Goal: Use online tool/utility: Use online tool/utility

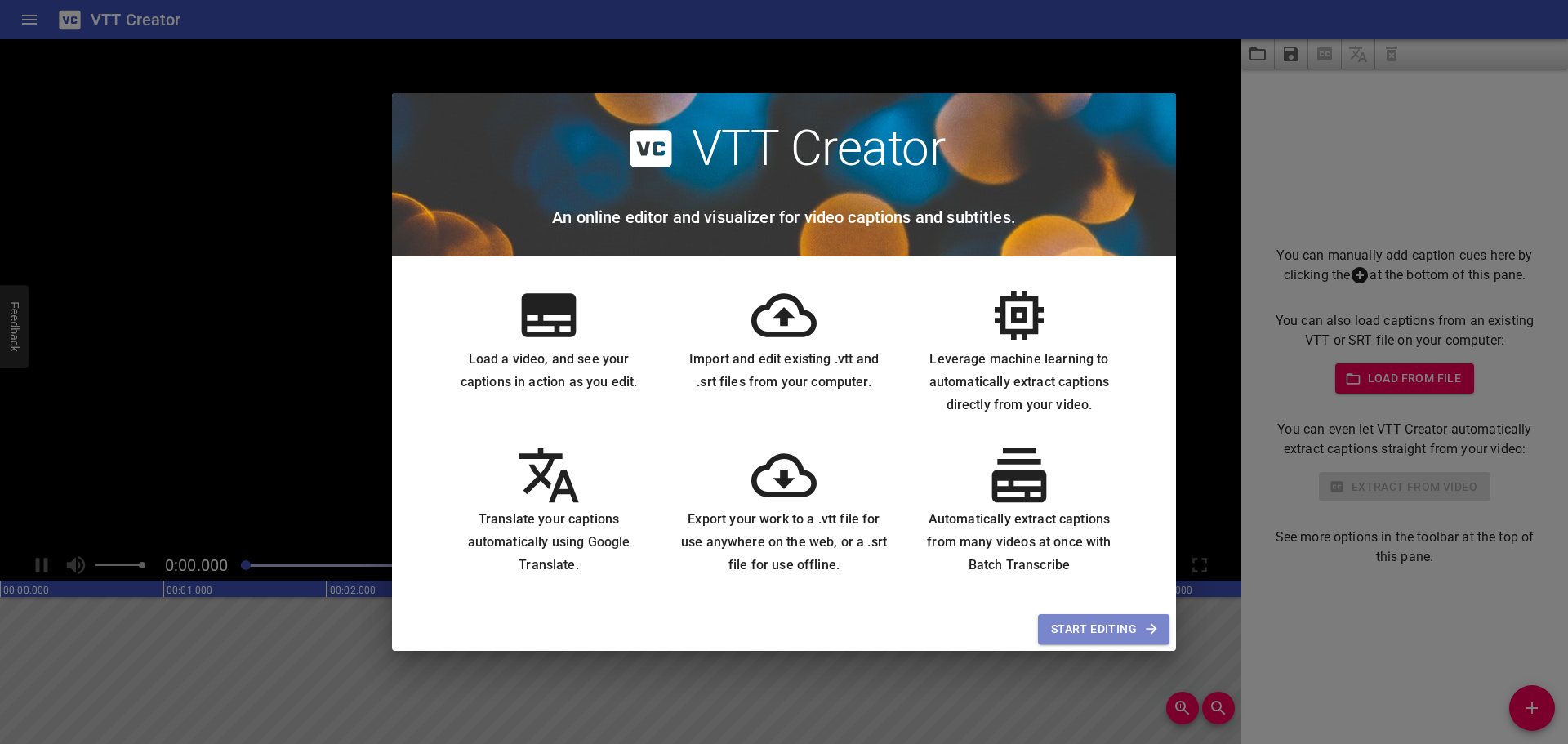
click at [1127, 622] on span "Start Editing" at bounding box center [1103, 629] width 105 height 21
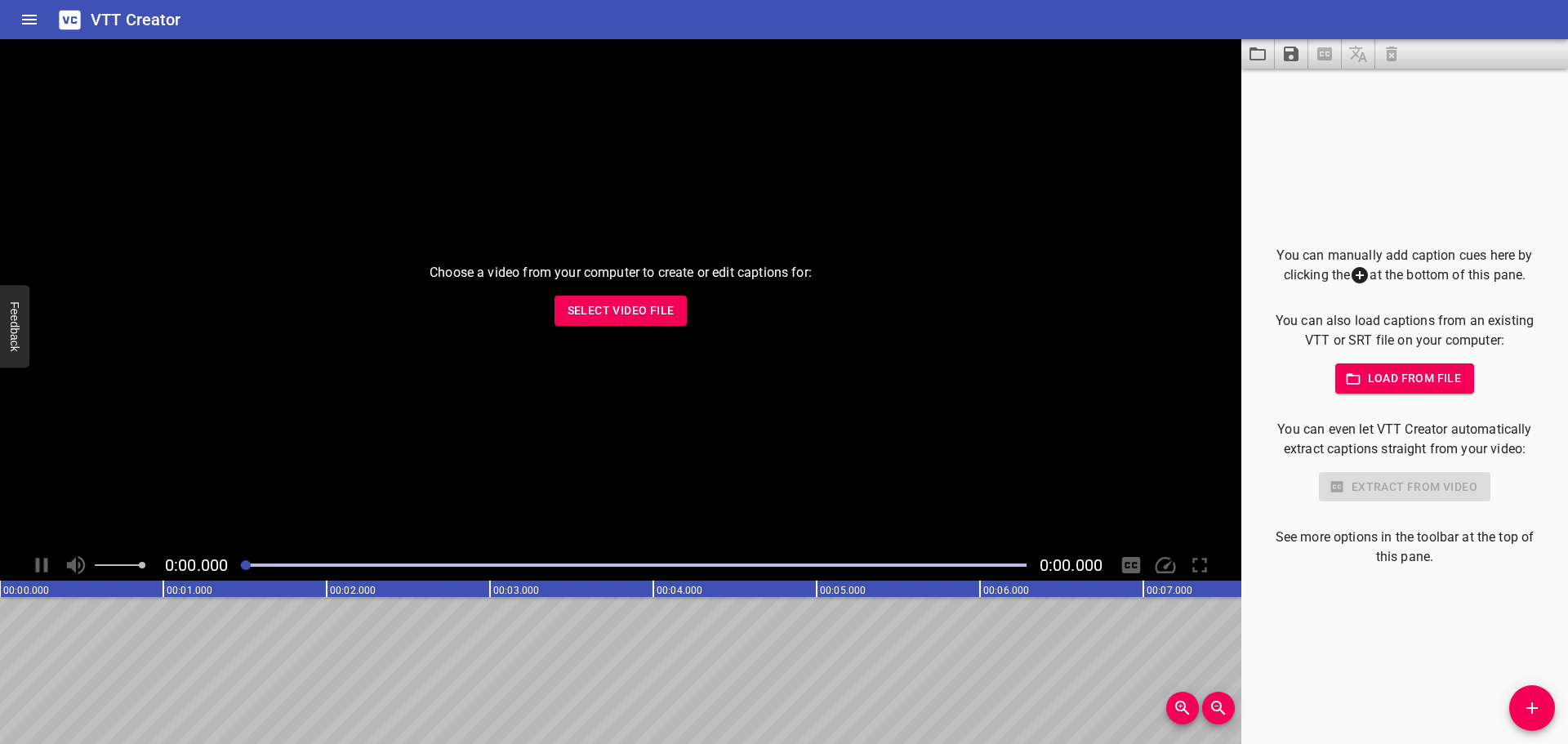
click at [642, 298] on button "Select Video File" at bounding box center [620, 311] width 133 height 30
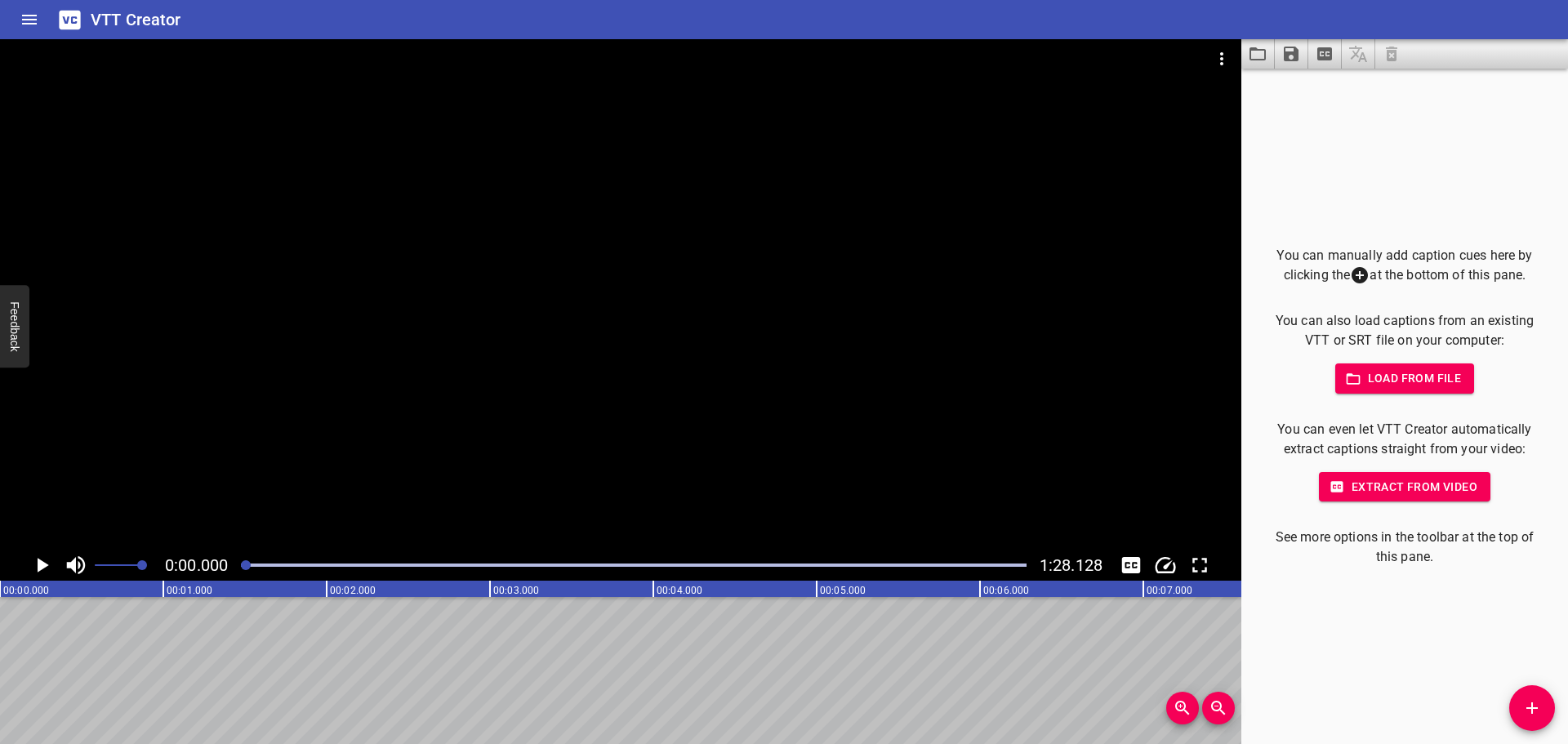
click at [36, 569] on icon "Play/Pause" at bounding box center [41, 565] width 25 height 25
click at [36, 569] on icon "Play/Pause" at bounding box center [41, 565] width 12 height 15
click at [262, 558] on div at bounding box center [634, 565] width 805 height 23
click at [44, 570] on icon "Play/Pause" at bounding box center [41, 565] width 25 height 25
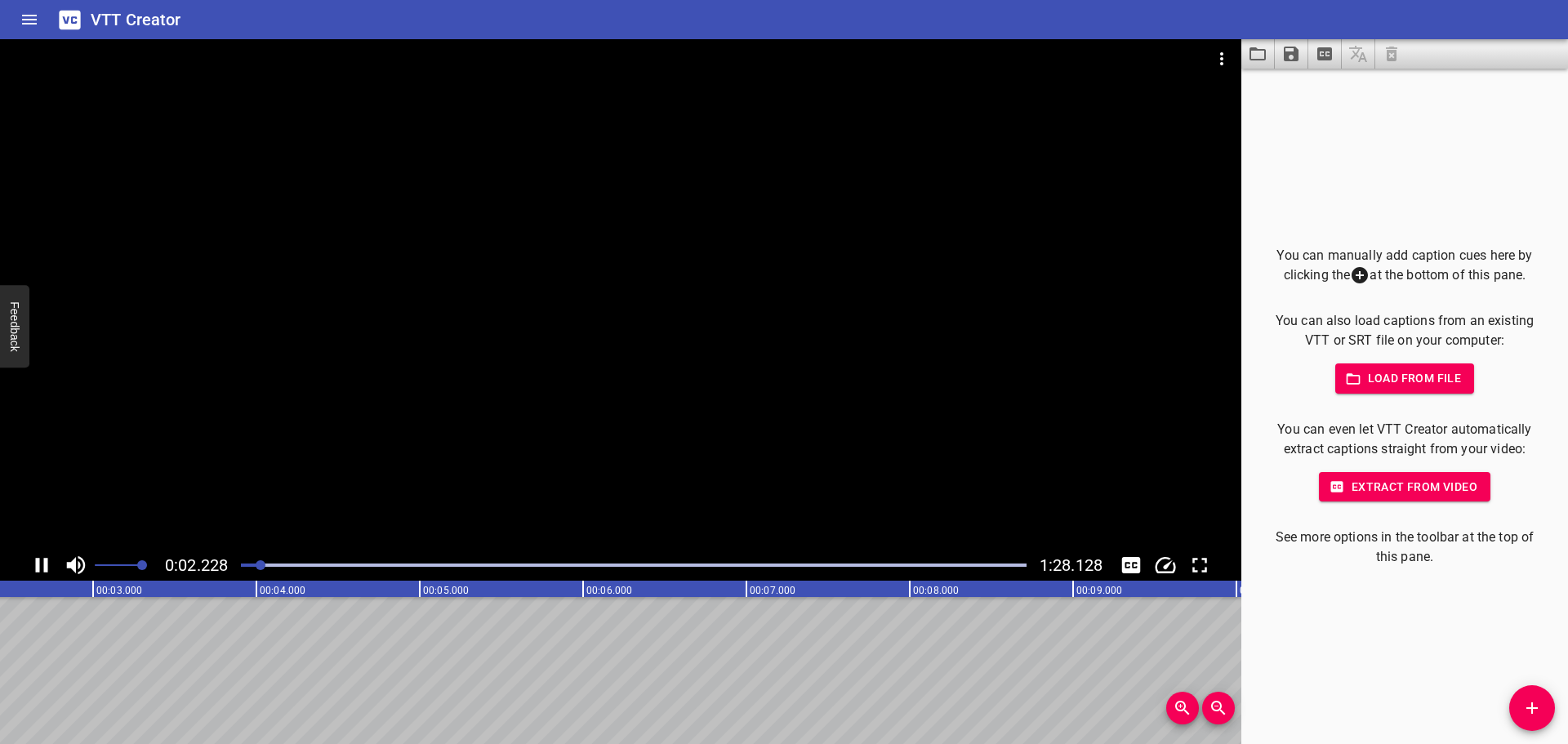
click at [44, 569] on icon "Play/Pause" at bounding box center [41, 565] width 12 height 15
click at [1527, 705] on icon "Add Cue" at bounding box center [1532, 708] width 20 height 20
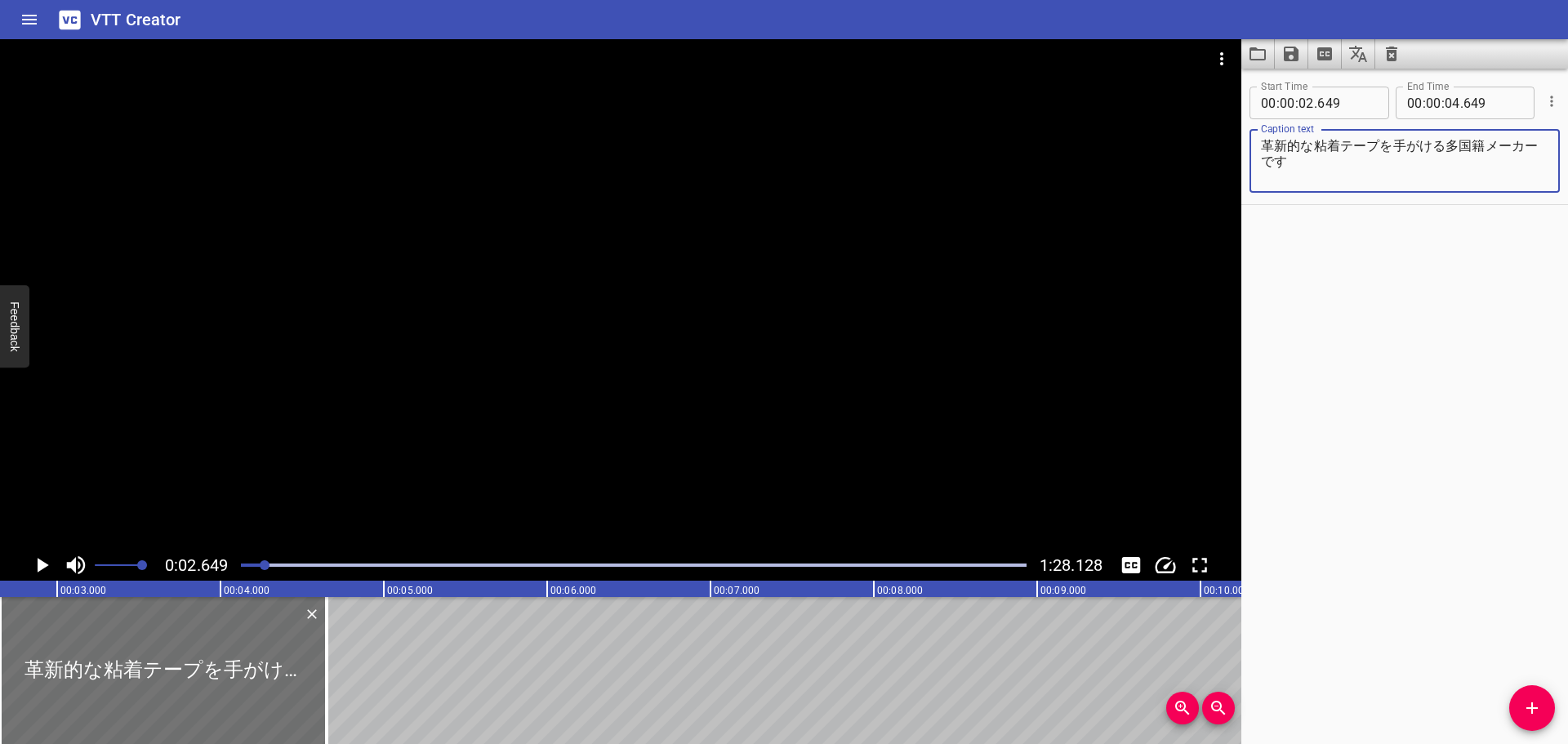
click at [1262, 147] on textarea "革新的な粘着テープを手がける多国籍メーカーです" at bounding box center [1404, 162] width 287 height 46
click at [41, 561] on icon "Play/Pause" at bounding box center [43, 565] width 12 height 15
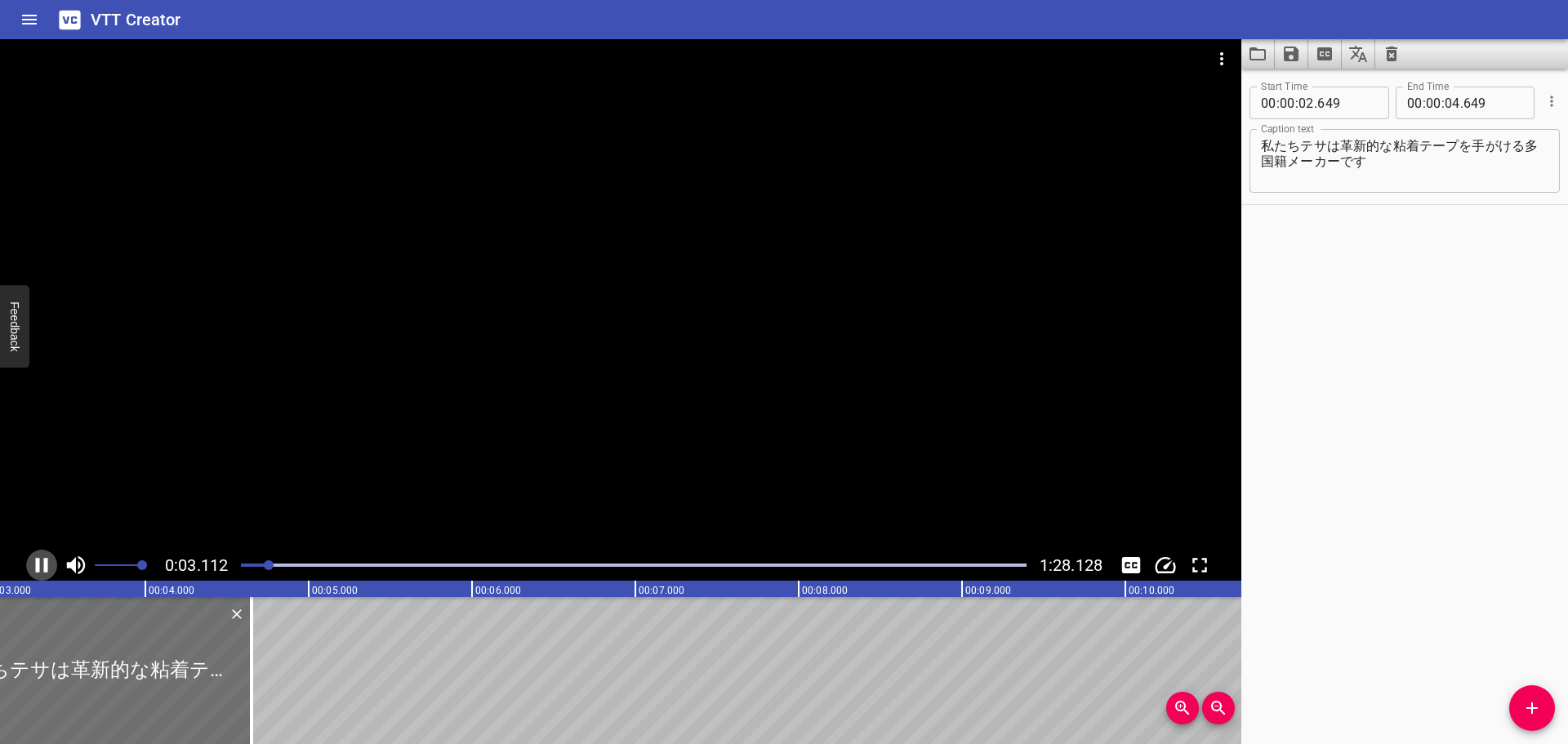
click at [43, 564] on icon "Play/Pause" at bounding box center [41, 565] width 25 height 25
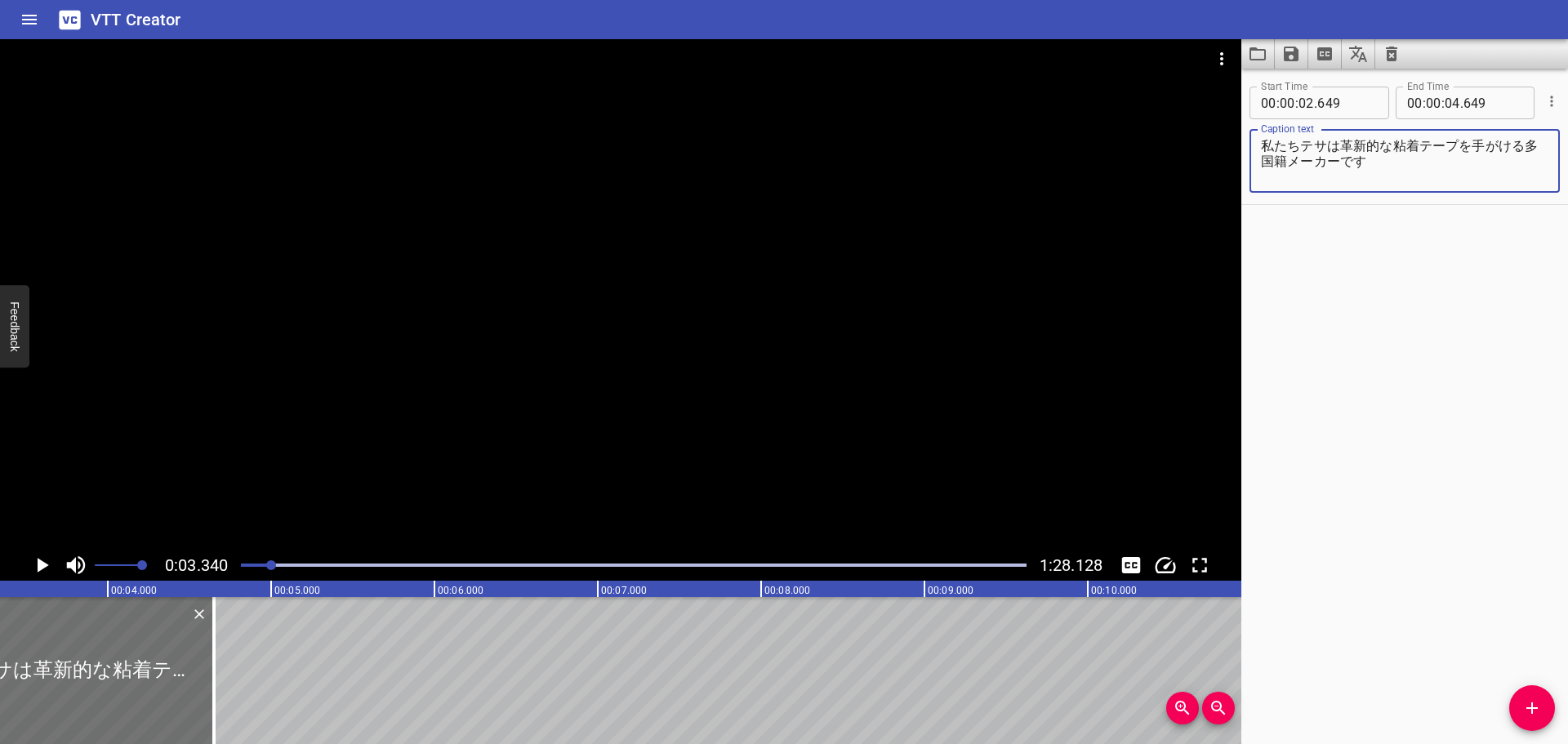
drag, startPoint x: 1390, startPoint y: 146, endPoint x: 1532, endPoint y: 119, distance: 144.5
click at [1389, 146] on textarea "私たちテサは革新的な粘着テープを手がける多国籍メーカーです" at bounding box center [1404, 162] width 287 height 46
drag, startPoint x: 1331, startPoint y: 166, endPoint x: 1383, endPoint y: 161, distance: 52.2
click at [1383, 161] on textarea "私たちテサは粘着テープの グローバルメーカーです" at bounding box center [1404, 162] width 287 height 46
type textarea "私たちは粘着テープ専門の グローバル企業です"
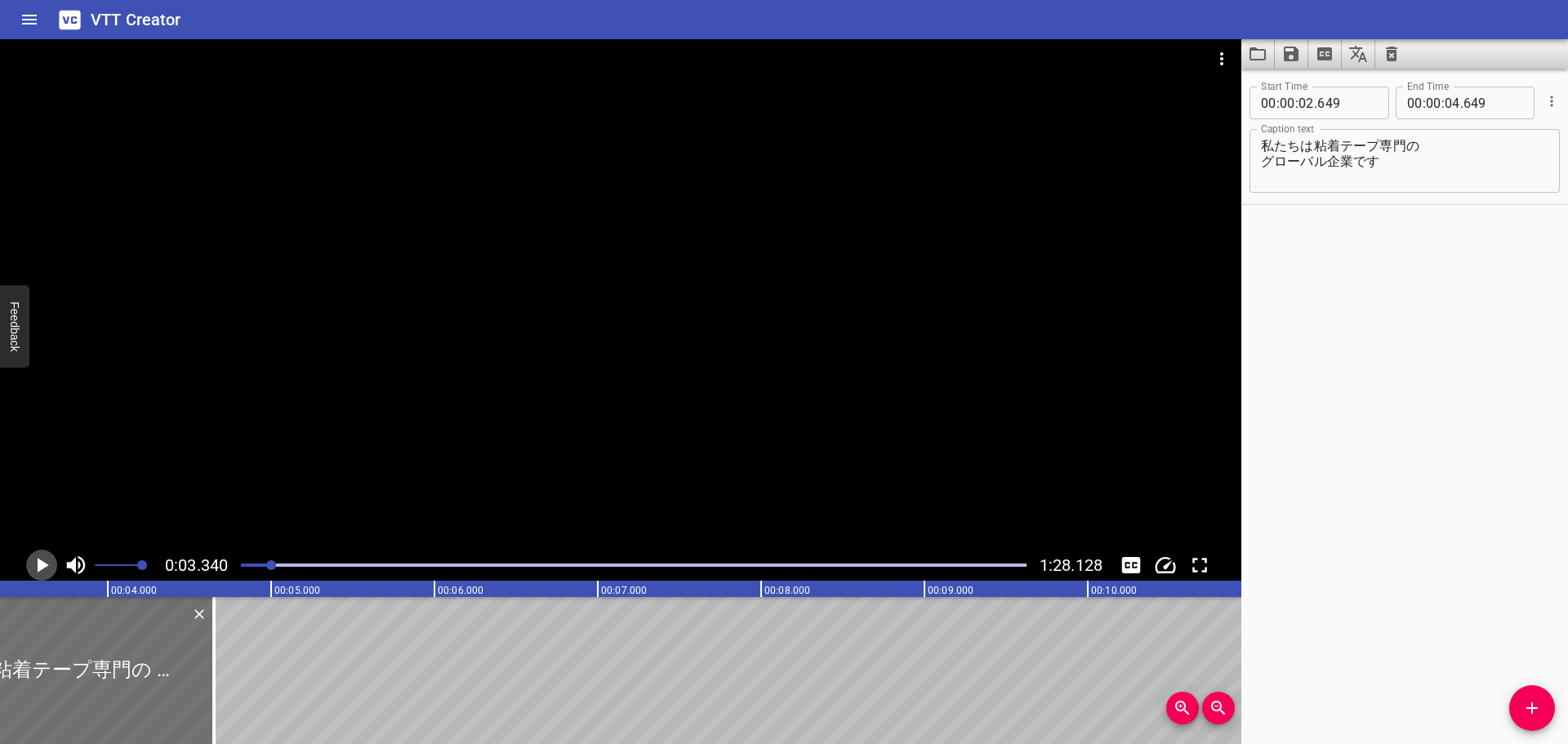
click at [41, 563] on icon "Play/Pause" at bounding box center [43, 565] width 12 height 15
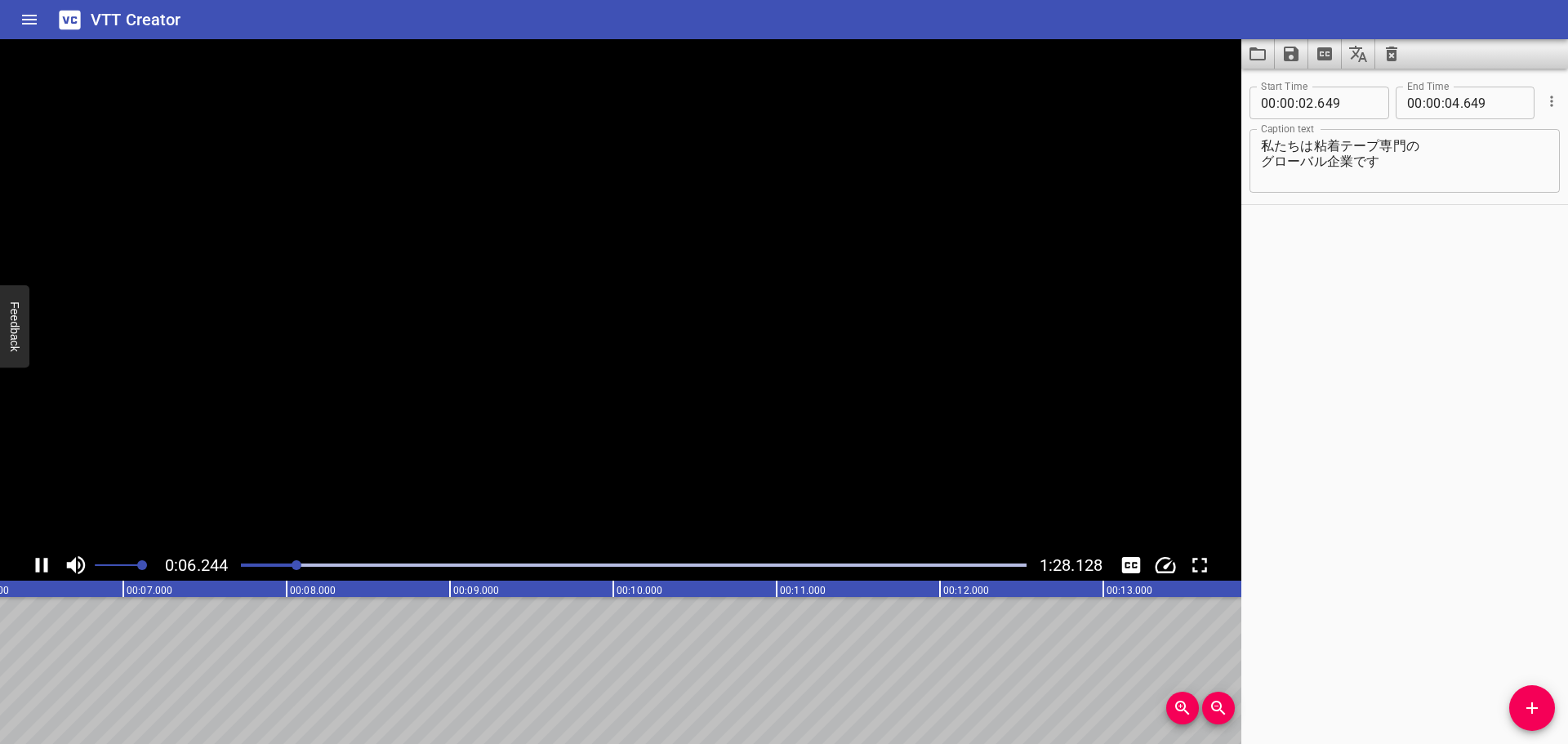
click at [41, 563] on icon "Play/Pause" at bounding box center [41, 565] width 25 height 25
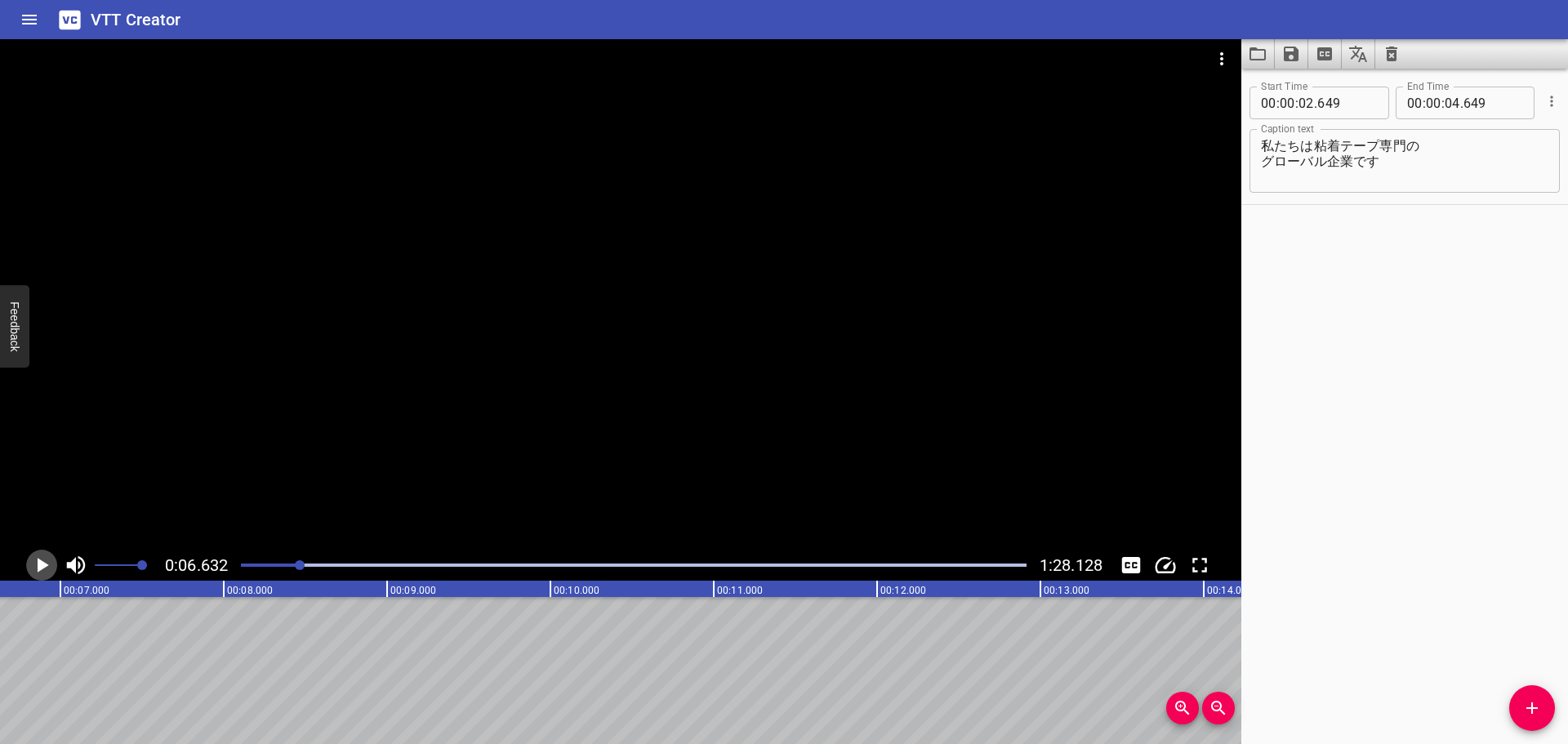
click at [41, 563] on icon "Play/Pause" at bounding box center [43, 565] width 12 height 15
click at [41, 563] on icon "Play/Pause" at bounding box center [41, 565] width 25 height 25
drag, startPoint x: 311, startPoint y: 565, endPoint x: 297, endPoint y: 566, distance: 14.0
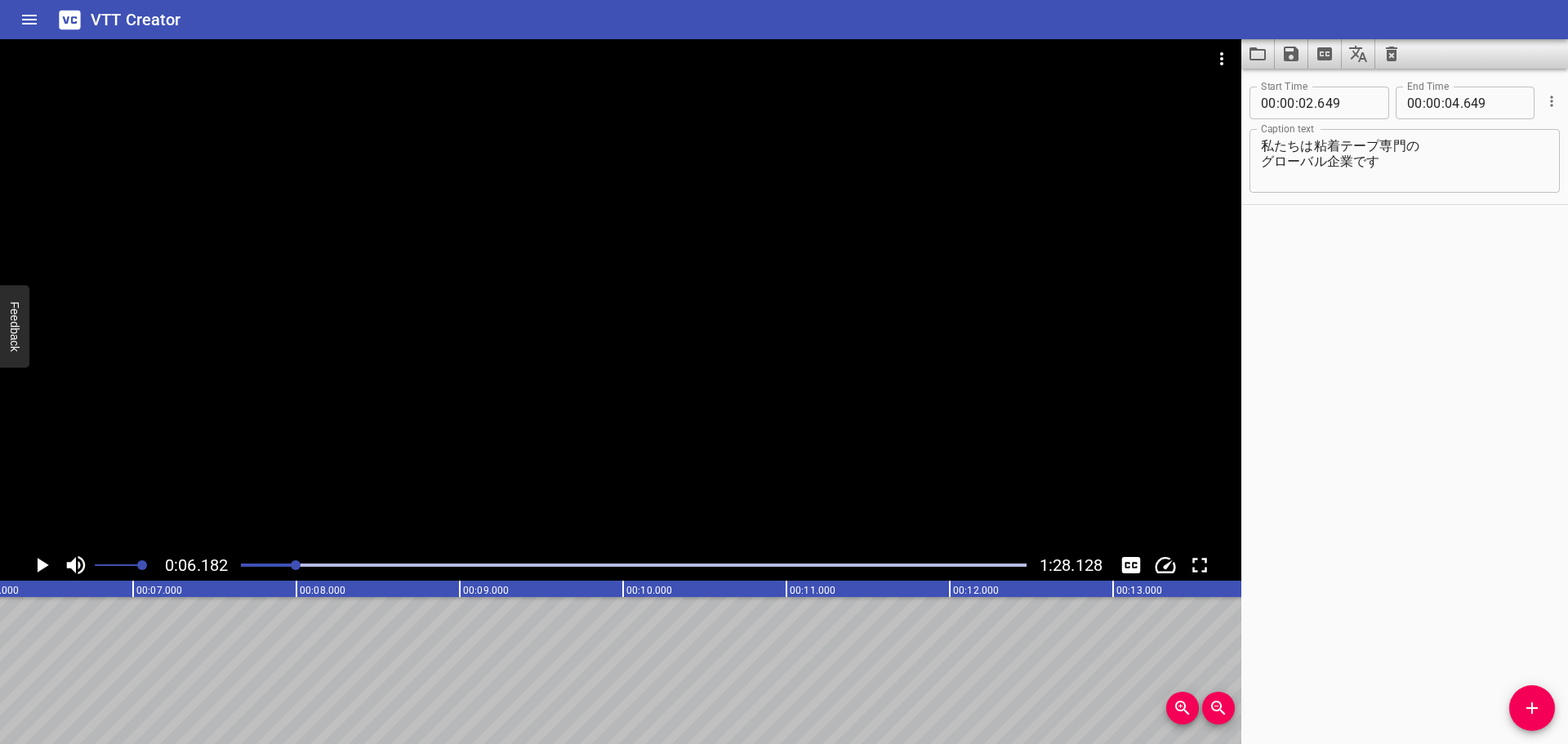
scroll to position [0, 1009]
click at [47, 557] on icon "Play/Pause" at bounding box center [41, 565] width 25 height 25
click at [39, 554] on icon "Play/Pause" at bounding box center [41, 565] width 25 height 25
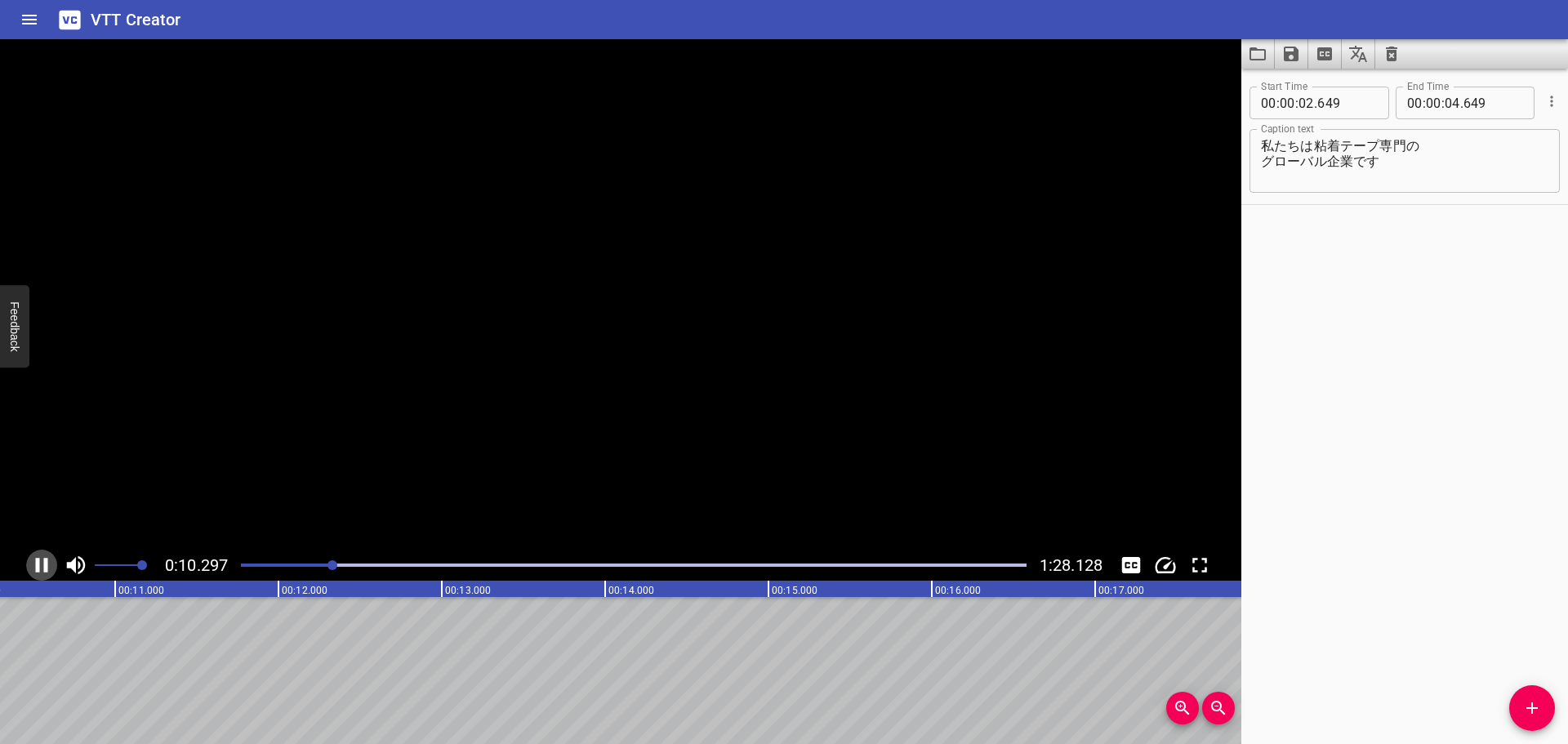
click at [39, 563] on icon "Play/Pause" at bounding box center [41, 565] width 12 height 15
click at [39, 563] on icon "Play/Pause" at bounding box center [43, 565] width 12 height 15
click at [338, 563] on div at bounding box center [634, 565] width 805 height 23
click at [48, 566] on icon "Play/Pause" at bounding box center [41, 565] width 25 height 25
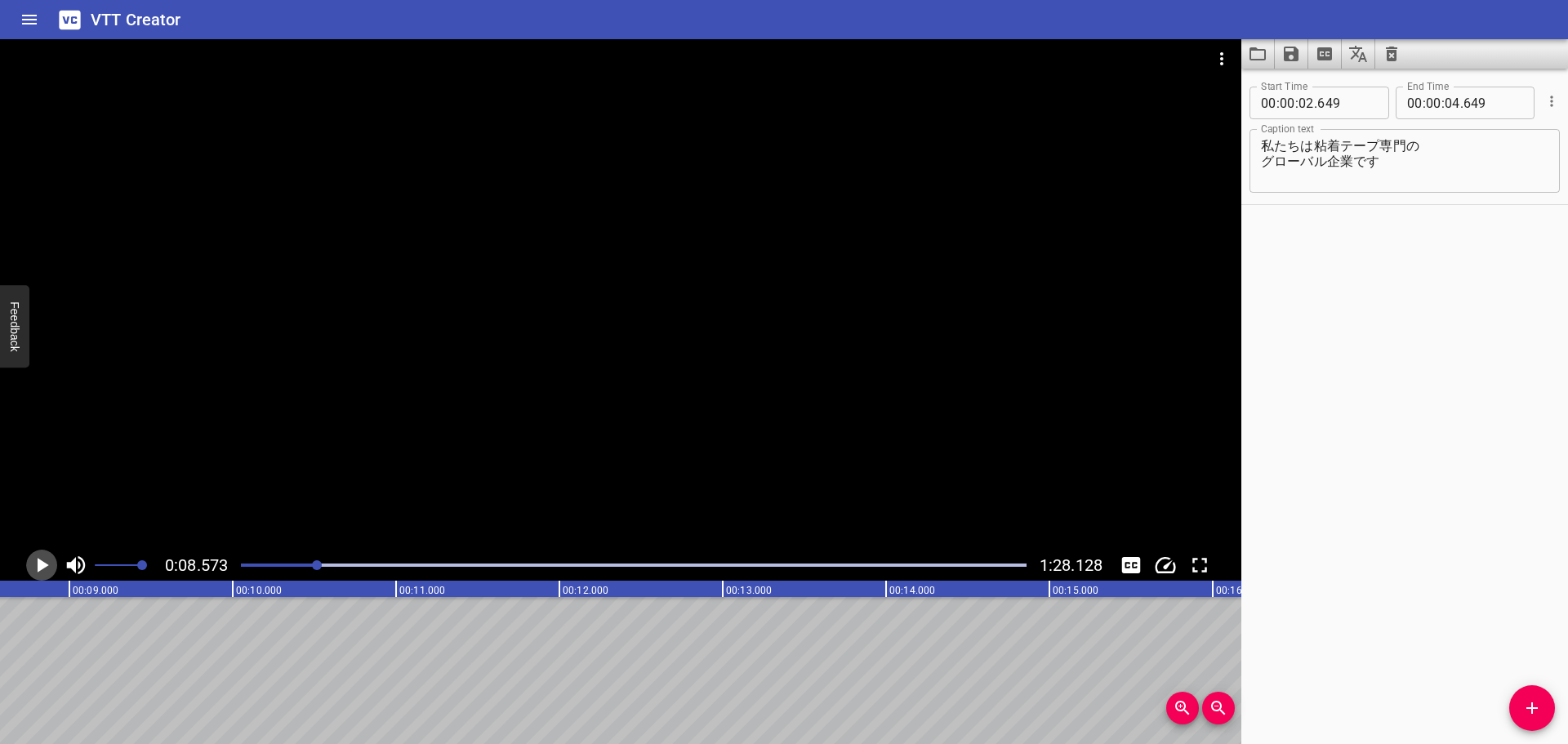
click at [36, 564] on icon "Play/Pause" at bounding box center [41, 565] width 25 height 25
click at [36, 564] on icon "Play/Pause" at bounding box center [41, 565] width 12 height 15
click at [767, 403] on div at bounding box center [620, 294] width 1241 height 510
click at [766, 403] on video at bounding box center [620, 294] width 1241 height 510
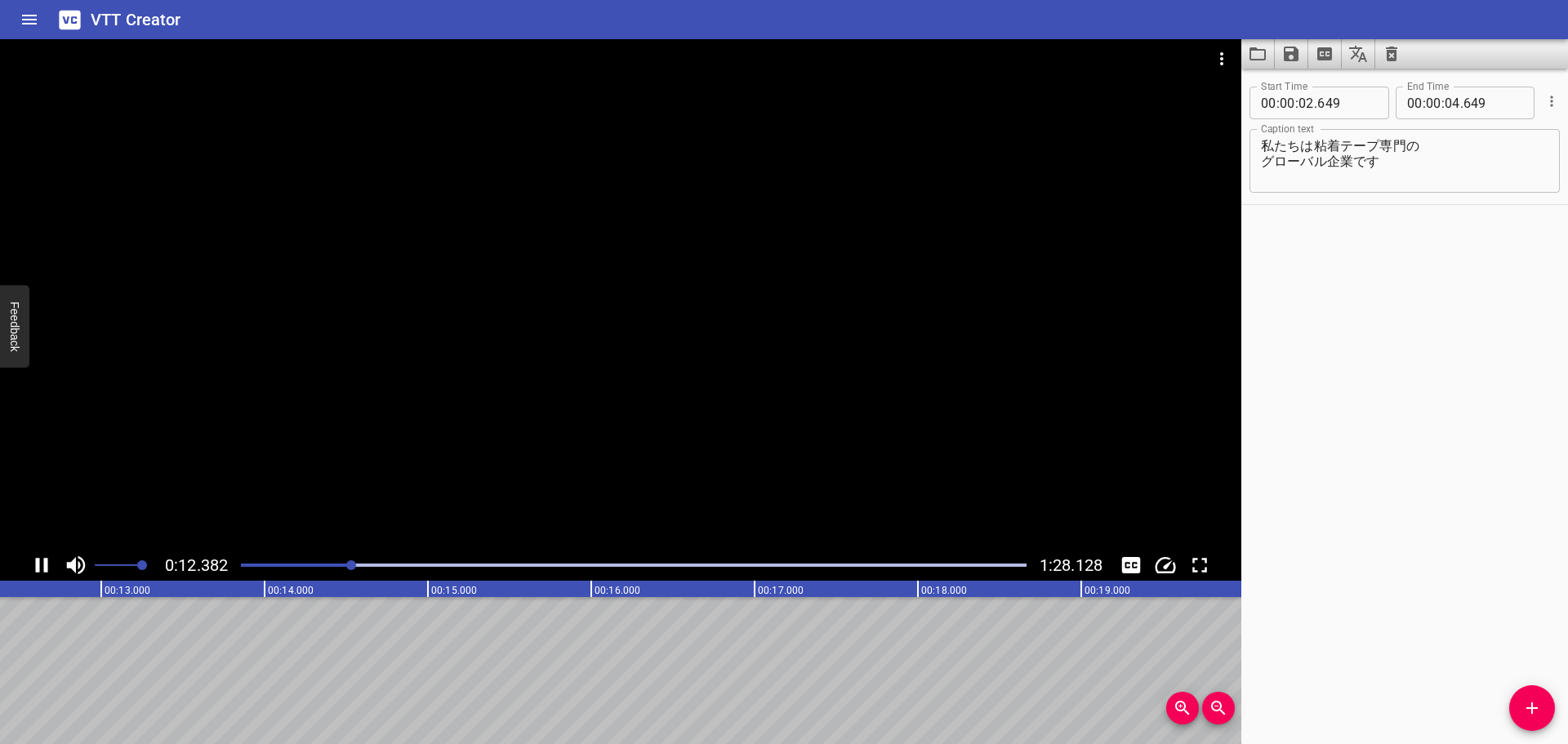
click at [846, 366] on div at bounding box center [620, 294] width 1241 height 510
click at [702, 196] on div at bounding box center [620, 294] width 1241 height 510
click at [702, 196] on video at bounding box center [620, 294] width 1241 height 510
click at [706, 313] on div at bounding box center [620, 294] width 1241 height 510
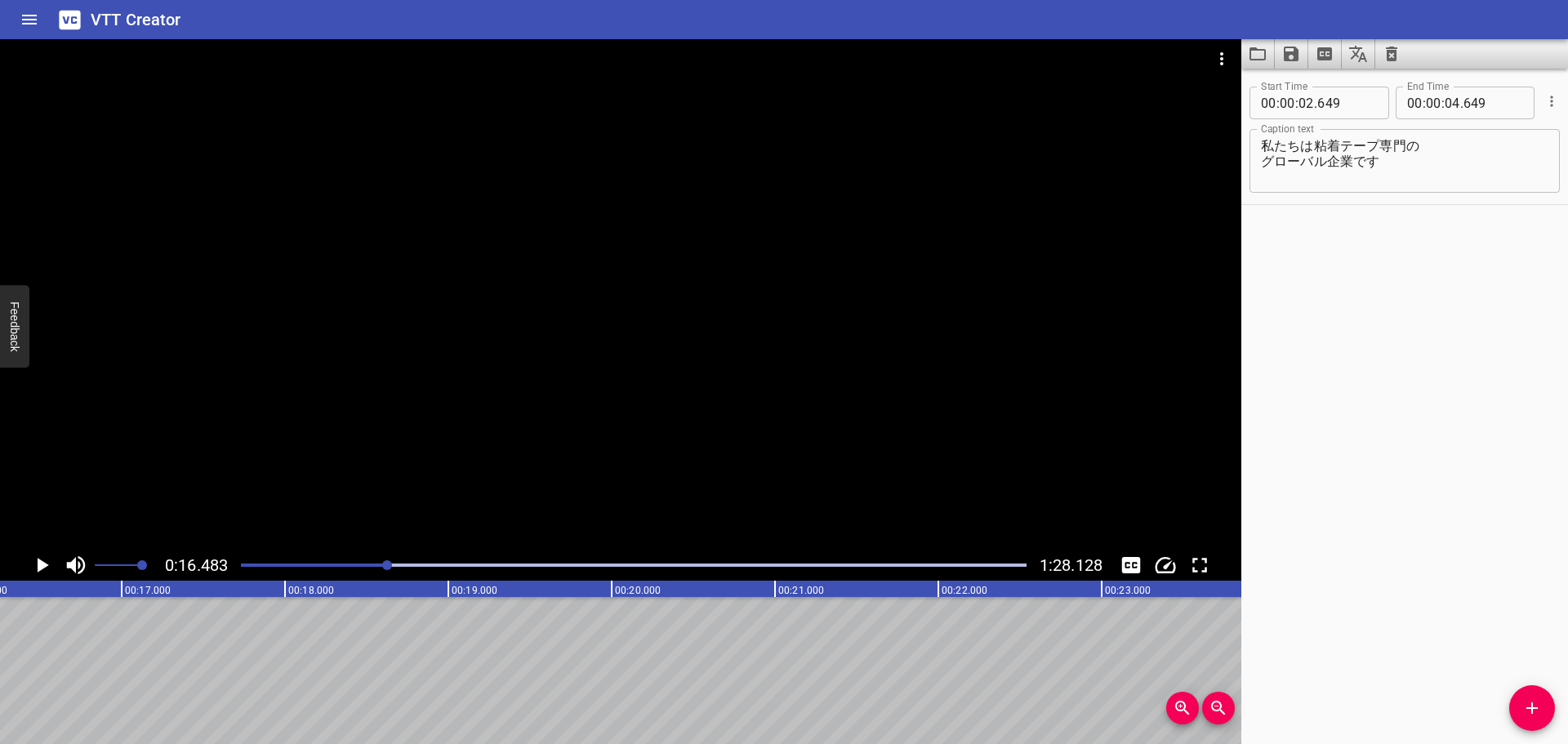
scroll to position [0, 2692]
click at [903, 271] on div at bounding box center [620, 294] width 1241 height 510
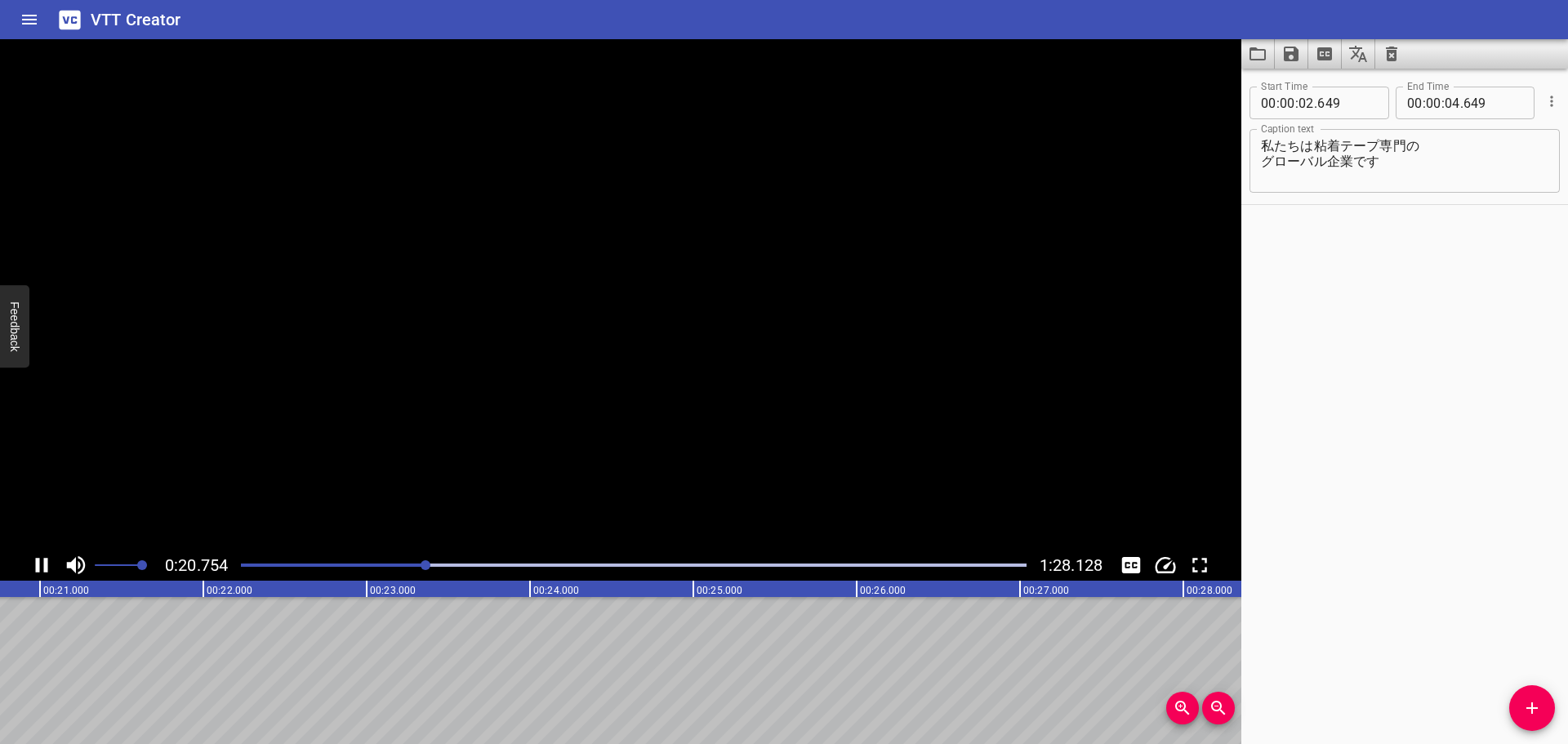
click at [903, 271] on video at bounding box center [620, 294] width 1241 height 510
click at [911, 273] on div at bounding box center [620, 294] width 1241 height 510
click at [429, 567] on div at bounding box center [428, 565] width 10 height 10
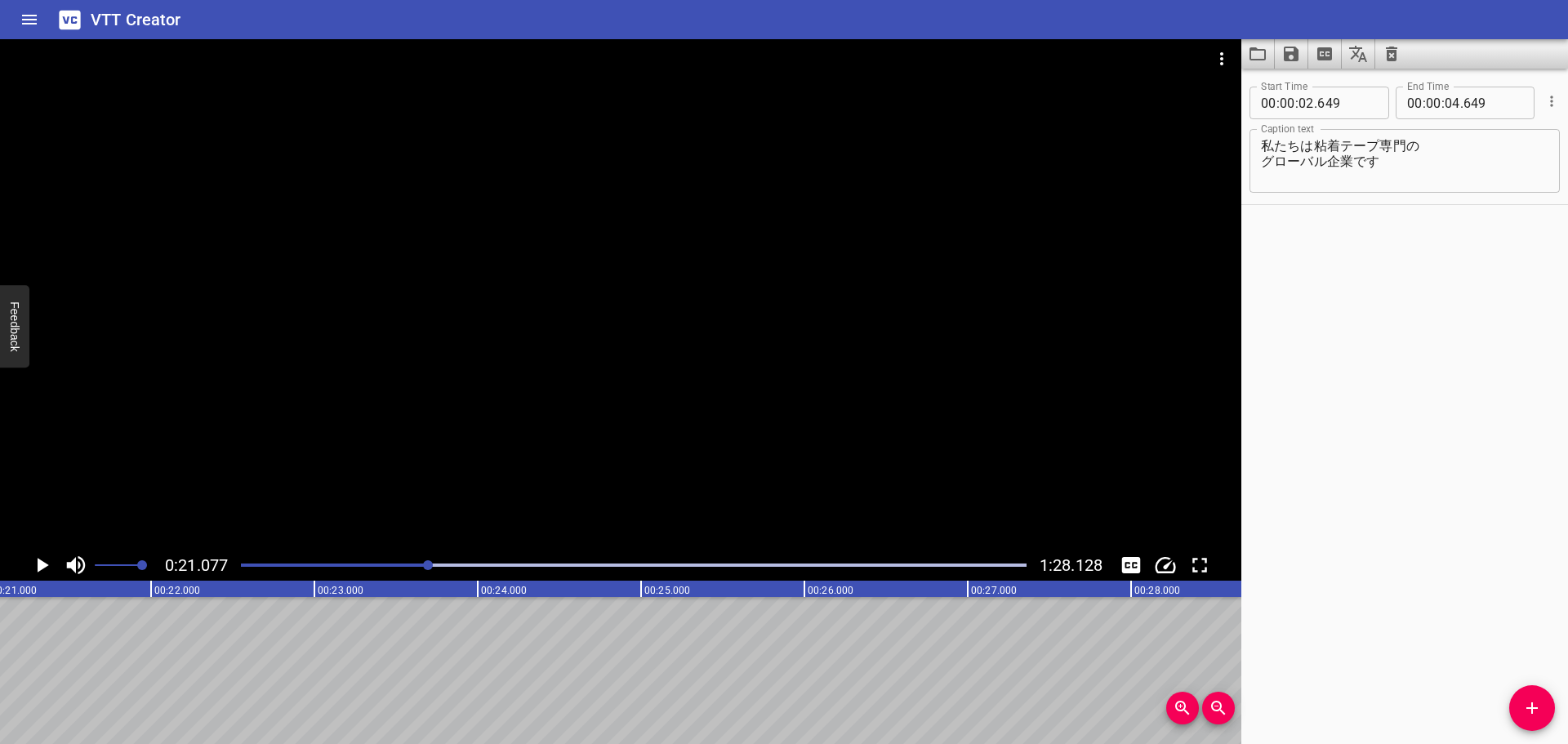
click at [801, 423] on div at bounding box center [620, 294] width 1241 height 510
click at [801, 423] on video at bounding box center [620, 294] width 1241 height 510
click at [750, 321] on div at bounding box center [620, 294] width 1241 height 510
click at [808, 291] on div at bounding box center [620, 294] width 1241 height 510
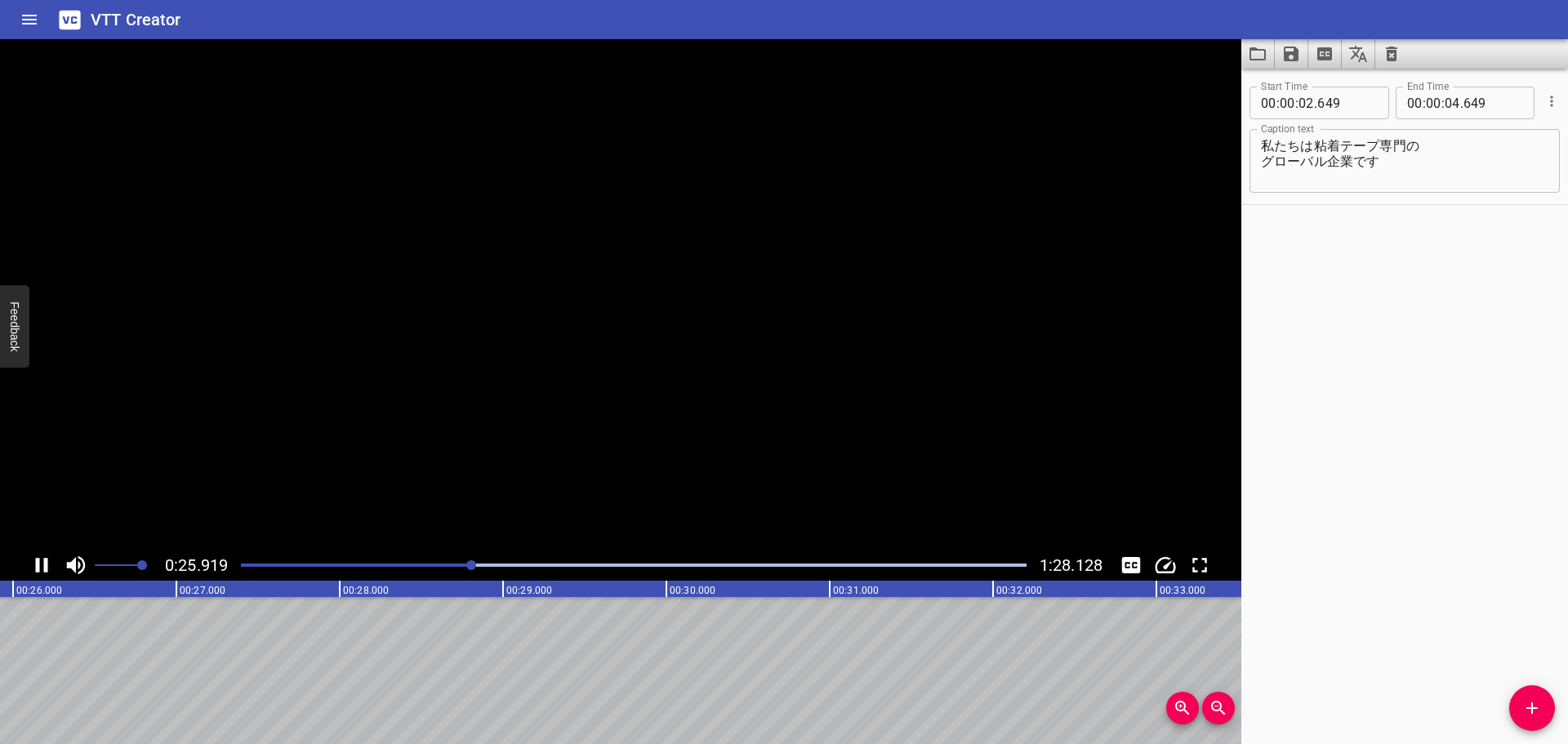
click at [808, 291] on video at bounding box center [620, 294] width 1241 height 510
click at [741, 444] on div at bounding box center [620, 294] width 1241 height 510
click at [750, 380] on div at bounding box center [620, 294] width 1241 height 510
click at [715, 376] on div at bounding box center [620, 294] width 1241 height 510
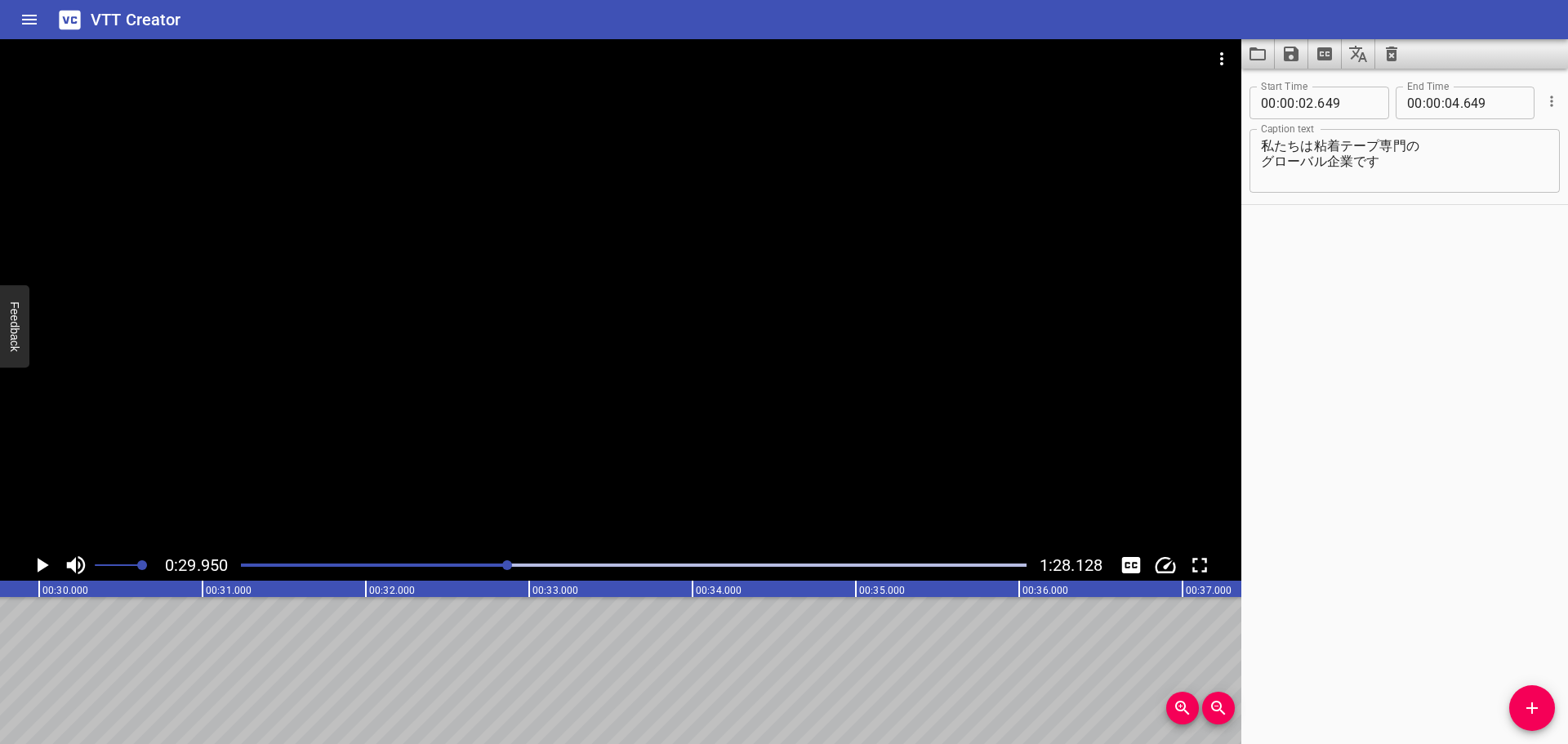
scroll to position [0, 4890]
click at [892, 357] on div at bounding box center [620, 294] width 1241 height 510
click at [889, 383] on div at bounding box center [620, 294] width 1241 height 510
click at [736, 408] on div at bounding box center [620, 294] width 1241 height 510
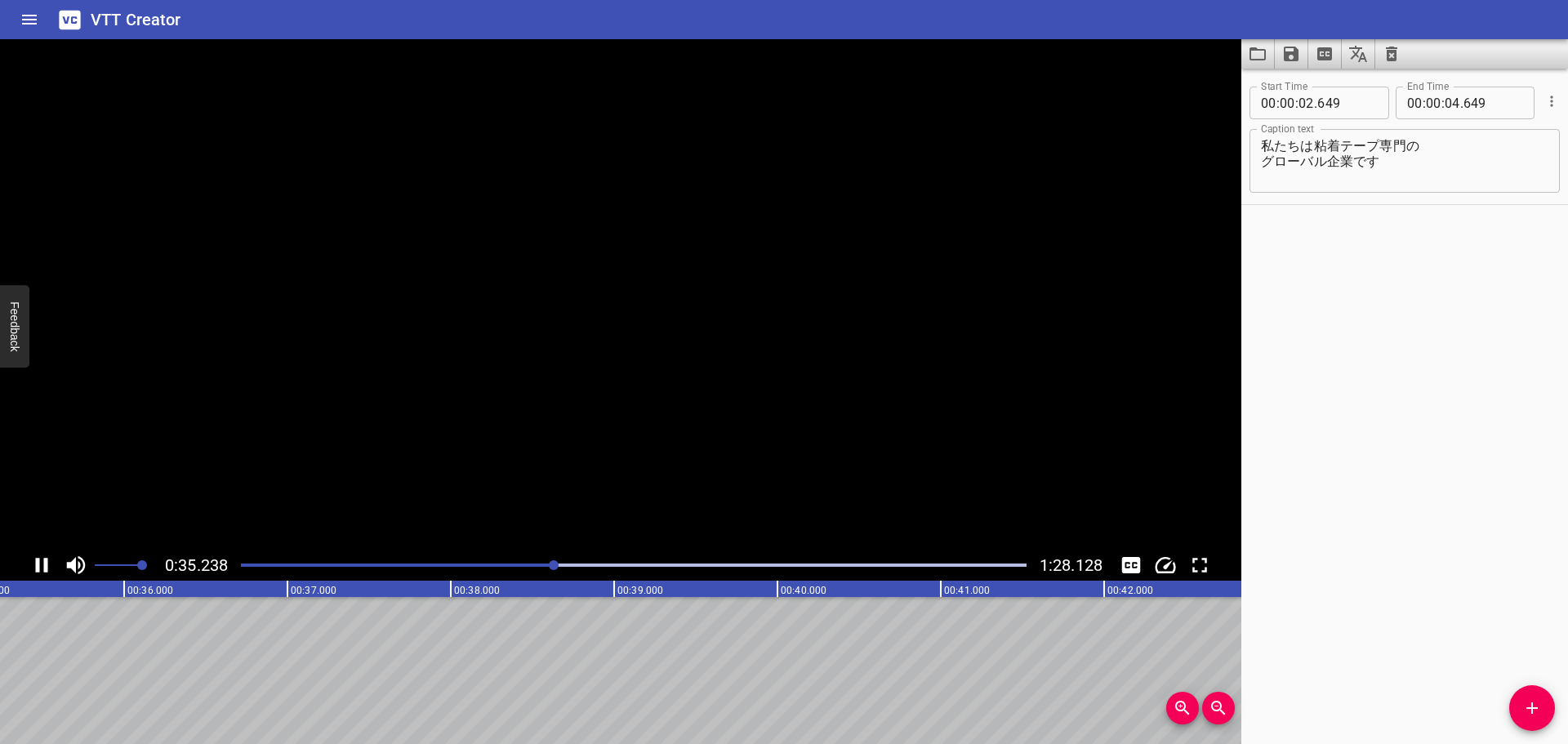
click at [736, 408] on video at bounding box center [620, 294] width 1241 height 510
click at [736, 381] on div at bounding box center [620, 294] width 1241 height 510
click at [755, 255] on div at bounding box center [620, 294] width 1241 height 510
click at [761, 372] on div at bounding box center [620, 294] width 1241 height 510
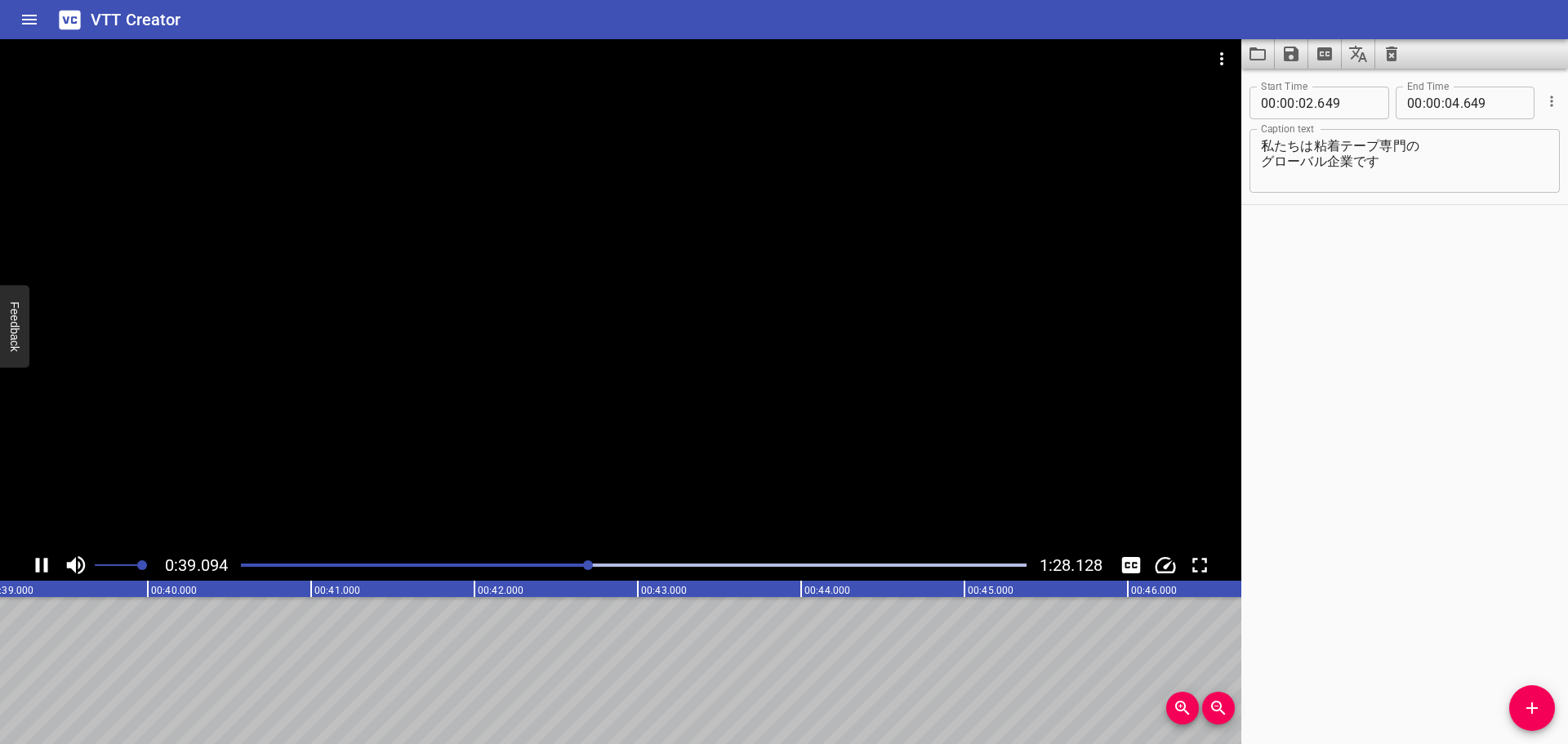
scroll to position [0, 6404]
click at [652, 360] on div at bounding box center [620, 294] width 1241 height 510
click at [652, 360] on video at bounding box center [620, 294] width 1241 height 510
click at [574, 251] on div at bounding box center [620, 294] width 1241 height 510
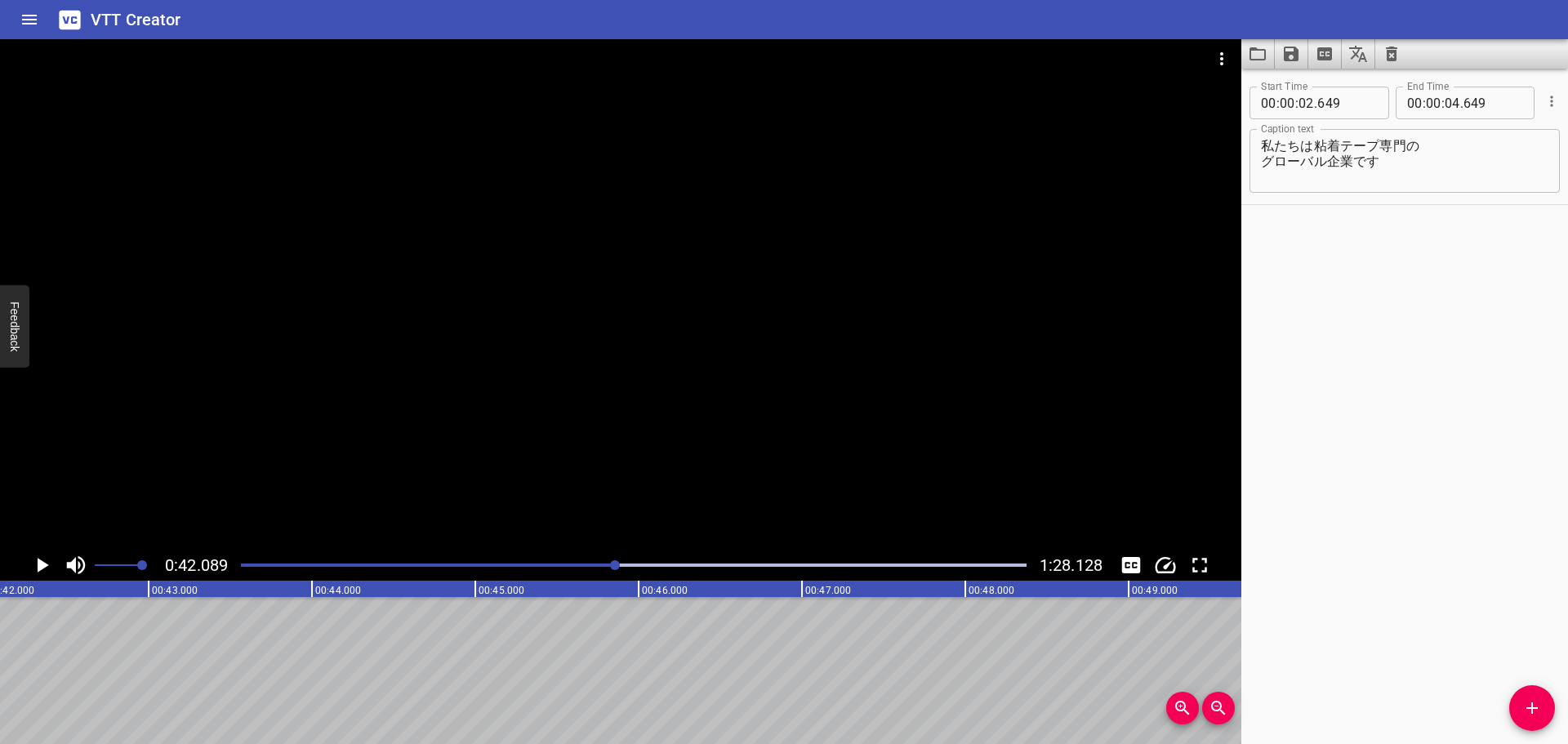
click at [533, 128] on div at bounding box center [620, 294] width 1241 height 510
click at [625, 310] on div at bounding box center [620, 294] width 1241 height 510
click at [626, 305] on div at bounding box center [620, 294] width 1241 height 510
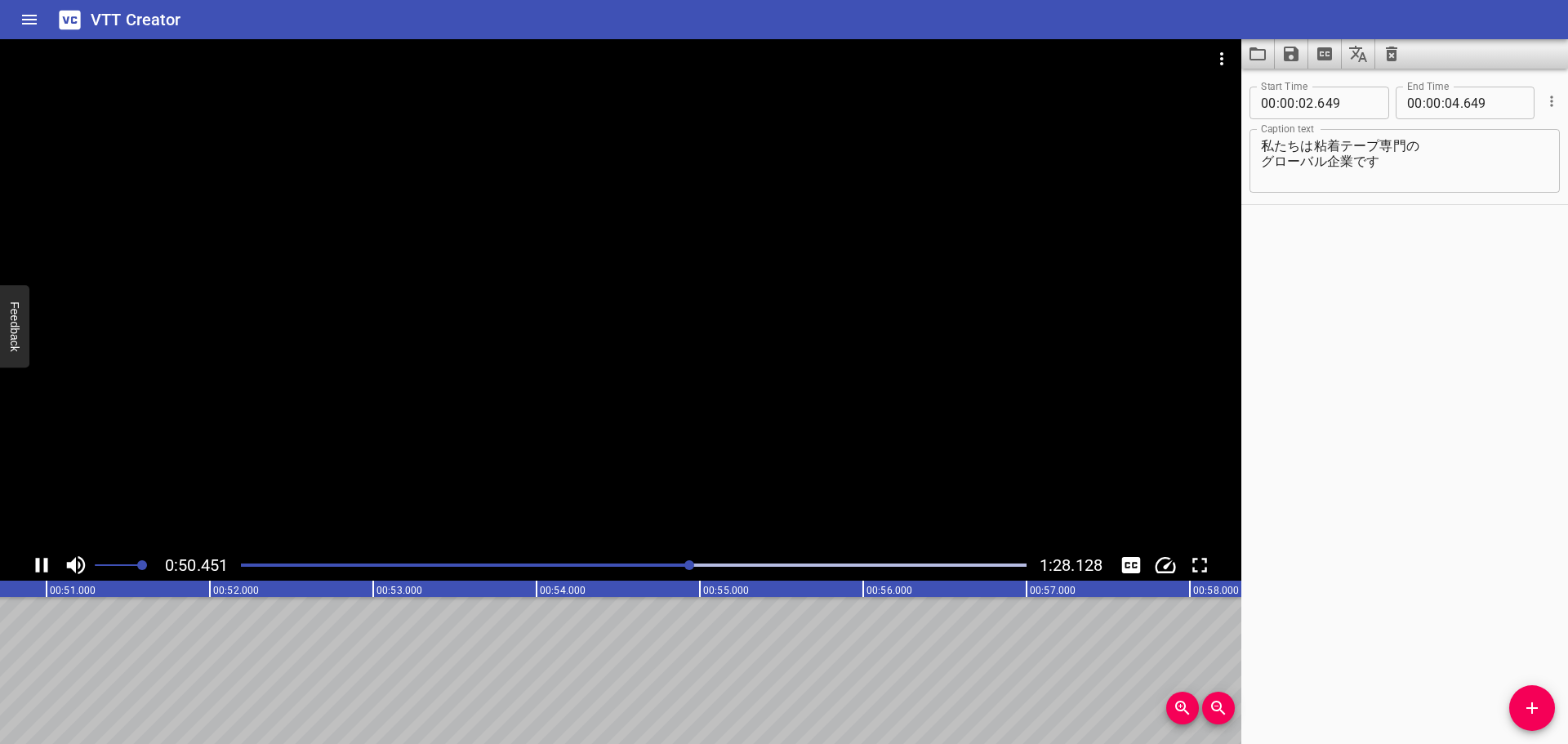
click at [620, 331] on div at bounding box center [620, 294] width 1241 height 510
click at [623, 341] on div at bounding box center [620, 294] width 1241 height 510
click at [623, 341] on video at bounding box center [620, 294] width 1241 height 510
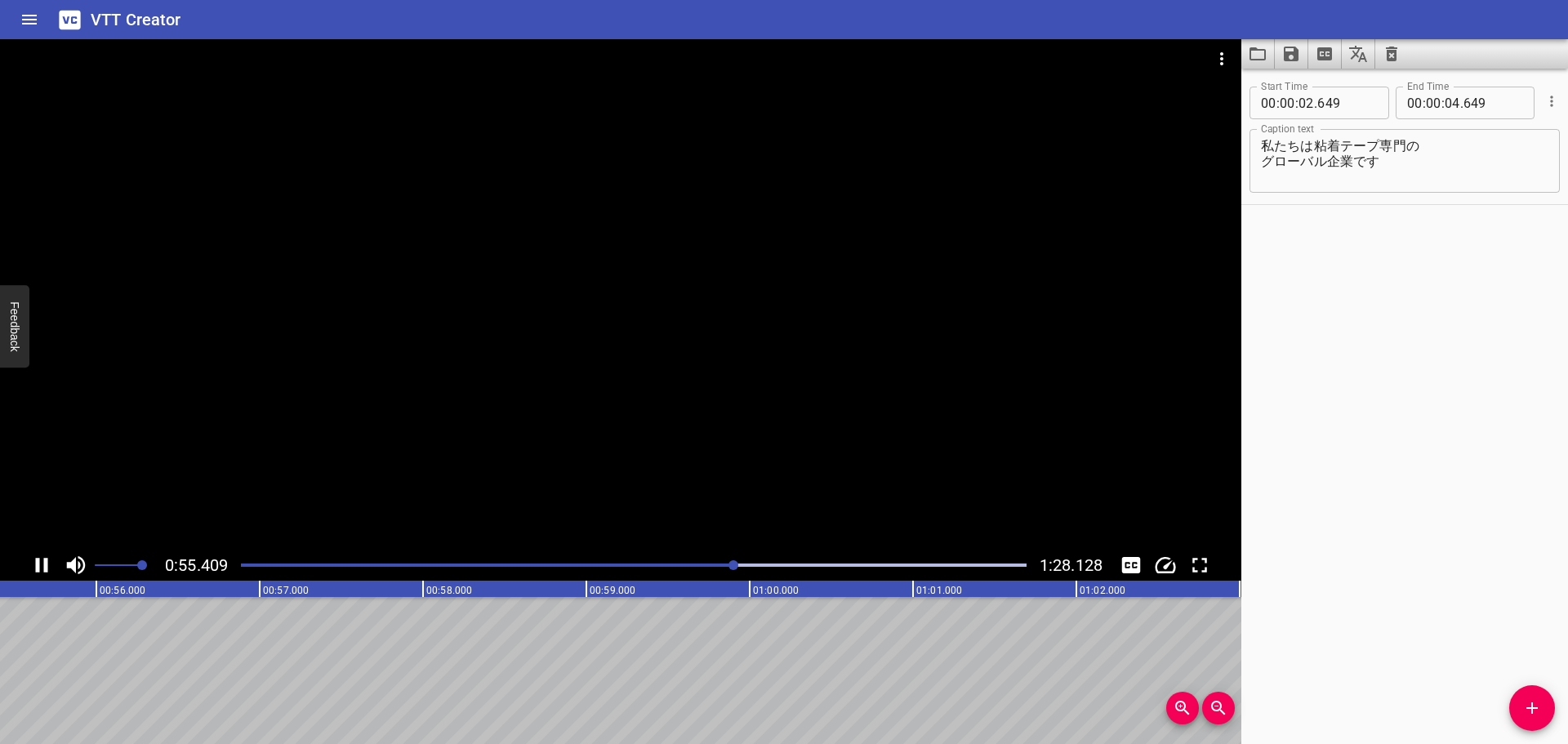
click at [749, 264] on div at bounding box center [620, 294] width 1241 height 510
click at [730, 566] on div at bounding box center [728, 565] width 10 height 10
click at [653, 393] on div at bounding box center [620, 294] width 1241 height 510
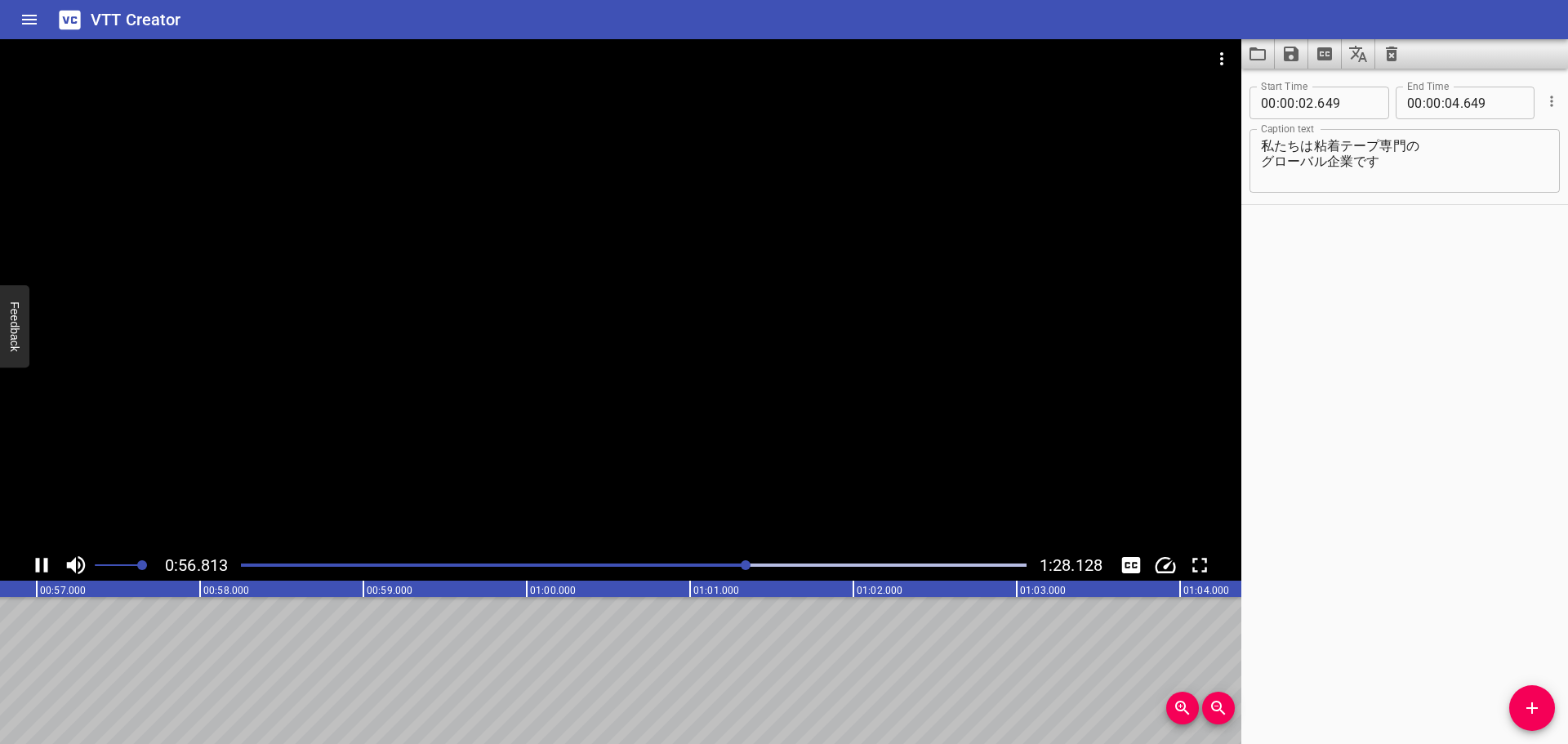
click at [643, 345] on div at bounding box center [620, 294] width 1241 height 510
click at [770, 223] on div at bounding box center [620, 294] width 1241 height 510
click at [593, 355] on div at bounding box center [620, 294] width 1241 height 510
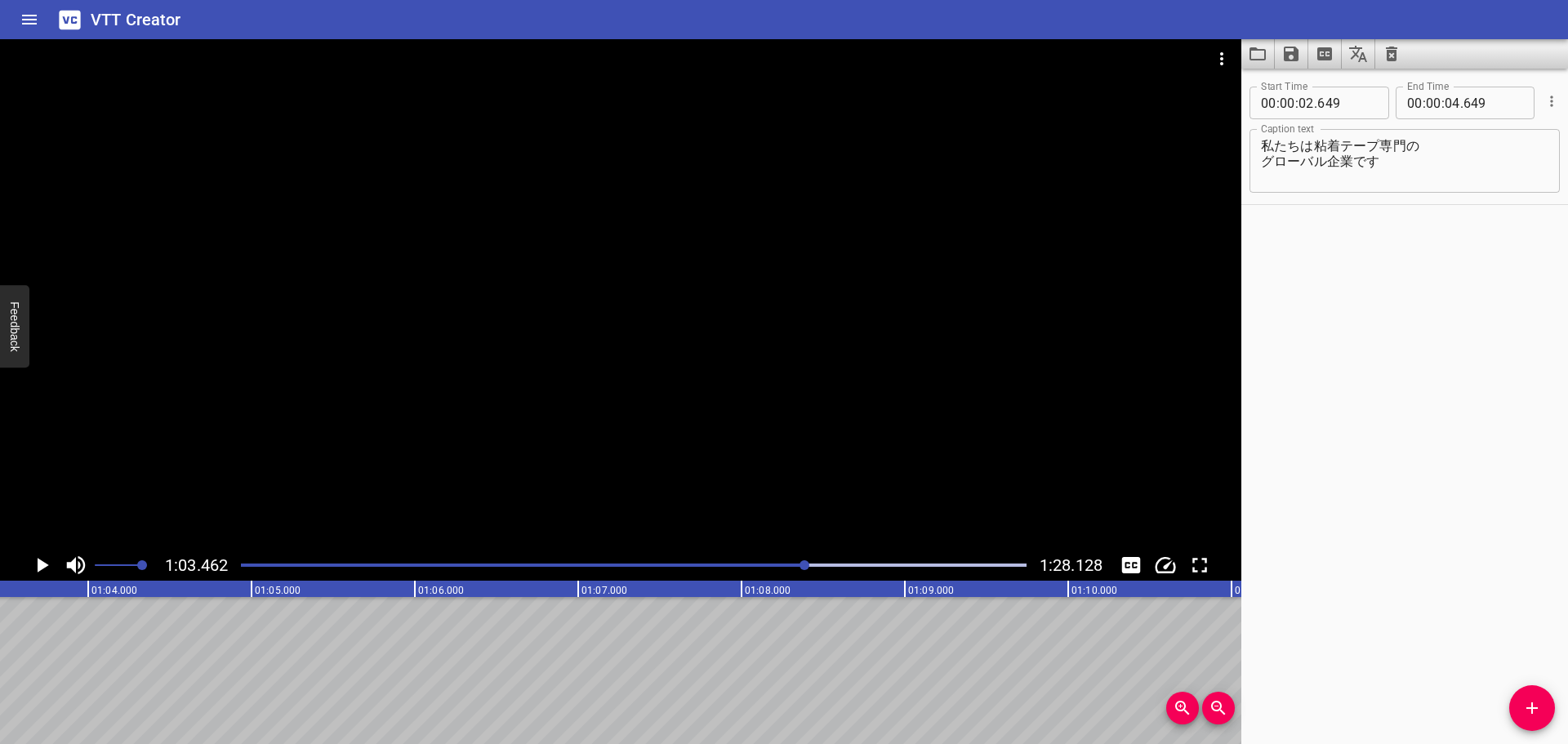
click at [825, 380] on div at bounding box center [620, 294] width 1241 height 510
click at [825, 380] on video at bounding box center [620, 294] width 1241 height 510
click at [825, 373] on div at bounding box center [620, 294] width 1241 height 510
click at [760, 529] on div at bounding box center [620, 294] width 1241 height 510
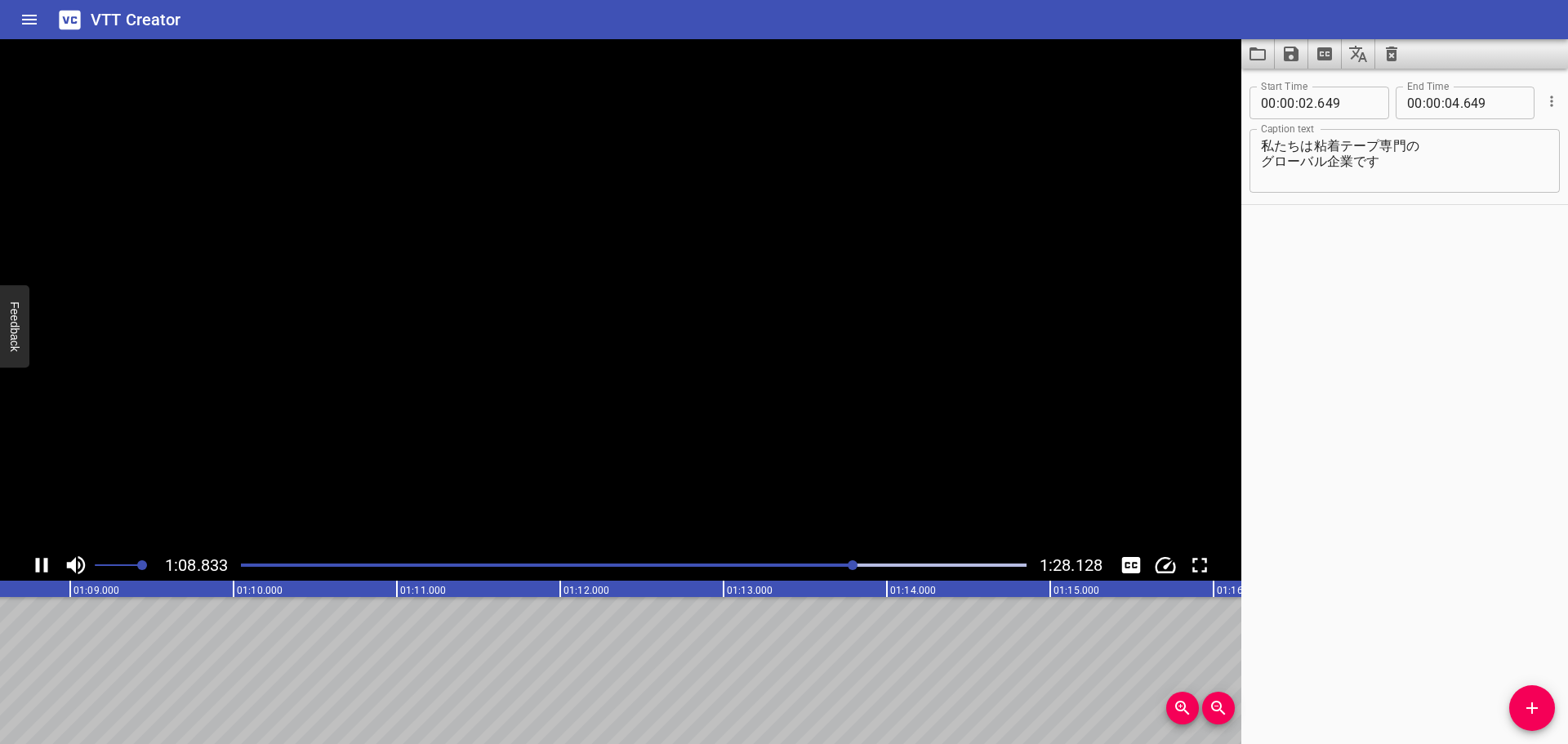
click at [760, 529] on video at bounding box center [620, 294] width 1241 height 510
click at [784, 481] on div at bounding box center [620, 294] width 1241 height 510
click at [724, 397] on div at bounding box center [620, 294] width 1241 height 510
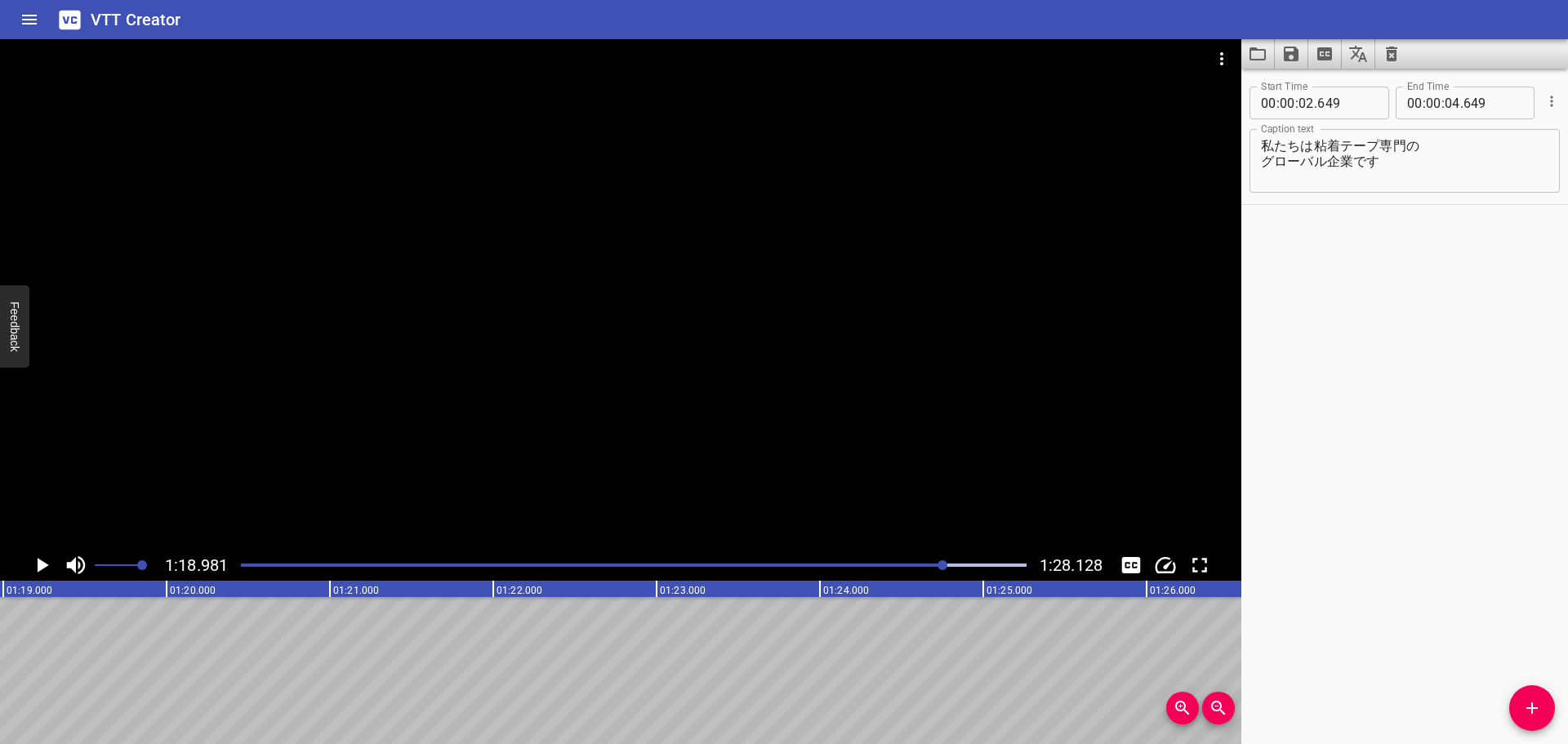
click at [762, 442] on div at bounding box center [620, 294] width 1241 height 510
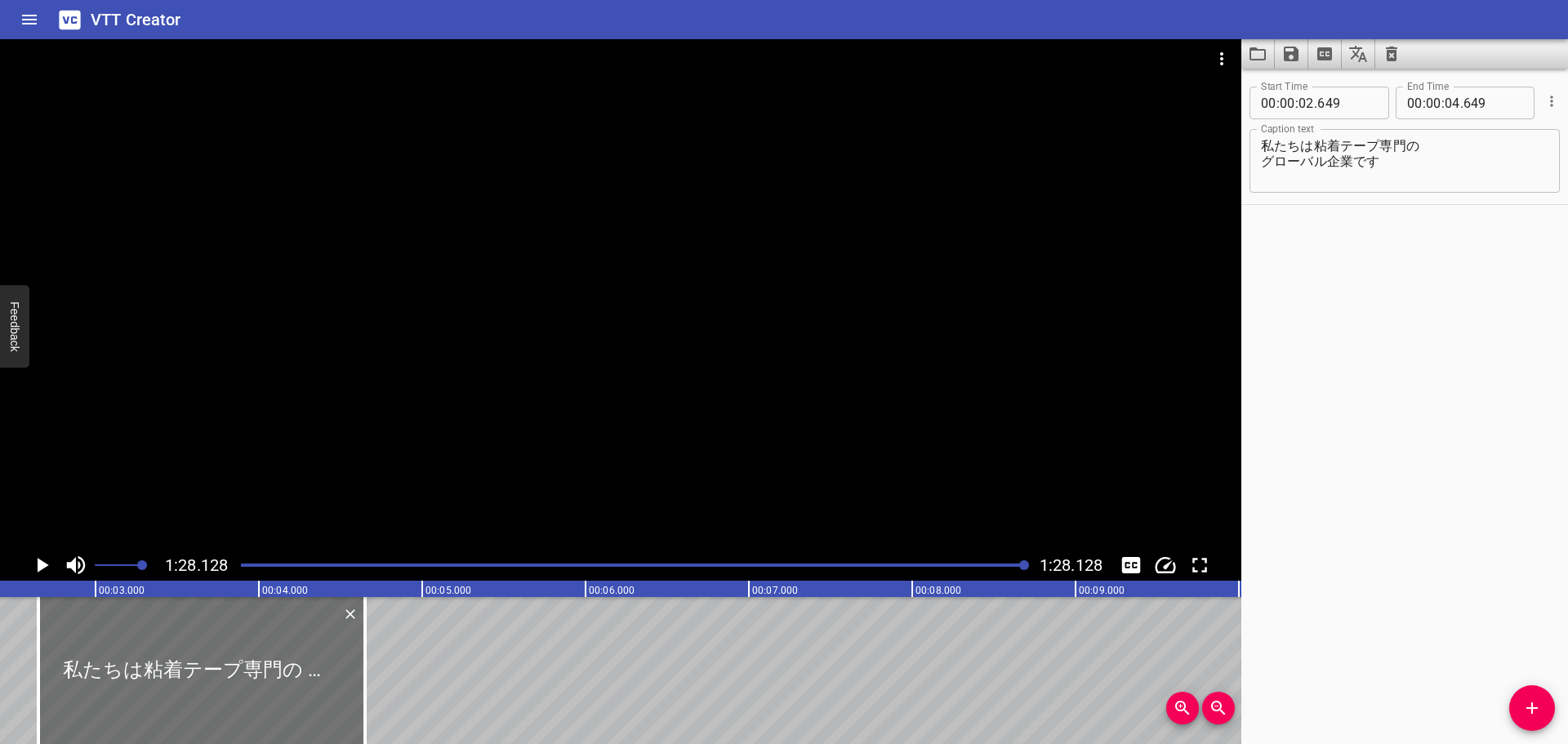
scroll to position [0, 355]
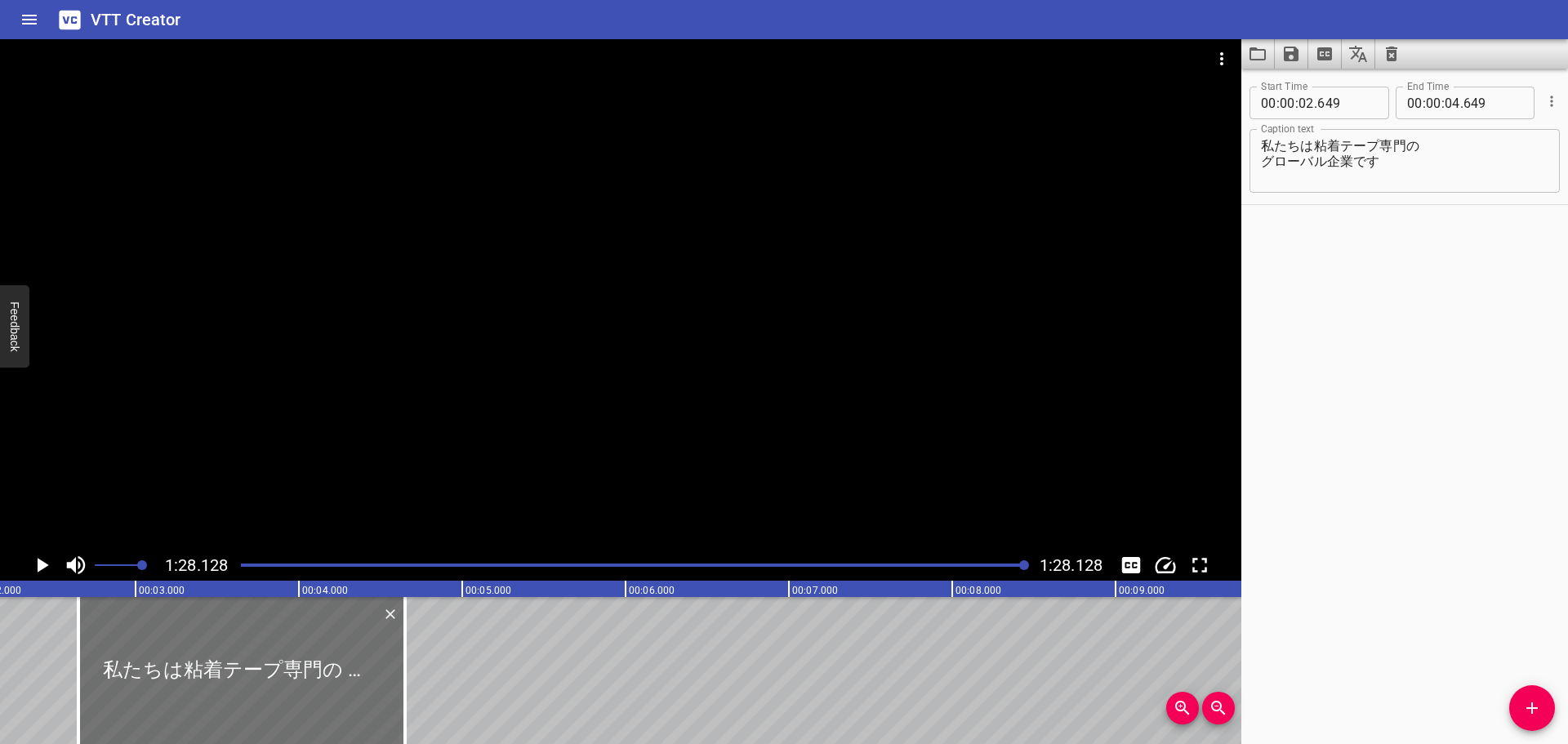
click at [363, 561] on div at bounding box center [634, 565] width 805 height 23
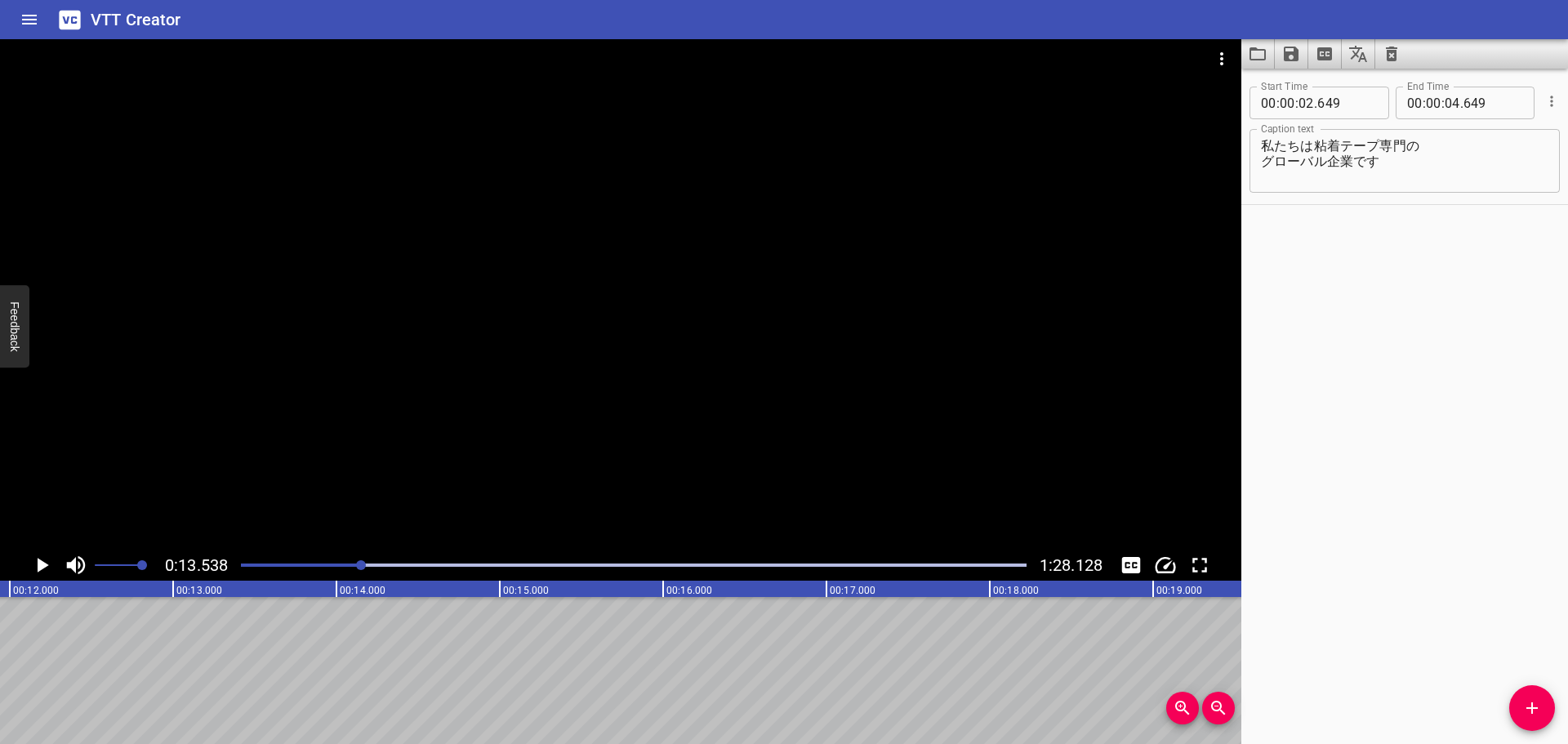
click at [299, 562] on div at bounding box center [634, 565] width 805 height 23
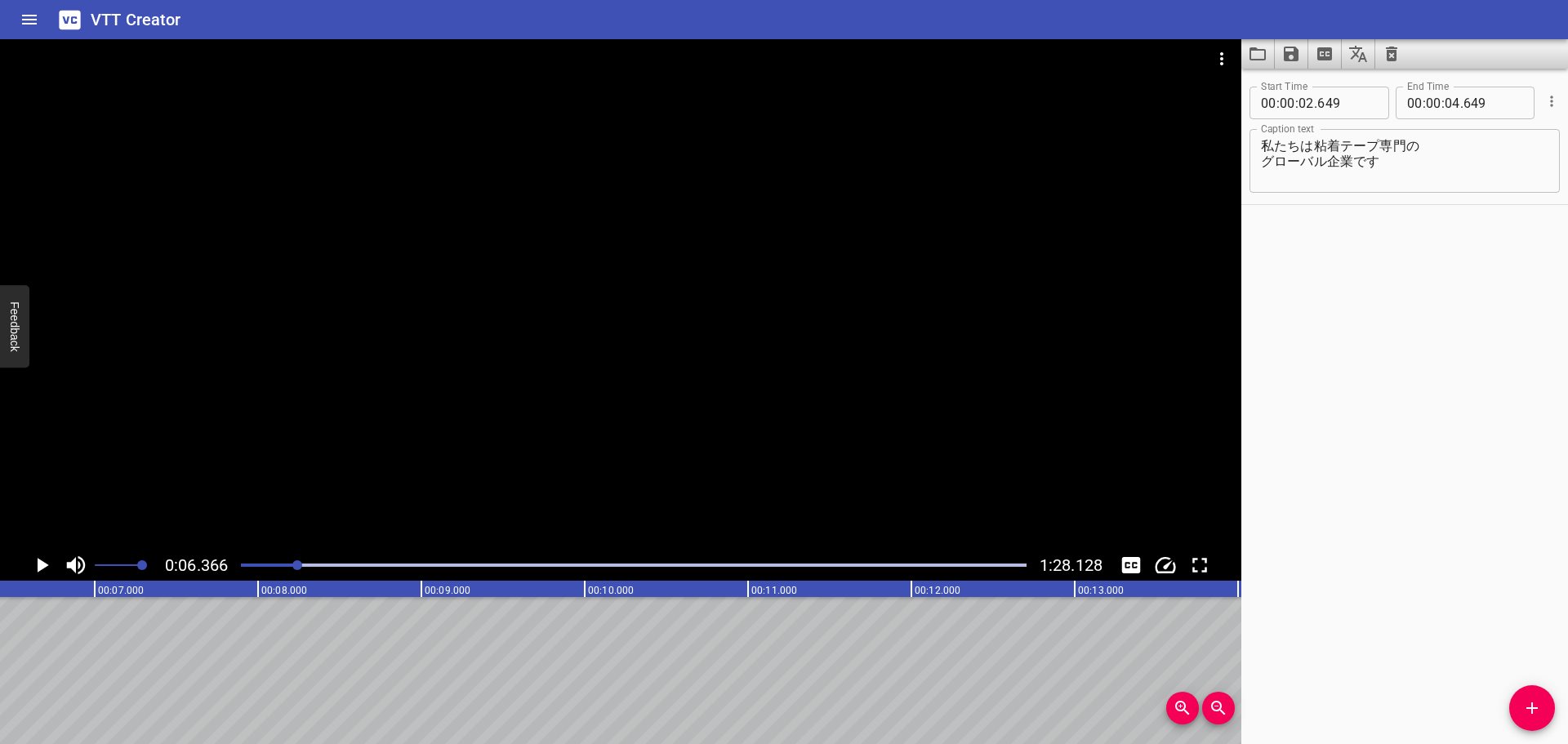
scroll to position [0, 1040]
click at [274, 568] on div at bounding box center [634, 565] width 805 height 23
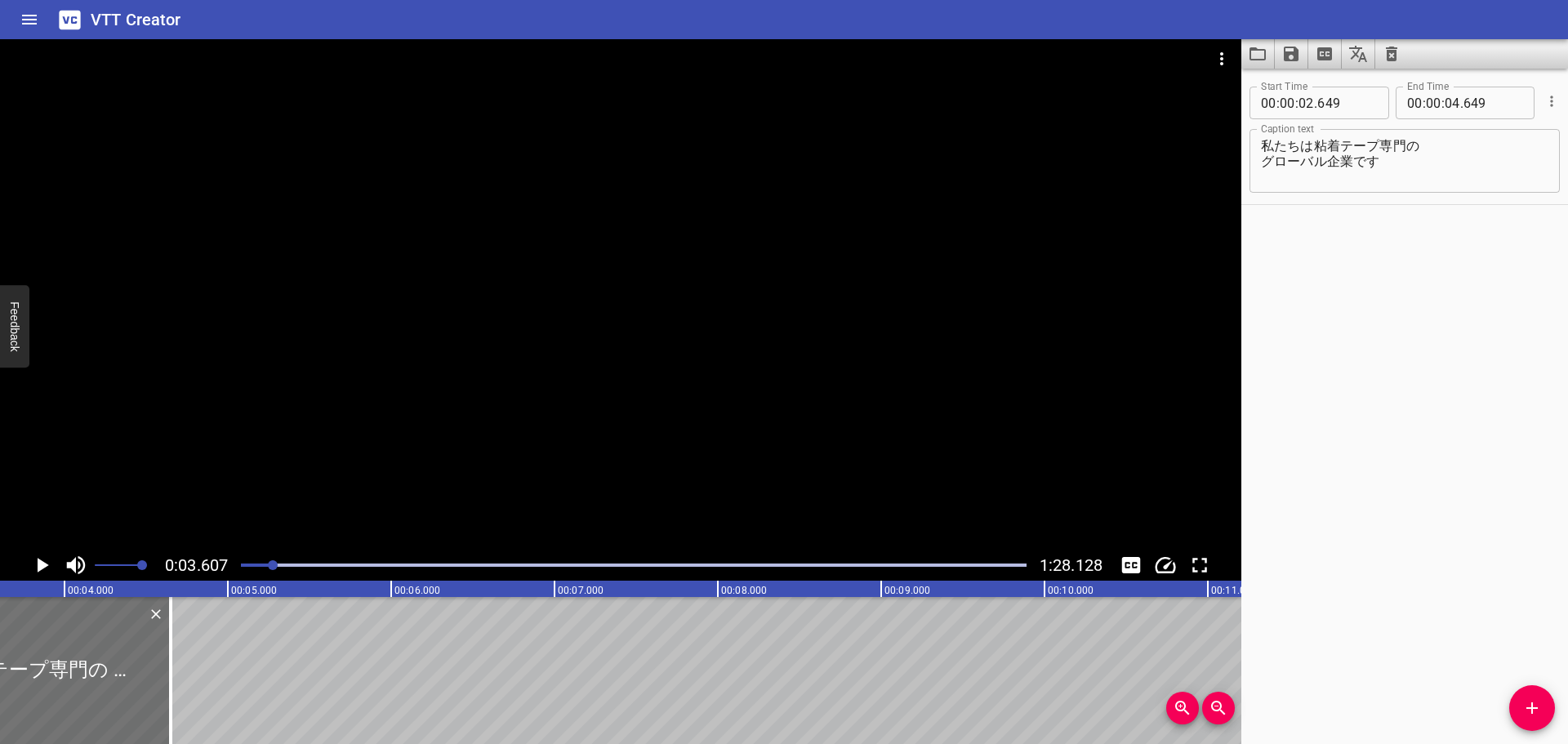
click at [286, 567] on div at bounding box center [634, 565] width 805 height 23
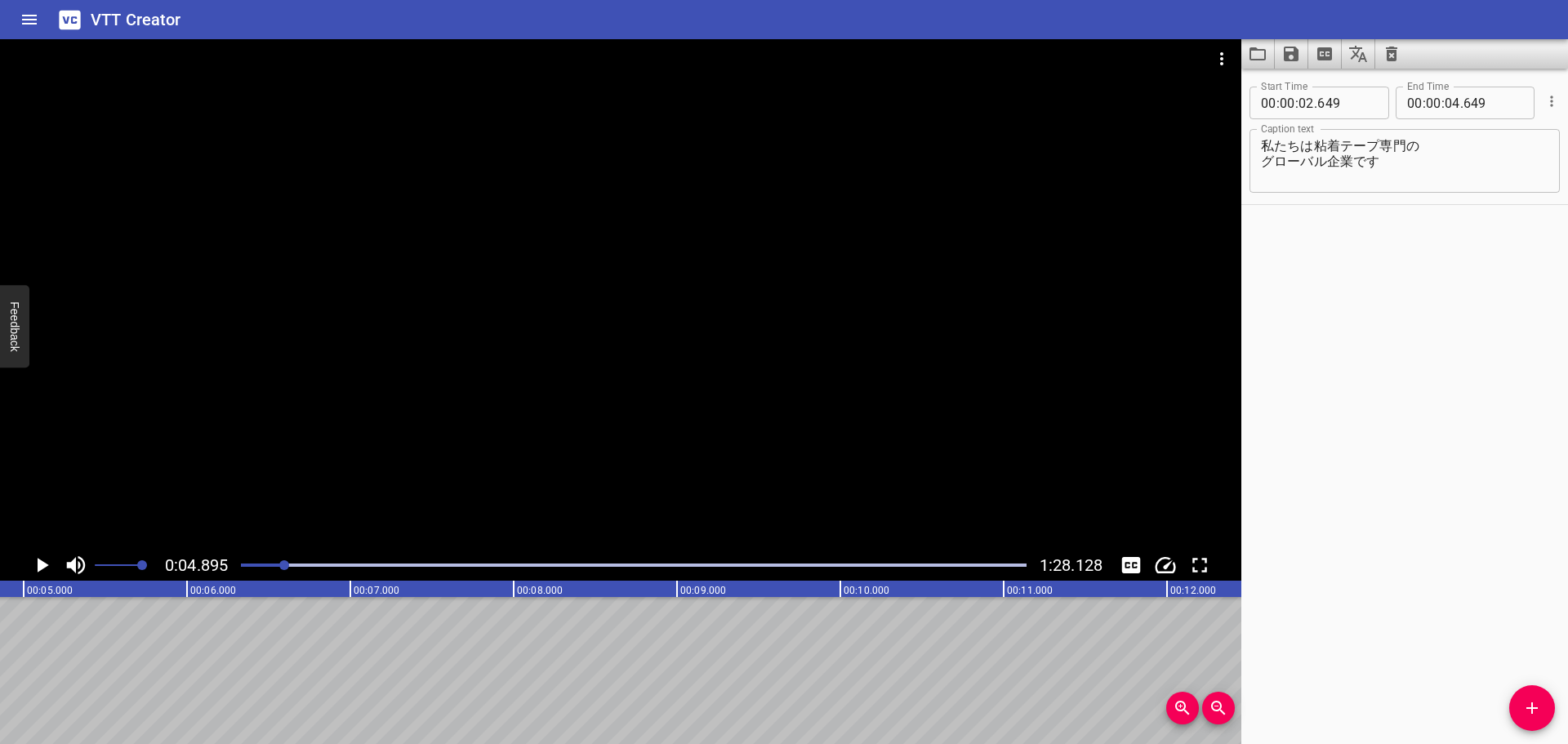
scroll to position [0, 799]
click at [289, 567] on div at bounding box center [284, 565] width 10 height 10
click at [41, 565] on icon "Play/Pause" at bounding box center [43, 565] width 12 height 15
click at [41, 565] on icon "Play/Pause" at bounding box center [41, 565] width 25 height 25
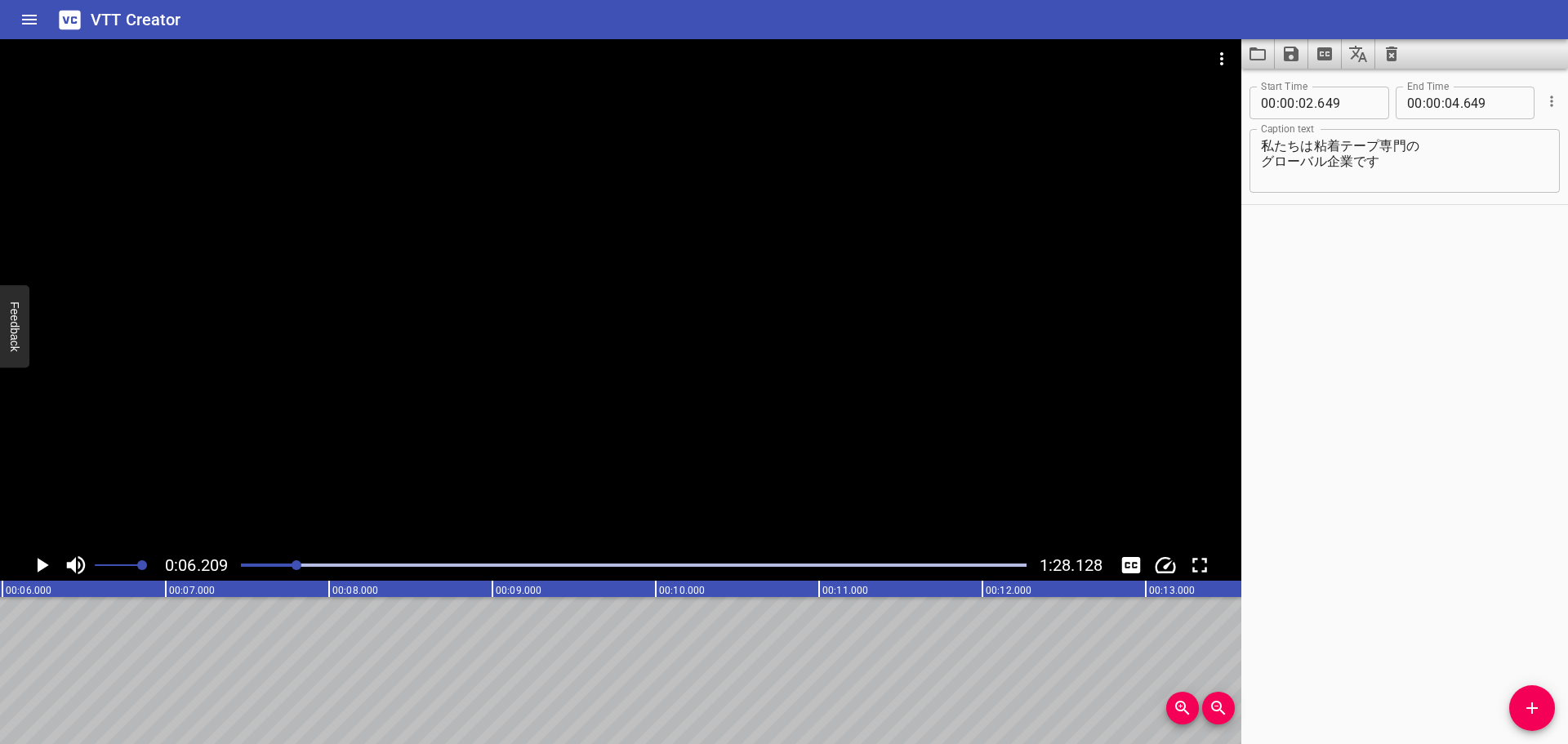
scroll to position [0, 1014]
click at [1524, 701] on icon "Add Cue" at bounding box center [1532, 708] width 20 height 20
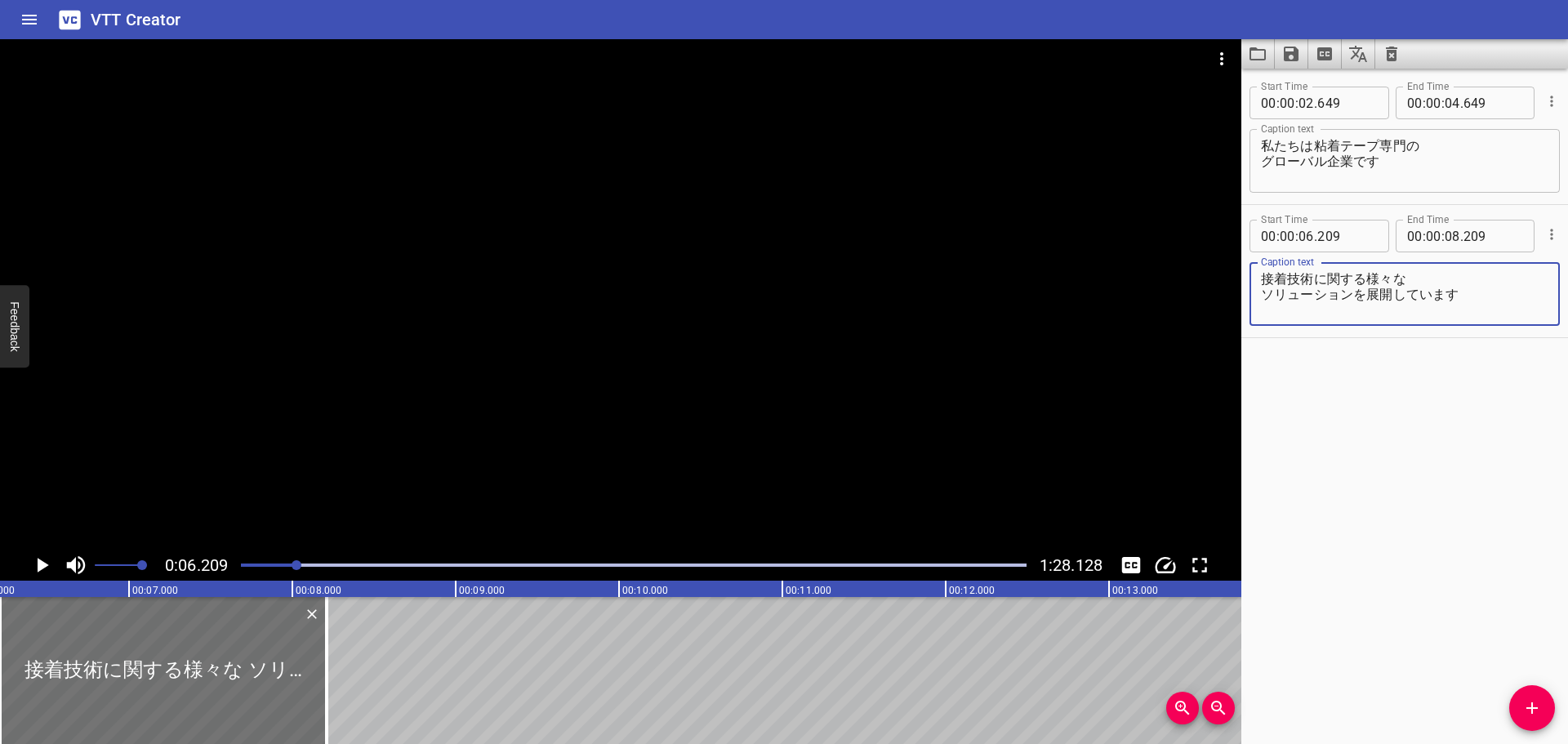
drag, startPoint x: 1365, startPoint y: 279, endPoint x: 1514, endPoint y: 263, distance: 149.9
click at [1366, 278] on textarea "接着技術に関する様々な ソリューションを展開しています" at bounding box center [1404, 294] width 287 height 46
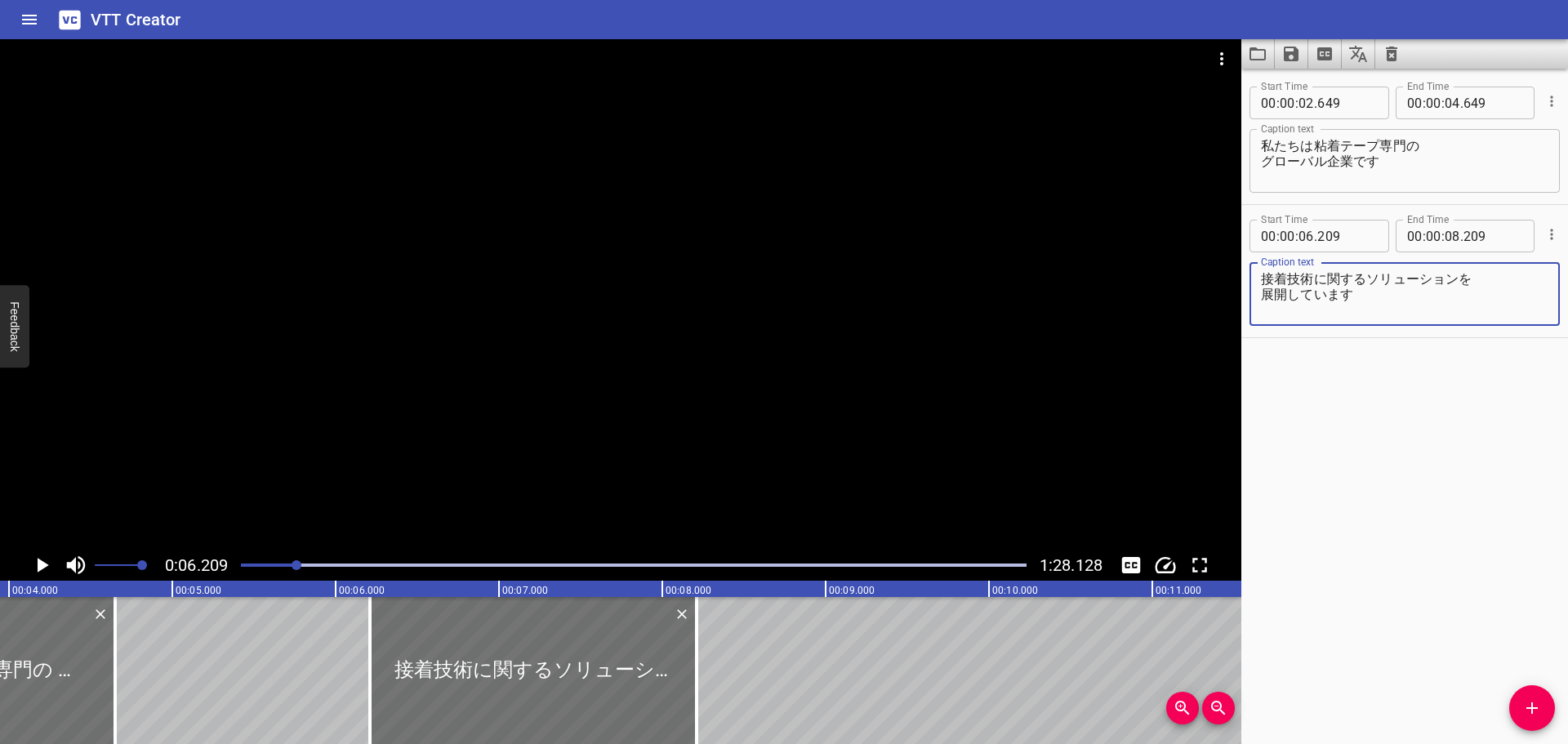
scroll to position [0, 565]
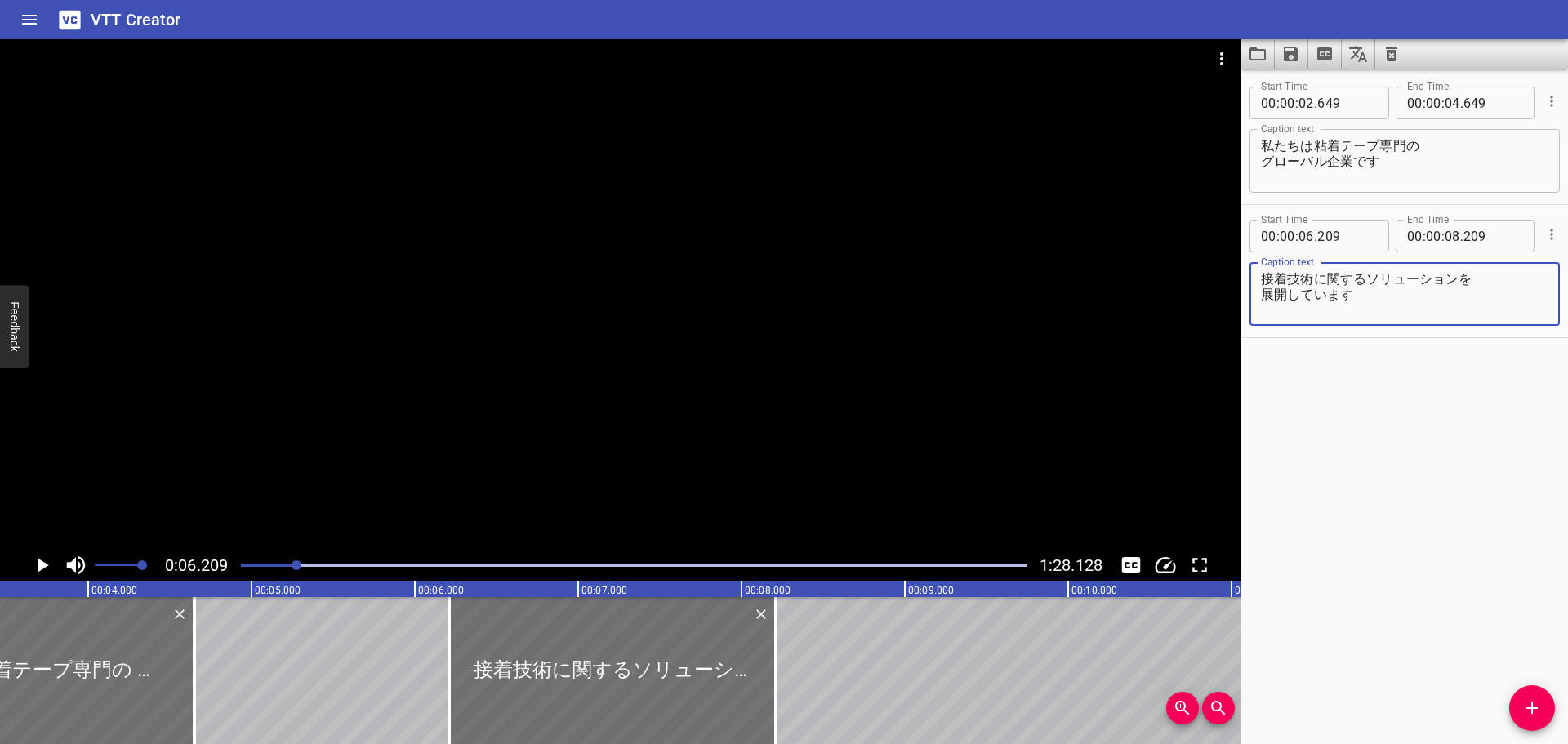
click at [42, 572] on icon "Play/Pause" at bounding box center [41, 565] width 25 height 25
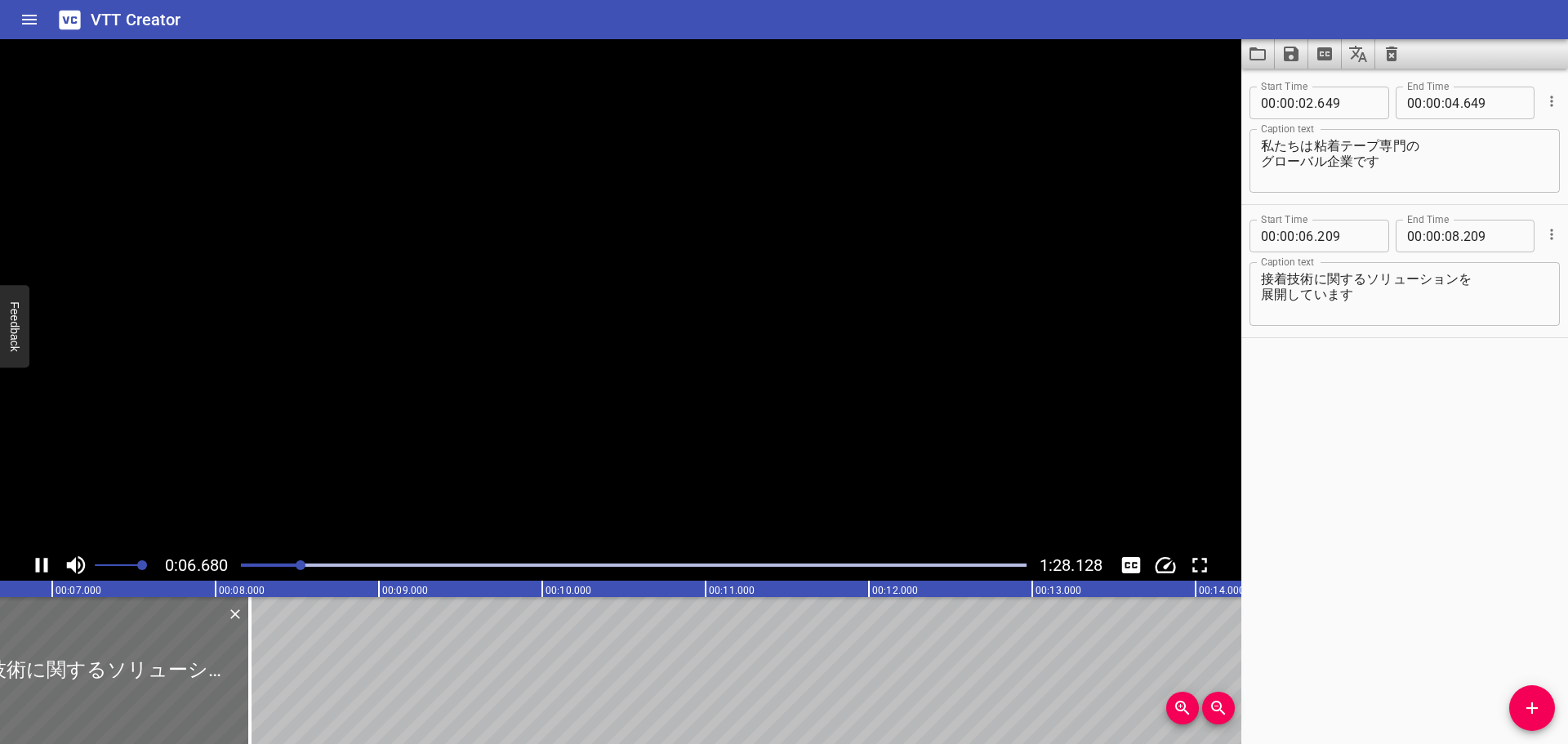
click at [42, 572] on icon "Play/Pause" at bounding box center [41, 565] width 25 height 25
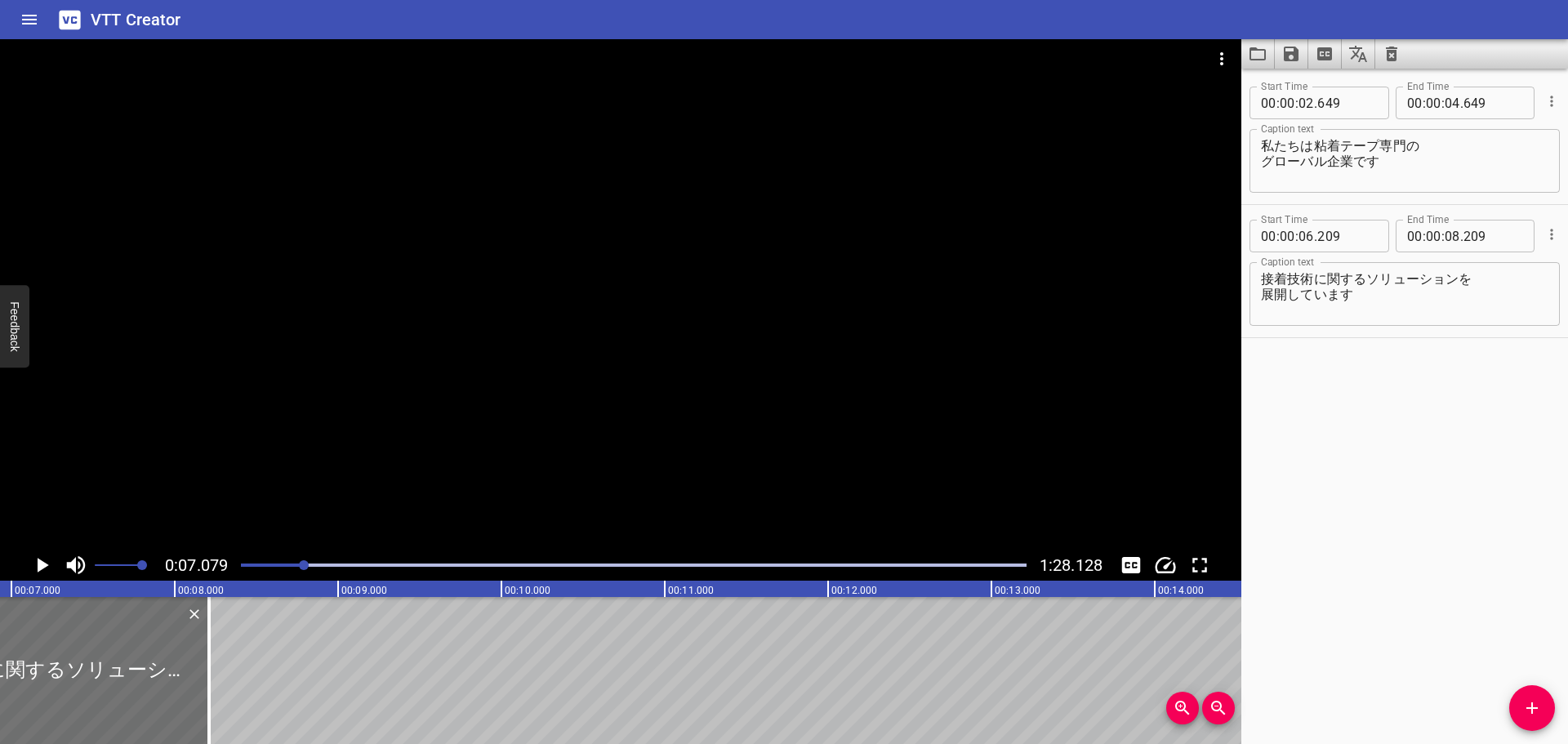
scroll to position [0, 1156]
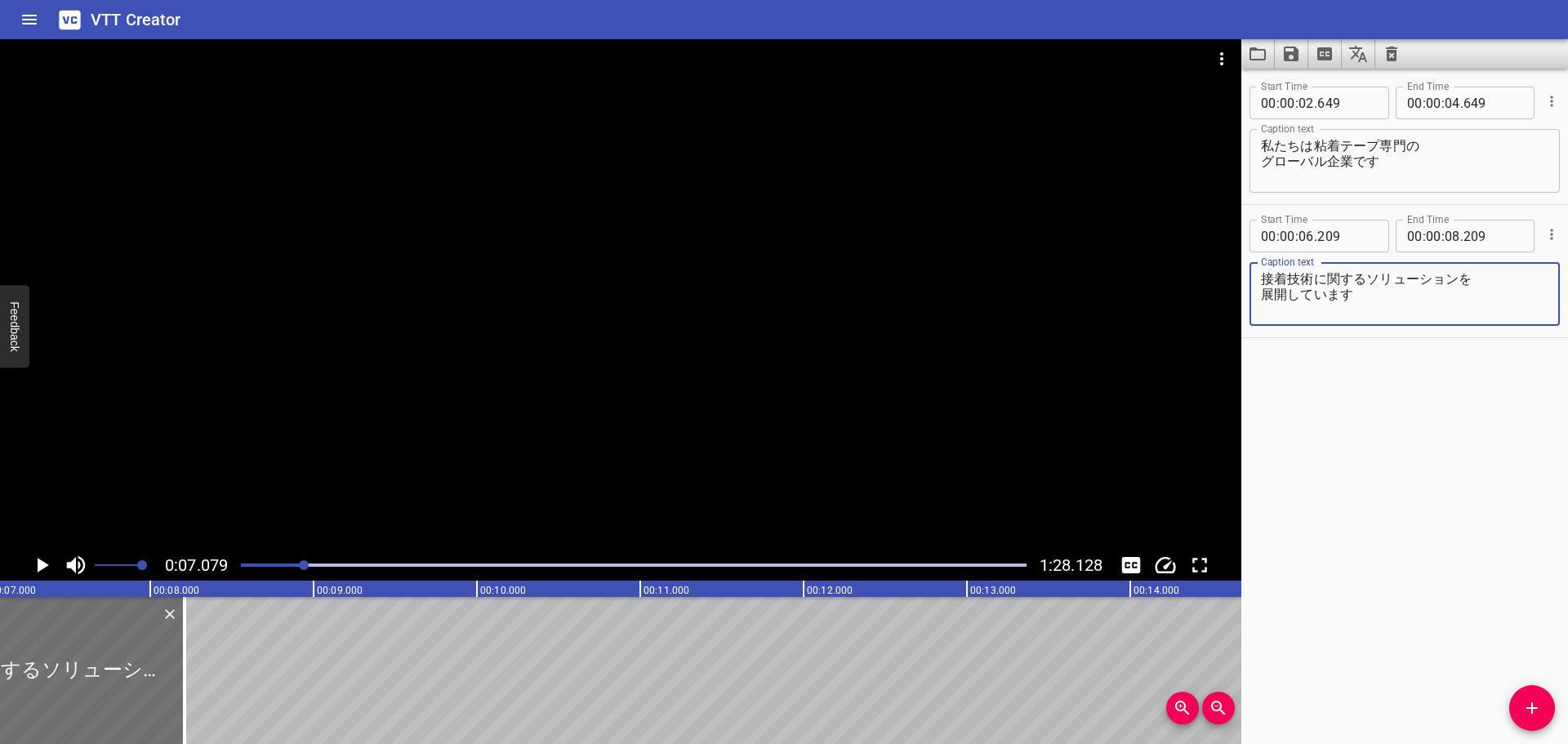
click at [1363, 277] on textarea "接着技術に関するソリューションを 展開しています" at bounding box center [1404, 294] width 287 height 46
type textarea "接着技術に関する様々な ソリューションを展開しています"
click at [46, 563] on icon "Play/Pause" at bounding box center [41, 565] width 25 height 25
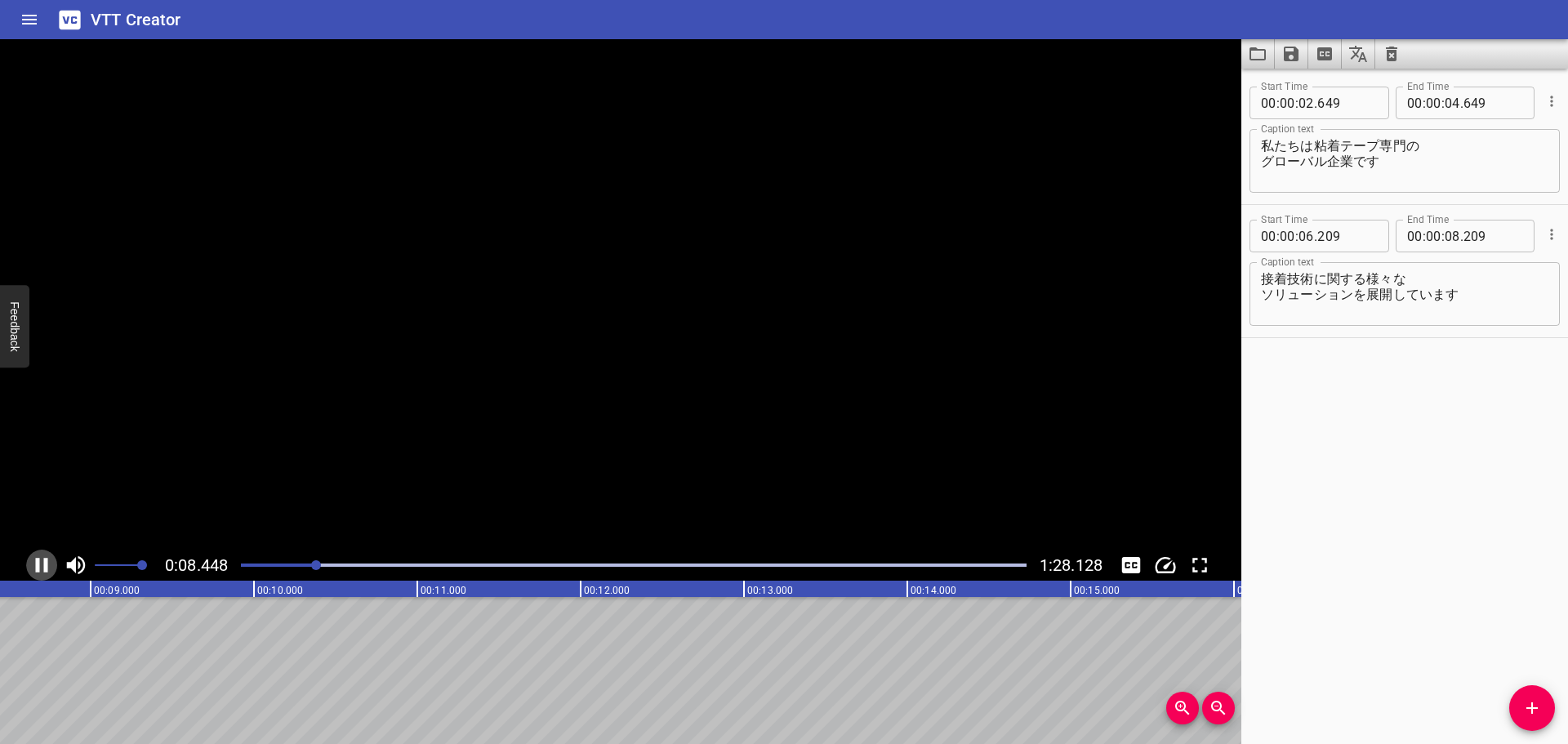
click at [46, 563] on icon "Play/Pause" at bounding box center [41, 565] width 12 height 15
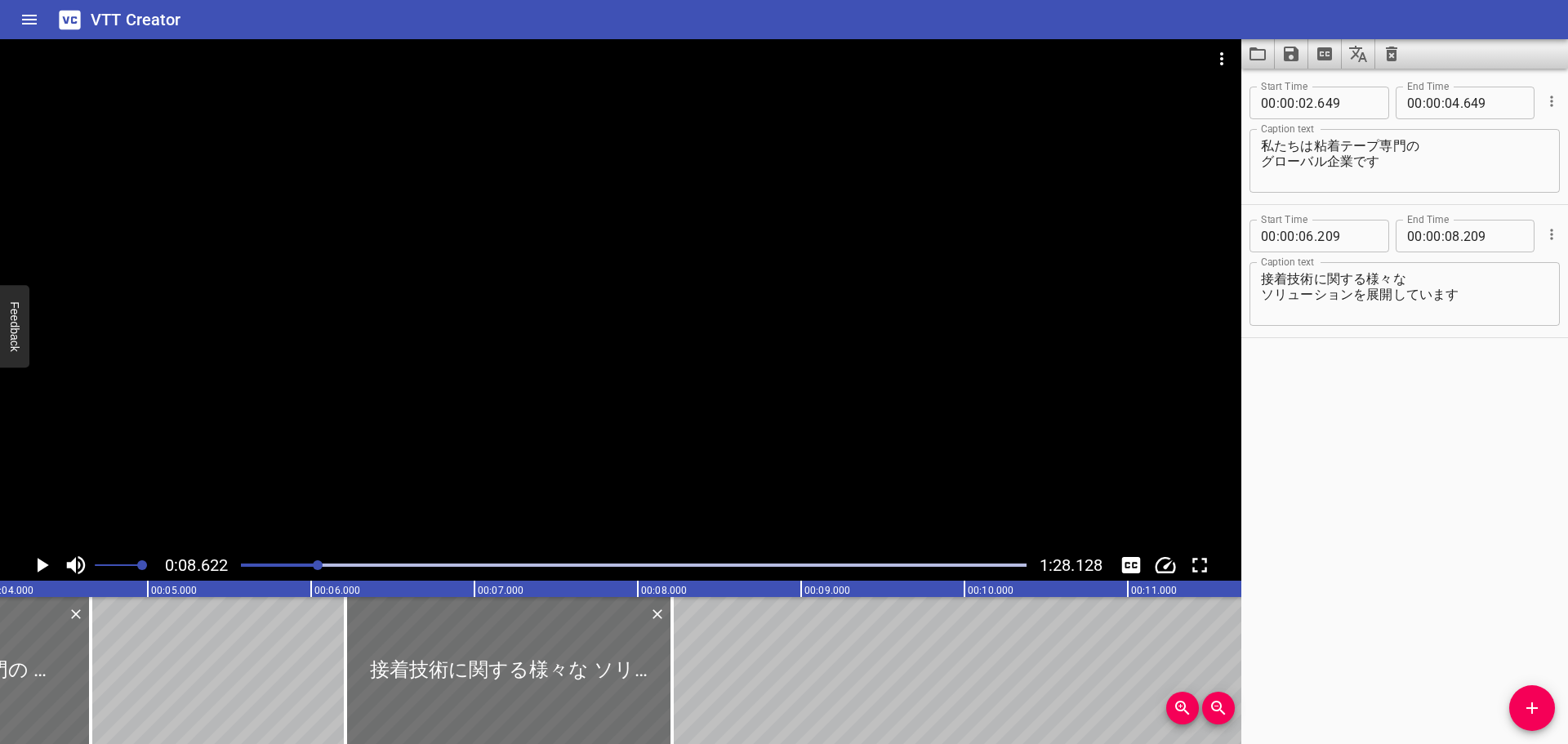
scroll to position [0, 602]
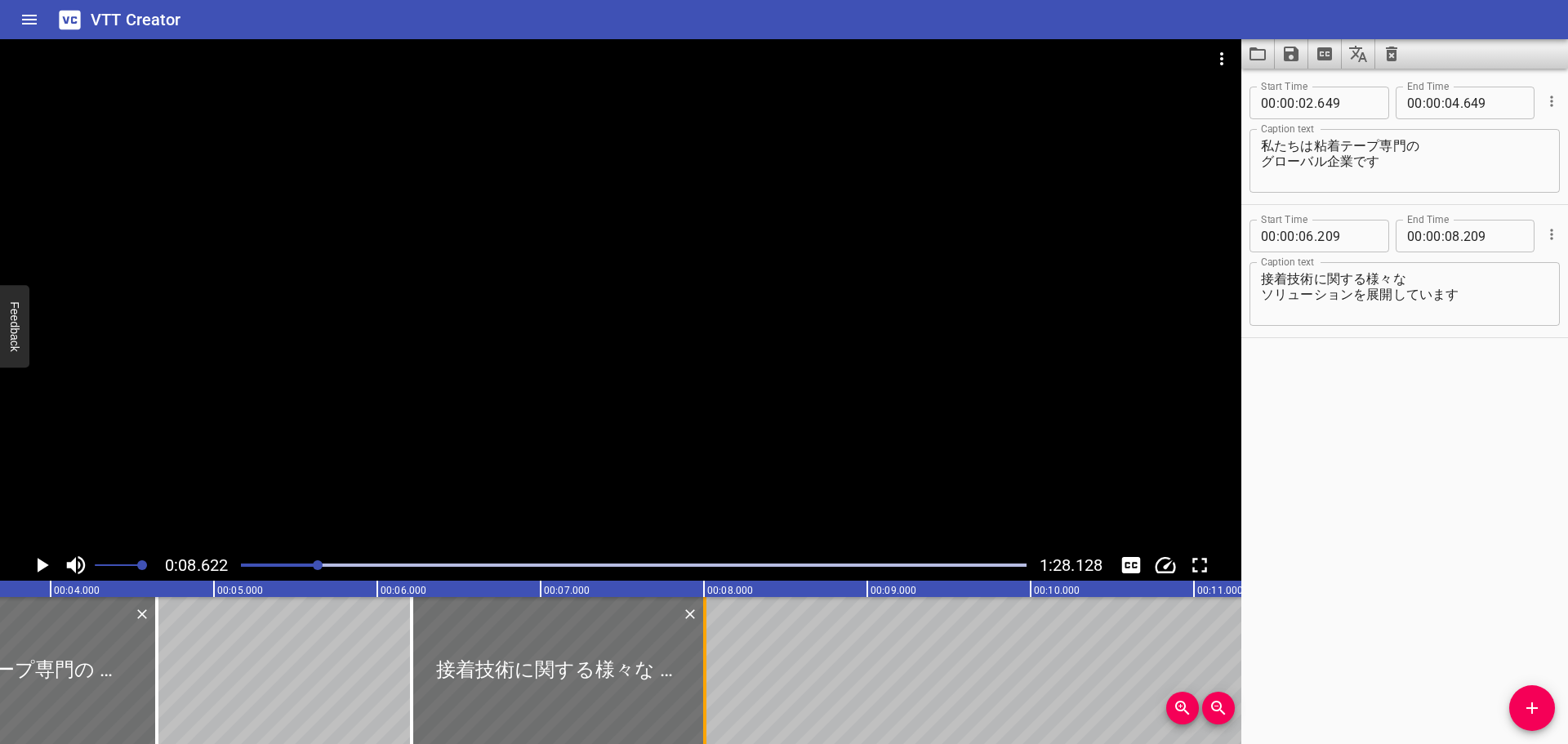
drag, startPoint x: 735, startPoint y: 657, endPoint x: 702, endPoint y: 646, distance: 34.8
click at [702, 646] on div at bounding box center [705, 670] width 17 height 147
type input "004"
click at [297, 567] on div at bounding box center [634, 565] width 805 height 23
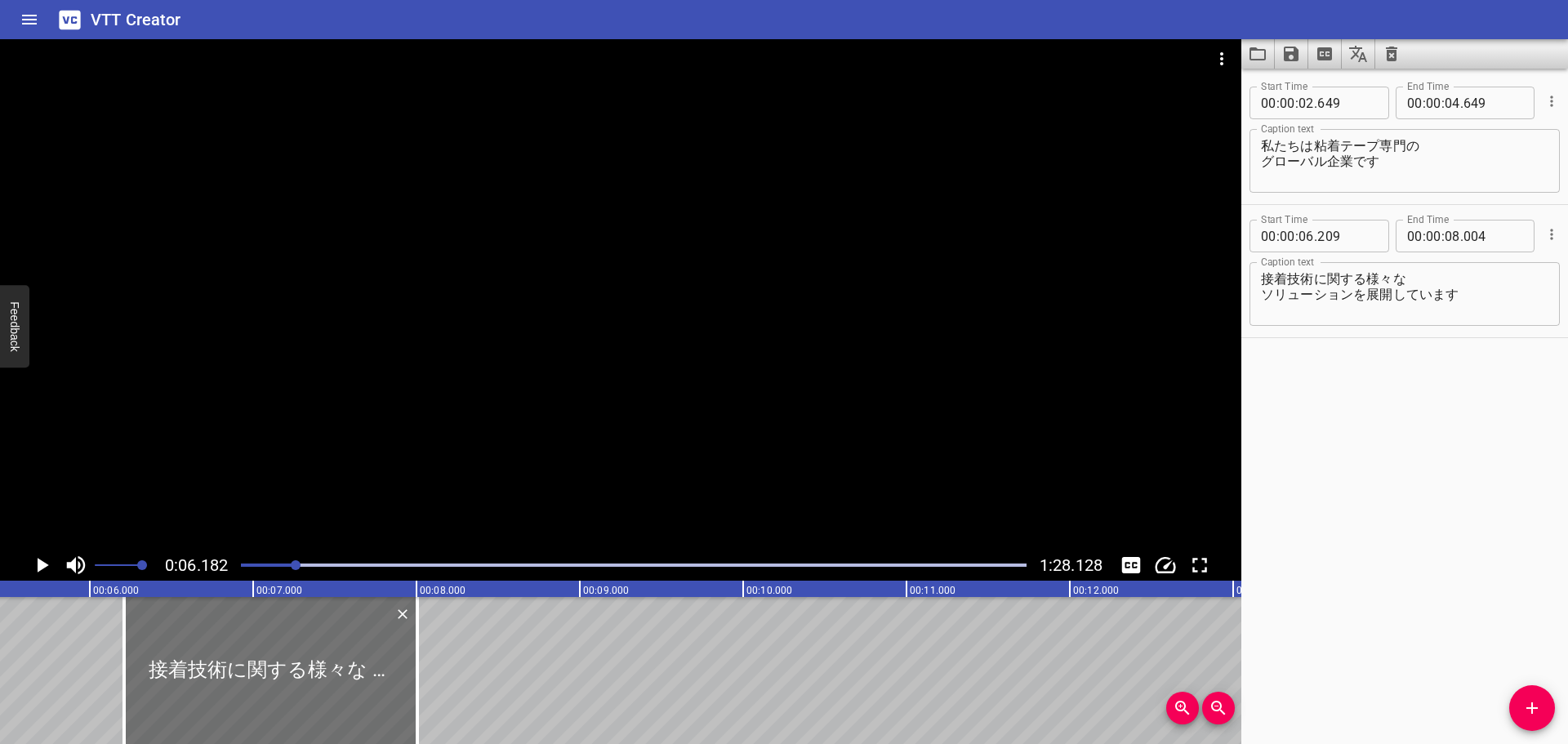
scroll to position [0, 837]
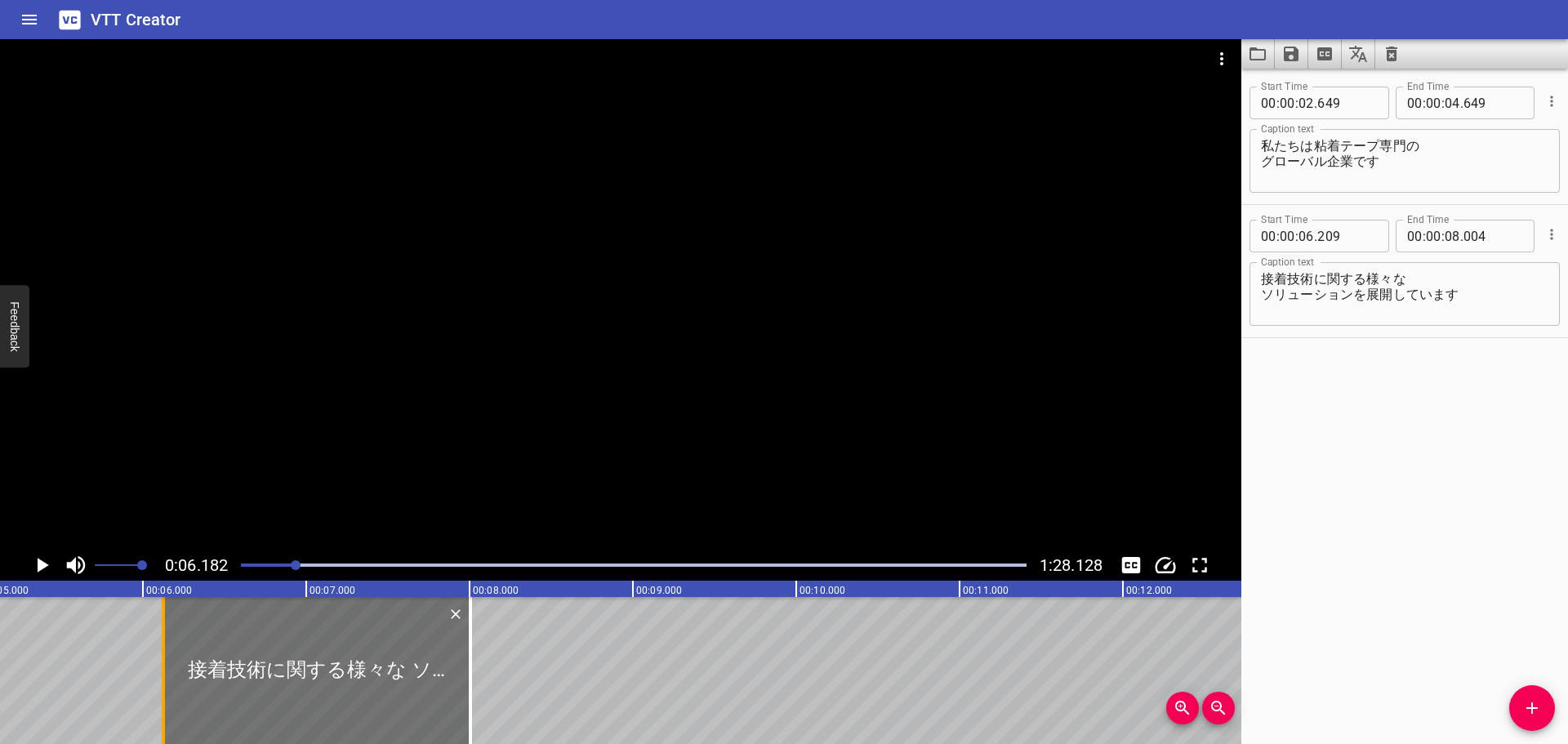
drag, startPoint x: 176, startPoint y: 646, endPoint x: 160, endPoint y: 644, distance: 16.1
click at [162, 644] on div at bounding box center [163, 670] width 3 height 147
type input "119"
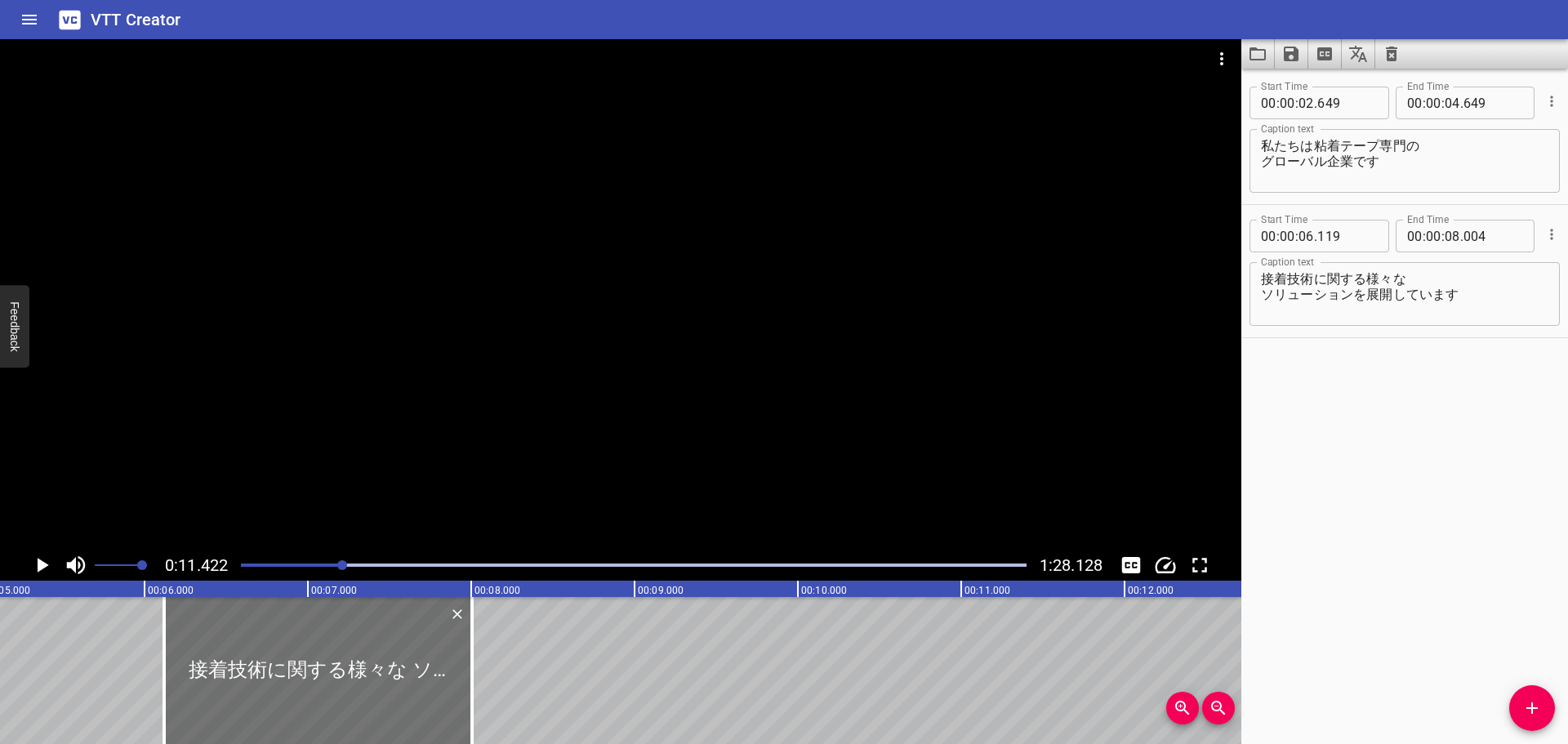
scroll to position [0, 1112]
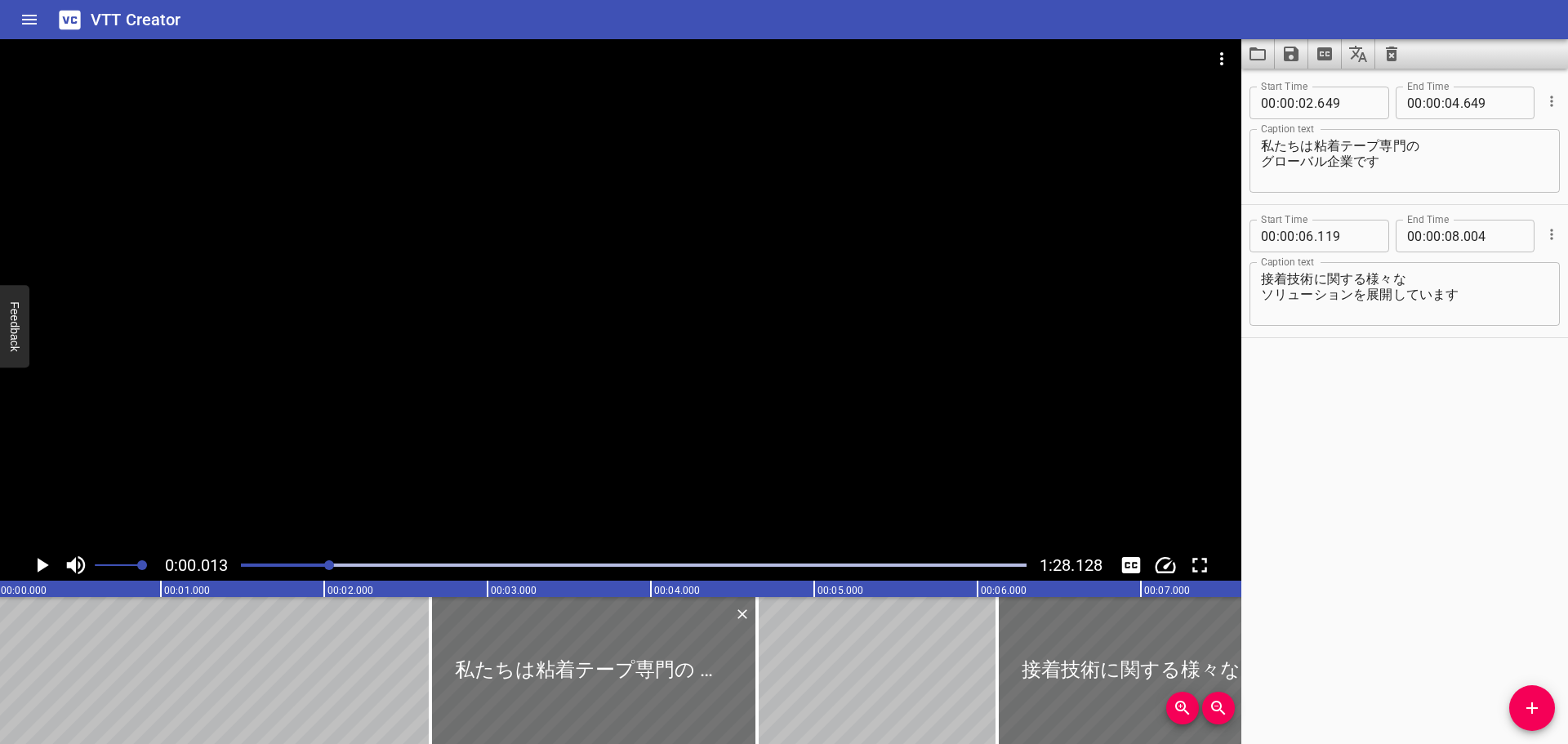
drag, startPoint x: 343, startPoint y: 567, endPoint x: 330, endPoint y: 564, distance: 13.3
click at [330, 564] on div at bounding box center [329, 565] width 10 height 10
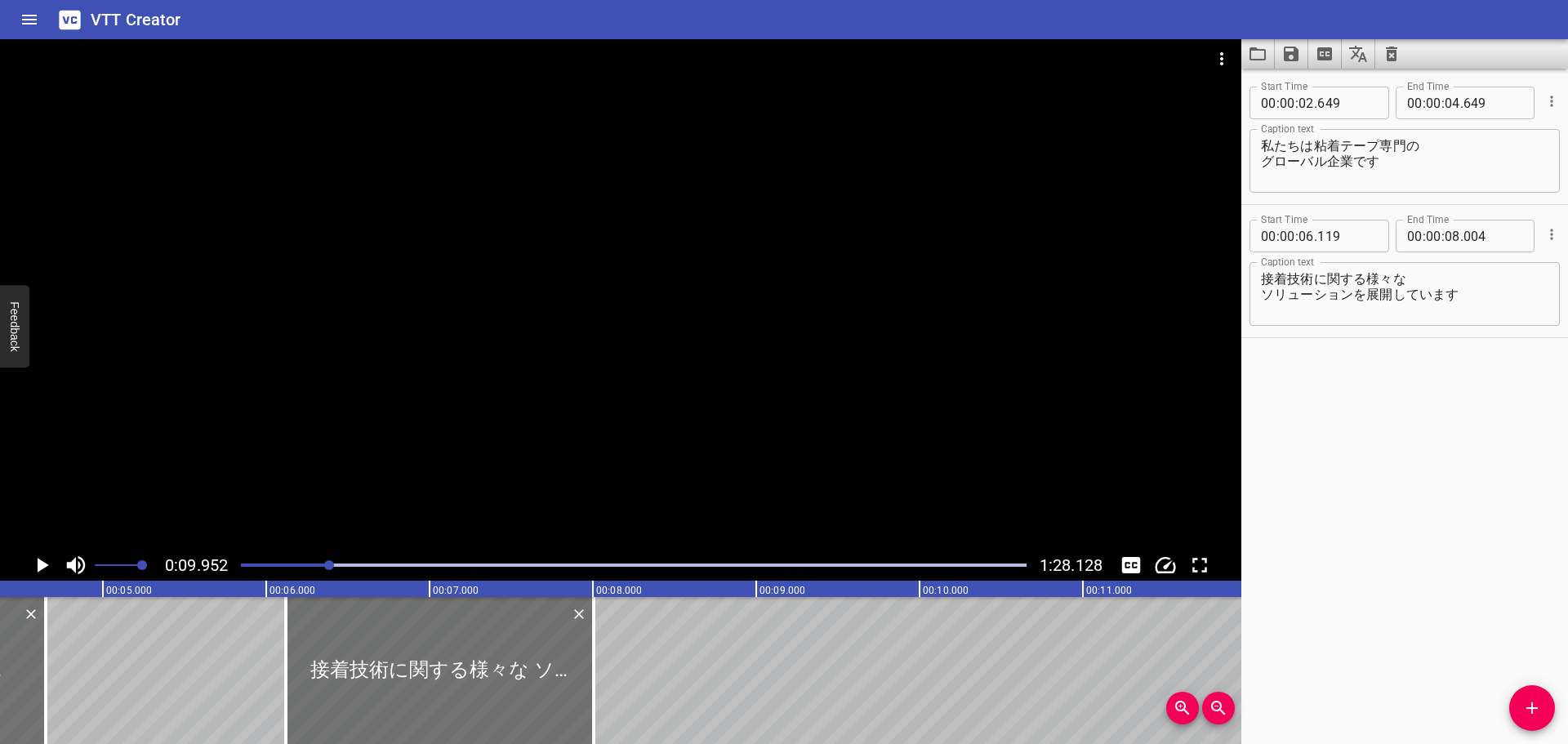
scroll to position [0, 701]
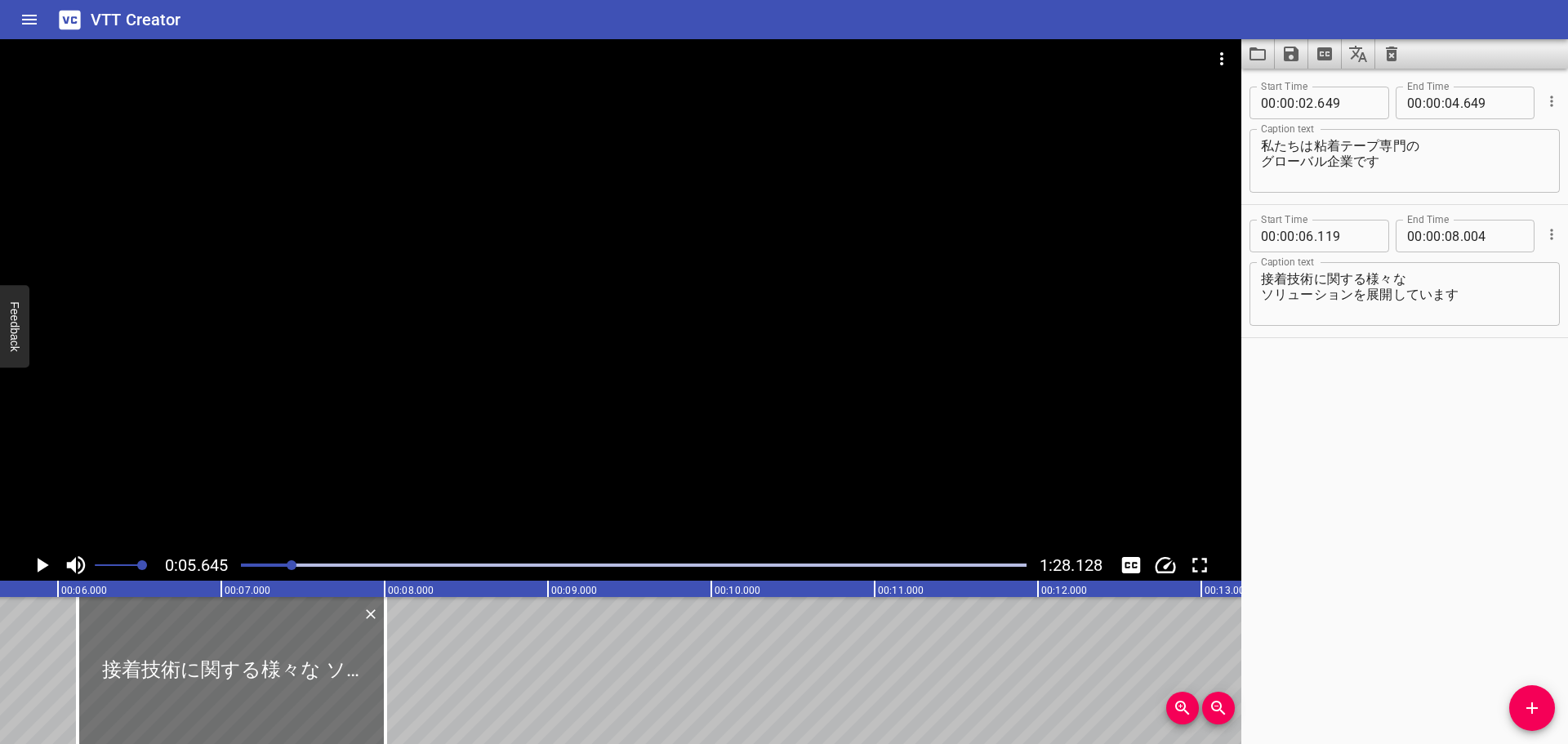
click at [276, 568] on div at bounding box center [634, 565] width 805 height 23
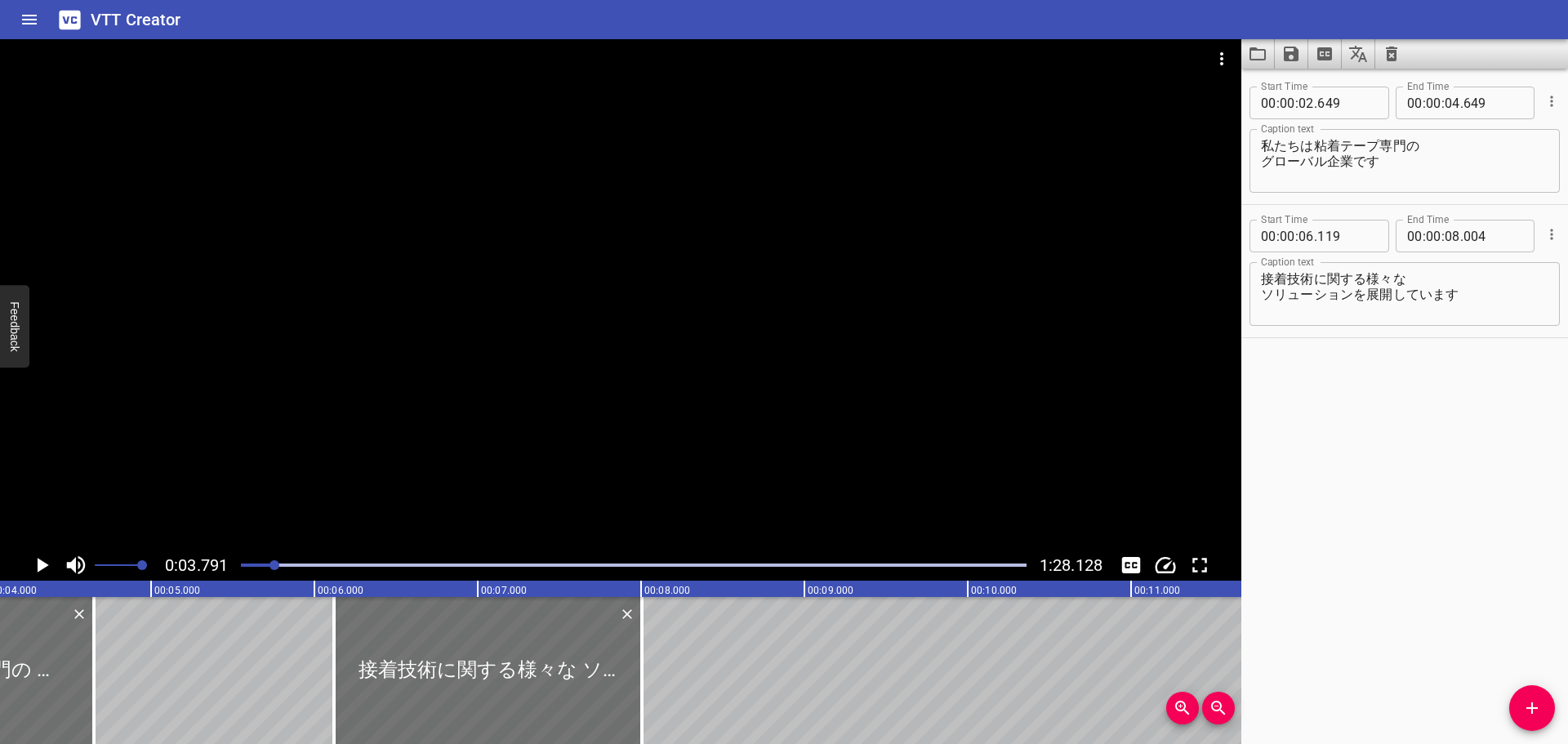
scroll to position [0, 619]
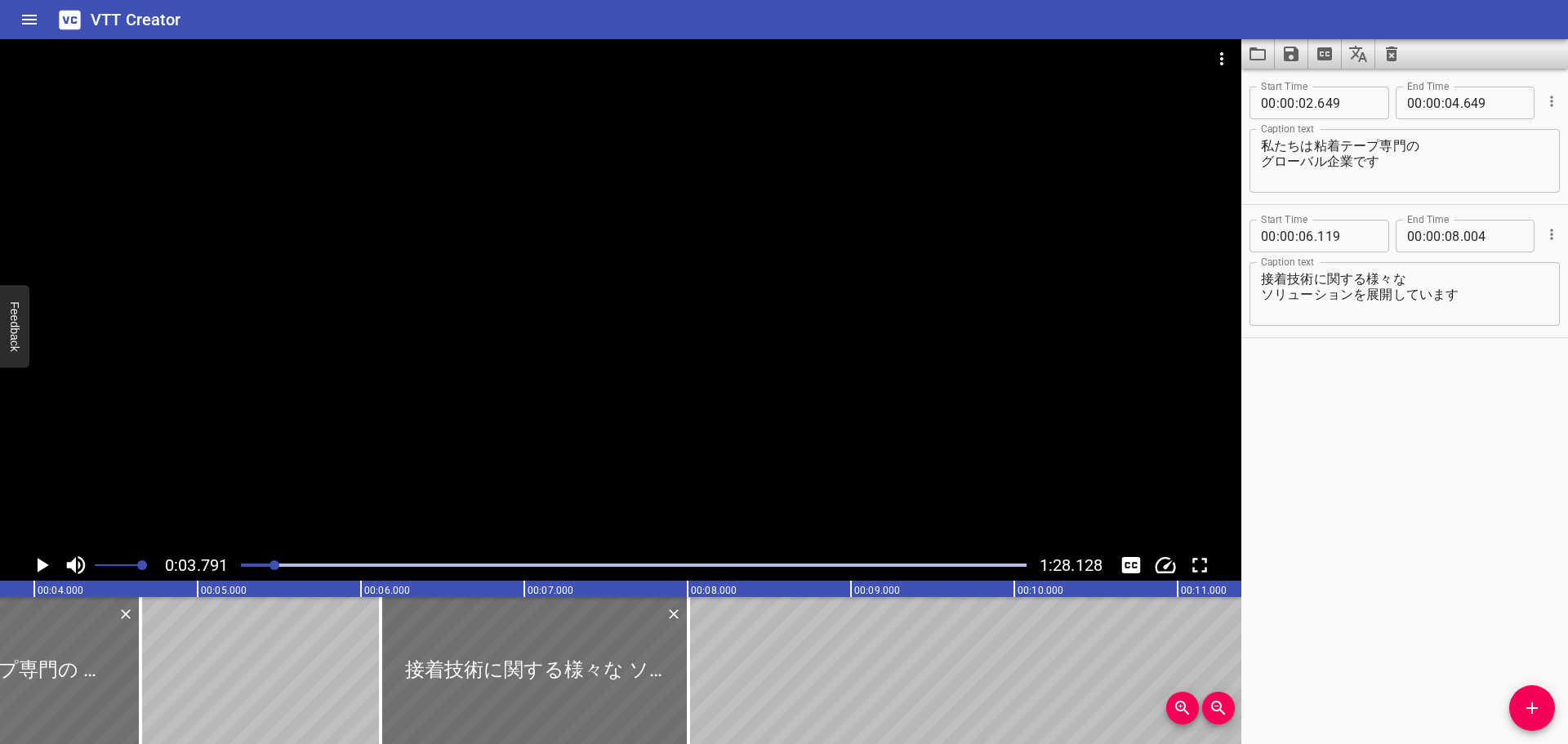
click at [31, 565] on icon "Play/Pause" at bounding box center [41, 565] width 25 height 25
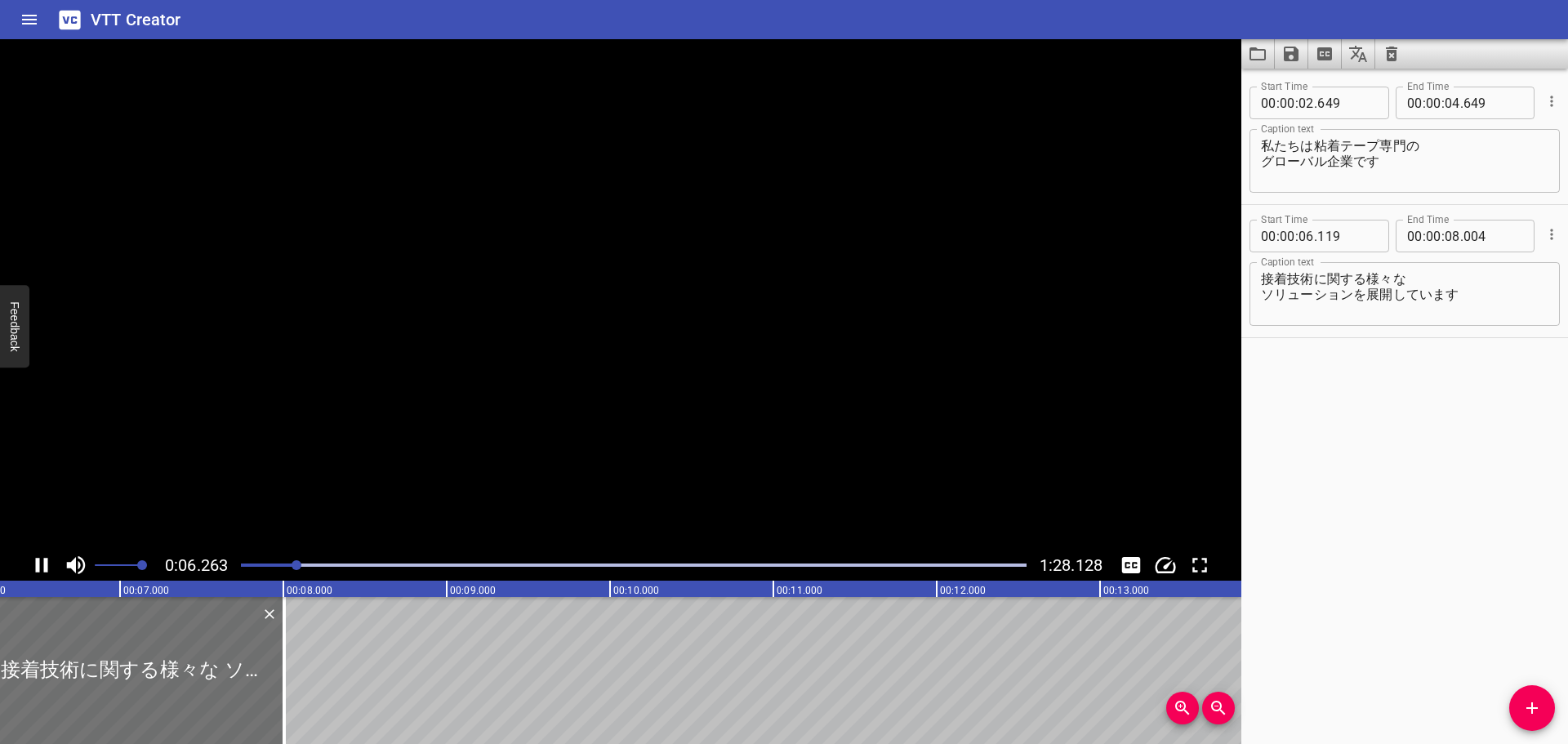
click at [34, 565] on icon "Play/Pause" at bounding box center [41, 565] width 25 height 25
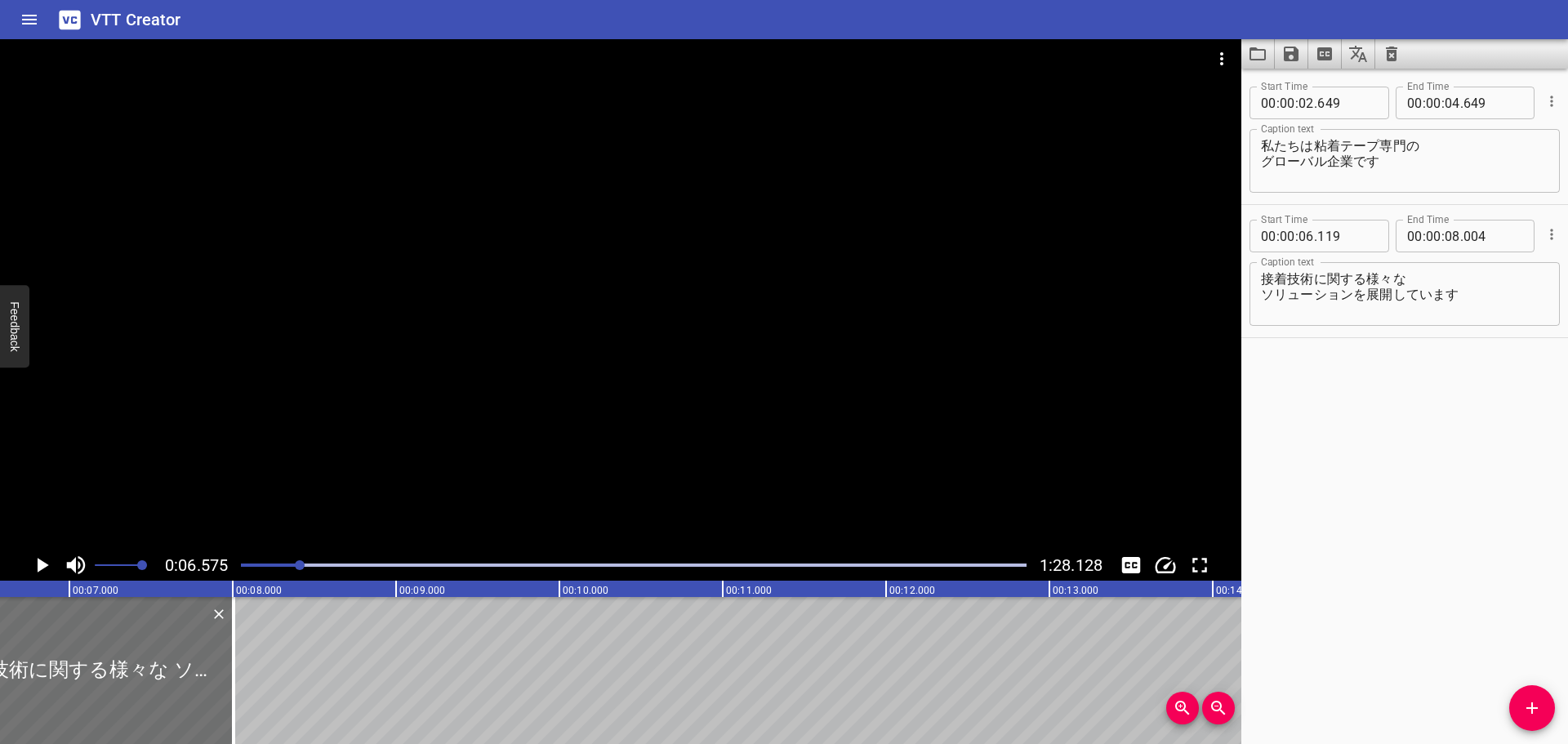
click at [34, 565] on icon "Play/Pause" at bounding box center [41, 565] width 25 height 25
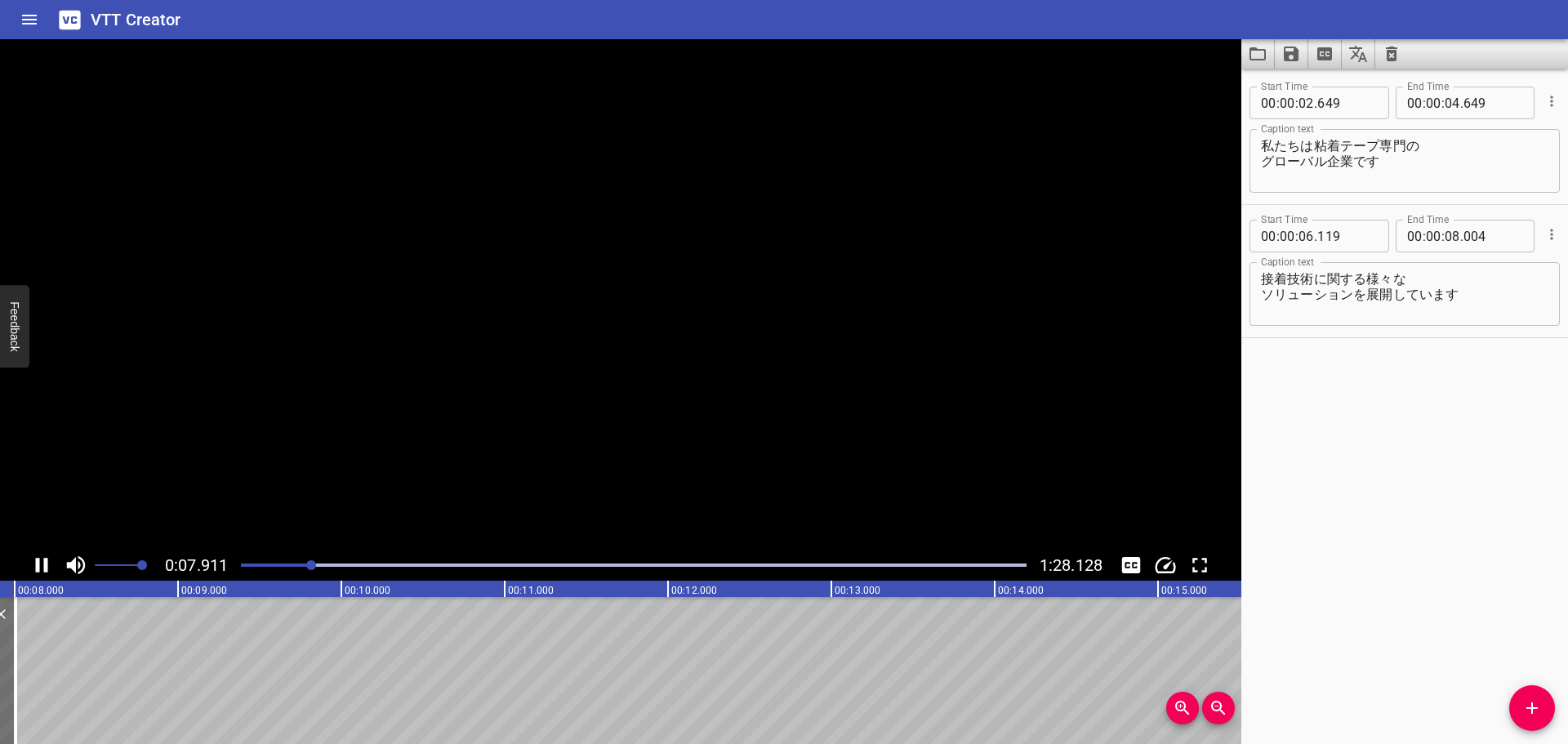
click at [34, 565] on icon "Play/Pause" at bounding box center [41, 565] width 25 height 25
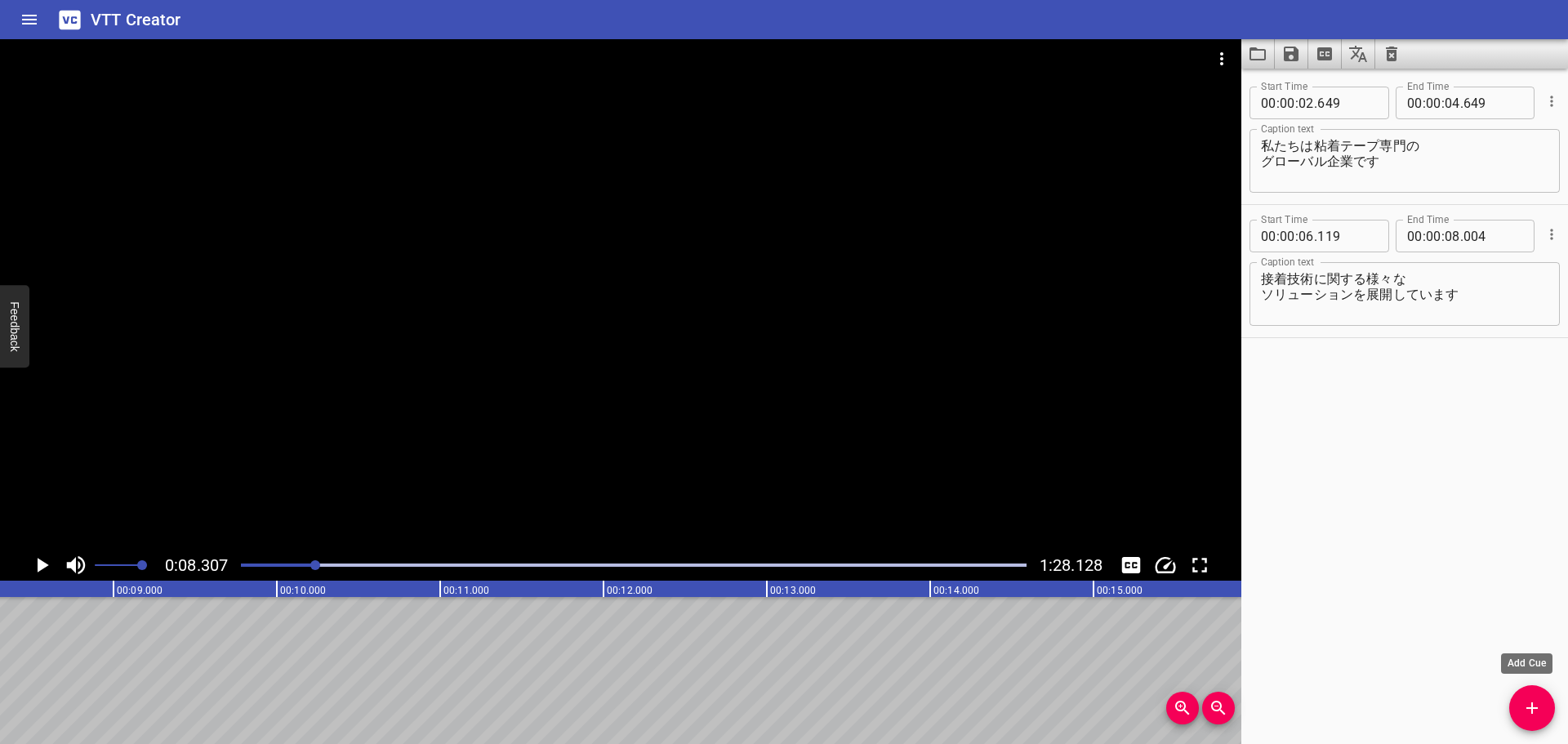
click at [1526, 713] on icon "Add Cue" at bounding box center [1532, 708] width 20 height 20
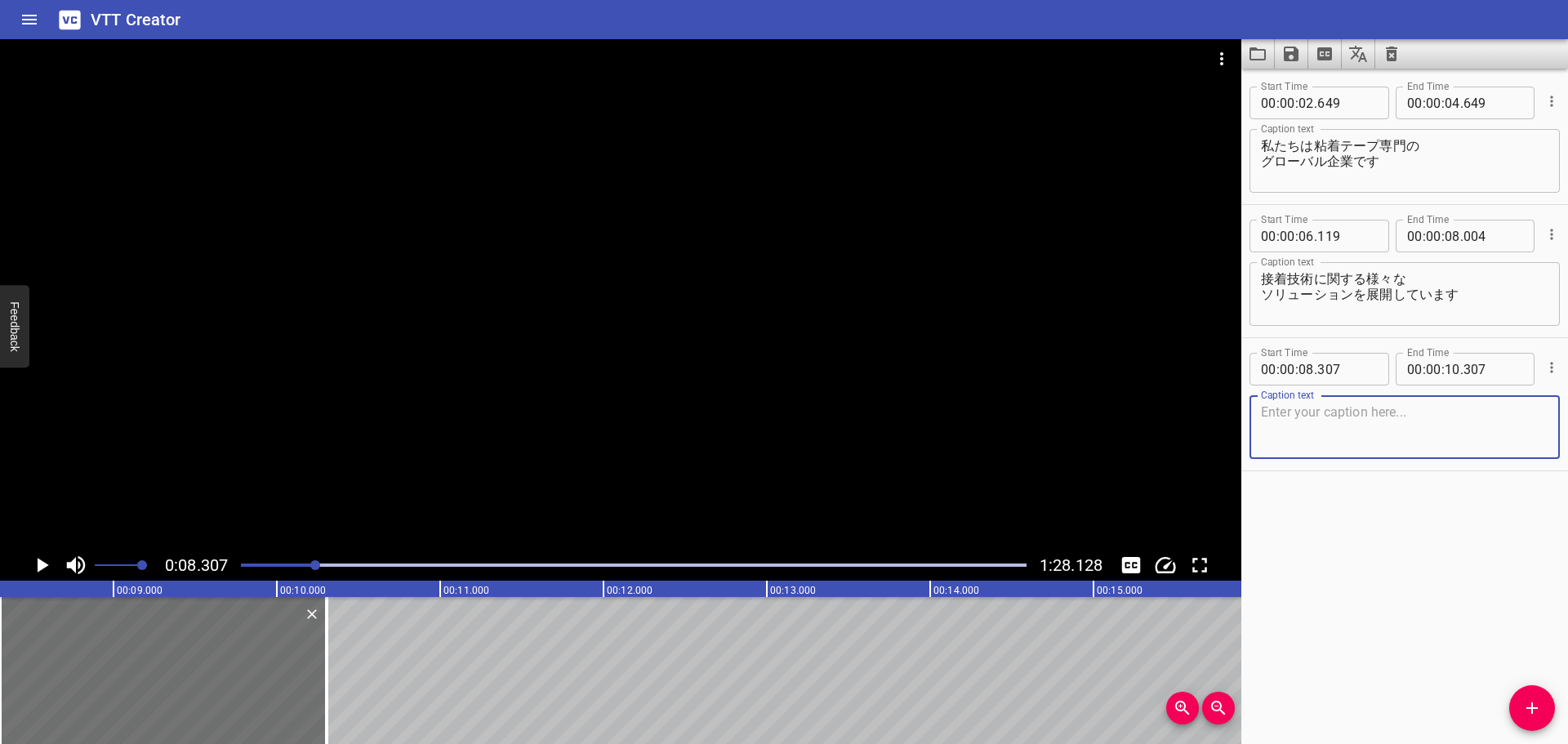
click at [1285, 432] on textarea at bounding box center [1404, 428] width 287 height 46
type textarea "う"
click at [1352, 411] on textarea "全体の売上のうち78%は業務用 22%はコンシューマー製品です" at bounding box center [1404, 428] width 287 height 46
drag, startPoint x: 1318, startPoint y: 409, endPoint x: 1333, endPoint y: 410, distance: 15.0
click at [1321, 408] on textarea "全体の売上のうち78%は業務用 22%はコンシューマー製品です" at bounding box center [1404, 428] width 287 height 46
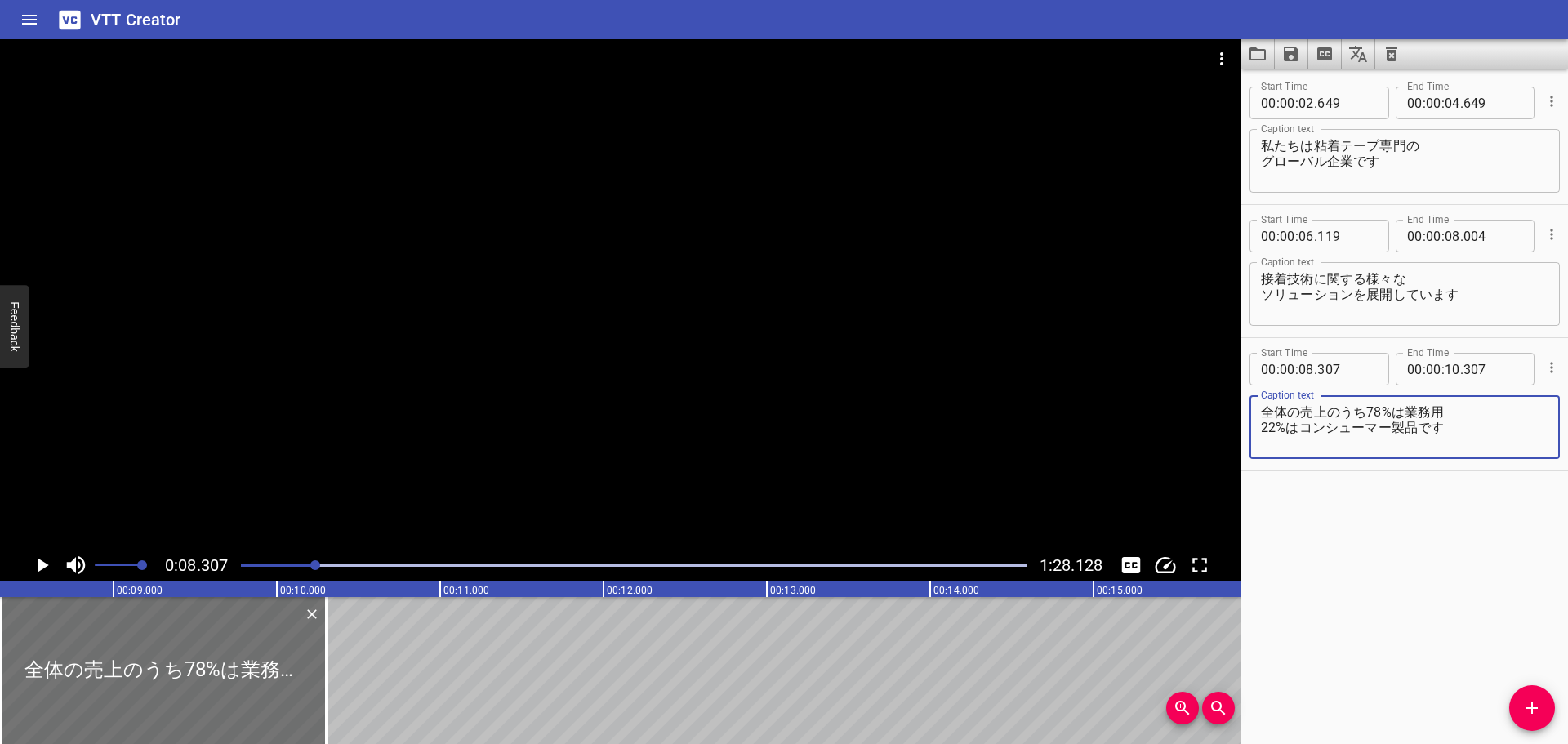
click at [1307, 404] on textarea "全体の売上のうち78%は業務用 22%はコンシューマー製品です" at bounding box center [1404, 428] width 287 height 46
drag, startPoint x: 1296, startPoint y: 408, endPoint x: 1307, endPoint y: 405, distance: 11.4
click at [1295, 408] on textarea "全体の売上のうち78%は業務用 22%はコンシューマー製品です" at bounding box center [1404, 428] width 287 height 46
type textarea "売上の78%は業務用製品 22%はコンシューマー製品です"
click at [41, 561] on icon "Play/Pause" at bounding box center [43, 565] width 12 height 15
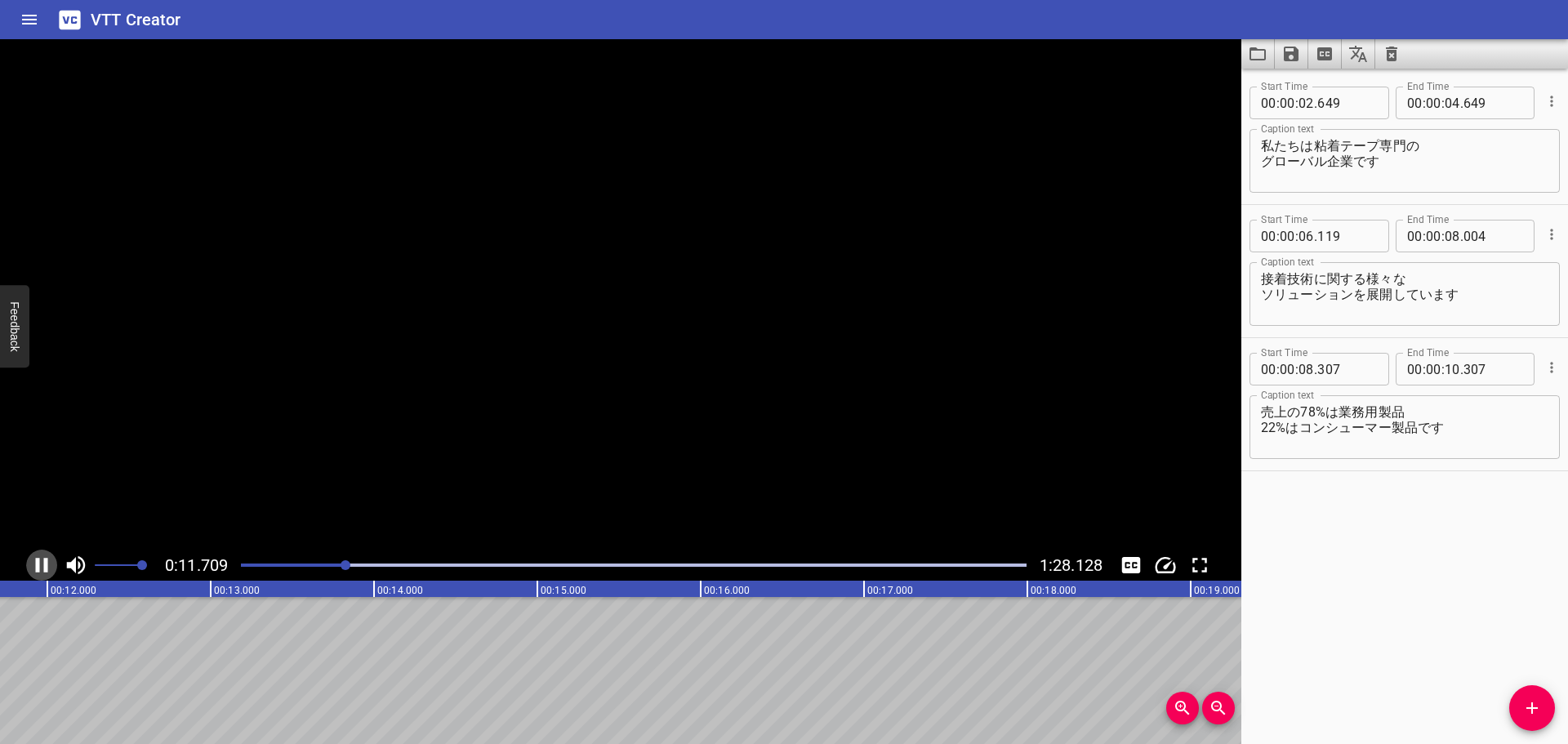
click at [41, 561] on icon "Play/Pause" at bounding box center [41, 565] width 25 height 25
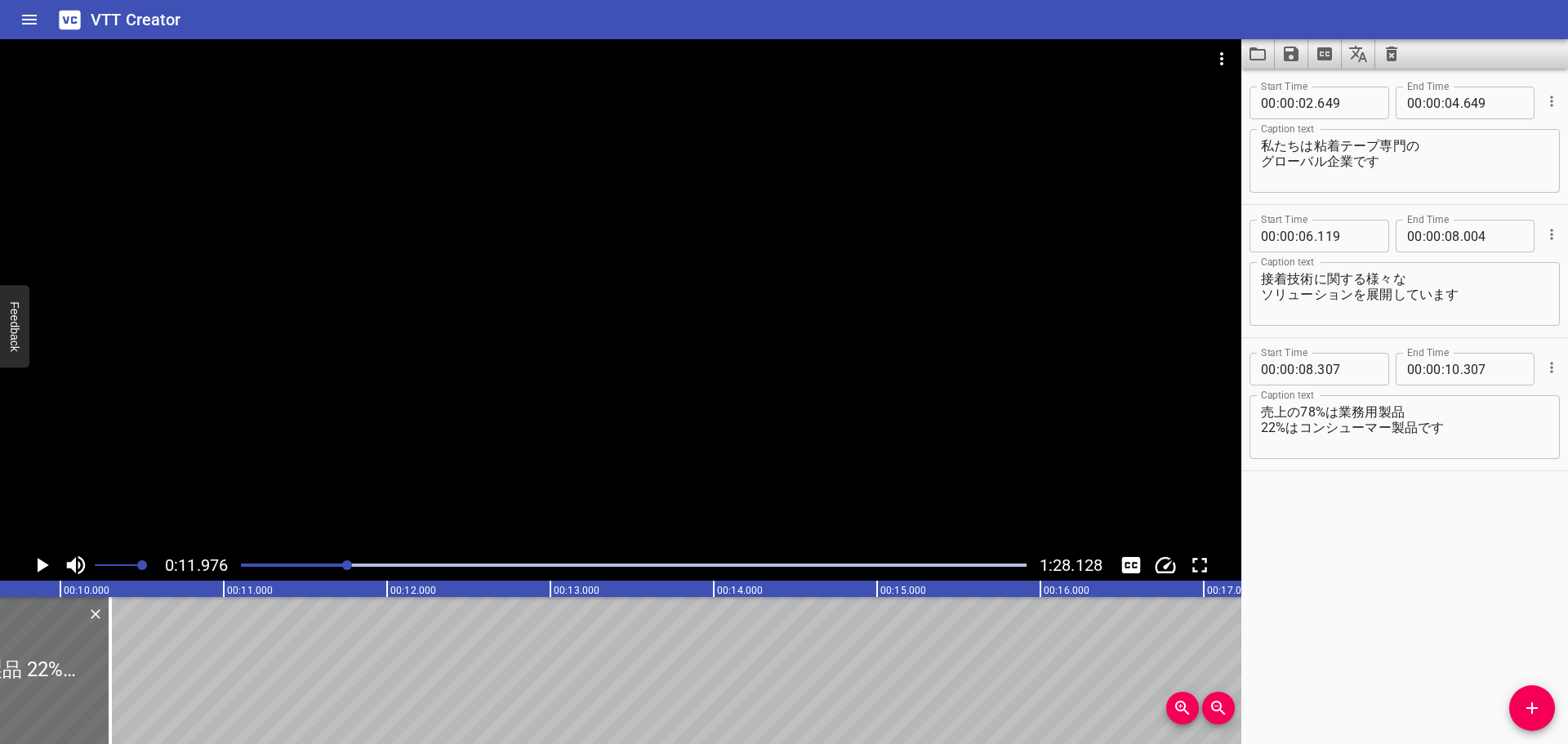
scroll to position [0, 1256]
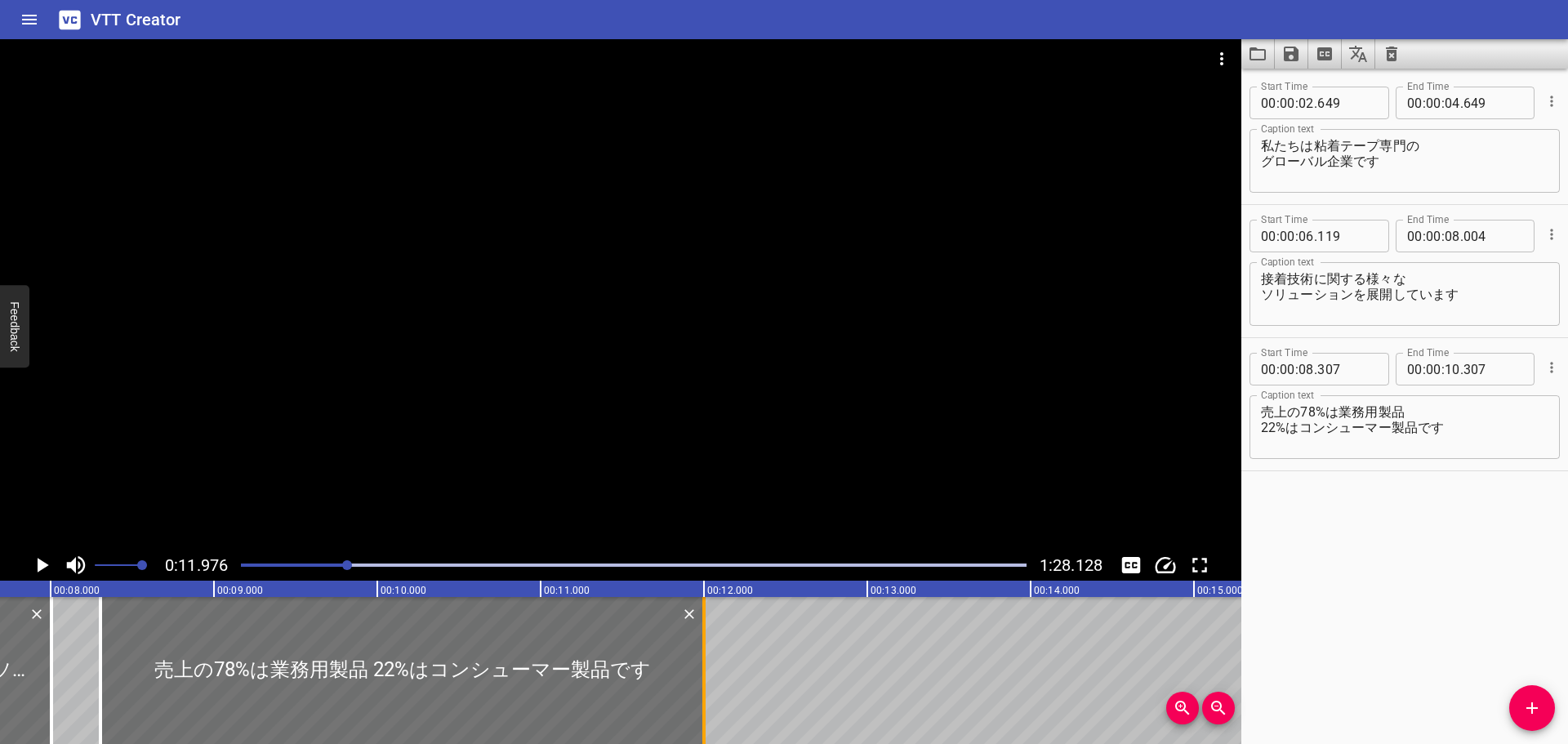
drag, startPoint x: 425, startPoint y: 651, endPoint x: 702, endPoint y: 655, distance: 277.0
click at [702, 655] on div at bounding box center [704, 670] width 17 height 147
type input "12"
click at [42, 563] on icon "Play/Pause" at bounding box center [43, 565] width 12 height 15
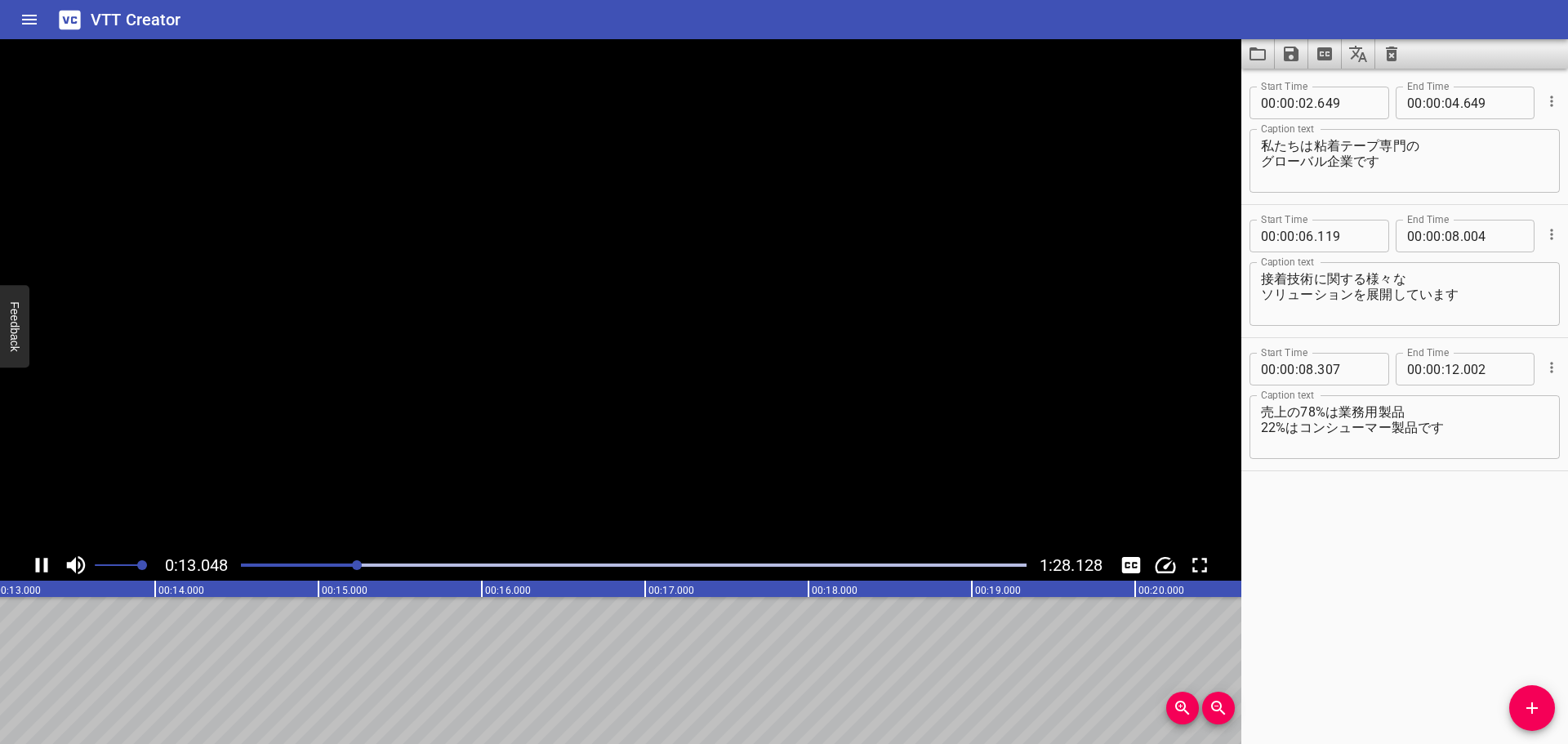
click at [42, 563] on icon "Play/Pause" at bounding box center [41, 565] width 25 height 25
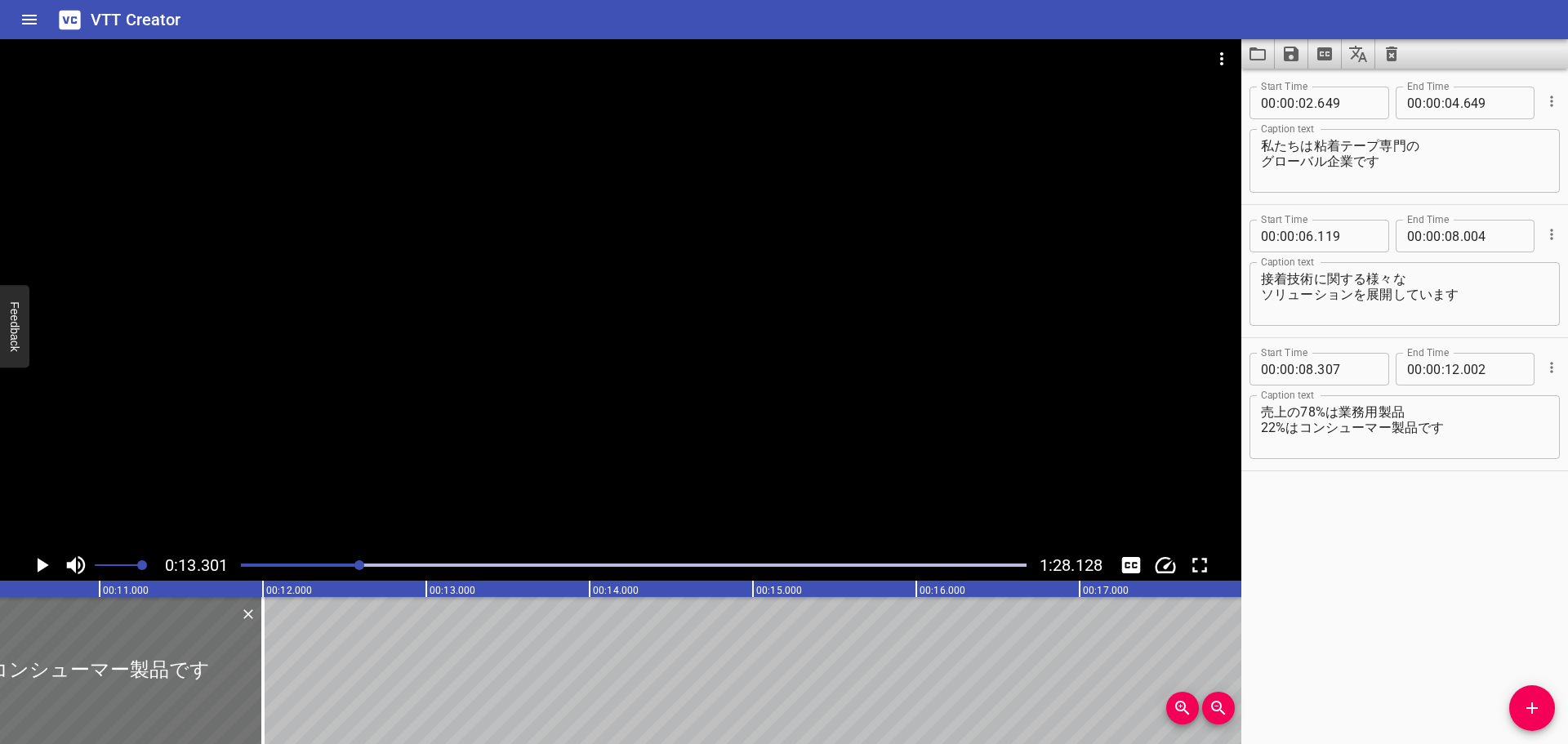
scroll to position [0, 1618]
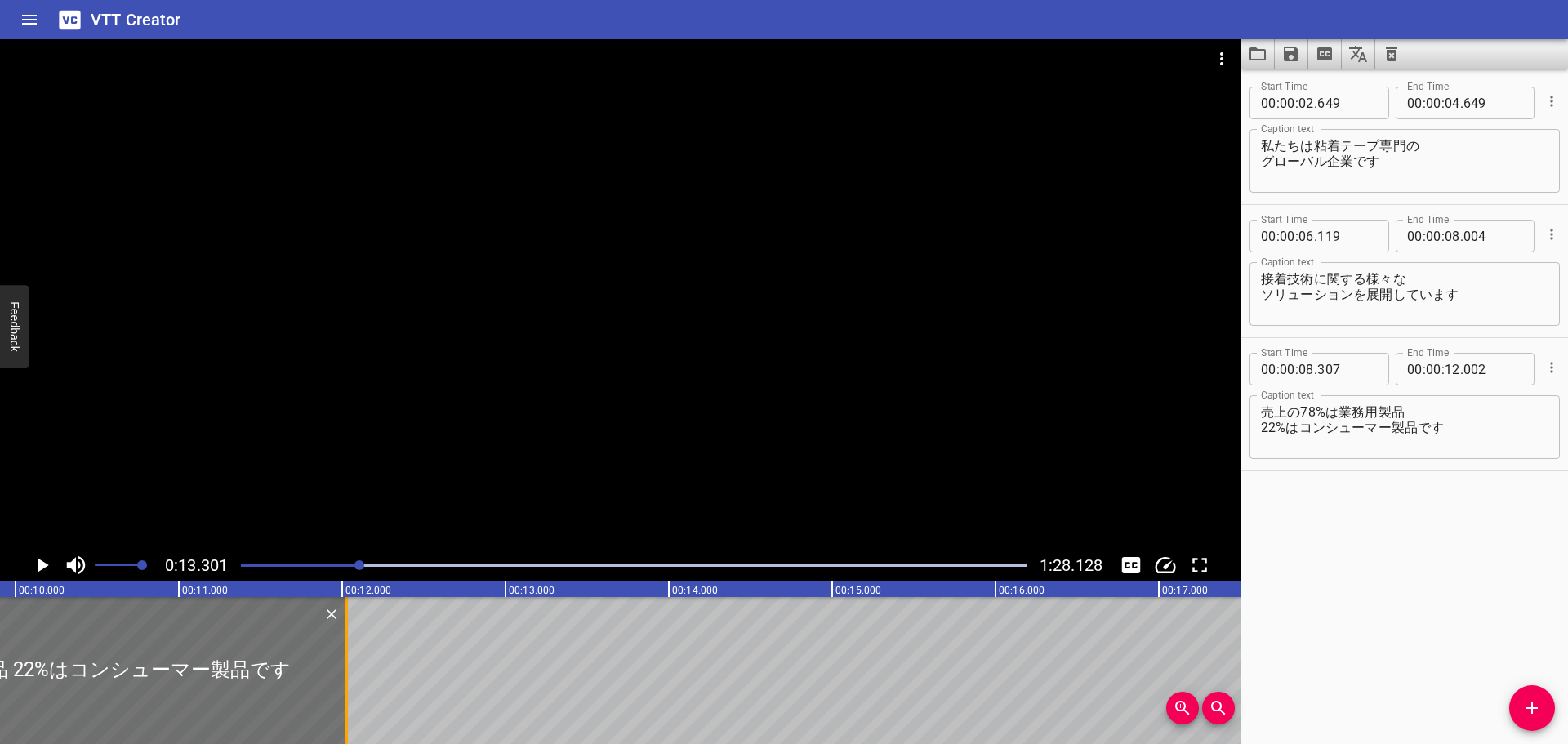
click at [341, 641] on div at bounding box center [346, 670] width 17 height 147
type input "027"
click at [41, 563] on icon "Play/Pause" at bounding box center [43, 565] width 12 height 15
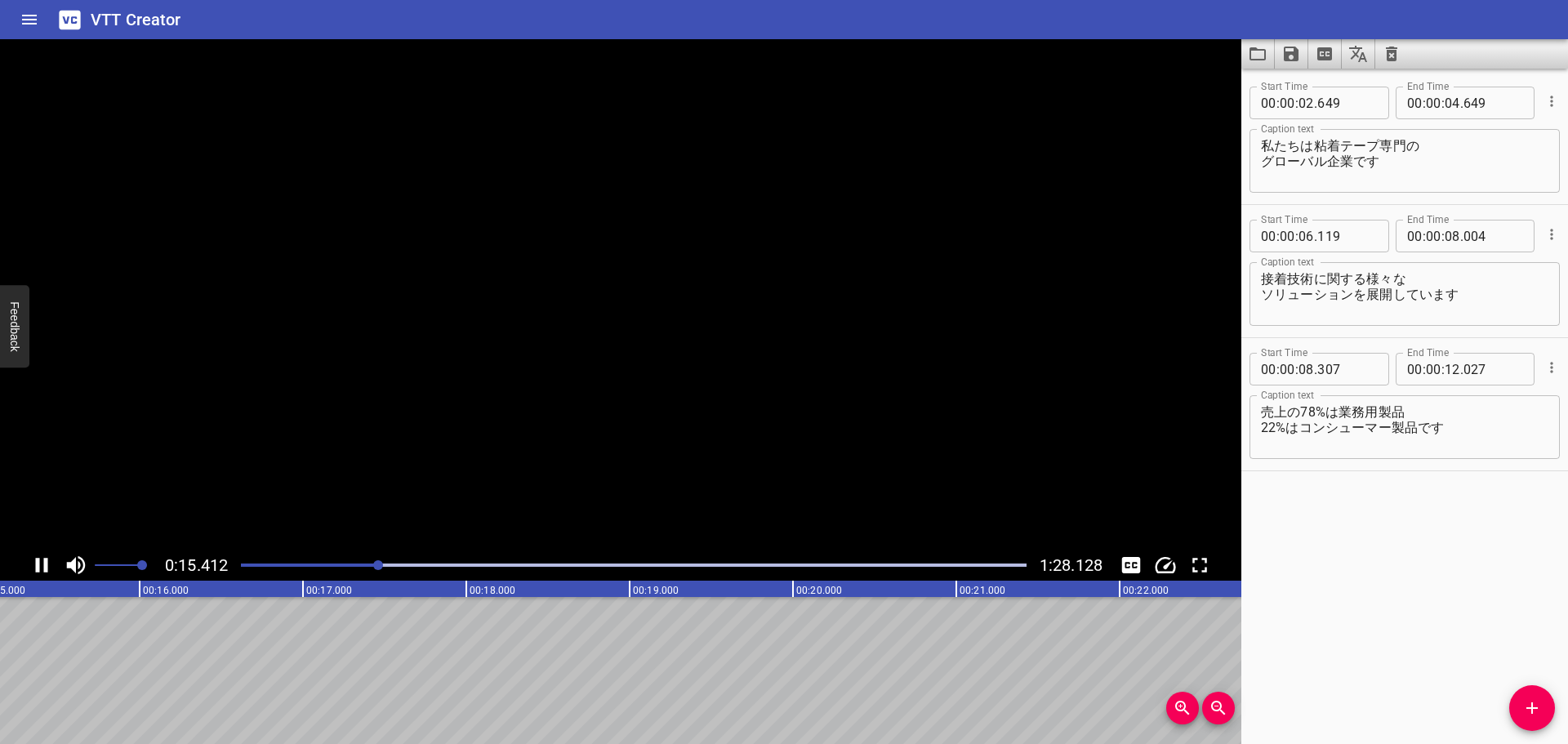
click at [41, 563] on icon "Play/Pause" at bounding box center [41, 565] width 25 height 25
click at [1522, 702] on icon "Add Cue" at bounding box center [1532, 708] width 20 height 20
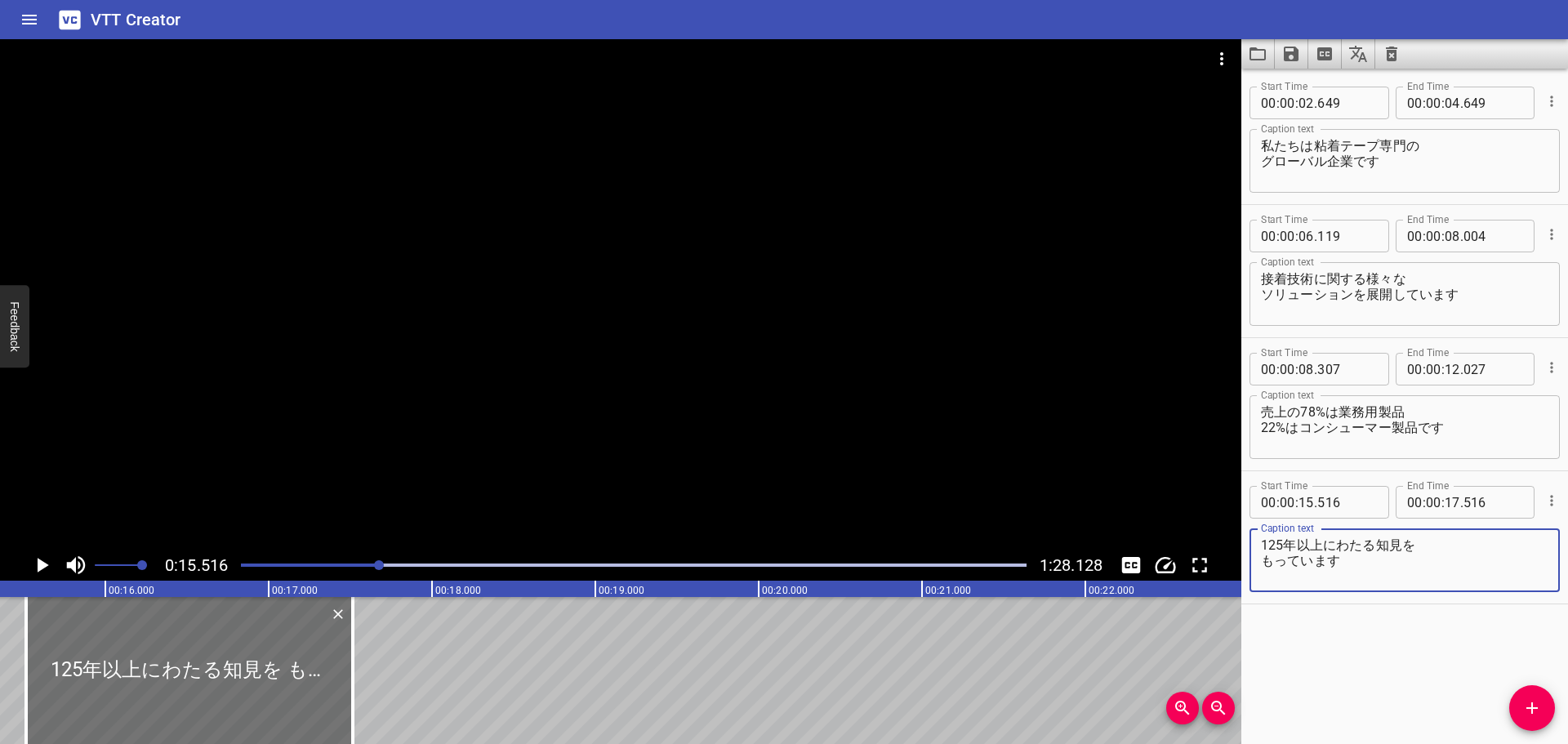
click at [1374, 543] on textarea "125年以上にわたる知見を もっています" at bounding box center [1404, 561] width 287 height 46
type textarea "125年以上にわたり 積み重ねた知見があります"
click at [39, 563] on icon "Play/Pause" at bounding box center [43, 565] width 12 height 15
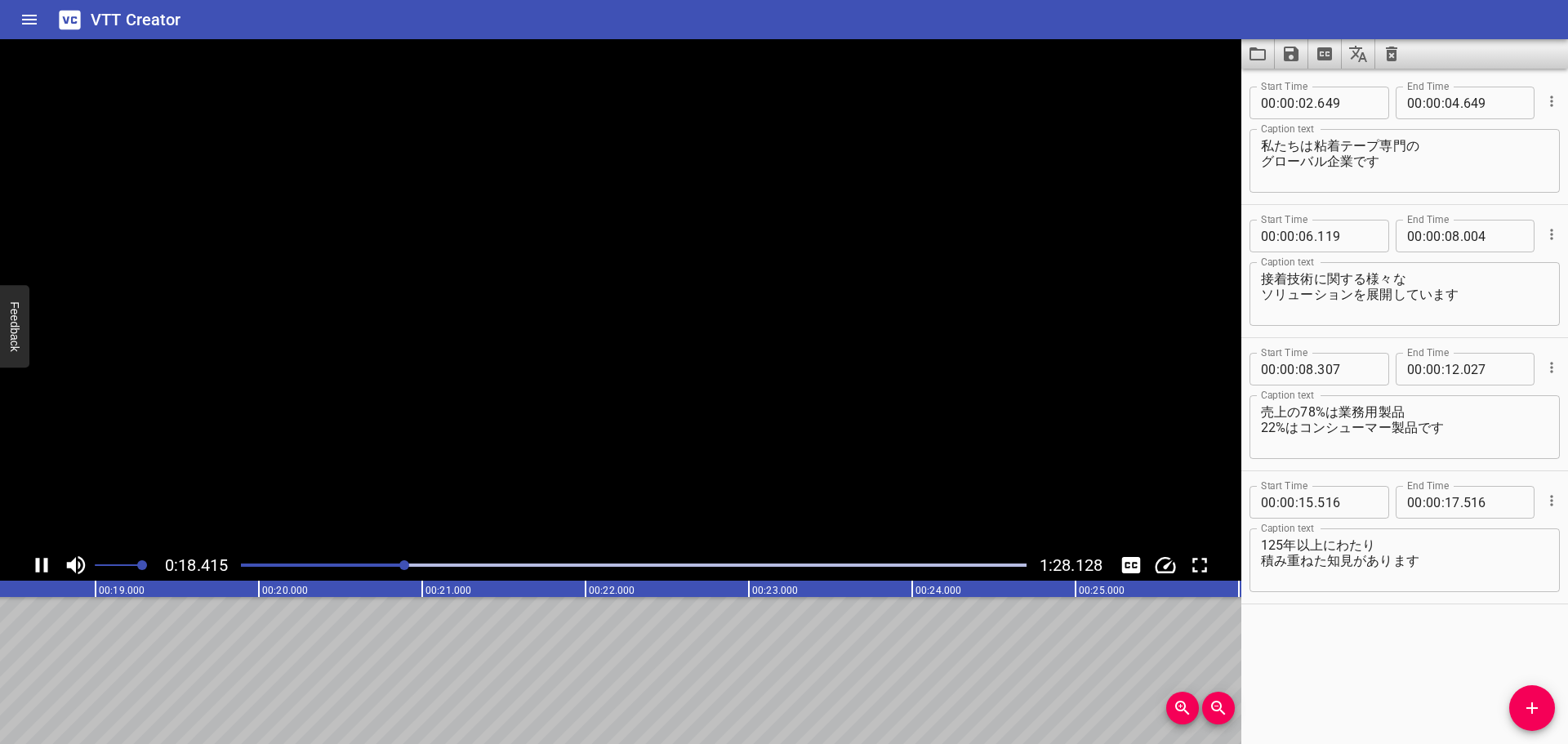
click at [39, 563] on icon "Play/Pause" at bounding box center [41, 565] width 12 height 15
click at [39, 563] on icon "Play/Pause" at bounding box center [43, 565] width 12 height 15
click at [39, 563] on icon "Play/Pause" at bounding box center [41, 565] width 12 height 15
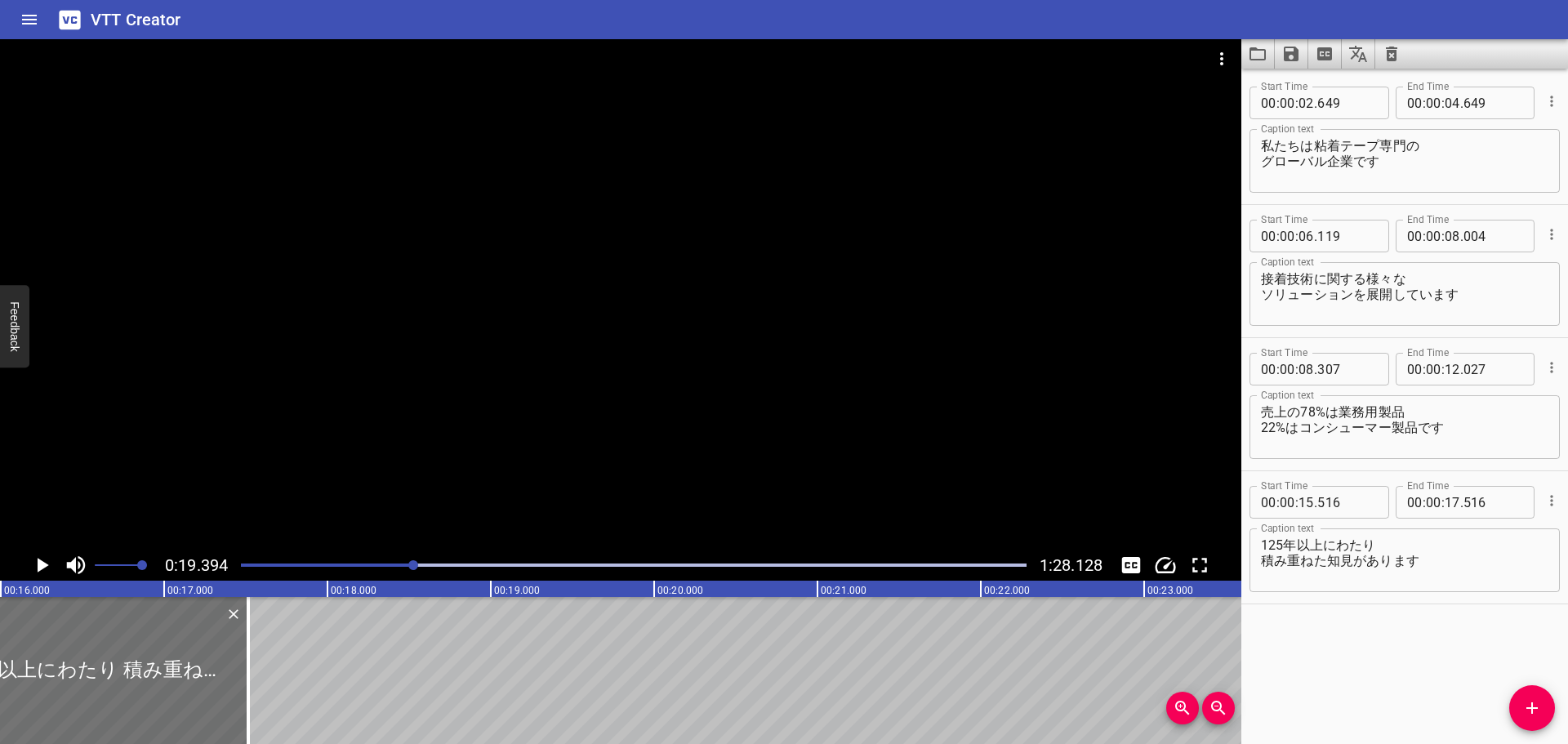
scroll to position [0, 2559]
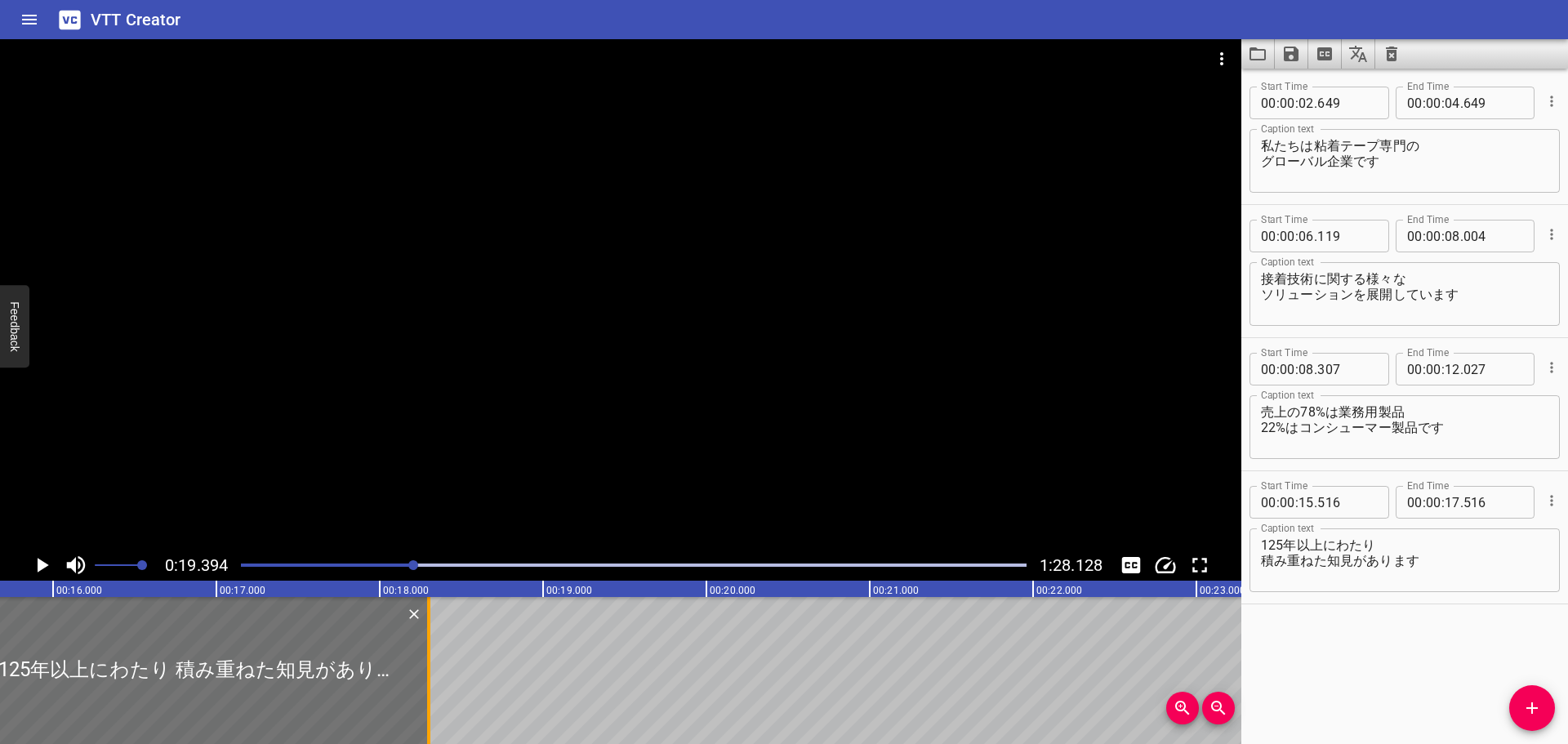
drag, startPoint x: 304, startPoint y: 640, endPoint x: 434, endPoint y: 663, distance: 132.0
click at [434, 663] on div at bounding box center [429, 670] width 17 height 147
type input "18"
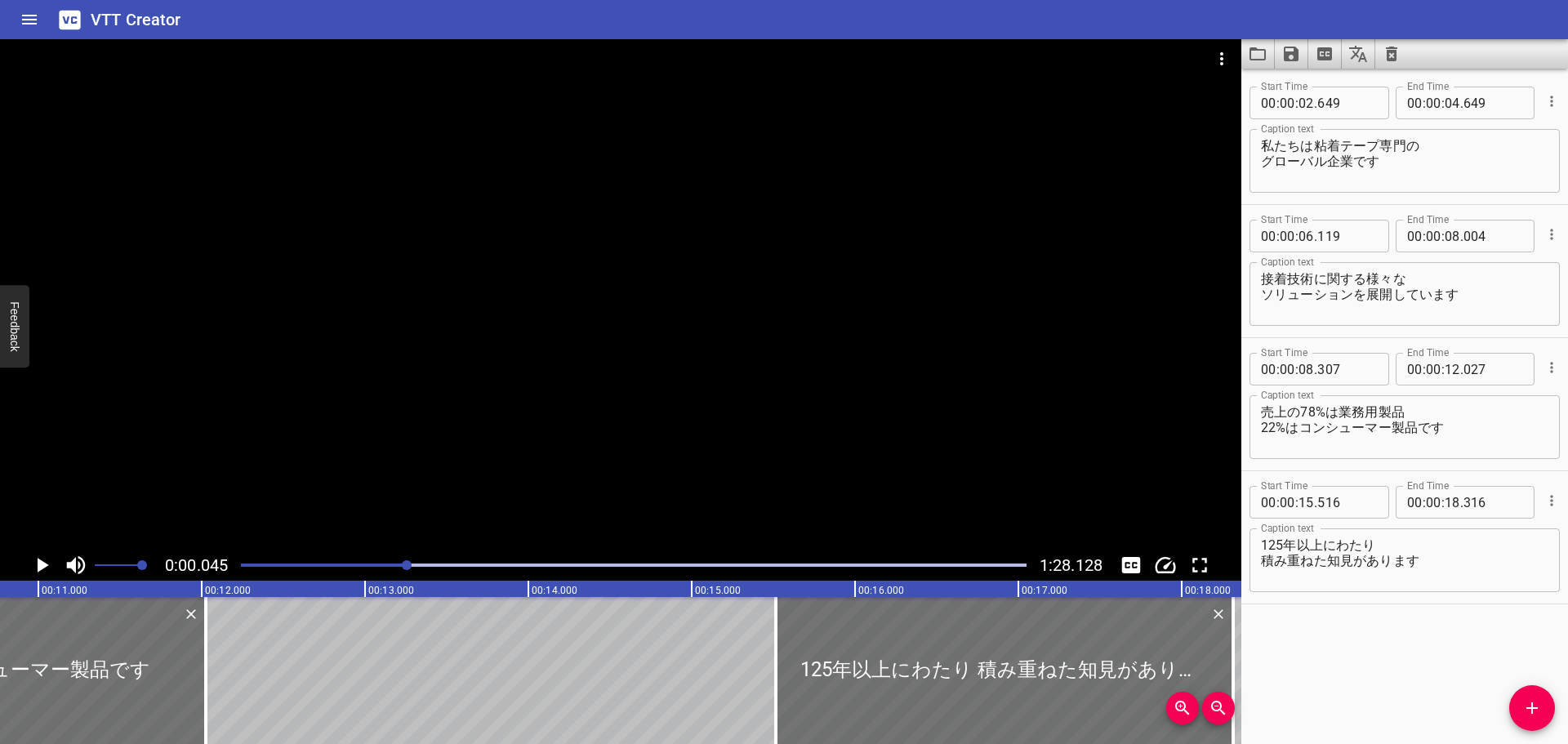
click at [408, 563] on div at bounding box center [407, 565] width 10 height 10
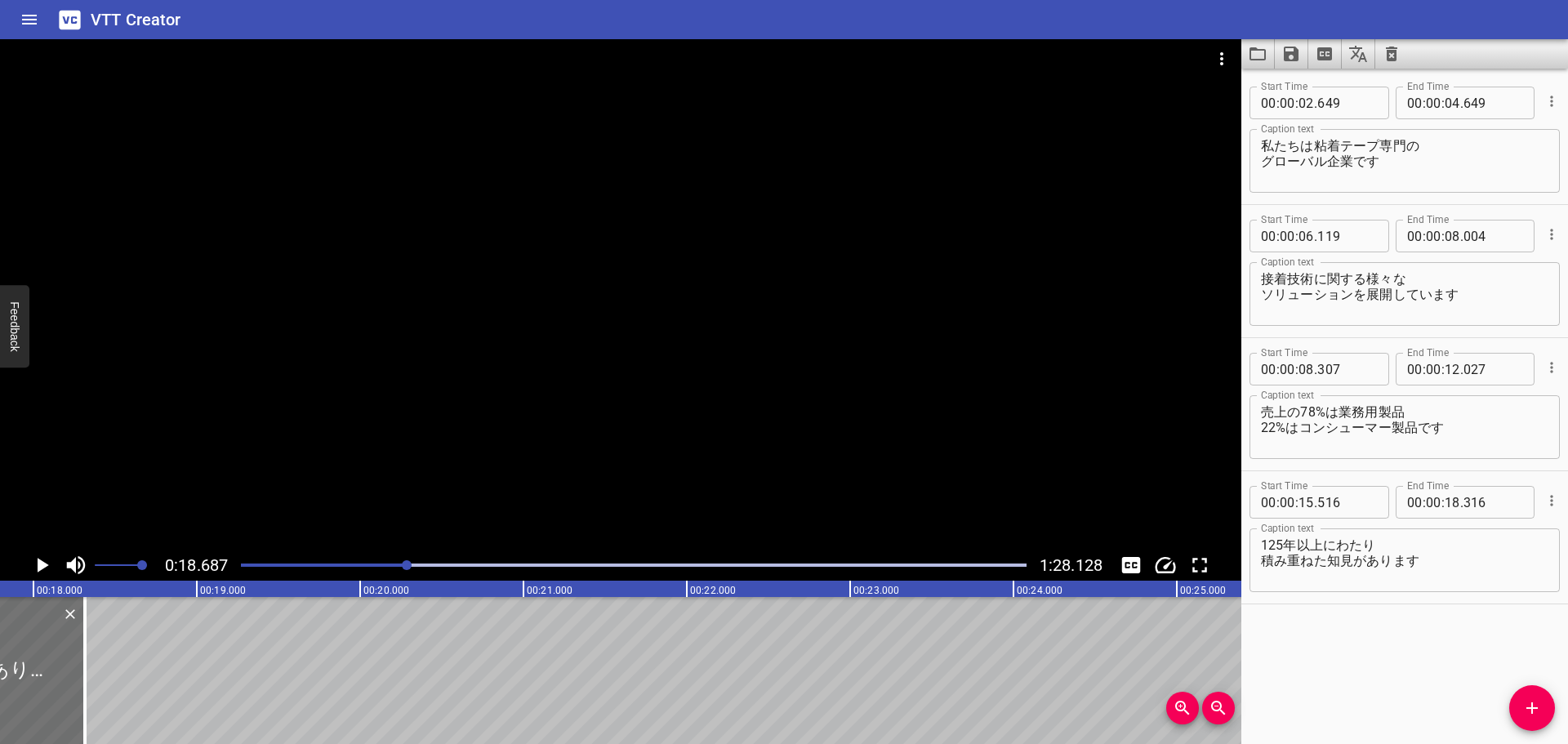
scroll to position [0, 2708]
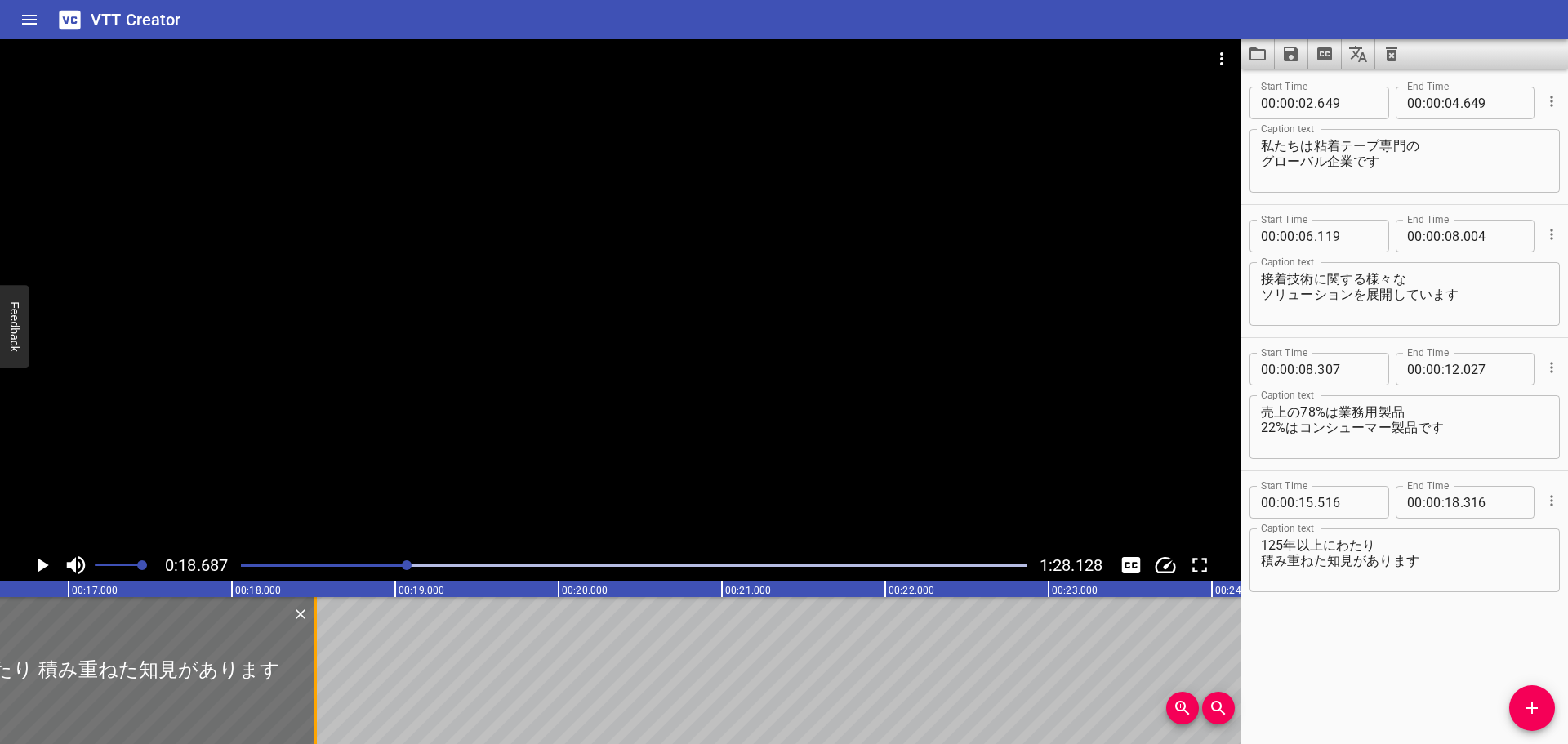
drag, startPoint x: 289, startPoint y: 664, endPoint x: 319, endPoint y: 675, distance: 32.0
click at [319, 675] on div at bounding box center [316, 670] width 17 height 147
drag, startPoint x: 320, startPoint y: 670, endPoint x: 347, endPoint y: 674, distance: 27.3
click at [347, 674] on div at bounding box center [344, 670] width 17 height 147
type input "686"
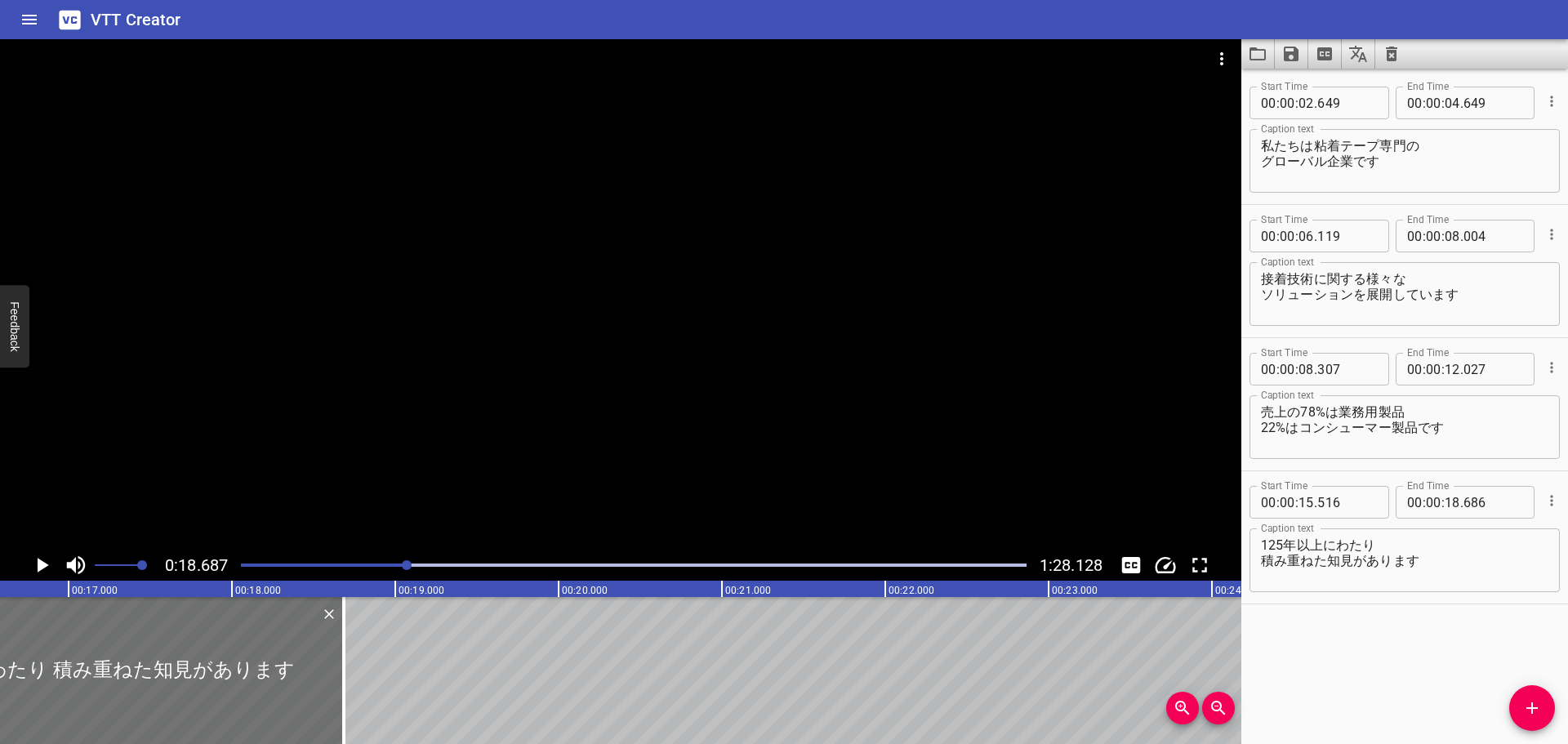
click at [27, 564] on button "Play/Pause" at bounding box center [41, 564] width 31 height 31
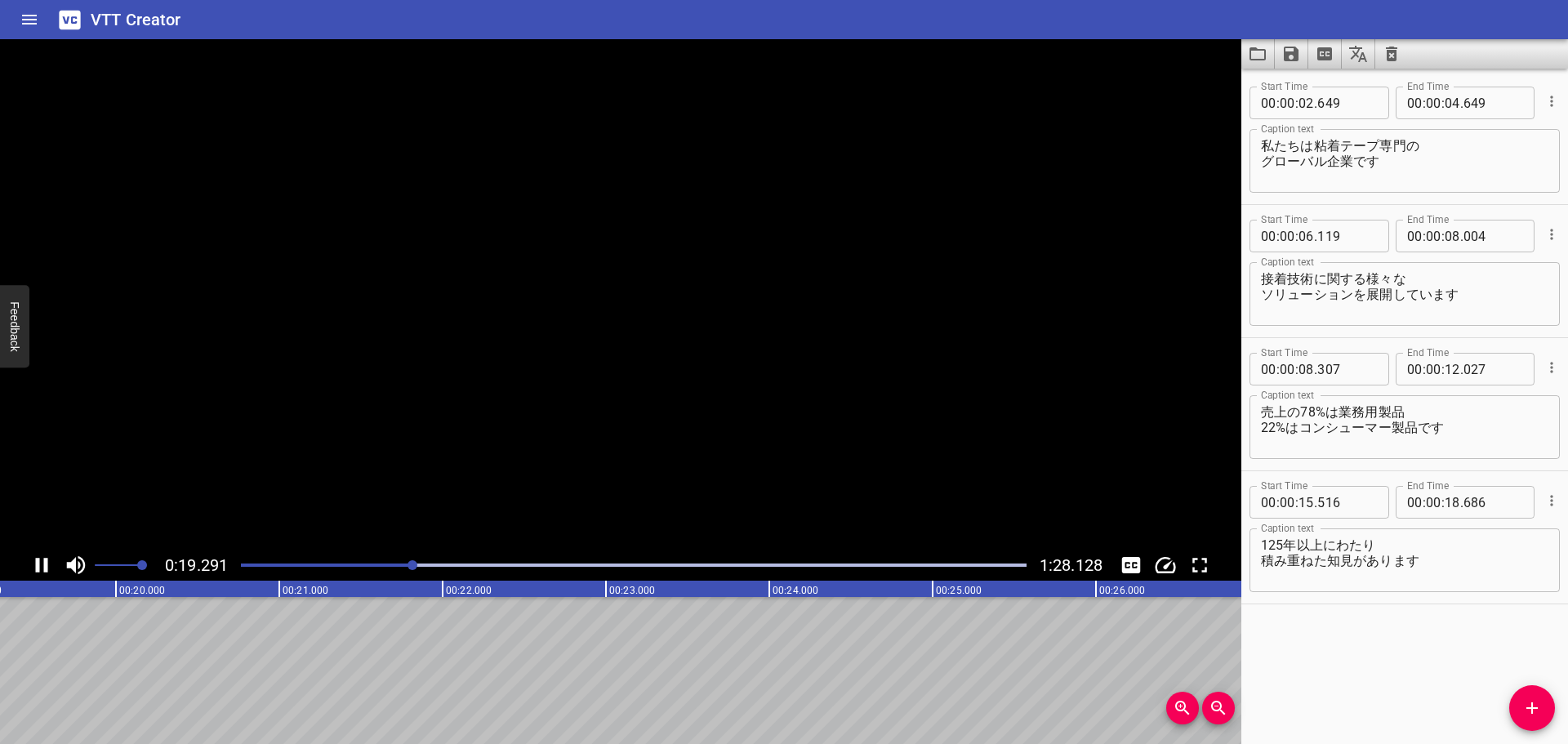
click at [35, 567] on icon "Play/Pause" at bounding box center [41, 565] width 25 height 25
click at [1448, 501] on input "number" at bounding box center [1452, 501] width 16 height 32
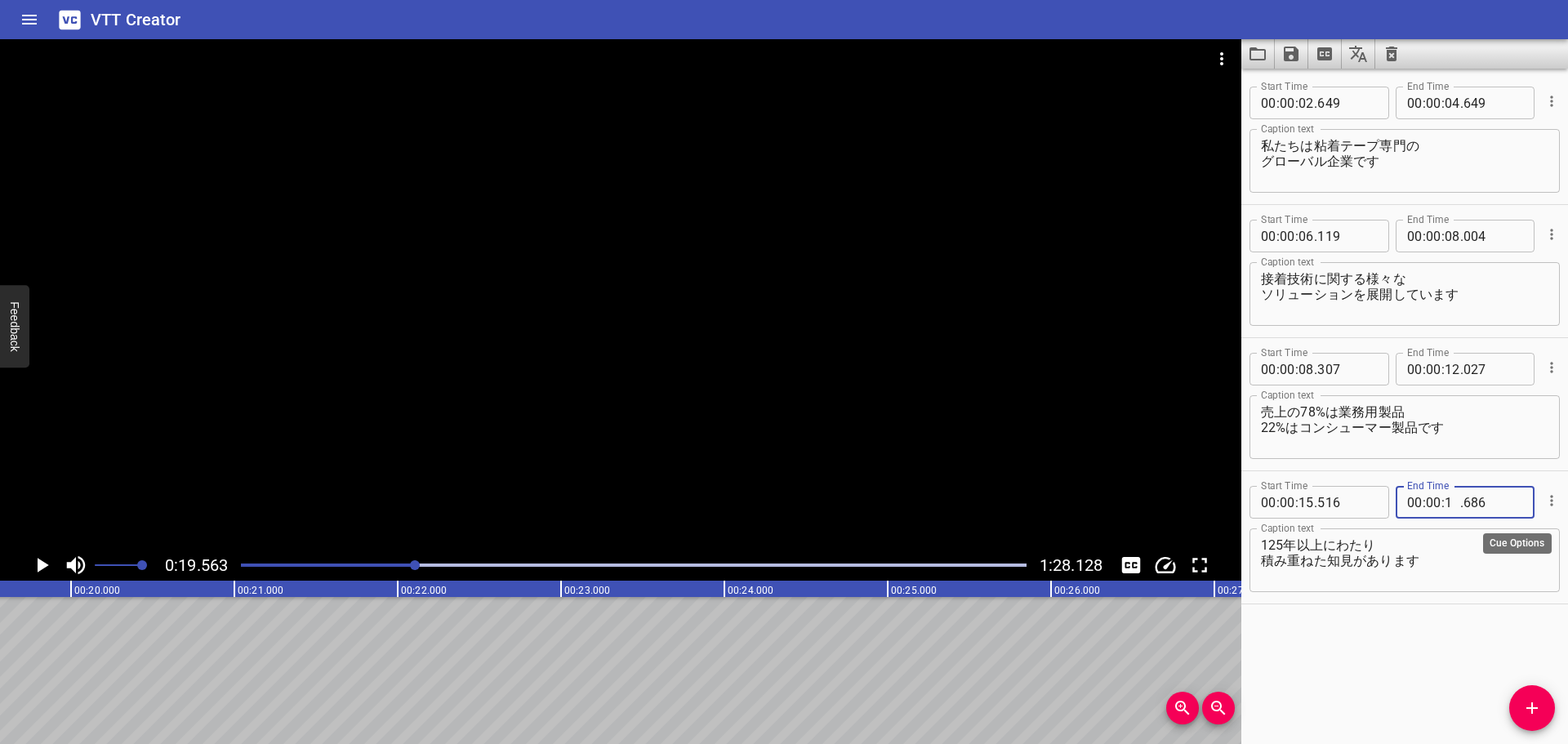
type input "19"
type input "450"
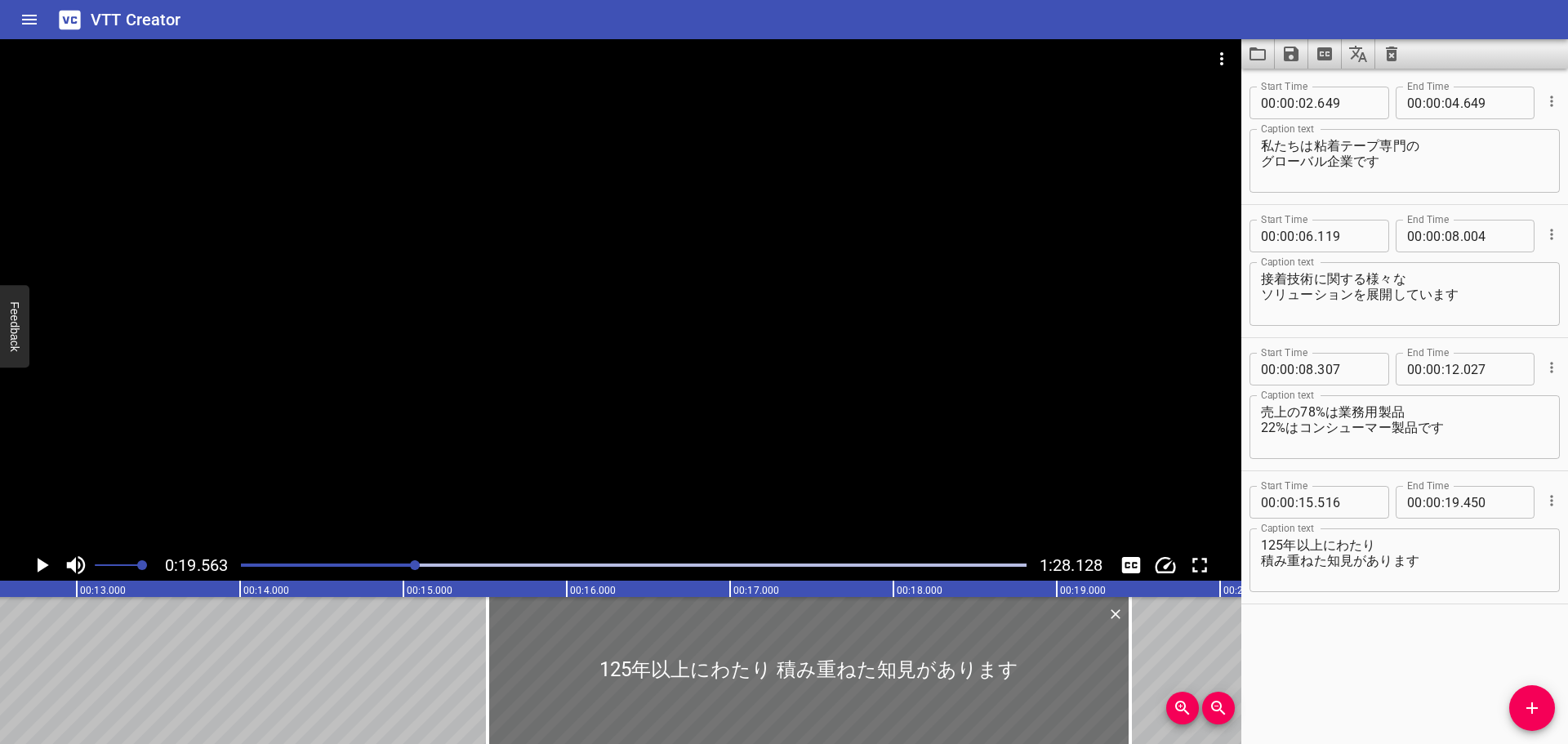
scroll to position [0, 1980]
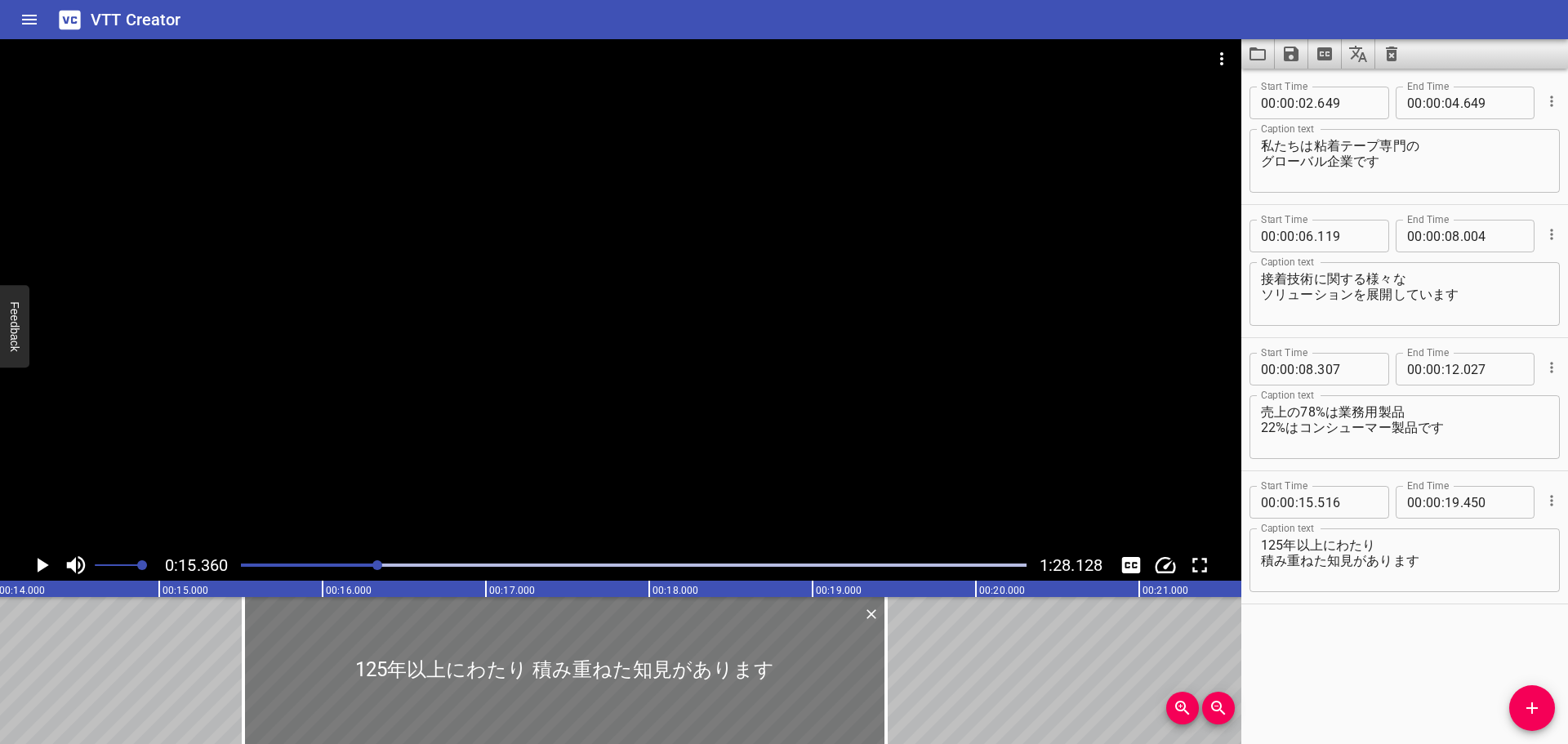
scroll to position [0, 2508]
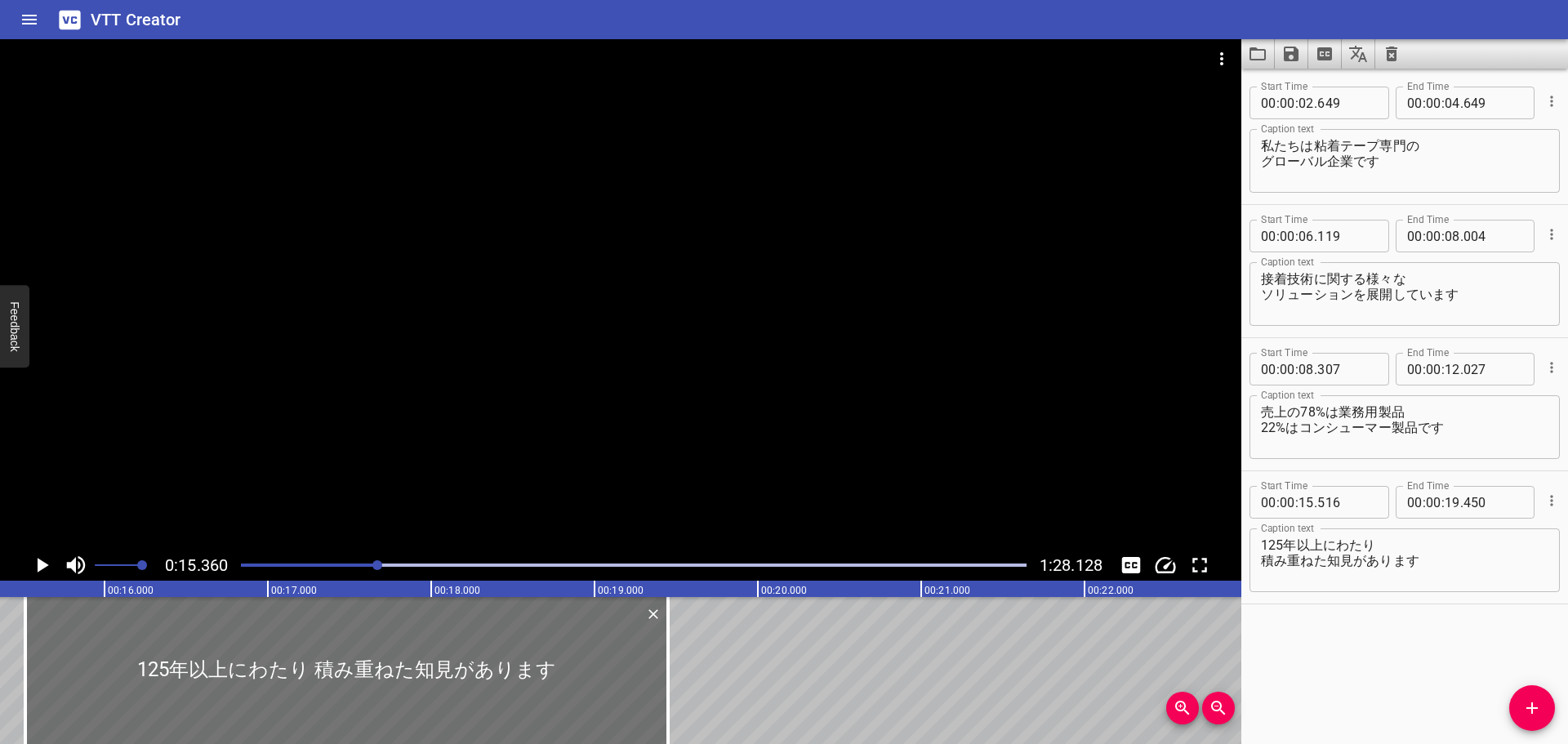
click at [28, 565] on button "Play/Pause" at bounding box center [41, 564] width 31 height 31
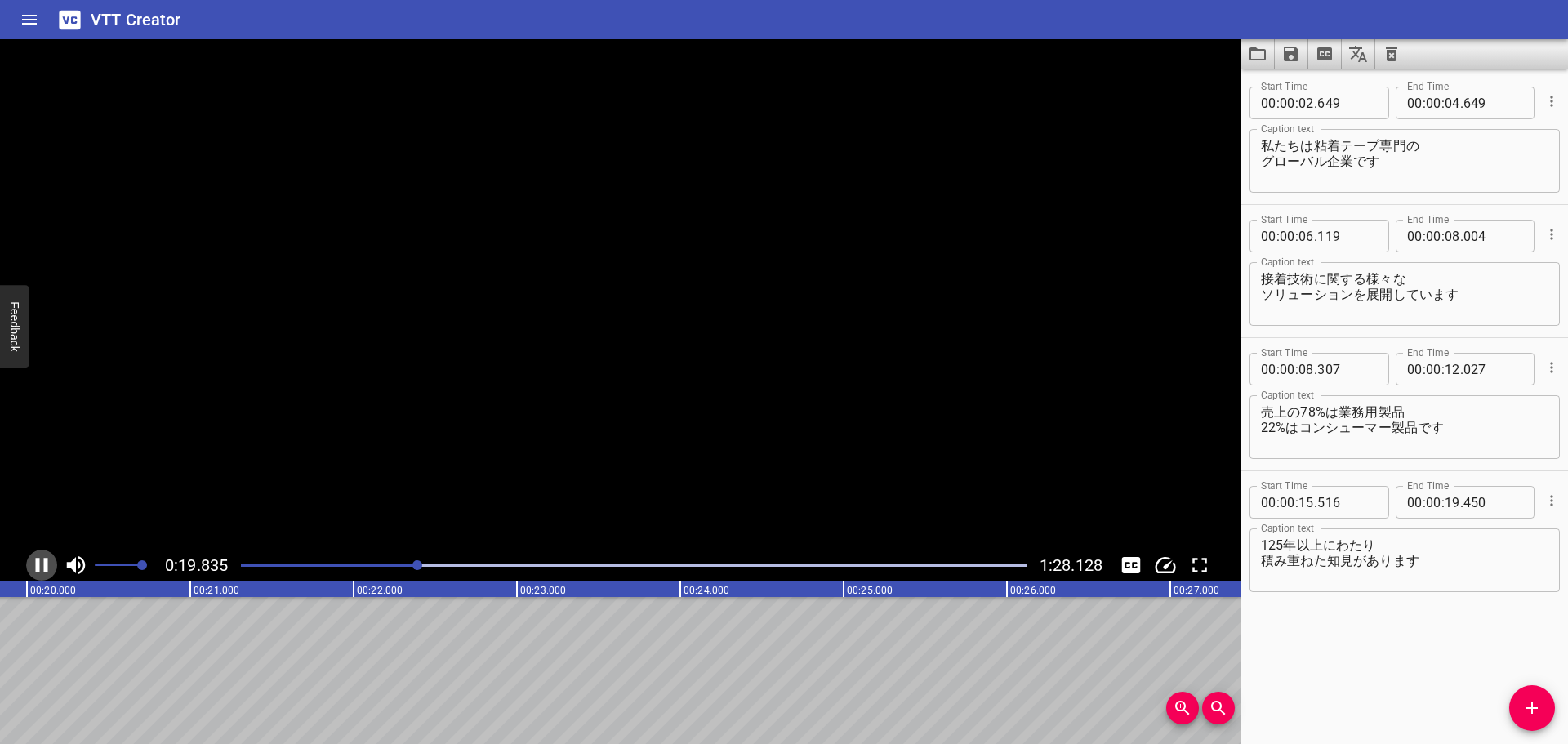
click at [27, 566] on button "Play/Pause" at bounding box center [41, 564] width 31 height 31
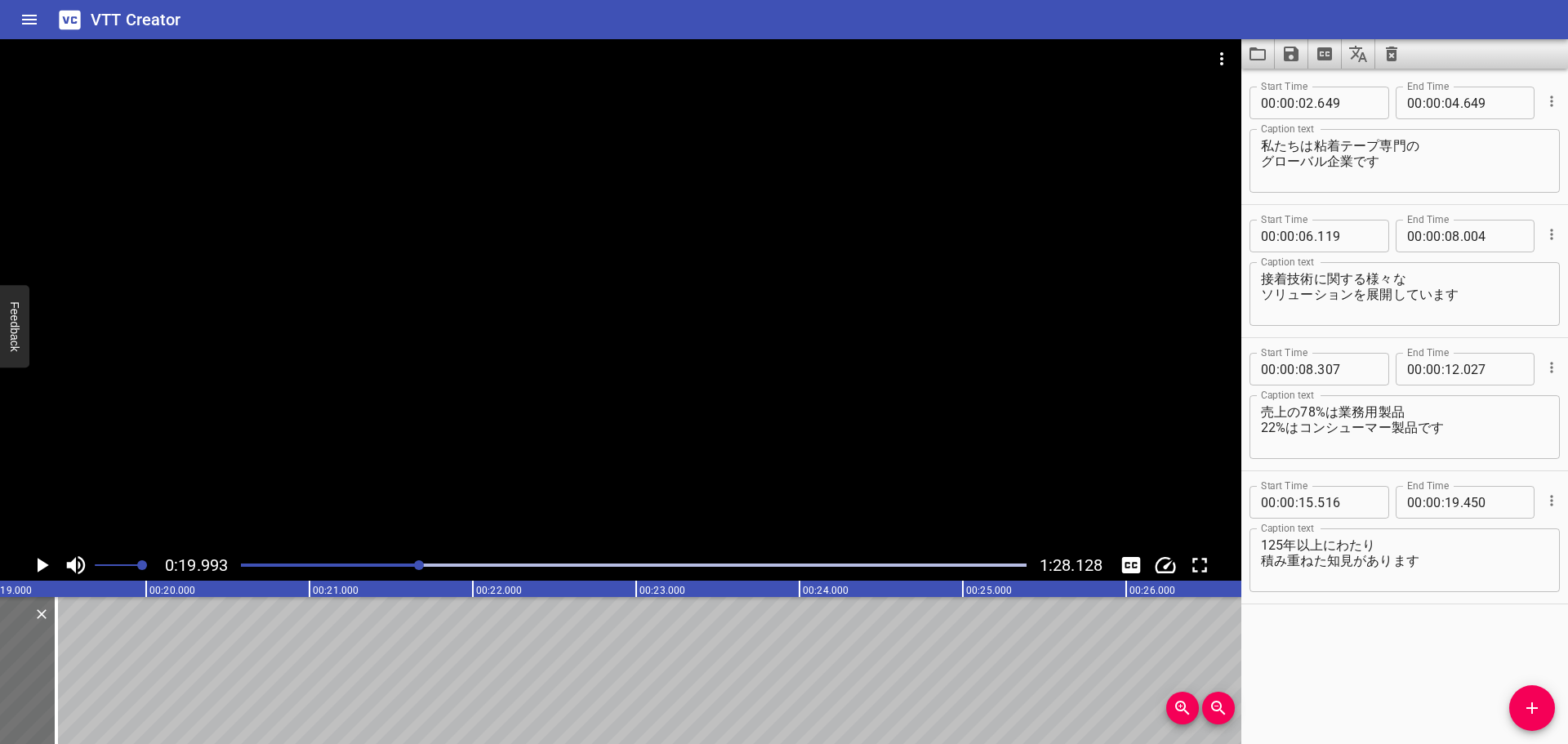
scroll to position [0, 3041]
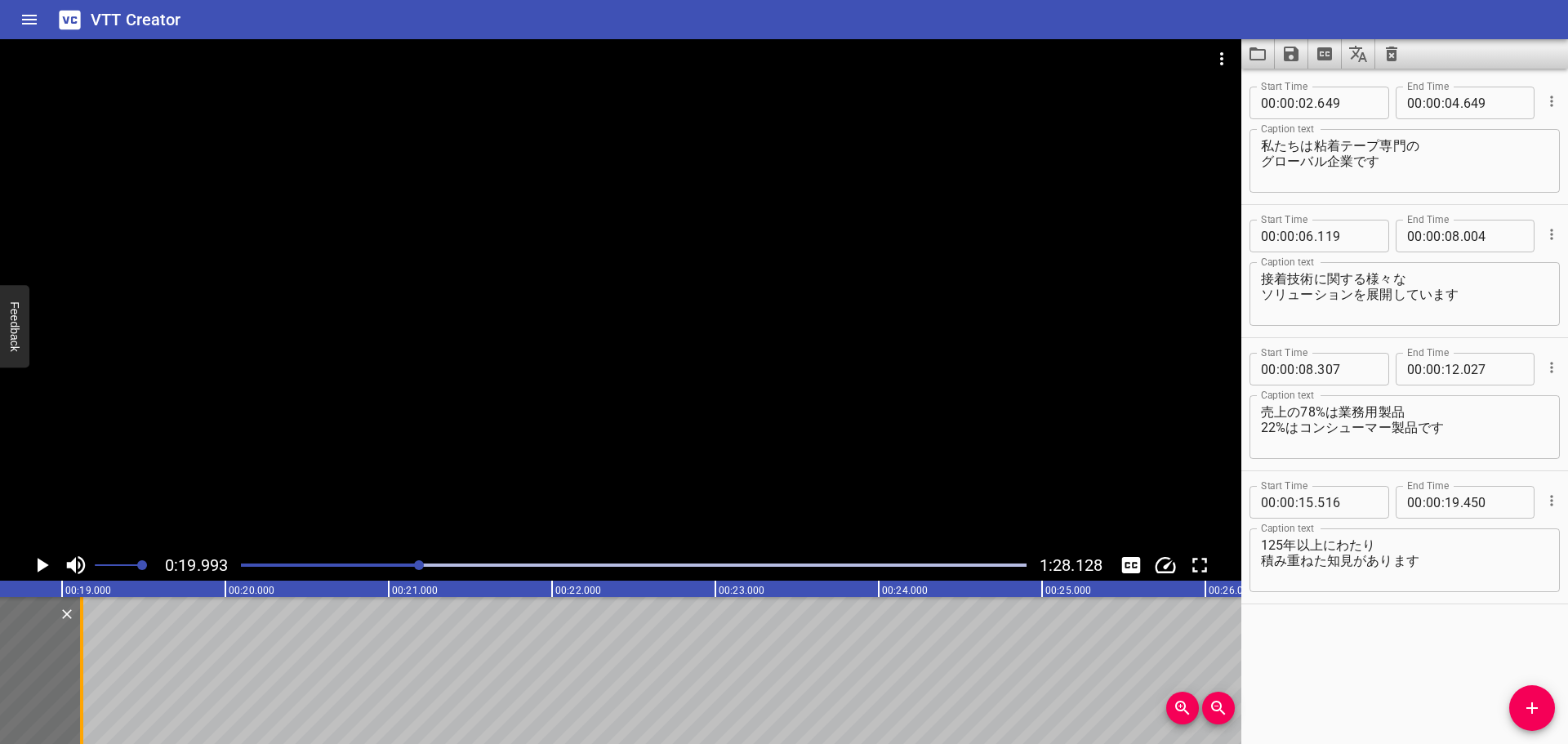
drag, startPoint x: 136, startPoint y: 645, endPoint x: 81, endPoint y: 634, distance: 56.1
click at [81, 634] on div at bounding box center [82, 670] width 3 height 147
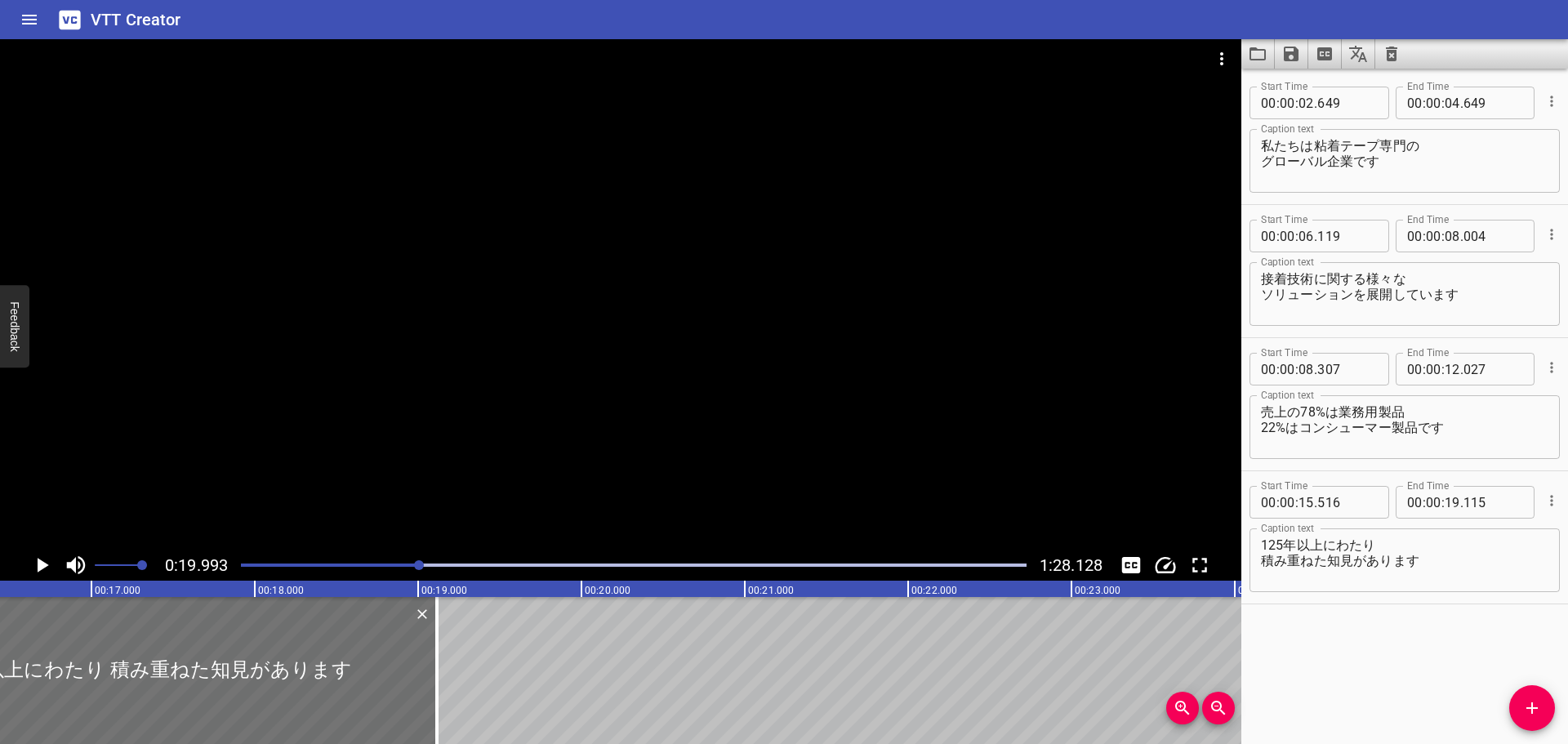
scroll to position [0, 2657]
click at [406, 563] on div at bounding box center [634, 565] width 805 height 23
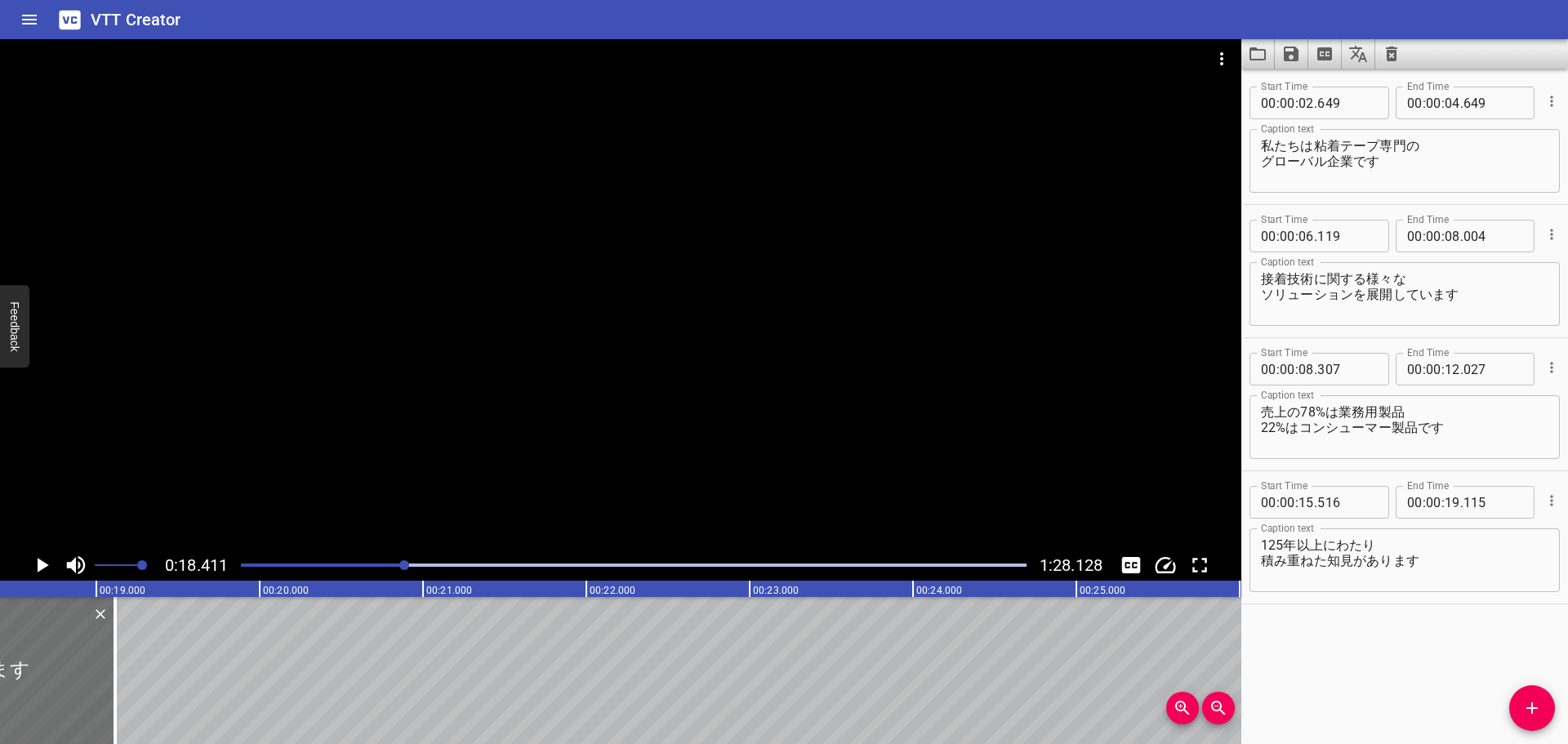
click at [453, 490] on div at bounding box center [620, 294] width 1241 height 510
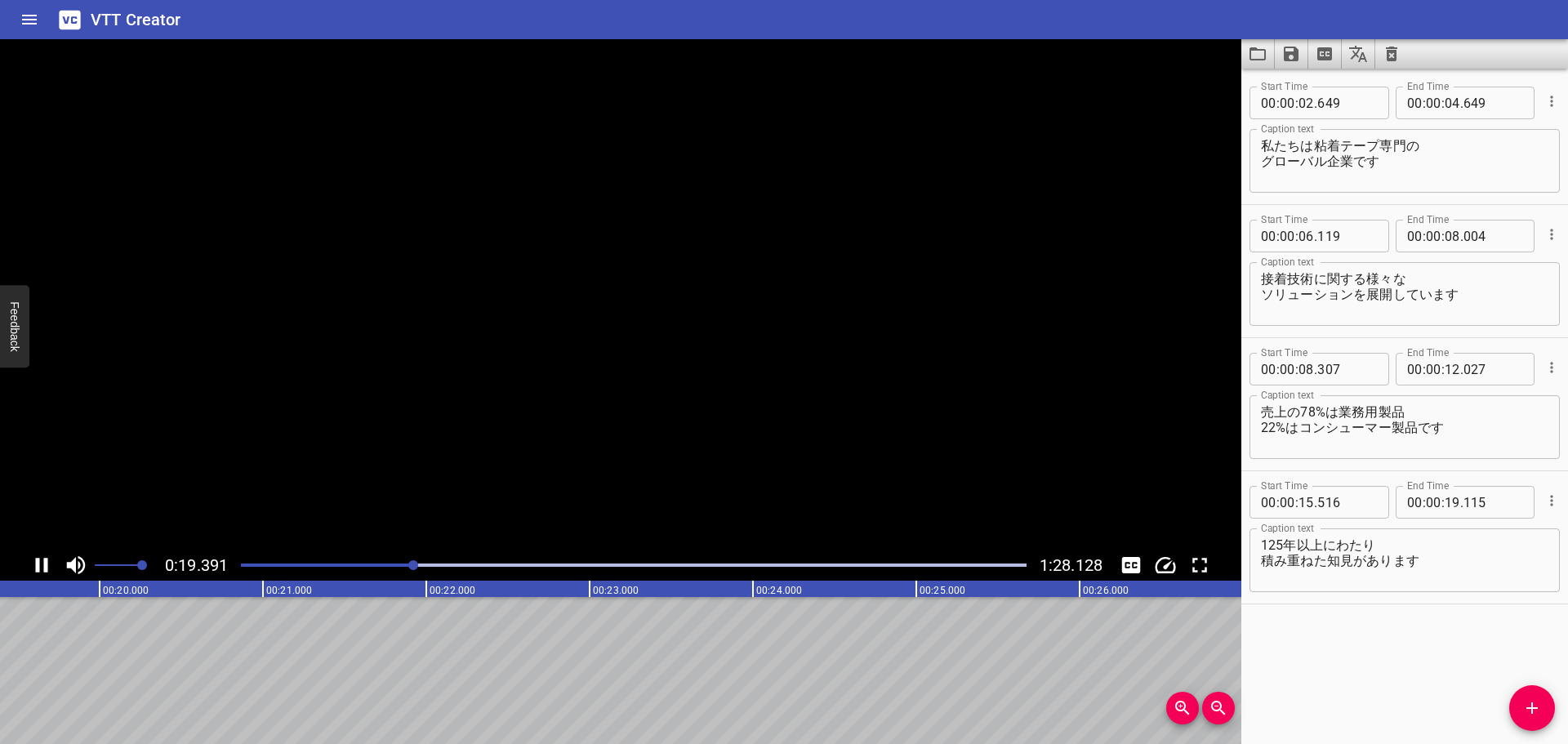
click at [453, 490] on video at bounding box center [620, 294] width 1241 height 510
click at [411, 565] on div "Play progress" at bounding box center [36, 565] width 785 height 3
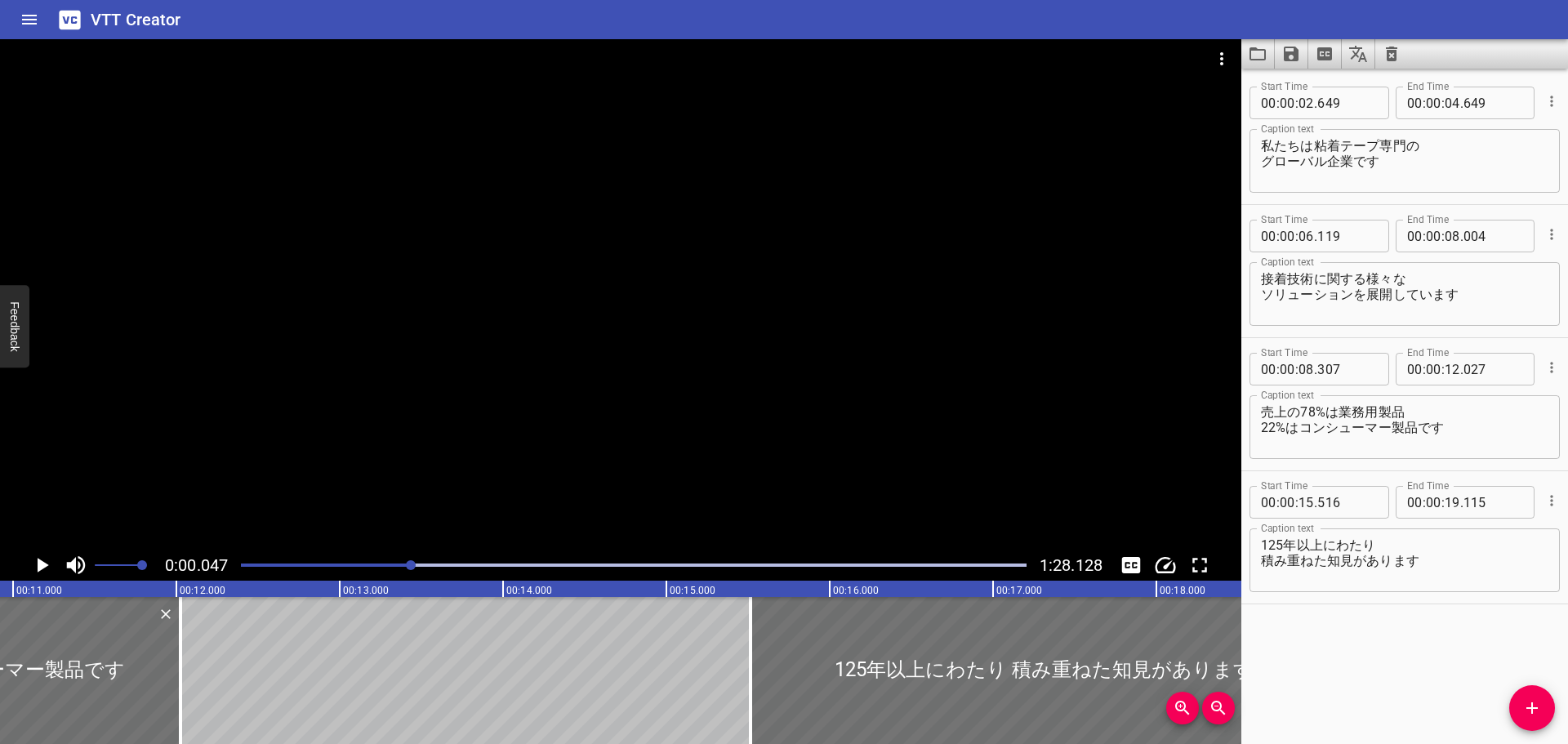
click at [413, 564] on div at bounding box center [411, 565] width 10 height 10
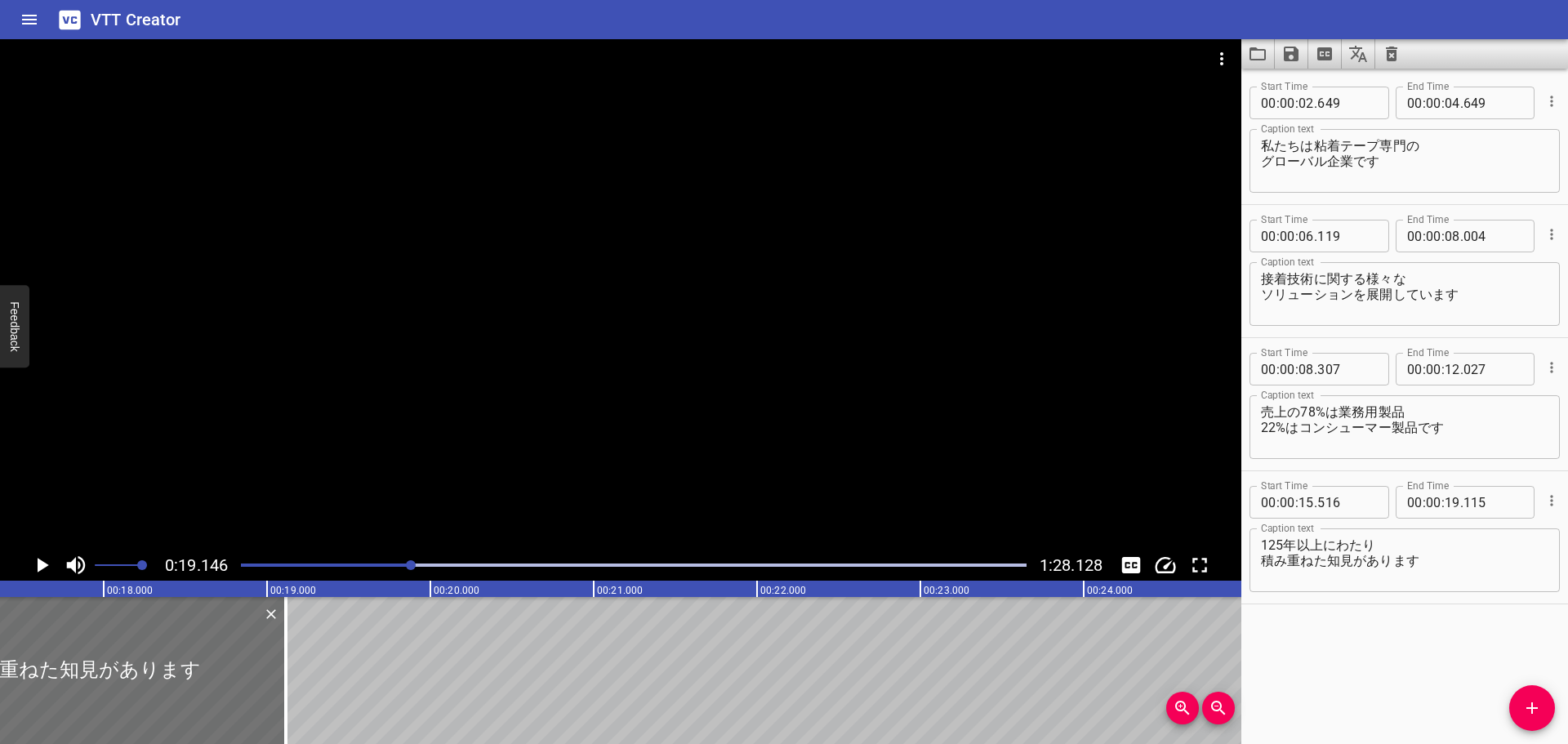
scroll to position [0, 2770]
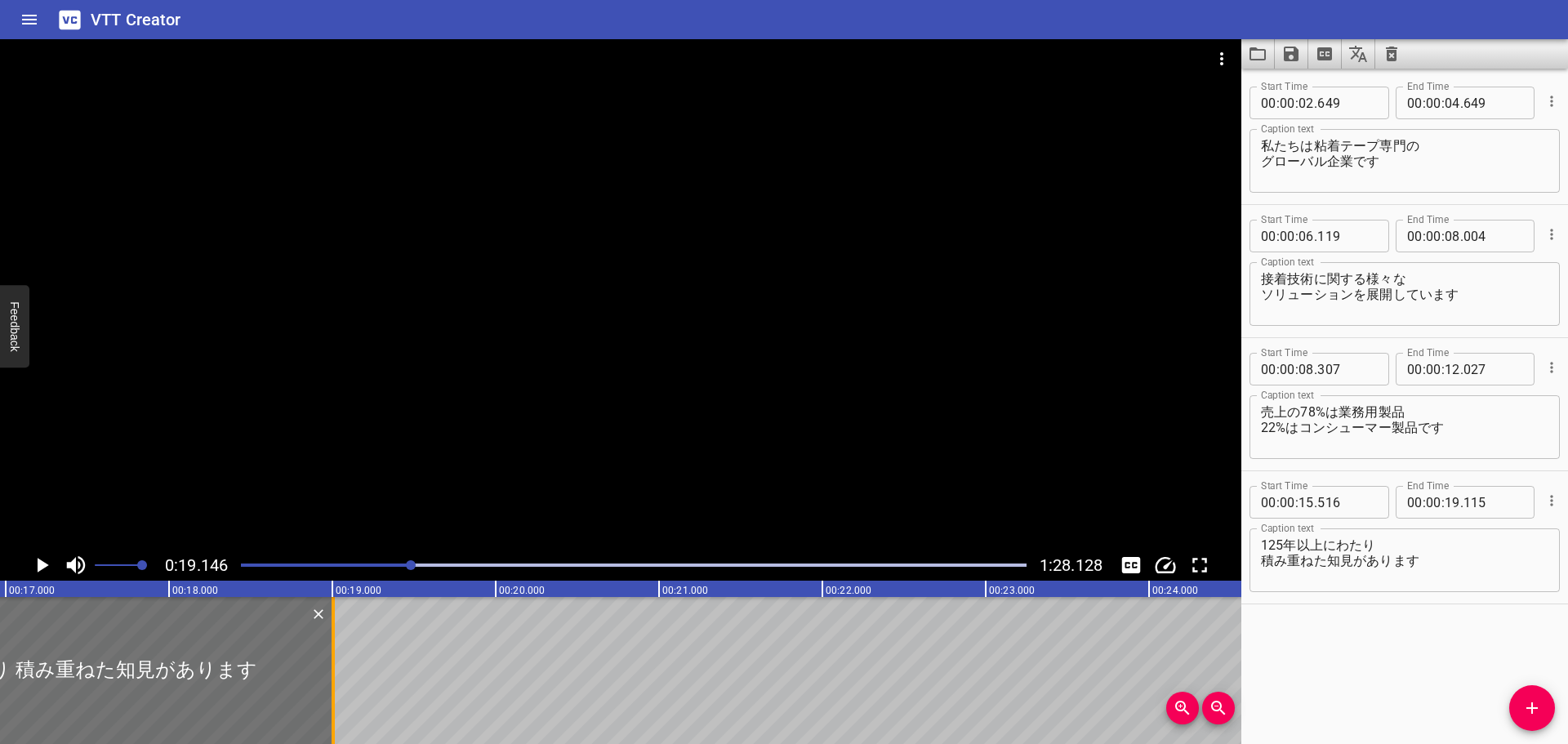
drag, startPoint x: 354, startPoint y: 626, endPoint x: 335, endPoint y: 627, distance: 19.0
click at [335, 627] on div at bounding box center [333, 670] width 17 height 147
type input "005"
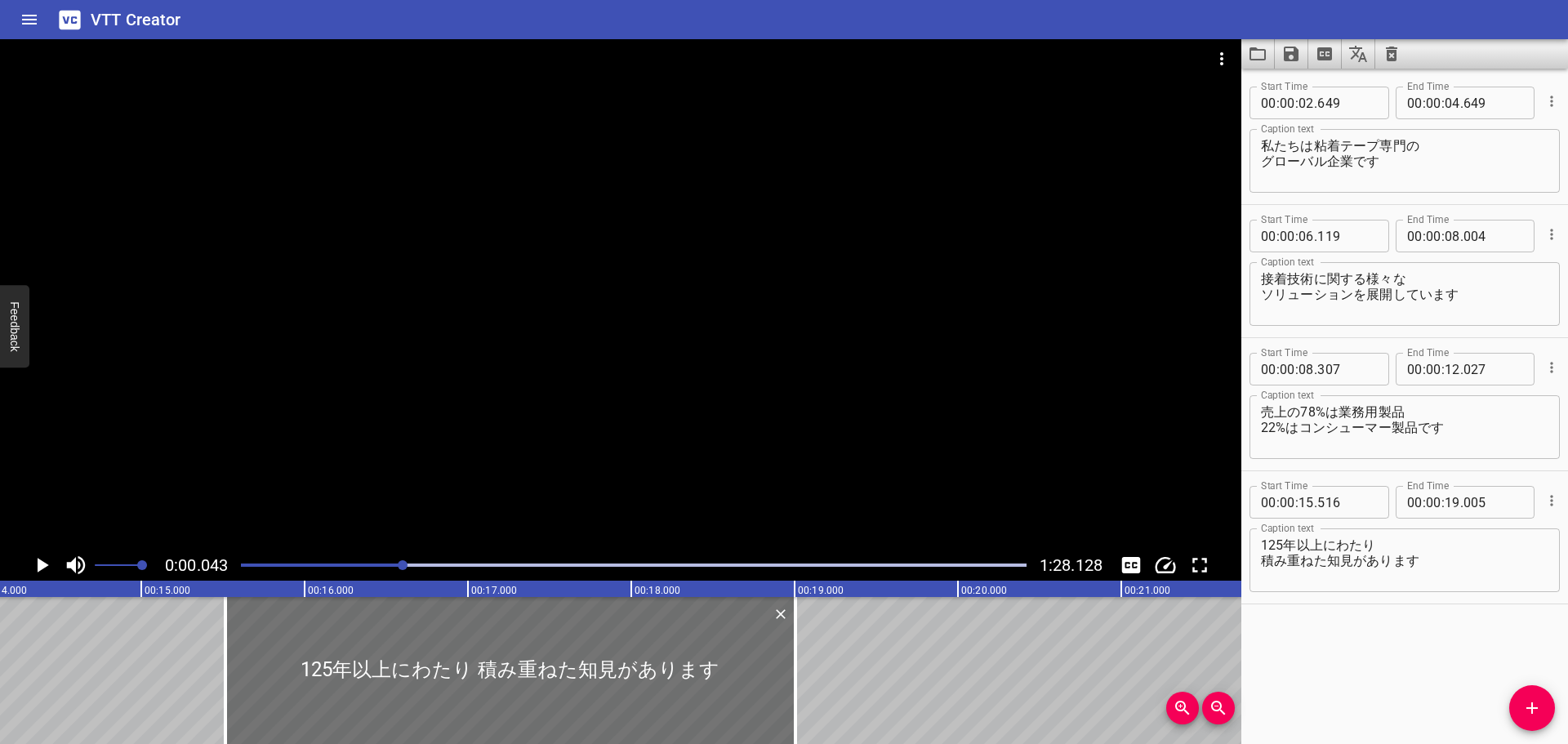
drag, startPoint x: 413, startPoint y: 560, endPoint x: 404, endPoint y: 561, distance: 9.1
click at [404, 561] on div at bounding box center [403, 565] width 10 height 10
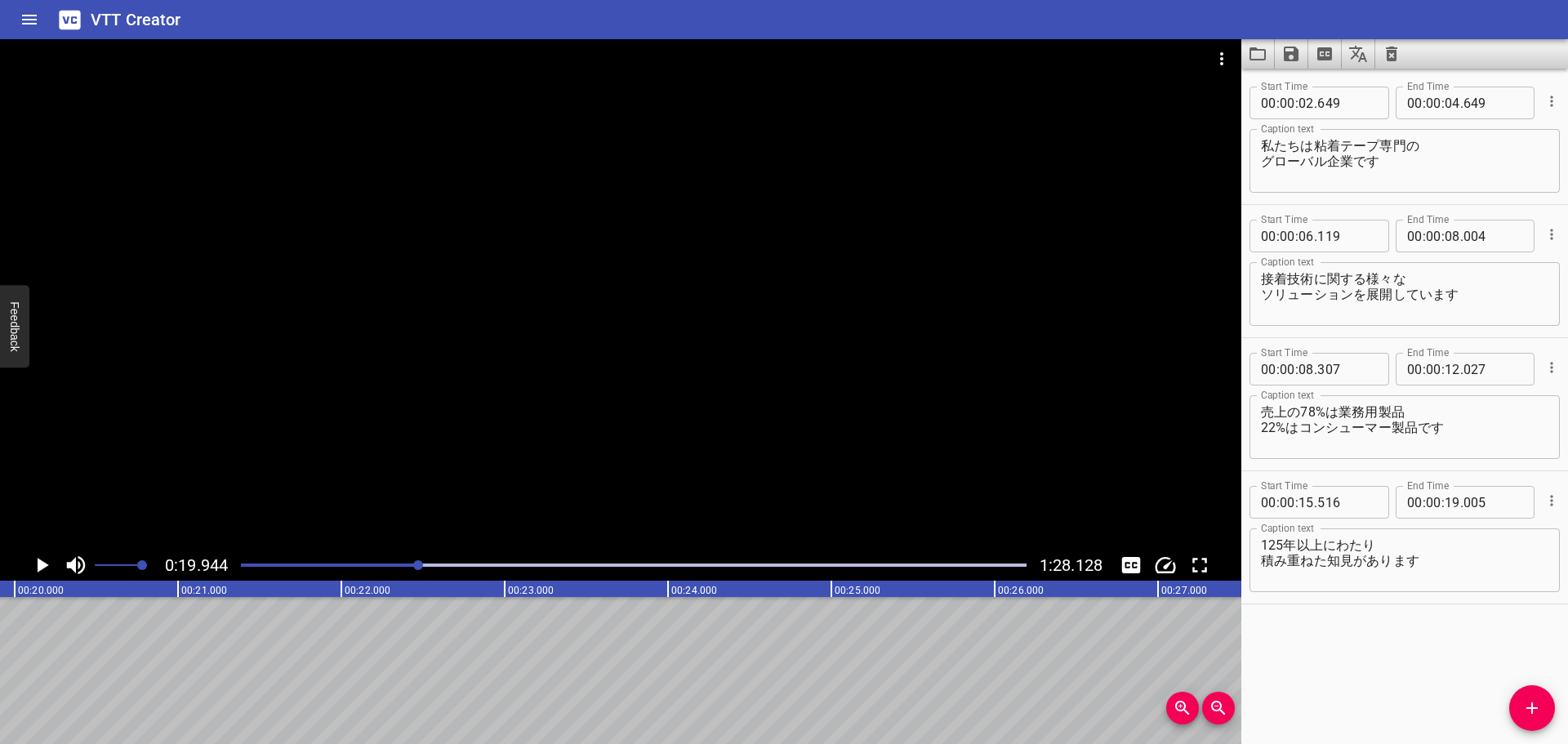
scroll to position [0, 3257]
click at [1524, 703] on icon "Add Cue" at bounding box center [1532, 708] width 20 height 20
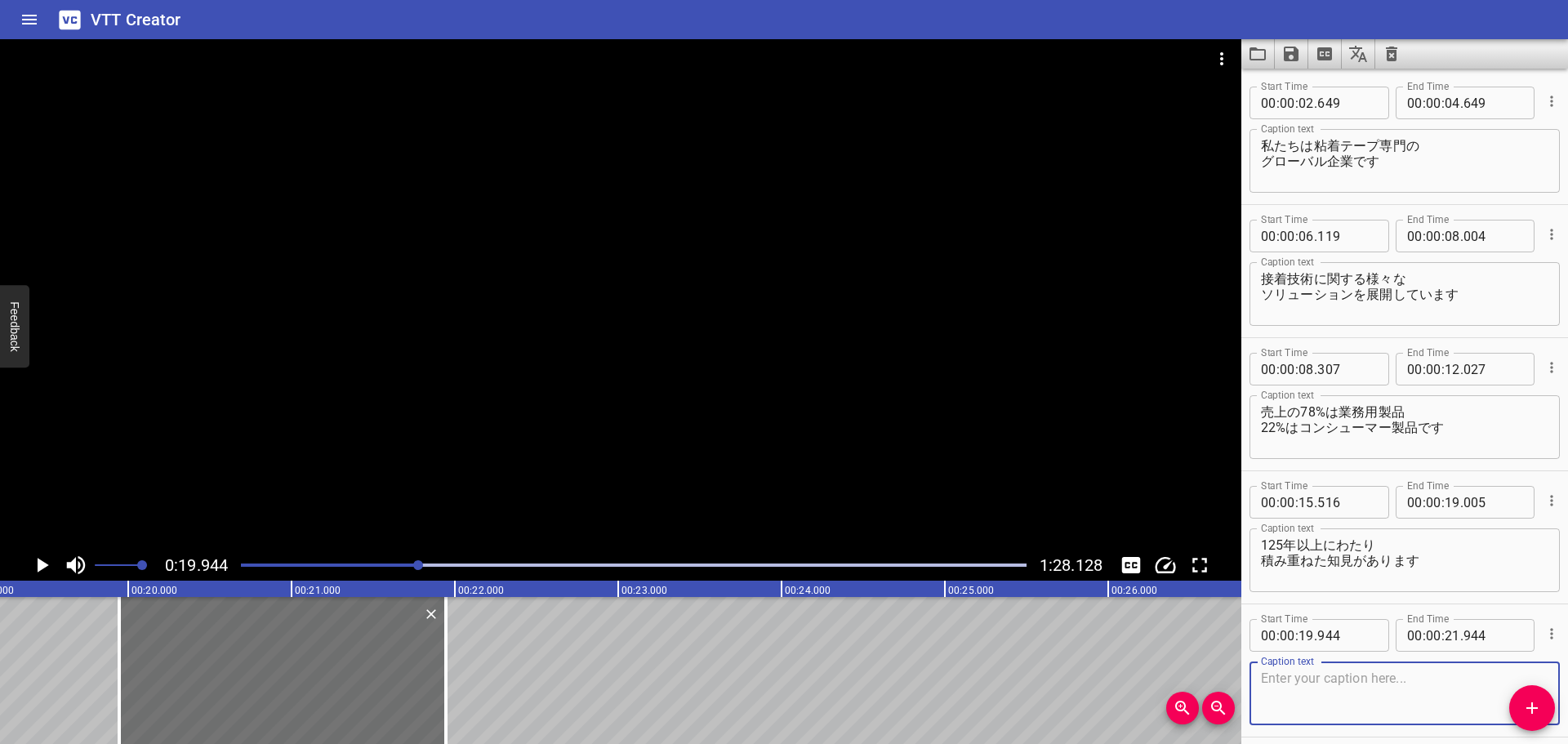
scroll to position [0, 3124]
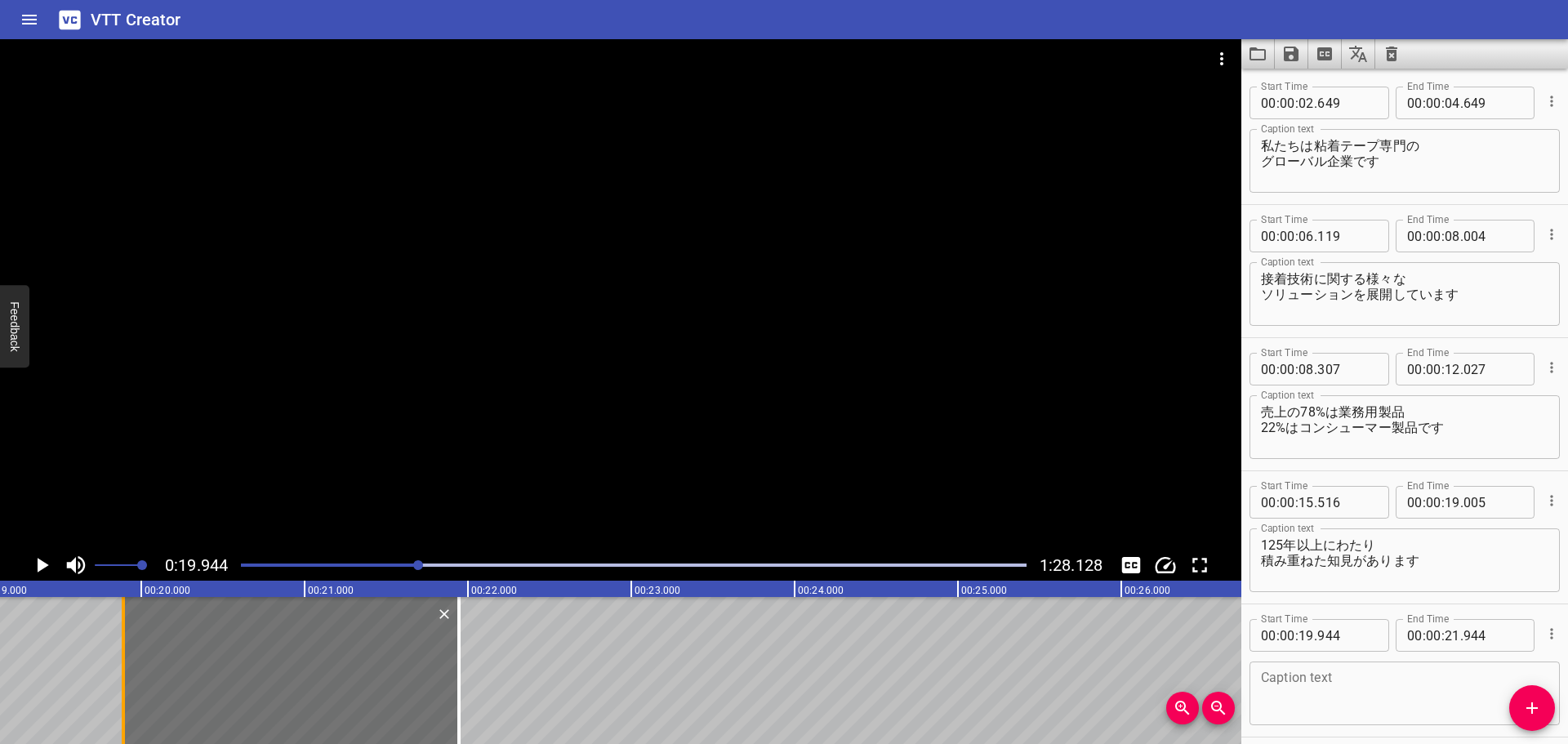
drag, startPoint x: 138, startPoint y: 622, endPoint x: 129, endPoint y: 621, distance: 9.1
click at [129, 621] on div at bounding box center [123, 670] width 17 height 147
type input "889"
click at [1378, 707] on textarea at bounding box center [1404, 693] width 287 height 46
type textarea "u"
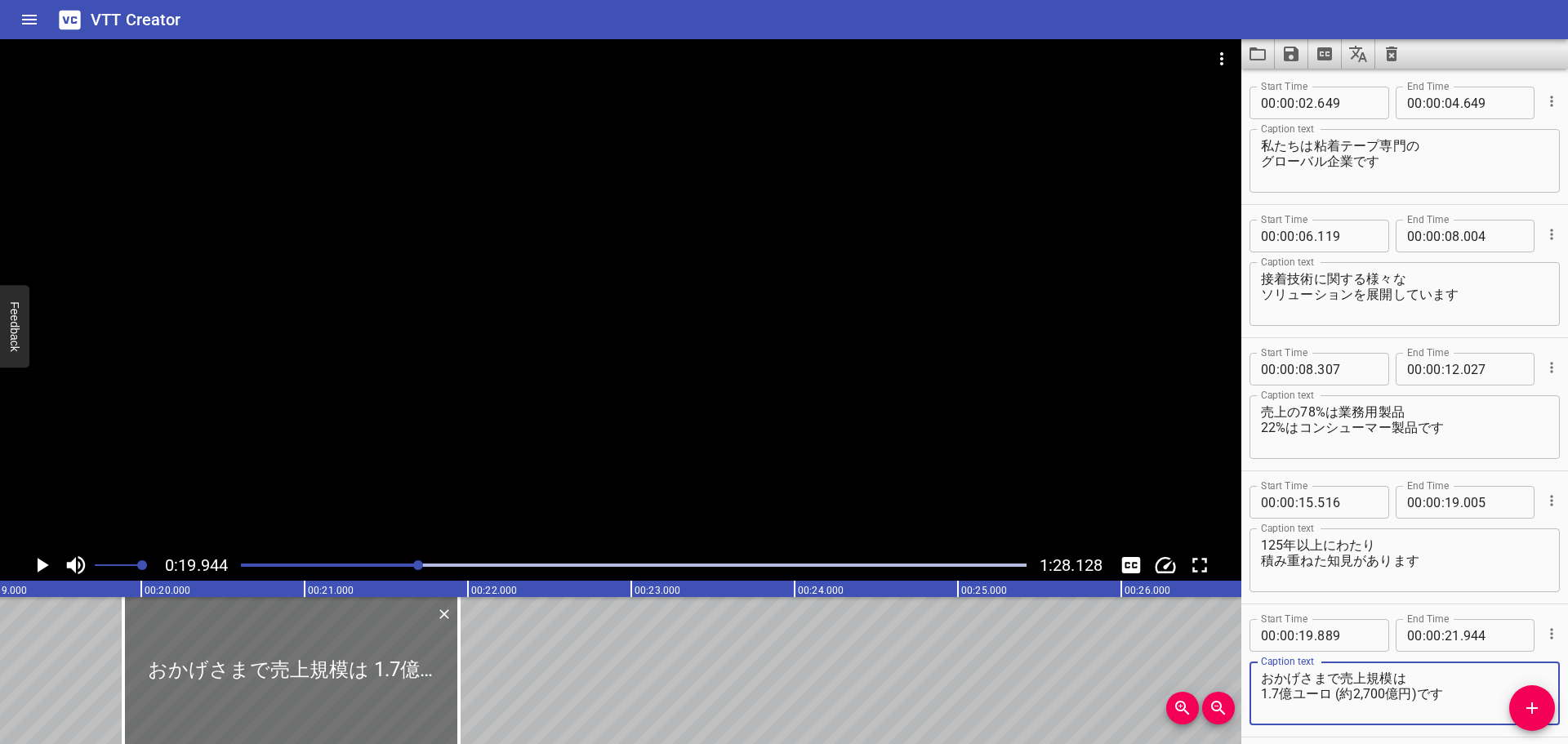
click at [1342, 679] on textarea "おかげさまで売上規模は 1.7億ユーロ (約2,700億円)です" at bounding box center [1404, 693] width 287 height 46
type textarea "売上規模は1.7億ユーロ (約2,700億円)です"
click at [657, 435] on div at bounding box center [620, 294] width 1241 height 510
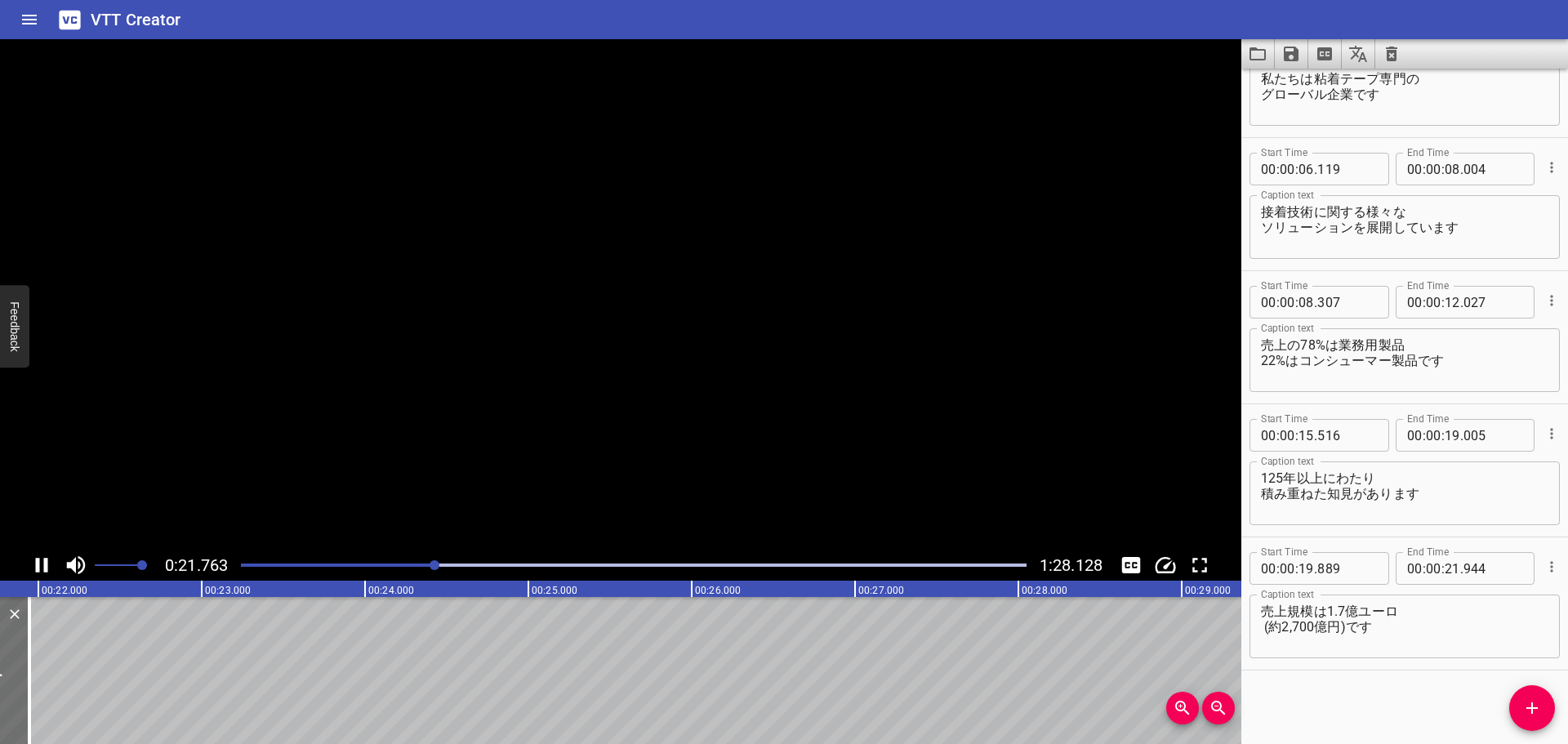
click at [657, 435] on video at bounding box center [620, 294] width 1241 height 510
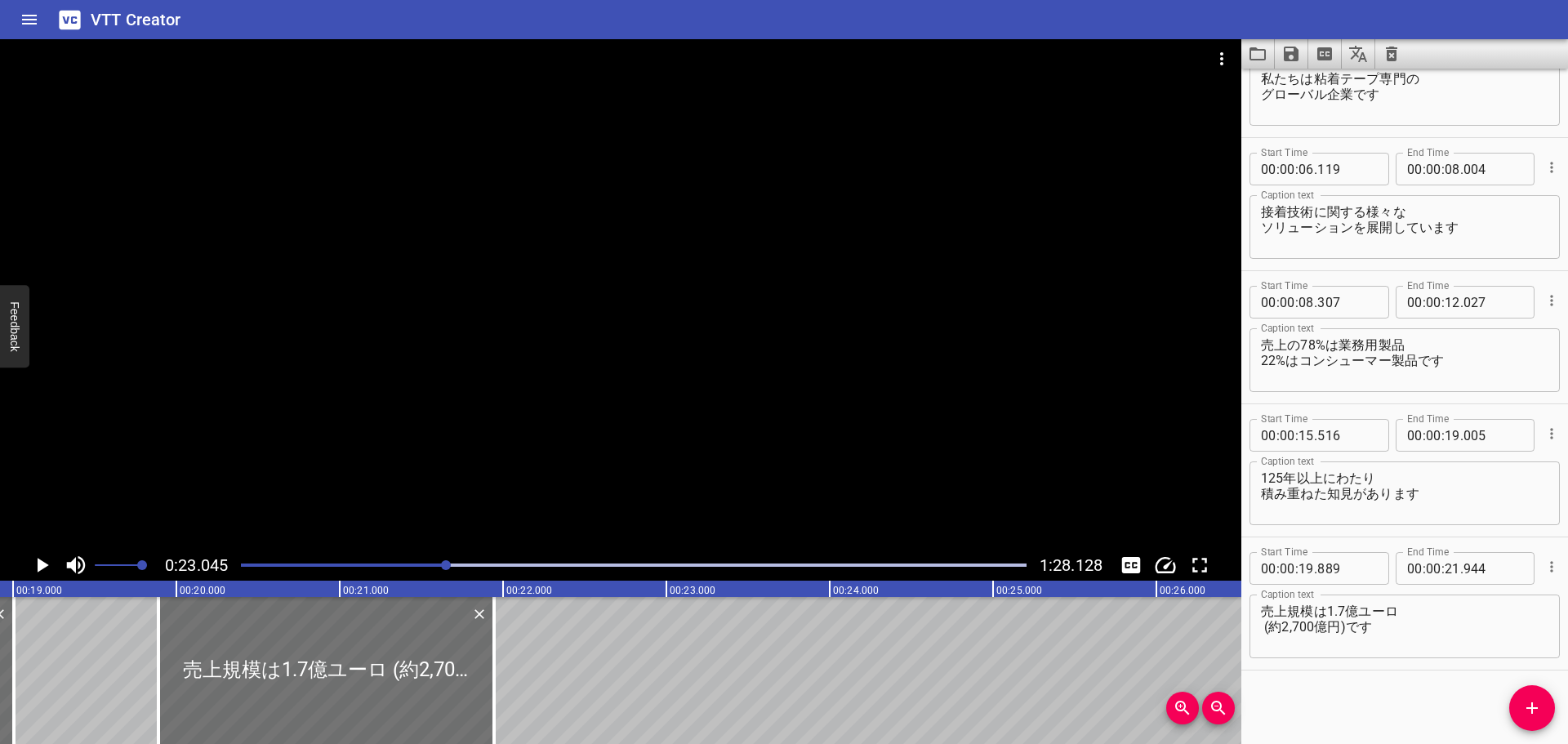
scroll to position [0, 3076]
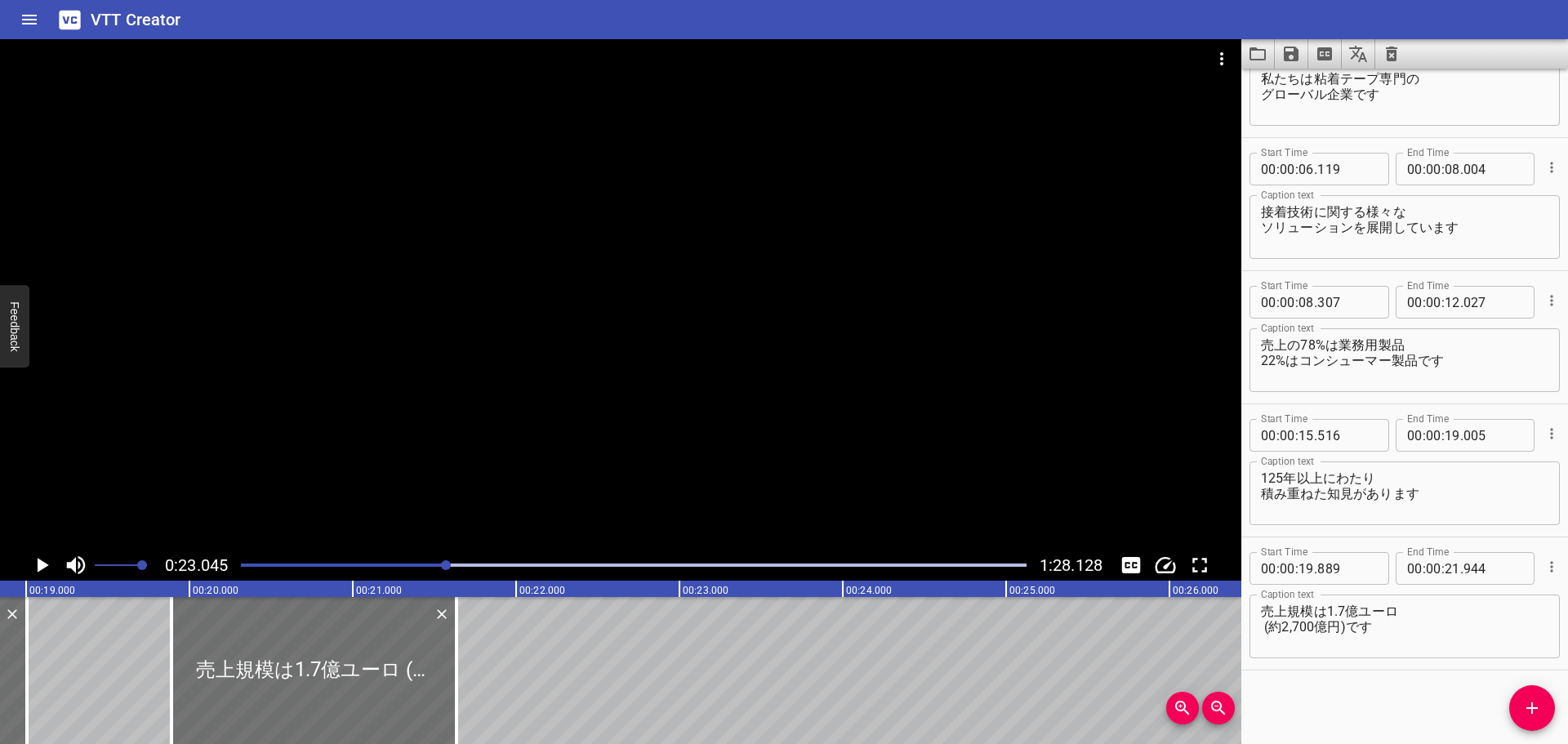
drag, startPoint x: 500, startPoint y: 643, endPoint x: 450, endPoint y: 624, distance: 53.5
click at [450, 624] on div at bounding box center [456, 670] width 17 height 147
click at [433, 563] on div at bounding box center [634, 565] width 805 height 23
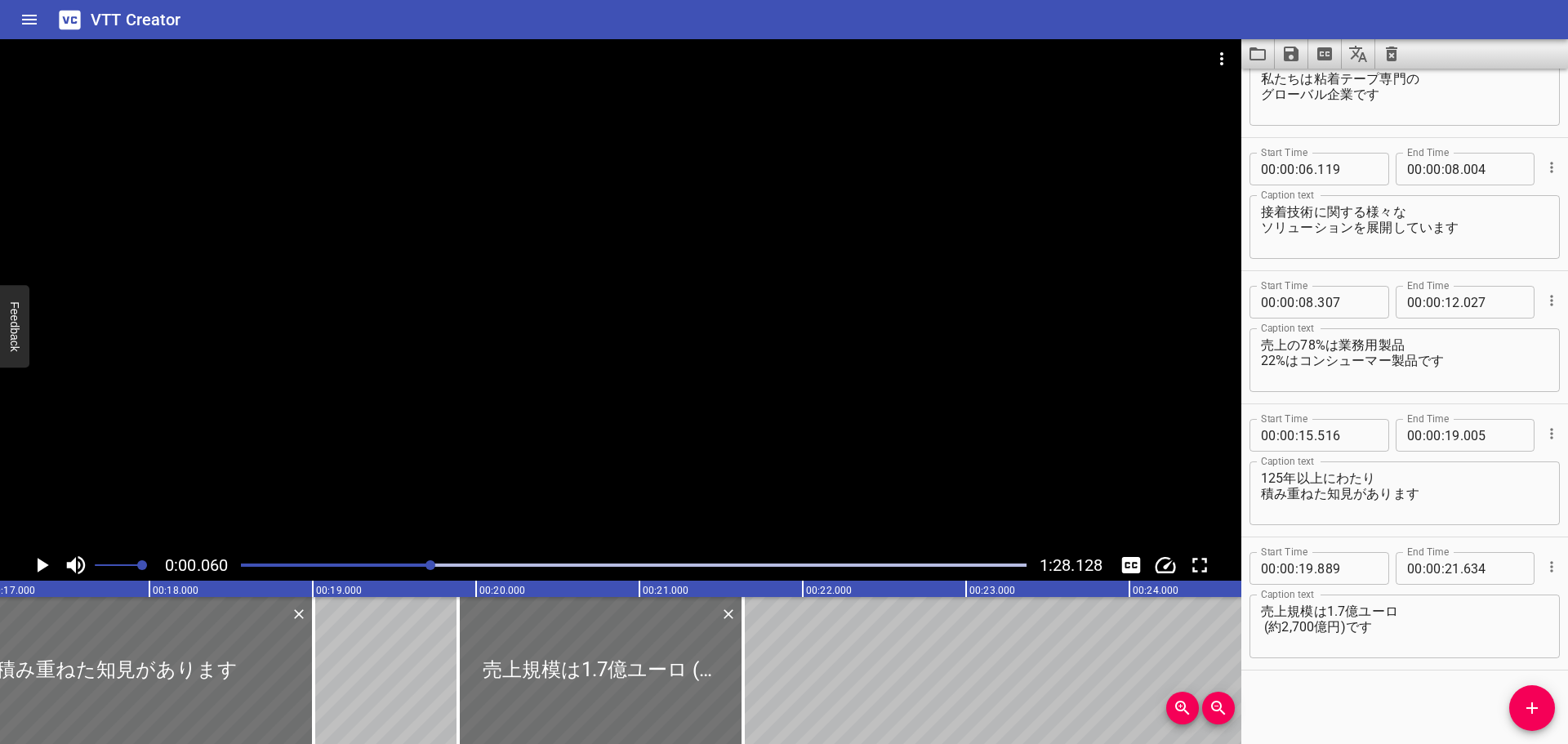
drag, startPoint x: 442, startPoint y: 567, endPoint x: 432, endPoint y: 565, distance: 10.2
click at [432, 565] on div at bounding box center [431, 565] width 10 height 10
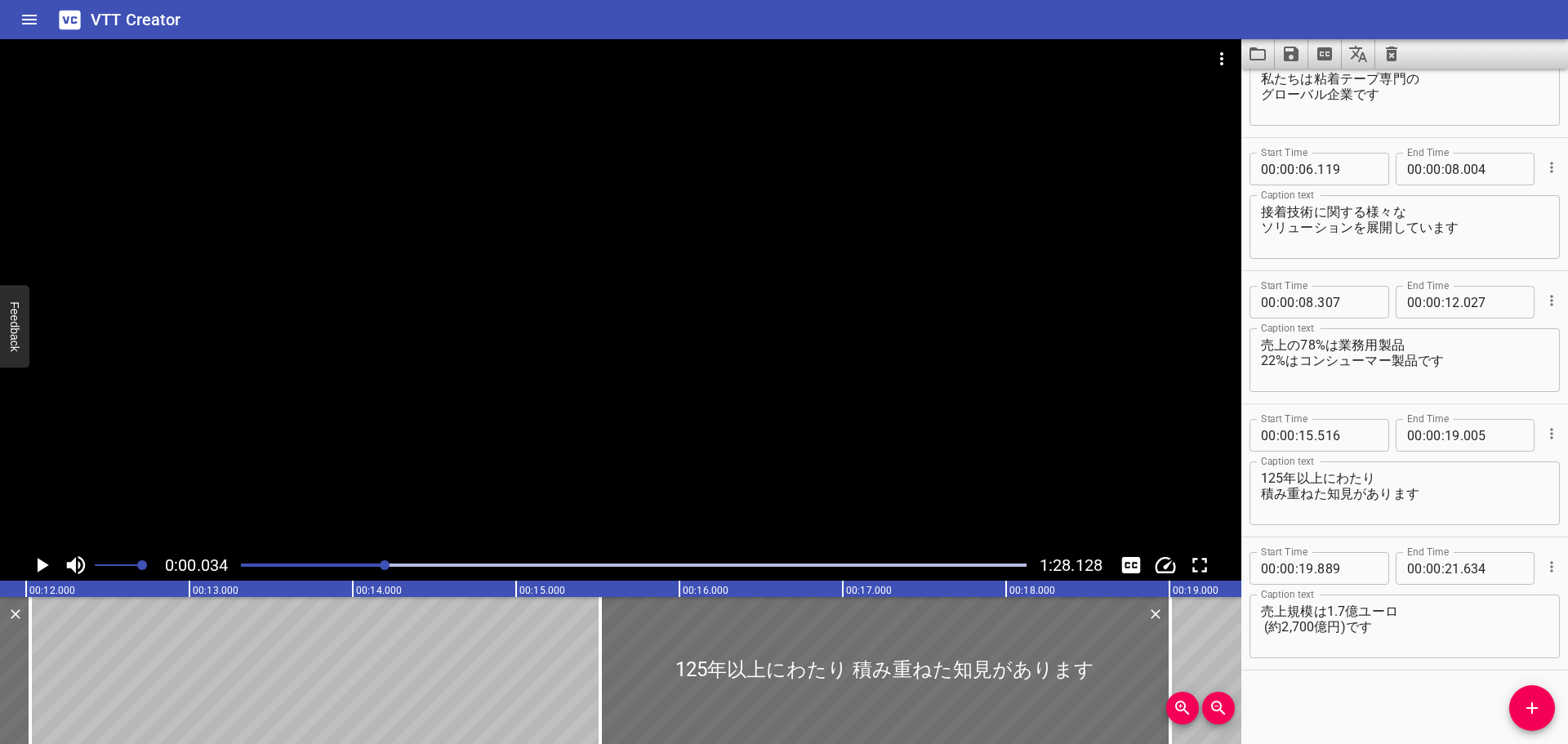
drag, startPoint x: 438, startPoint y: 566, endPoint x: 386, endPoint y: 566, distance: 52.0
click at [386, 566] on div at bounding box center [384, 565] width 10 height 10
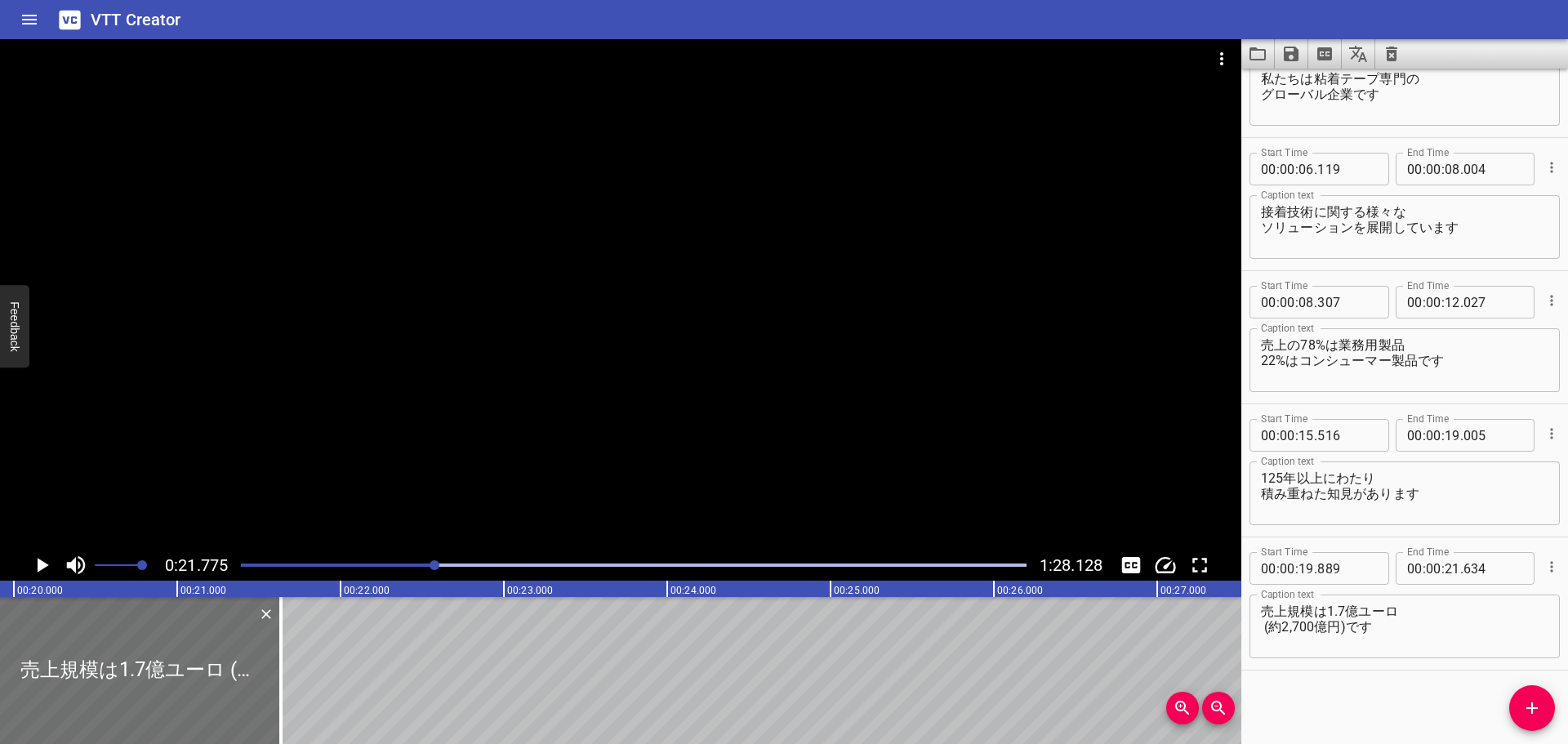
scroll to position [0, 3027]
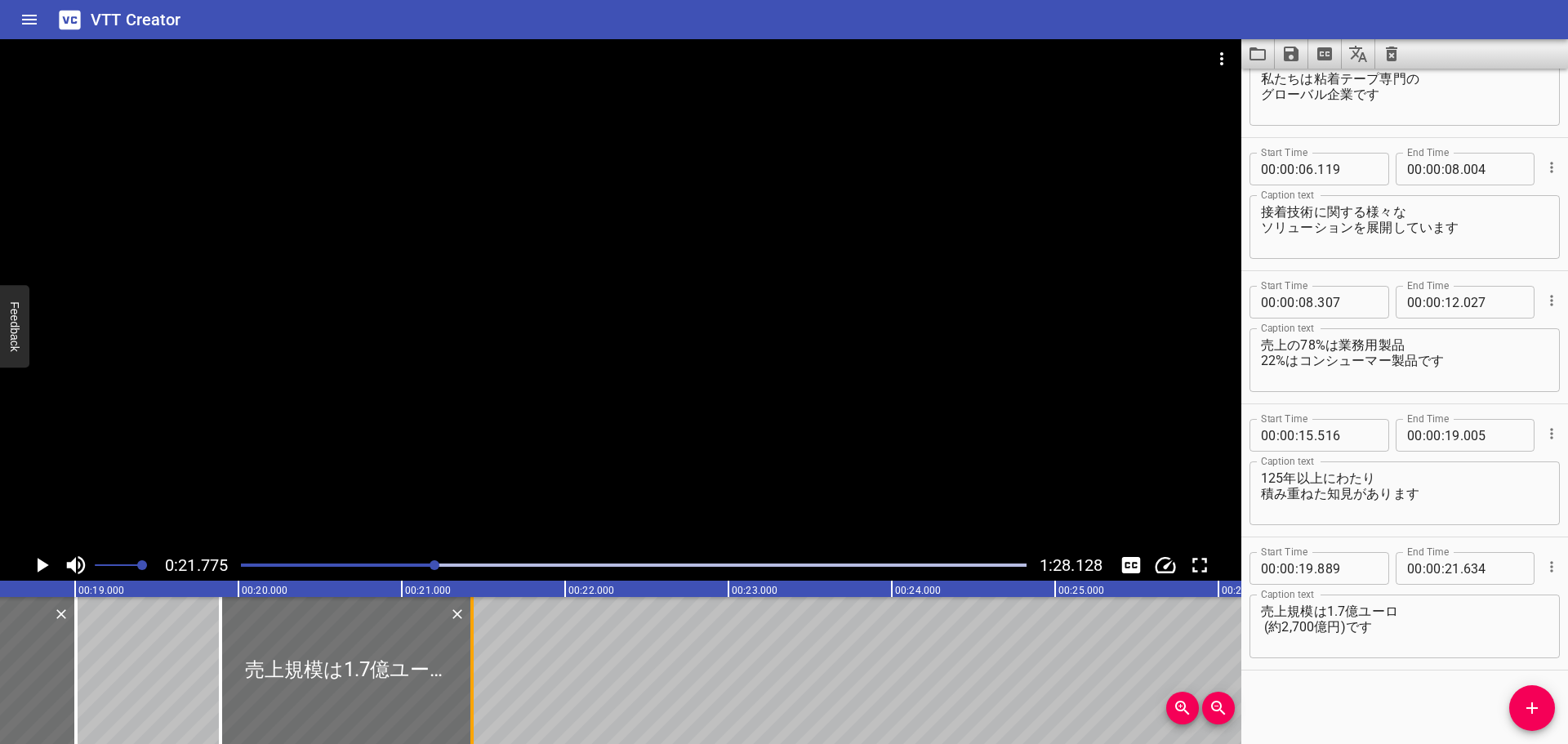
drag, startPoint x: 502, startPoint y: 640, endPoint x: 469, endPoint y: 630, distance: 34.5
click at [469, 630] on div at bounding box center [472, 670] width 17 height 147
type input "429"
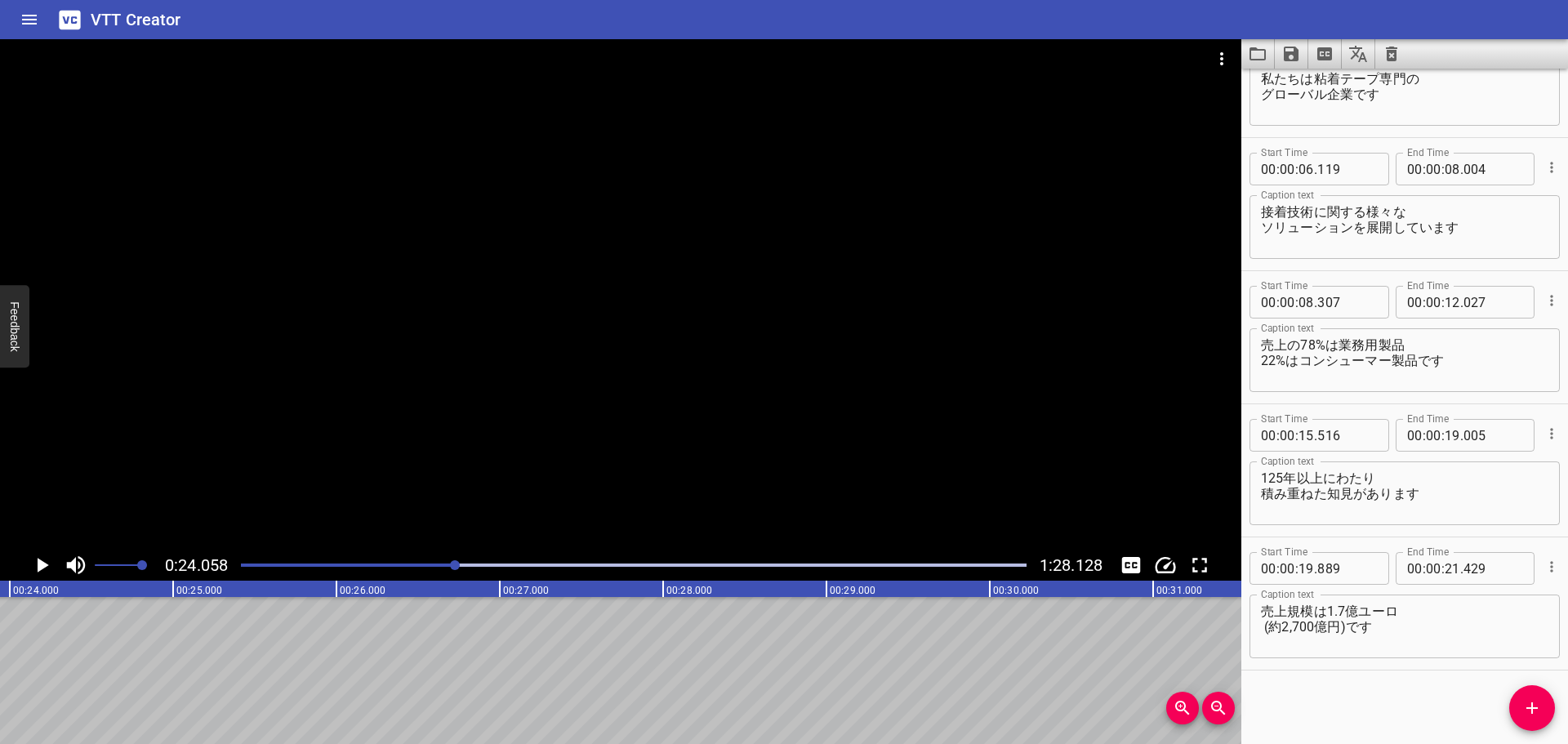
scroll to position [0, 3929]
click at [443, 563] on div at bounding box center [634, 565] width 805 height 23
click at [436, 565] on div "Play progress" at bounding box center [51, 565] width 785 height 3
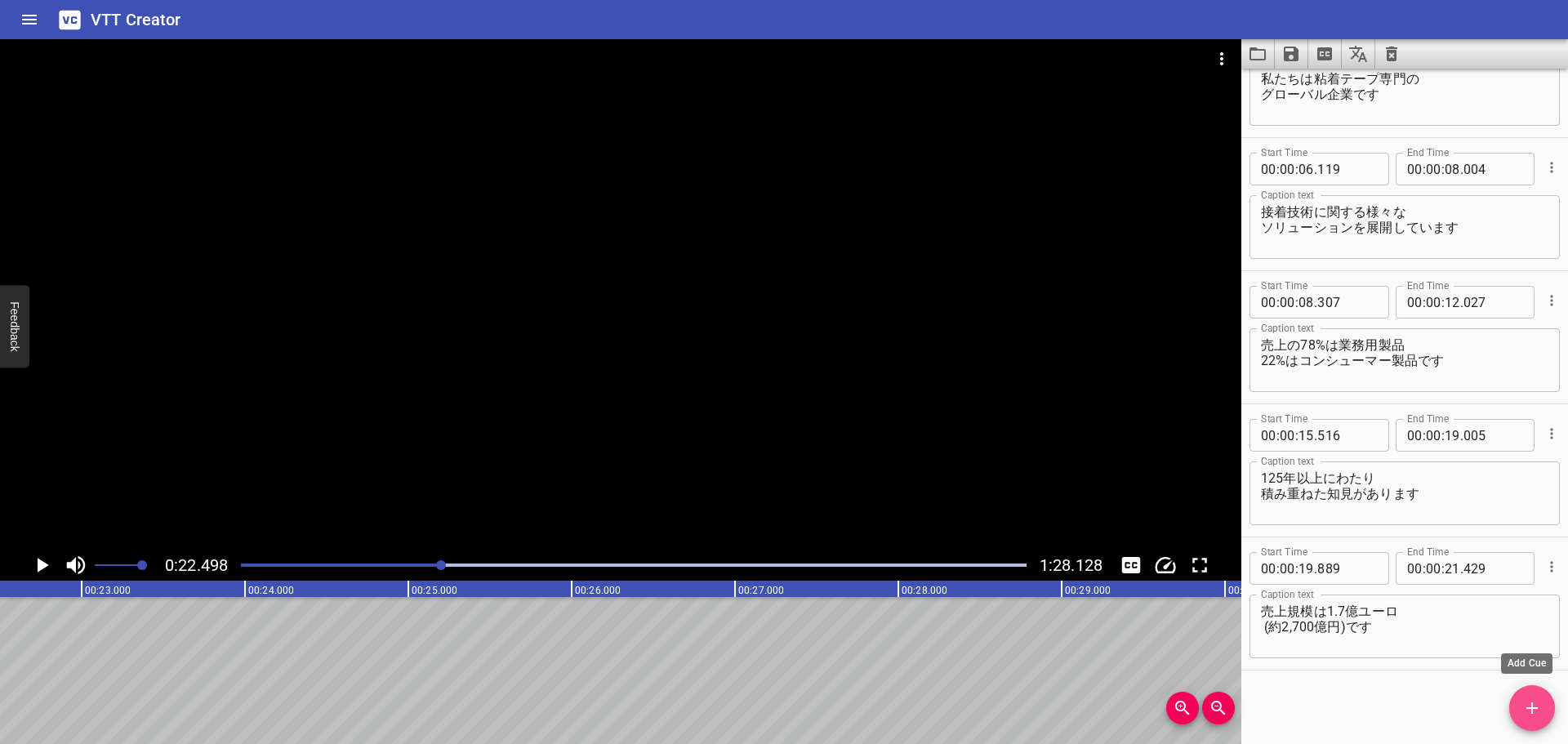
click at [1531, 703] on icon "Add Cue" at bounding box center [1532, 708] width 12 height 12
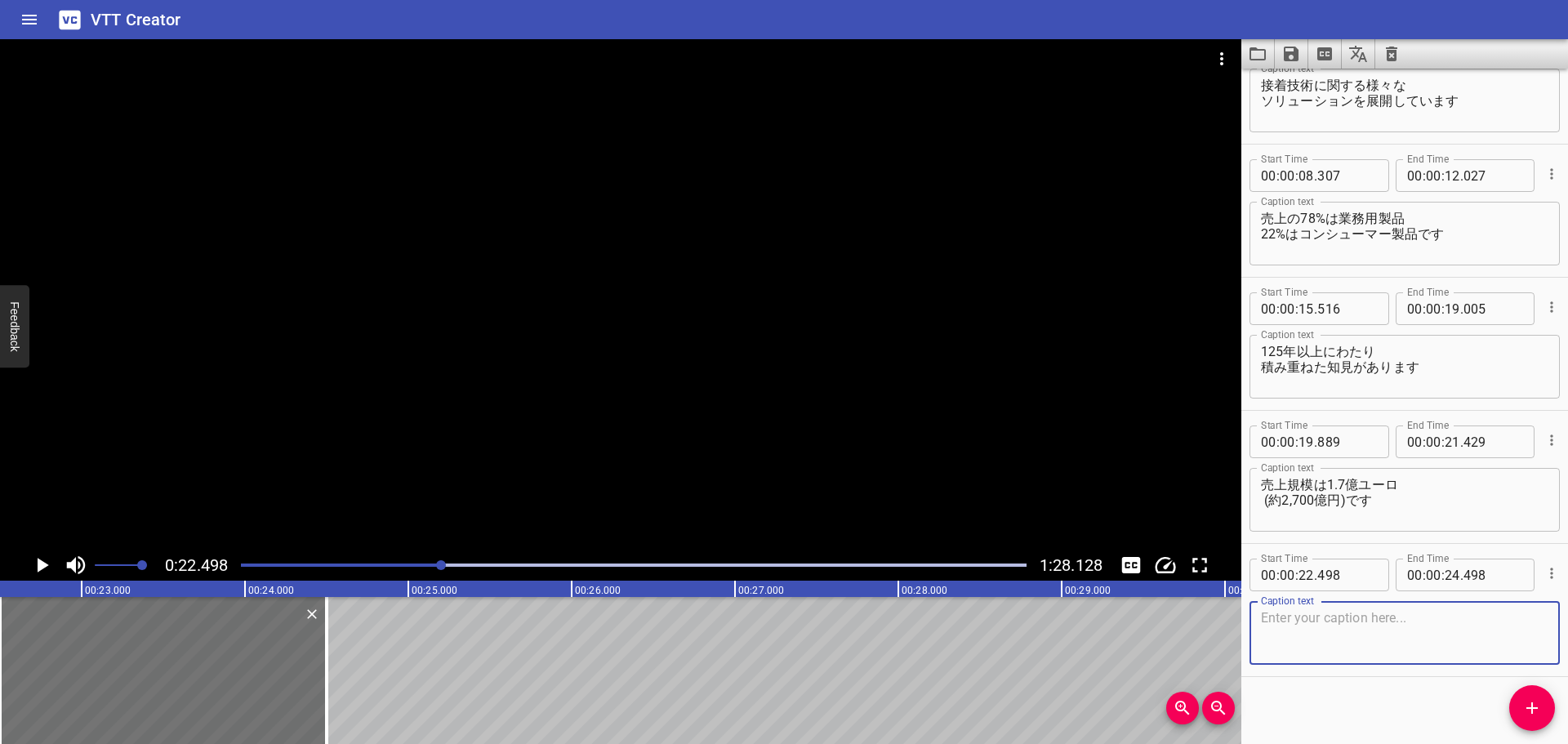
scroll to position [200, 0]
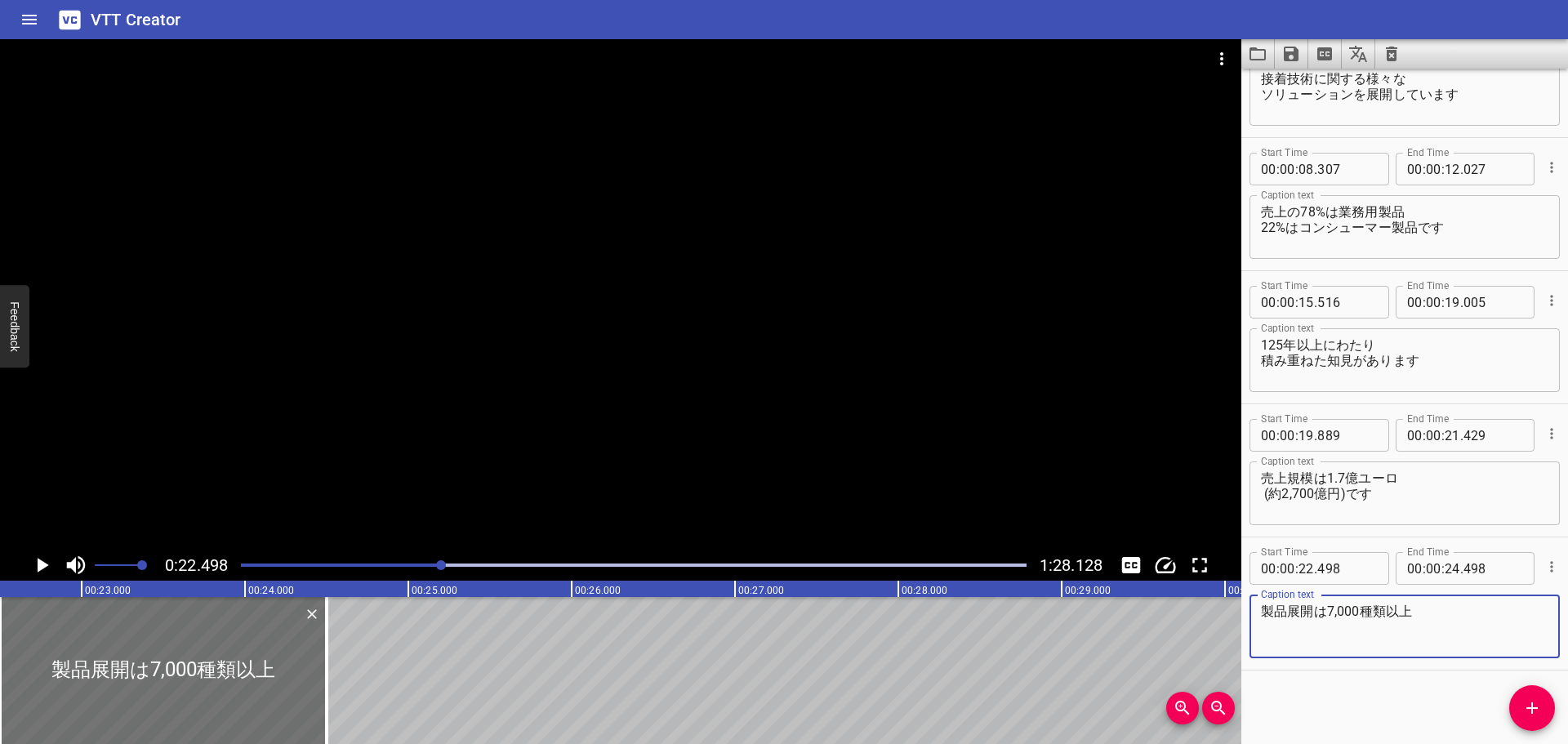
click at [1300, 612] on textarea "製品展開は7,000種類以上" at bounding box center [1404, 626] width 287 height 46
click at [1334, 610] on textarea "製品の種類は7,000以上" at bounding box center [1404, 626] width 287 height 46
click at [1288, 610] on textarea "製品は7,000種類を超え" at bounding box center [1404, 626] width 287 height 46
drag, startPoint x: 1340, startPoint y: 611, endPoint x: 1301, endPoint y: 611, distance: 39.0
click at [1301, 611] on textarea "製品の種類は7,000を超え" at bounding box center [1404, 626] width 287 height 46
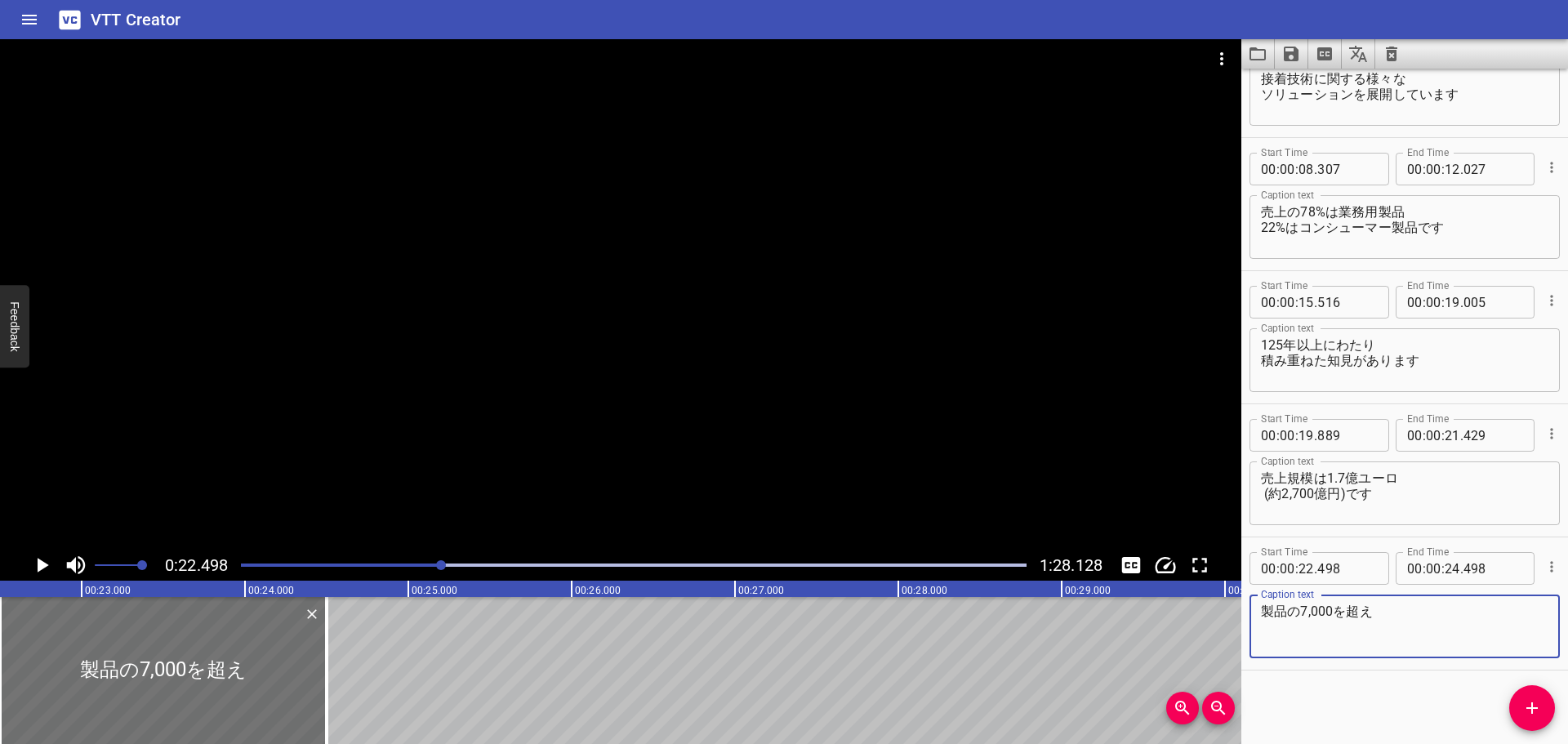
click at [1329, 616] on textarea "製品の7,000を超え" at bounding box center [1404, 626] width 287 height 46
paste textarea "78% sales in inudstry 22% sales in consumer more than 125 years of innovation a…"
type textarea "7,000種類の製品を展開しています"
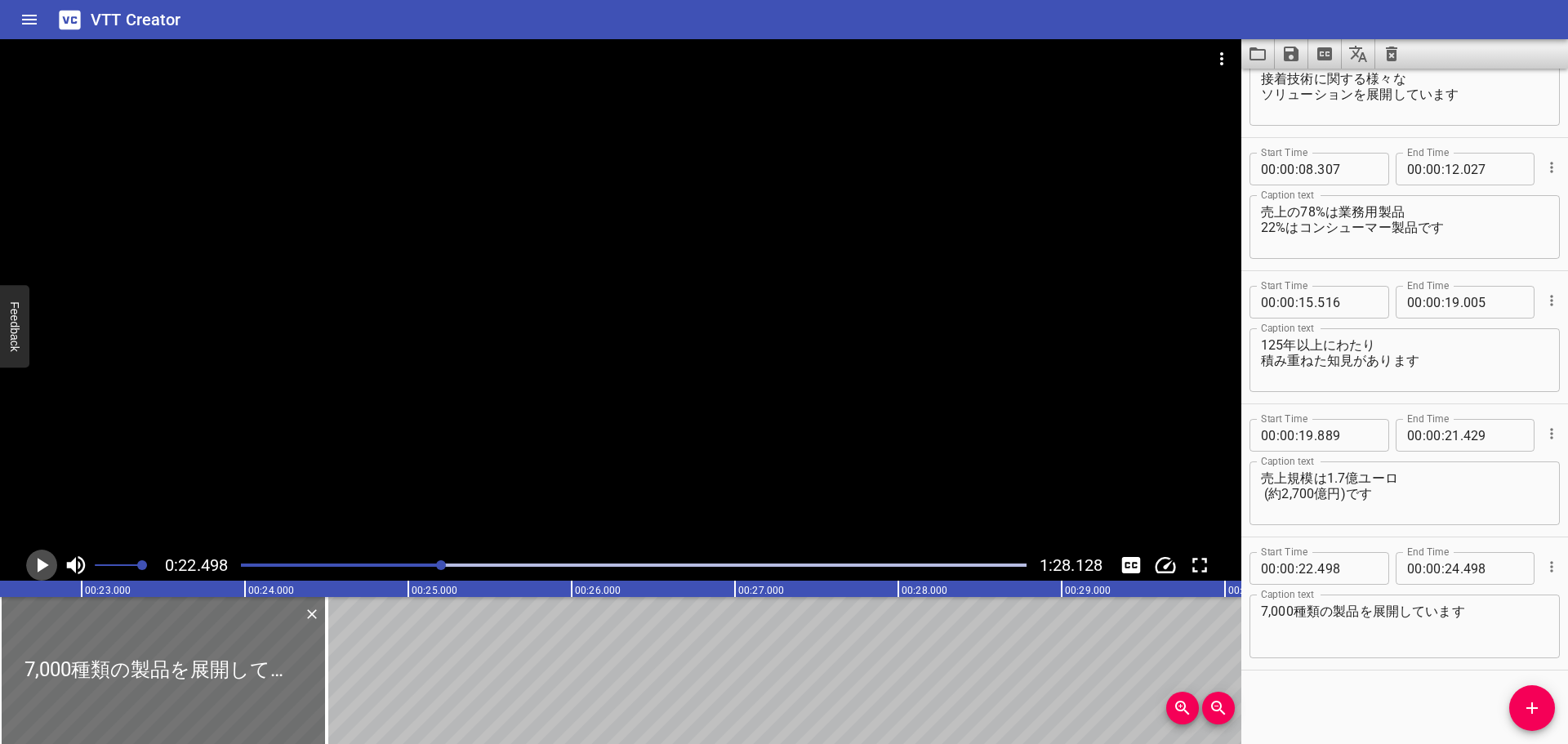
click at [46, 565] on icon "Play/Pause" at bounding box center [43, 565] width 12 height 15
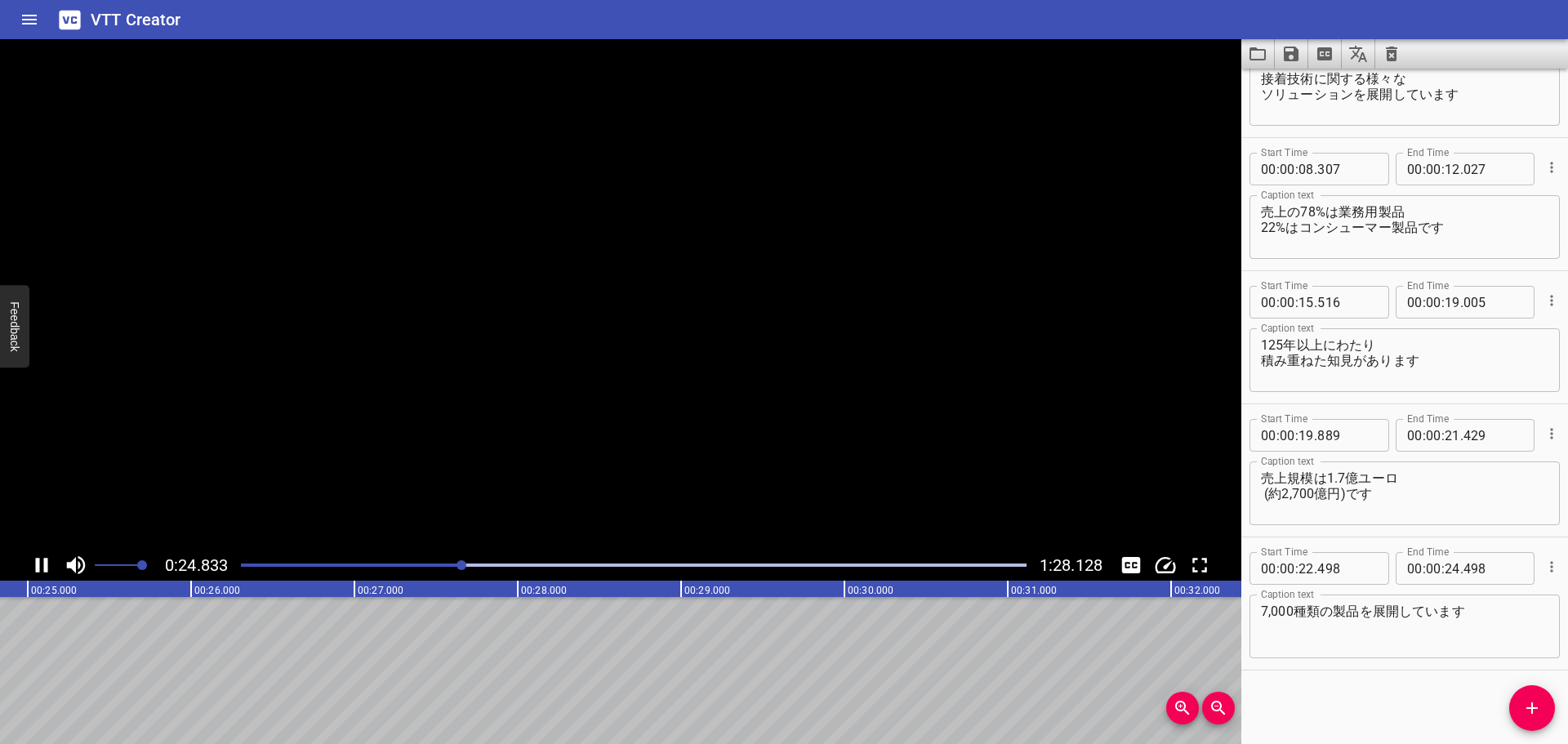
click at [46, 565] on icon "Play/Pause" at bounding box center [41, 565] width 12 height 15
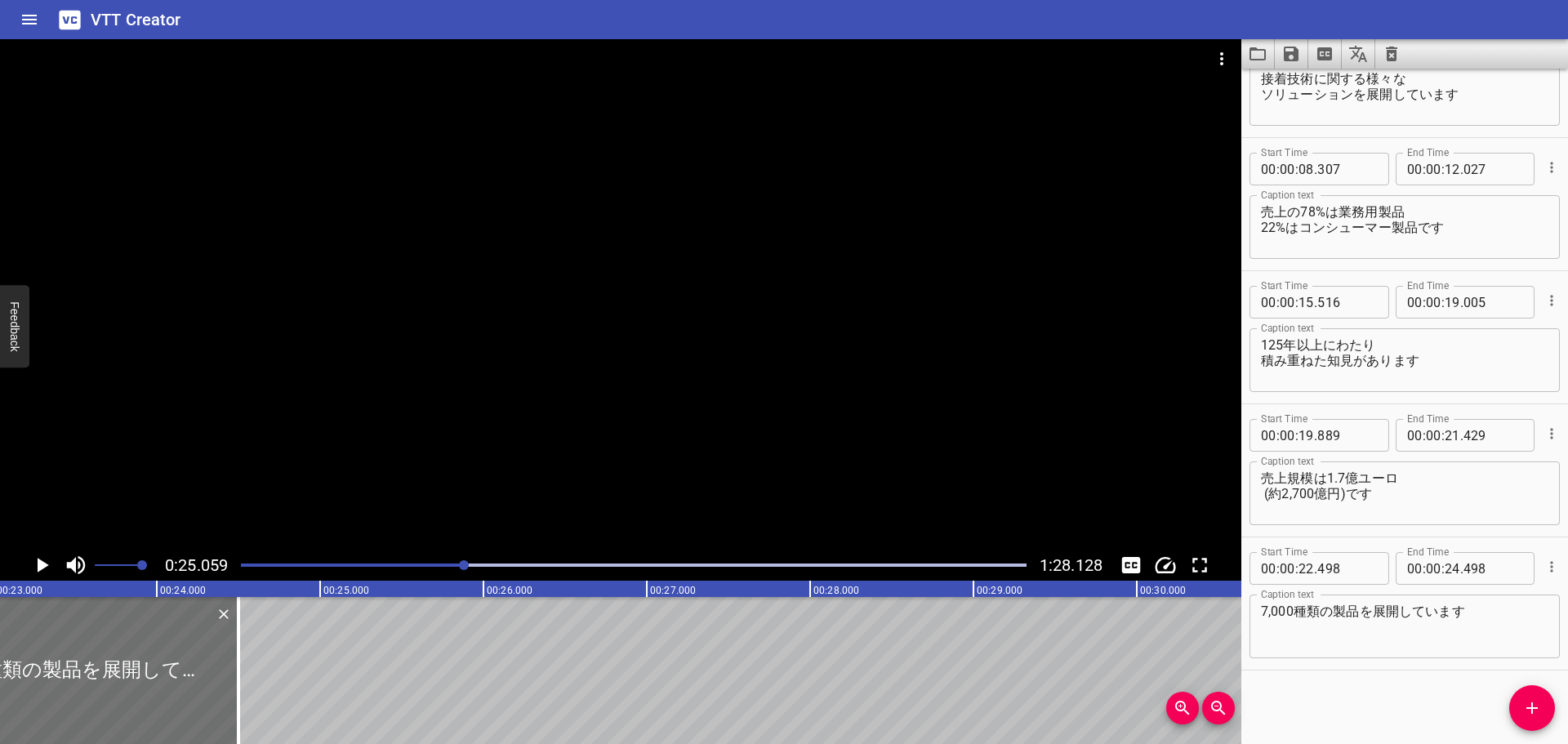
scroll to position [0, 3736]
drag, startPoint x: 270, startPoint y: 645, endPoint x: 209, endPoint y: 634, distance: 62.0
click at [209, 634] on div at bounding box center [205, 670] width 17 height 147
type input "123"
click at [446, 565] on div "Play progress" at bounding box center [72, 565] width 785 height 3
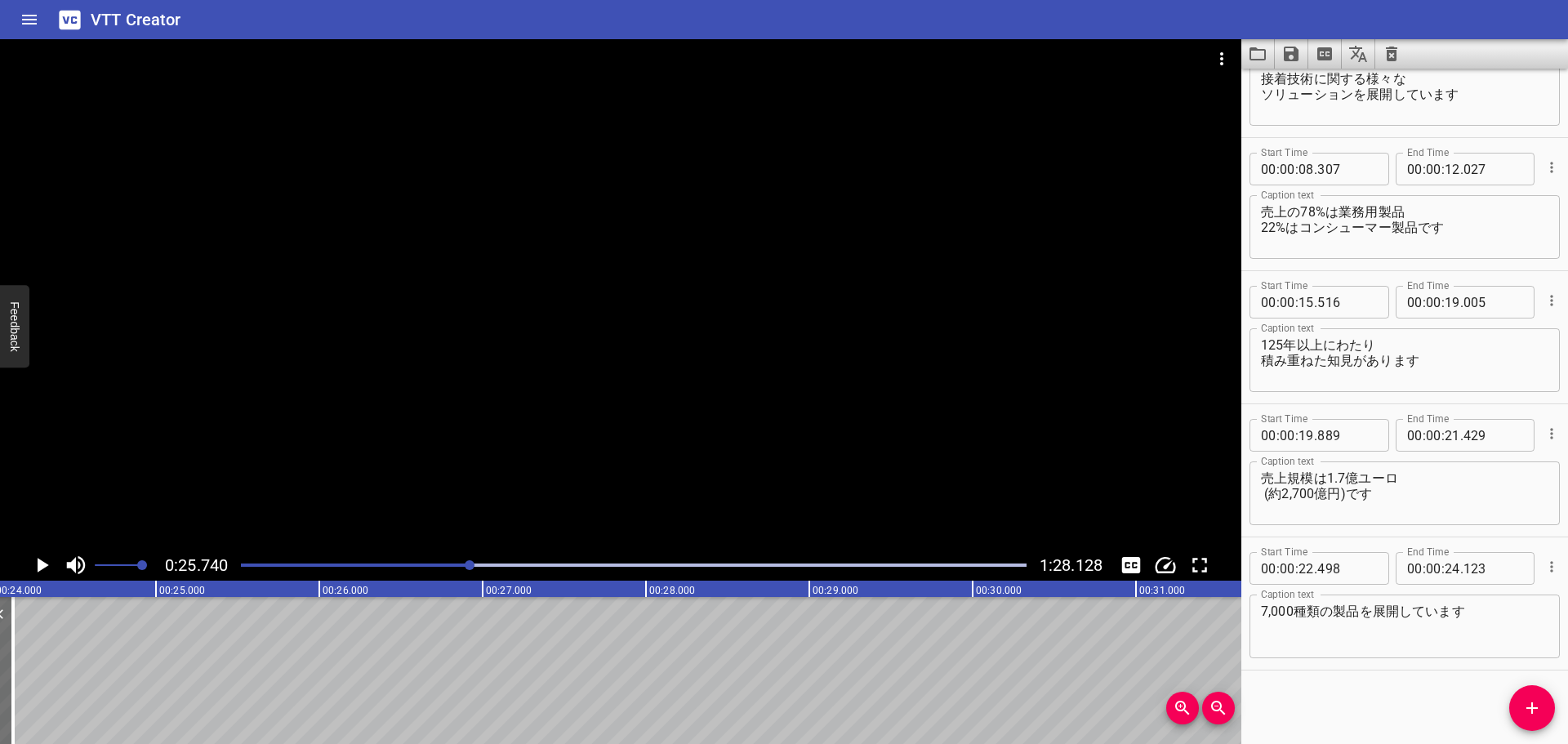
scroll to position [0, 3966]
drag, startPoint x: 1546, startPoint y: 693, endPoint x: 1533, endPoint y: 696, distance: 13.3
click at [1537, 696] on button "Add Cue" at bounding box center [1532, 708] width 46 height 46
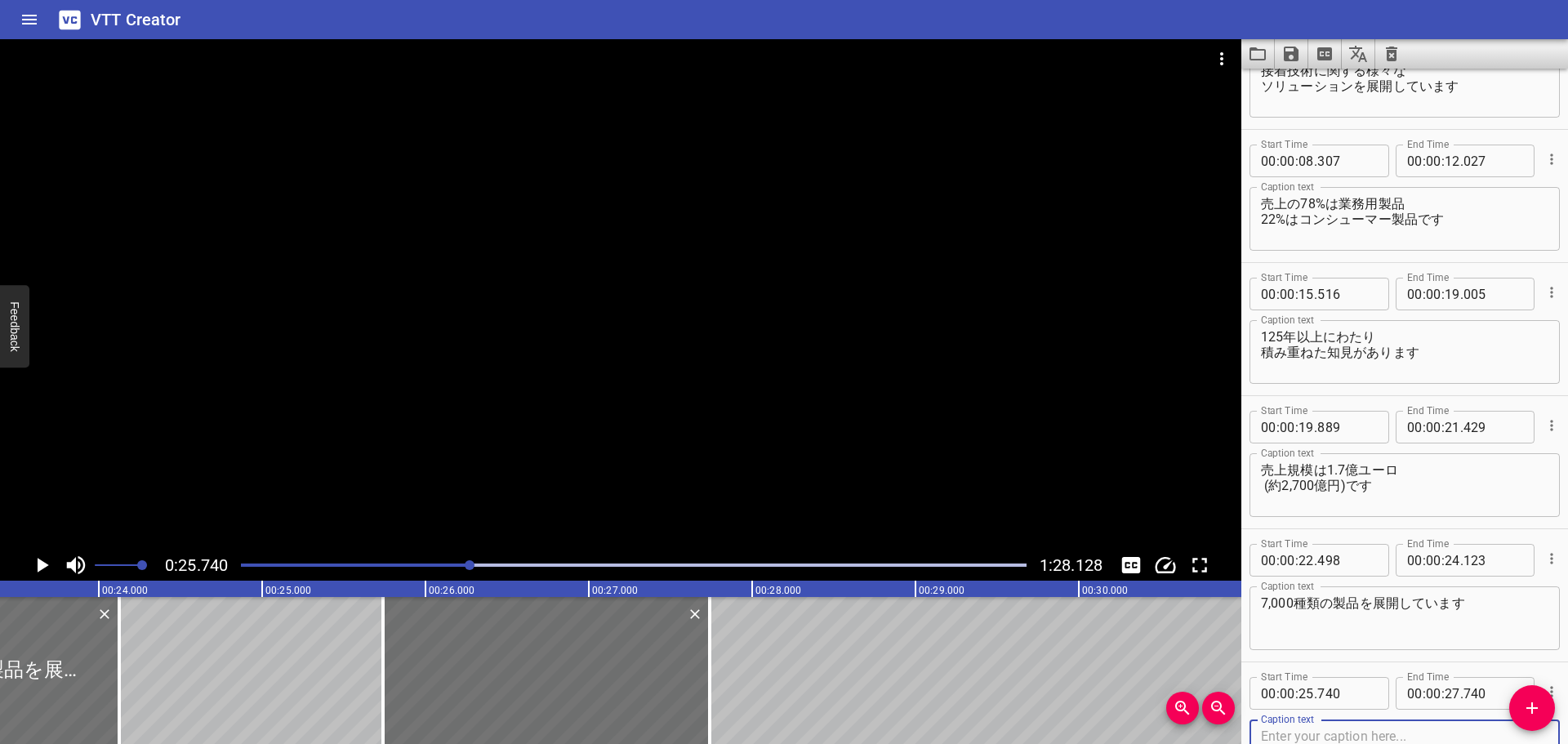
scroll to position [0, 3741]
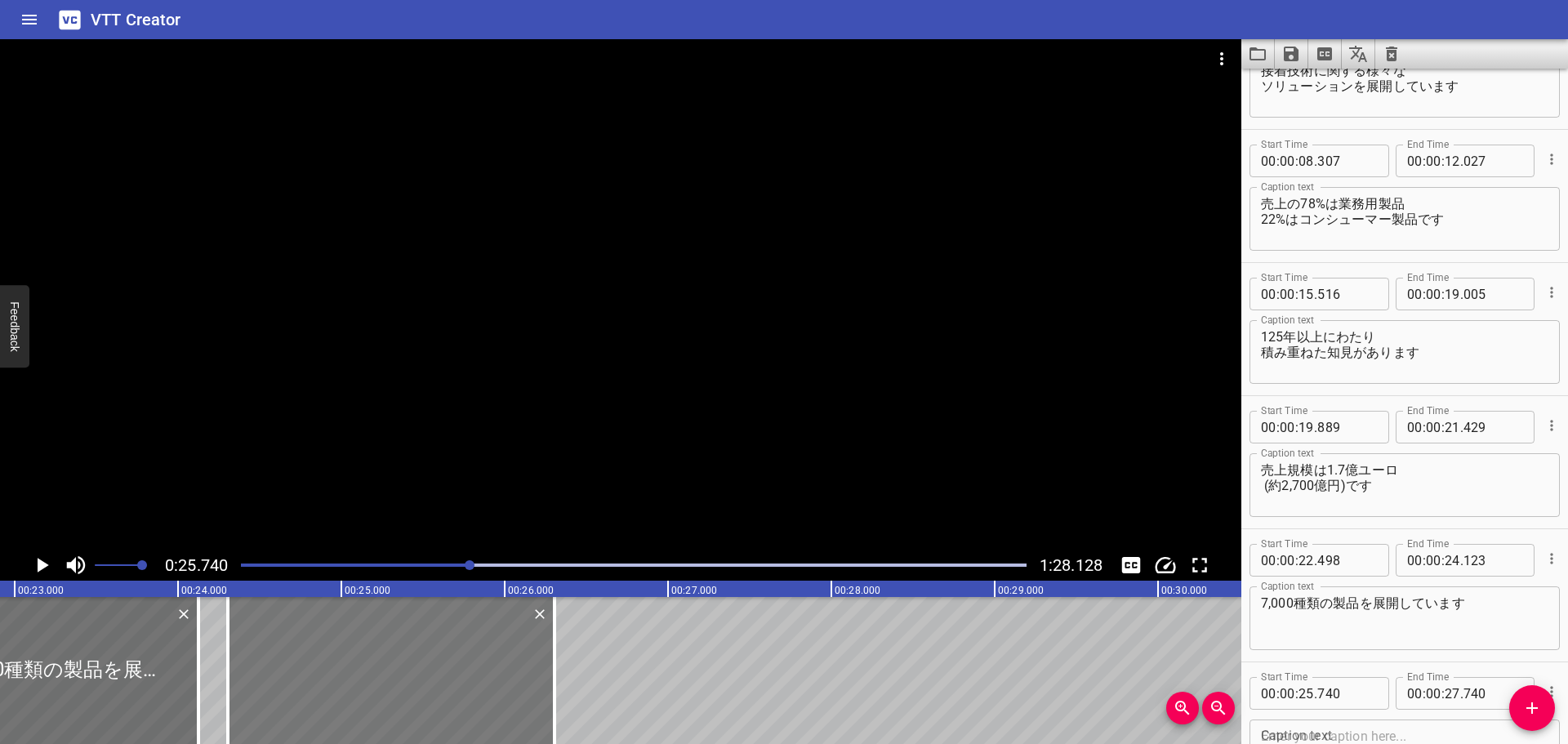
drag, startPoint x: 596, startPoint y: 666, endPoint x: 361, endPoint y: 647, distance: 235.8
click at [361, 647] on div at bounding box center [391, 670] width 326 height 147
type input "24"
type input "305"
type input "26"
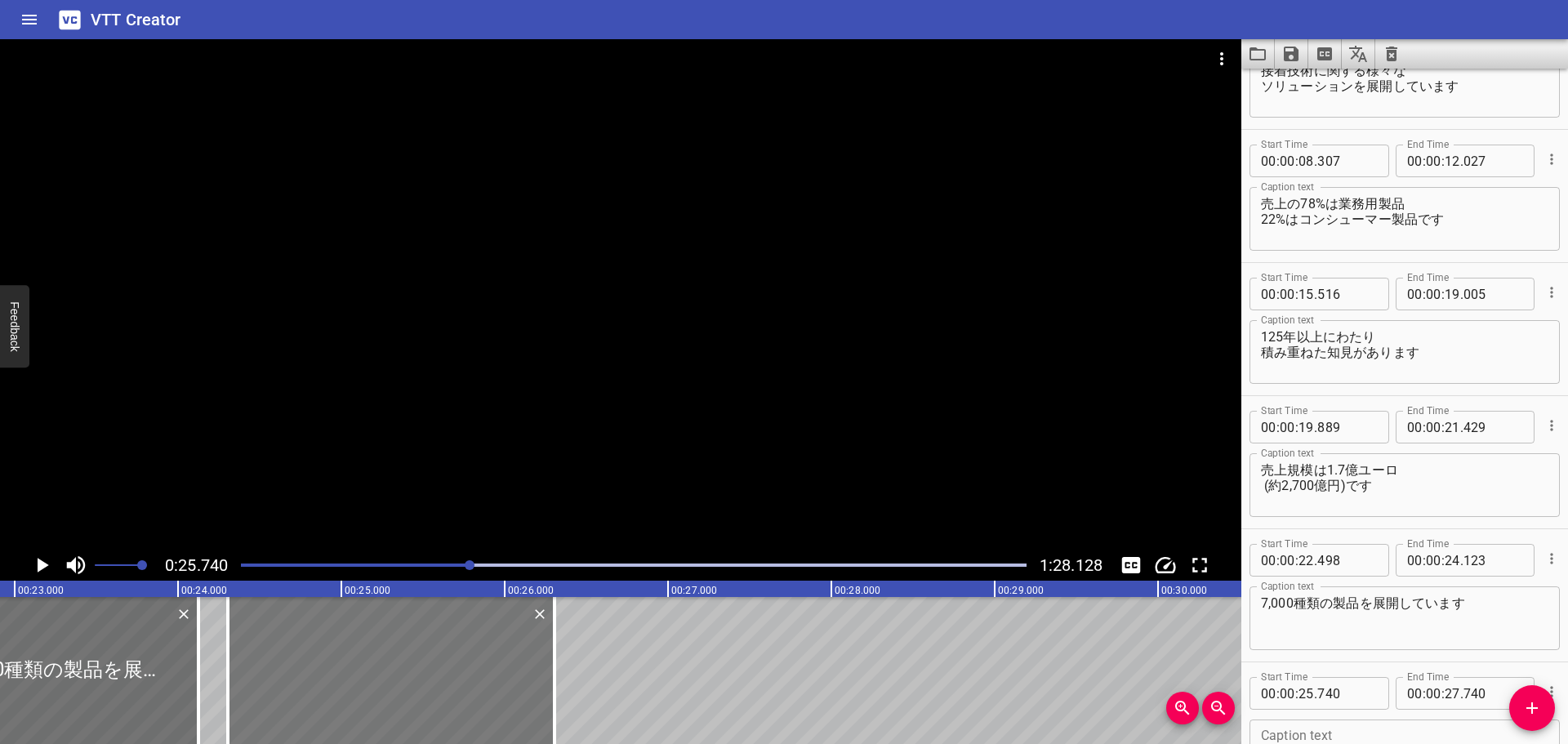
type input "305"
click at [453, 568] on div at bounding box center [634, 565] width 805 height 23
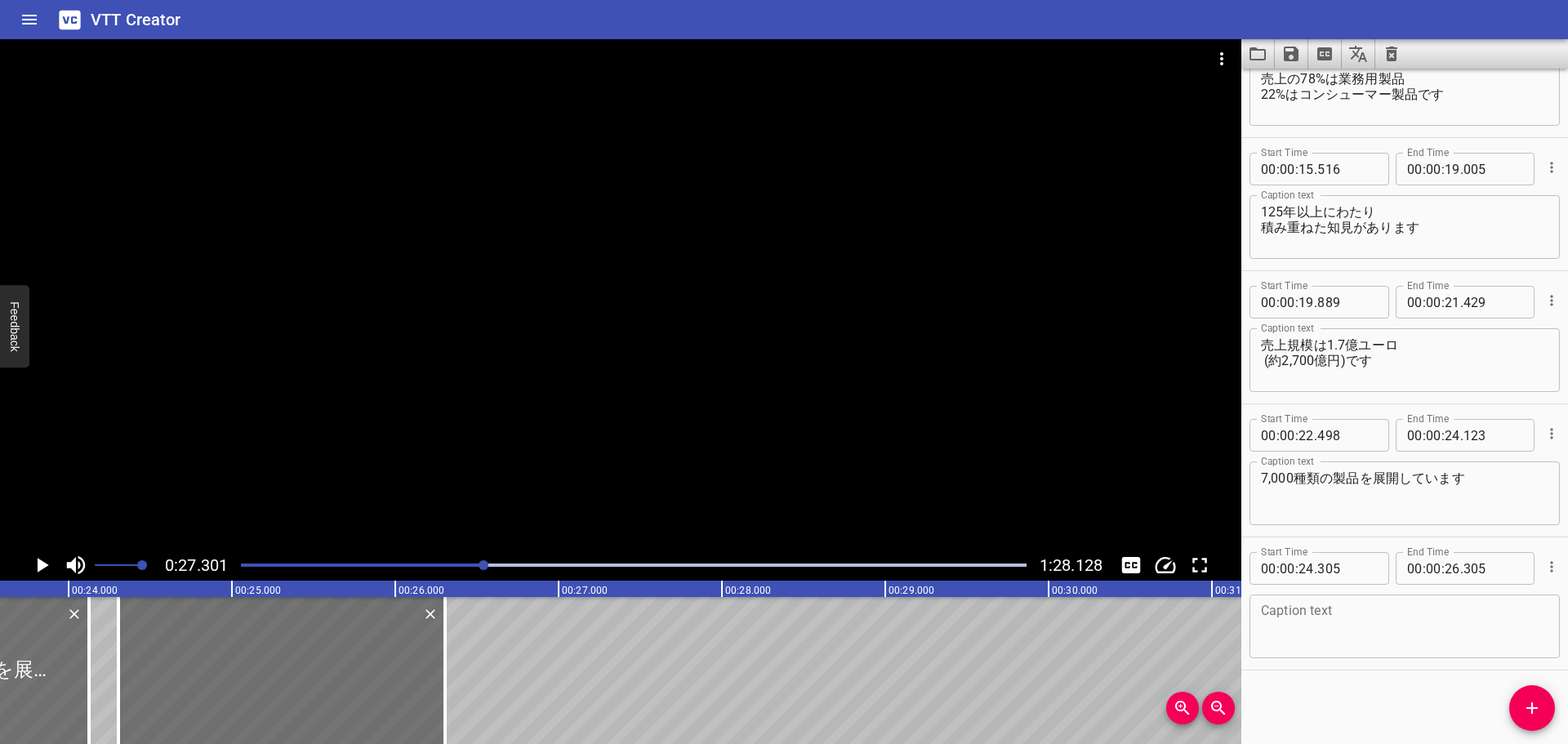
scroll to position [0, 3719]
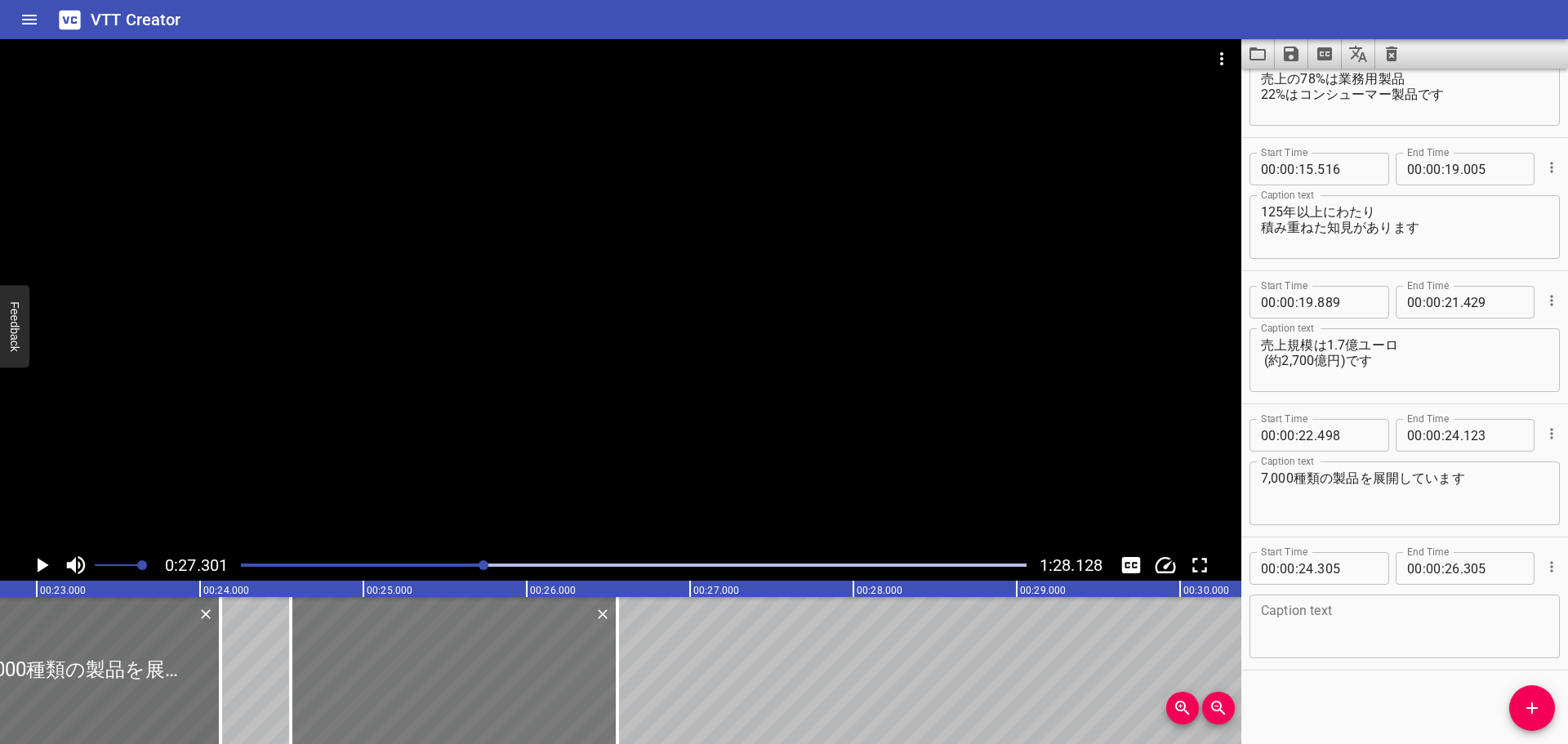
drag, startPoint x: 325, startPoint y: 691, endPoint x: 366, endPoint y: 698, distance: 41.6
click at [366, 698] on div at bounding box center [454, 670] width 326 height 147
type input "555"
click at [1430, 616] on textarea at bounding box center [1404, 626] width 287 height 46
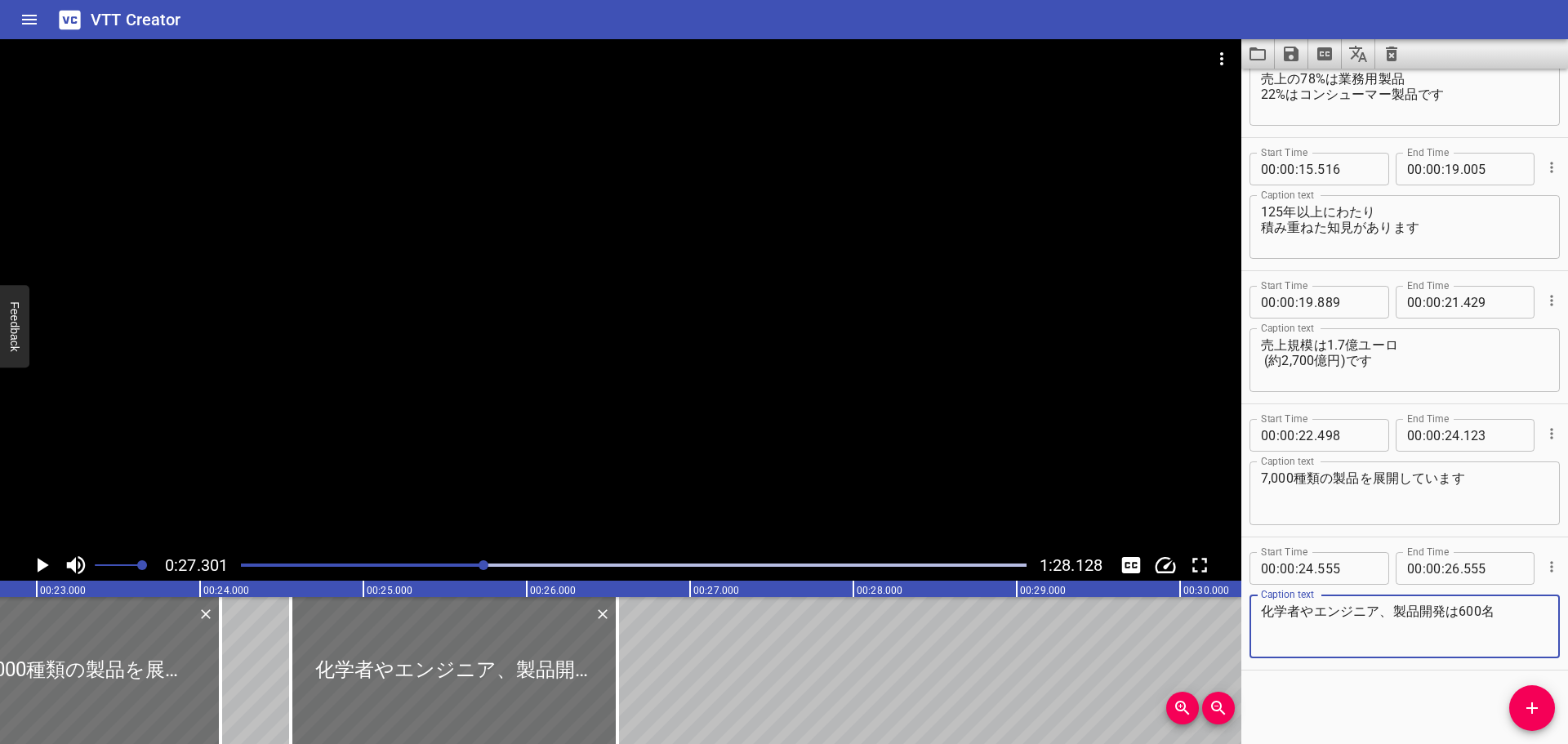
click at [1459, 615] on textarea "化学者やエンジニア、製品開発は600名" at bounding box center [1404, 626] width 287 height 46
paste textarea "600名"
type textarea "600名の化学者やエンジニア 製品開発が在籍しています"
click at [35, 567] on icon "Play/Pause" at bounding box center [41, 565] width 25 height 25
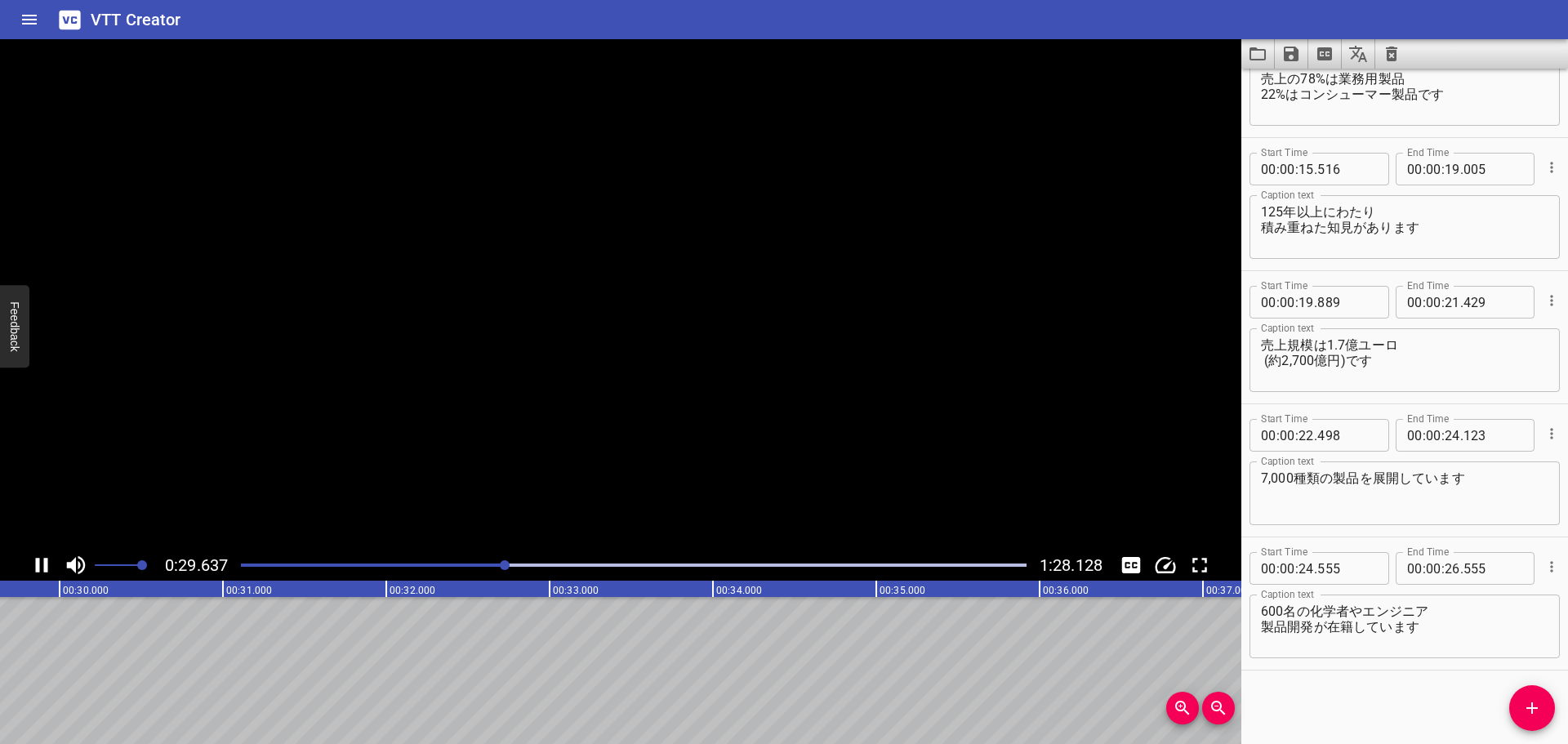
click at [35, 567] on icon "Play/Pause" at bounding box center [41, 565] width 25 height 25
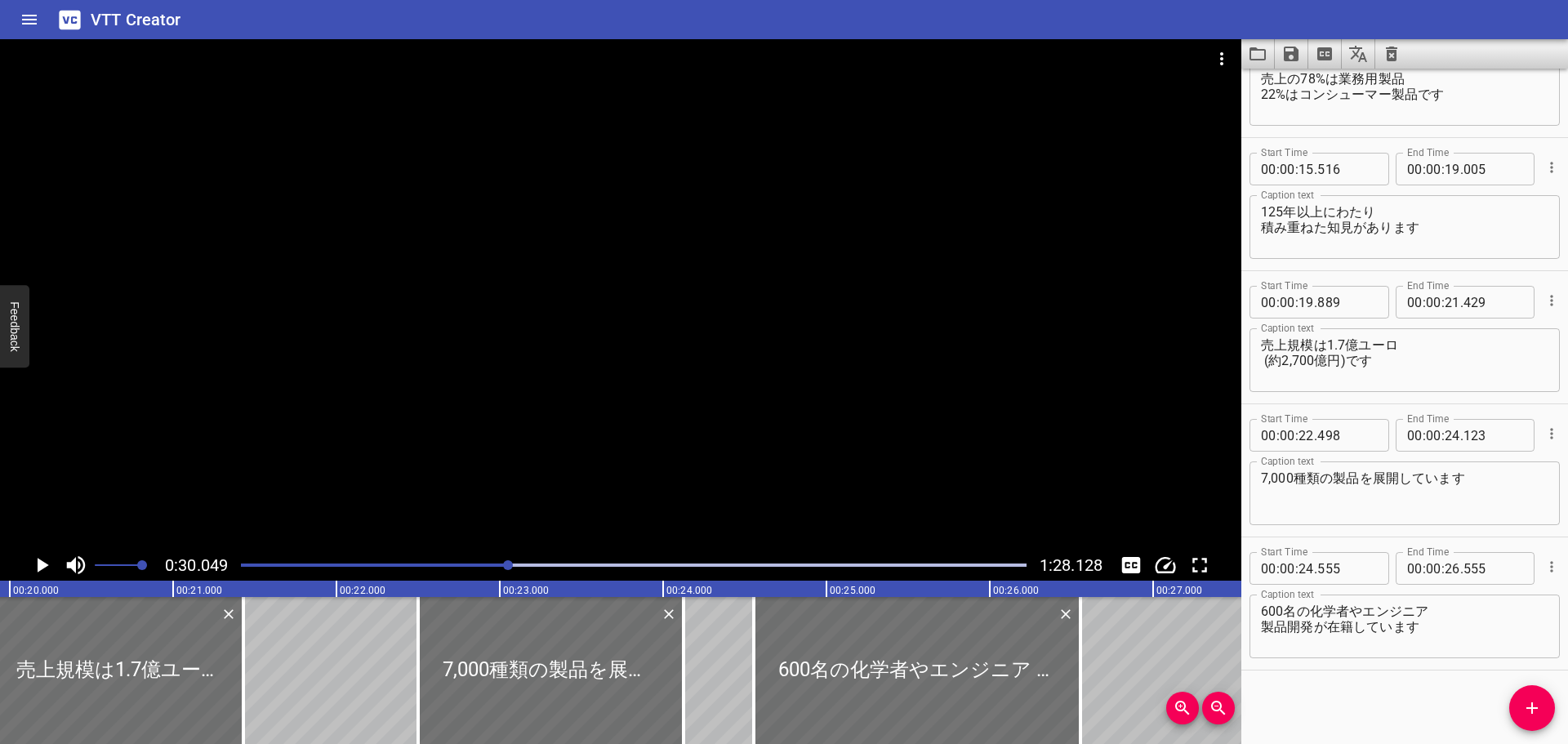
scroll to position [0, 3243]
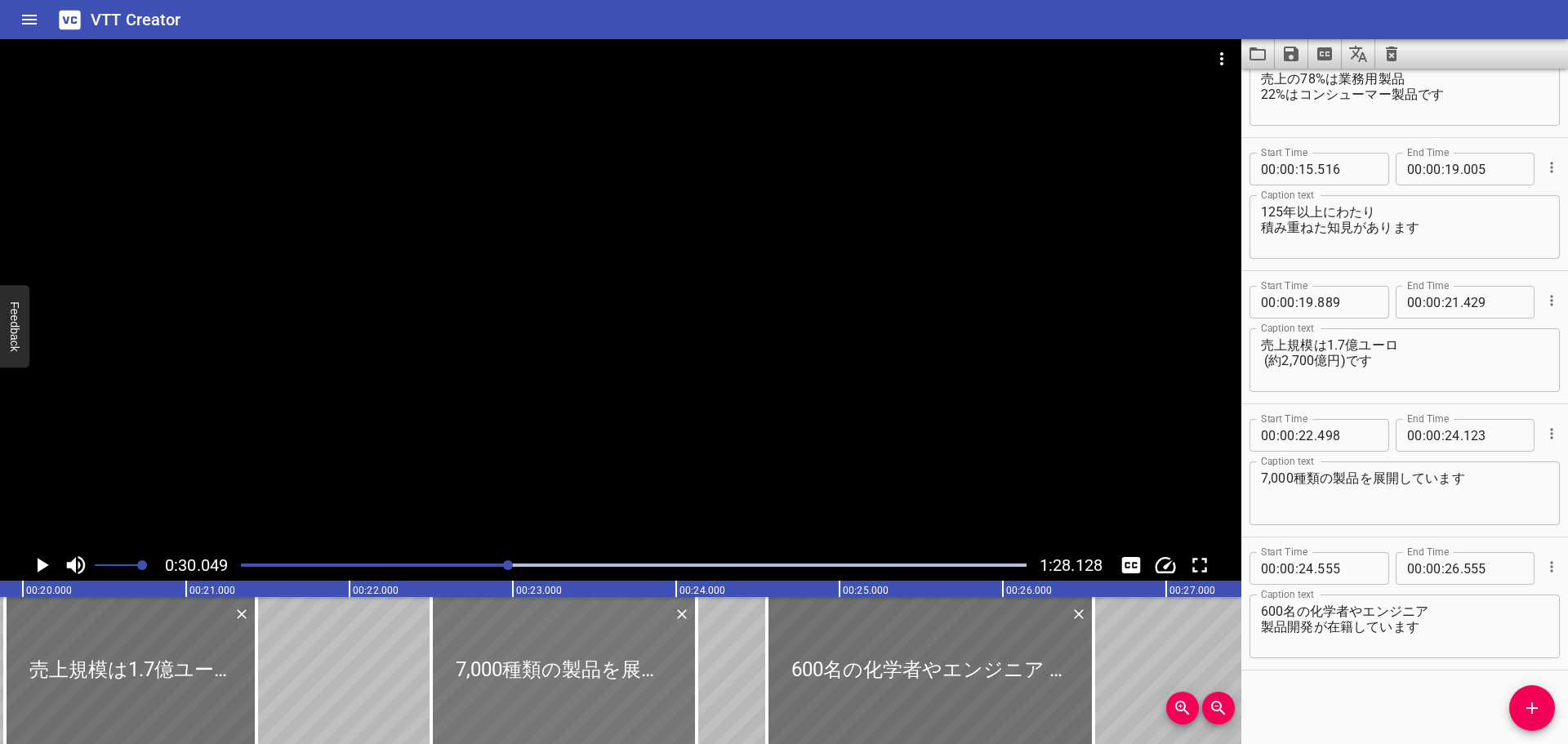
click at [490, 640] on div at bounding box center [563, 670] width 265 height 147
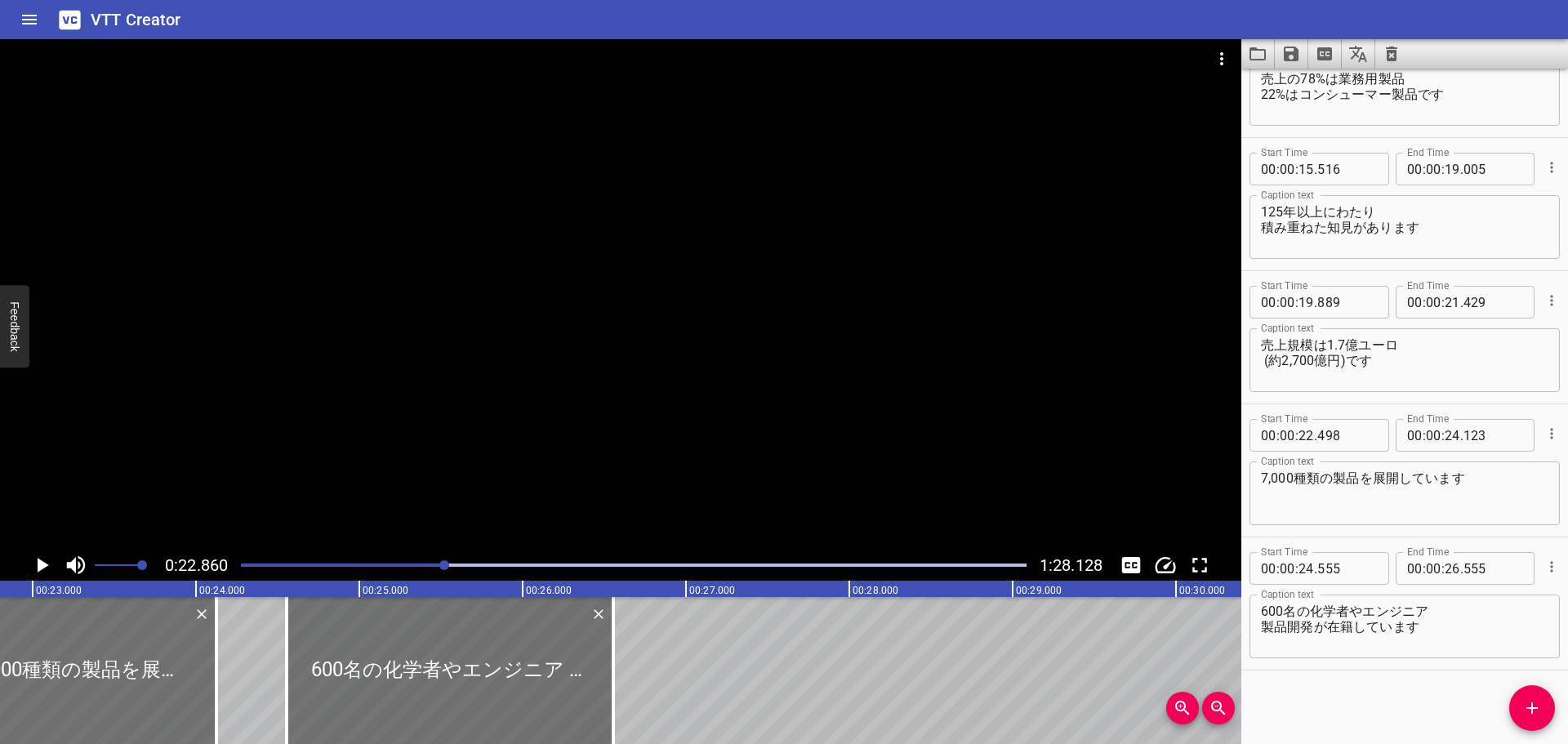
scroll to position [0, 3733]
click at [45, 567] on icon "Play/Pause" at bounding box center [43, 565] width 12 height 15
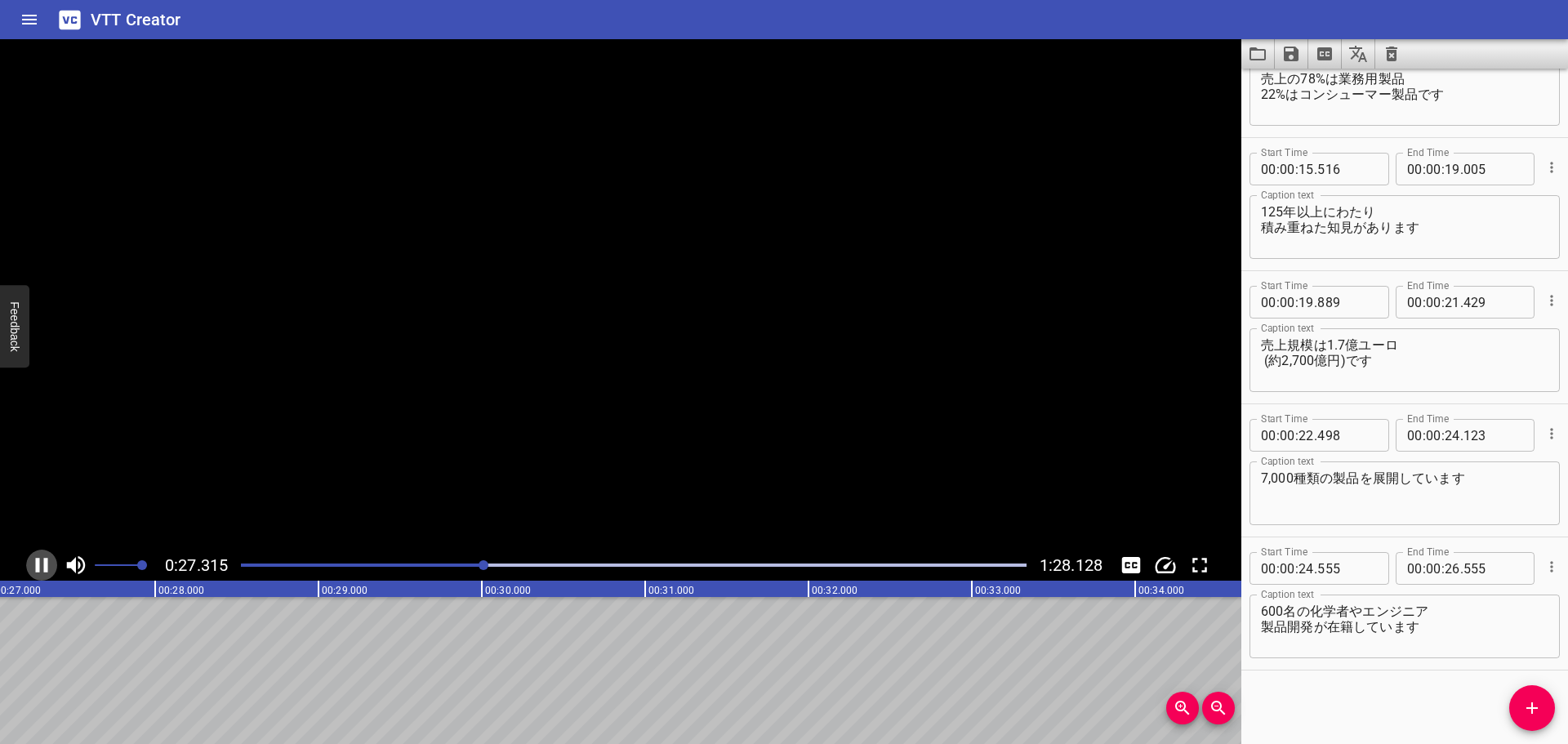
click at [45, 567] on icon "Play/Pause" at bounding box center [41, 565] width 12 height 15
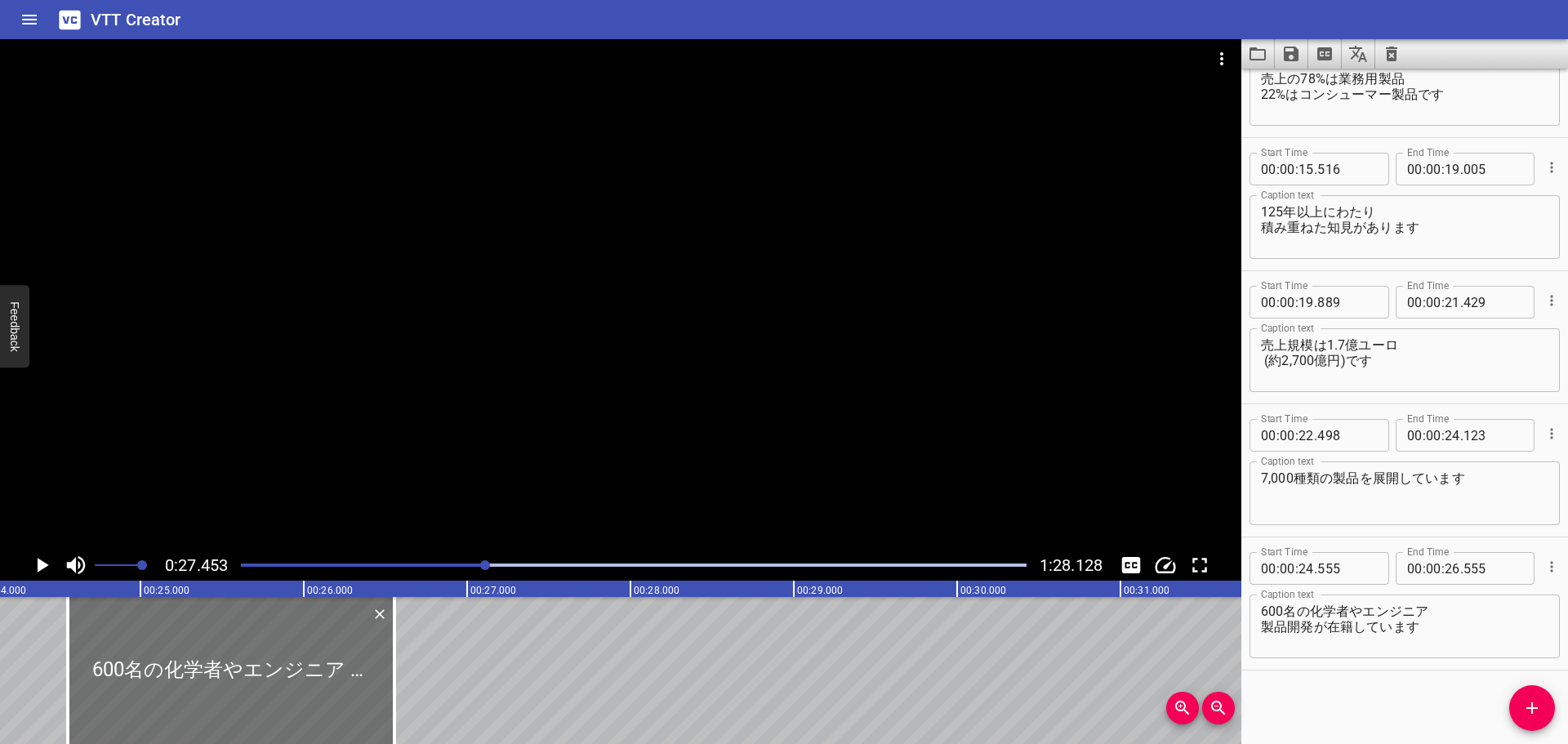
scroll to position [0, 3836]
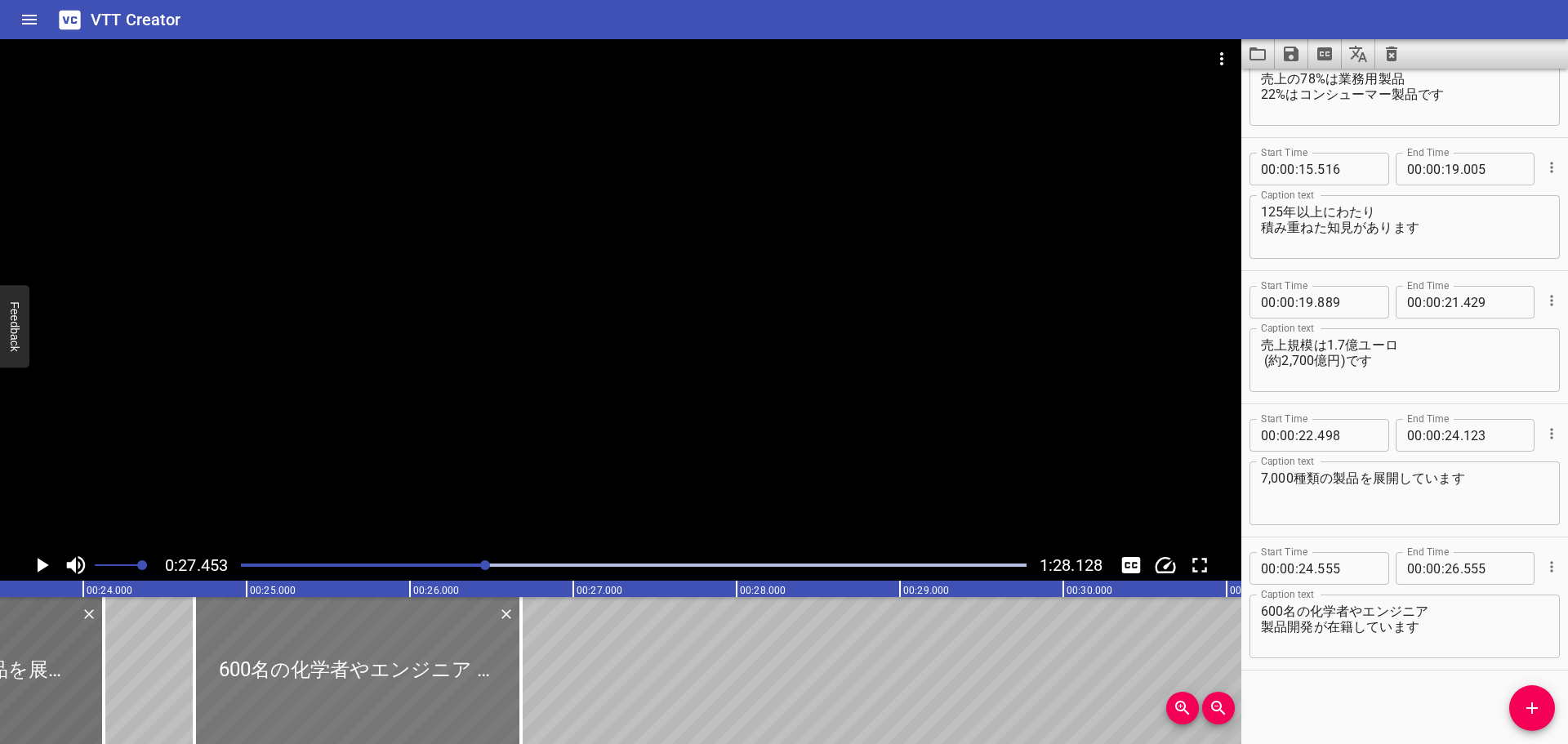
drag, startPoint x: 287, startPoint y: 630, endPoint x: 308, endPoint y: 630, distance: 21.0
click at [308, 630] on div at bounding box center [358, 670] width 326 height 147
type input "680"
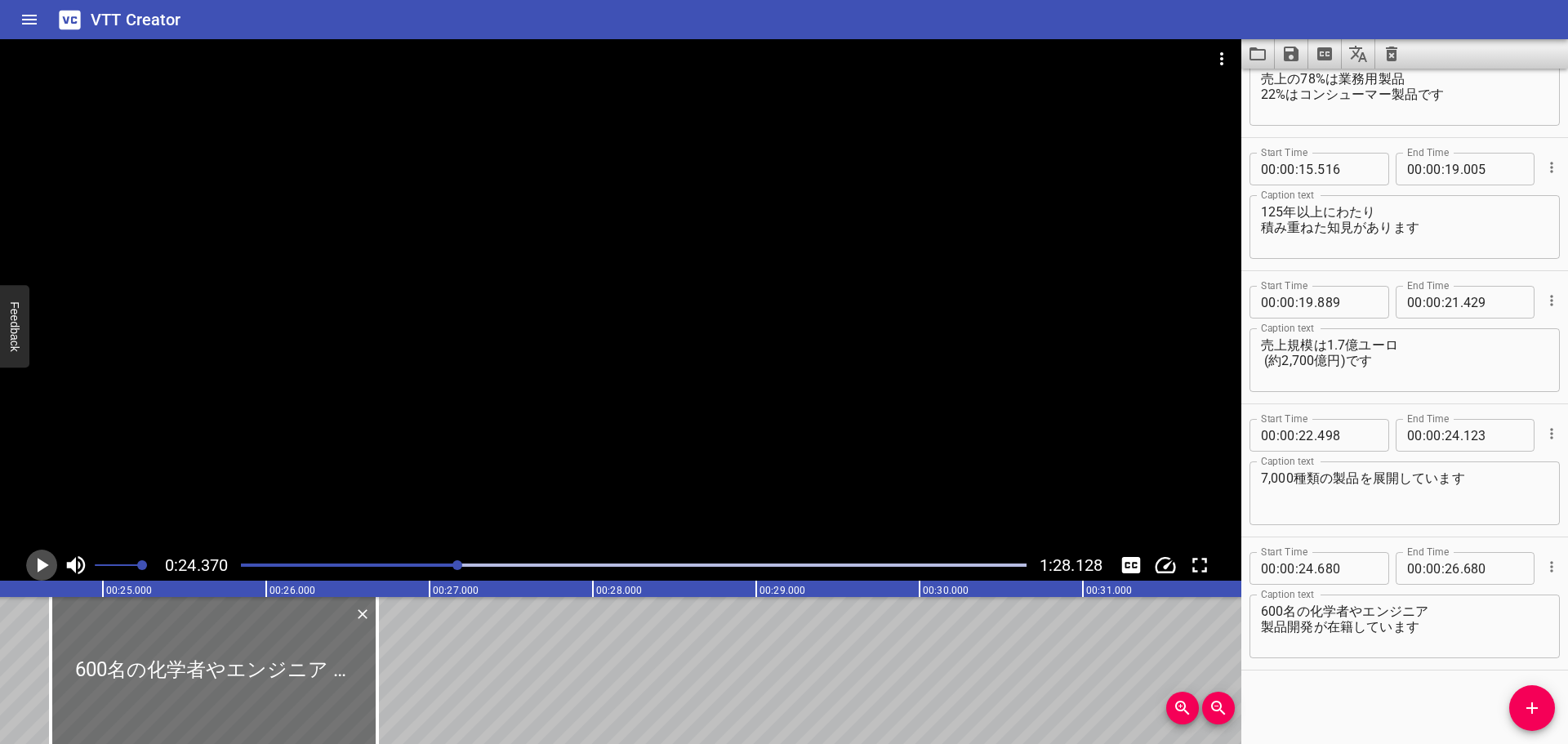
click at [46, 563] on icon "Play/Pause" at bounding box center [43, 565] width 12 height 15
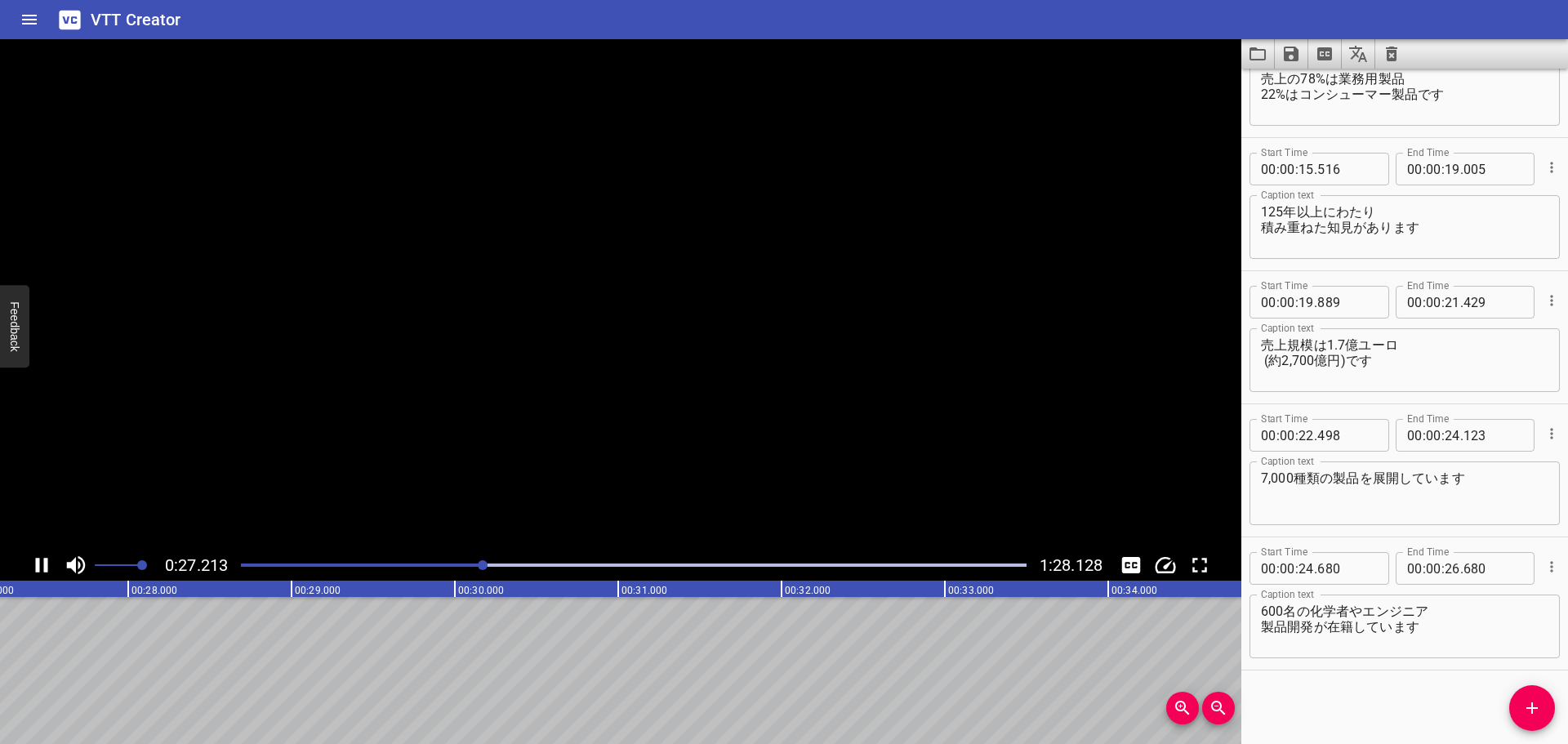
click at [46, 563] on icon "Play/Pause" at bounding box center [41, 565] width 12 height 15
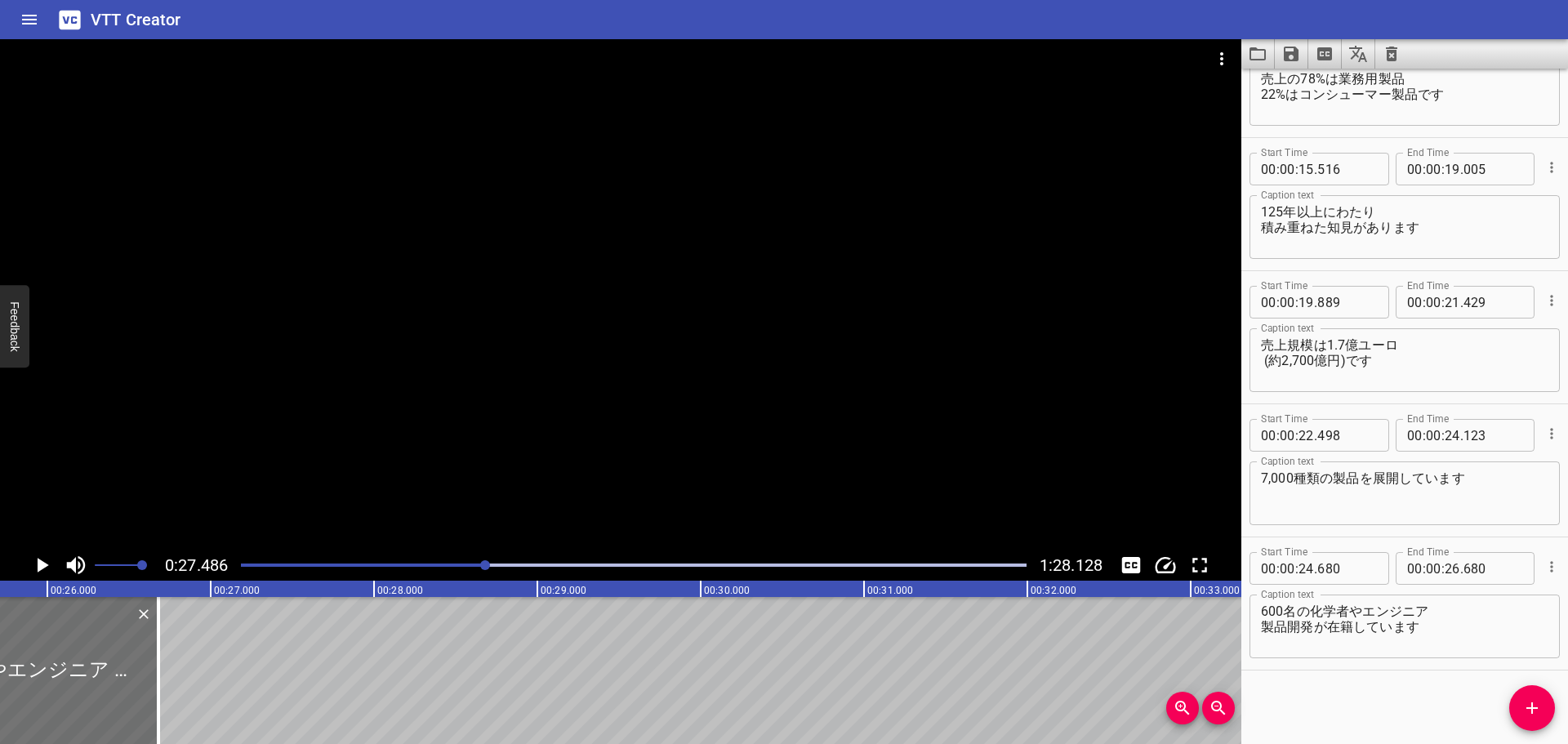
scroll to position [0, 4145]
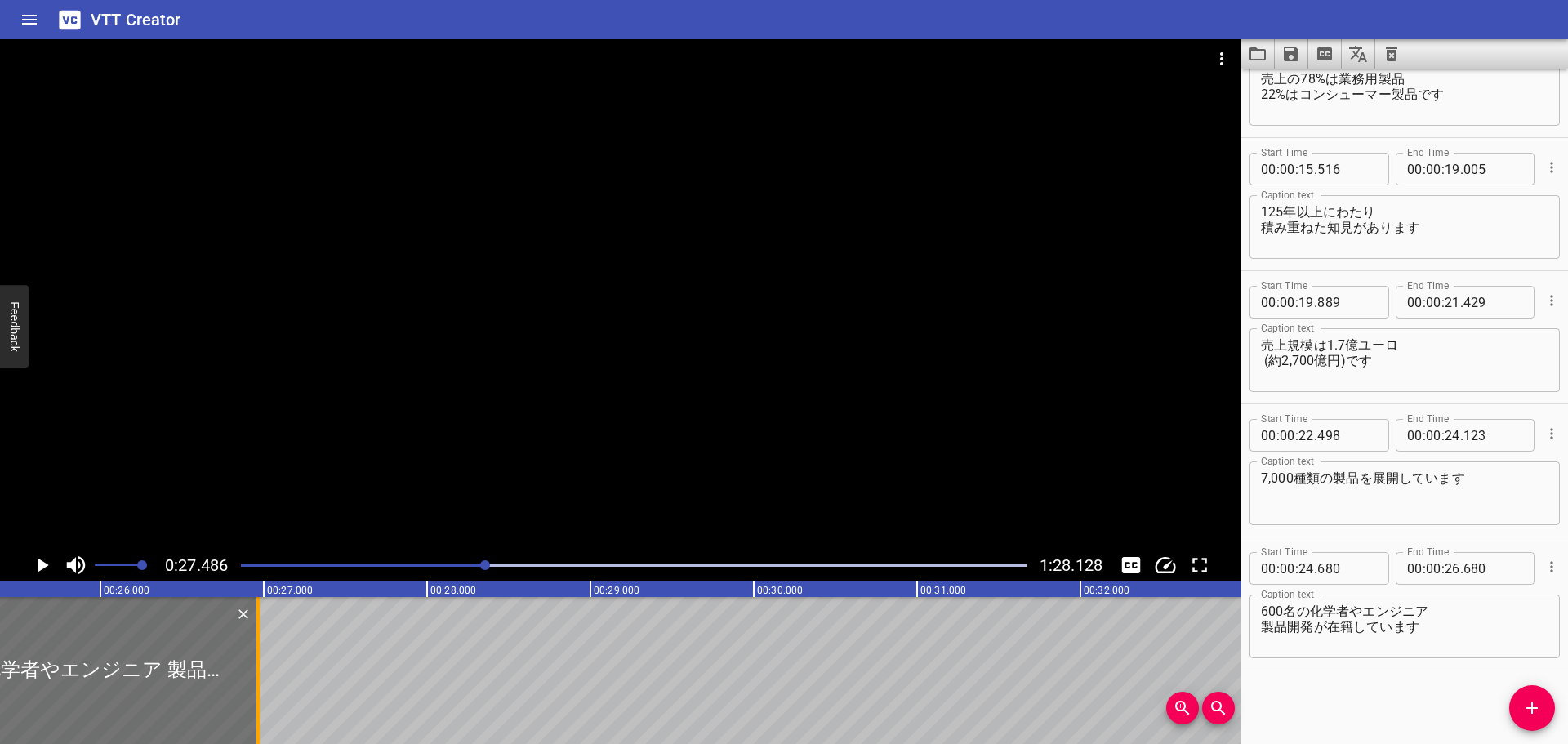
drag, startPoint x: 211, startPoint y: 649, endPoint x: 258, endPoint y: 669, distance: 51.1
click at [258, 669] on div at bounding box center [258, 670] width 3 height 147
type input "965"
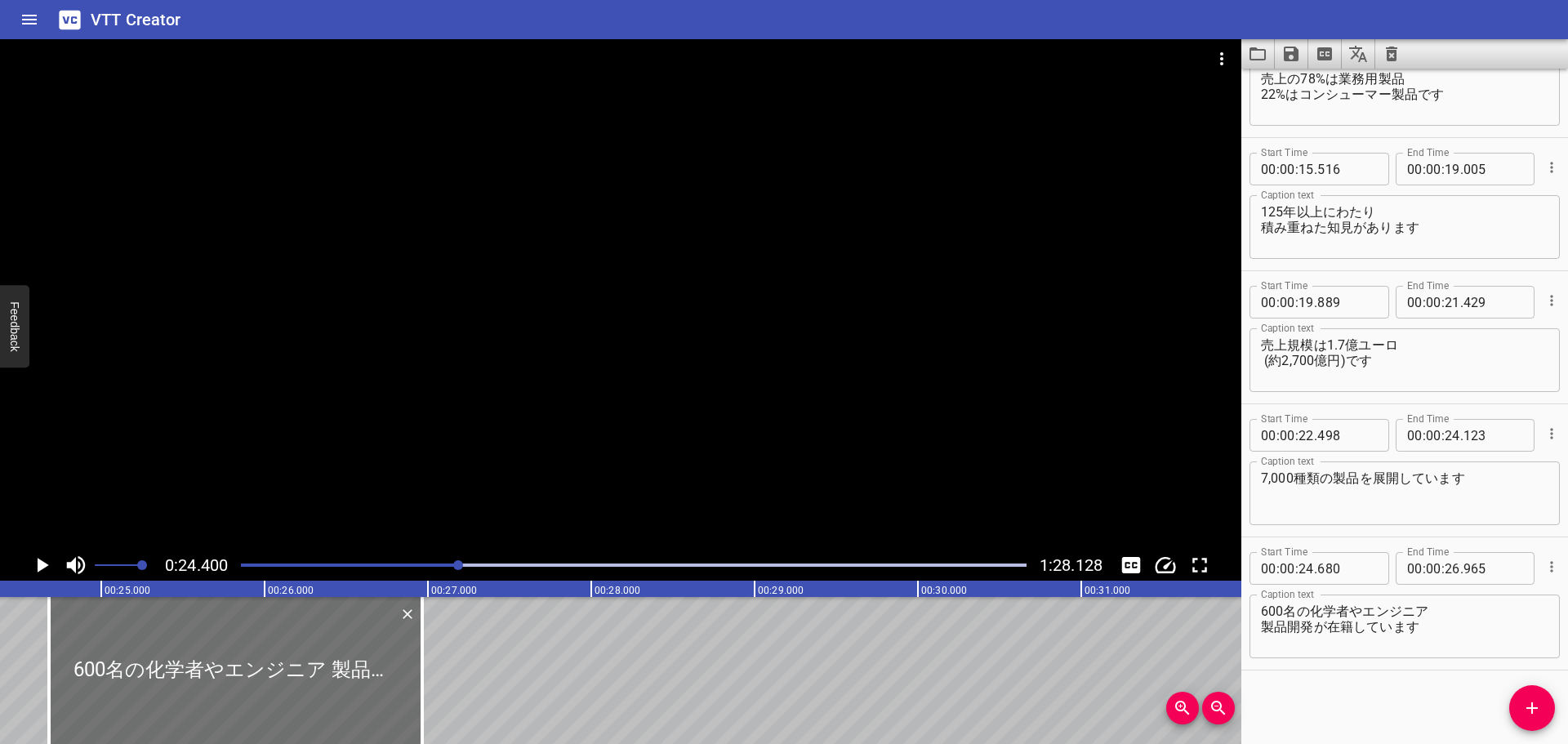
scroll to position [0, 3984]
click at [41, 562] on icon "Play/Pause" at bounding box center [43, 565] width 12 height 15
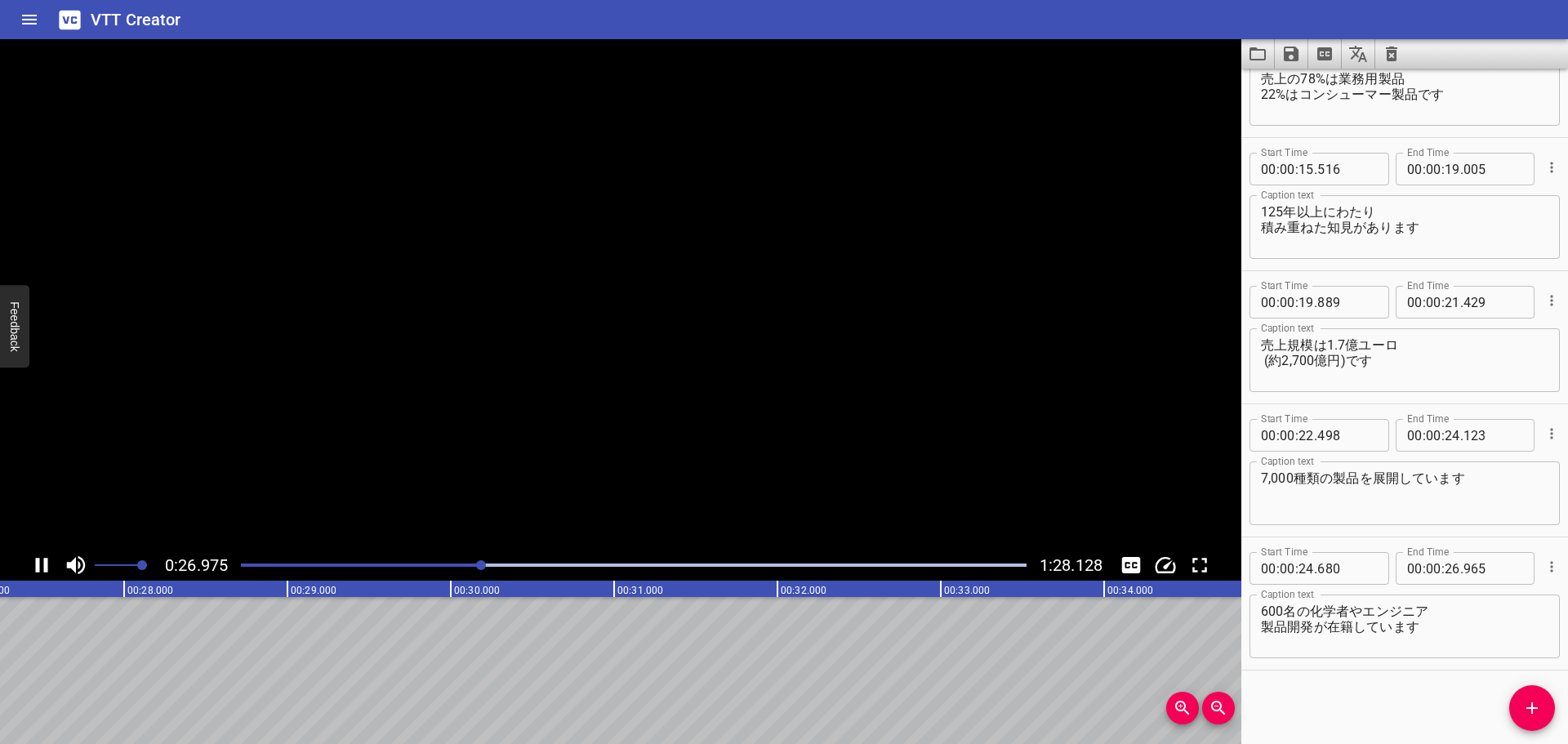
click at [41, 562] on icon "Play/Pause" at bounding box center [41, 565] width 25 height 25
click at [1537, 694] on button "Add Cue" at bounding box center [1532, 708] width 46 height 46
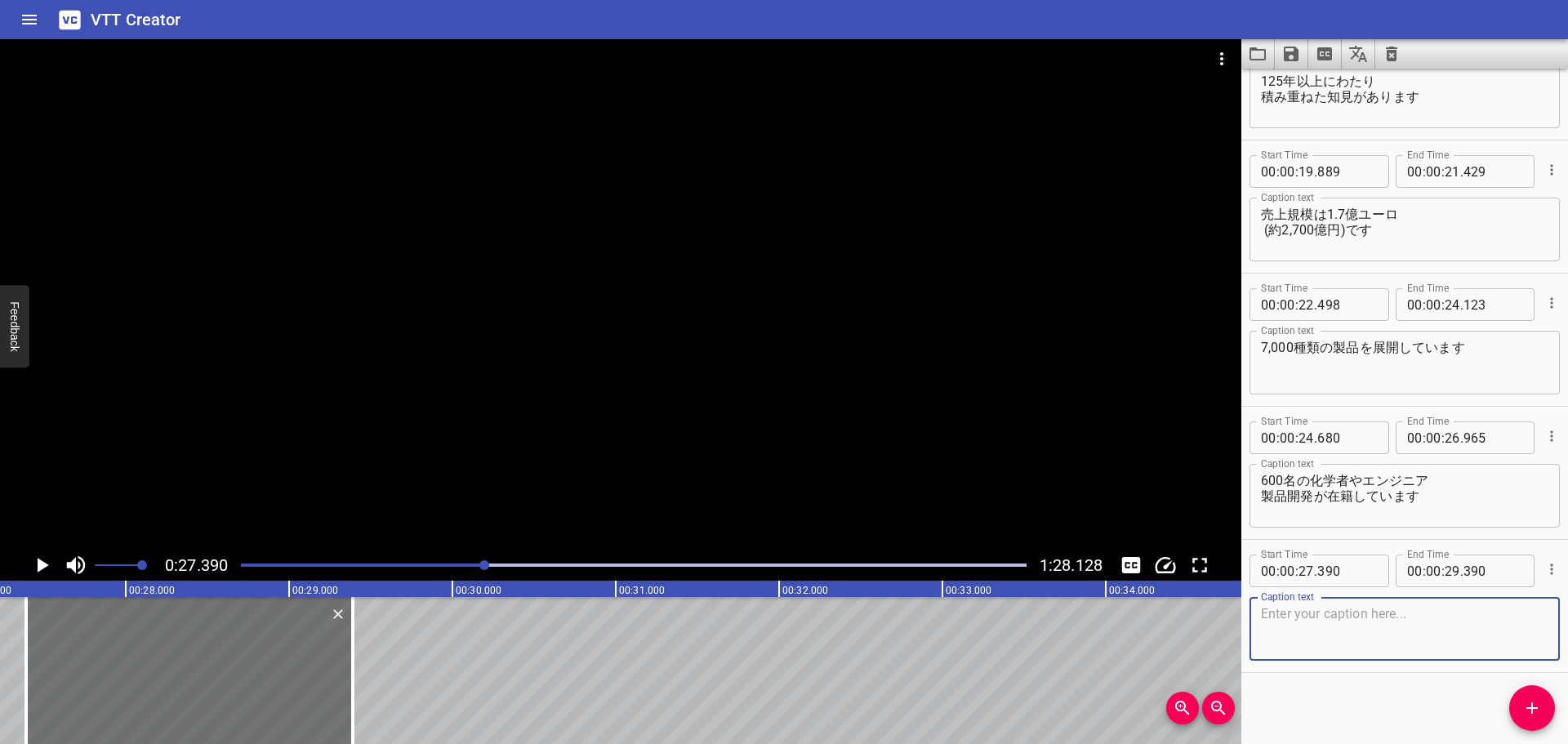
scroll to position [466, 0]
click at [1264, 614] on textarea "新たに100種類の製品を 生み出しています" at bounding box center [1404, 626] width 287 height 46
click at [1263, 628] on textarea "毎年100種類の新製品を 生み出しています" at bounding box center [1404, 626] width 287 height 46
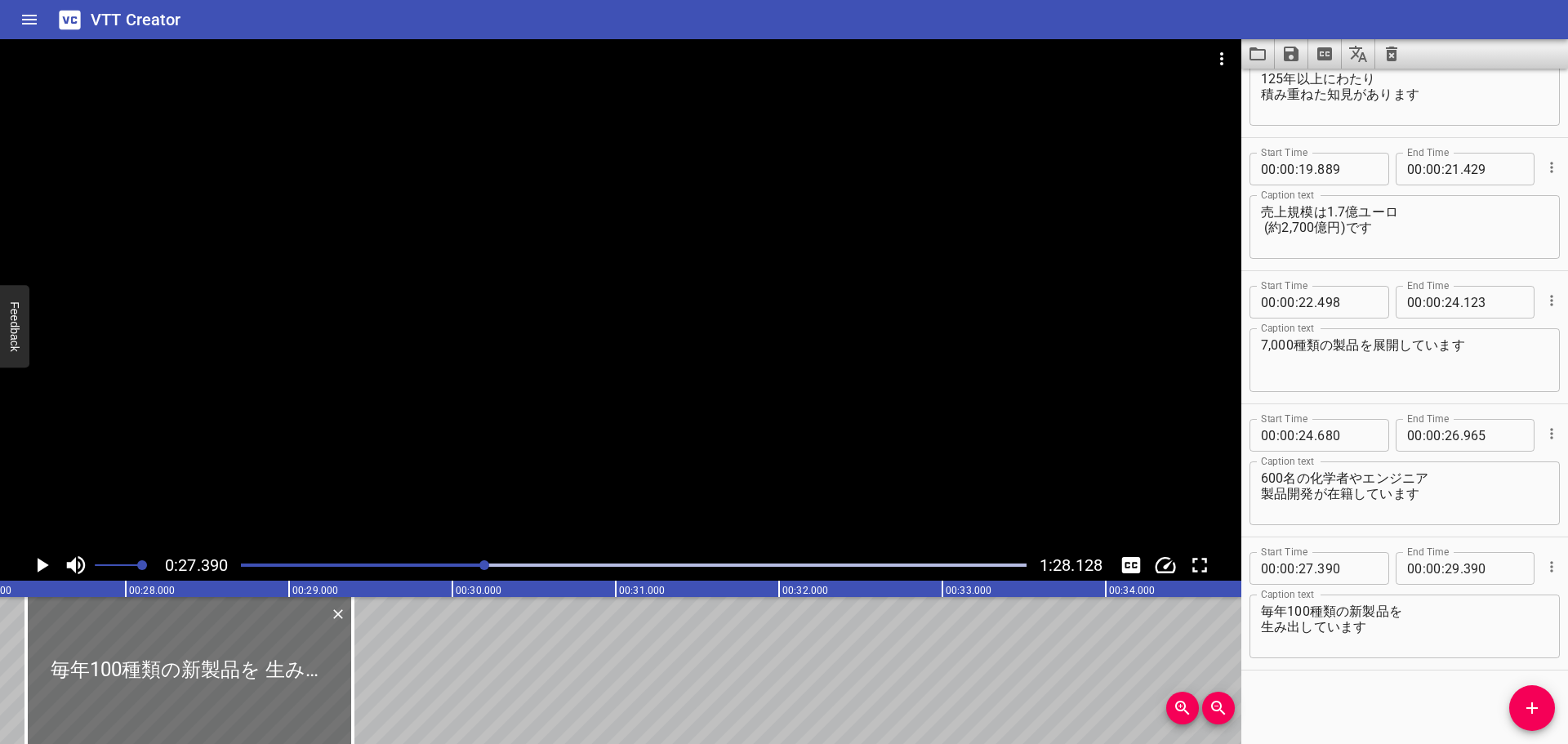
click at [544, 355] on div at bounding box center [620, 294] width 1241 height 510
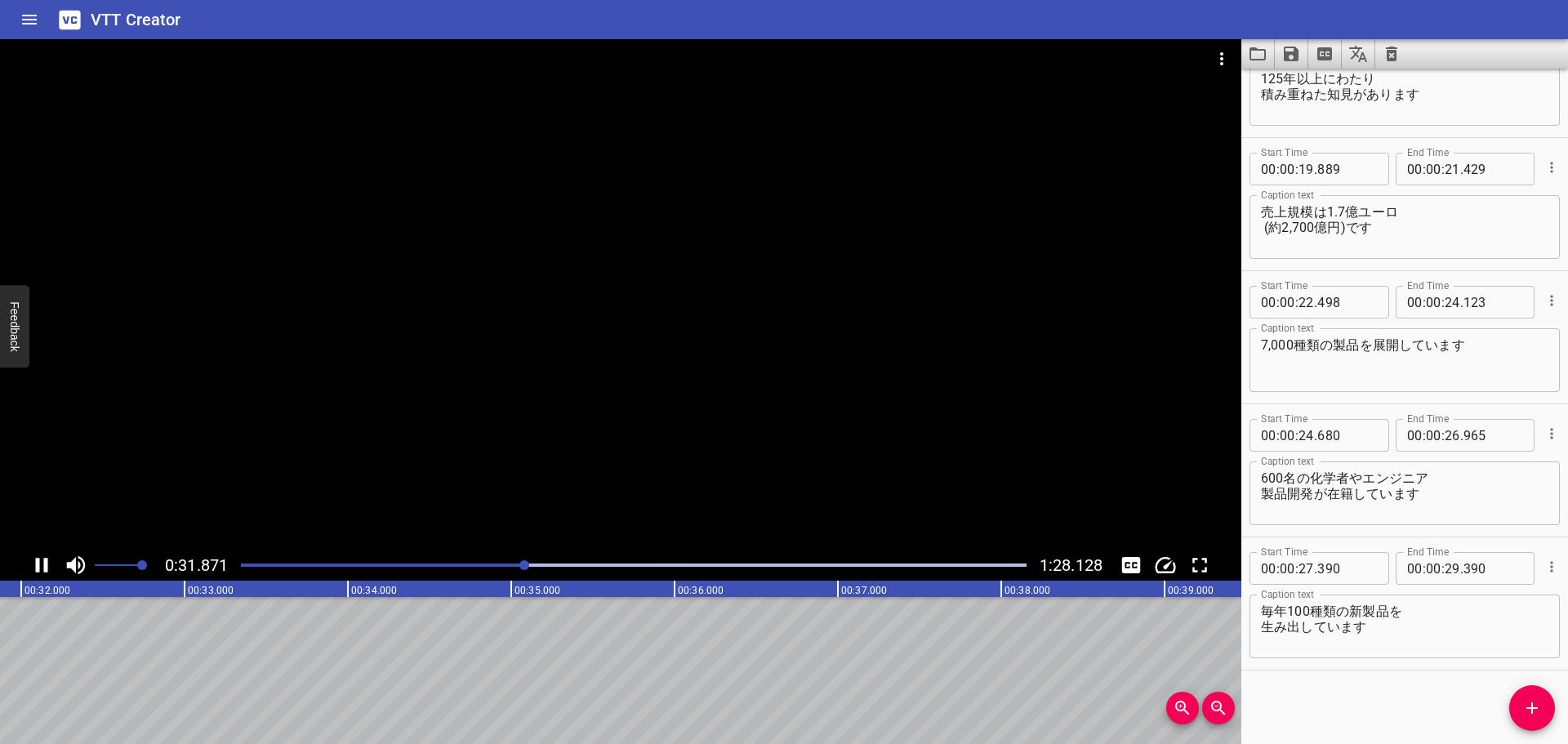
click at [794, 353] on div at bounding box center [620, 294] width 1241 height 510
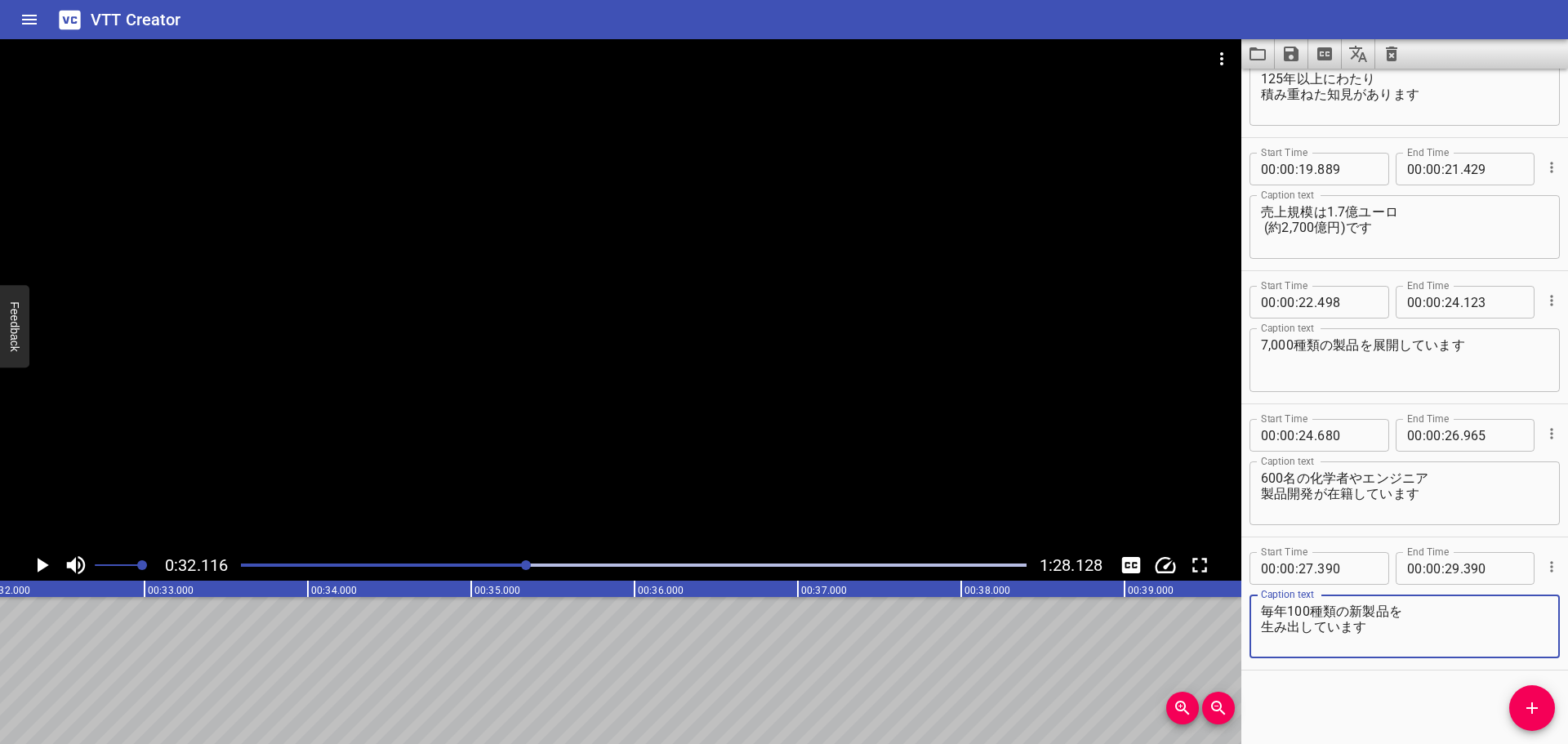
click at [1284, 613] on textarea "毎年100種類の新製品を 生み出しています" at bounding box center [1404, 626] width 287 height 46
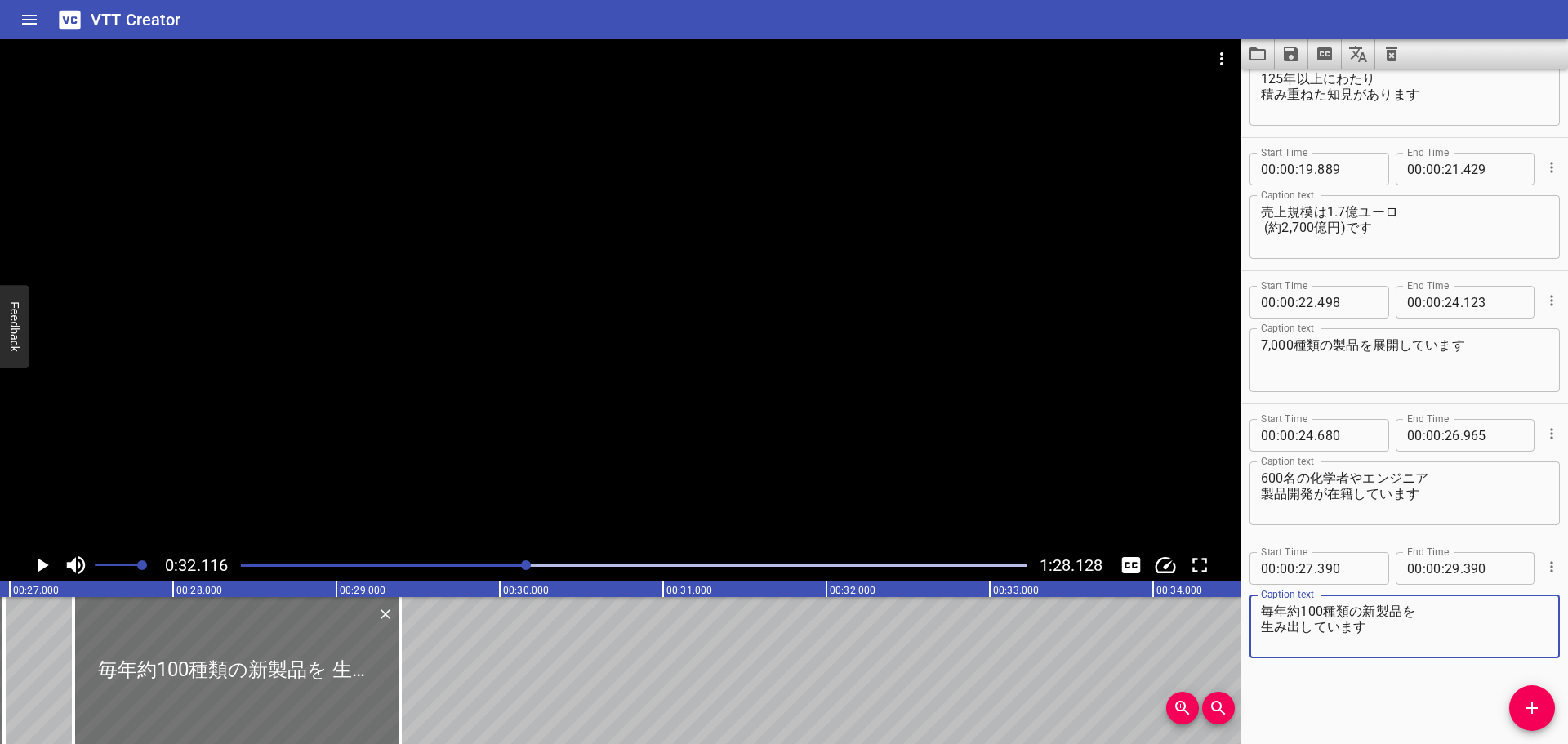
scroll to position [0, 4359]
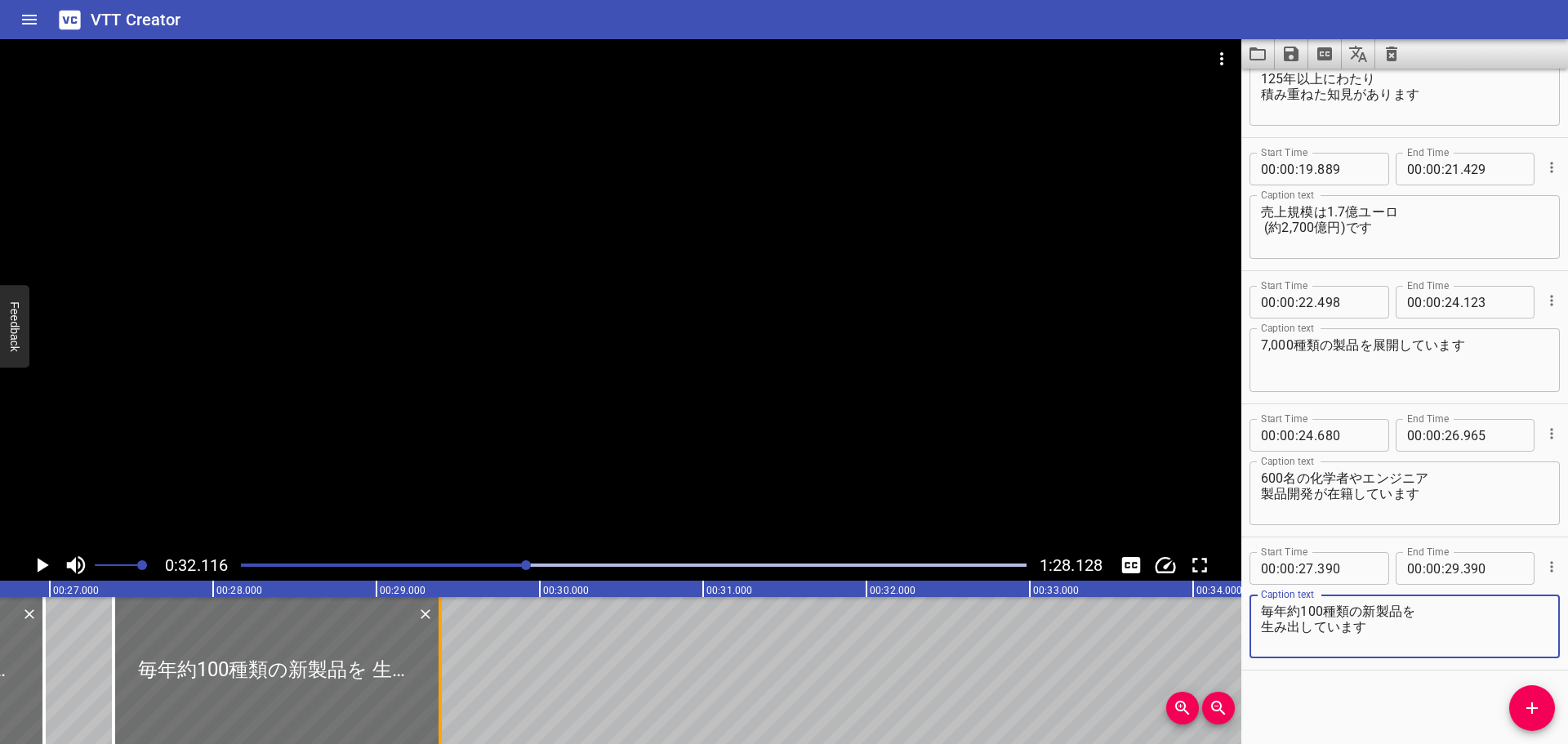
type textarea "毎年約100種類の新製品を 生み出しています"
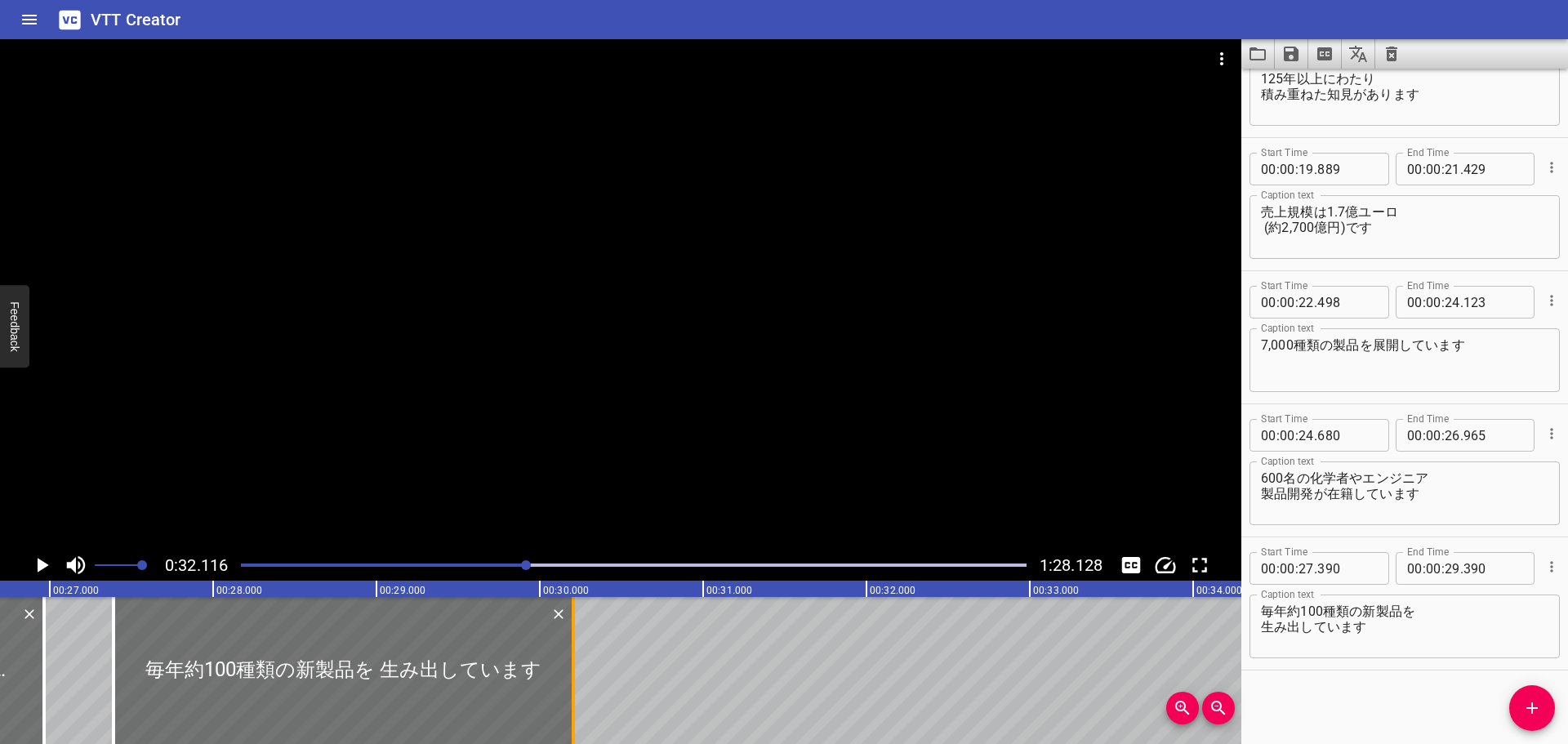
drag, startPoint x: 442, startPoint y: 669, endPoint x: 576, endPoint y: 678, distance: 134.3
click at [576, 678] on div at bounding box center [573, 670] width 17 height 147
type input "30"
type input "205"
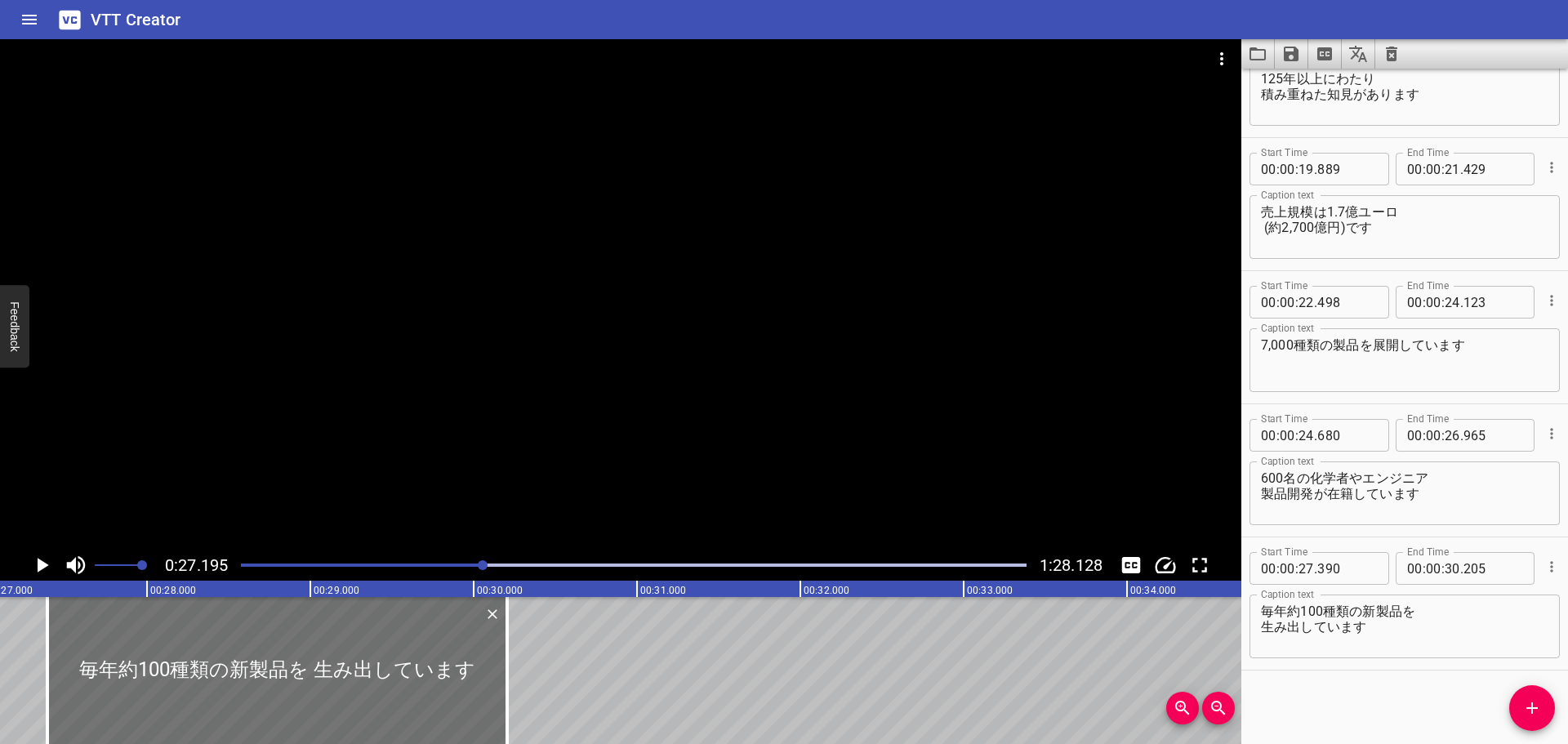
scroll to position [0, 4441]
click at [47, 568] on icon "Play/Pause" at bounding box center [41, 565] width 25 height 25
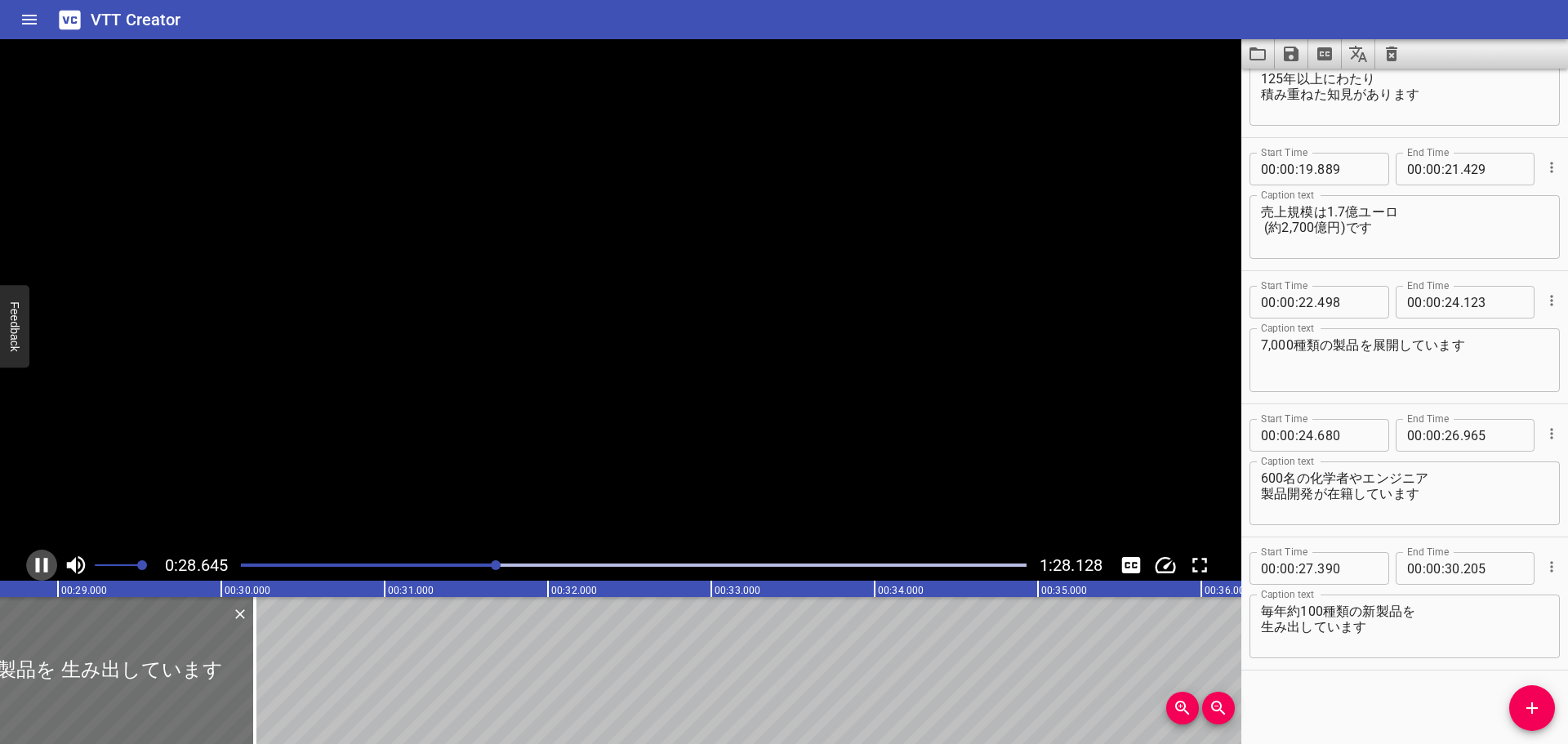
click at [47, 568] on icon "Play/Pause" at bounding box center [41, 565] width 12 height 15
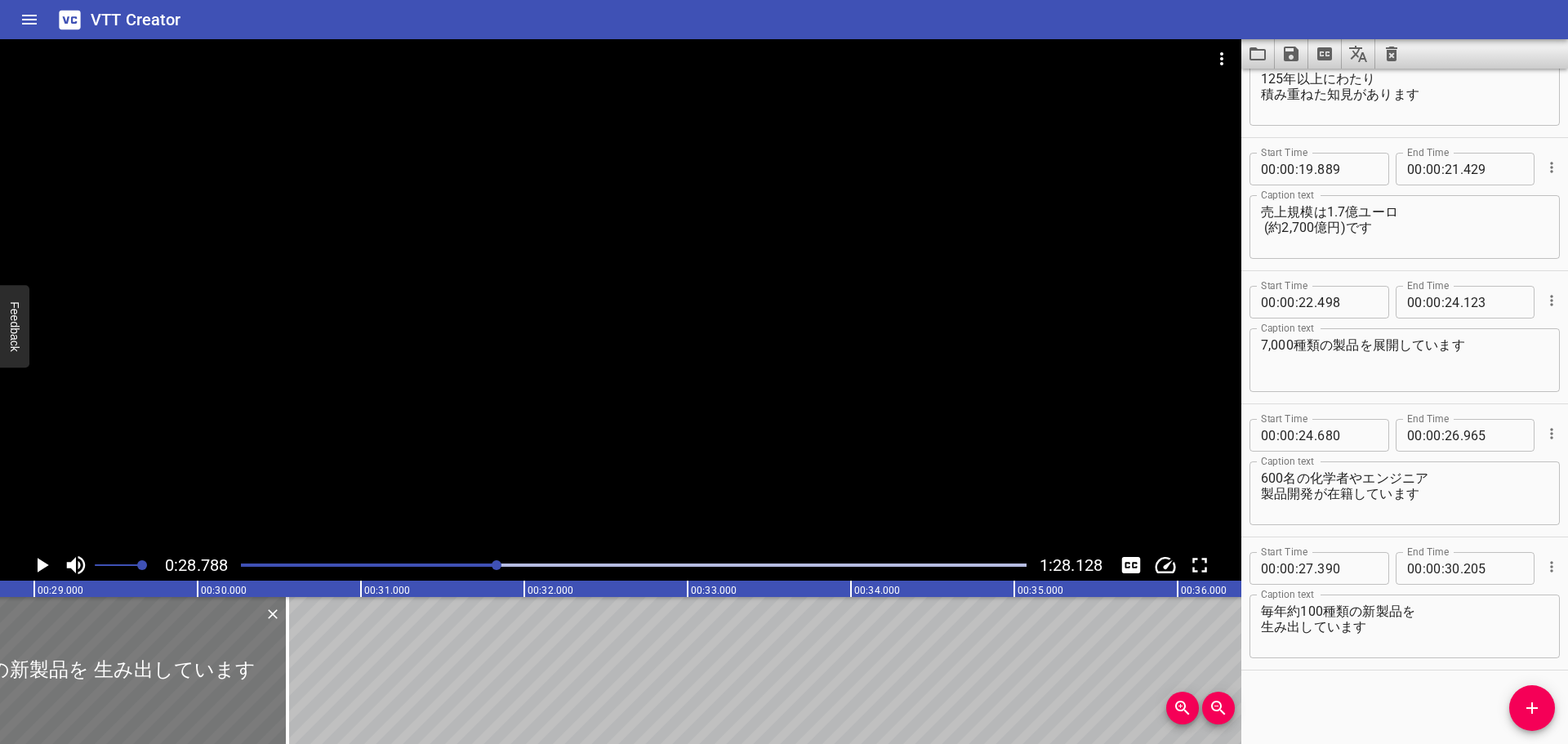
drag, startPoint x: 97, startPoint y: 650, endPoint x: 153, endPoint y: 659, distance: 56.7
click at [153, 659] on div at bounding box center [57, 670] width 460 height 147
type input "735"
type input "550"
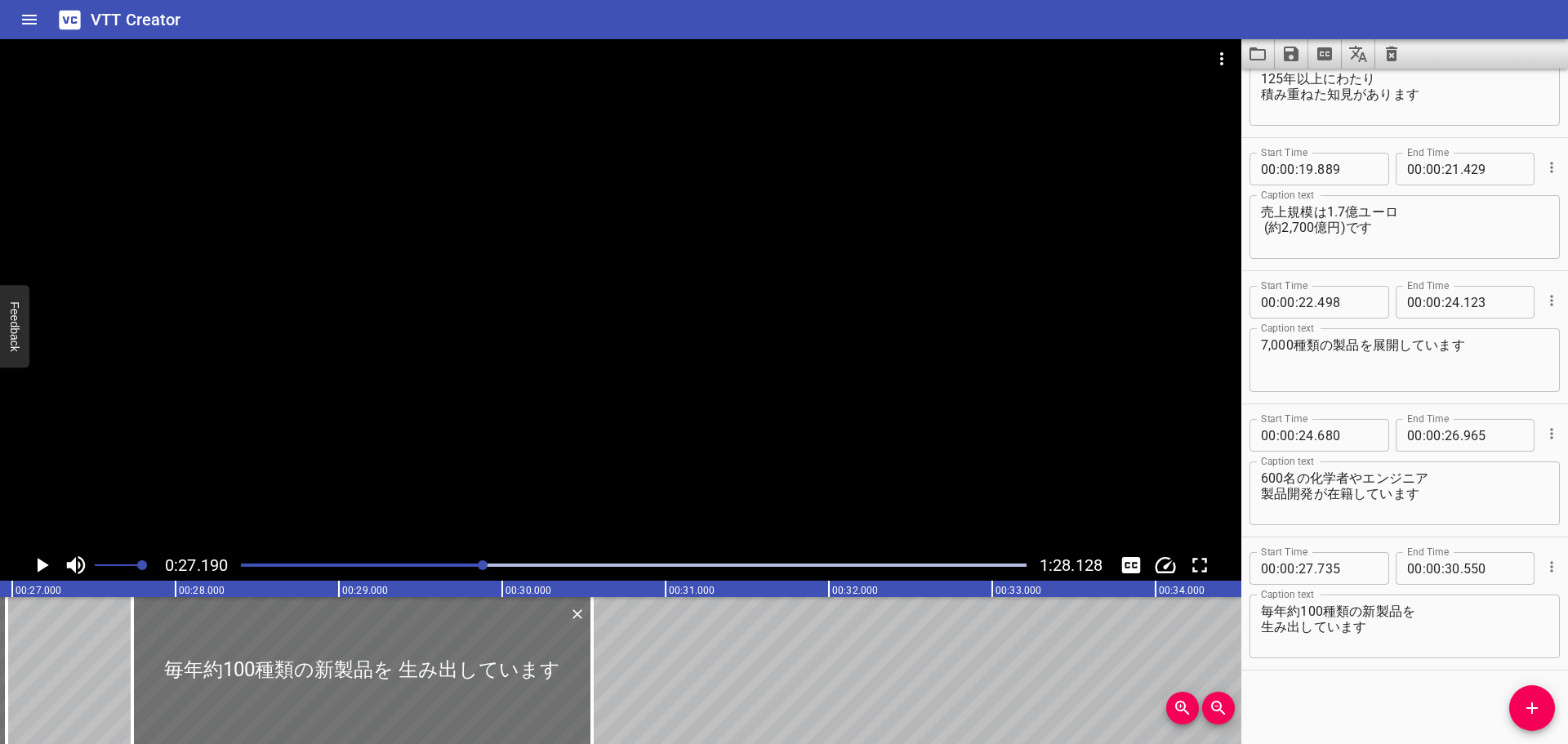
scroll to position [0, 4440]
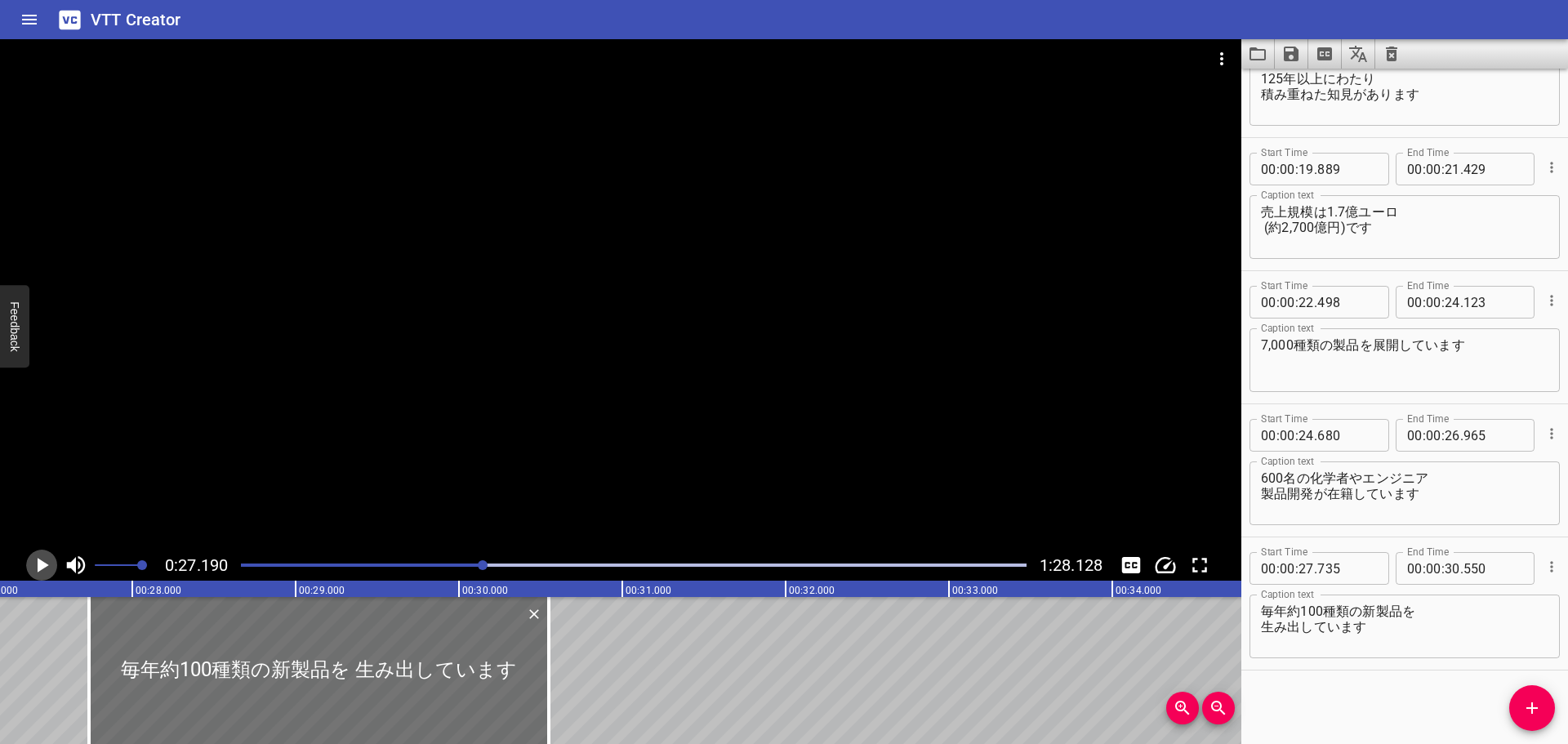
click at [44, 558] on icon "Play/Pause" at bounding box center [41, 565] width 25 height 25
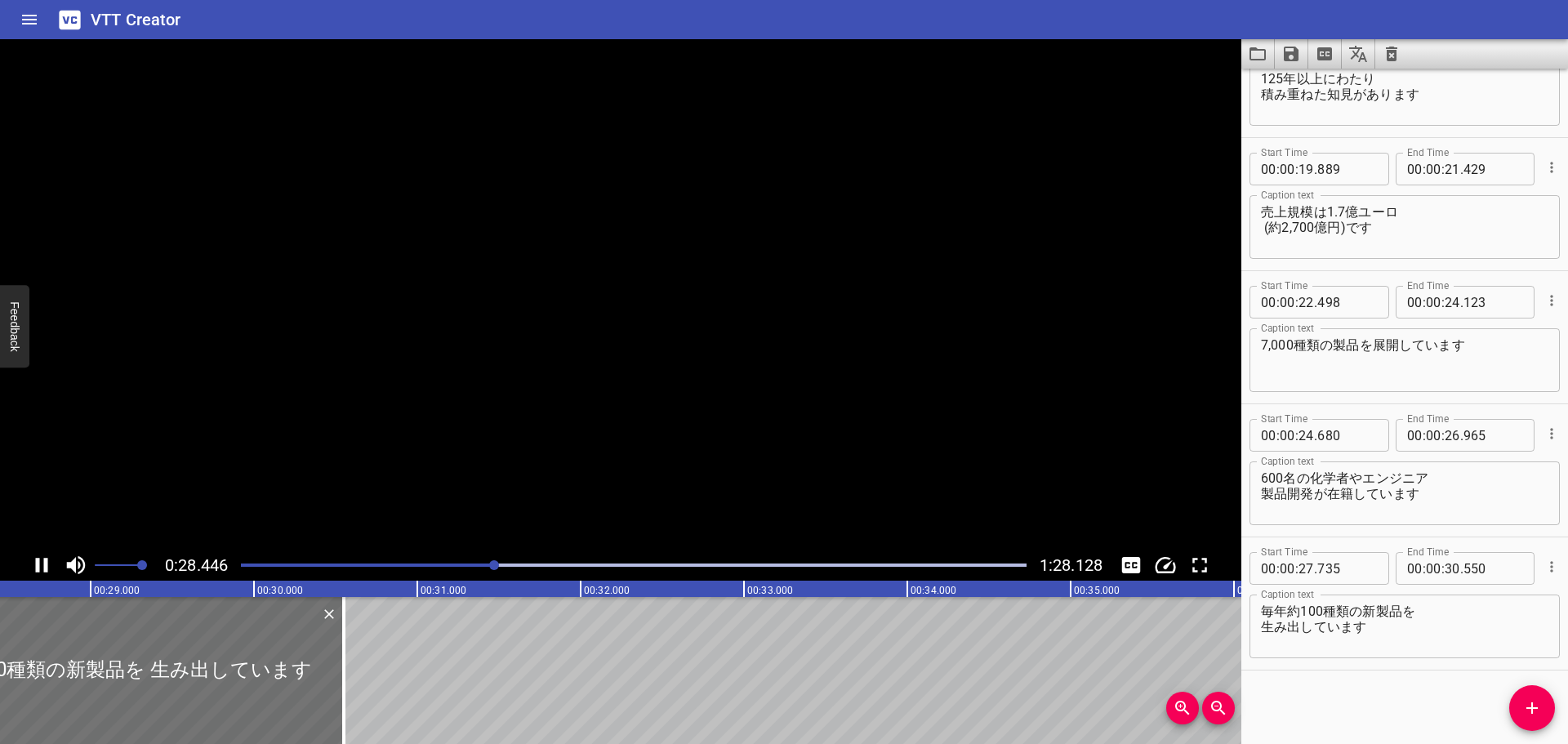
click at [44, 558] on icon "Play/Pause" at bounding box center [41, 565] width 12 height 15
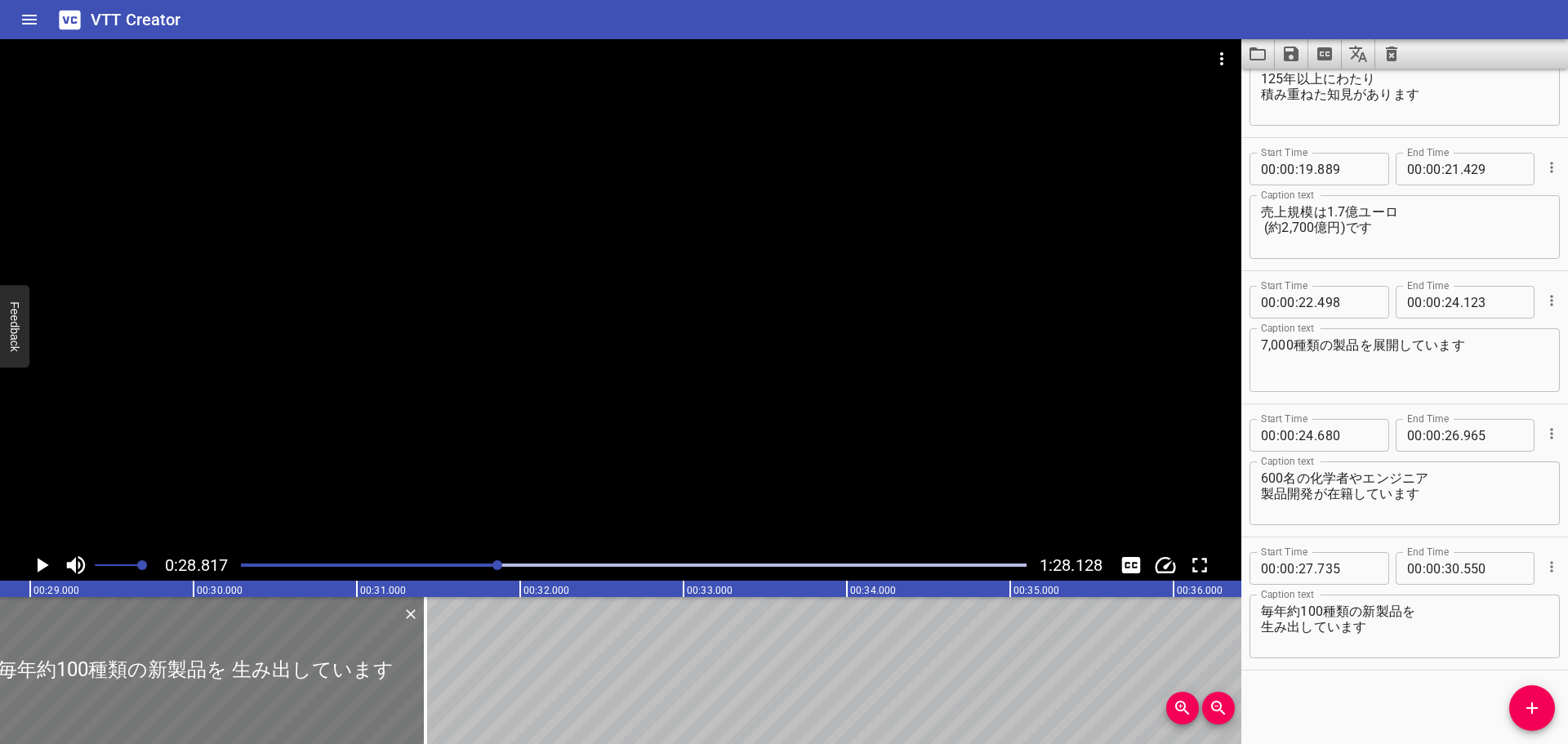
drag, startPoint x: 186, startPoint y: 645, endPoint x: 327, endPoint y: 662, distance: 142.0
click at [327, 662] on div at bounding box center [195, 670] width 460 height 147
type input "28"
type input "605"
type input "31"
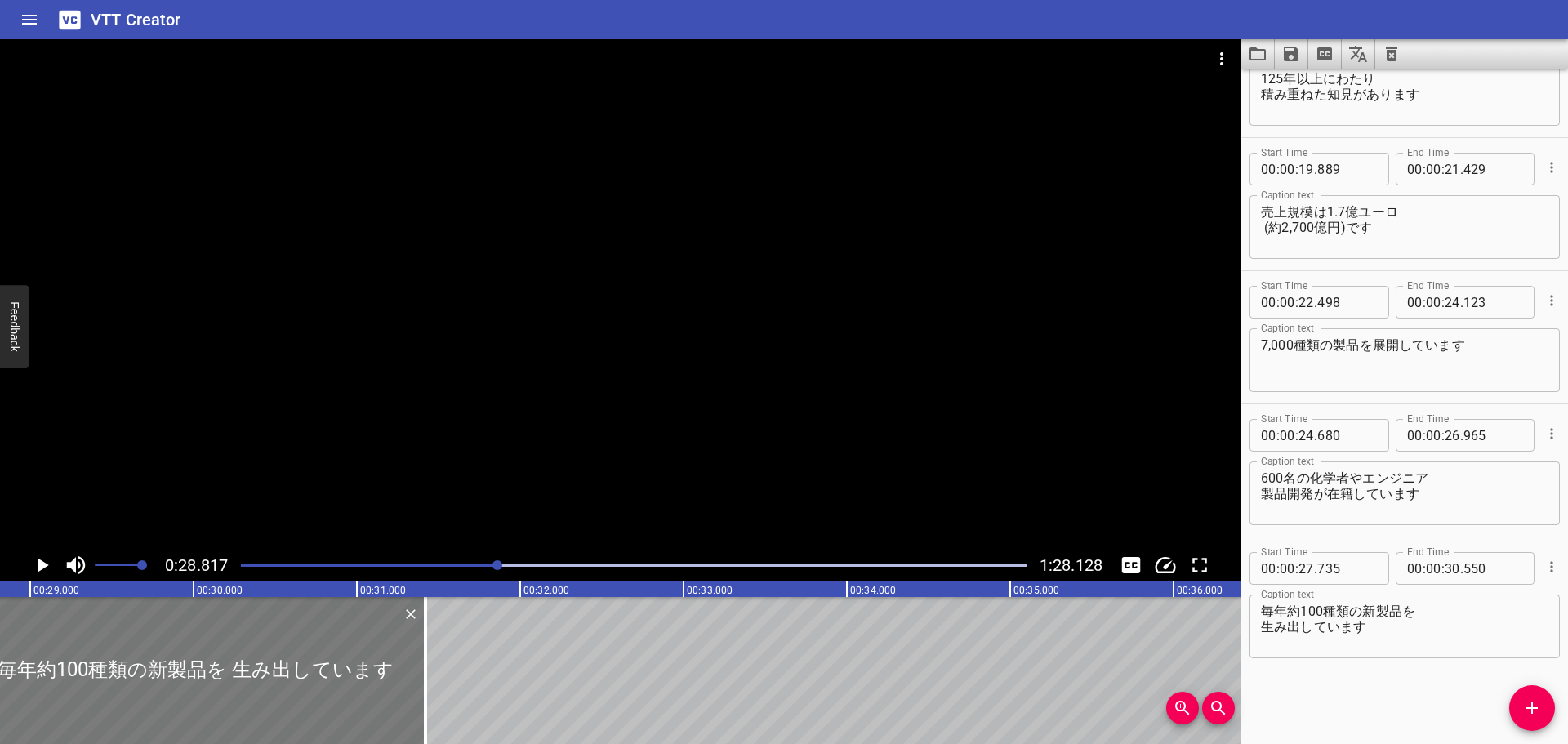
type input "420"
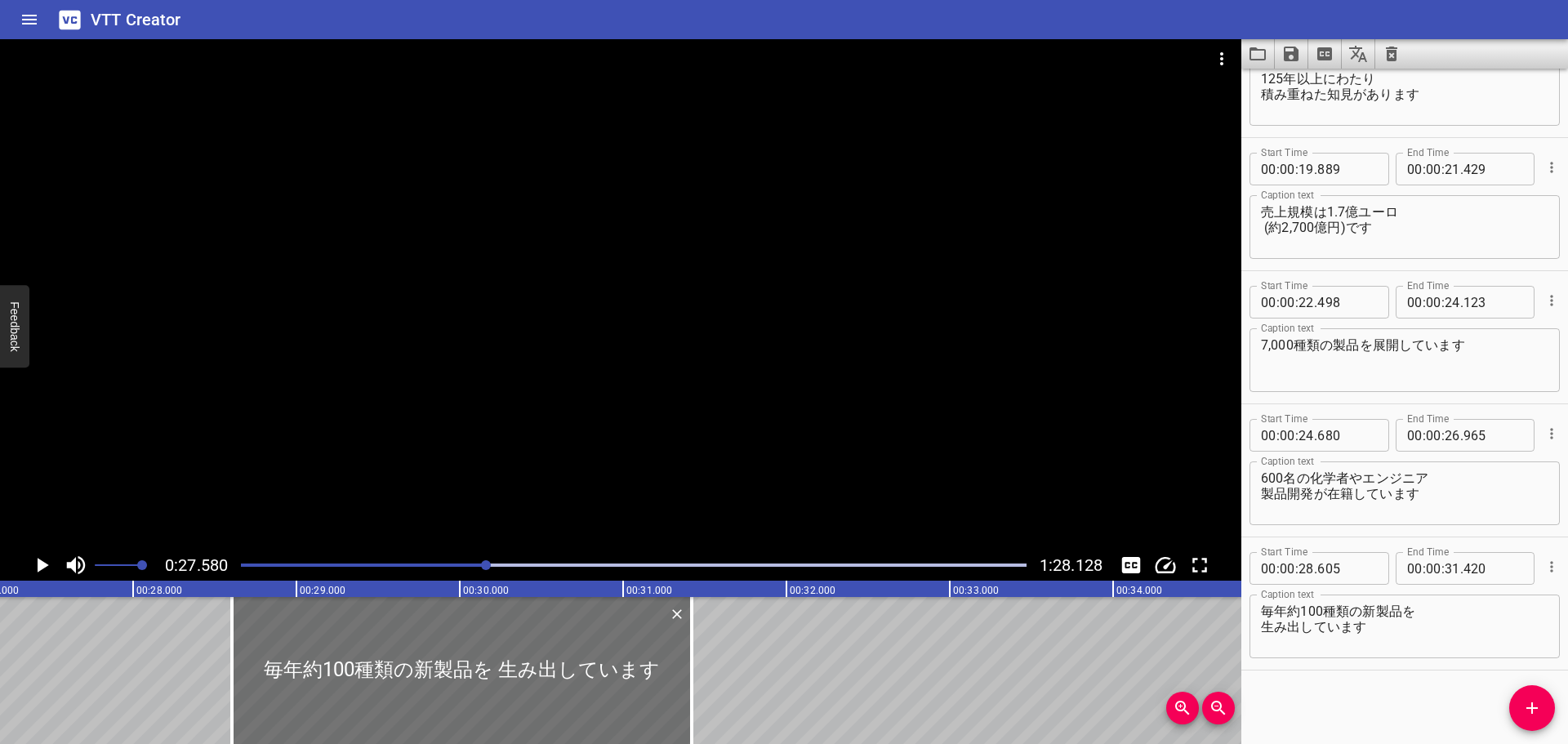
scroll to position [0, 4504]
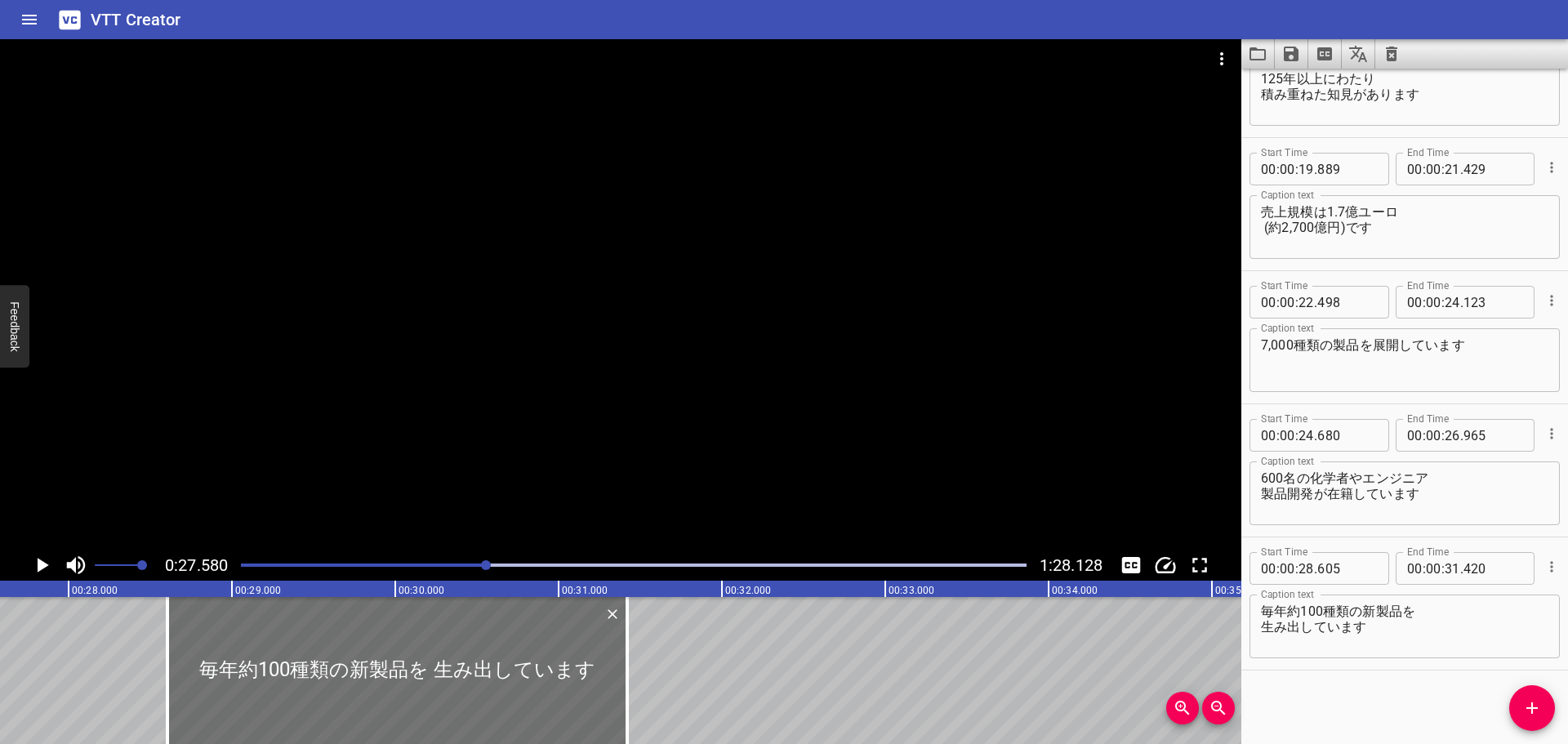
click at [38, 563] on icon "Play/Pause" at bounding box center [43, 565] width 12 height 15
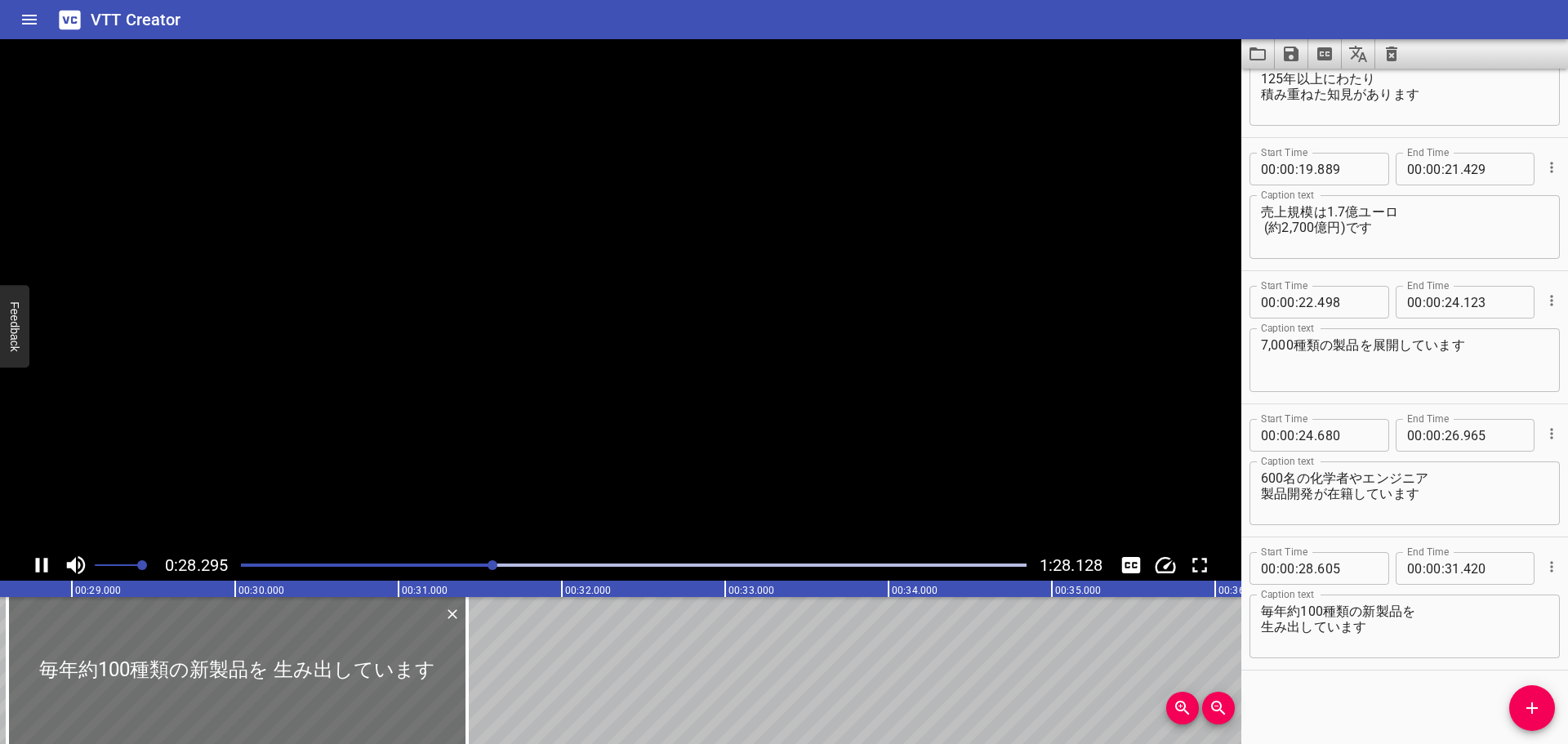
click at [38, 563] on icon "Play/Pause" at bounding box center [41, 565] width 12 height 15
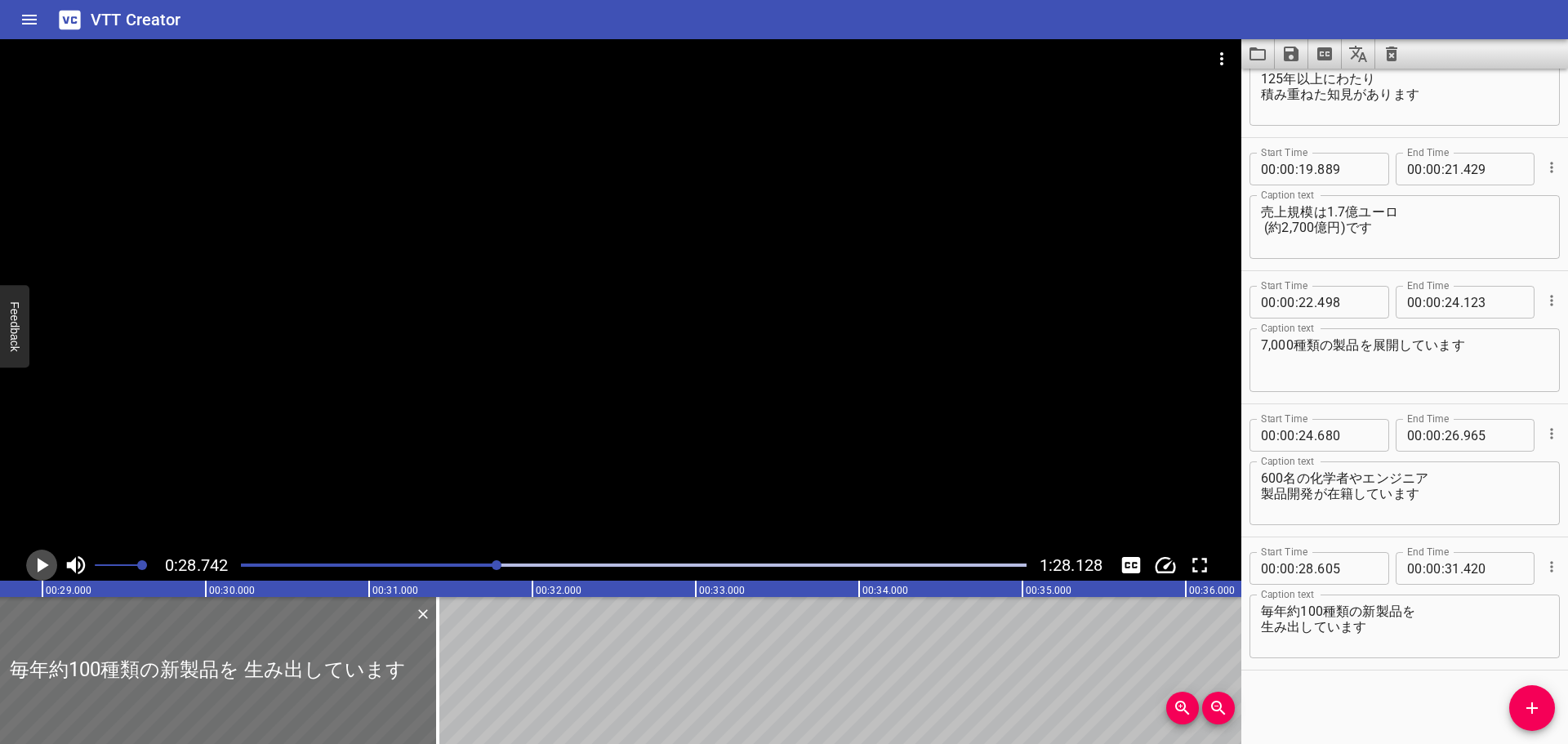
click at [38, 563] on icon "Play/Pause" at bounding box center [43, 565] width 12 height 15
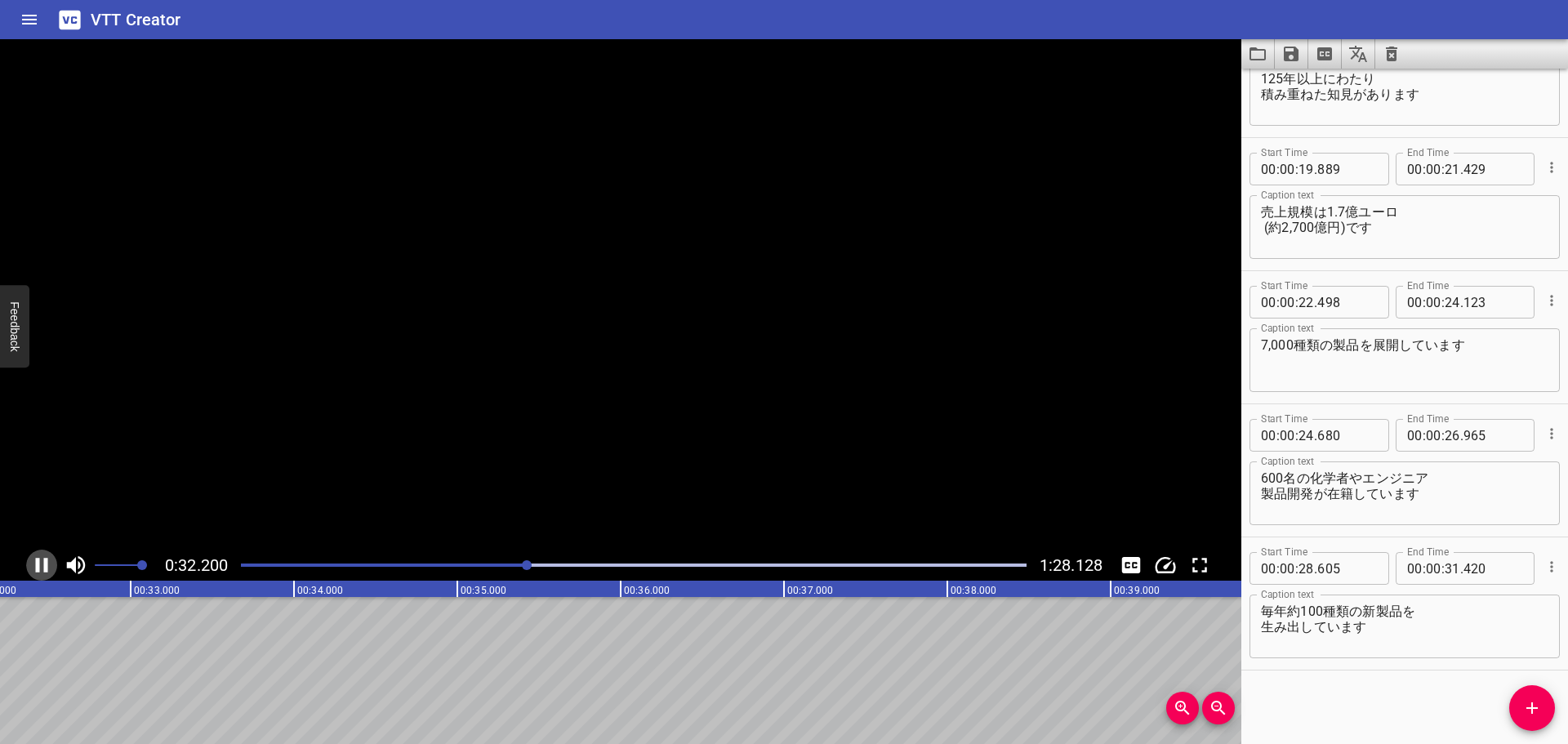
click at [38, 563] on icon "Play/Pause" at bounding box center [41, 565] width 12 height 15
click at [46, 564] on icon "Play/Pause" at bounding box center [43, 565] width 12 height 15
click at [46, 568] on icon "Play/Pause" at bounding box center [41, 565] width 12 height 15
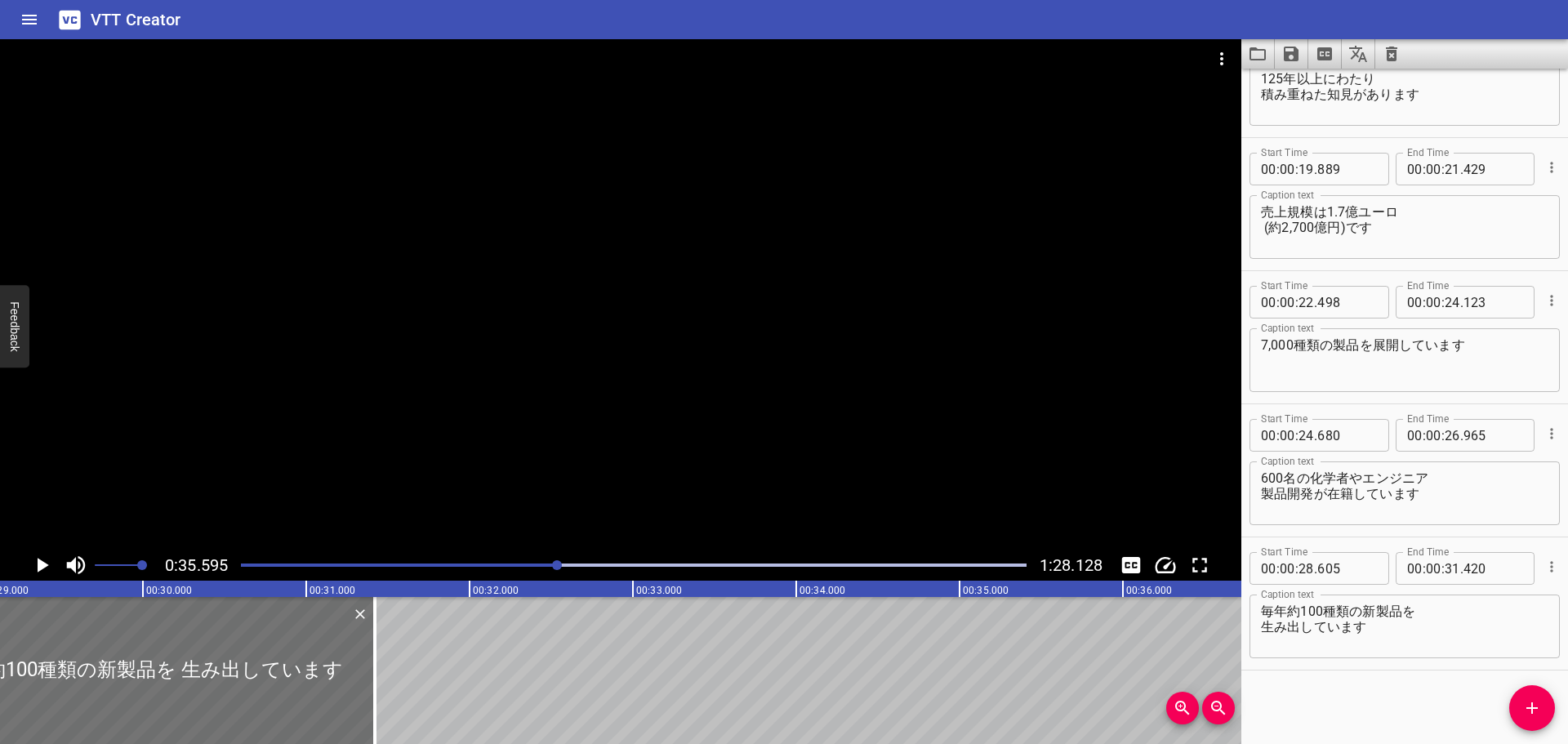
scroll to position [0, 4624]
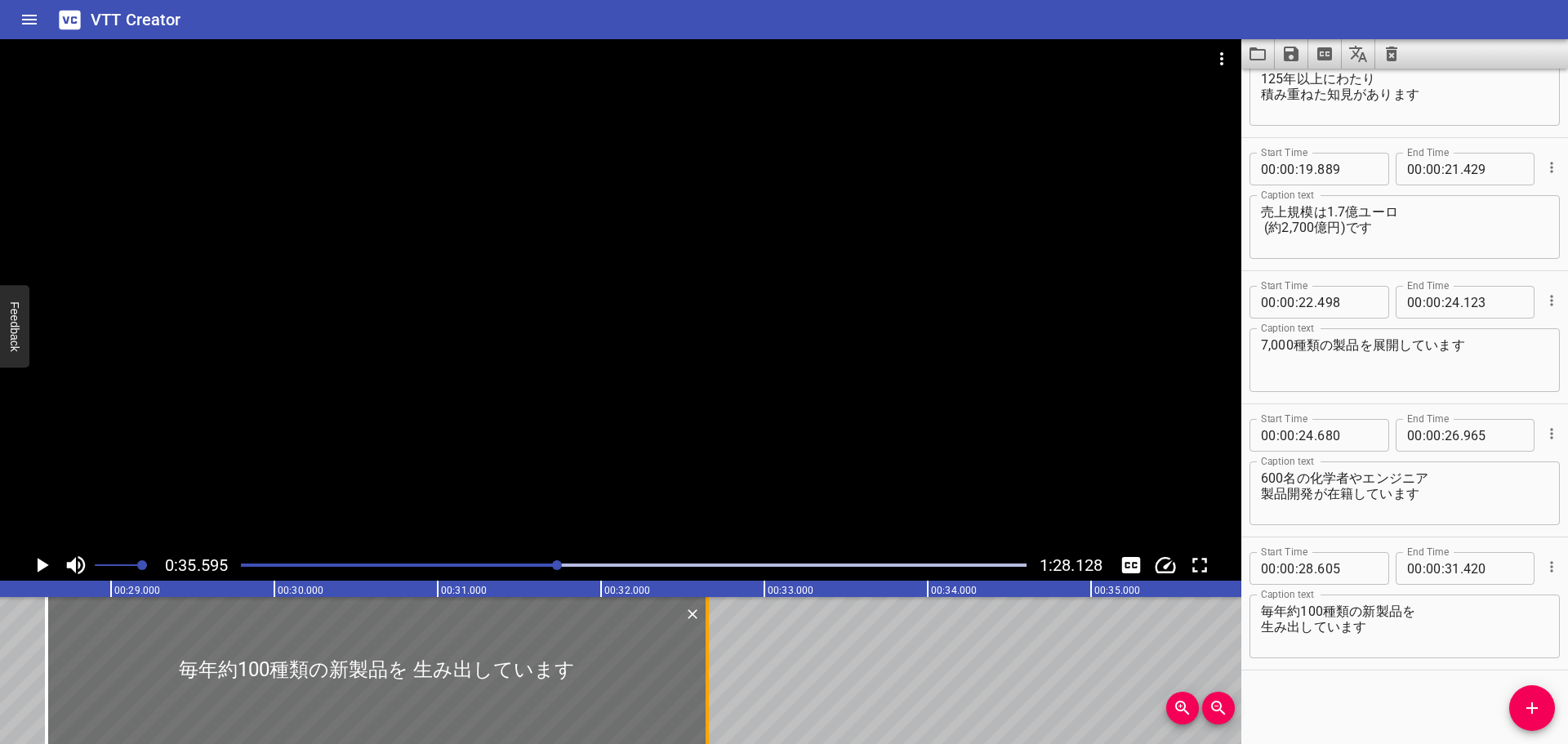
drag, startPoint x: 503, startPoint y: 657, endPoint x: 704, endPoint y: 670, distance: 201.4
click at [704, 670] on div at bounding box center [707, 670] width 17 height 147
type input "32"
type input "650"
click at [47, 566] on icon "Play/Pause" at bounding box center [43, 565] width 12 height 15
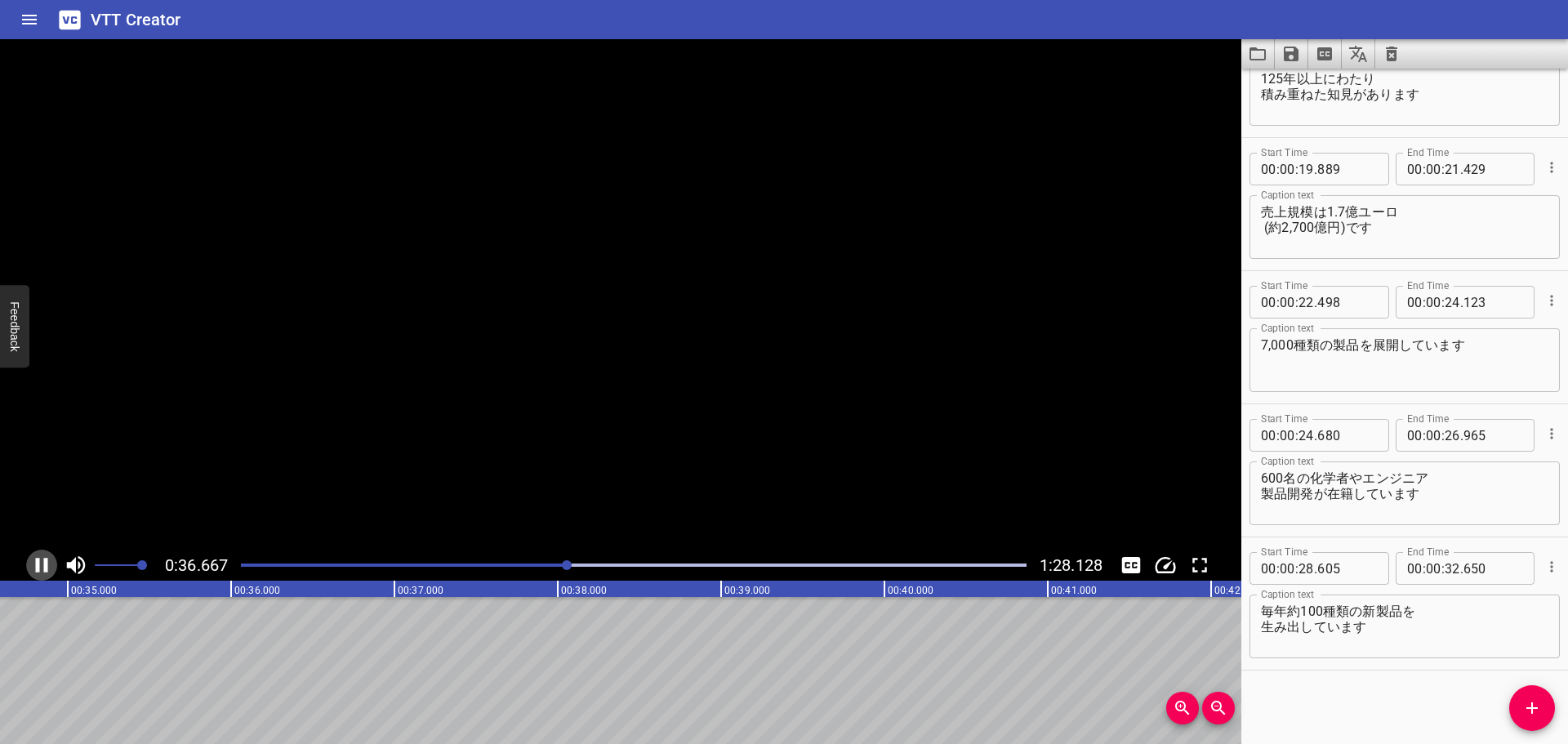
click at [47, 566] on icon "Play/Pause" at bounding box center [41, 565] width 12 height 15
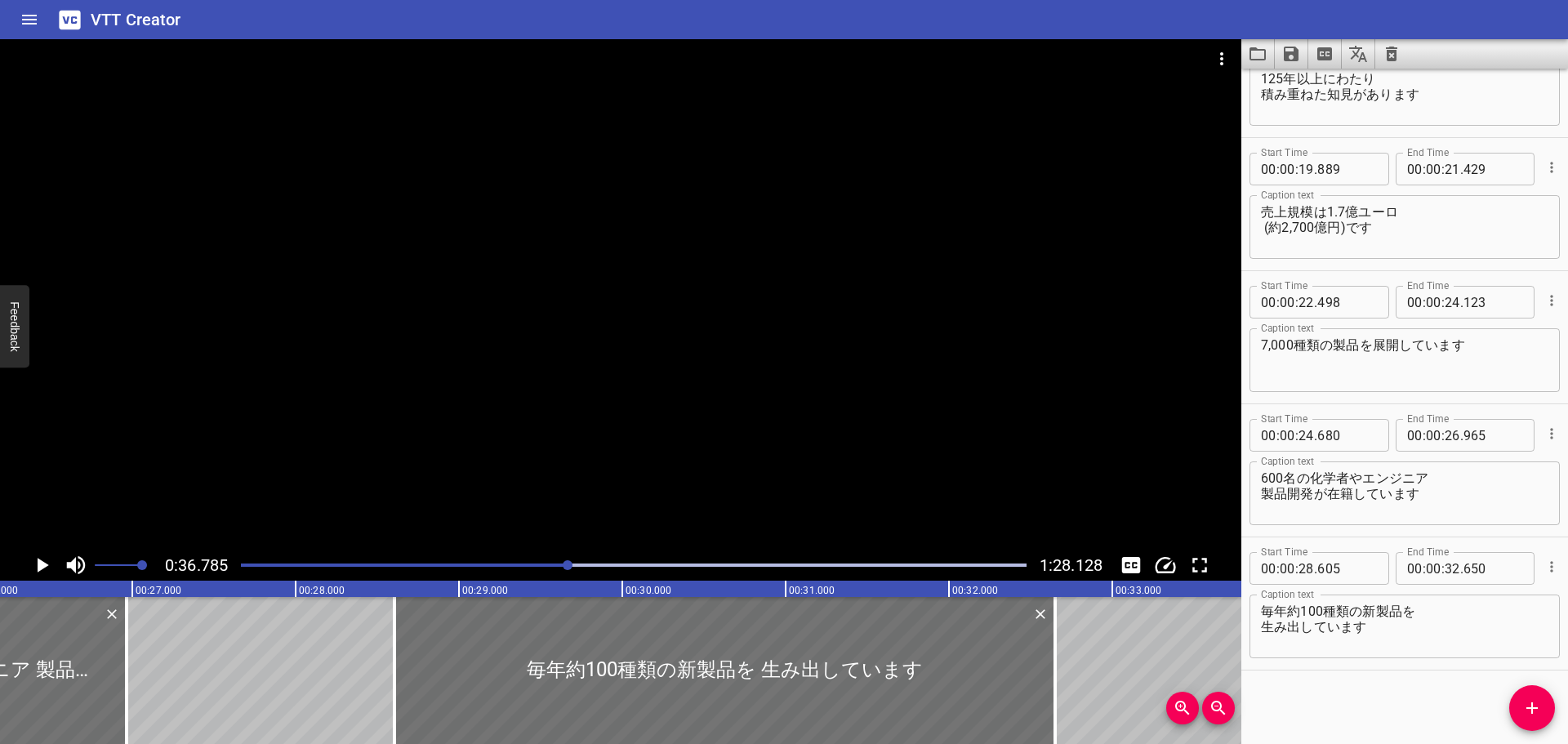
scroll to position [0, 3973]
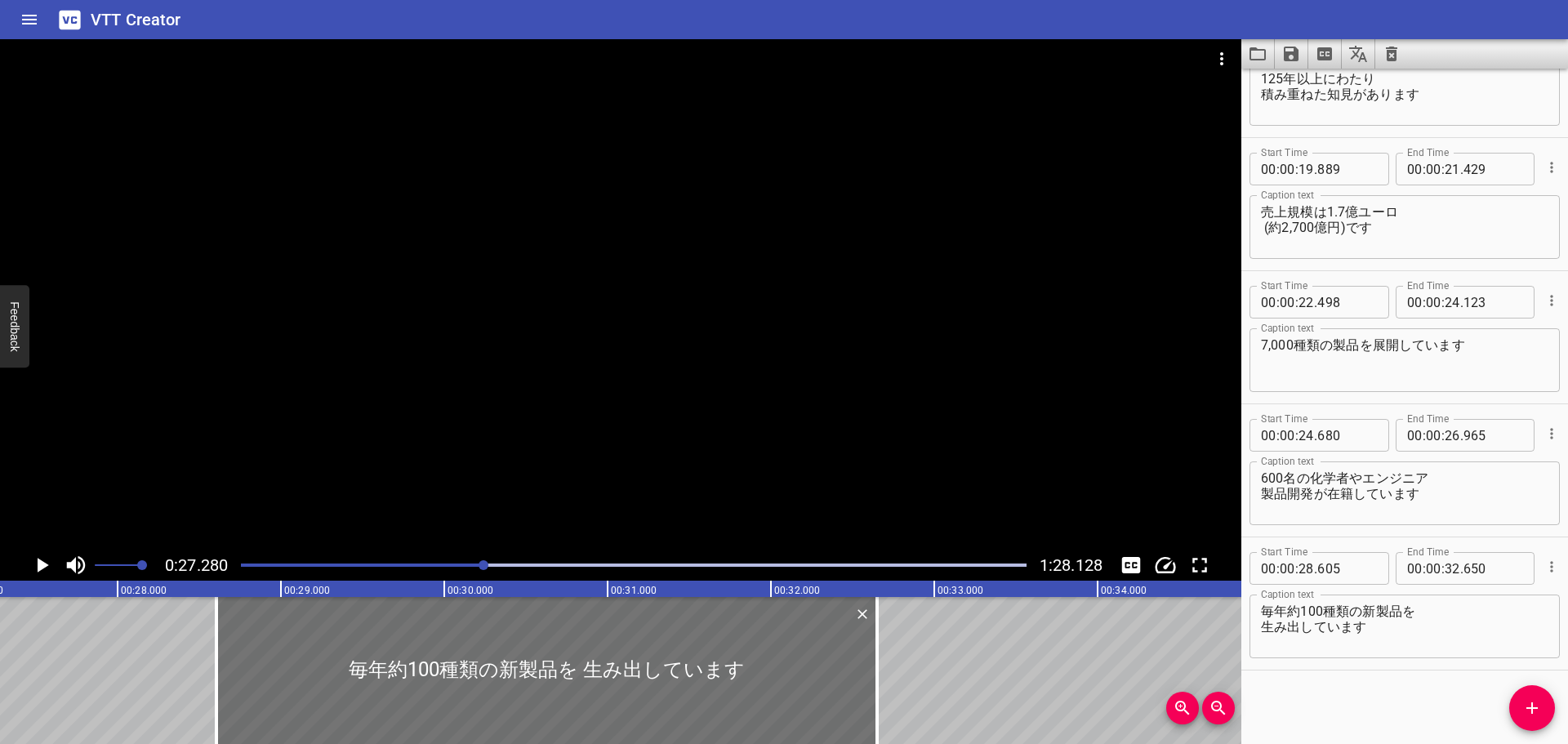
click at [40, 566] on icon "Play/Pause" at bounding box center [43, 565] width 12 height 15
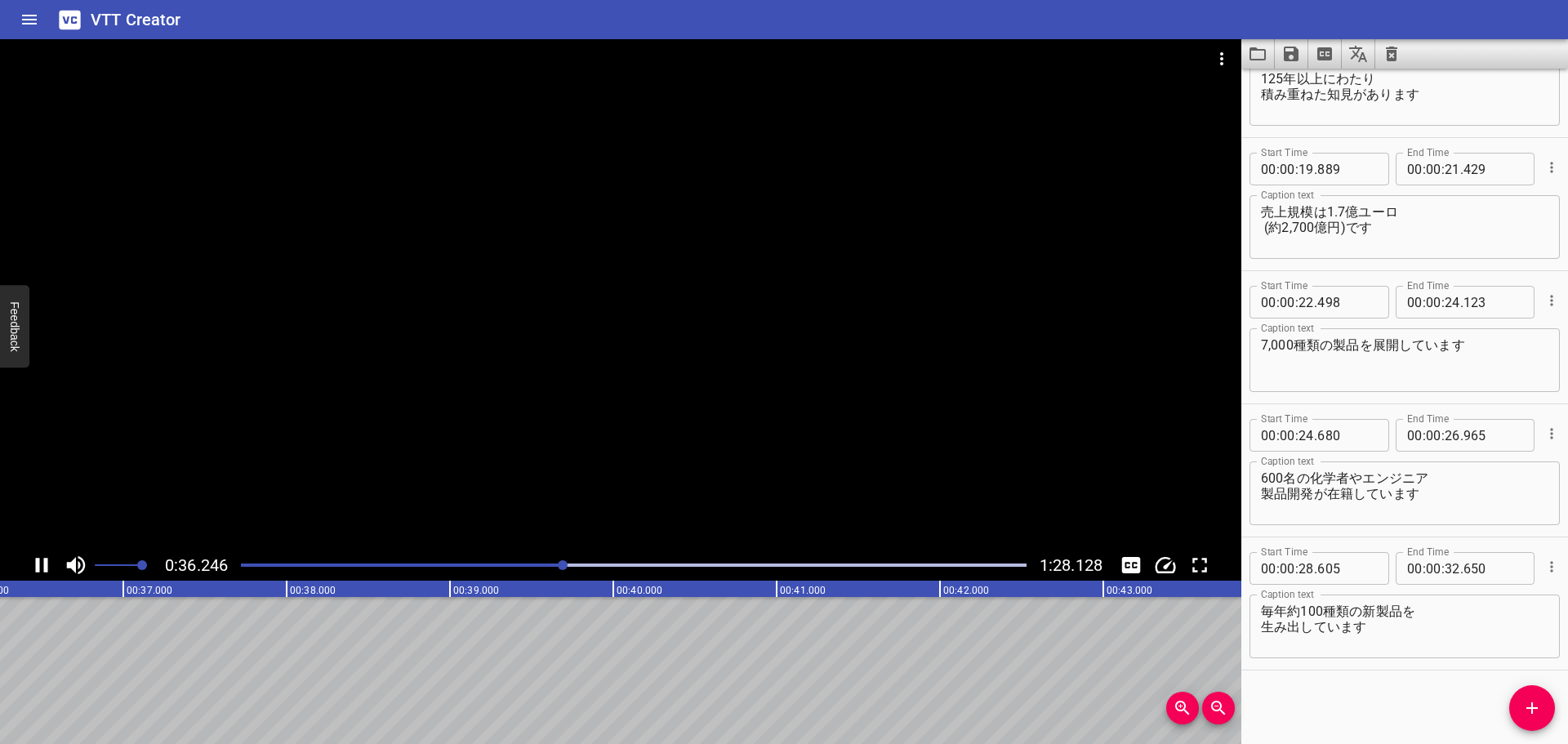
click at [44, 560] on icon "Play/Pause" at bounding box center [41, 565] width 12 height 15
click at [1533, 696] on button "Add Cue" at bounding box center [1532, 708] width 46 height 46
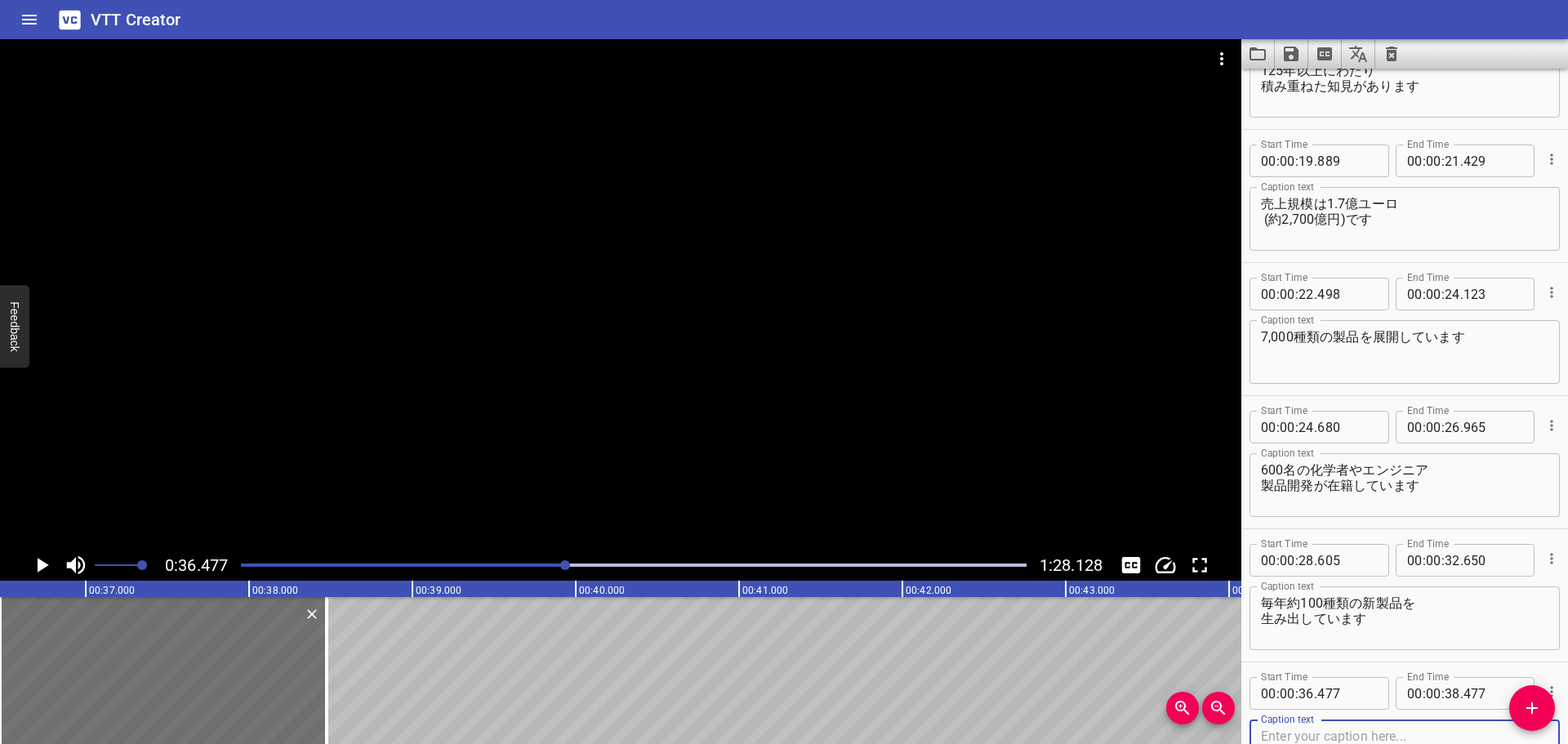
click at [1371, 737] on textarea at bounding box center [1404, 751] width 287 height 46
paste textarea "100か国以上で事業を展開するグローバル企業"
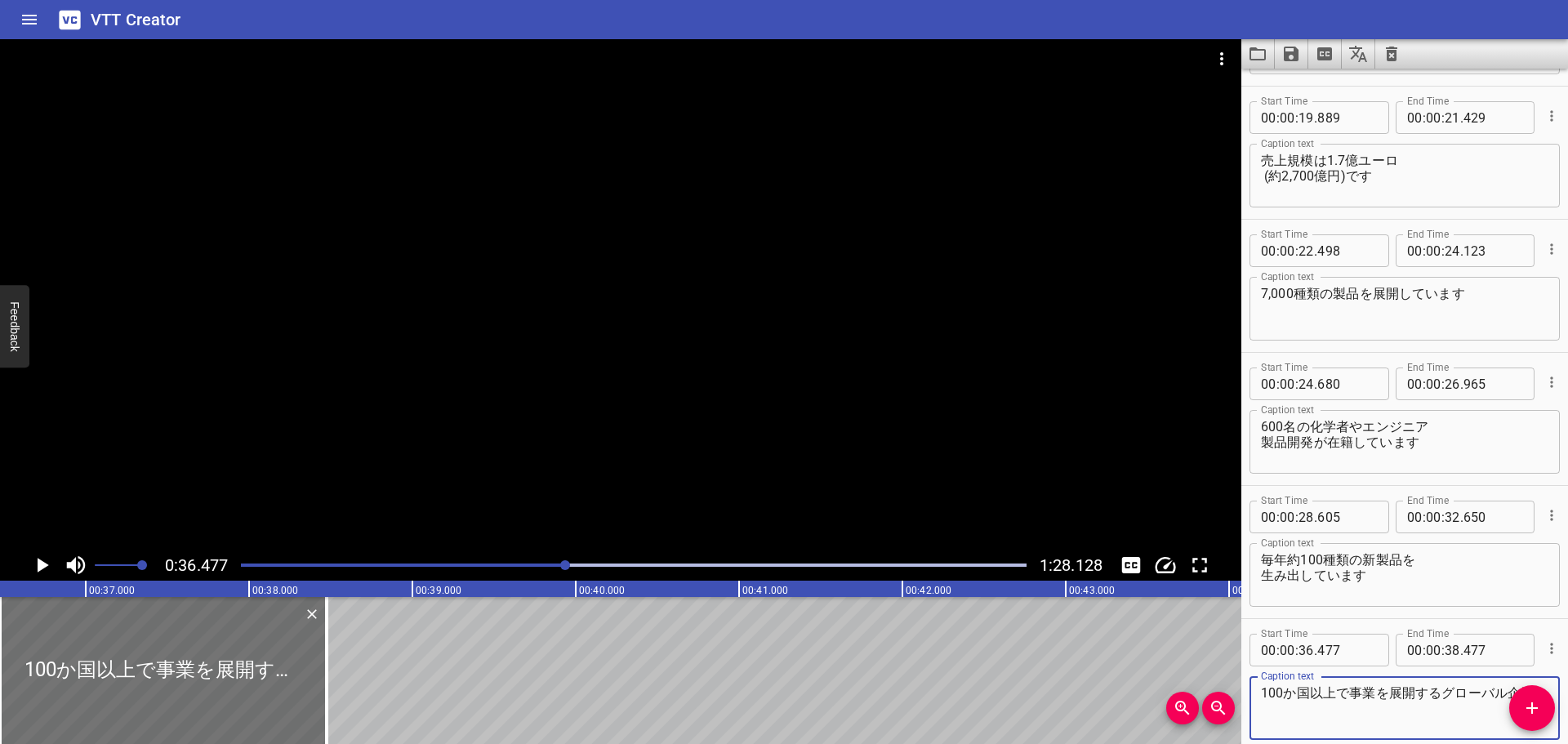
scroll to position [556, 0]
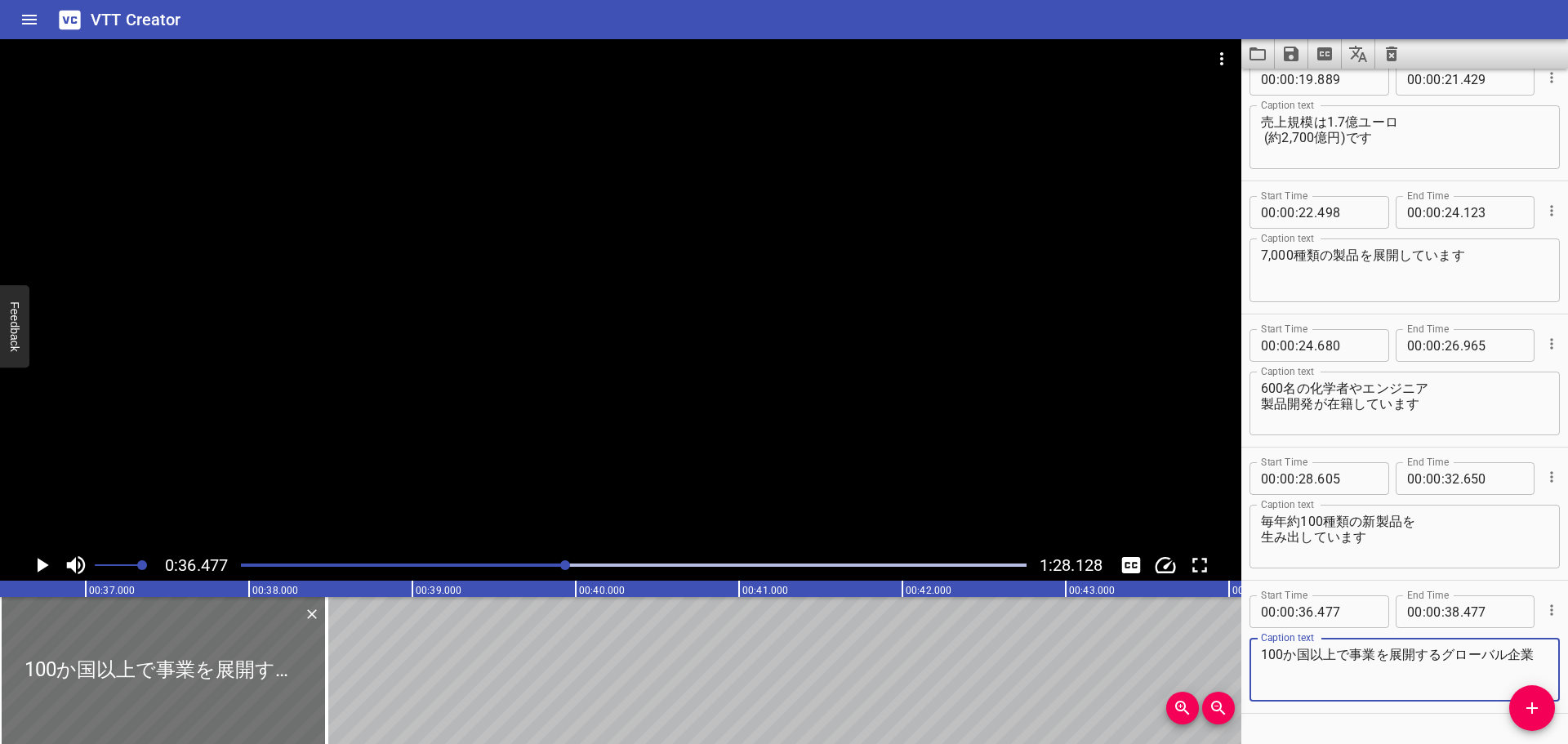
click at [1434, 657] on textarea "100か国以上で事業を展開するグローバル企業" at bounding box center [1404, 670] width 287 height 46
type textarea "100か国以上で事業を展開する グローバル企業です"
click at [31, 565] on icon "Play/Pause" at bounding box center [41, 565] width 25 height 25
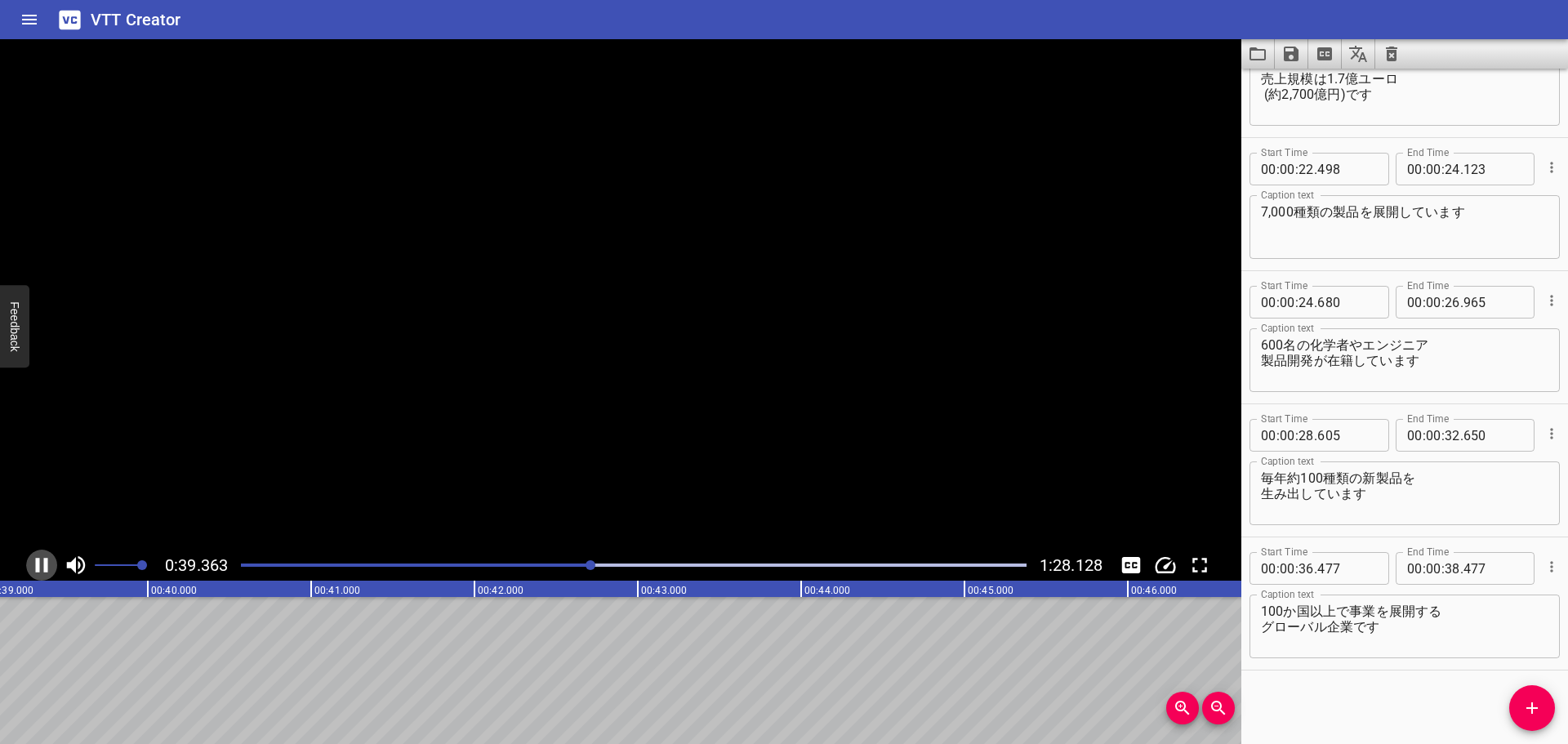
click at [31, 565] on icon "Play/Pause" at bounding box center [41, 565] width 25 height 25
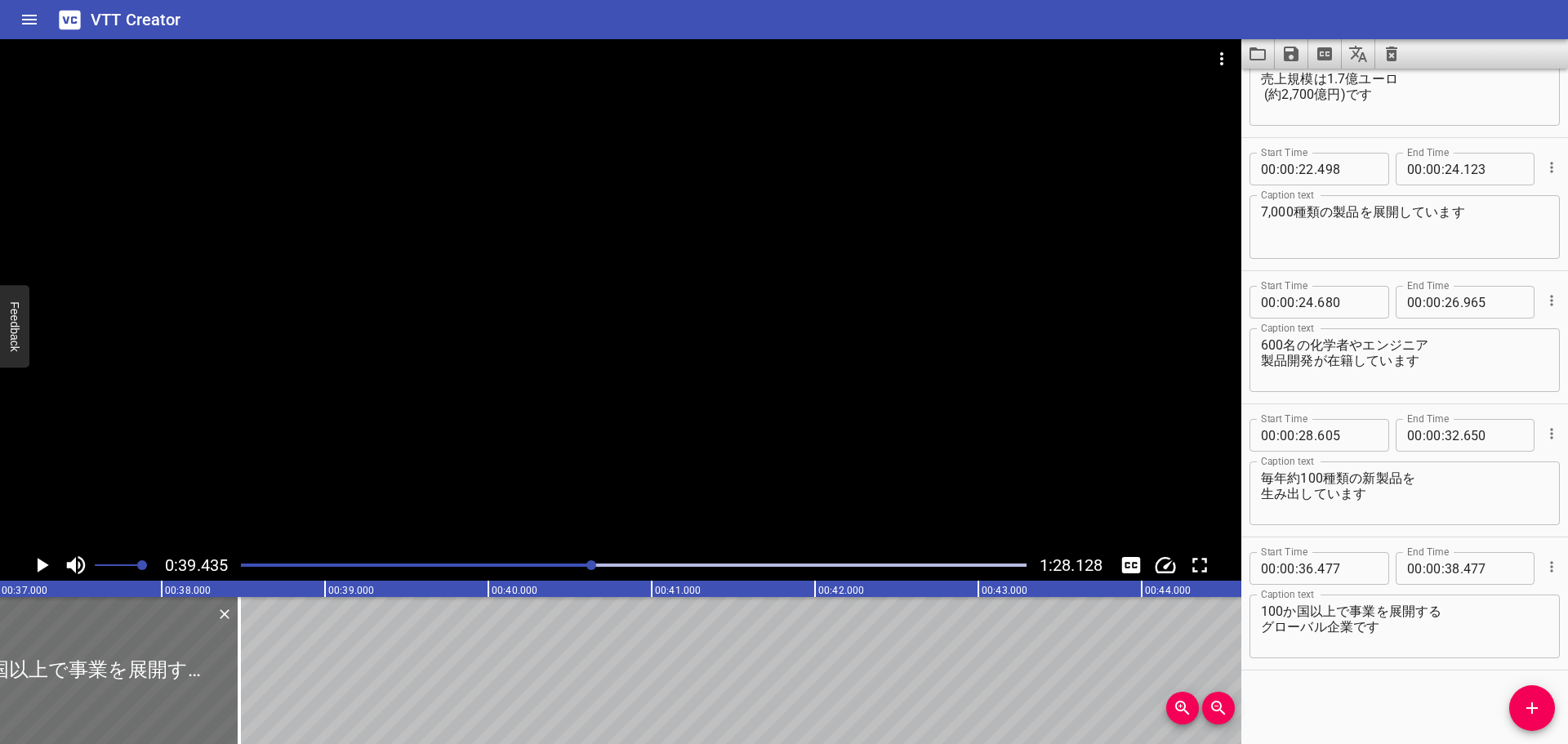
scroll to position [0, 5951]
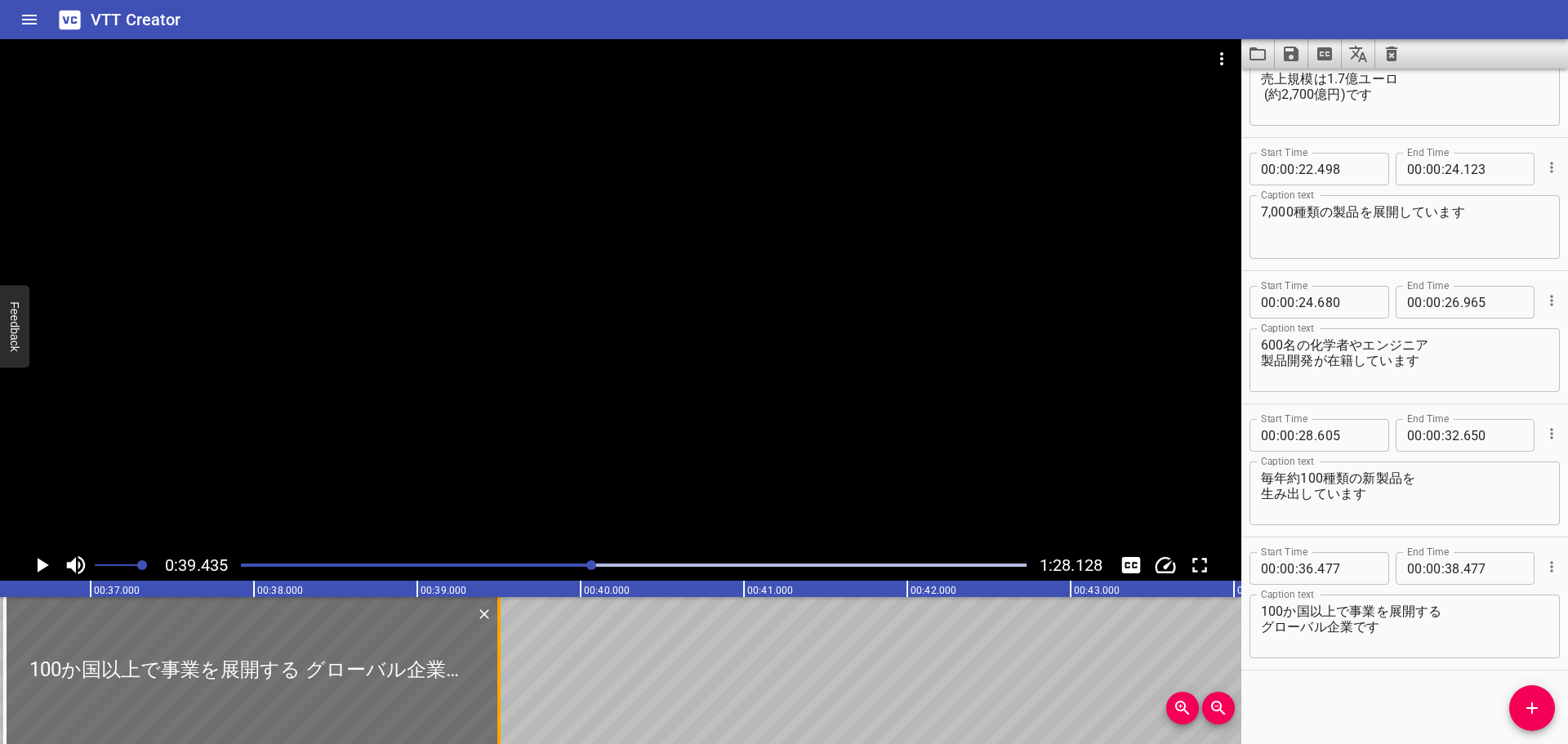
drag, startPoint x: 331, startPoint y: 642, endPoint x: 499, endPoint y: 646, distance: 168.0
click at [499, 646] on div at bounding box center [499, 670] width 3 height 147
type input "39"
type input "502"
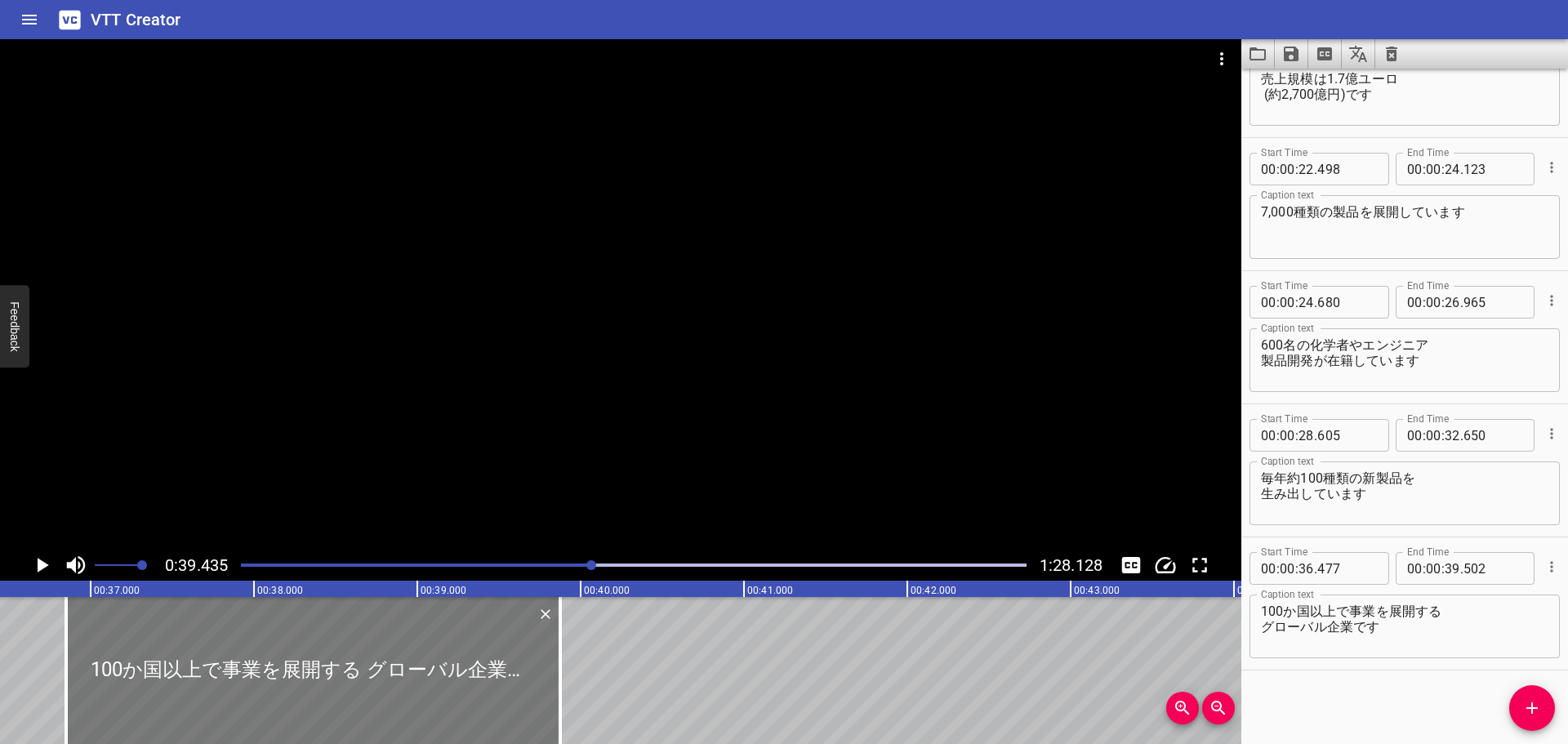
drag, startPoint x: 112, startPoint y: 643, endPoint x: 175, endPoint y: 646, distance: 63.1
click at [174, 646] on div at bounding box center [313, 670] width 494 height 147
type input "857"
type input "882"
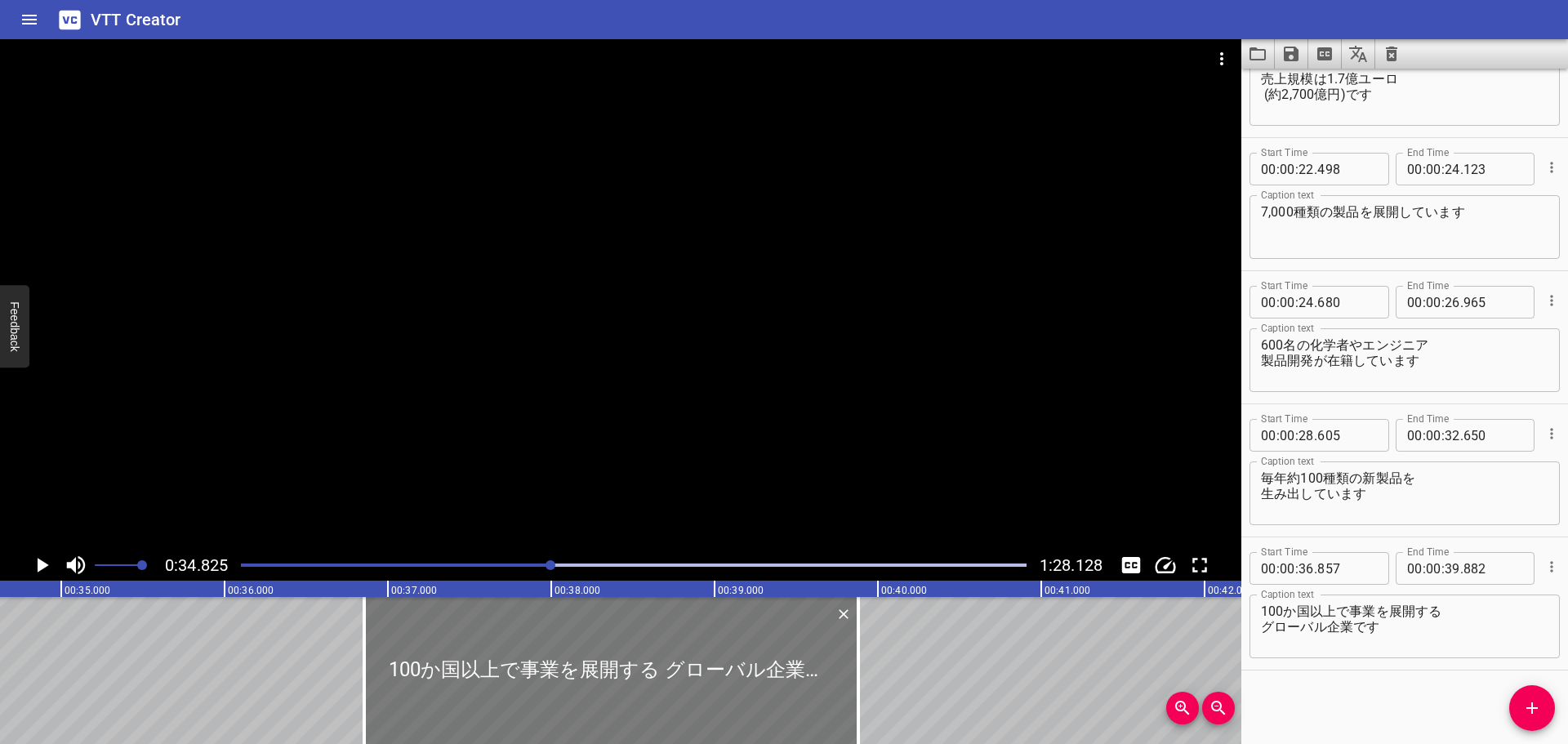
scroll to position [0, 5686]
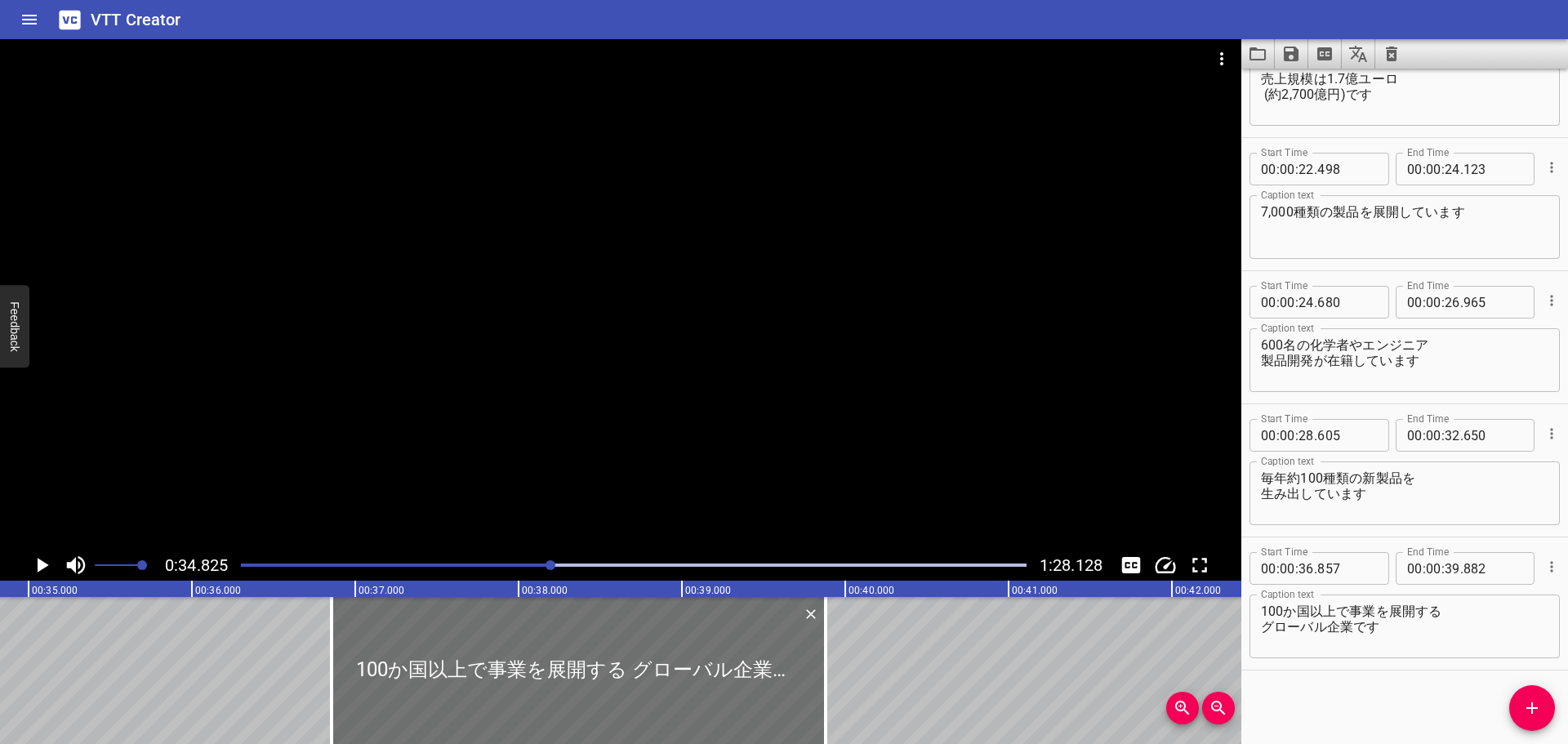
click at [49, 559] on icon "Play/Pause" at bounding box center [41, 565] width 25 height 25
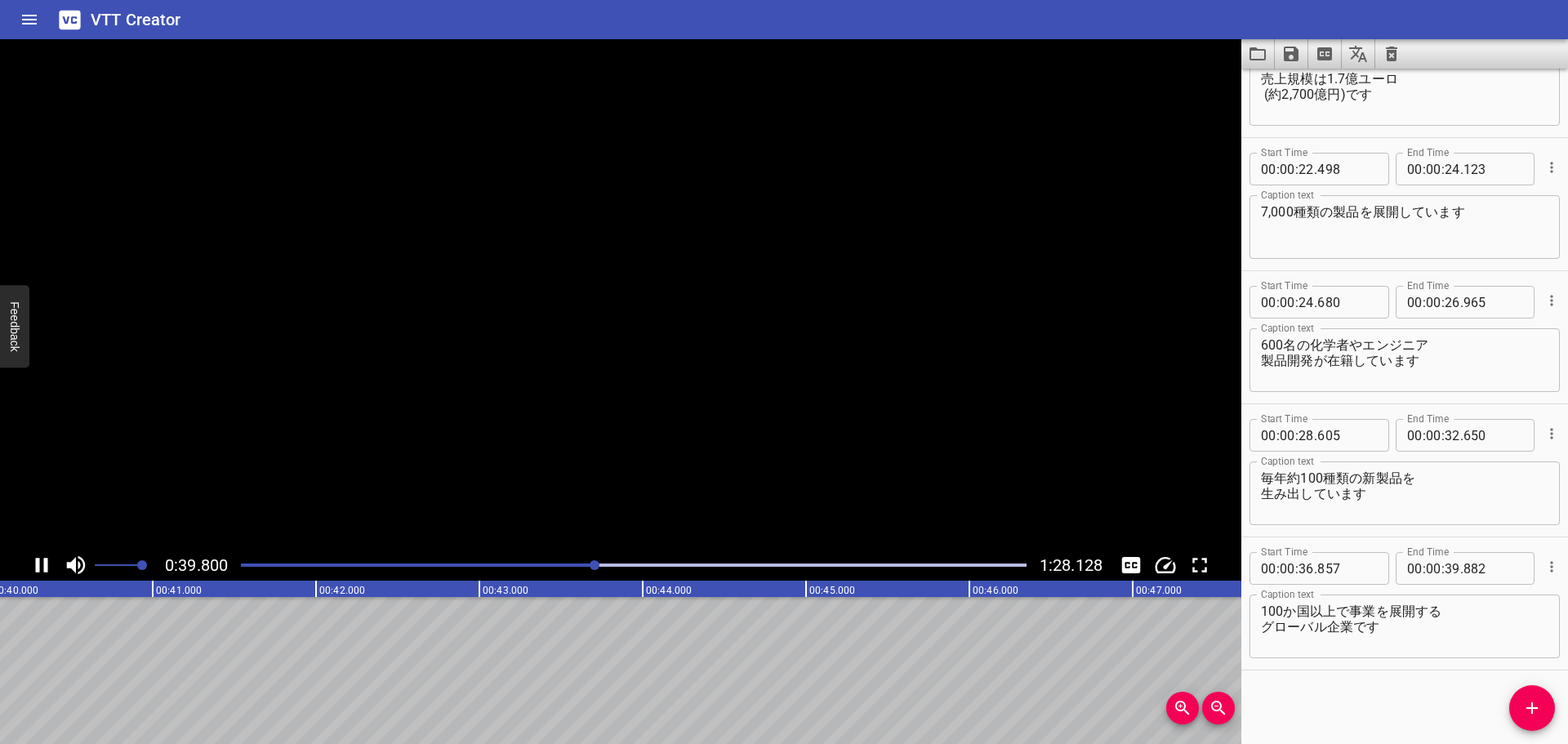
click at [49, 559] on icon "Play/Pause" at bounding box center [41, 565] width 25 height 25
click at [42, 565] on icon "Play/Pause" at bounding box center [43, 565] width 12 height 15
click at [42, 565] on icon "Play/Pause" at bounding box center [41, 565] width 25 height 25
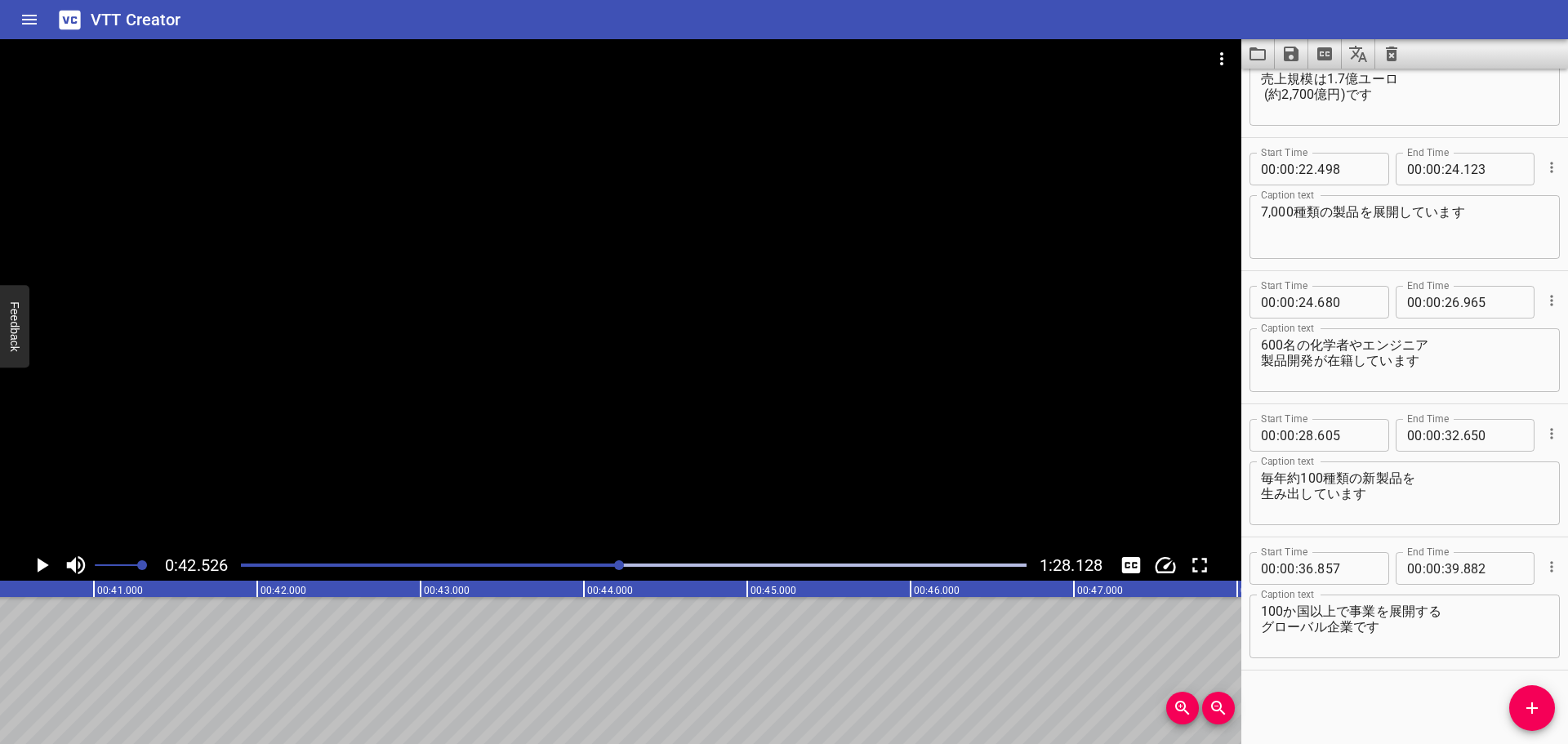
click at [598, 565] on div "Play progress" at bounding box center [228, 565] width 785 height 3
click at [577, 564] on div "Play progress" at bounding box center [205, 565] width 785 height 3
click at [44, 563] on icon "Play/Pause" at bounding box center [43, 565] width 12 height 15
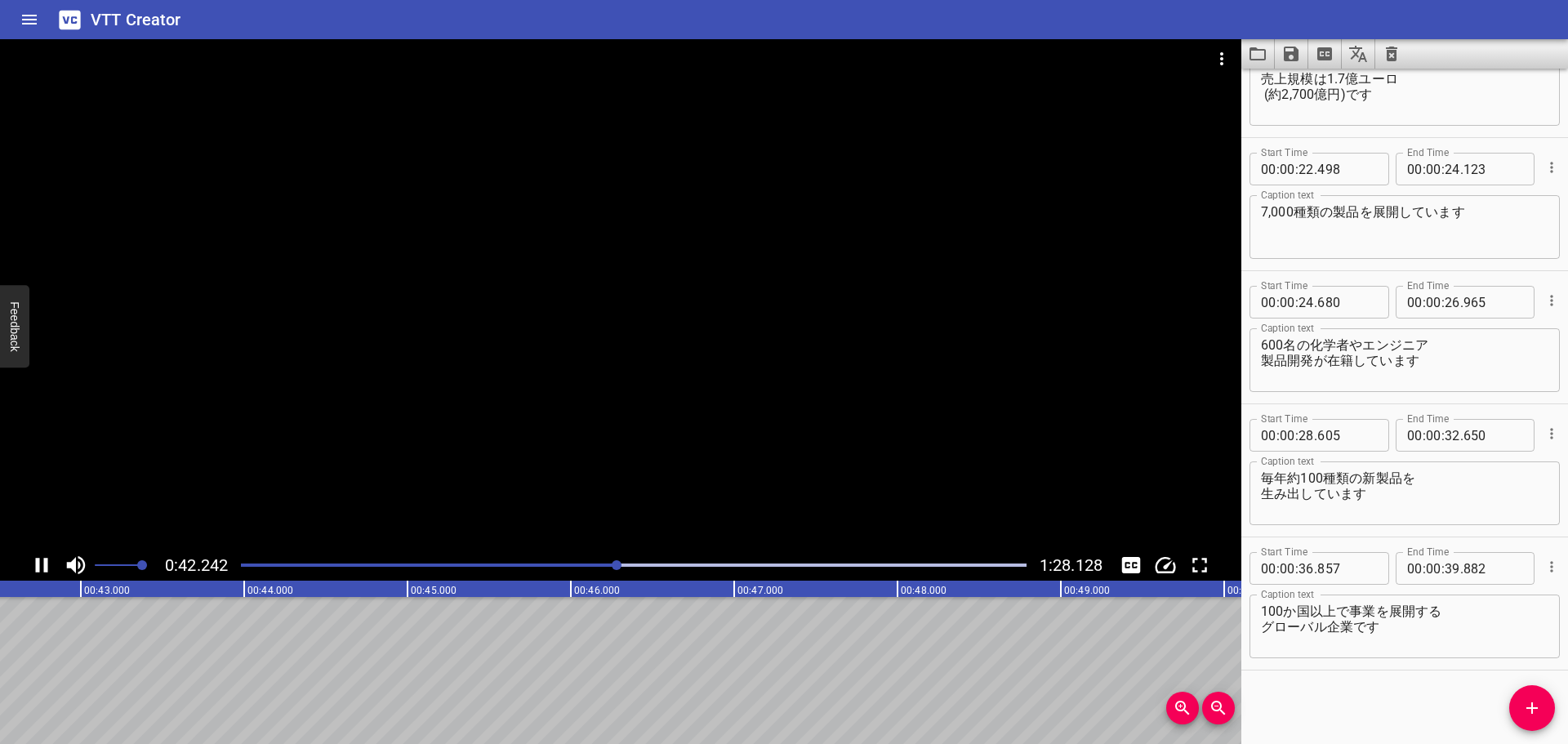
click at [39, 566] on icon "Play/Pause" at bounding box center [41, 565] width 12 height 15
click at [1536, 708] on icon "Add Cue" at bounding box center [1532, 708] width 12 height 12
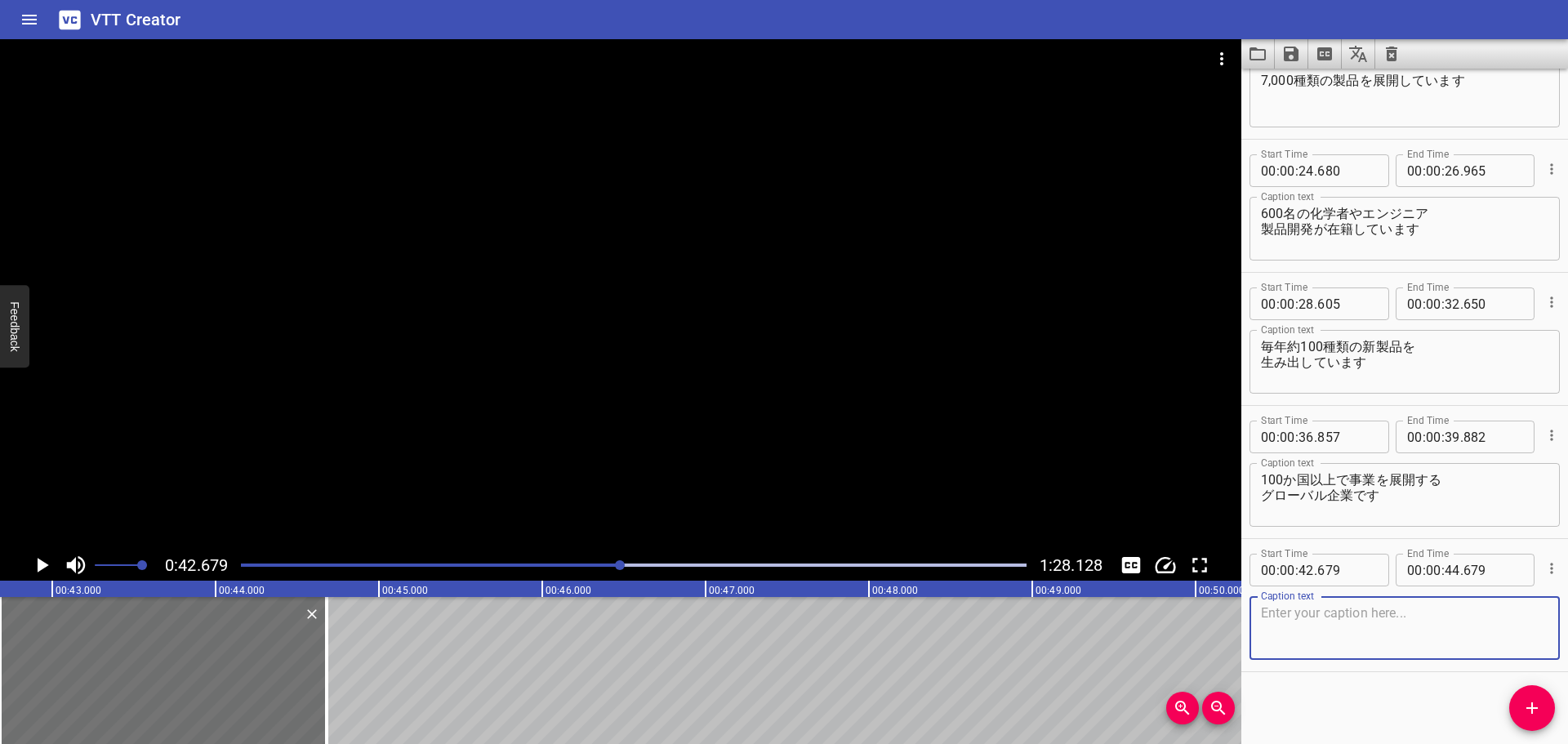
scroll to position [732, 0]
click at [1426, 616] on textarea "[GEOGRAPHIC_DATA]にグローバルHQを置き" at bounding box center [1404, 626] width 287 height 46
click at [1423, 611] on textarea "[GEOGRAPHIC_DATA]にグローバルHQを置き" at bounding box center [1404, 626] width 287 height 46
click at [1266, 612] on textarea "[GEOGRAPHIC_DATA]にグローバルHQを置き" at bounding box center [1404, 626] width 287 height 46
drag, startPoint x: 1363, startPoint y: 635, endPoint x: 1373, endPoint y: 634, distance: 10.0
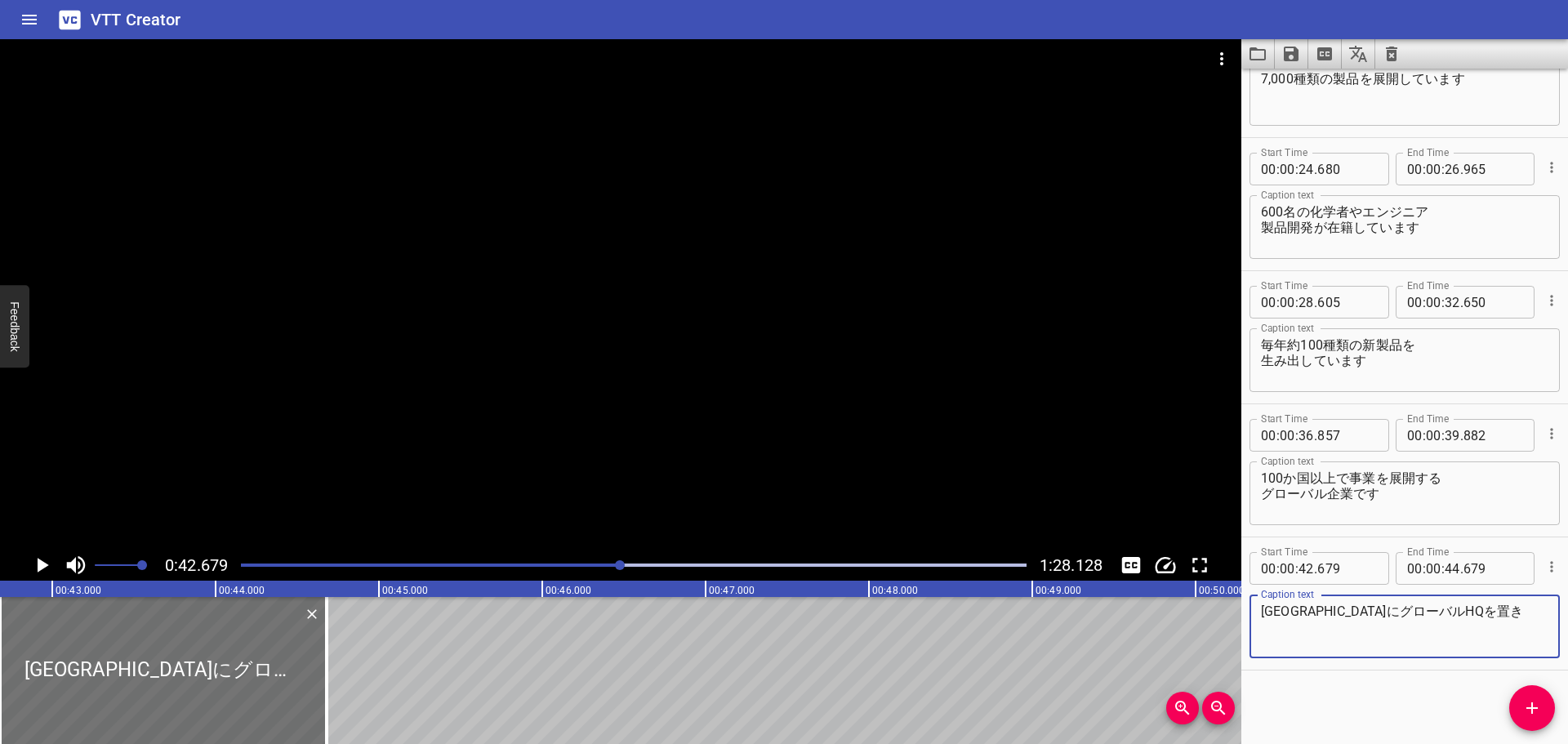
click at [1364, 635] on textarea "[GEOGRAPHIC_DATA]にグローバルHQを置き" at bounding box center [1404, 626] width 287 height 46
drag, startPoint x: 1405, startPoint y: 606, endPoint x: 1472, endPoint y: 596, distance: 67.7
click at [1408, 607] on textarea "[GEOGRAPHIC_DATA]にグローバルHQを置き" at bounding box center [1404, 626] width 287 height 46
click at [1257, 611] on div "[GEOGRAPHIC_DATA]にグローバルHQ Caption text" at bounding box center [1404, 626] width 311 height 64
click at [1310, 610] on textarea "[GEOGRAPHIC_DATA]にグローバルHQ" at bounding box center [1404, 626] width 287 height 46
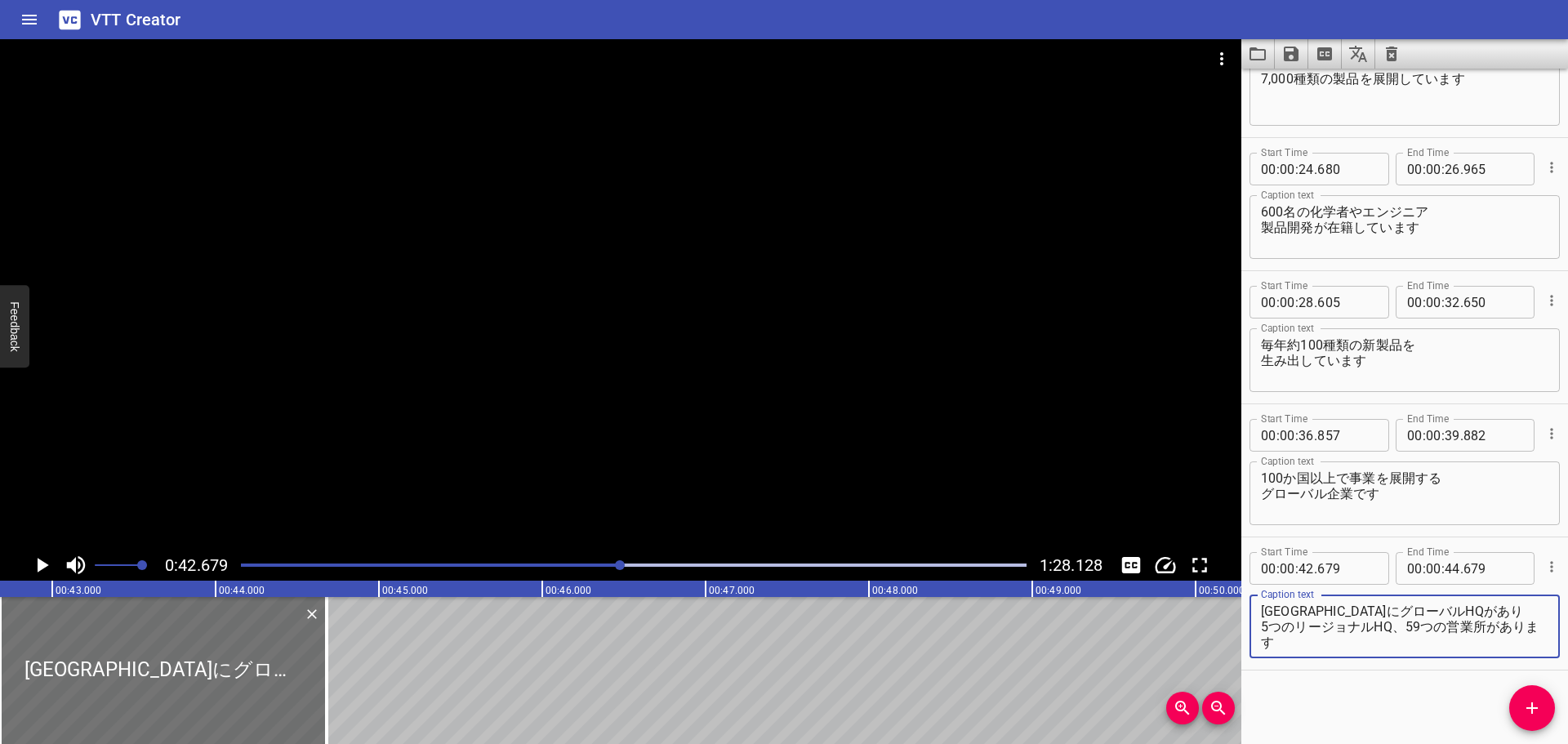
scroll to position [5, 0]
drag, startPoint x: 1445, startPoint y: 628, endPoint x: 1405, endPoint y: 623, distance: 40.3
click at [1405, 623] on textarea "[GEOGRAPHIC_DATA]にグローバルHQがあり 5つのリージョナルHQ、59つの営業所があります" at bounding box center [1404, 626] width 287 height 46
click at [1450, 626] on textarea "[GEOGRAPHIC_DATA]にグローバルHQがあり 5つのリージョナルHQ、営業所があります" at bounding box center [1404, 626] width 287 height 46
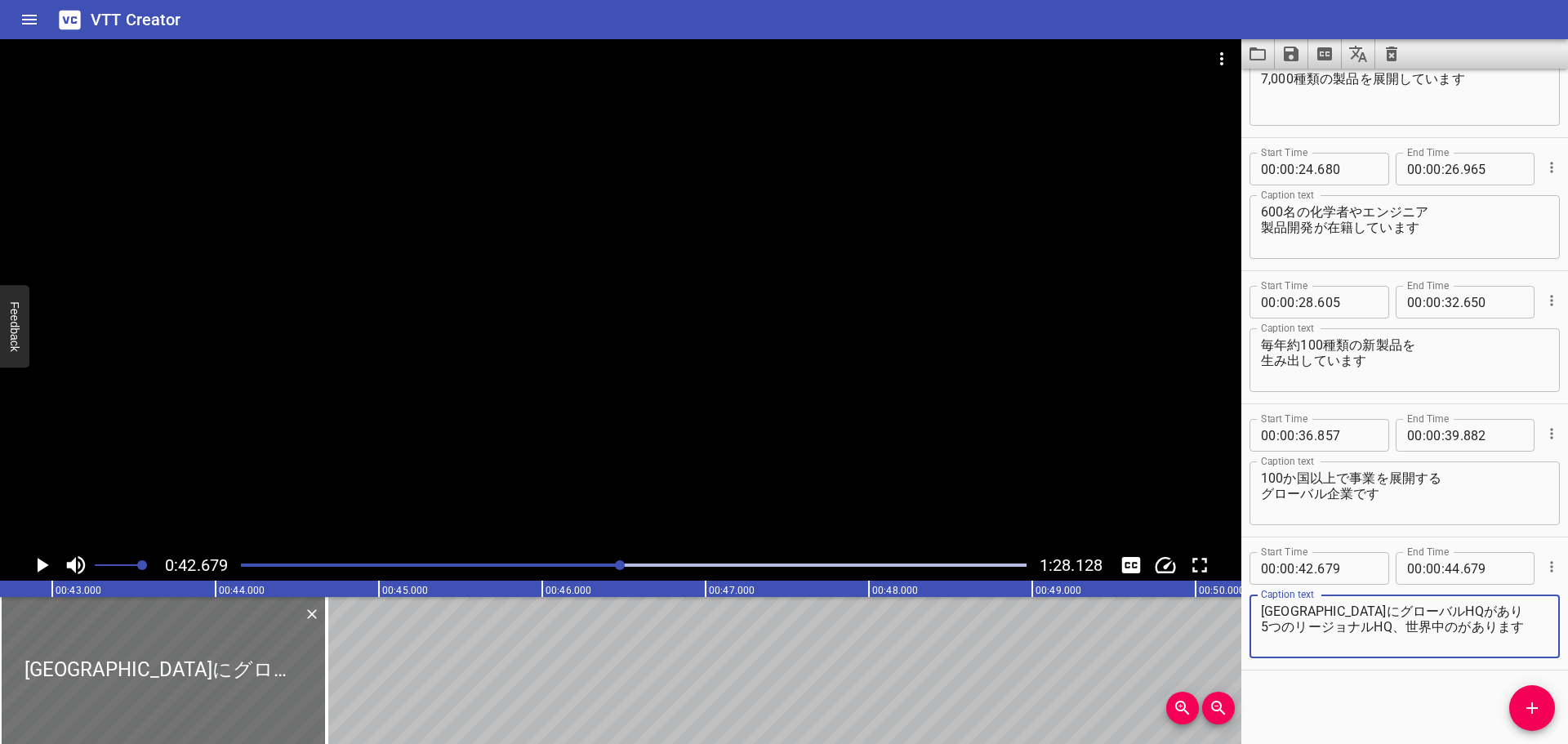
paste textarea "59つの"
drag, startPoint x: 1421, startPoint y: 642, endPoint x: 1395, endPoint y: 626, distance: 30.5
click at [1395, 626] on textarea "ドイツにグローバルHQがあり 5つのリージョナルHQ、世界中の59か所に営業所があります" at bounding box center [1404, 626] width 287 height 46
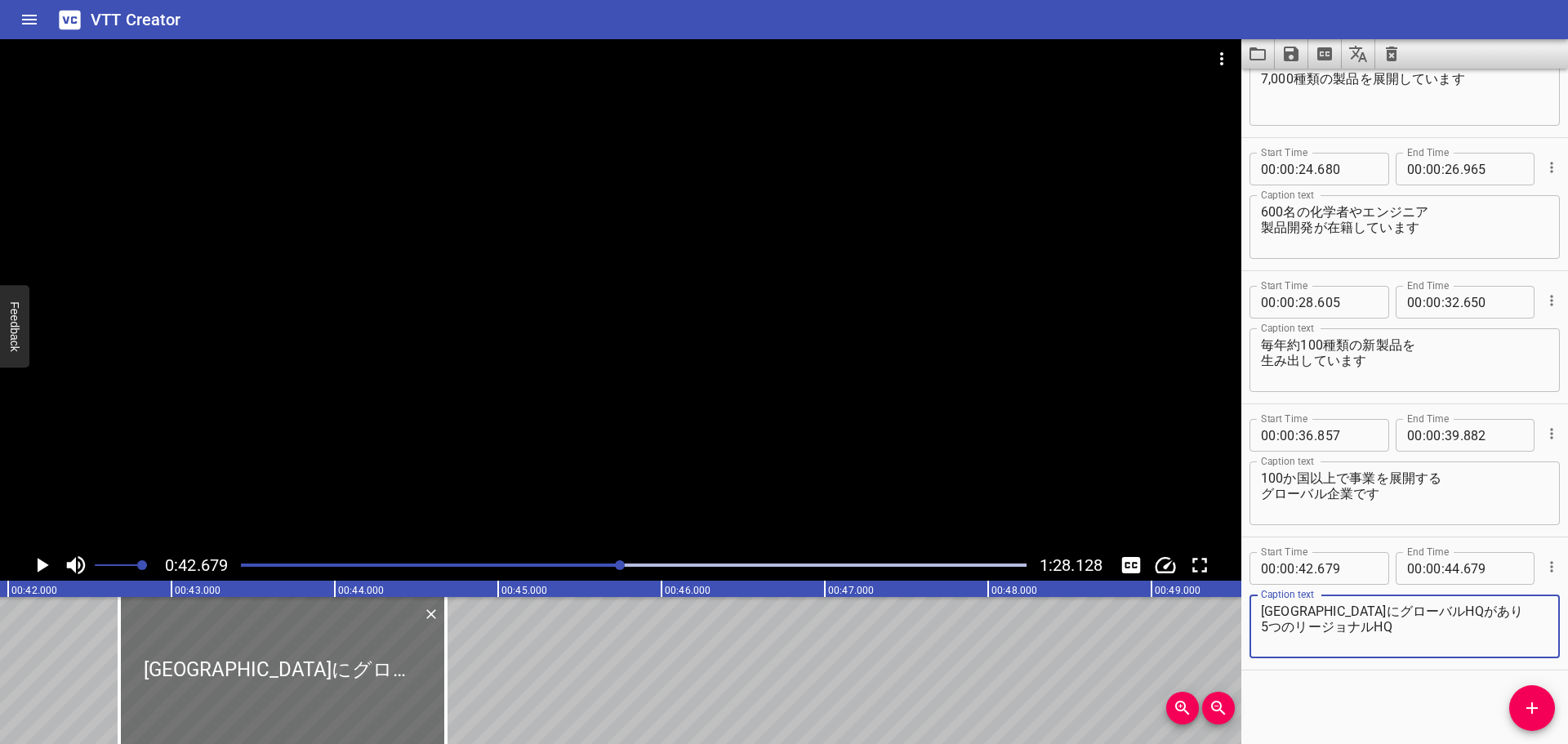
scroll to position [0, 6718]
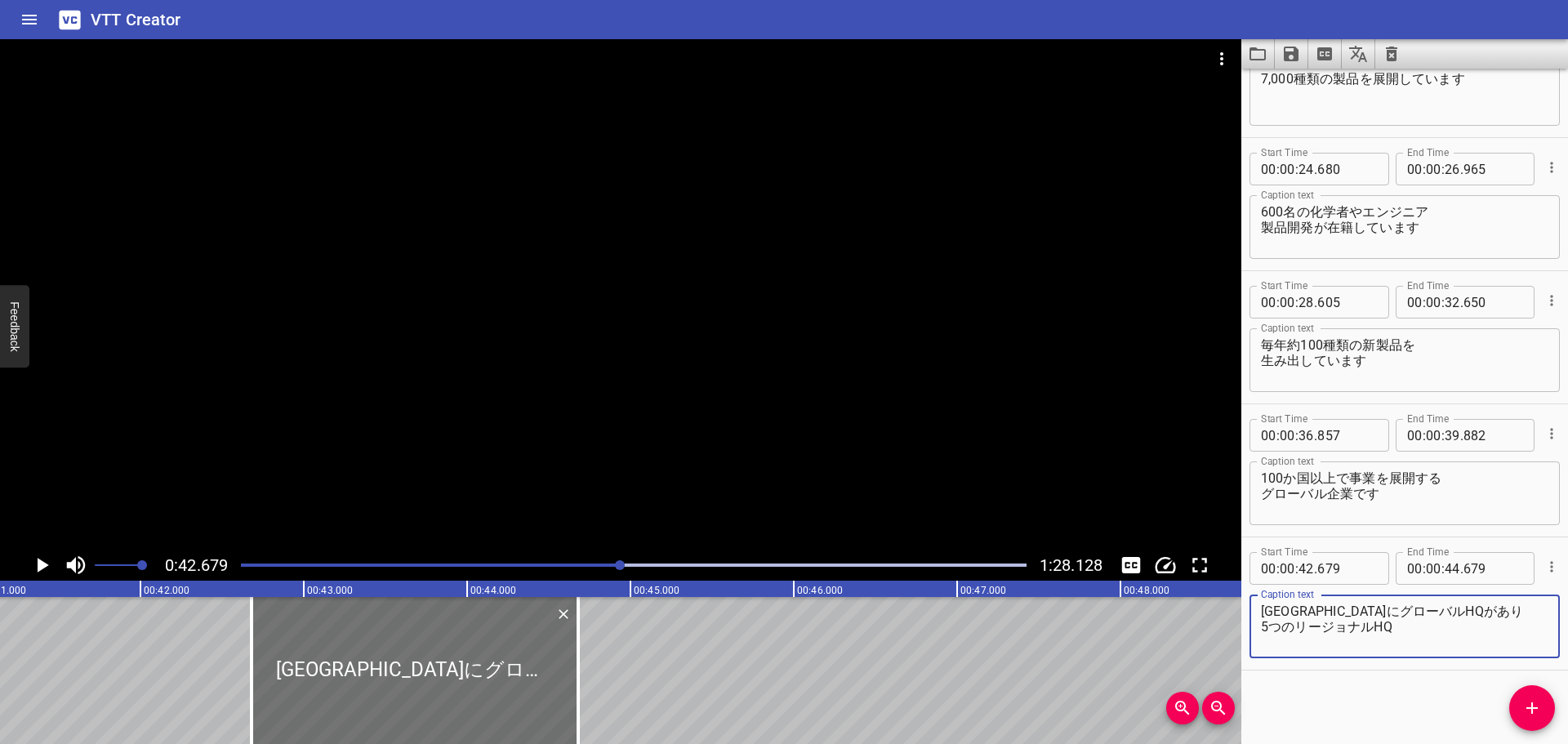
type textarea "[GEOGRAPHIC_DATA]にグローバルHQがあり 5つのリージョナルHQ"
click at [41, 563] on icon "Play/Pause" at bounding box center [43, 565] width 12 height 15
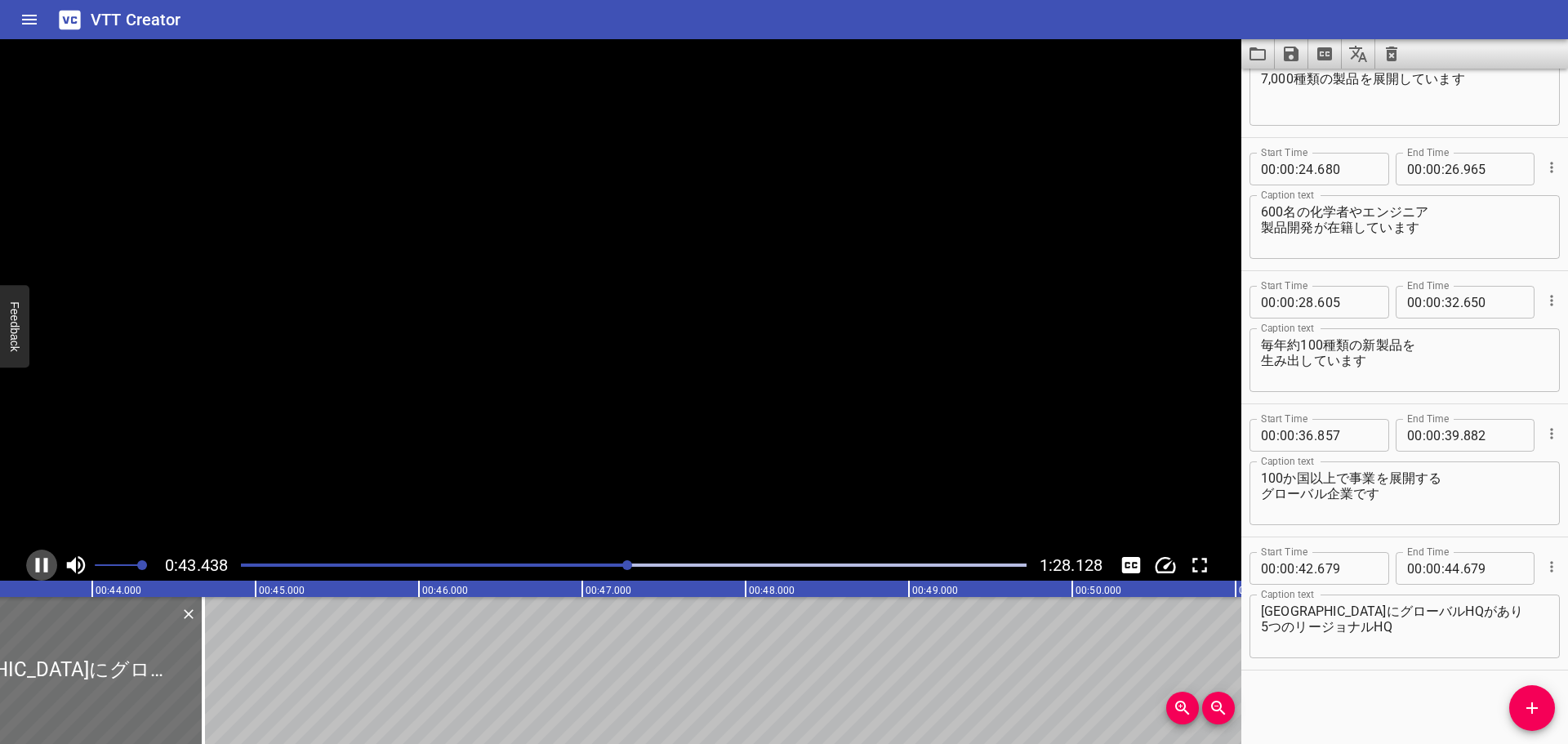
click at [41, 563] on icon "Play/Pause" at bounding box center [41, 565] width 25 height 25
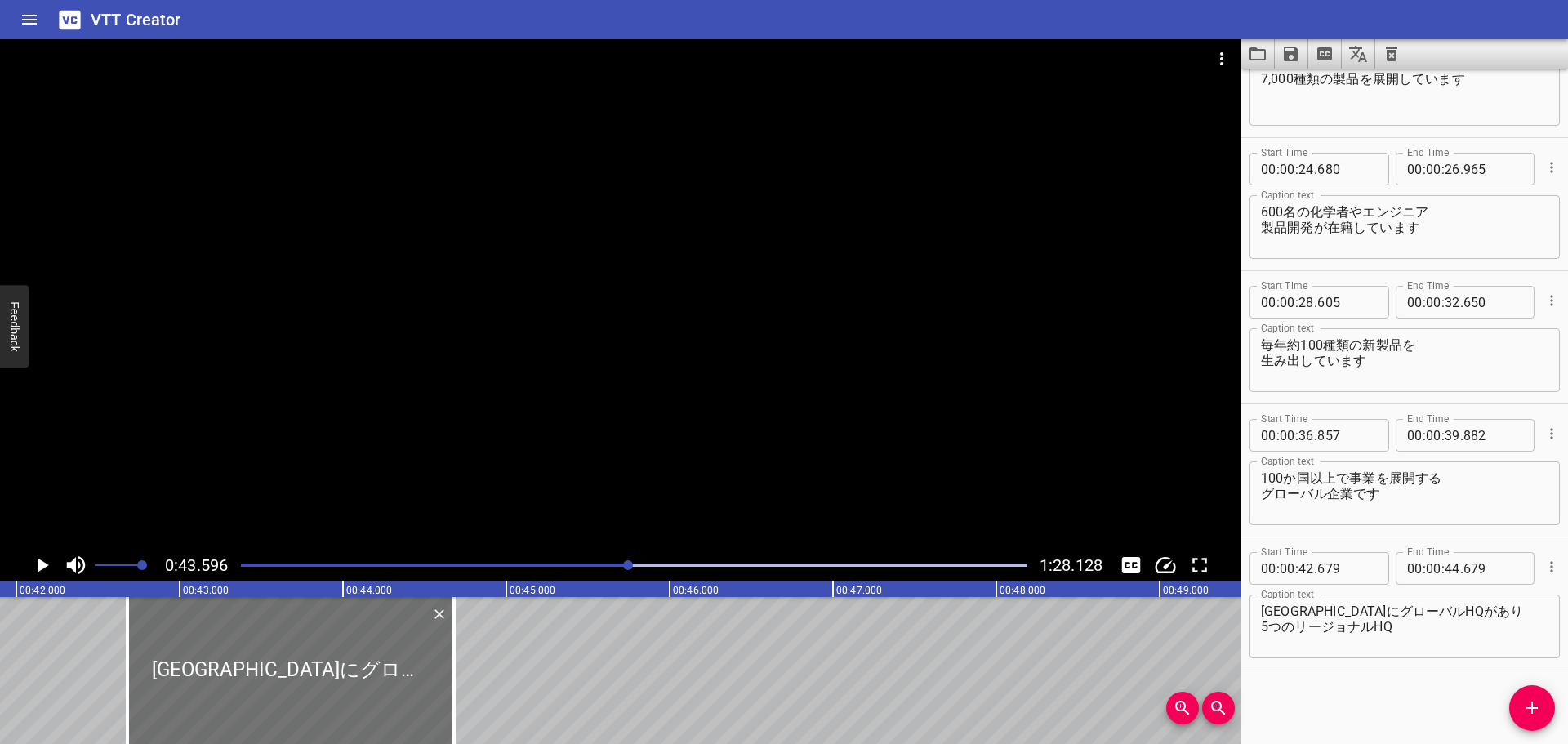
scroll to position [0, 6592]
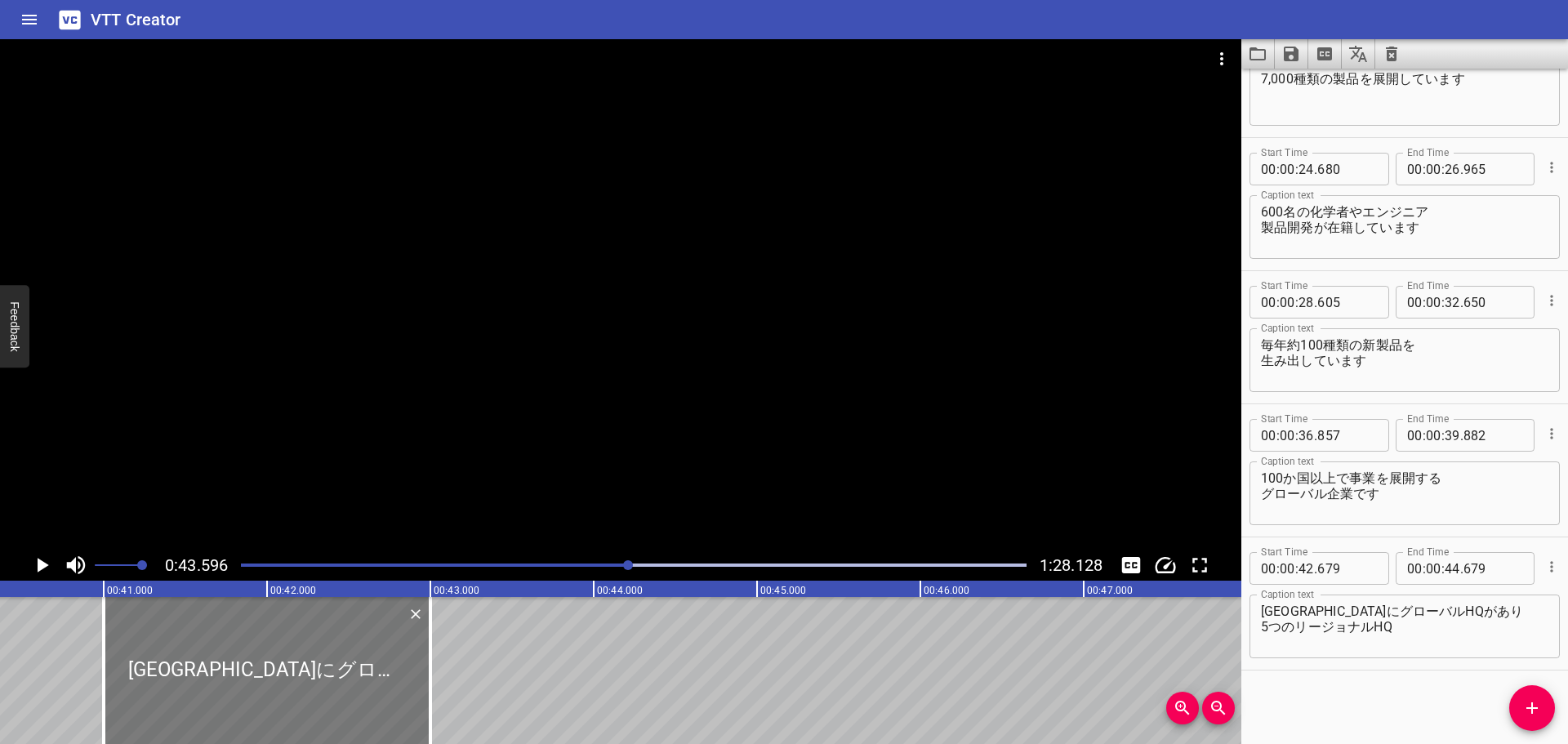
drag, startPoint x: 439, startPoint y: 630, endPoint x: 165, endPoint y: 633, distance: 274.0
click at [165, 633] on div at bounding box center [267, 670] width 326 height 147
type input "40"
type input "999"
type input "42"
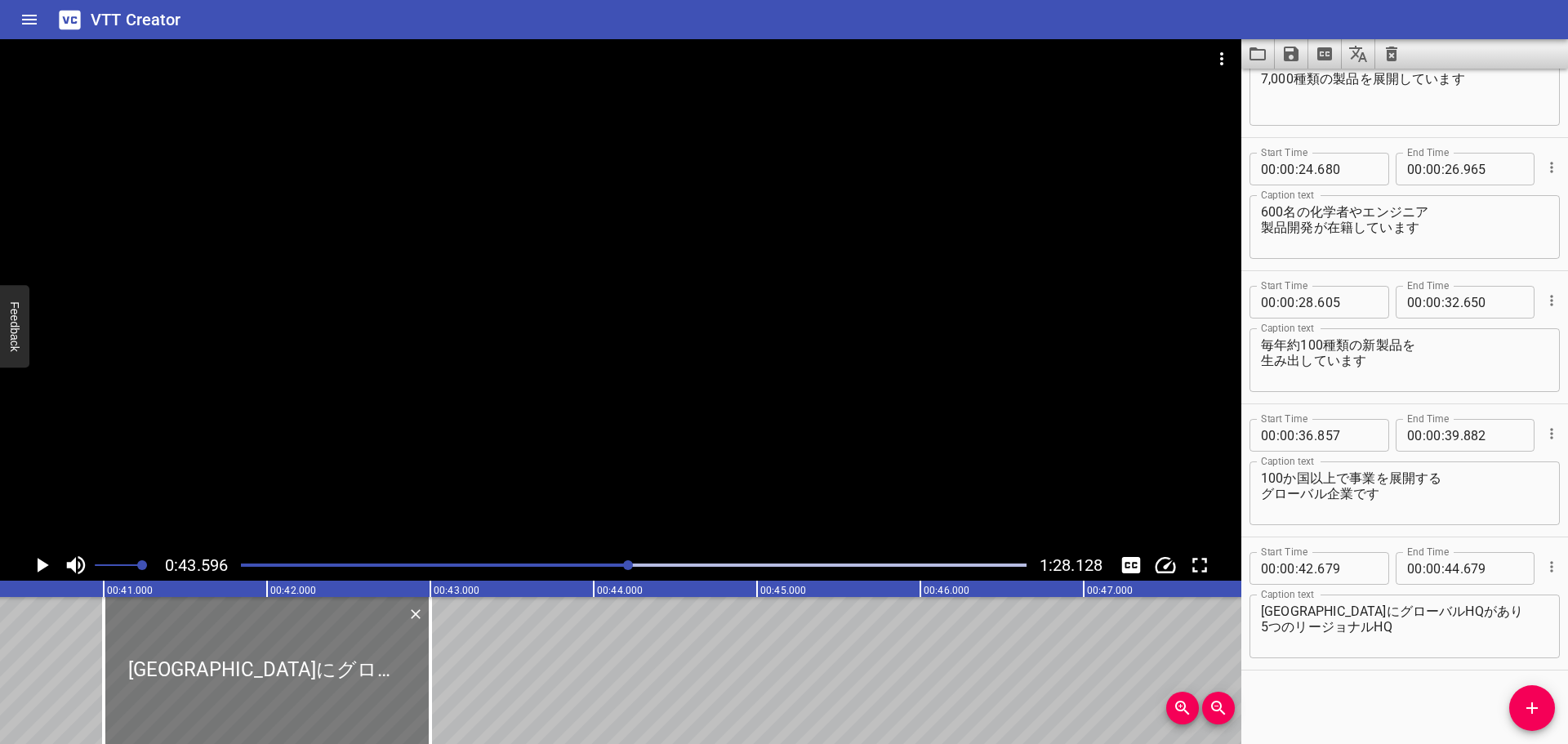
type input "999"
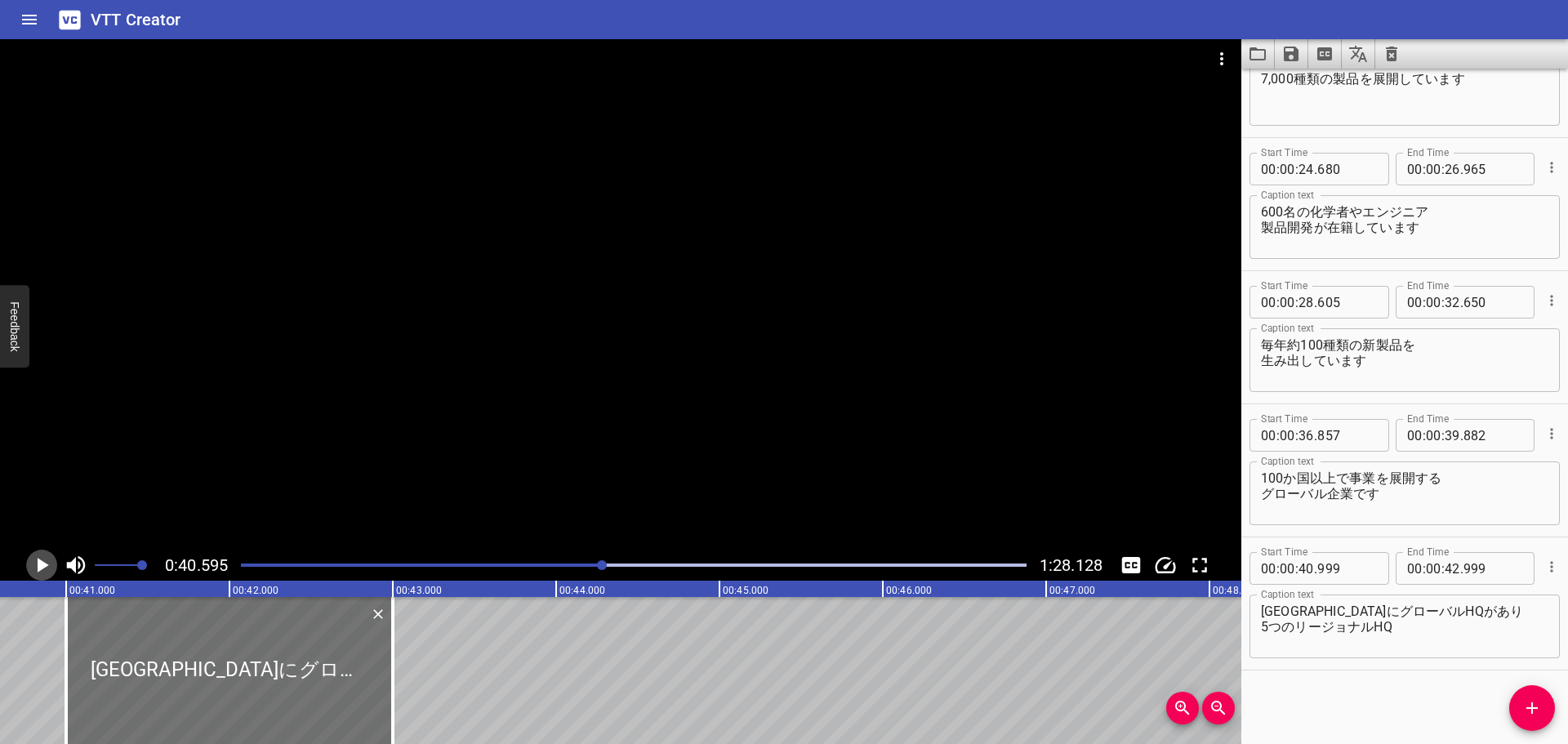
click at [40, 560] on icon "Play/Pause" at bounding box center [43, 565] width 12 height 15
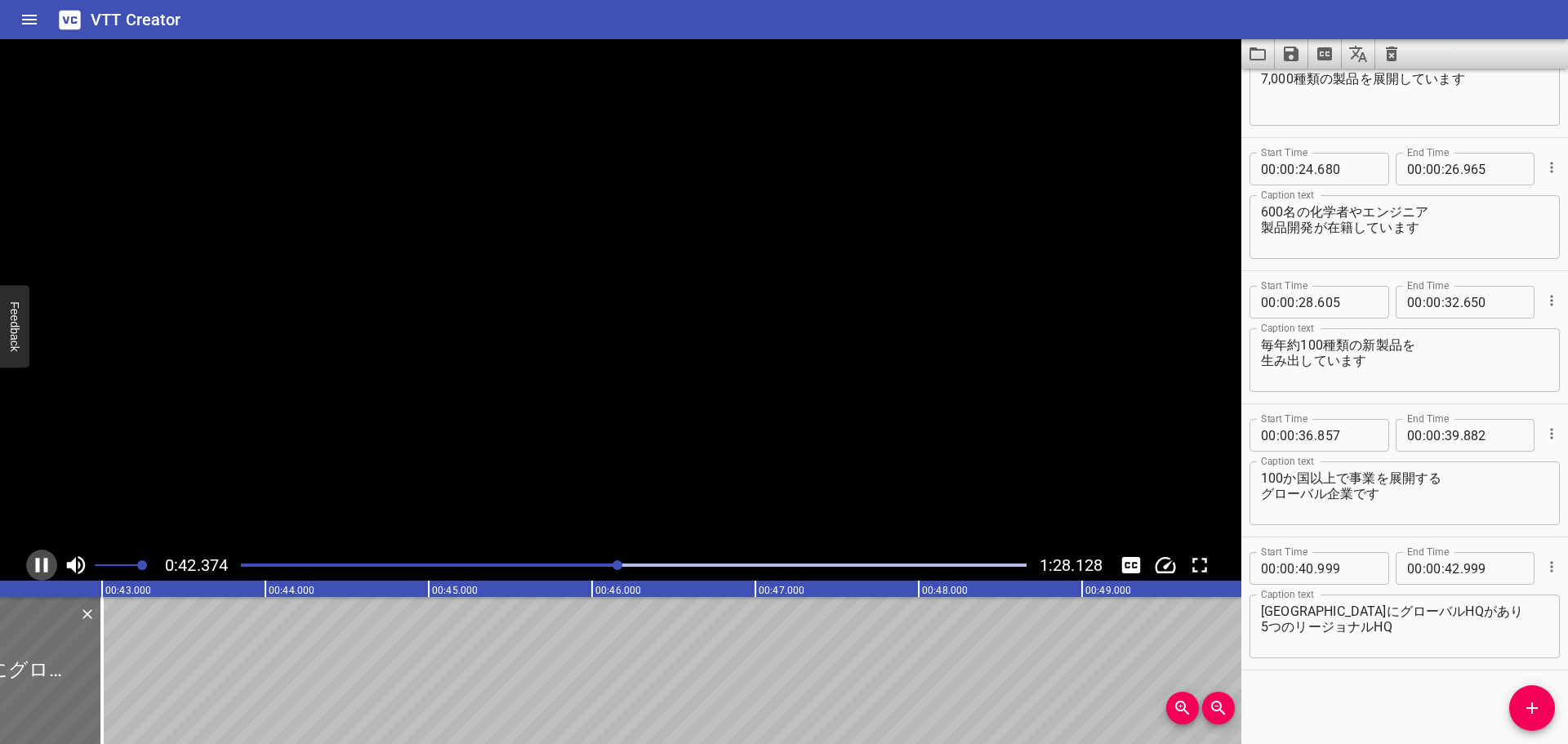
click at [40, 560] on icon "Play/Pause" at bounding box center [41, 565] width 25 height 25
click at [1540, 704] on icon "Add Cue" at bounding box center [1532, 708] width 20 height 20
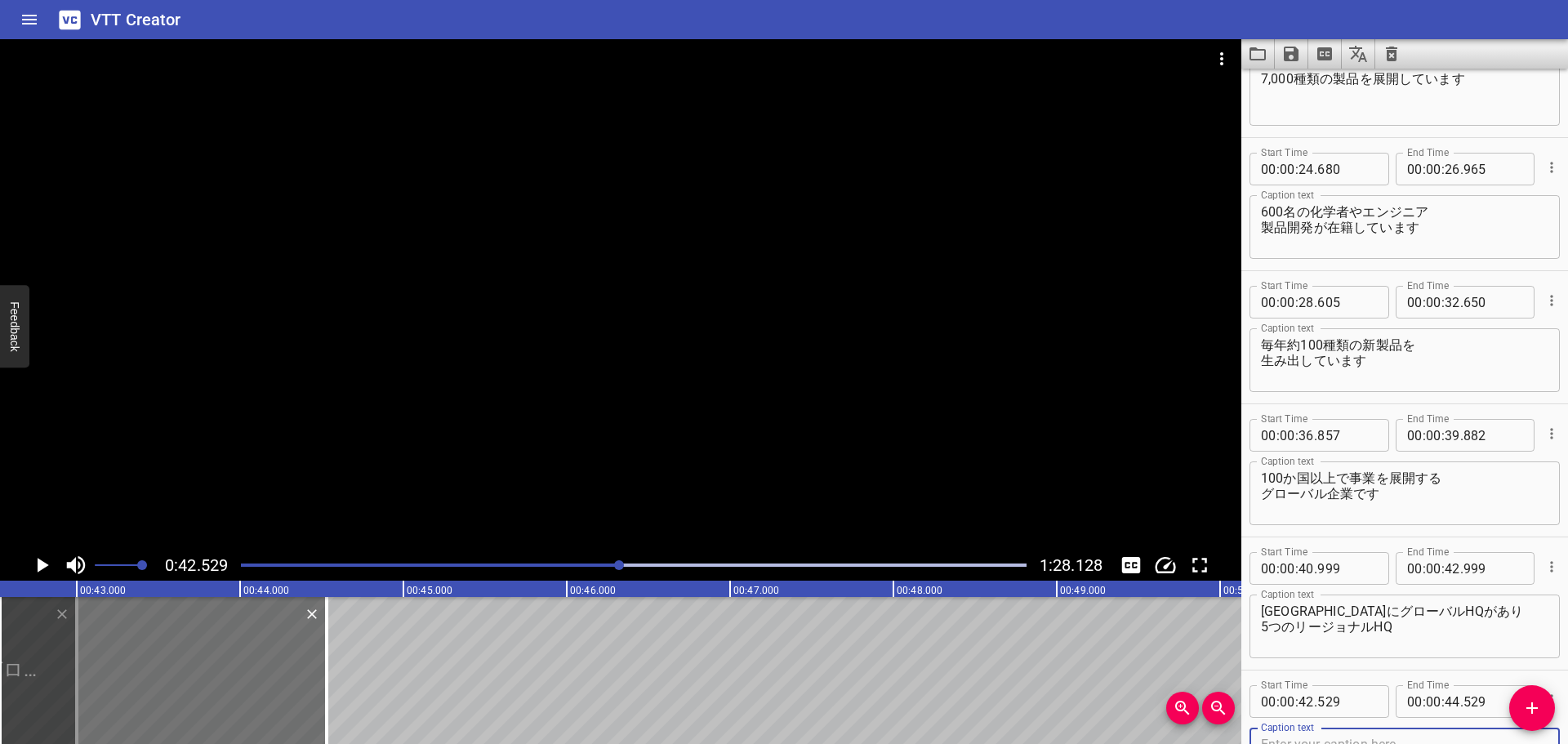
scroll to position [741, 0]
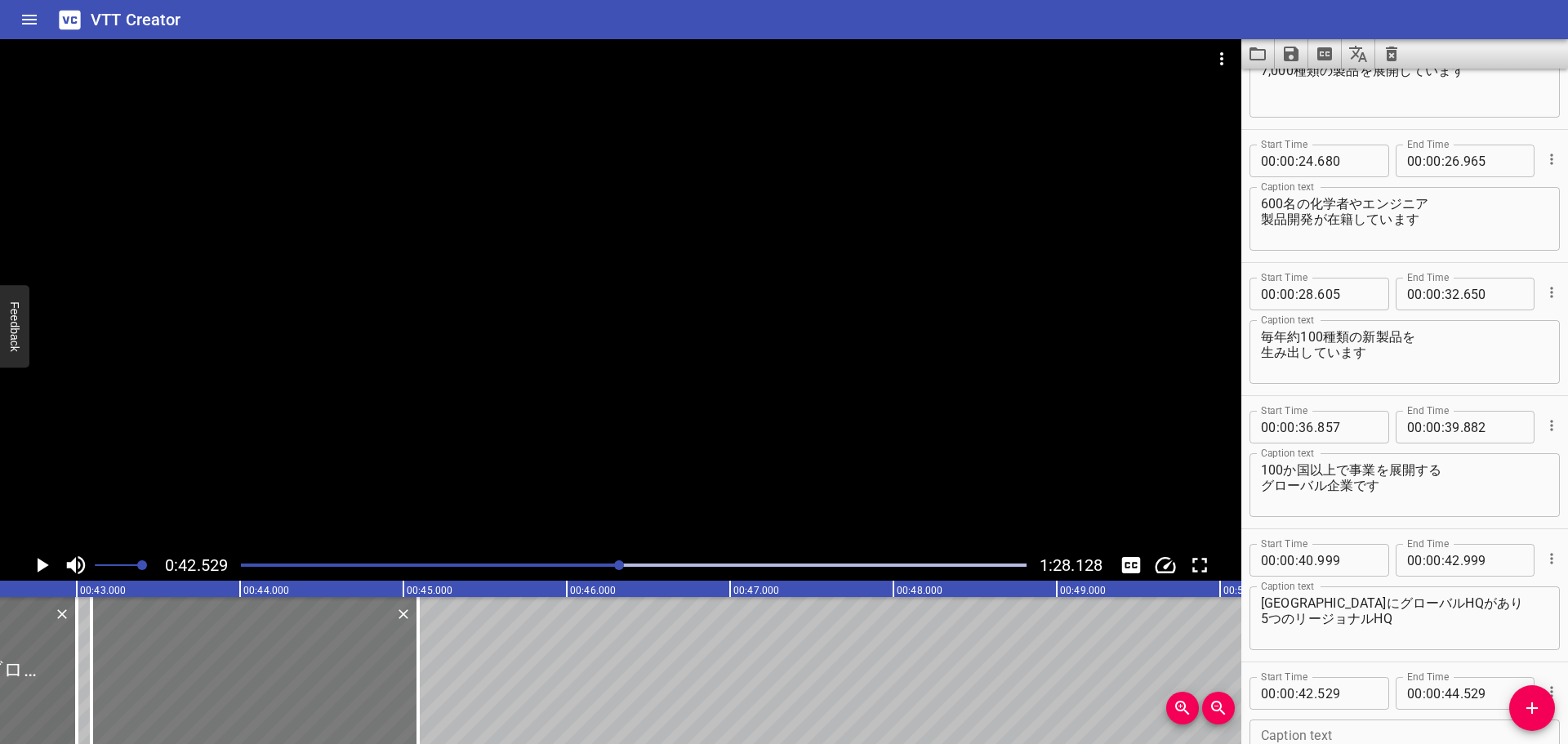
drag, startPoint x: 205, startPoint y: 667, endPoint x: 296, endPoint y: 666, distance: 91.0
click at [296, 666] on div at bounding box center [254, 670] width 326 height 147
type input "43"
type input "084"
type input "45"
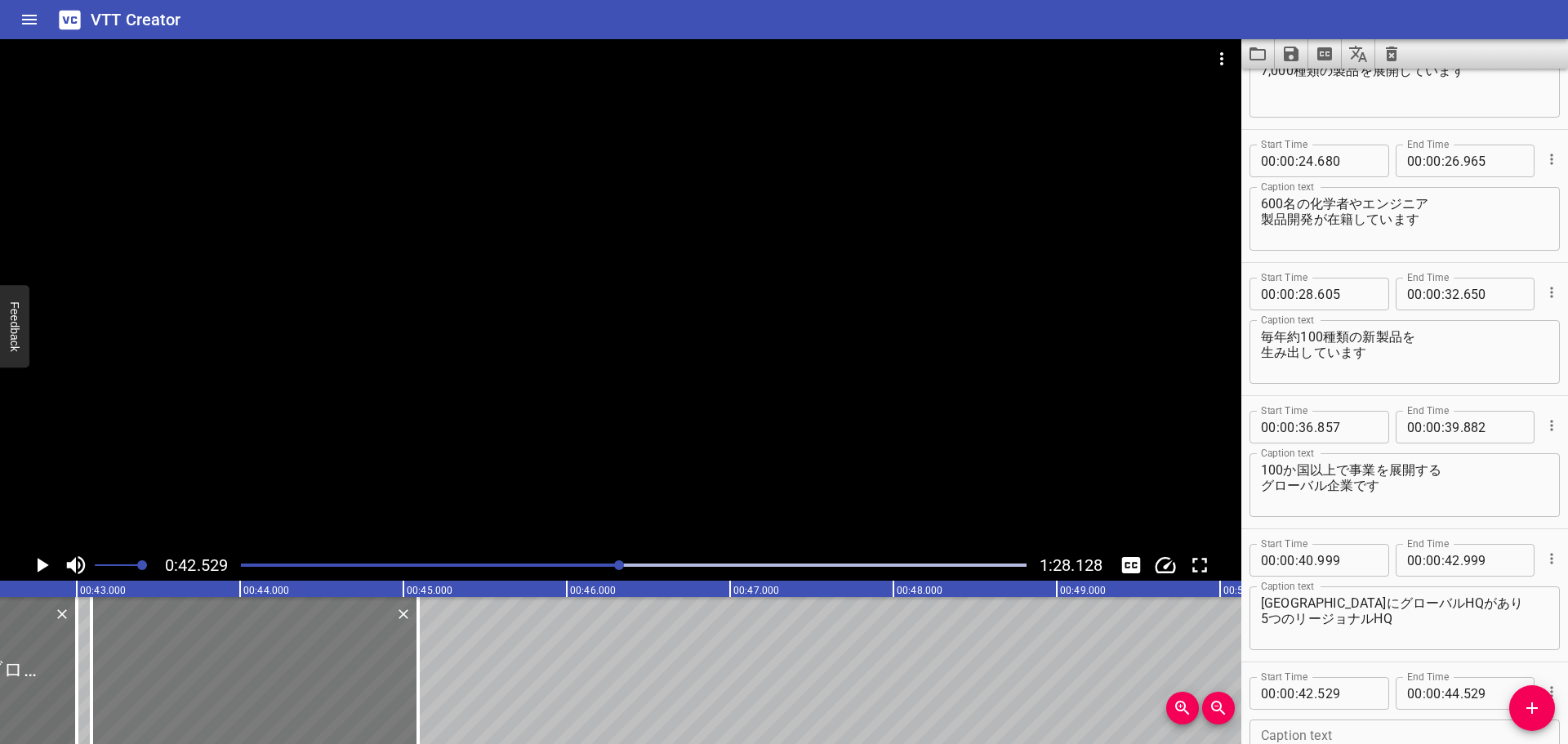
type input "084"
drag, startPoint x: 1419, startPoint y: 627, endPoint x: 1251, endPoint y: 631, distance: 168.0
click at [1251, 631] on div "[GEOGRAPHIC_DATA]にグローバルHQがあり 5つのリージョナルHQ Caption text" at bounding box center [1404, 618] width 311 height 64
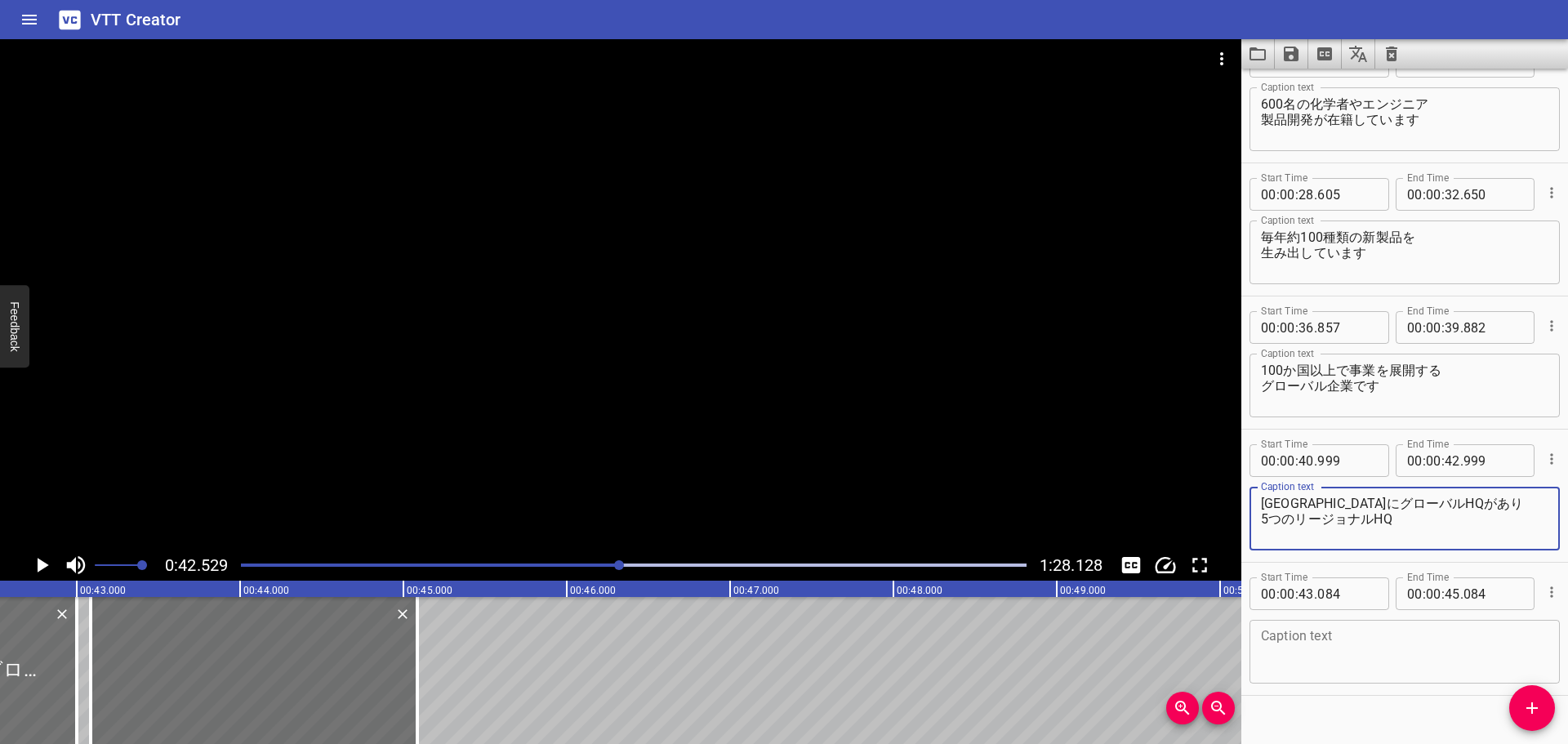
scroll to position [866, 0]
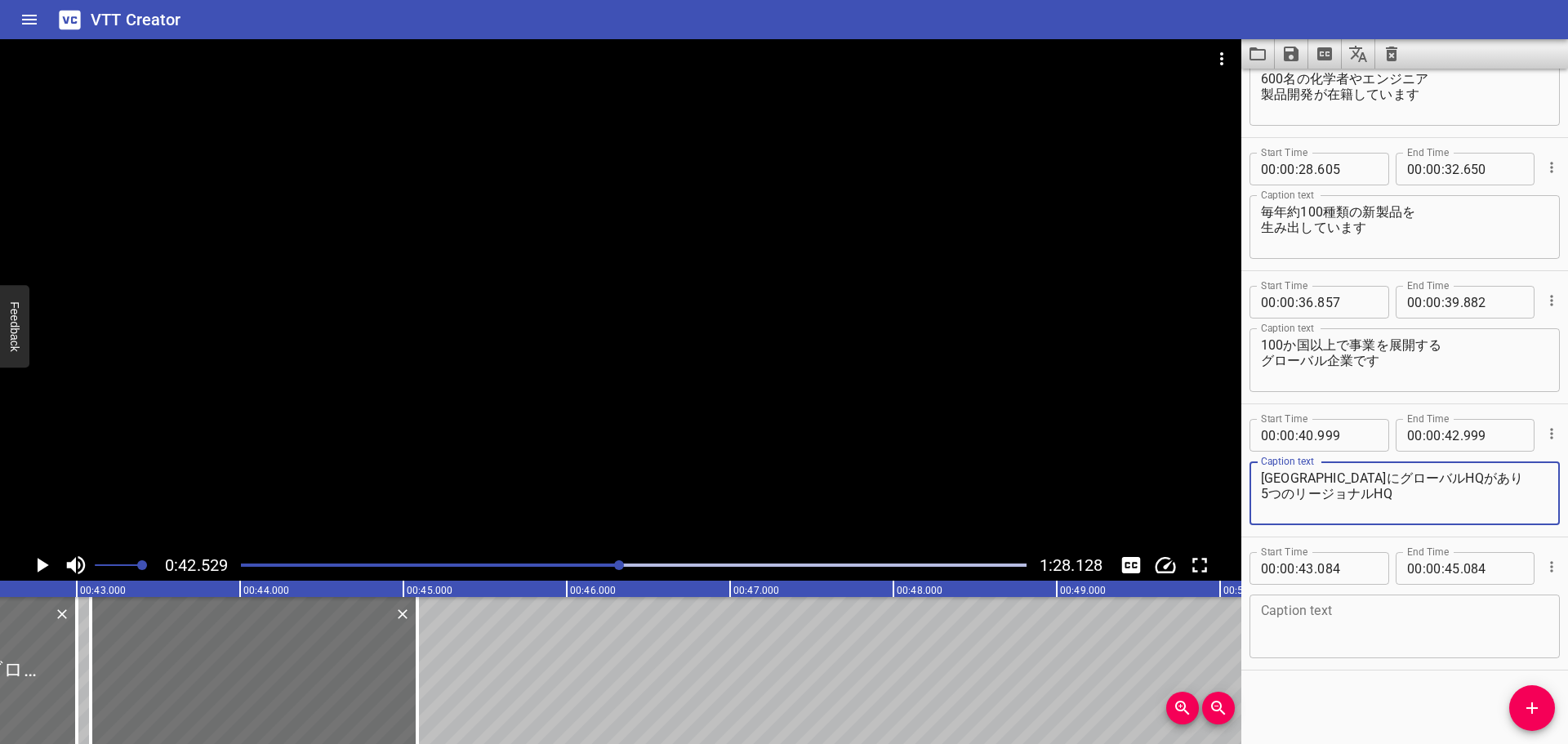
type textarea "[GEOGRAPHIC_DATA]にグローバルHQがあり 5つのリージョナルHQ"
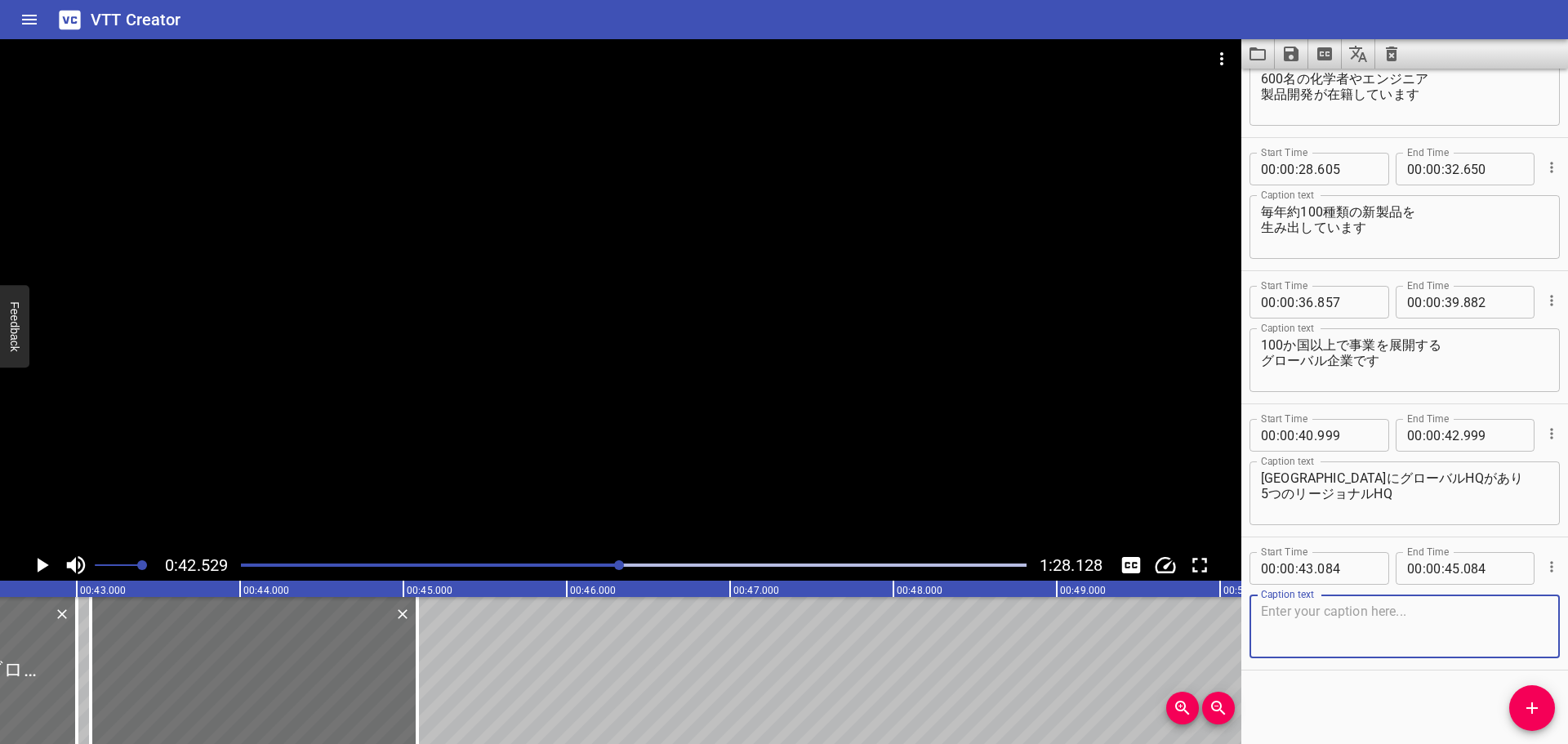
click at [1378, 642] on textarea at bounding box center [1404, 626] width 287 height 46
paste textarea "、世界中の59か所に営業所があります"
type textarea "、世界中の59か所に営業所があります"
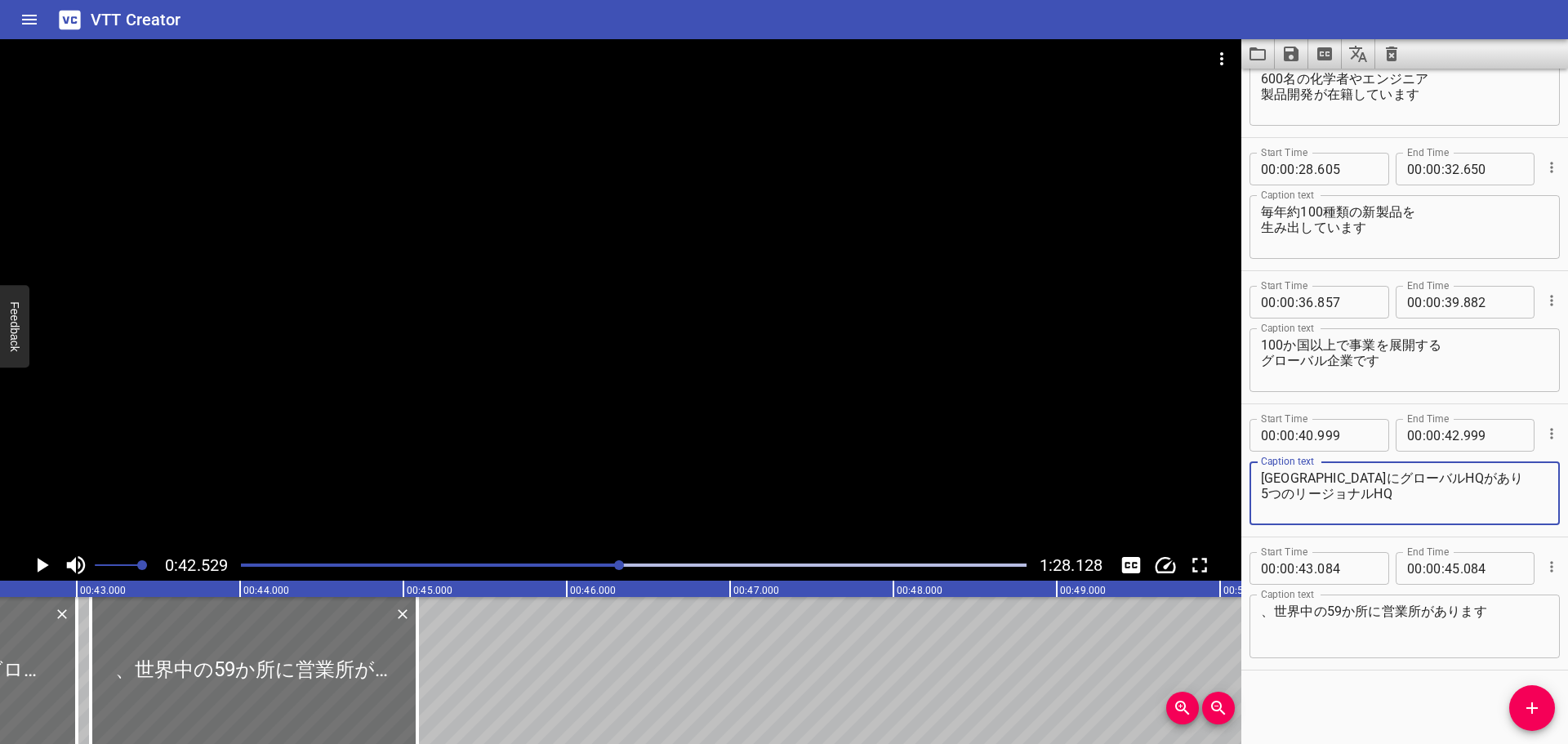
drag, startPoint x: 1433, startPoint y: 505, endPoint x: 1255, endPoint y: 500, distance: 178.1
click at [1255, 500] on div "[GEOGRAPHIC_DATA]にグローバルHQがあり 5つのリージョナルHQ Caption text" at bounding box center [1404, 493] width 311 height 64
type textarea "[GEOGRAPHIC_DATA]にグローバルHQがあり"
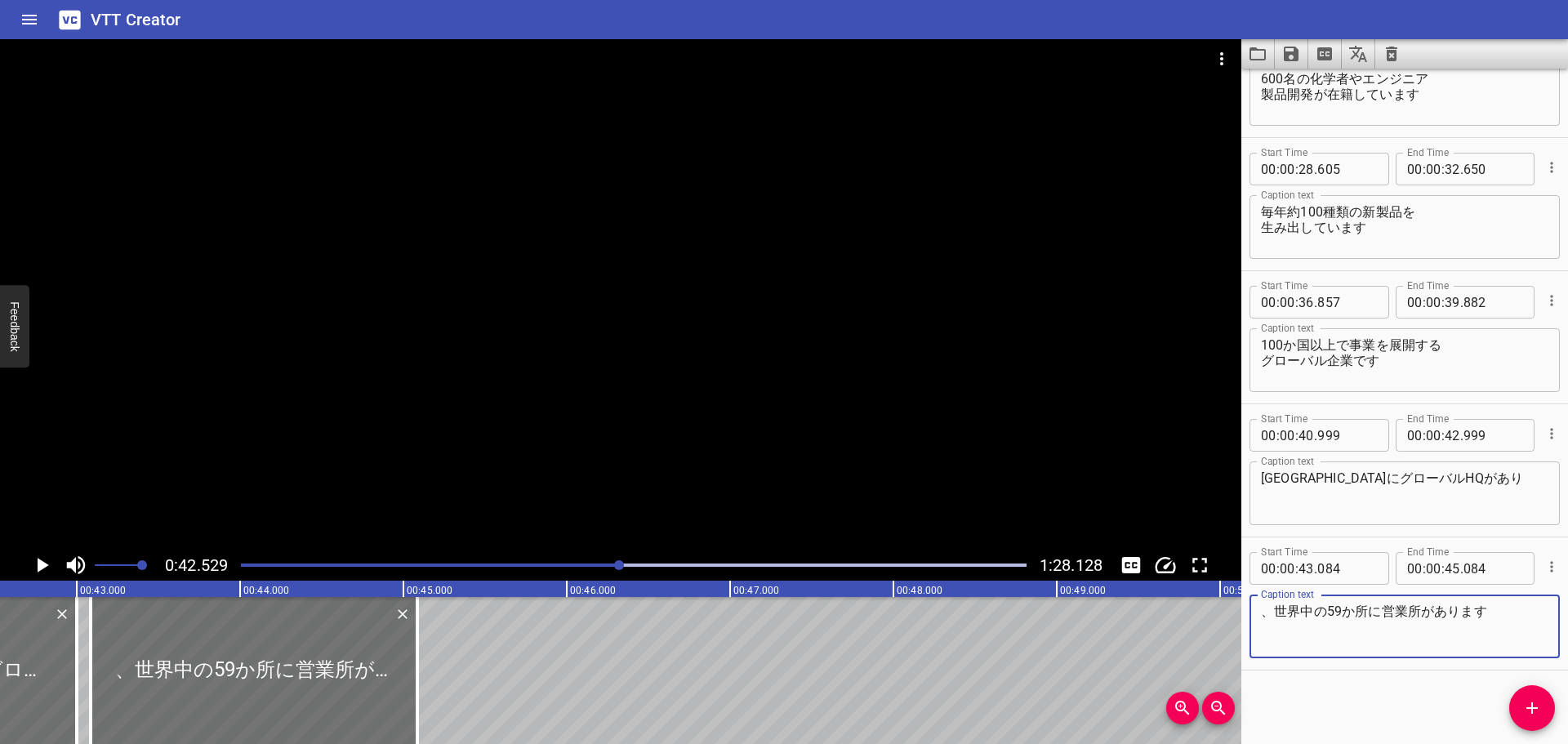
drag, startPoint x: 1276, startPoint y: 609, endPoint x: 1231, endPoint y: 607, distance: 45.0
click at [1231, 607] on main "0:42.529 1:28.128 00:00.000 00:01.000 00:02.000 00:03.000 00:04.000 00:05.000 0…" at bounding box center [784, 391] width 1568 height 705
paste textarea "5つのリージョナルHQ"
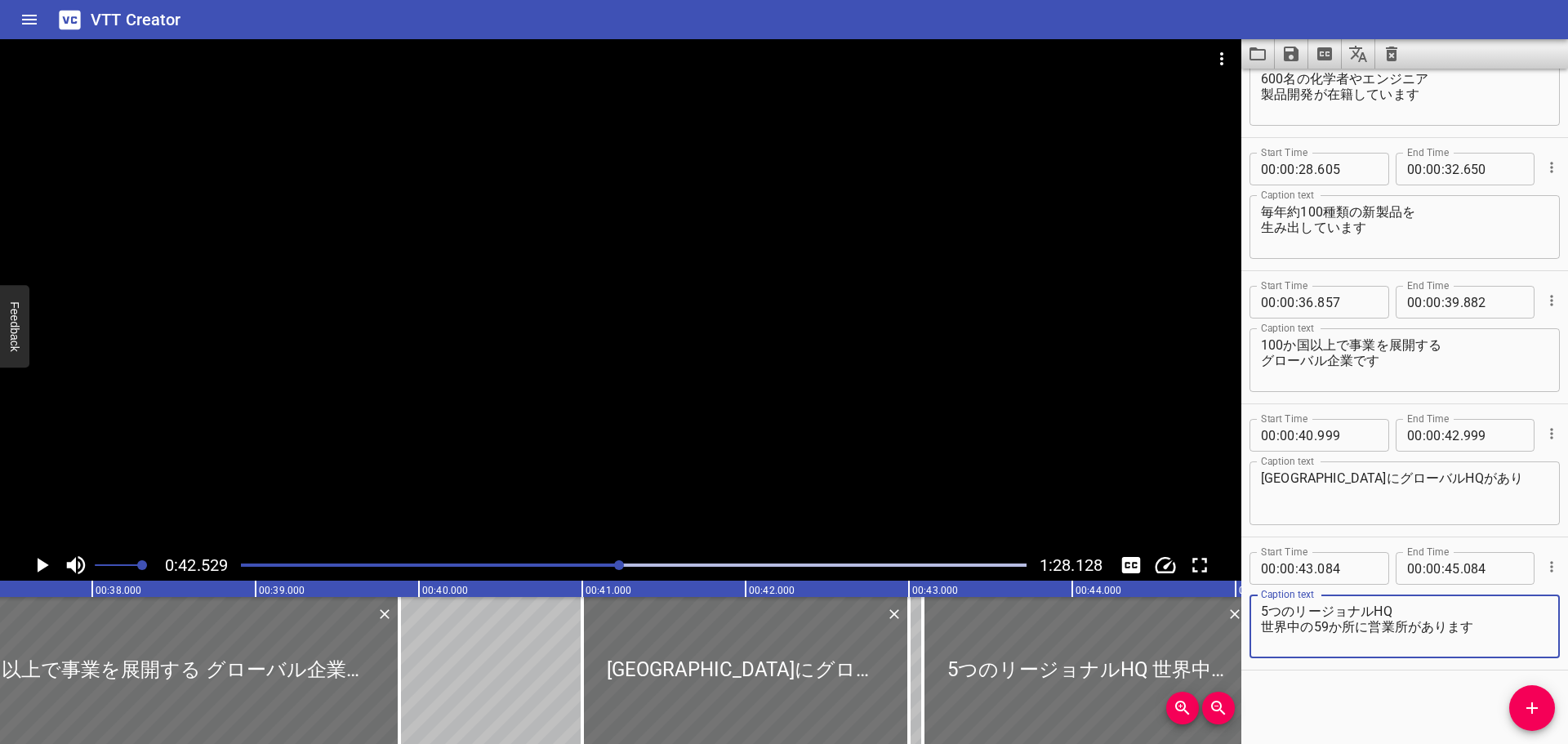
scroll to position [0, 6060]
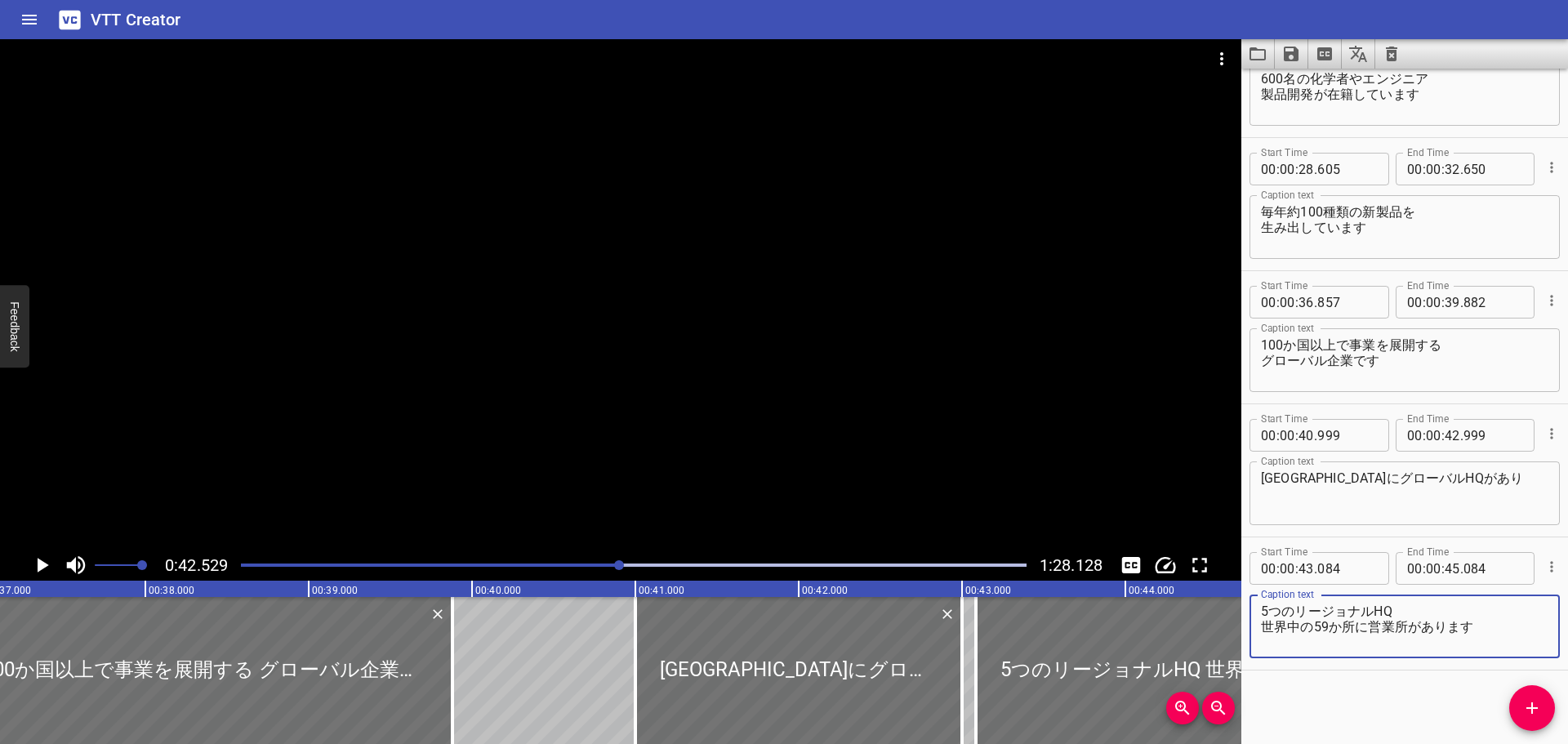
type textarea "5つのリージョナルHQ 世界中の59か所に営業所があります"
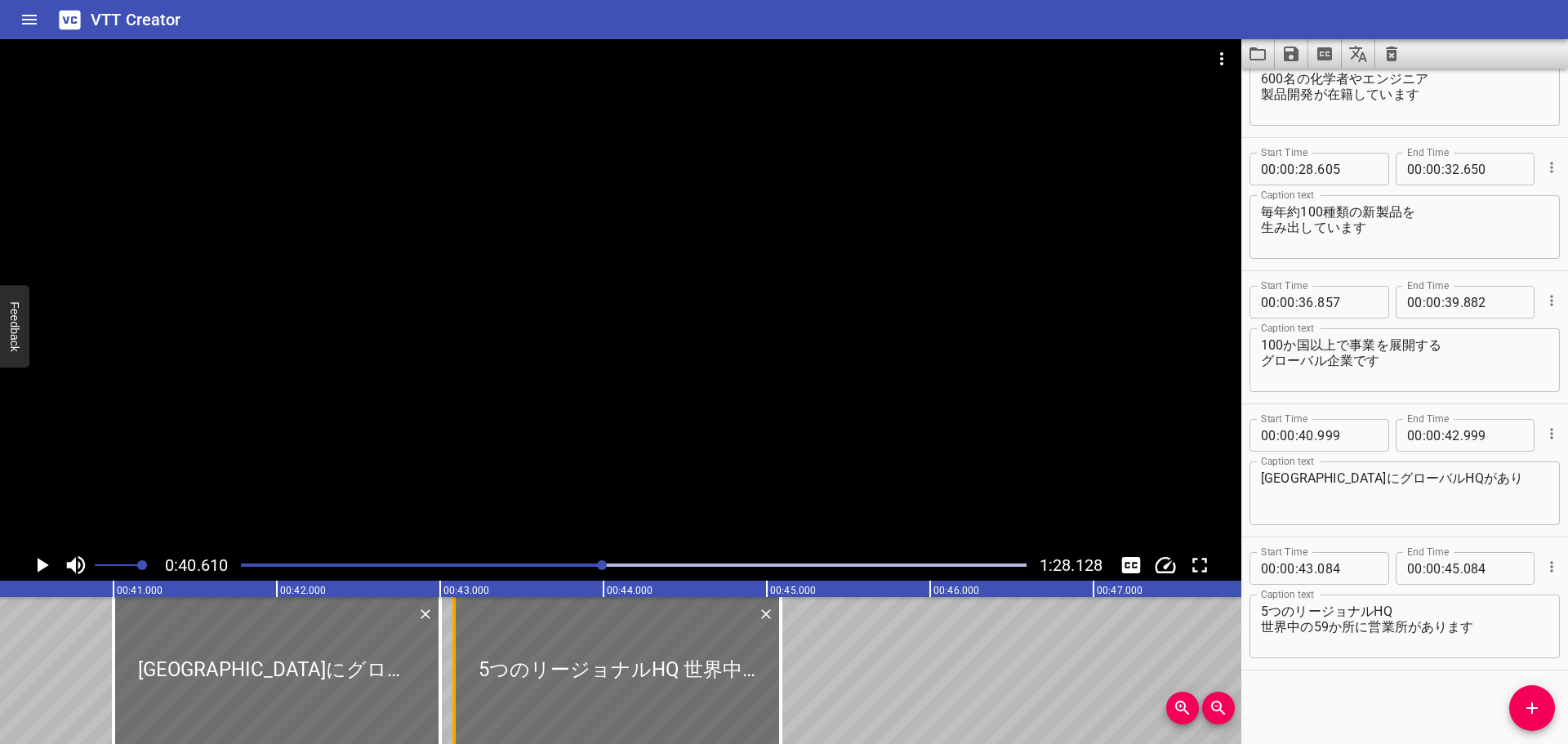
scroll to position [0, 6631]
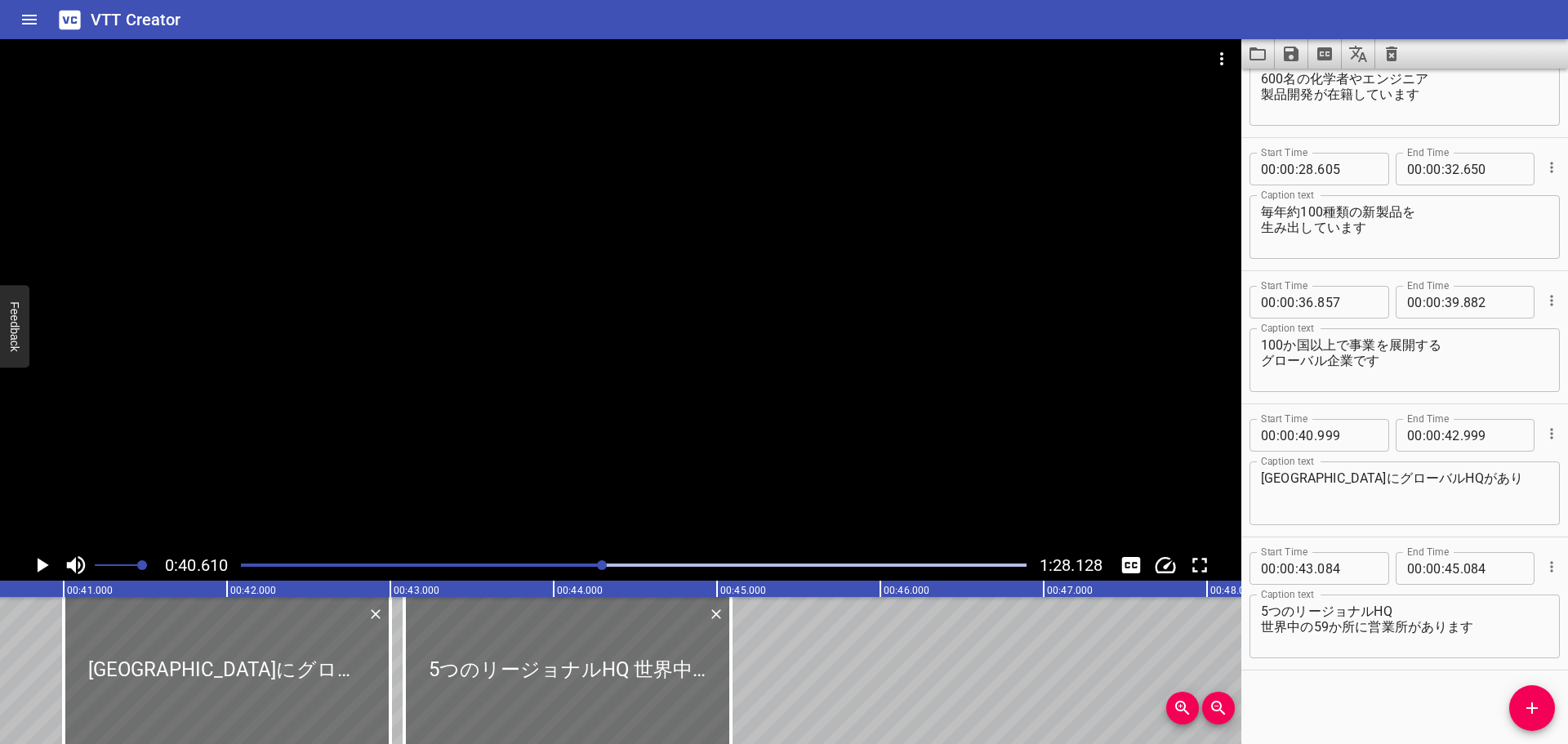
click at [41, 565] on icon "Play/Pause" at bounding box center [43, 565] width 12 height 15
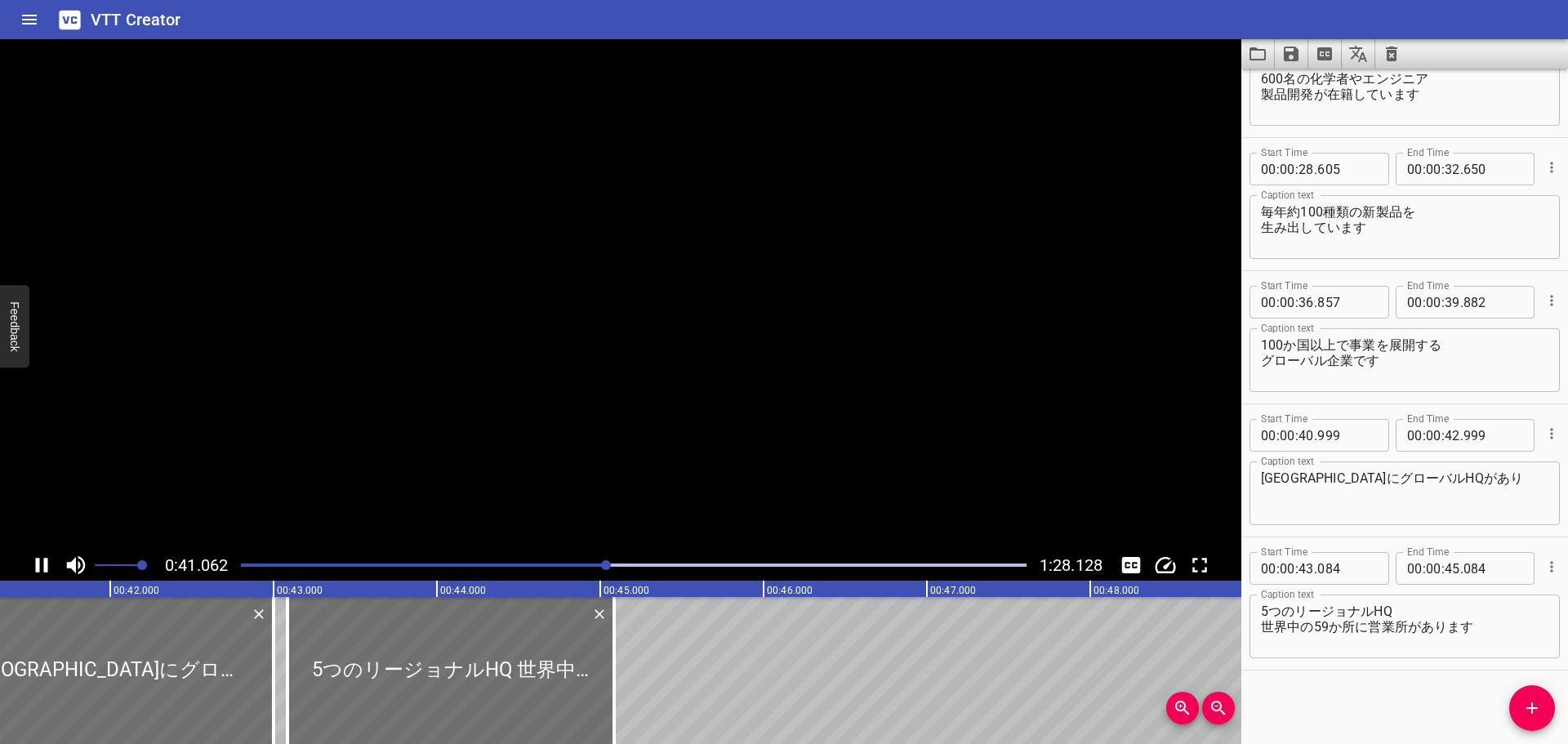
click at [41, 565] on icon "Play/Pause" at bounding box center [41, 565] width 25 height 25
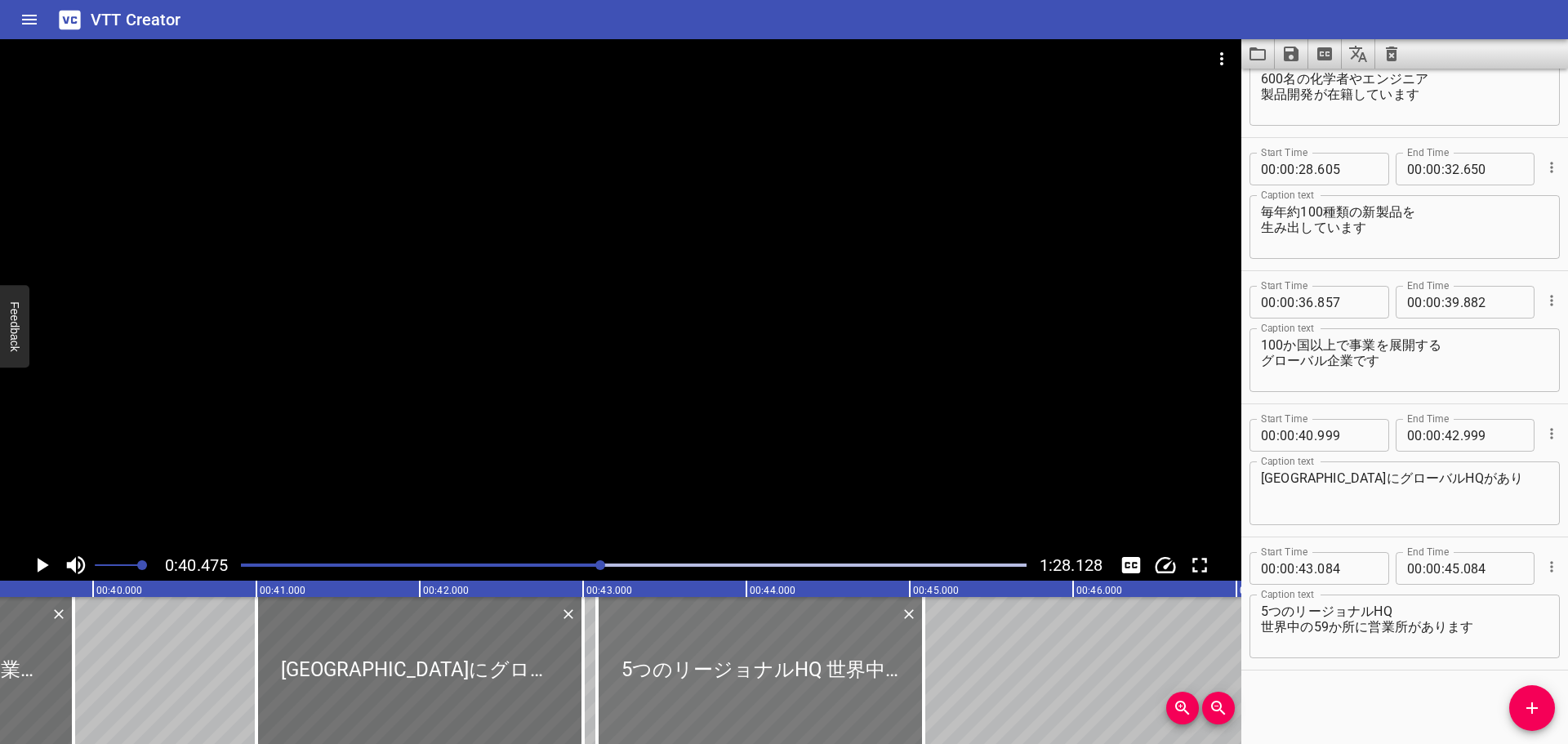
scroll to position [0, 6609]
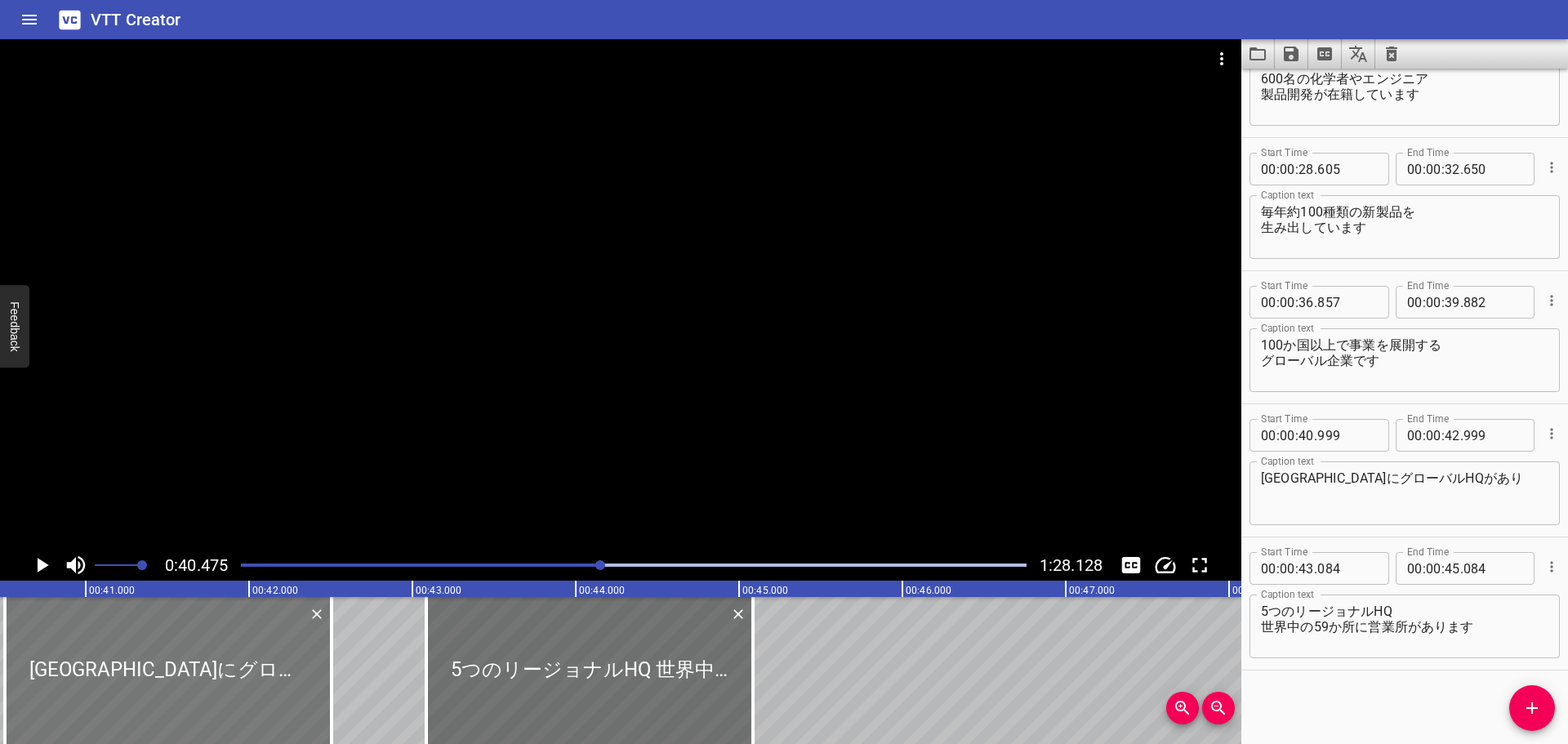
drag, startPoint x: 215, startPoint y: 627, endPoint x: 134, endPoint y: 629, distance: 81.0
click at [134, 629] on div at bounding box center [168, 670] width 326 height 147
type input "504"
click at [1310, 477] on textarea "[GEOGRAPHIC_DATA]にグローバルHQがあり" at bounding box center [1404, 494] width 287 height 46
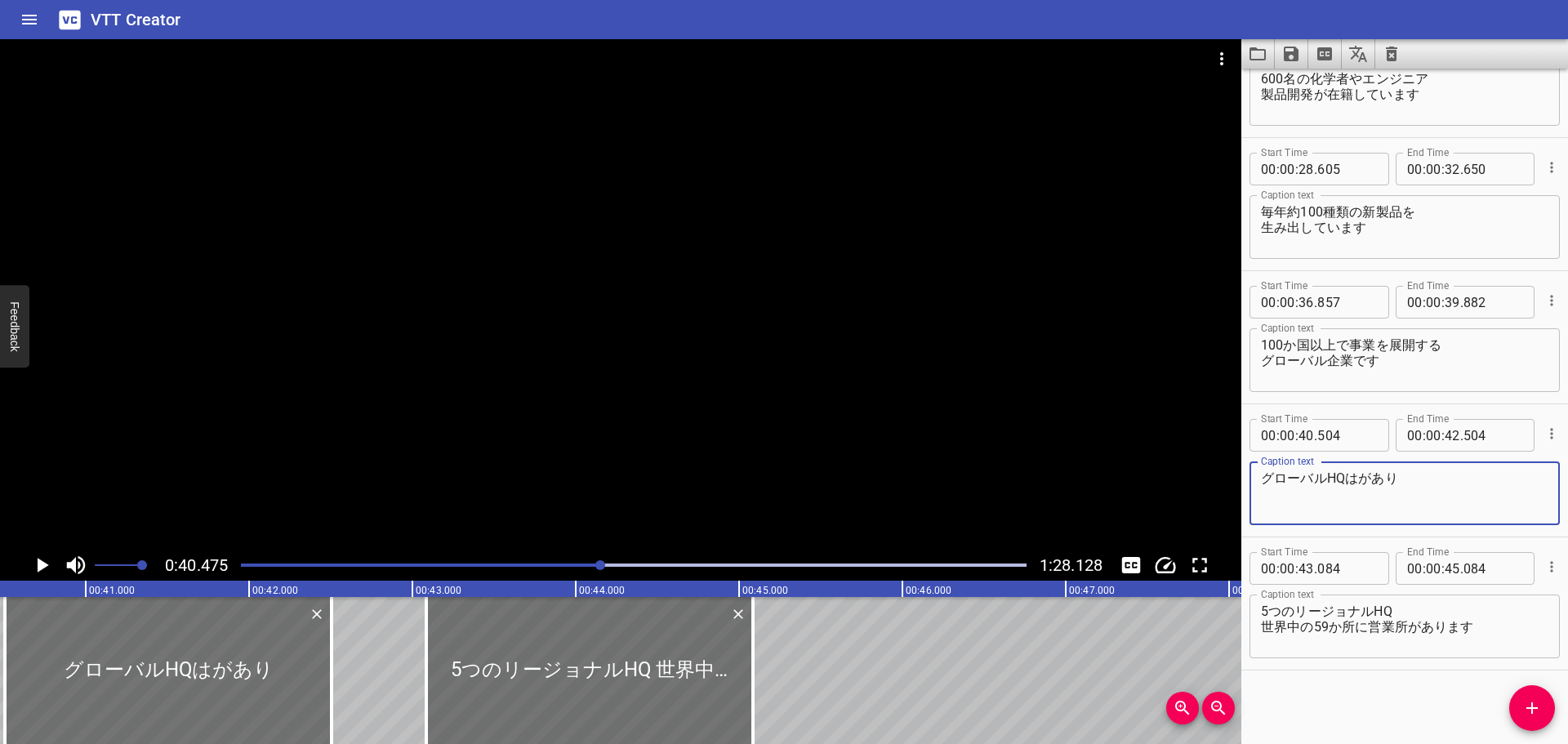
paste textarea "イツに"
click at [46, 565] on icon "Play/Pause" at bounding box center [43, 565] width 12 height 15
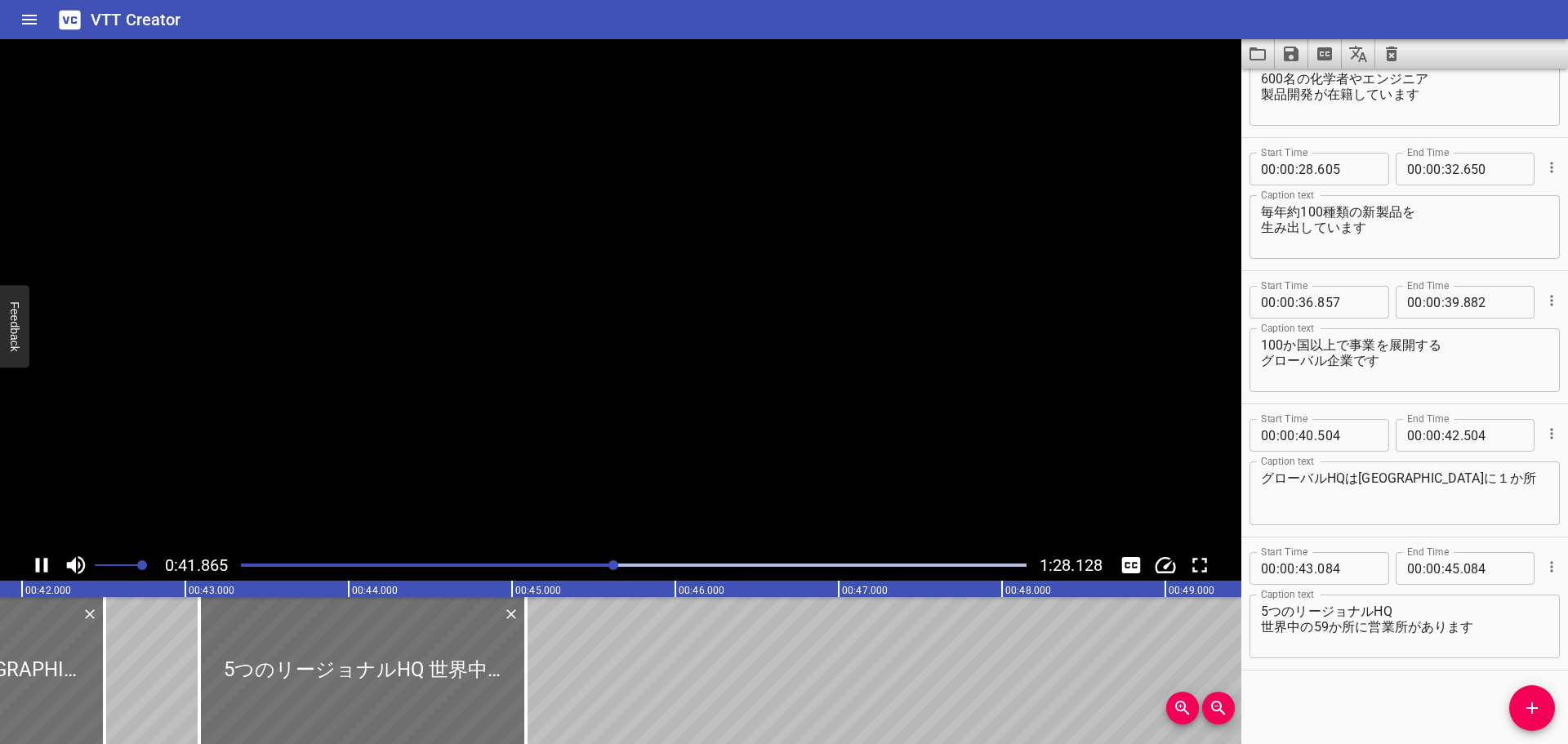
click at [46, 565] on icon "Play/Pause" at bounding box center [41, 565] width 12 height 15
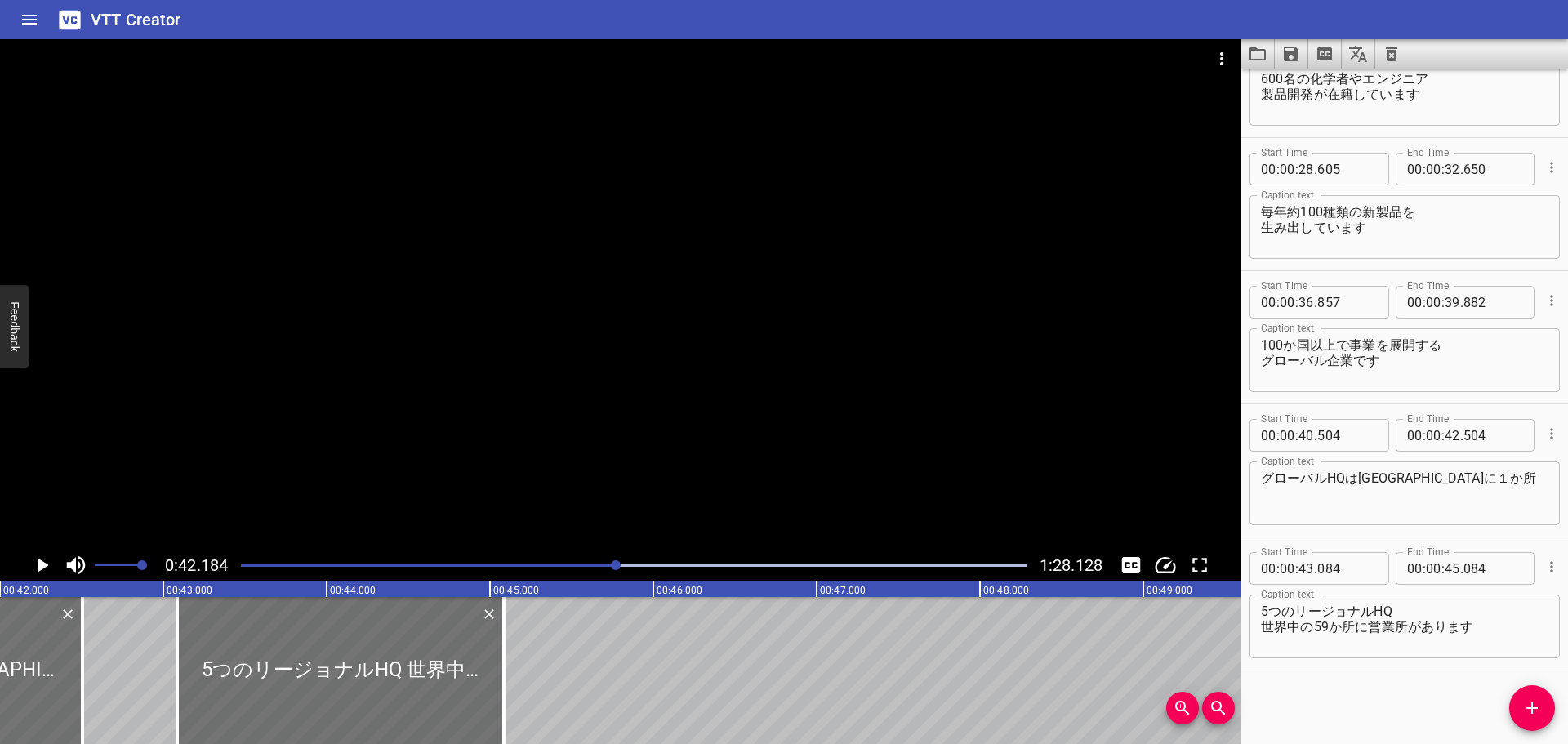
scroll to position [0, 6888]
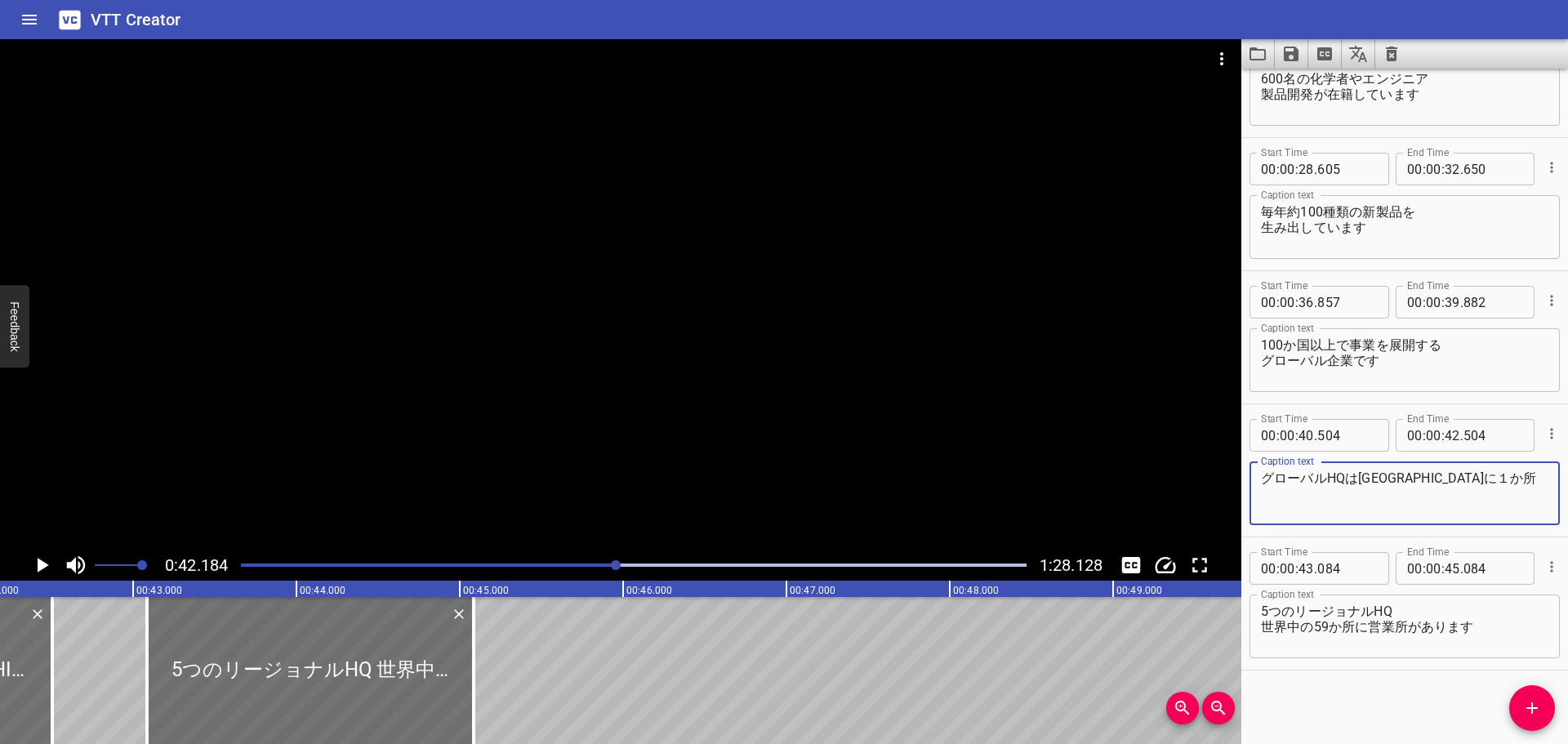
click at [1417, 480] on textarea "グローバルHQは[GEOGRAPHIC_DATA]に１か所" at bounding box center [1404, 494] width 287 height 46
type textarea "グローバルHQは[GEOGRAPHIC_DATA]に1か所"
click at [45, 563] on icon "Play/Pause" at bounding box center [43, 565] width 12 height 15
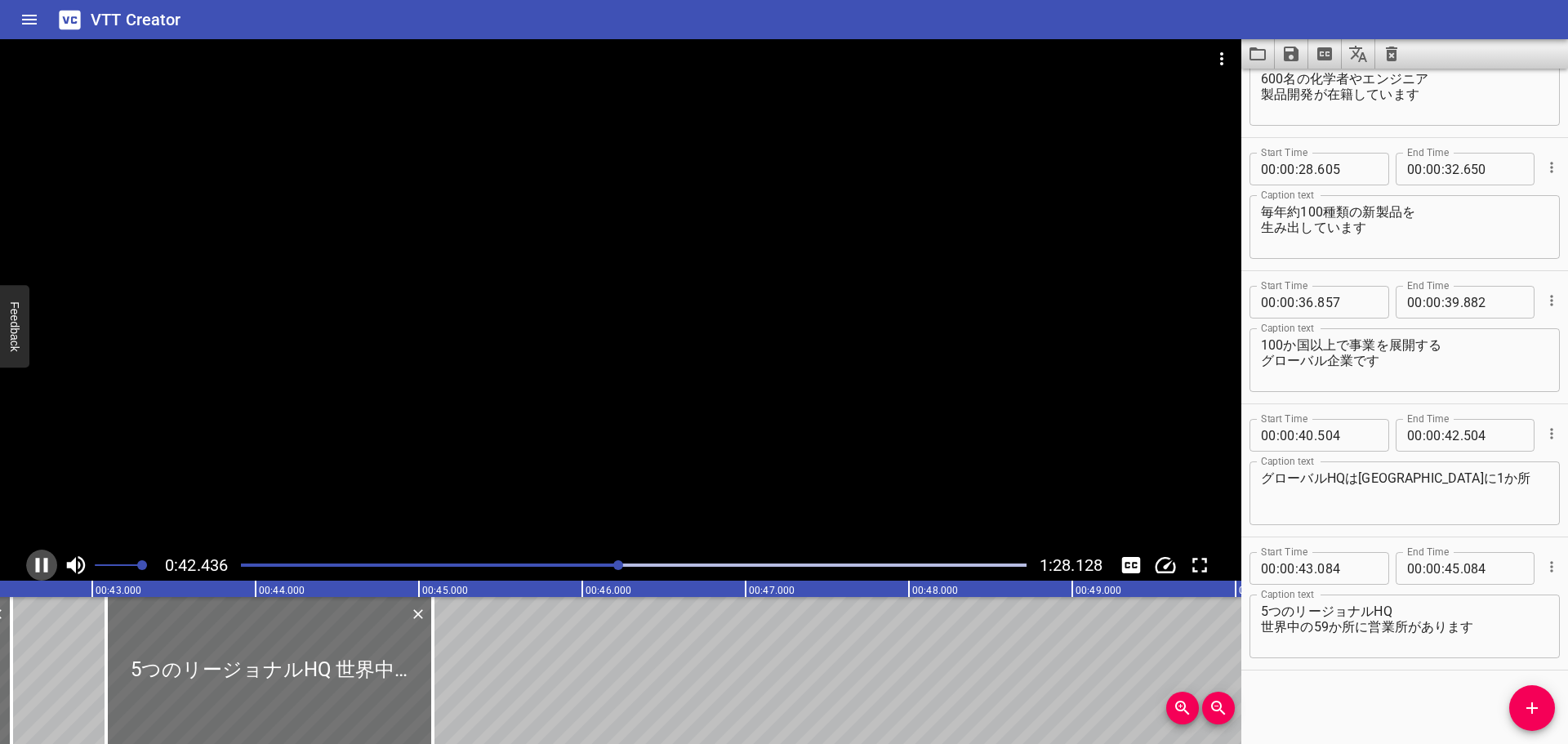
click at [45, 563] on icon "Play/Pause" at bounding box center [41, 565] width 12 height 15
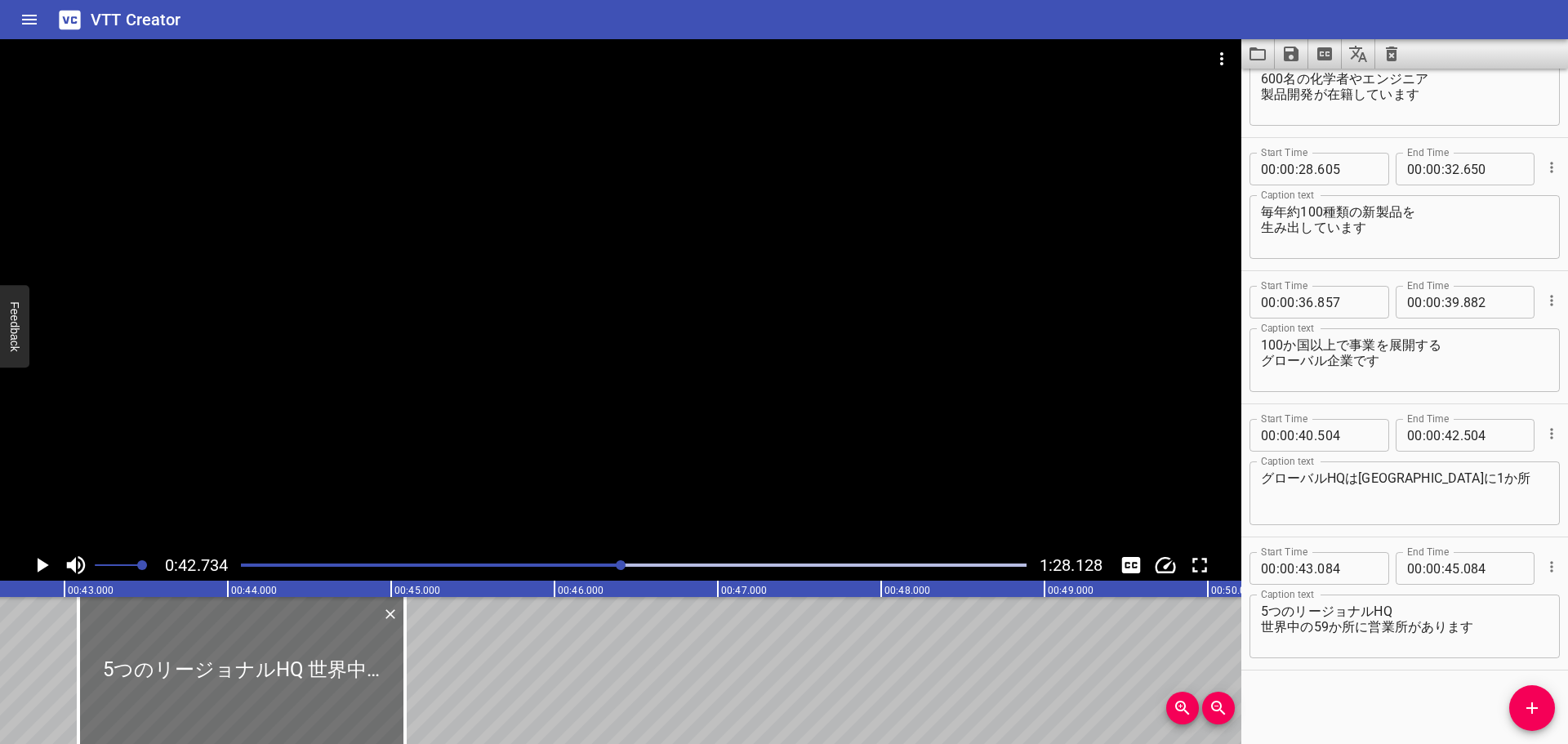
scroll to position [0, 6979]
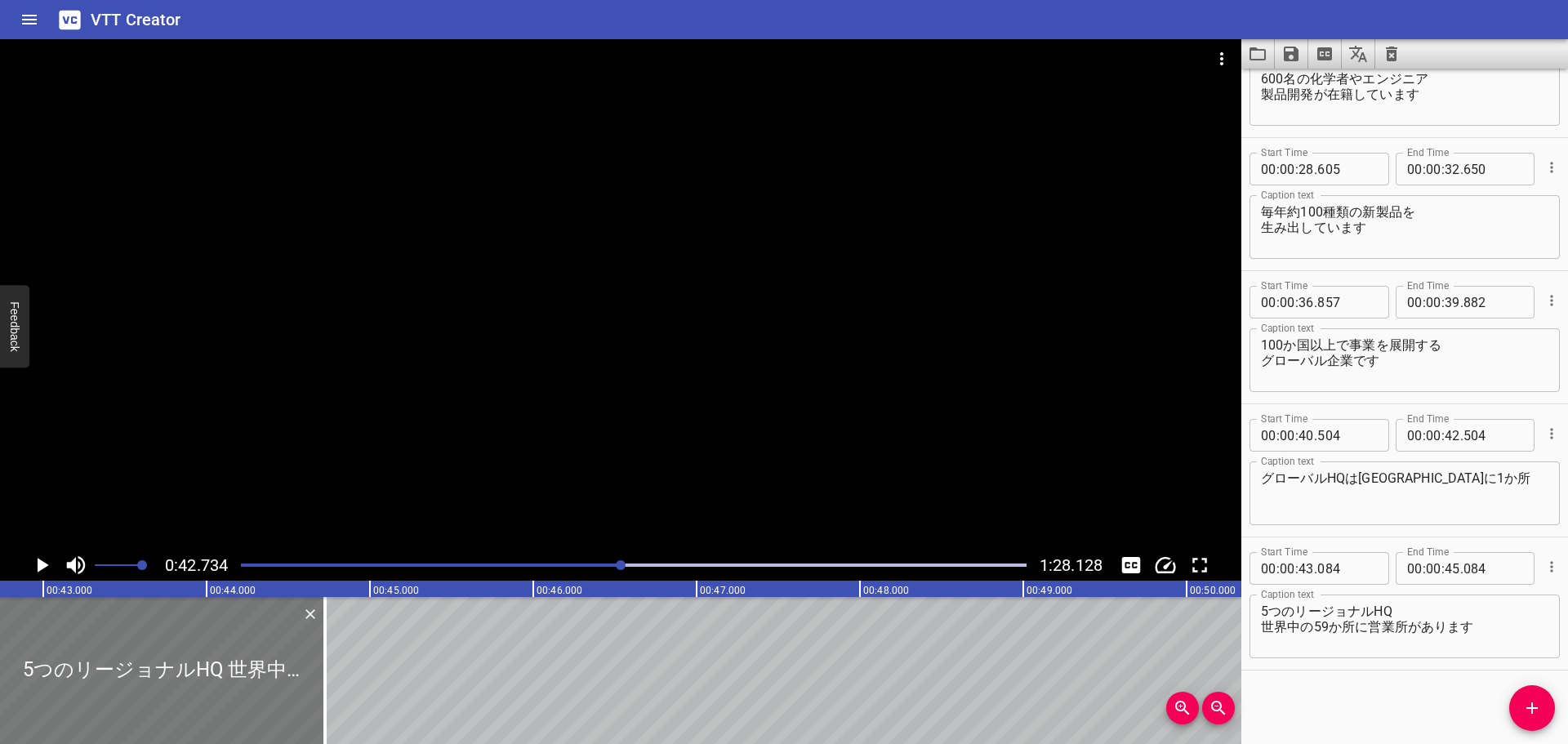
drag, startPoint x: 273, startPoint y: 624, endPoint x: 214, endPoint y: 621, distance: 59.1
click at [214, 621] on div at bounding box center [162, 670] width 326 height 147
type input "42"
type input "724"
type input "44"
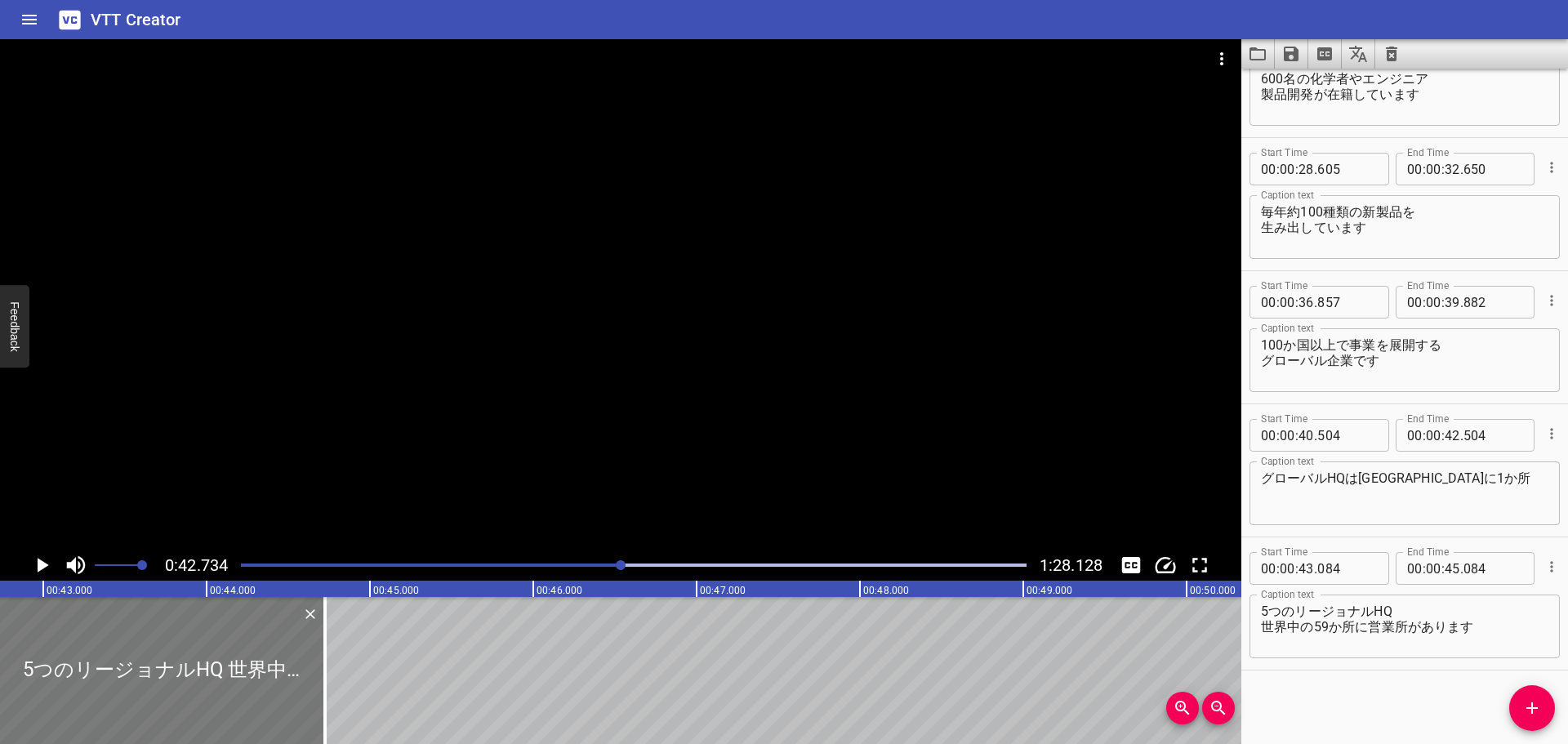
type input "724"
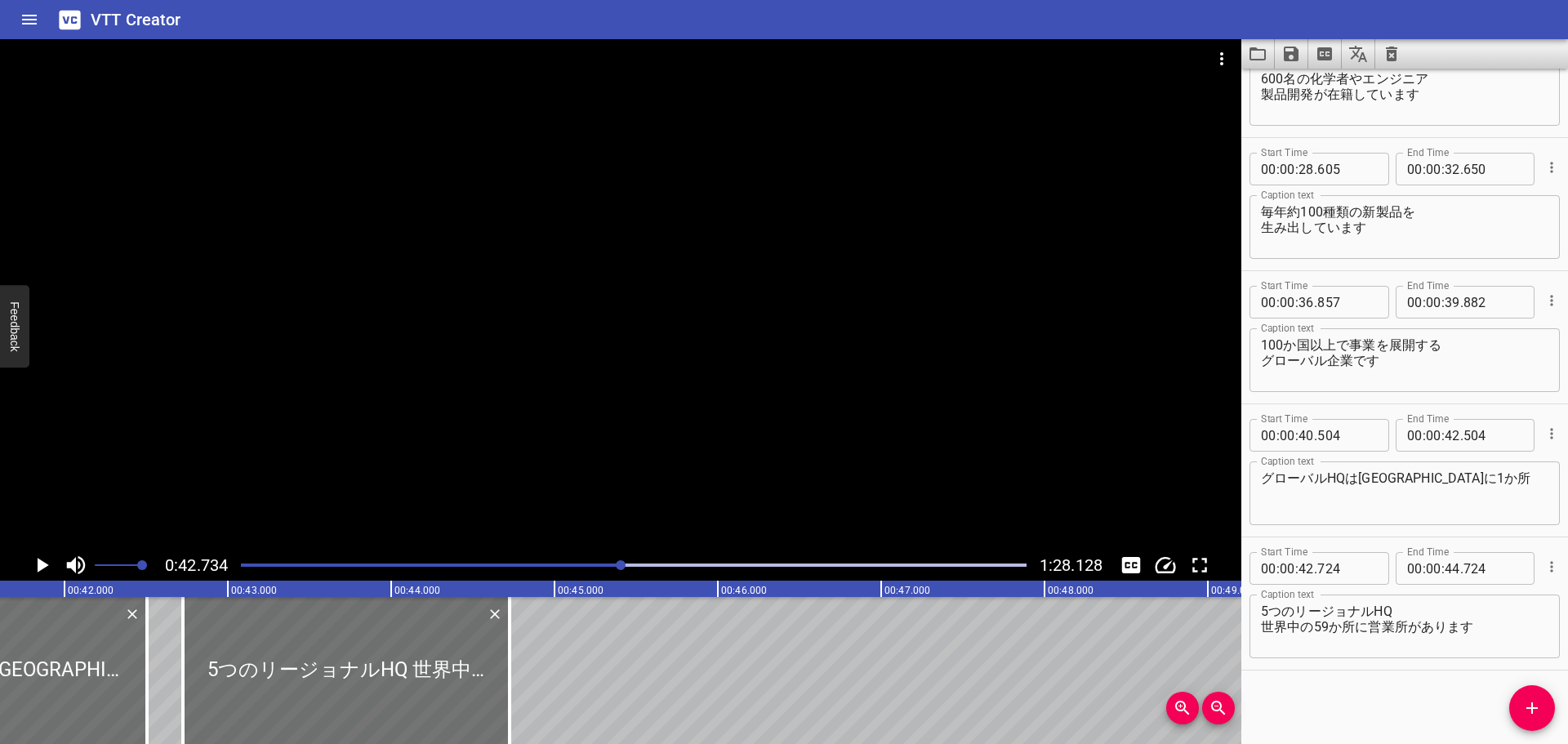
scroll to position [0, 6728]
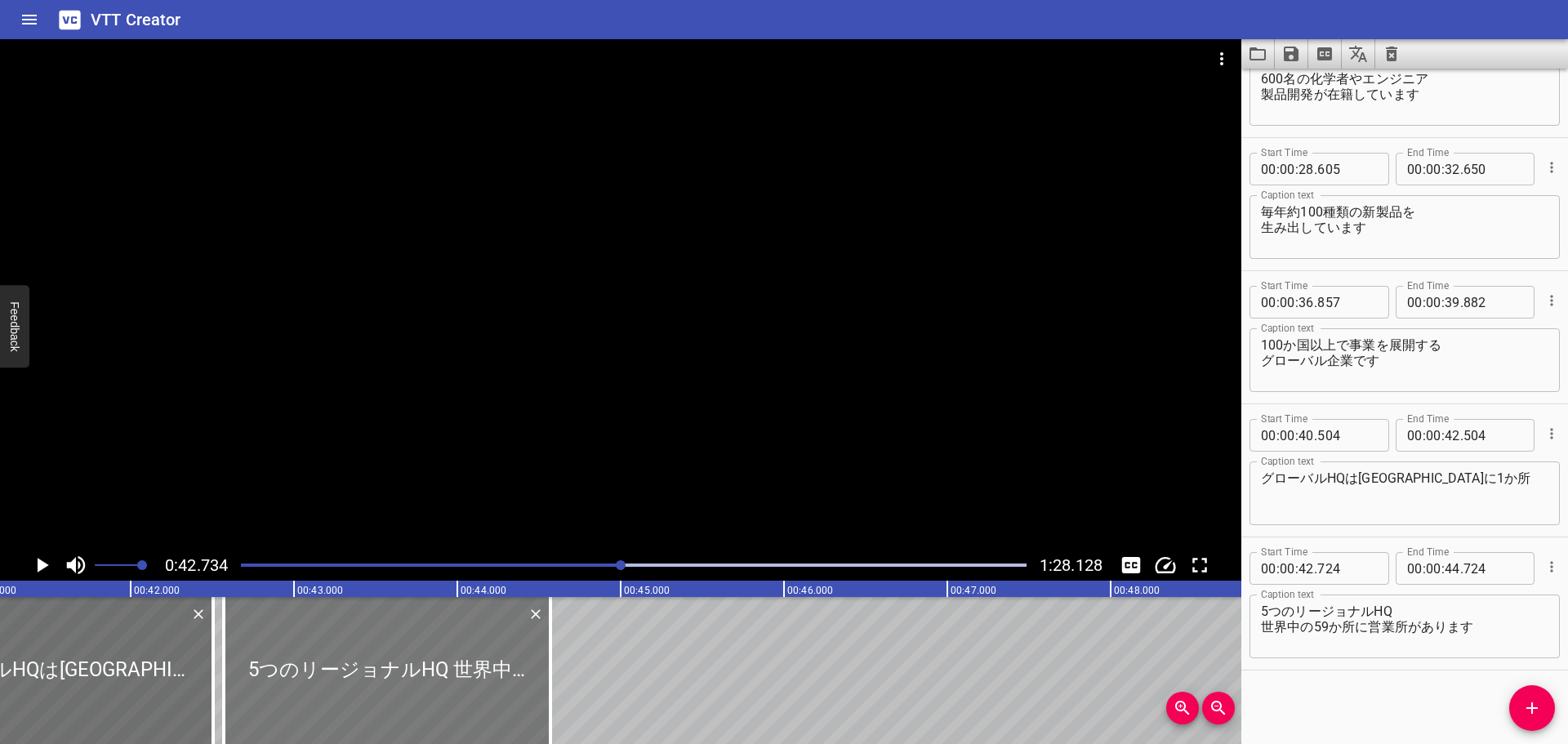
drag, startPoint x: 435, startPoint y: 626, endPoint x: 410, endPoint y: 624, distance: 25.1
click at [410, 624] on div at bounding box center [387, 670] width 326 height 147
type input "569"
drag, startPoint x: 546, startPoint y: 654, endPoint x: 615, endPoint y: 652, distance: 69.0
click at [615, 652] on div at bounding box center [620, 670] width 17 height 147
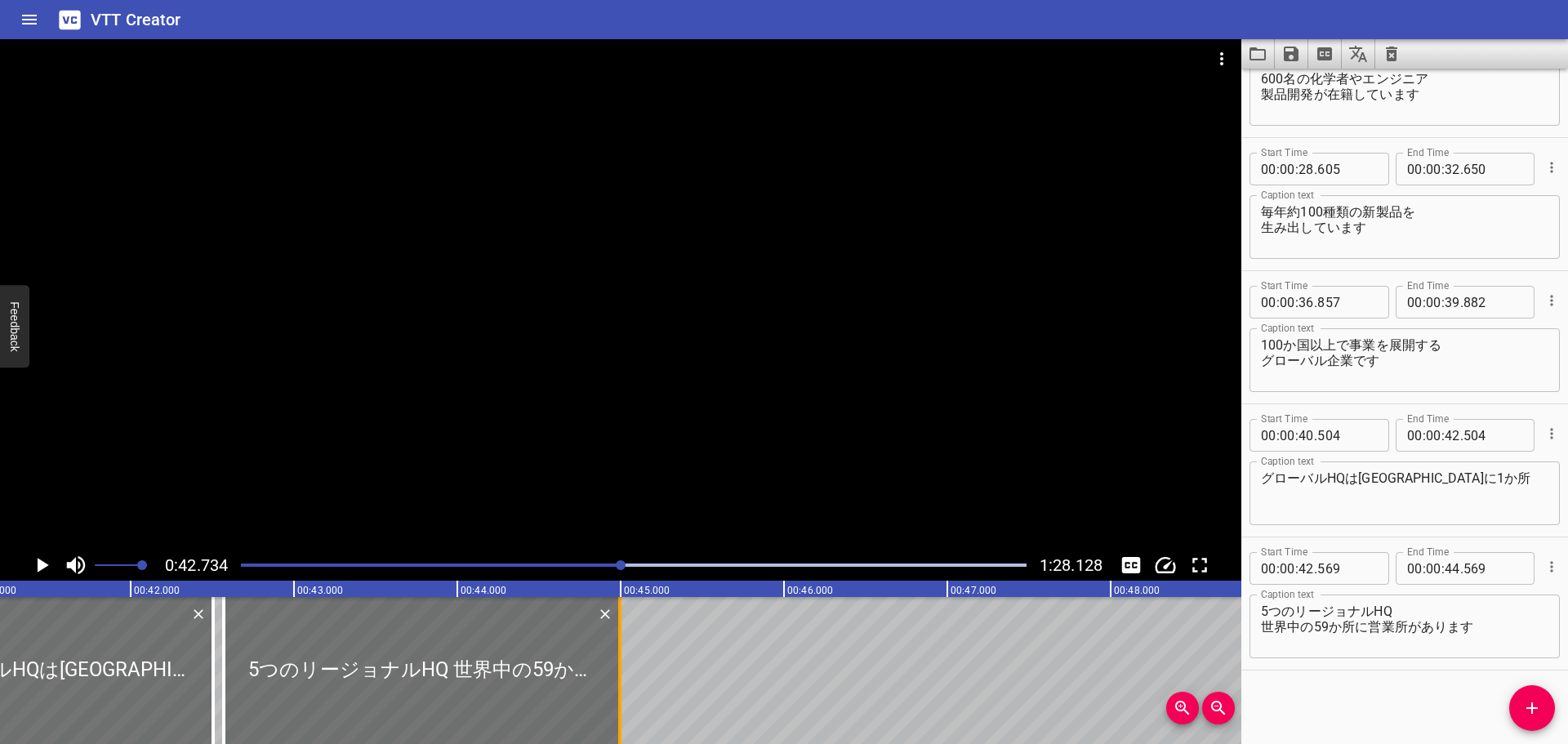
type input "994"
click at [1416, 615] on textarea "5つのリージョナルHQ 世界中の59か所に営業所があります" at bounding box center [1404, 626] width 287 height 46
click at [1265, 613] on textarea "5つのリージョナルHQ 世界中の59か所に営業所があります" at bounding box center [1404, 626] width 287 height 46
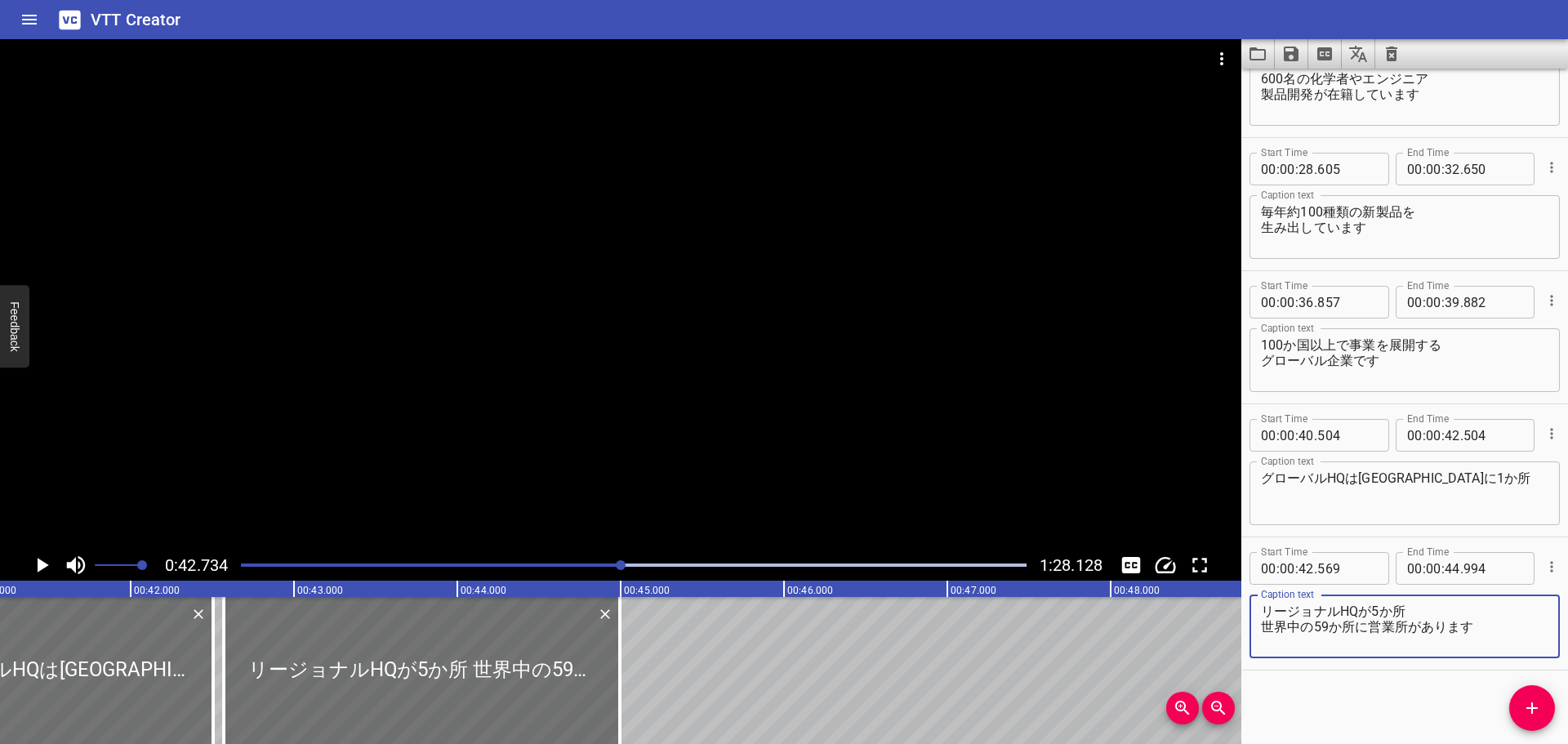
drag, startPoint x: 1365, startPoint y: 612, endPoint x: 1379, endPoint y: 596, distance: 21.3
click at [1366, 611] on textarea "リージョナルHQが5か所 世界中の59か所に営業所があります" at bounding box center [1404, 626] width 287 height 46
drag, startPoint x: 1314, startPoint y: 624, endPoint x: 1252, endPoint y: 624, distance: 62.0
click at [1252, 624] on div "リージョナルHQは5か所 世界中の59か所に営業所があります Caption text" at bounding box center [1404, 626] width 311 height 64
click at [1430, 611] on textarea "リージョナルHQは5か所 59か所に営業所があります" at bounding box center [1404, 626] width 287 height 46
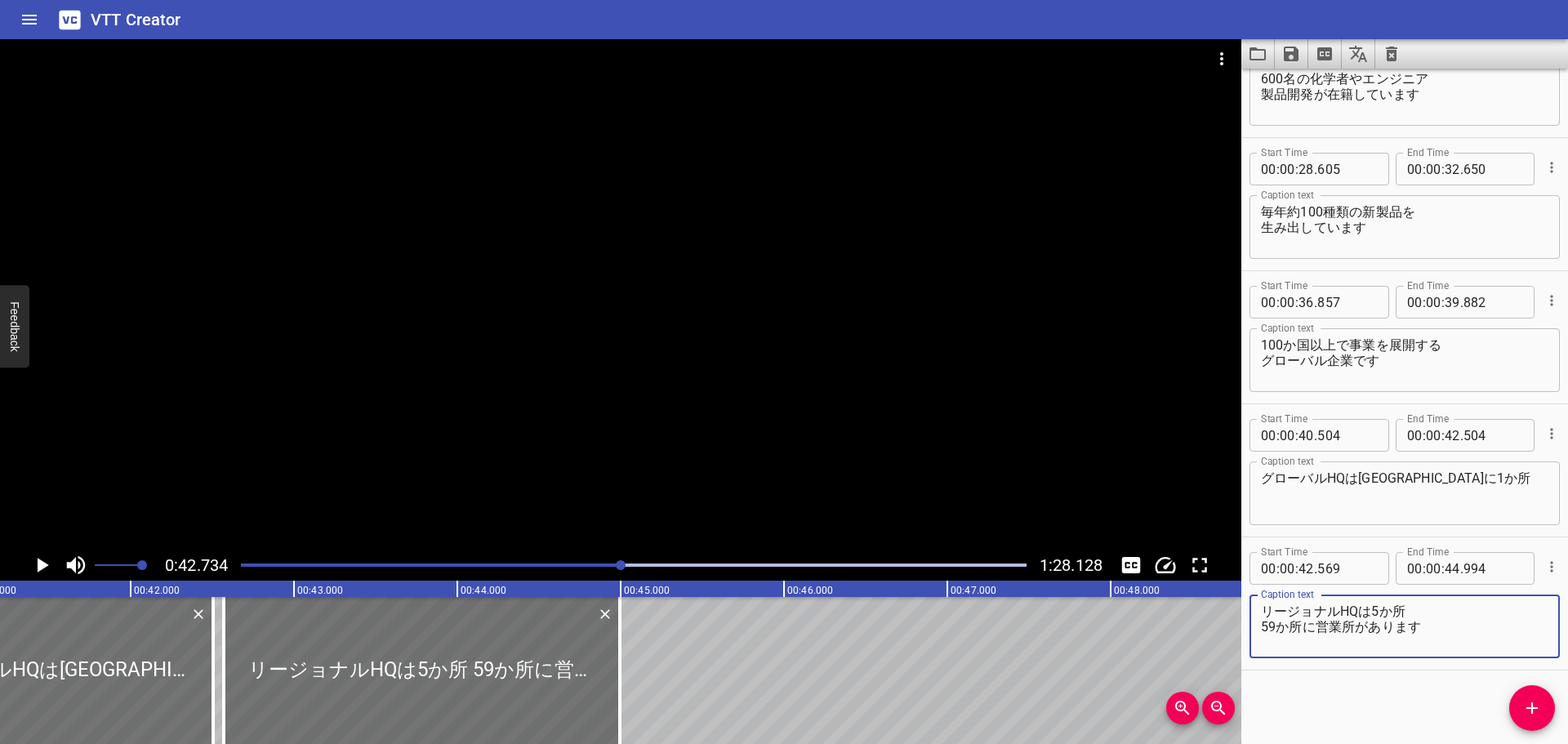
drag, startPoint x: 1312, startPoint y: 628, endPoint x: 1237, endPoint y: 626, distance: 75.0
click at [1237, 626] on main "0:42.734 1:28.128 00:00.000 00:01.000 00:02.000 00:03.000 00:04.000 00:05.000 0…" at bounding box center [784, 391] width 1568 height 705
drag, startPoint x: 1300, startPoint y: 626, endPoint x: 1325, endPoint y: 624, distance: 25.1
click at [1305, 626] on textarea "リージョナルHQは5か所 営業所があります" at bounding box center [1404, 626] width 287 height 46
paste textarea "59か所に"
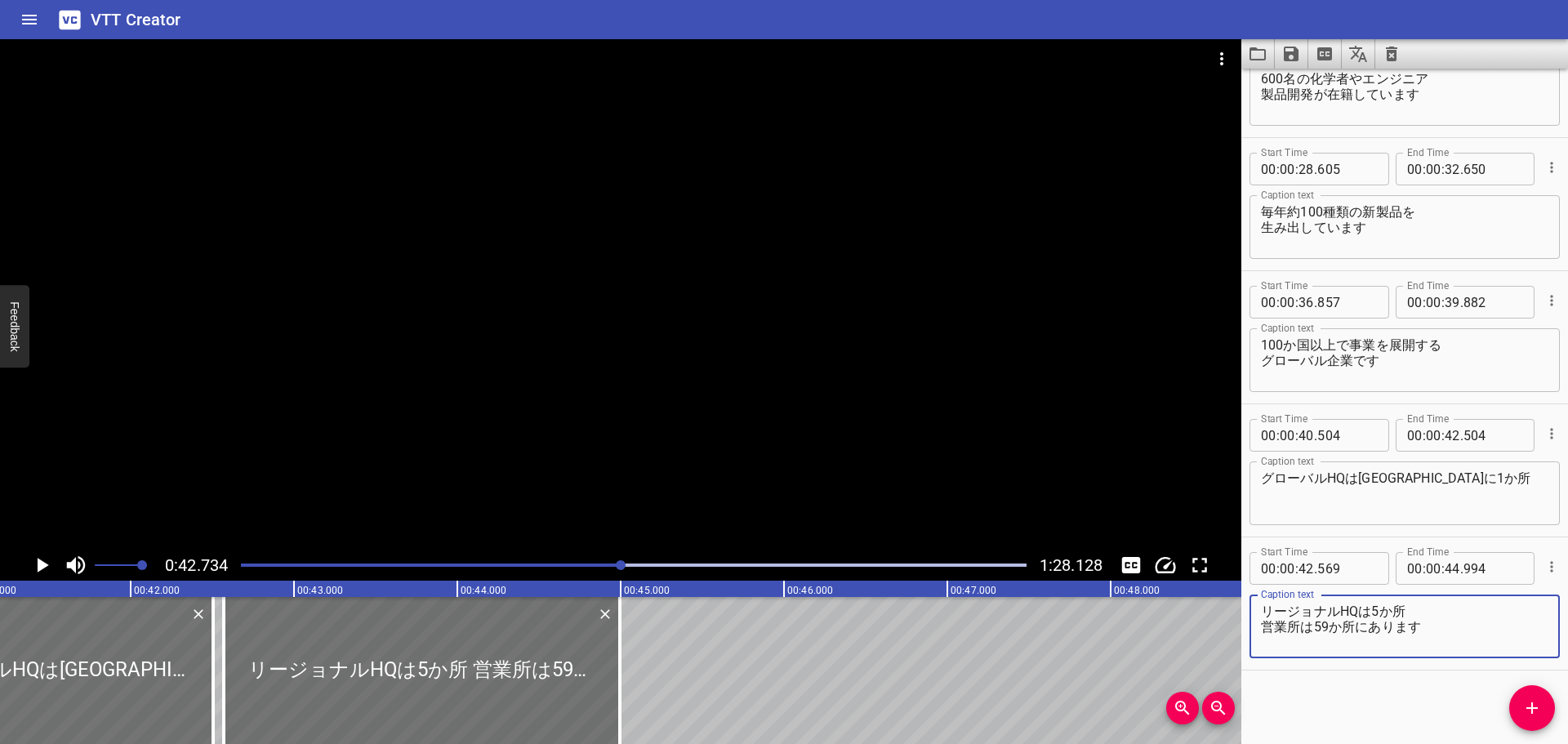
type textarea "リージョナルHQは5か所 営業所は59か所にあります"
click at [36, 565] on icon "Play/Pause" at bounding box center [41, 565] width 25 height 25
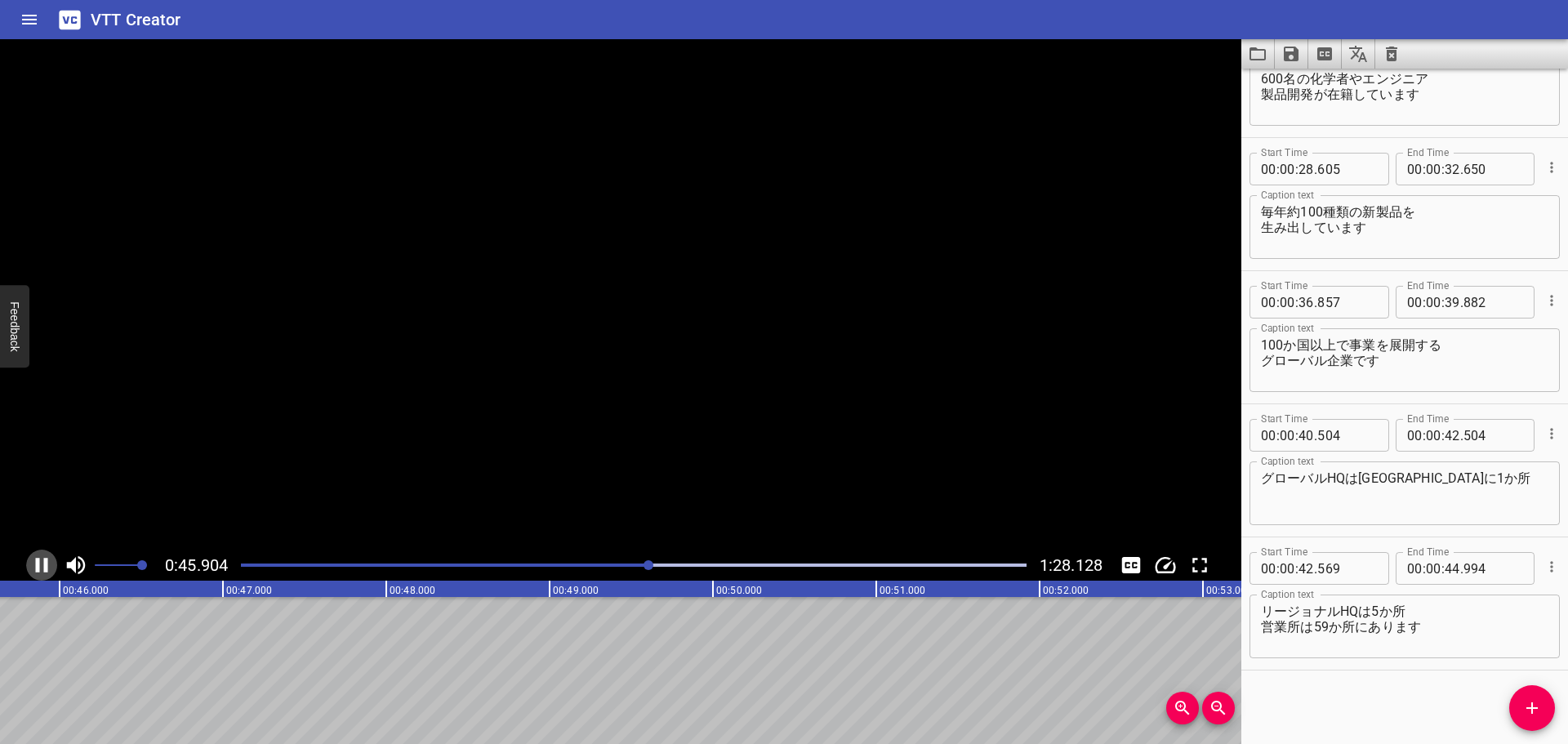
click at [36, 565] on icon "Play/Pause" at bounding box center [41, 565] width 12 height 15
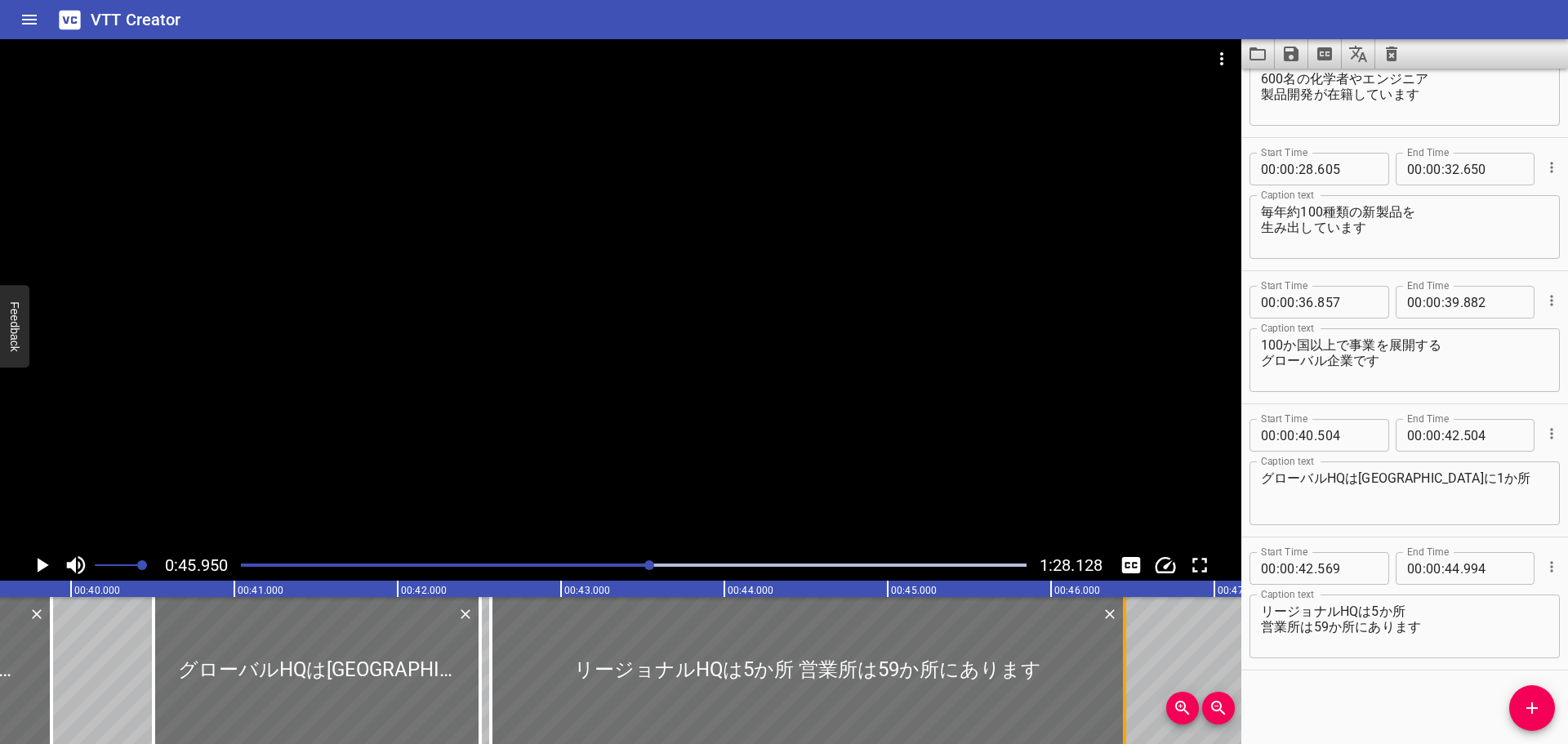
drag, startPoint x: 890, startPoint y: 643, endPoint x: 1127, endPoint y: 637, distance: 237.1
click at [1127, 637] on div at bounding box center [1124, 670] width 17 height 147
type input "46"
type input "449"
click at [47, 559] on icon "Play/Pause" at bounding box center [41, 565] width 25 height 25
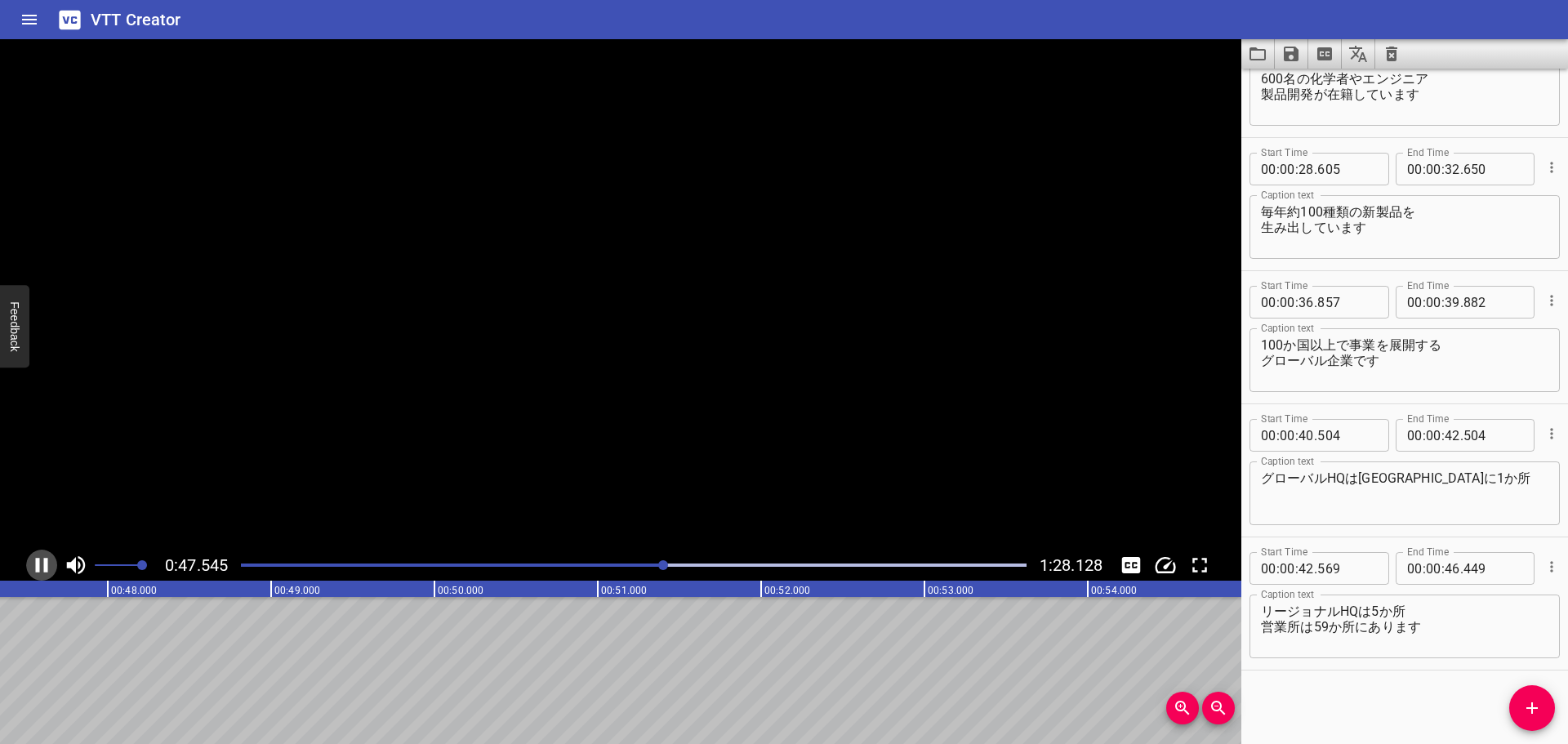
click at [47, 559] on icon "Play/Pause" at bounding box center [41, 565] width 12 height 15
click at [47, 559] on icon "Play/Pause" at bounding box center [41, 565] width 25 height 25
click at [38, 567] on icon "Play/Pause" at bounding box center [41, 565] width 12 height 15
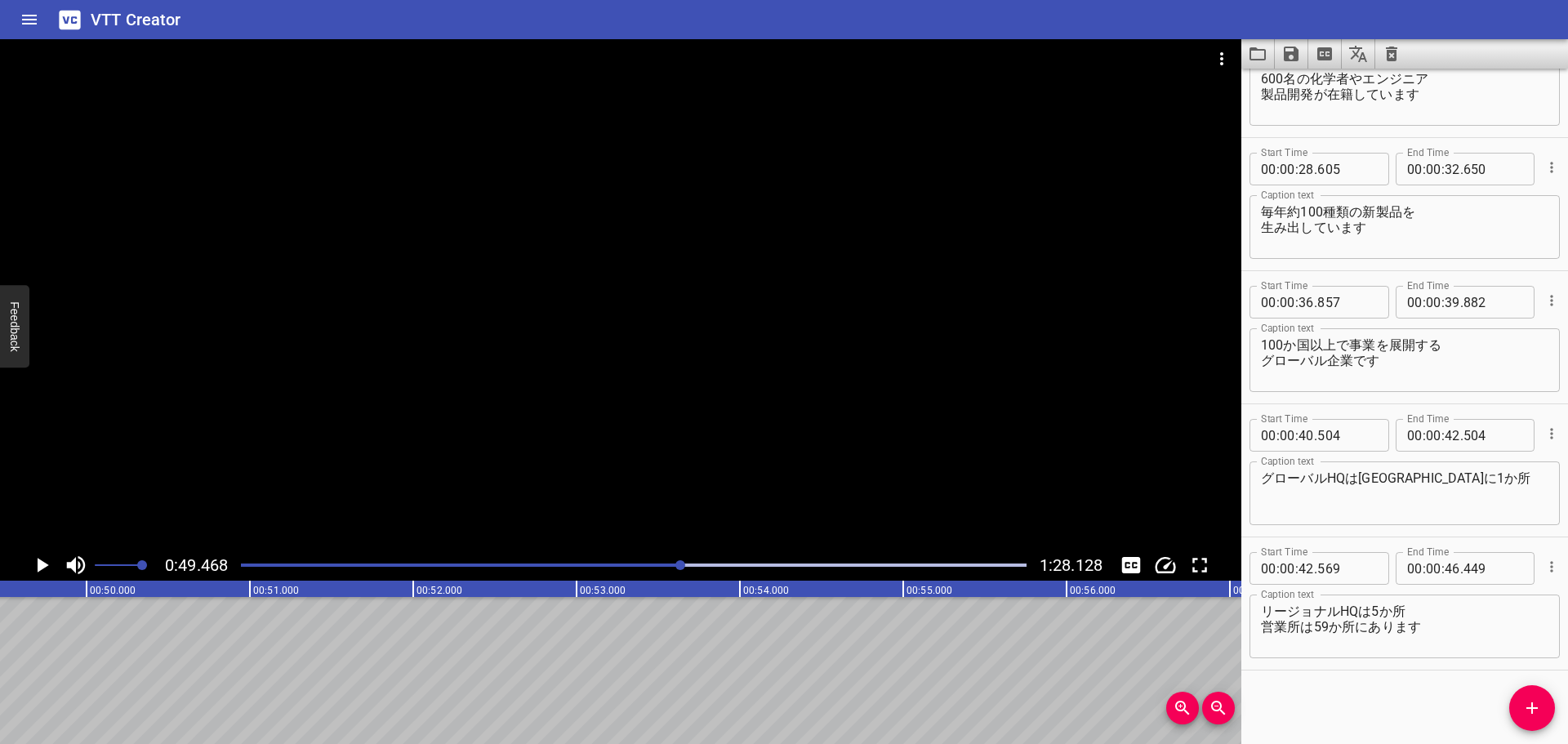
click at [1532, 705] on icon "Add Cue" at bounding box center [1532, 708] width 12 height 12
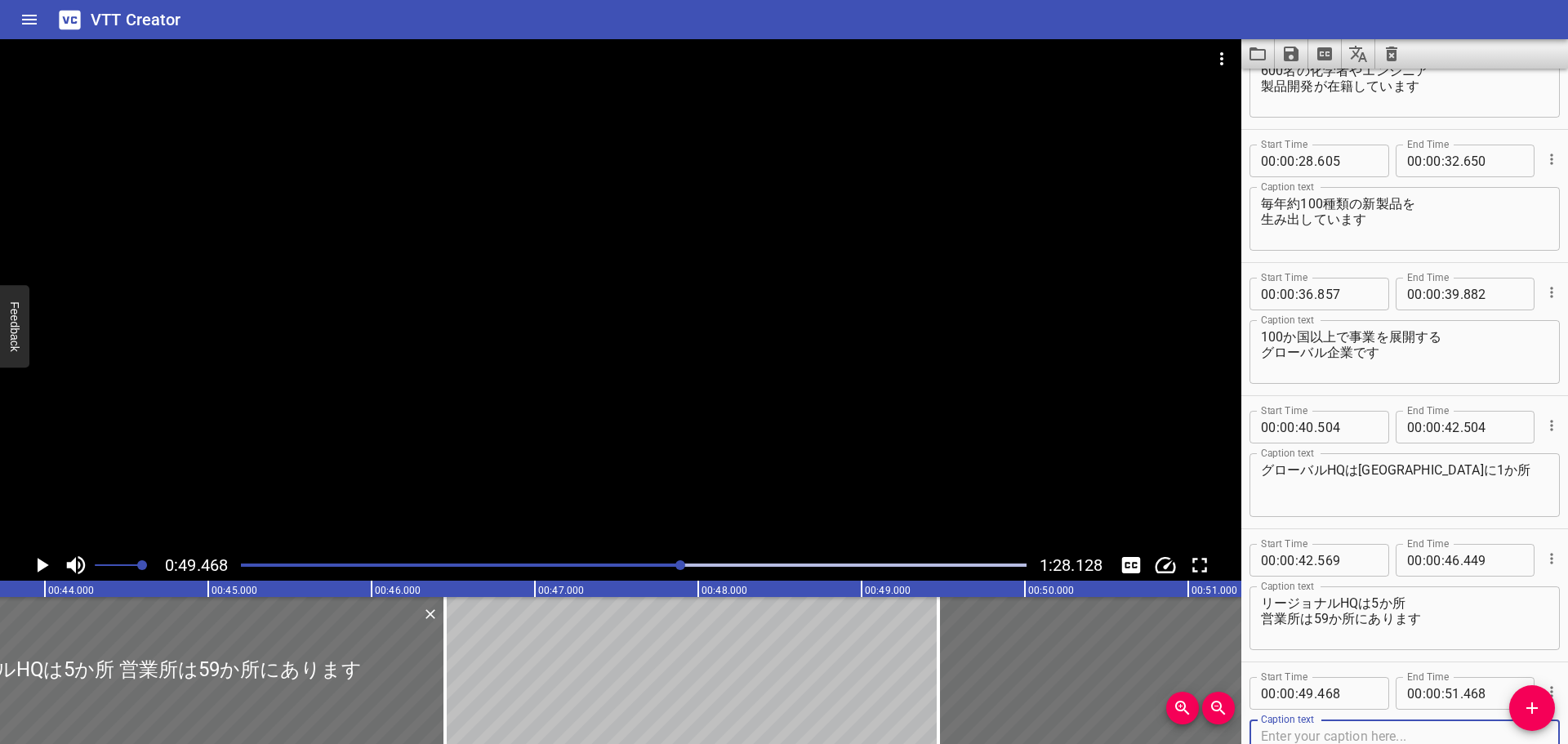
scroll to position [0, 7061]
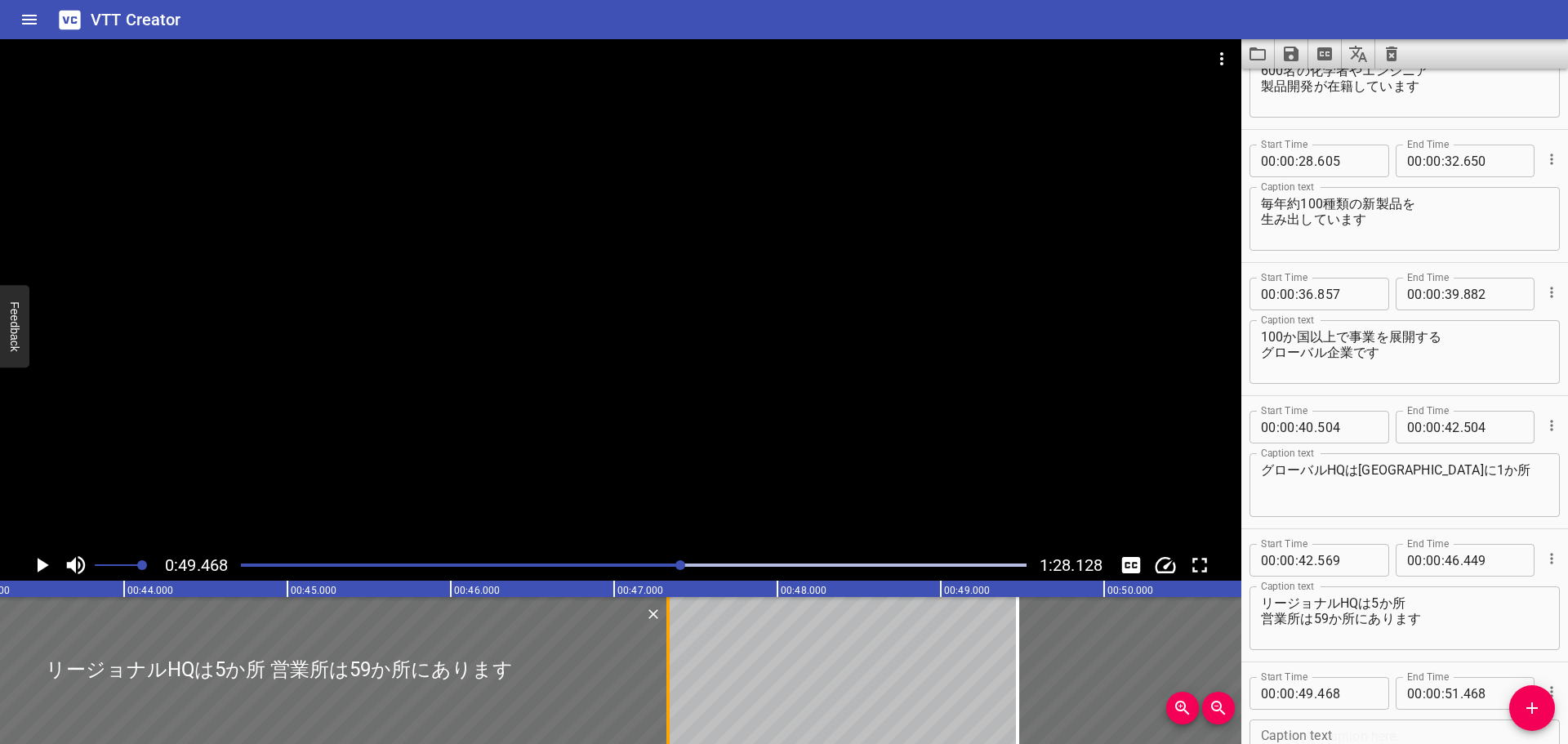
drag, startPoint x: 520, startPoint y: 660, endPoint x: 663, endPoint y: 669, distance: 143.3
click at [663, 669] on div at bounding box center [668, 670] width 17 height 147
type input "47"
type input "329"
click at [470, 630] on div at bounding box center [279, 670] width 777 height 147
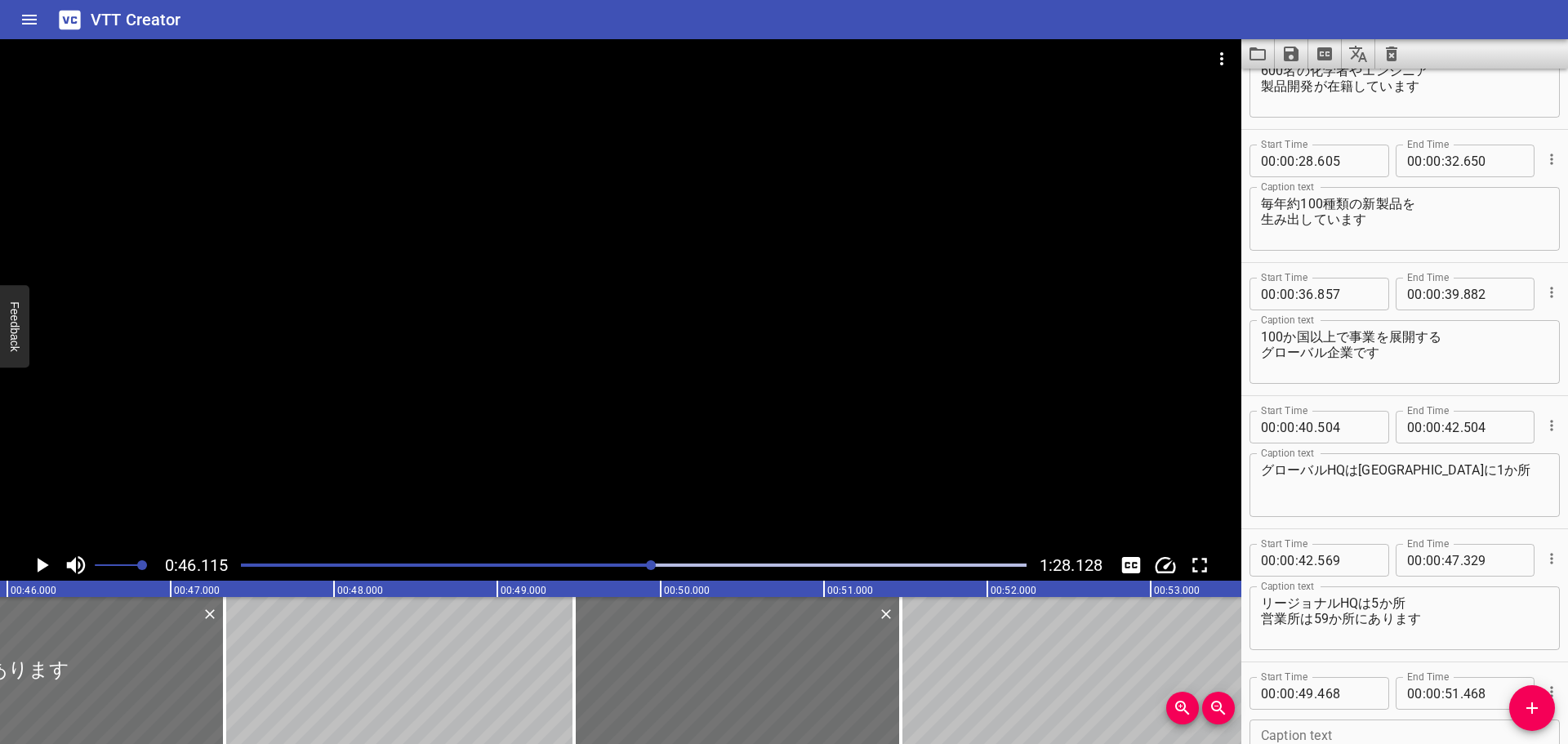
scroll to position [0, 7530]
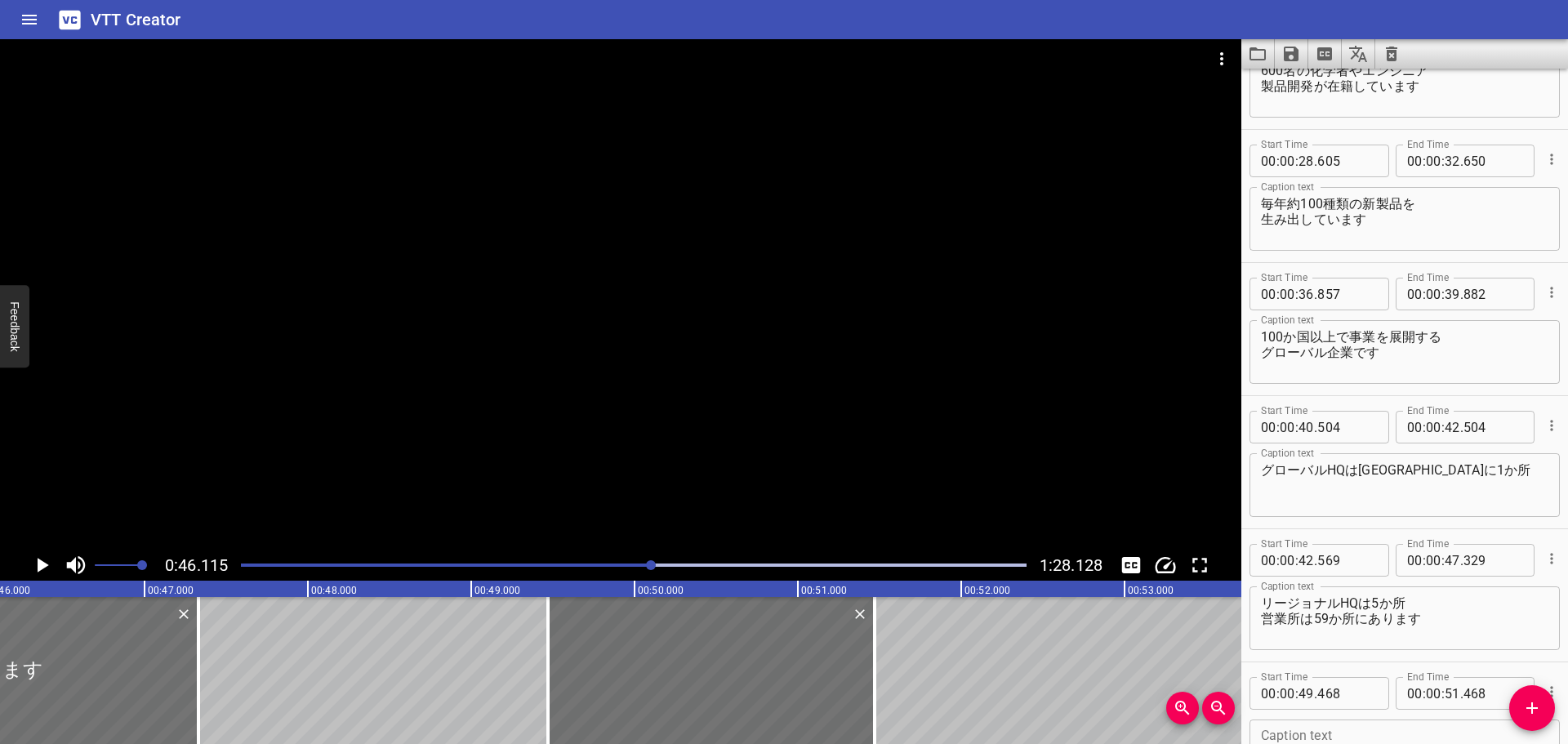
click at [41, 564] on icon "Play/Pause" at bounding box center [43, 565] width 12 height 15
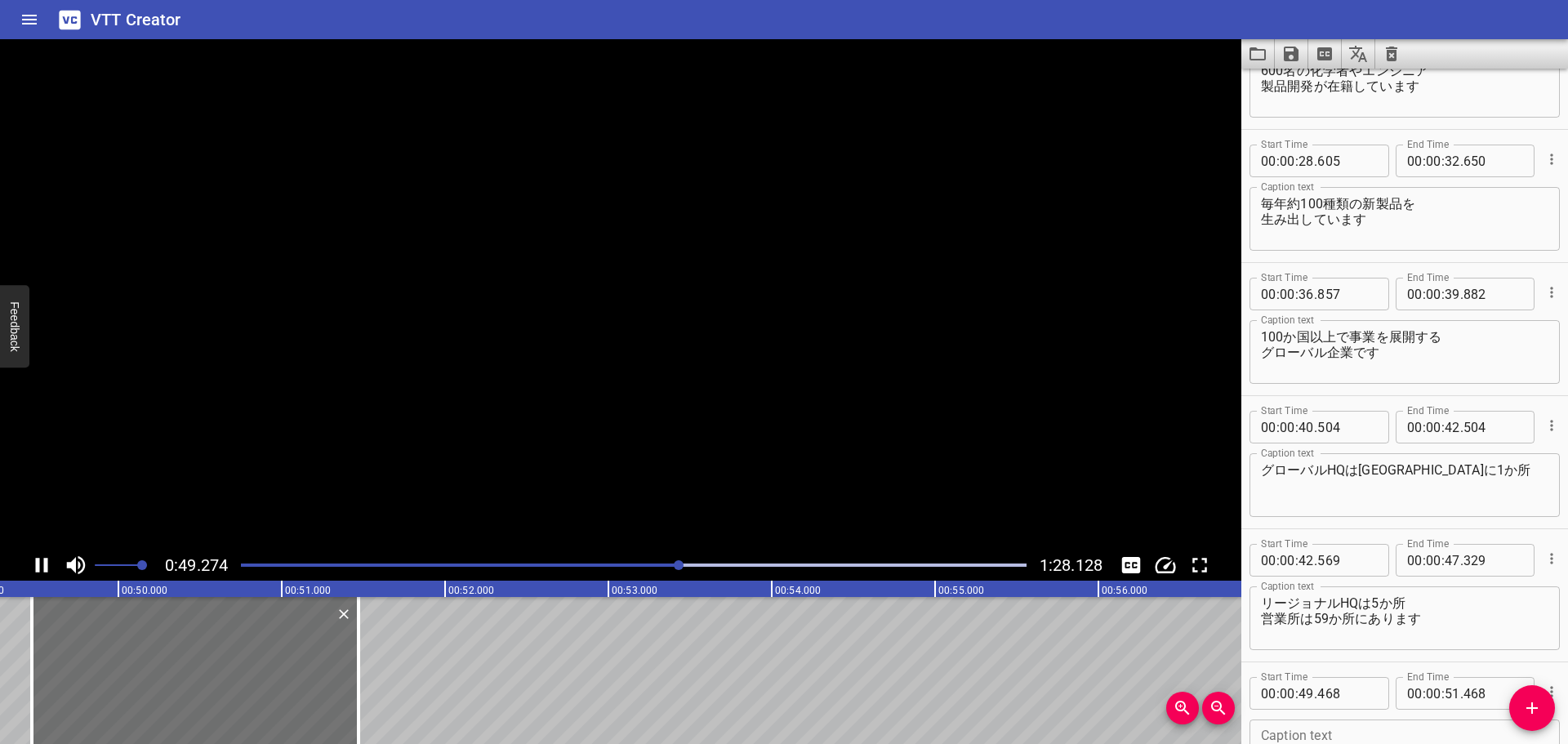
scroll to position [0, 8087]
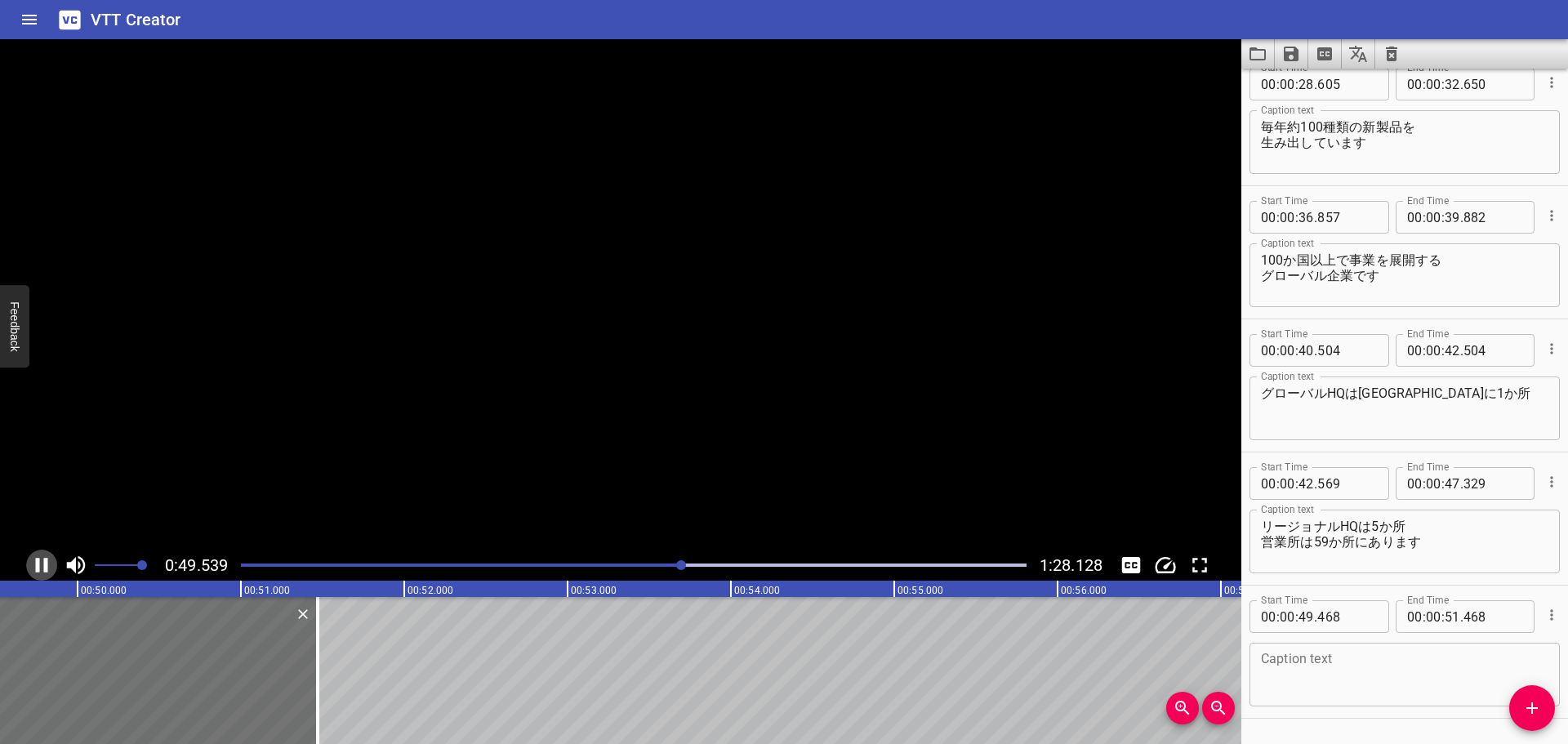
click at [41, 564] on icon "Play/Pause" at bounding box center [41, 565] width 25 height 25
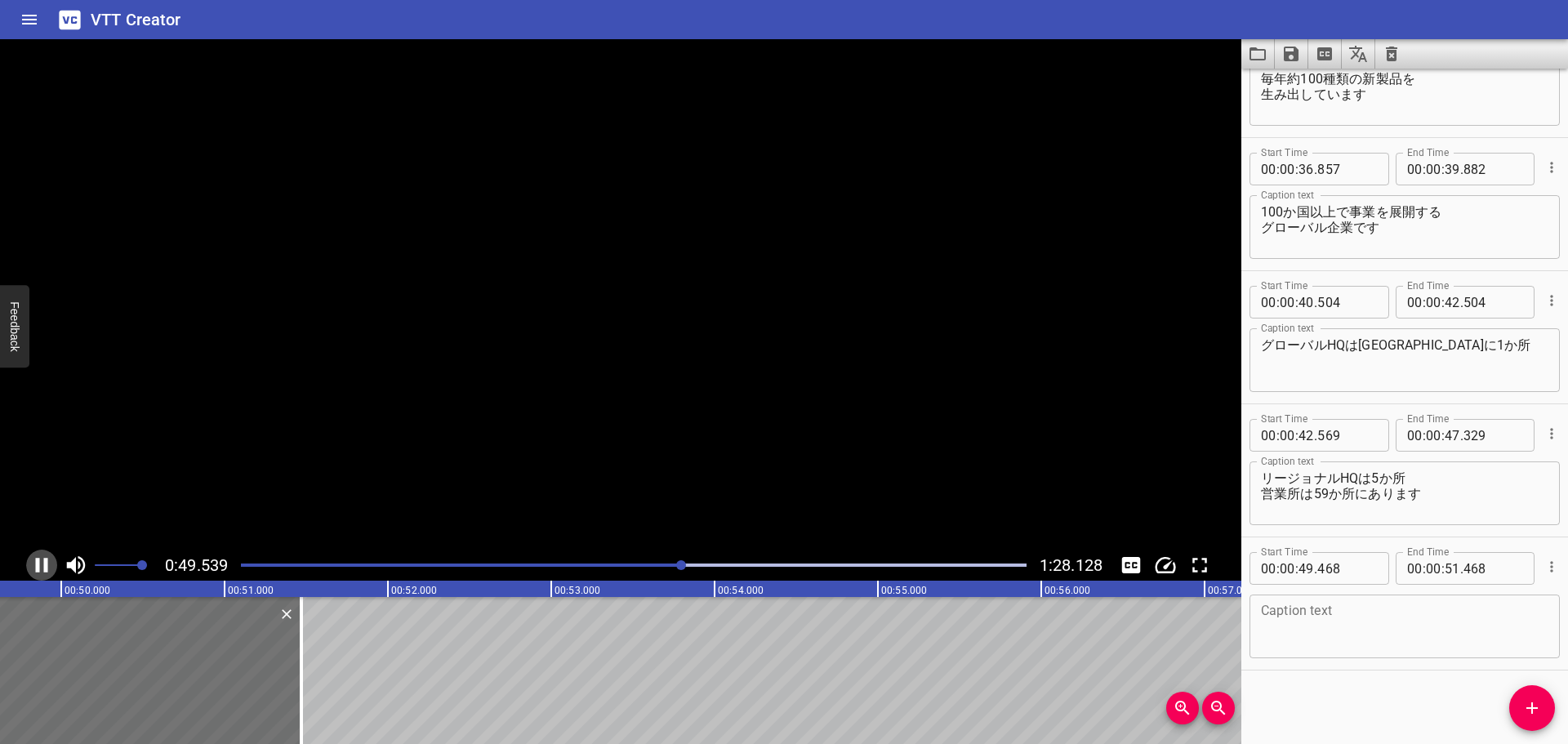
scroll to position [0, 8113]
click at [1394, 635] on textarea at bounding box center [1404, 626] width 287 height 46
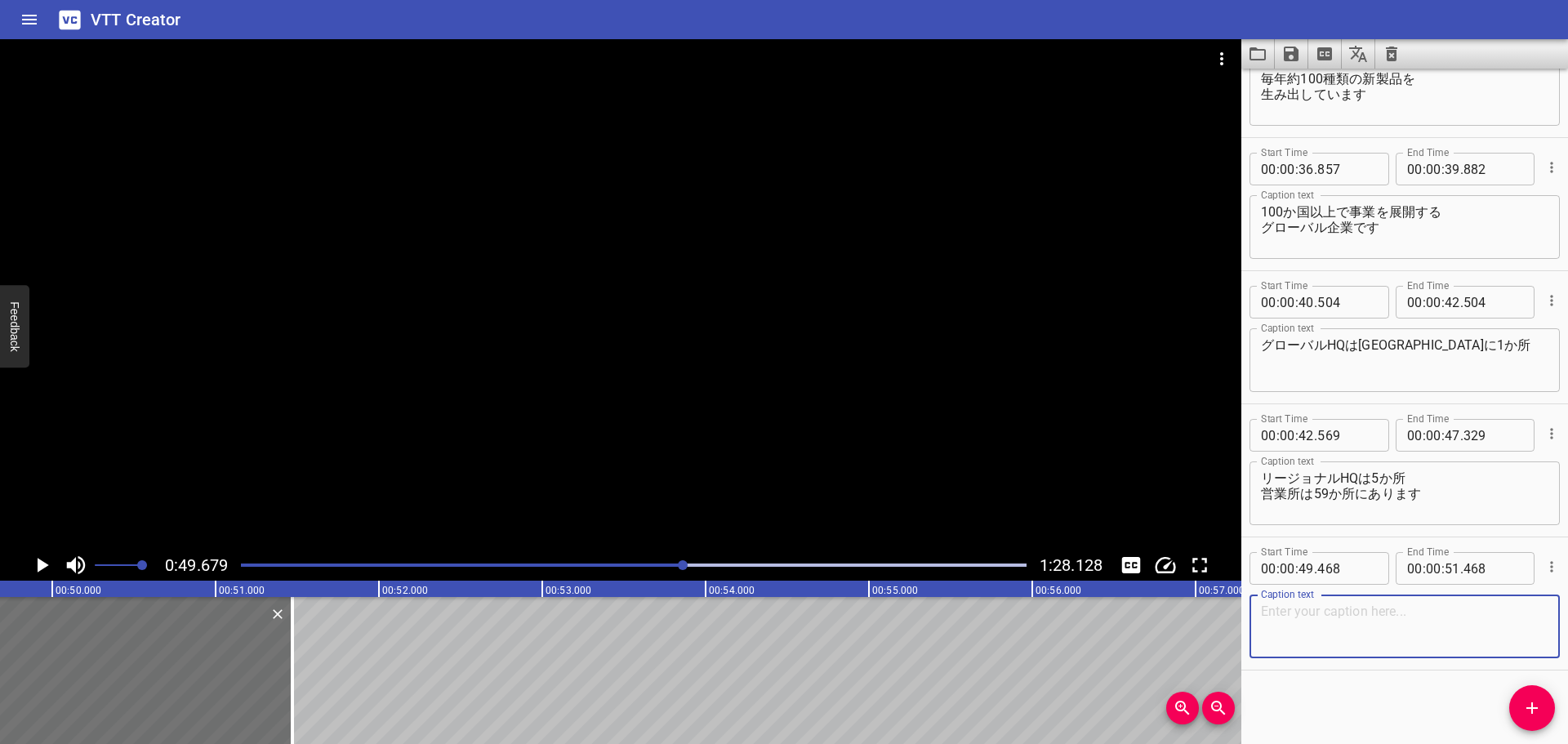
paste textarea "生産拠点11か所"
drag, startPoint x: 1310, startPoint y: 611, endPoint x: 1368, endPoint y: 600, distance: 59.0
click at [1310, 611] on textarea "生産拠点11か所" at bounding box center [1404, 626] width 287 height 46
click at [1323, 607] on textarea "生産拠点は11か所" at bounding box center [1404, 626] width 287 height 46
click at [1292, 611] on textarea "生産拠点は11か所" at bounding box center [1404, 626] width 287 height 46
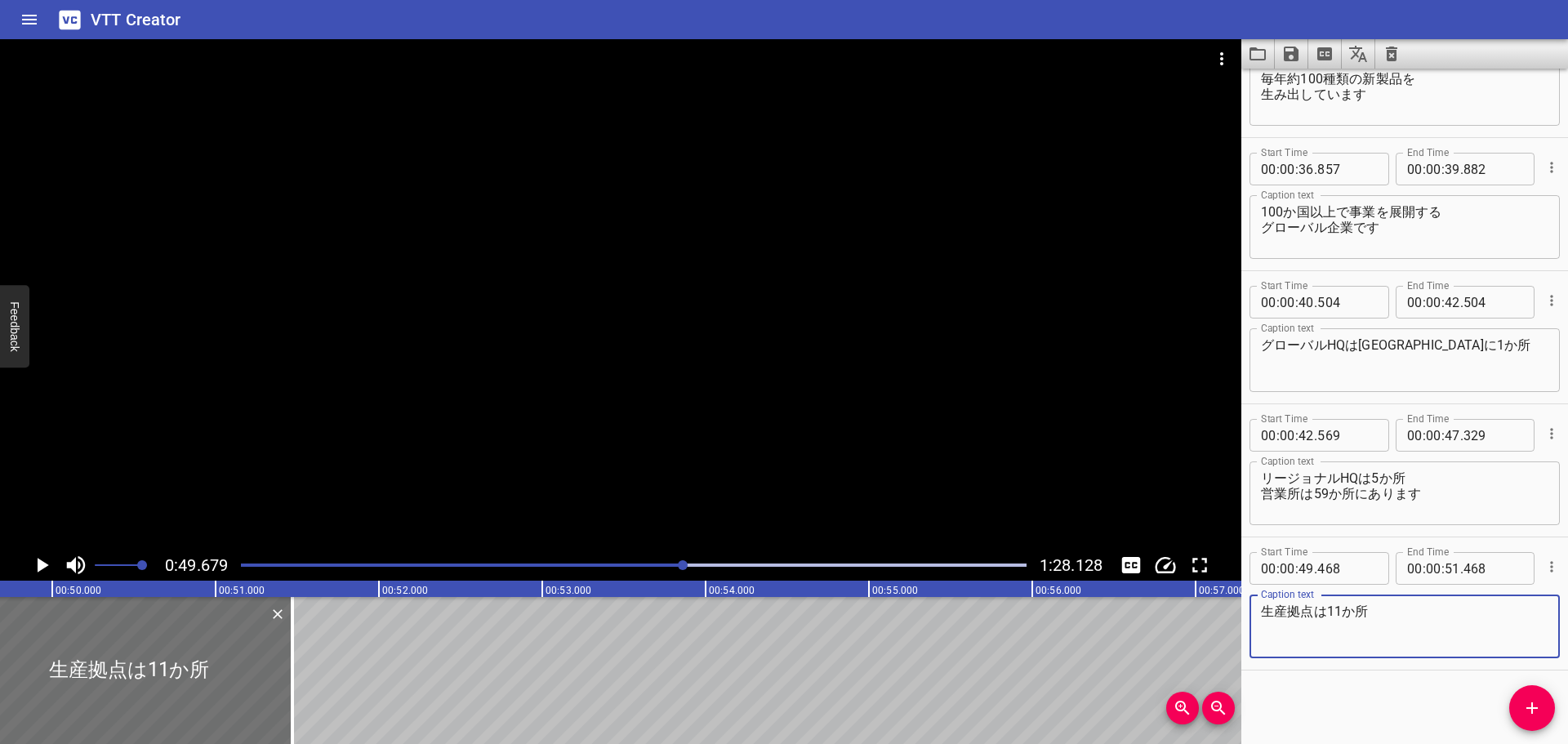
click at [1315, 613] on textarea "生産拠点は11か所" at bounding box center [1404, 626] width 287 height 46
drag, startPoint x: 1404, startPoint y: 610, endPoint x: 1467, endPoint y: 604, distance: 63.3
click at [1402, 611] on textarea "生産や加工を行う拠点は11か所に 点在しています" at bounding box center [1404, 626] width 287 height 46
type textarea "生産や加工を行う拠点は 11か所に点在しています"
click at [48, 558] on icon "Play/Pause" at bounding box center [41, 565] width 25 height 25
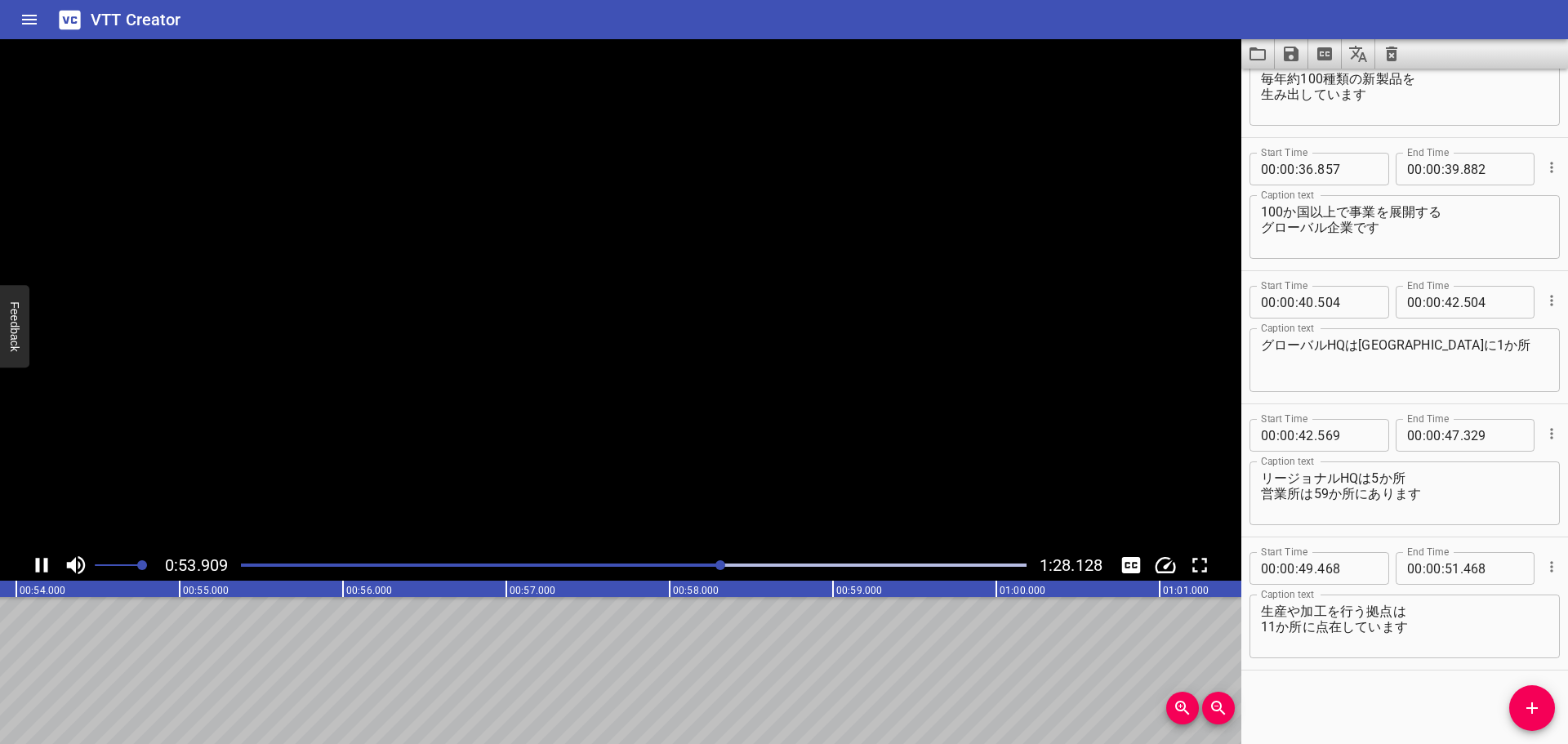
click at [46, 558] on icon "Play/Pause" at bounding box center [41, 565] width 12 height 15
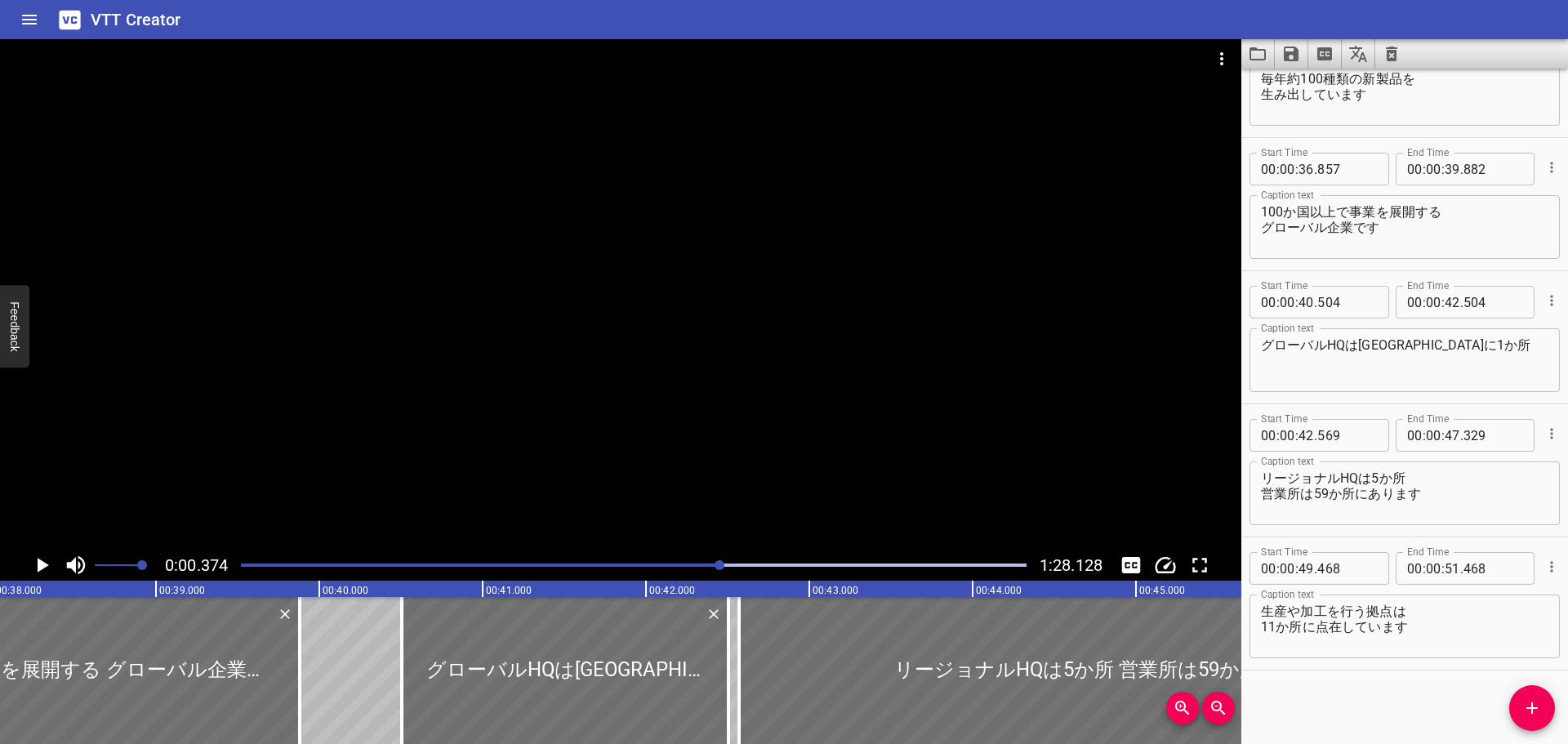
click at [721, 567] on div at bounding box center [719, 565] width 10 height 10
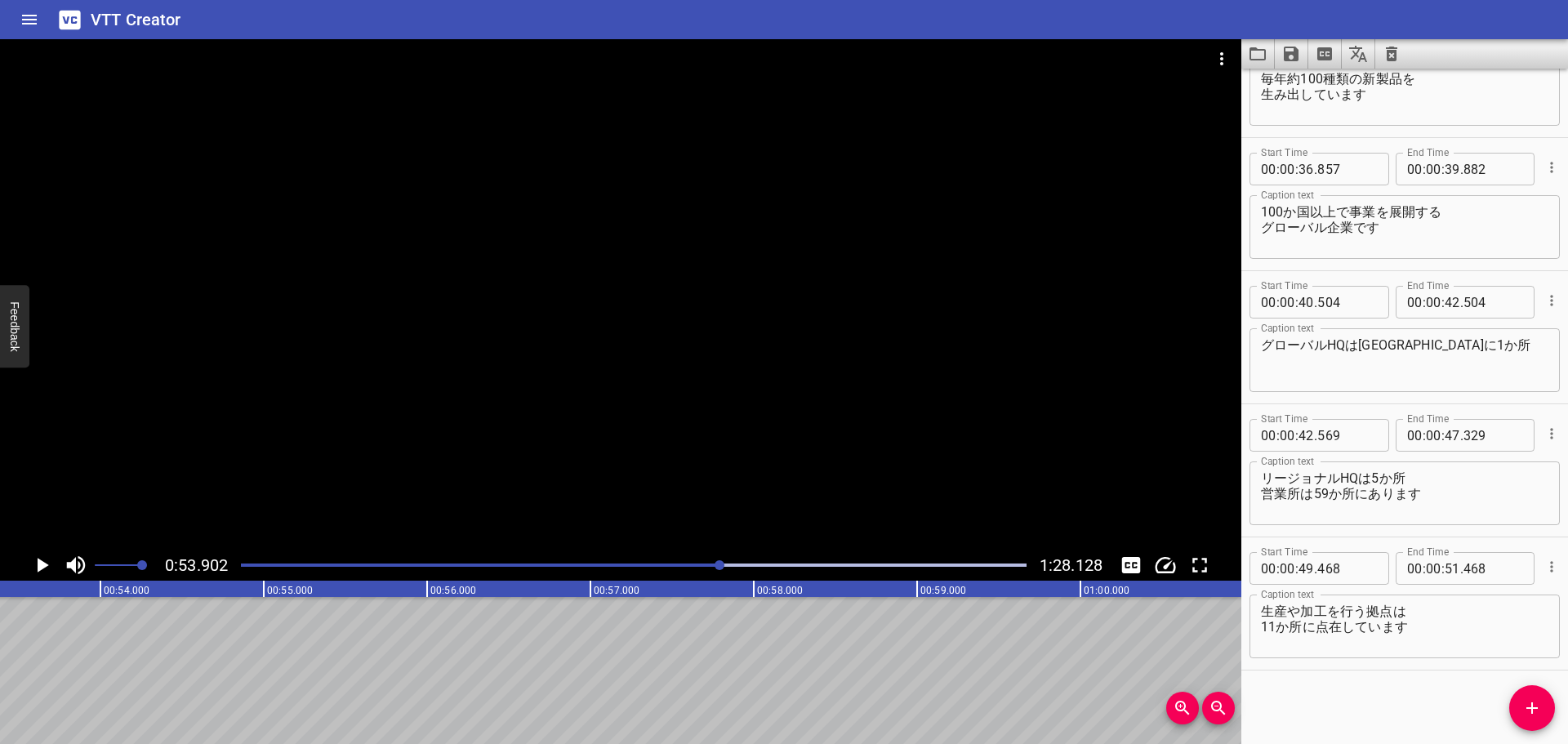
scroll to position [0, 8802]
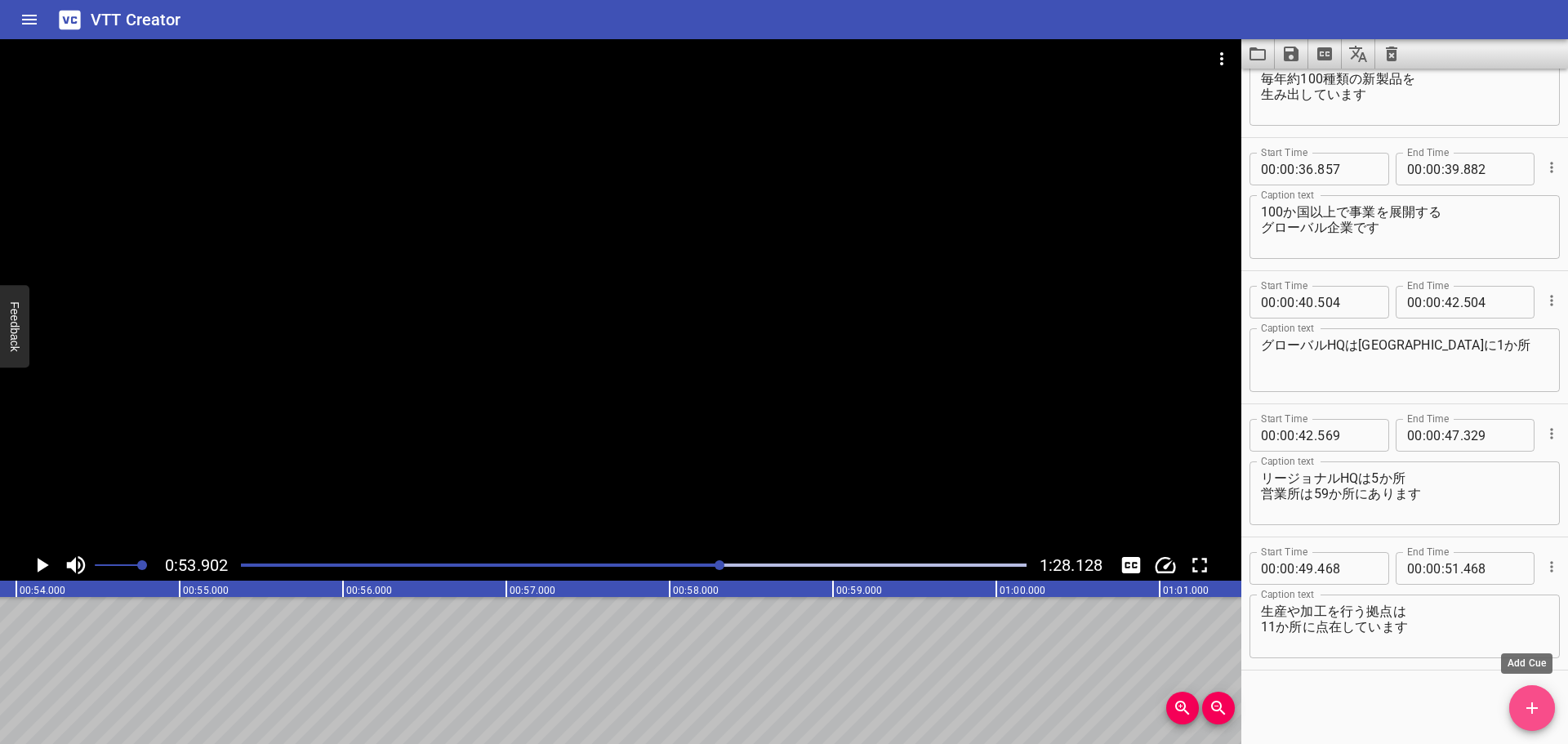
click at [1536, 709] on icon "Add Cue" at bounding box center [1532, 708] width 12 height 12
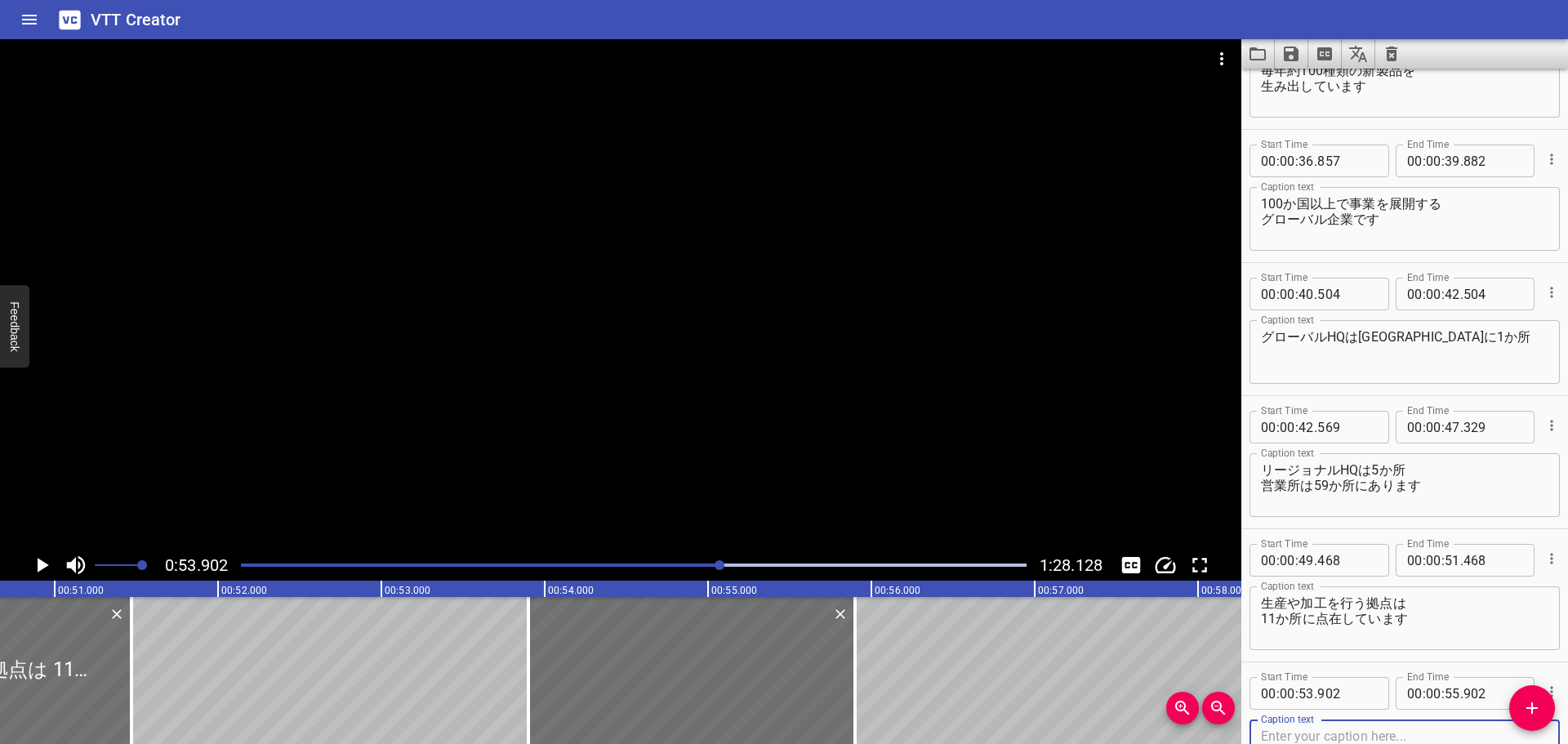
scroll to position [0, 8248]
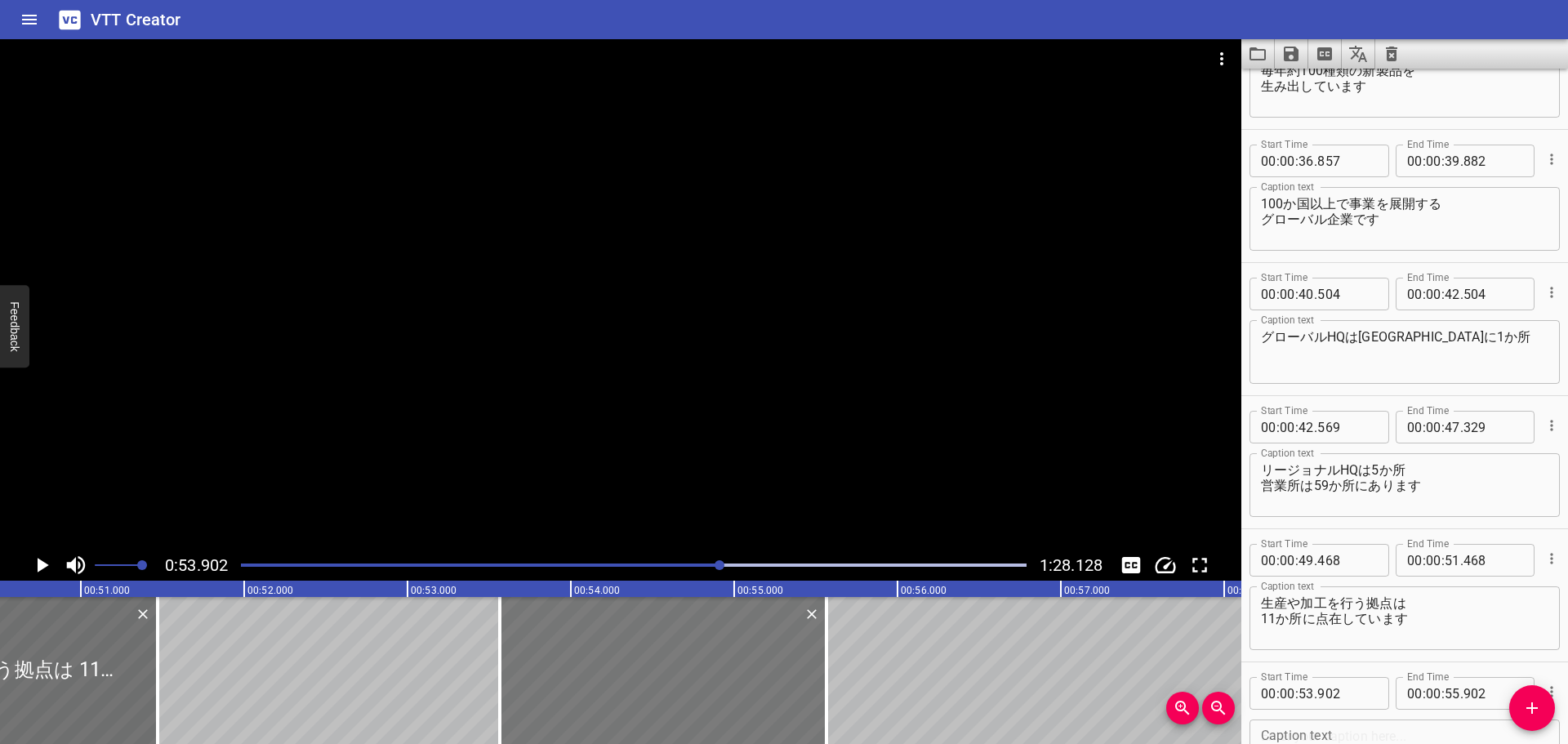
drag, startPoint x: 639, startPoint y: 679, endPoint x: 572, endPoint y: 692, distance: 68.2
click at [584, 678] on div at bounding box center [663, 670] width 326 height 147
type input "562"
click at [429, 652] on div "私たちは粘着テープ専門の グローバル企業です 接着技術に関する様々な ソリューションを展開しています 売上の78%は業務用製品 22%はコンシューマー製品です…" at bounding box center [1550, 670] width 19595 height 147
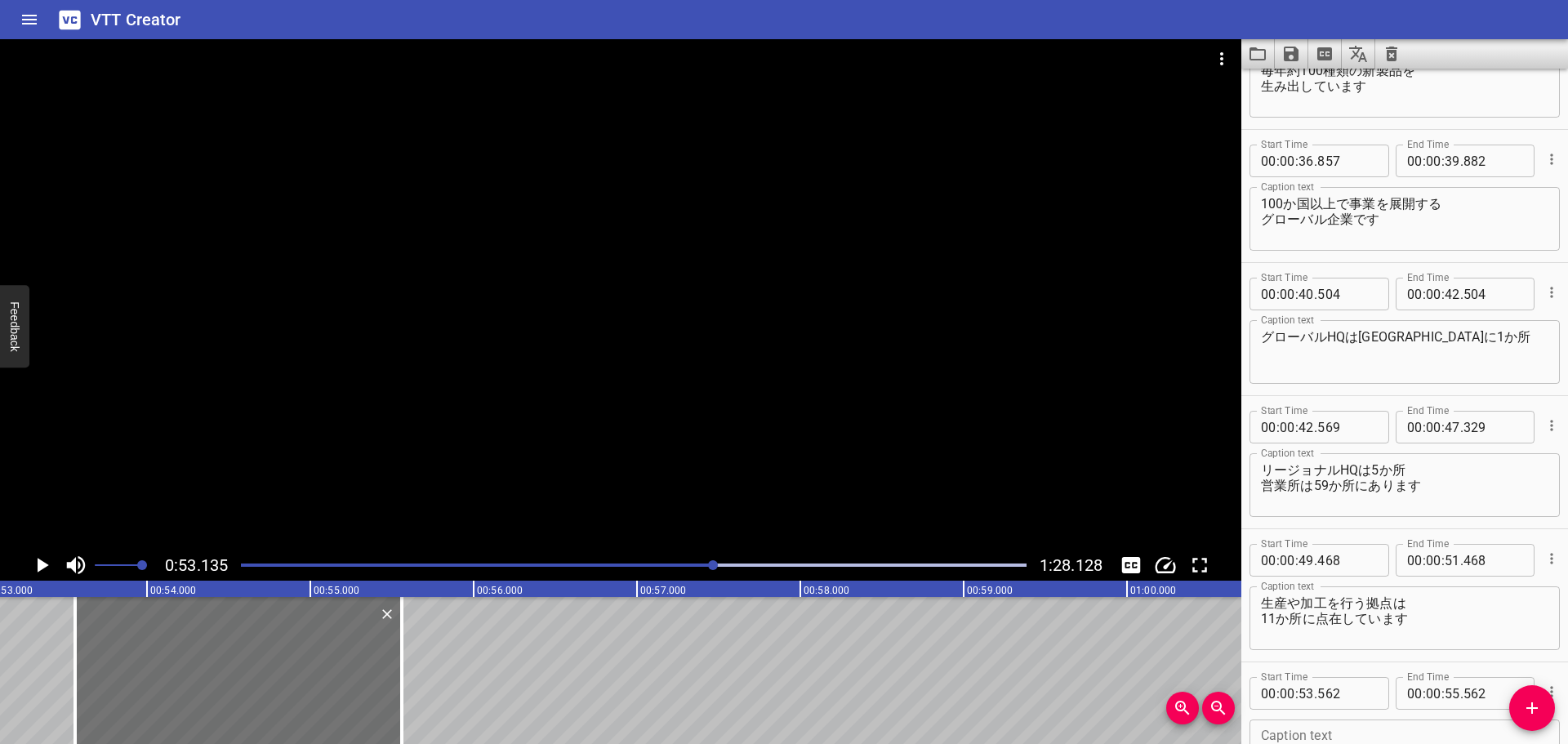
scroll to position [0, 8677]
click at [36, 563] on icon "Play/Pause" at bounding box center [41, 565] width 25 height 25
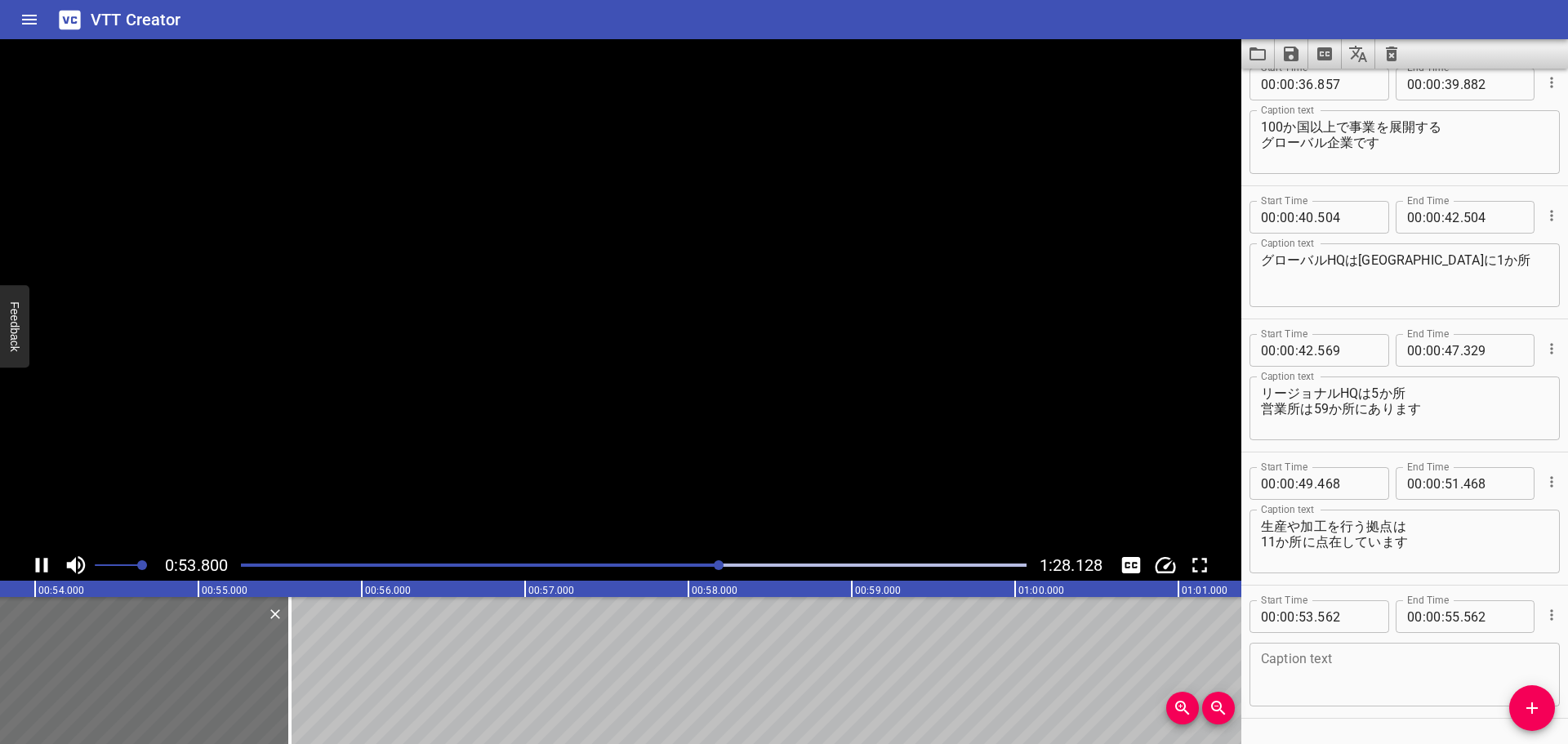
scroll to position [1132, 0]
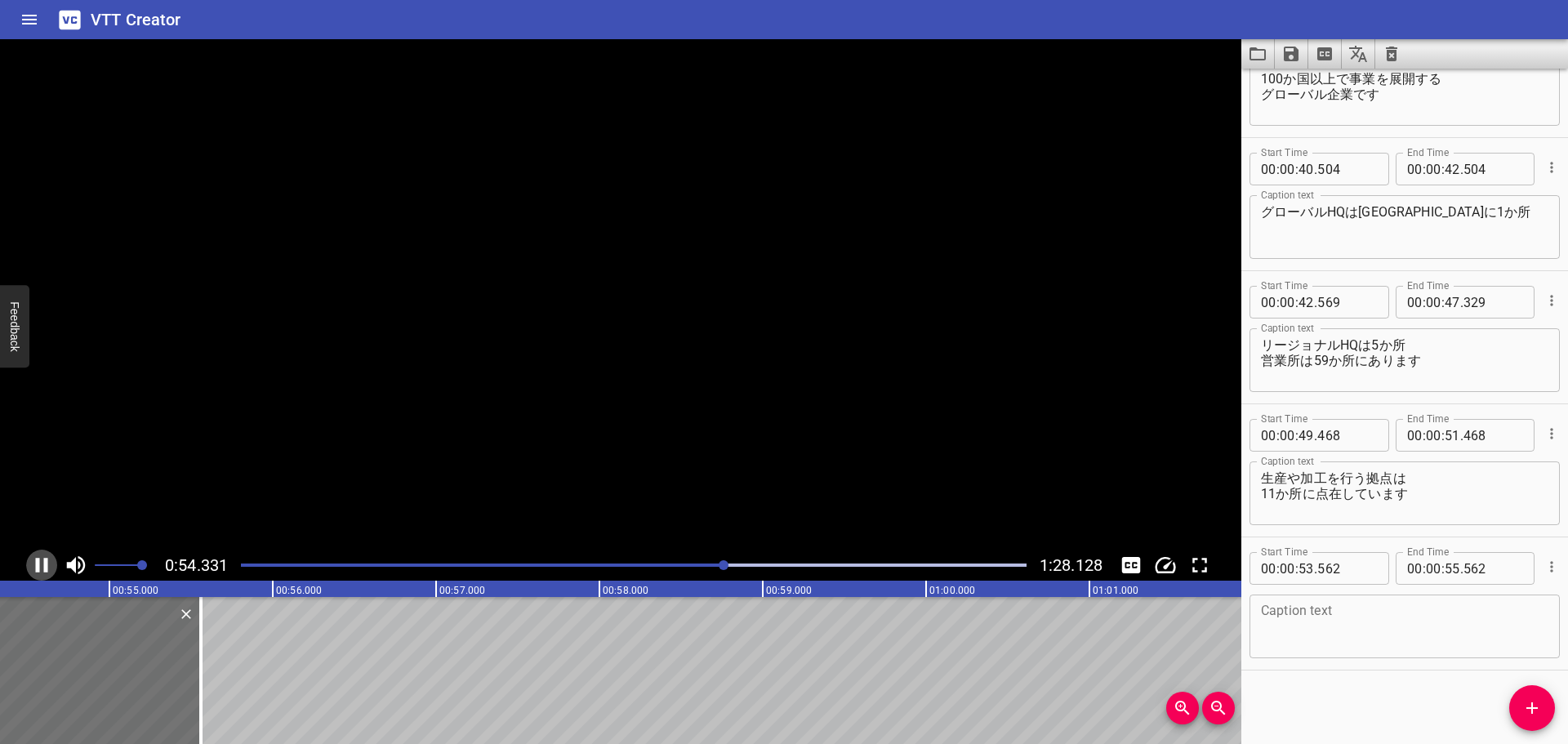
click at [36, 563] on icon "Play/Pause" at bounding box center [41, 565] width 12 height 15
click at [1298, 610] on textarea at bounding box center [1404, 626] width 287 height 46
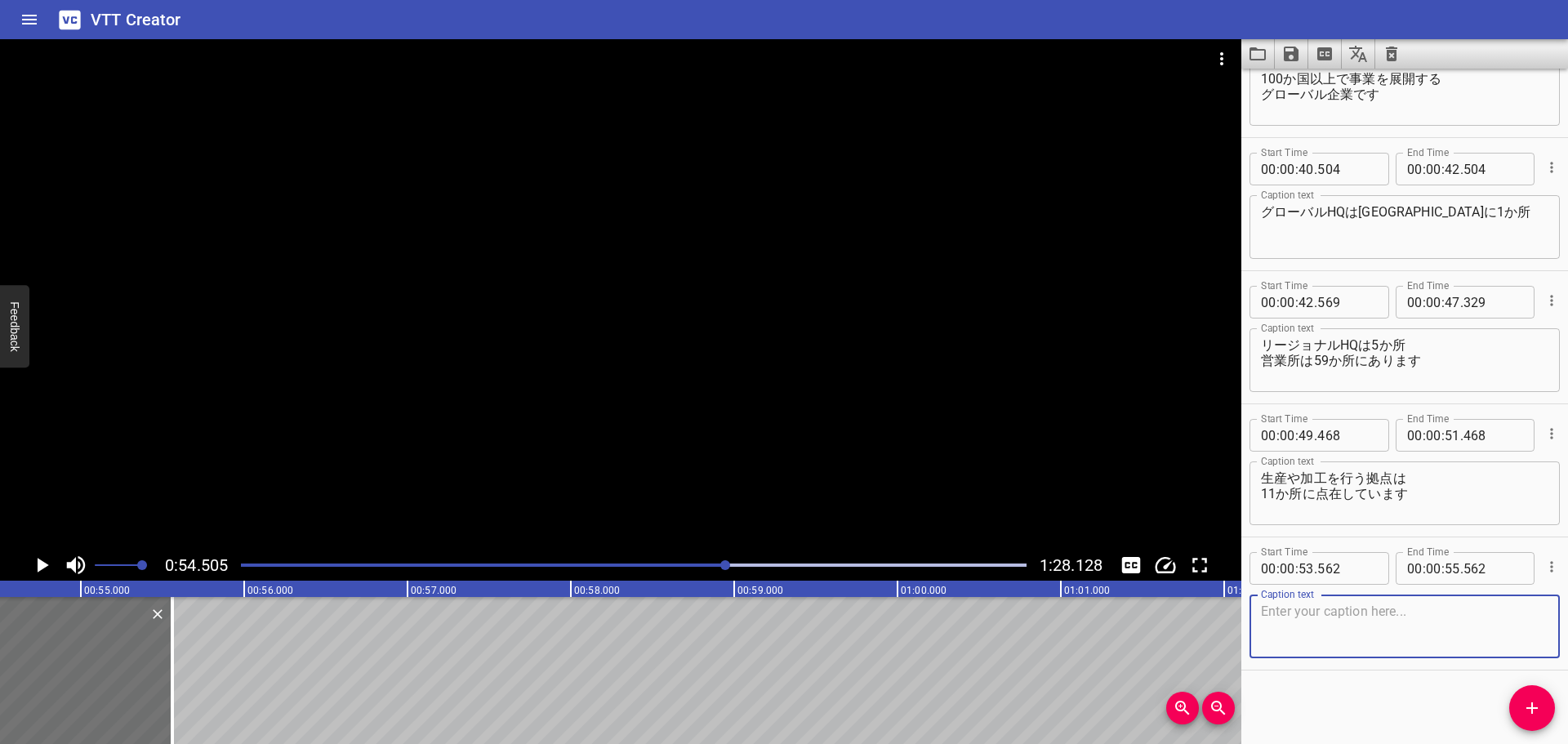
paste textarea "お客様と密接に連携"
click at [1440, 616] on textarea "お客様と密接に連携するため" at bounding box center [1404, 626] width 287 height 46
type textarea "お客様と密接に連携するために"
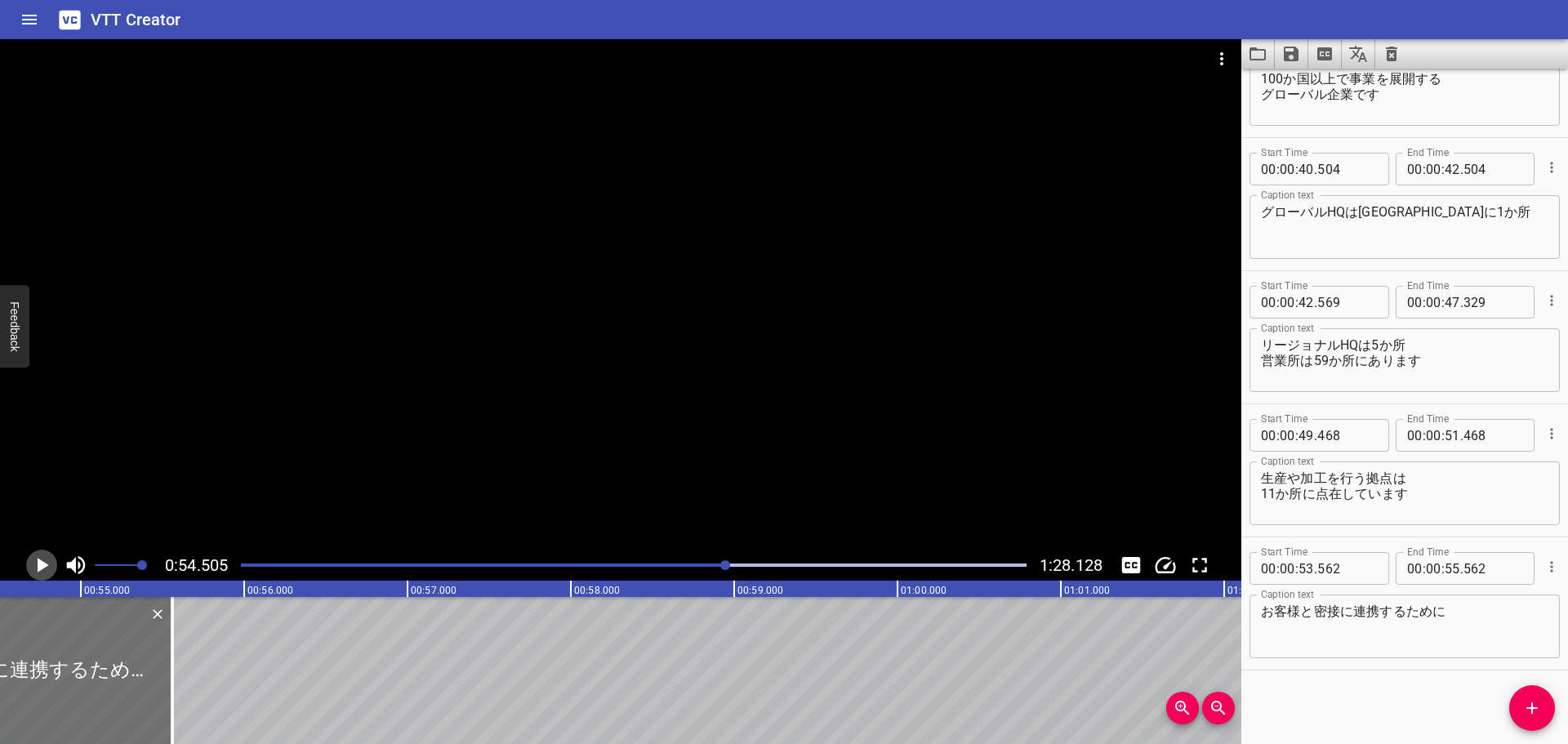
click at [49, 562] on icon "Play/Pause" at bounding box center [41, 565] width 25 height 25
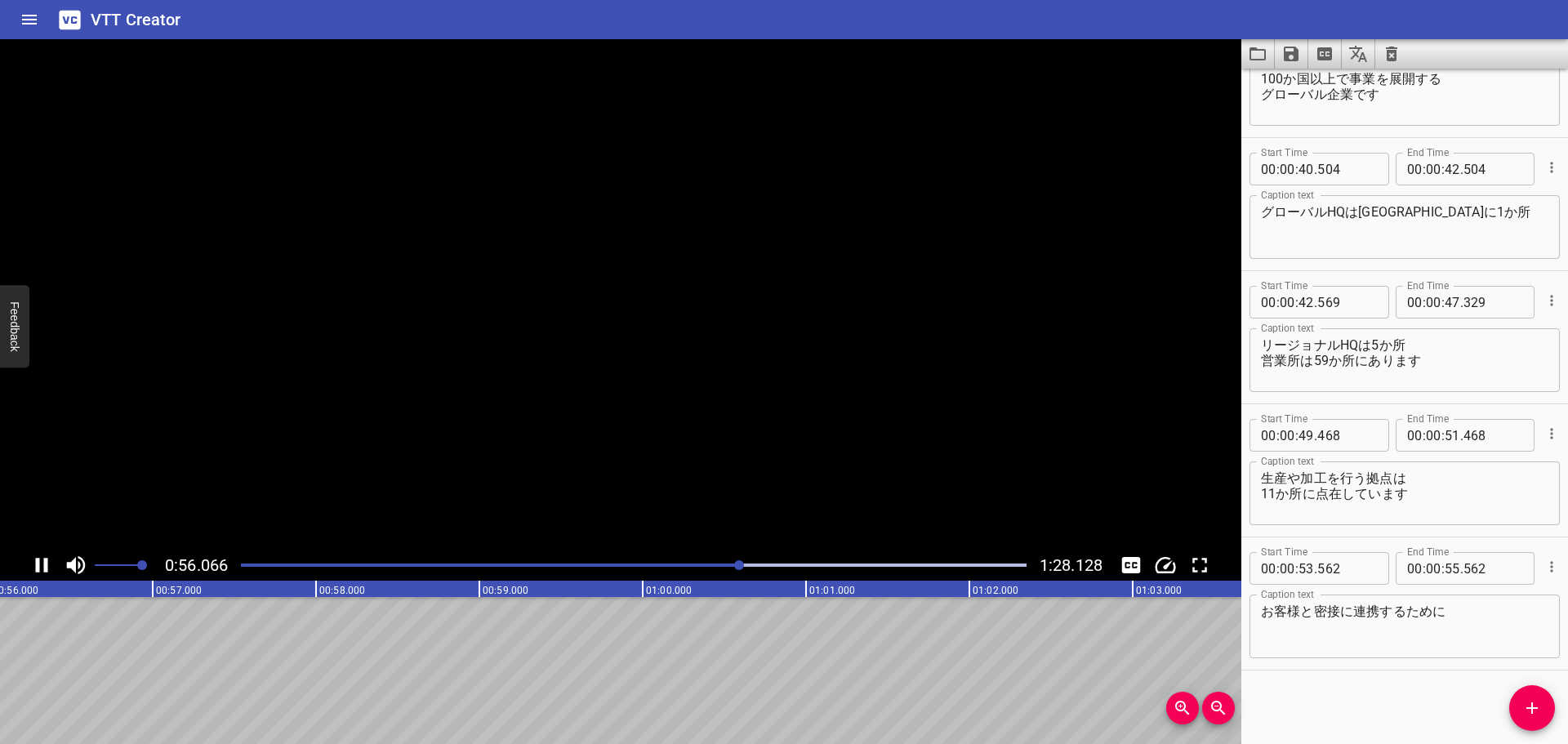
click at [49, 562] on icon "Play/Pause" at bounding box center [41, 565] width 25 height 25
click at [1542, 700] on span "Add Cue" at bounding box center [1532, 708] width 46 height 20
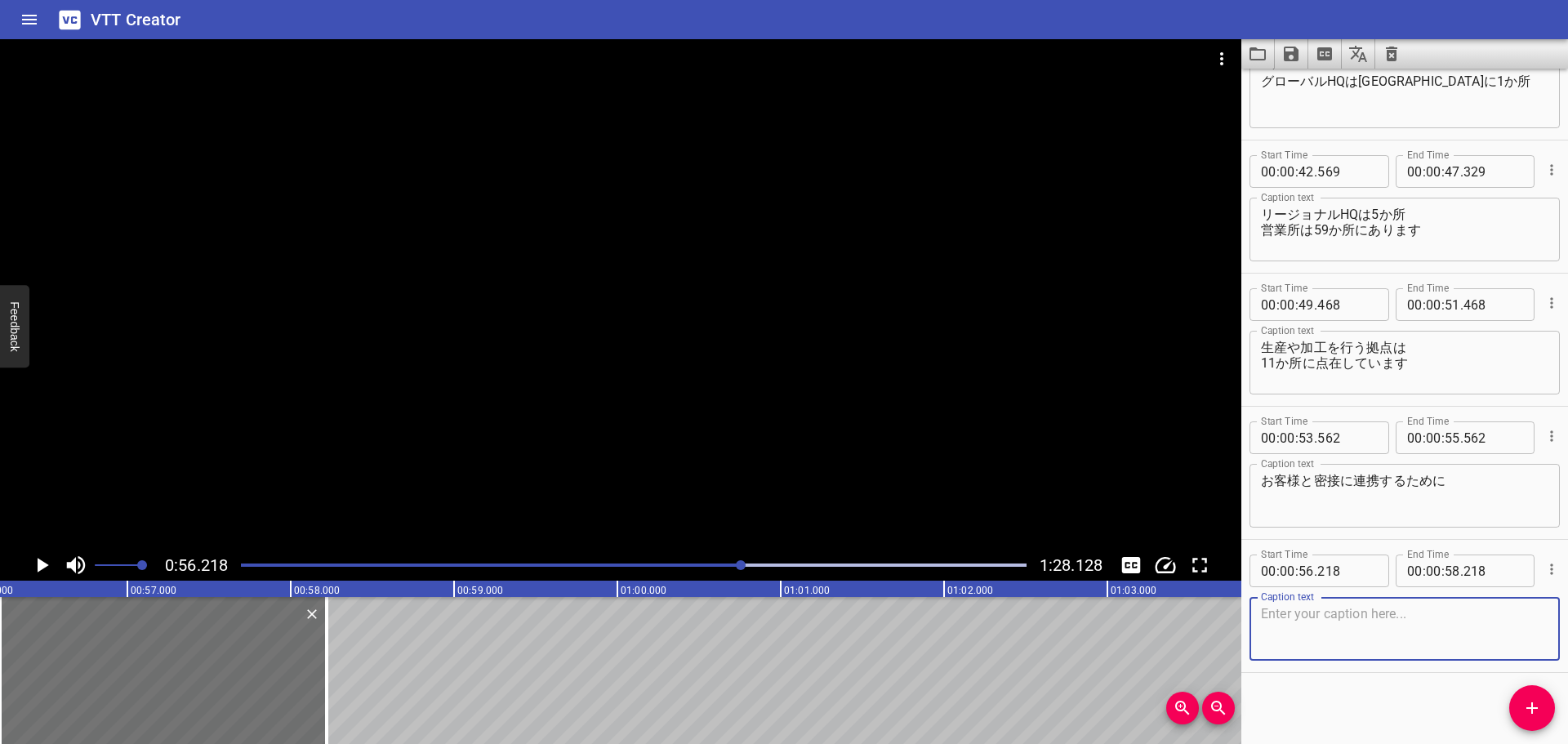
scroll to position [1265, 0]
paste textarea "11か所のカスタマーソリューションセンター"
drag, startPoint x: 1300, startPoint y: 621, endPoint x: 1310, endPoint y: 616, distance: 11.2
click at [1300, 620] on textarea "11か所のカスタマーソリューションセンター" at bounding box center [1404, 626] width 287 height 46
click at [1323, 615] on textarea "11か所のカスタマーソリューションセンター" at bounding box center [1404, 626] width 287 height 46
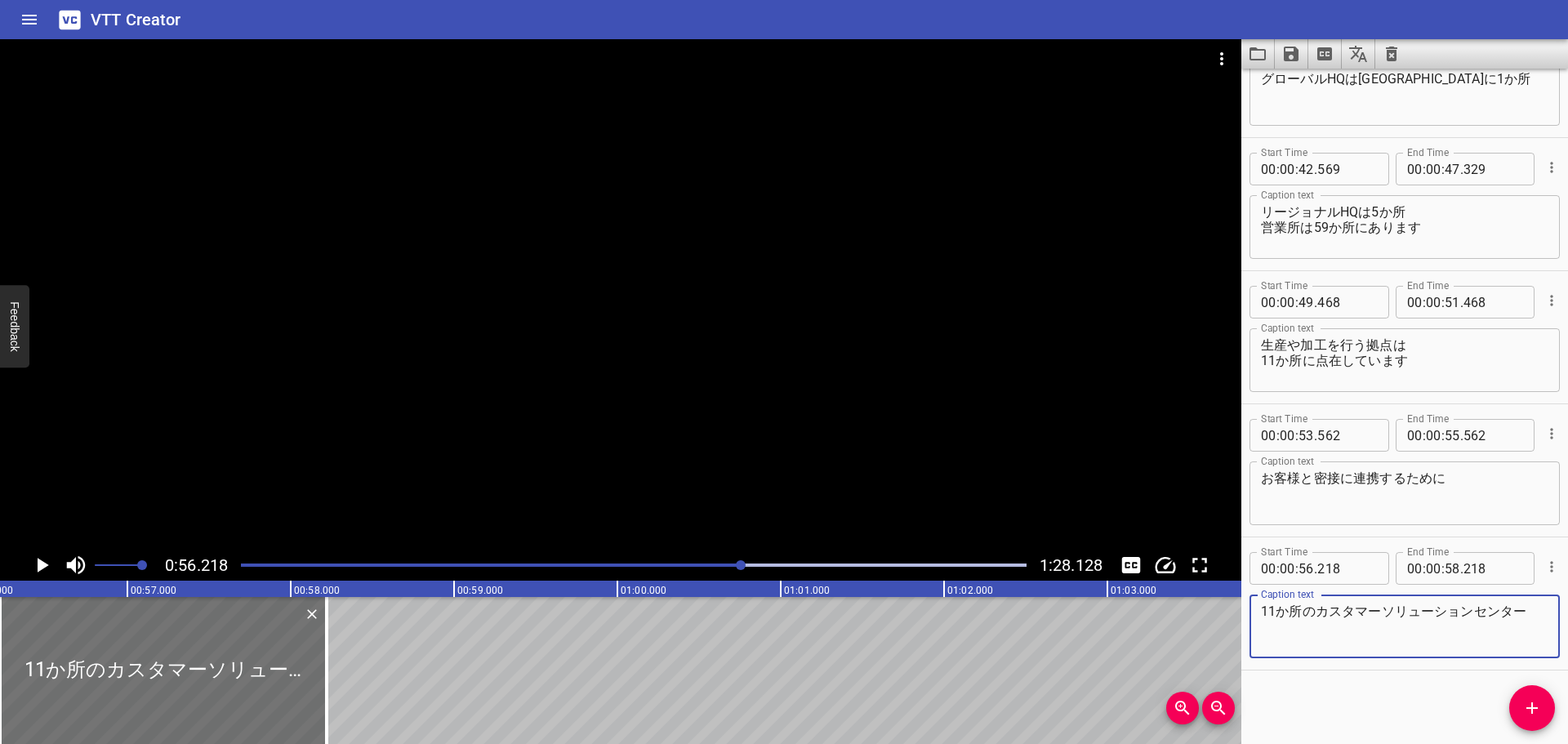
click at [1320, 606] on textarea "11か所のカスタマーソリューションセンター" at bounding box center [1404, 626] width 287 height 46
paste textarea "11か所の"
type textarea "世界中の11か所にカスタマー ソリューションセンターがあります"
click at [46, 562] on icon "Play/Pause" at bounding box center [41, 565] width 25 height 25
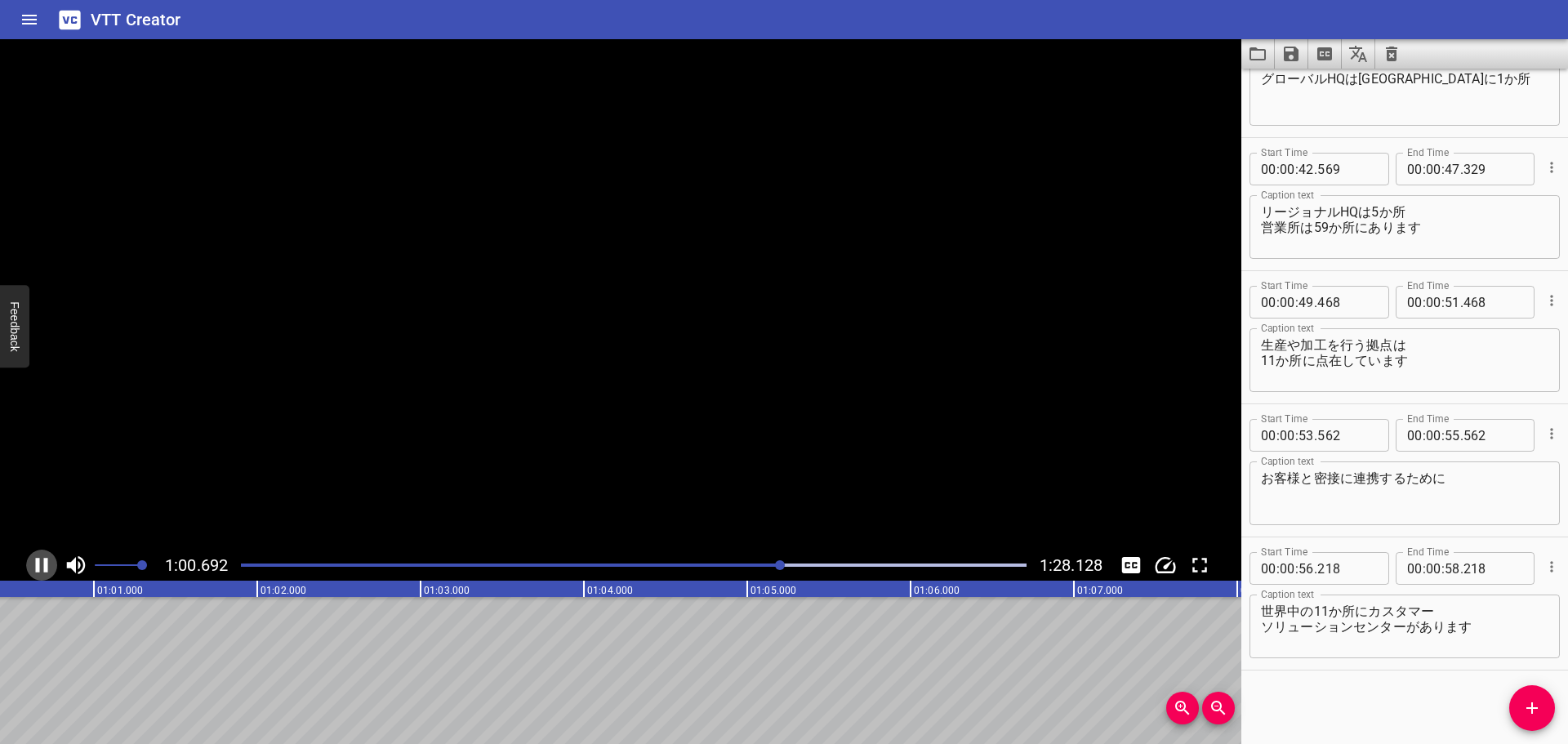
click at [46, 562] on icon "Play/Pause" at bounding box center [41, 565] width 12 height 15
click at [47, 566] on icon "Play/Pause" at bounding box center [43, 565] width 12 height 15
click at [47, 566] on icon "Play/Pause" at bounding box center [41, 565] width 12 height 15
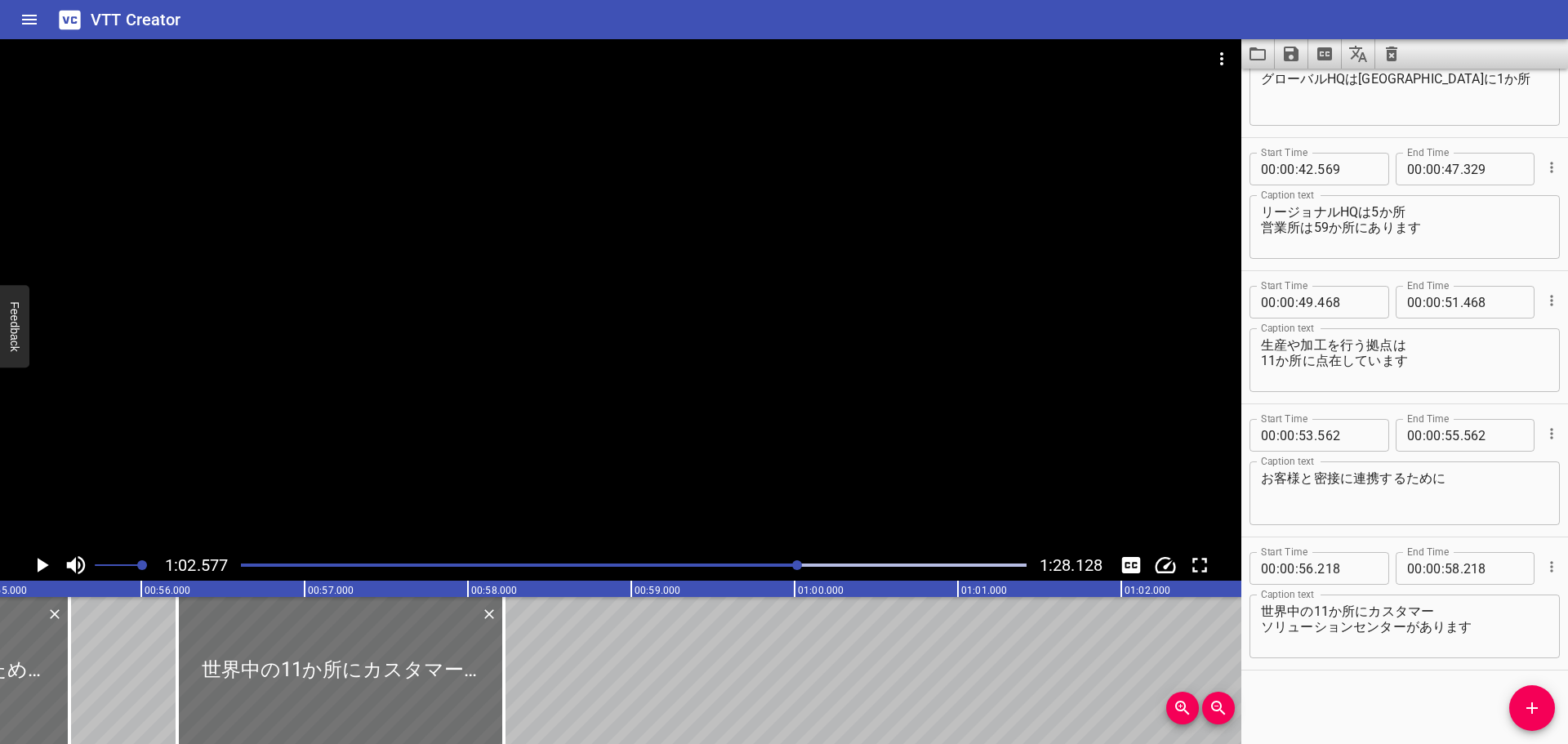
scroll to position [0, 8924]
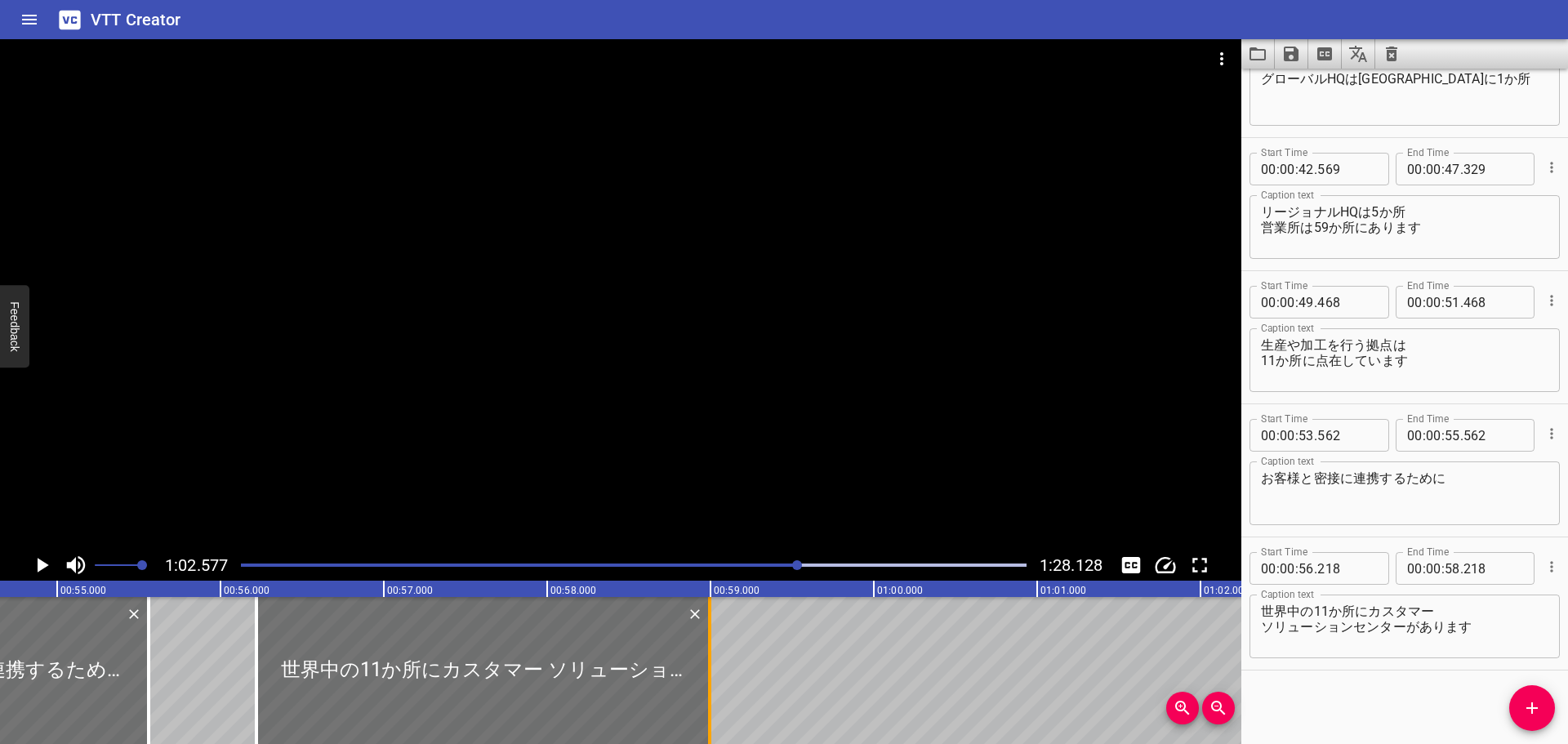
drag, startPoint x: 586, startPoint y: 679, endPoint x: 712, endPoint y: 676, distance: 126.0
click at [712, 676] on div at bounding box center [710, 670] width 17 height 147
type input "993"
click at [220, 659] on div "私たちは粘着テープ専門の グローバル企業です 接着技術に関する様々な ソリューションを展開しています 売上の78%は業務用製品 22%はコンシューマー製品です…" at bounding box center [873, 670] width 19595 height 147
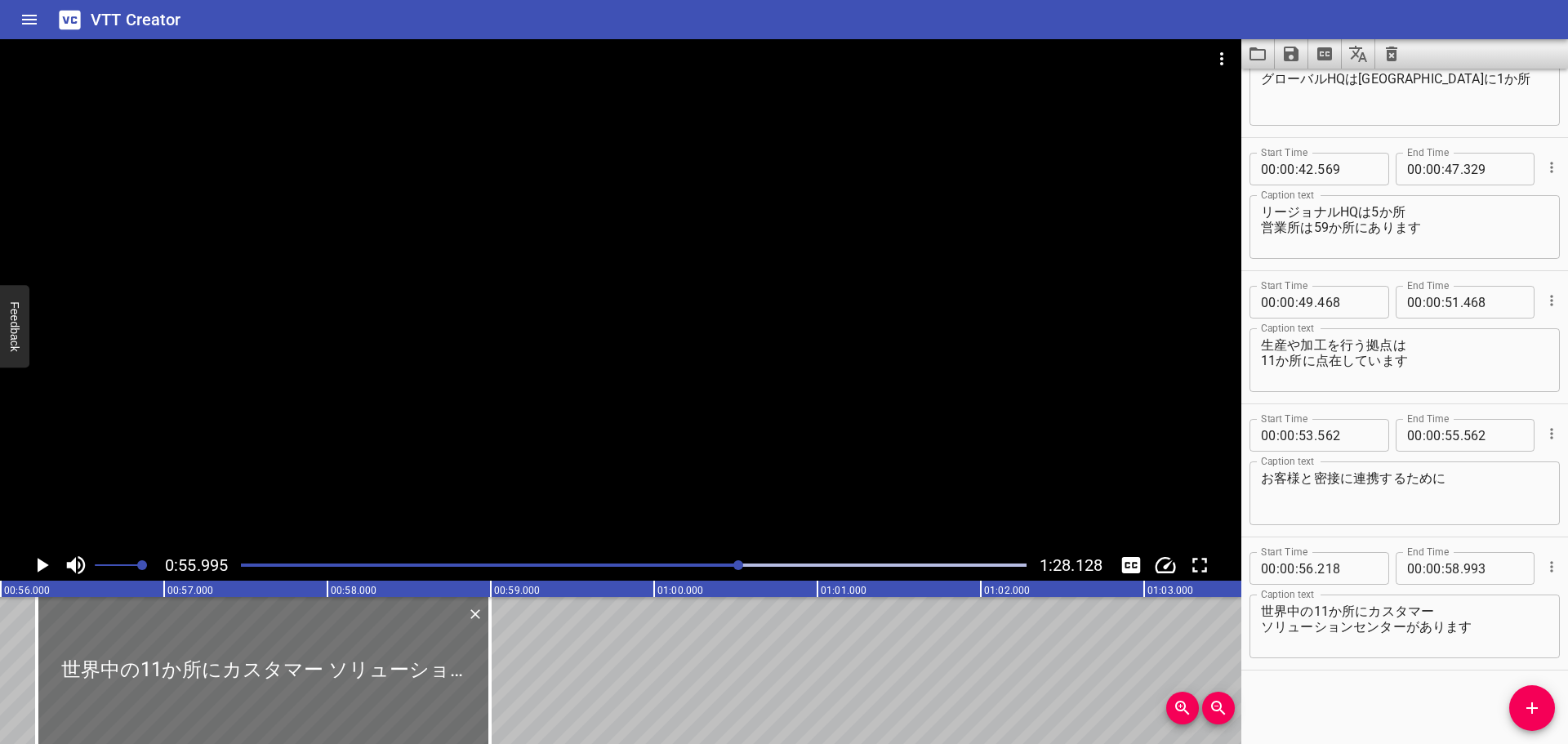
click at [267, 450] on div at bounding box center [620, 294] width 1241 height 510
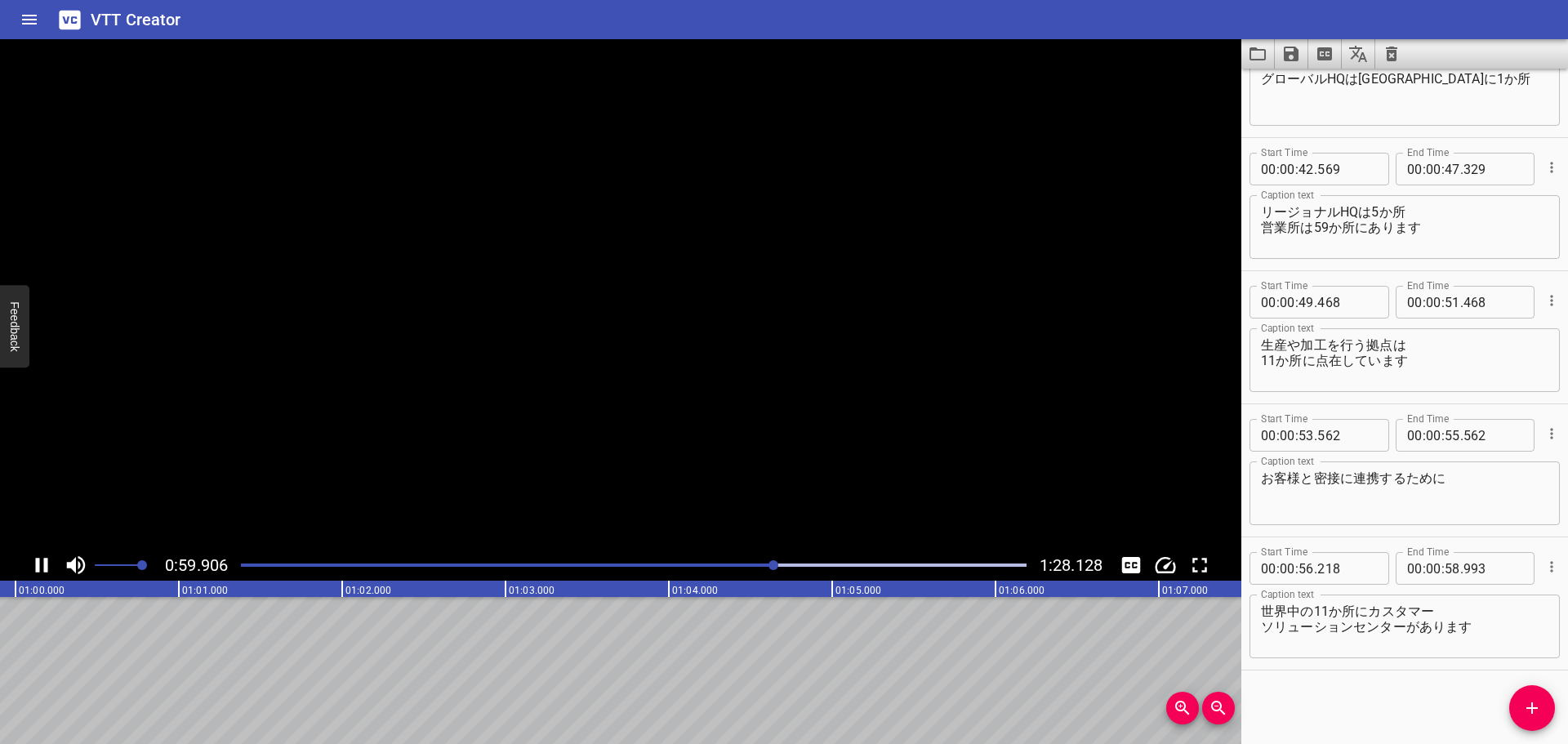
click at [267, 450] on video at bounding box center [620, 294] width 1241 height 510
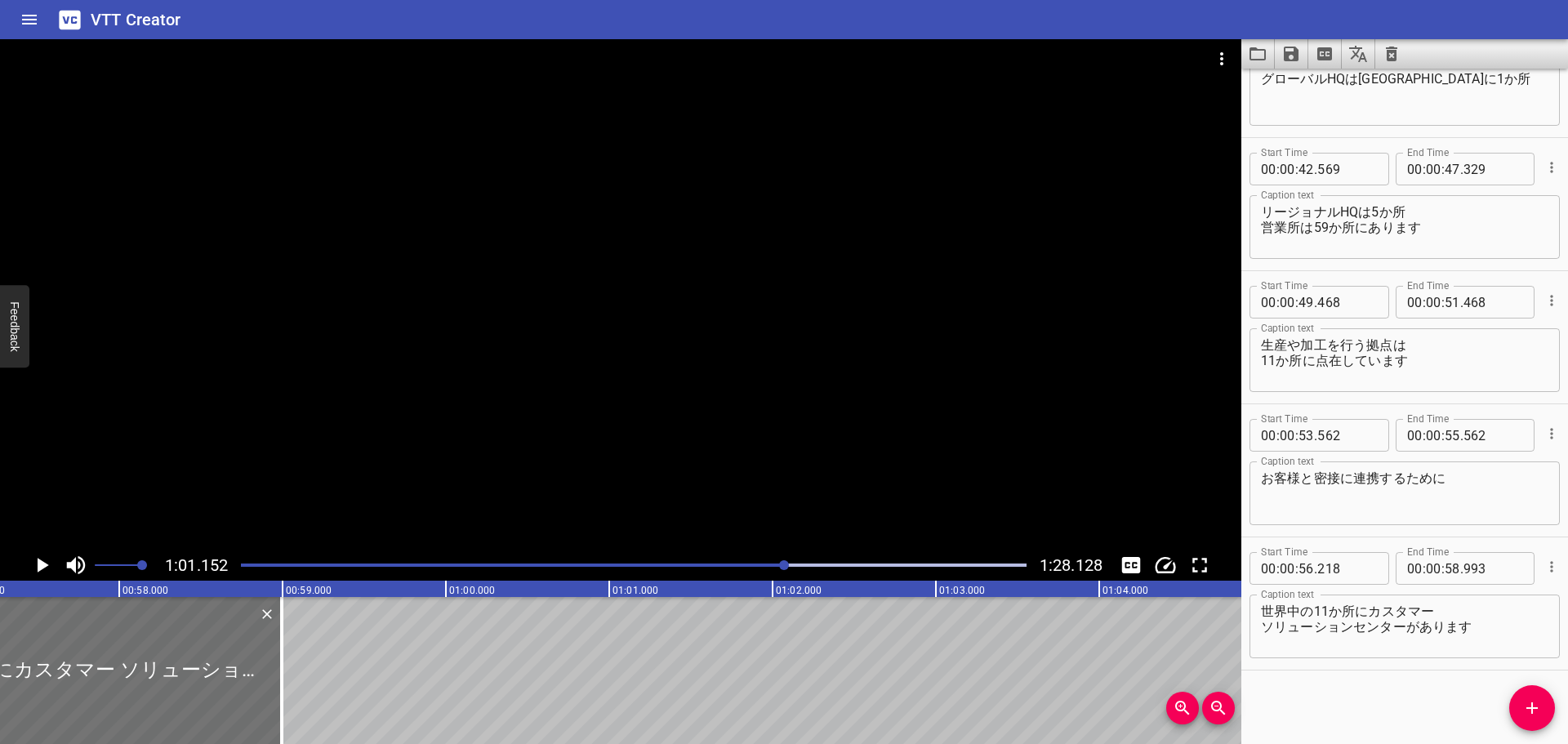
scroll to position [0, 9378]
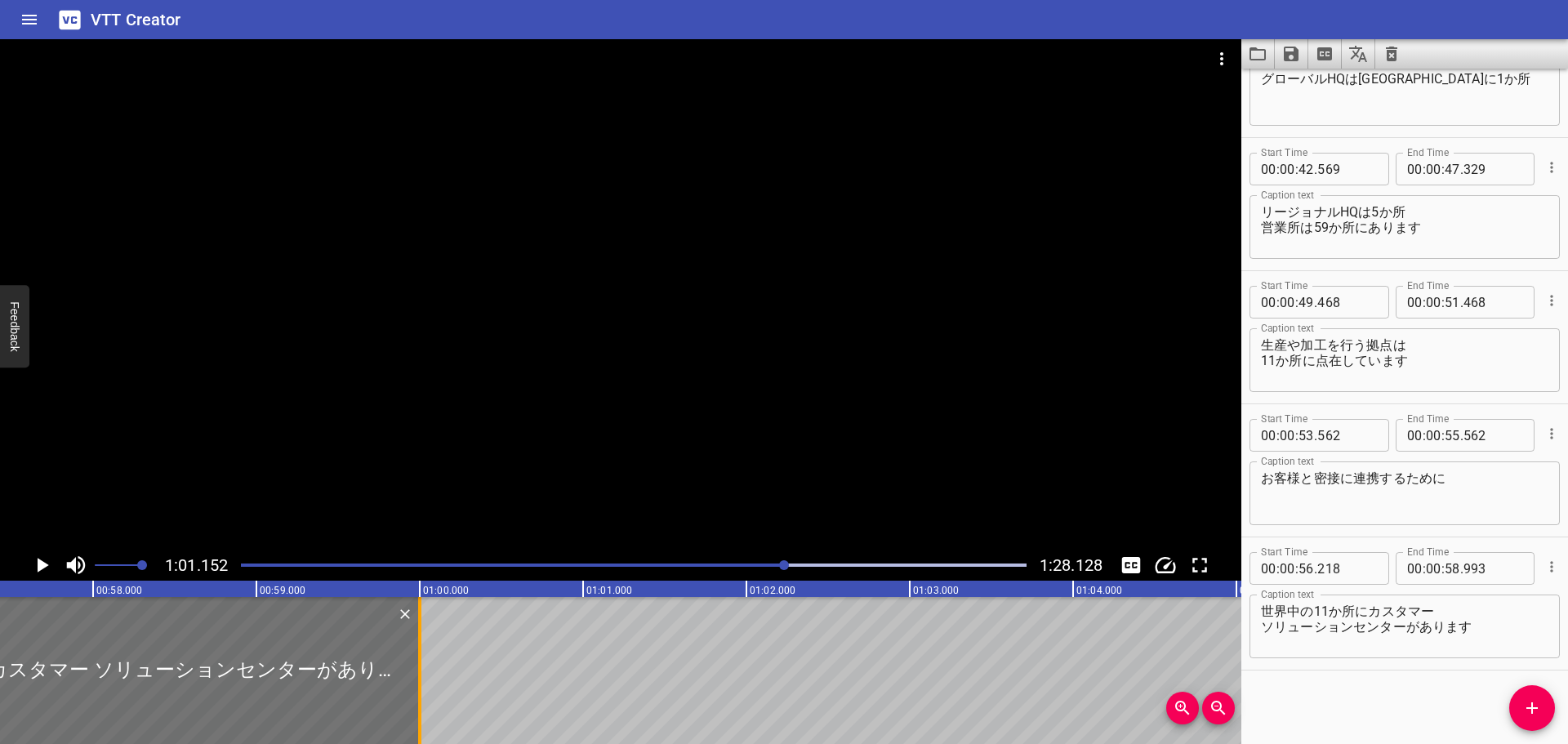
drag, startPoint x: 257, startPoint y: 630, endPoint x: 422, endPoint y: 639, distance: 165.2
click at [422, 639] on div at bounding box center [420, 670] width 17 height 147
type input "59"
type input "998"
click at [1054, 411] on div at bounding box center [620, 294] width 1241 height 510
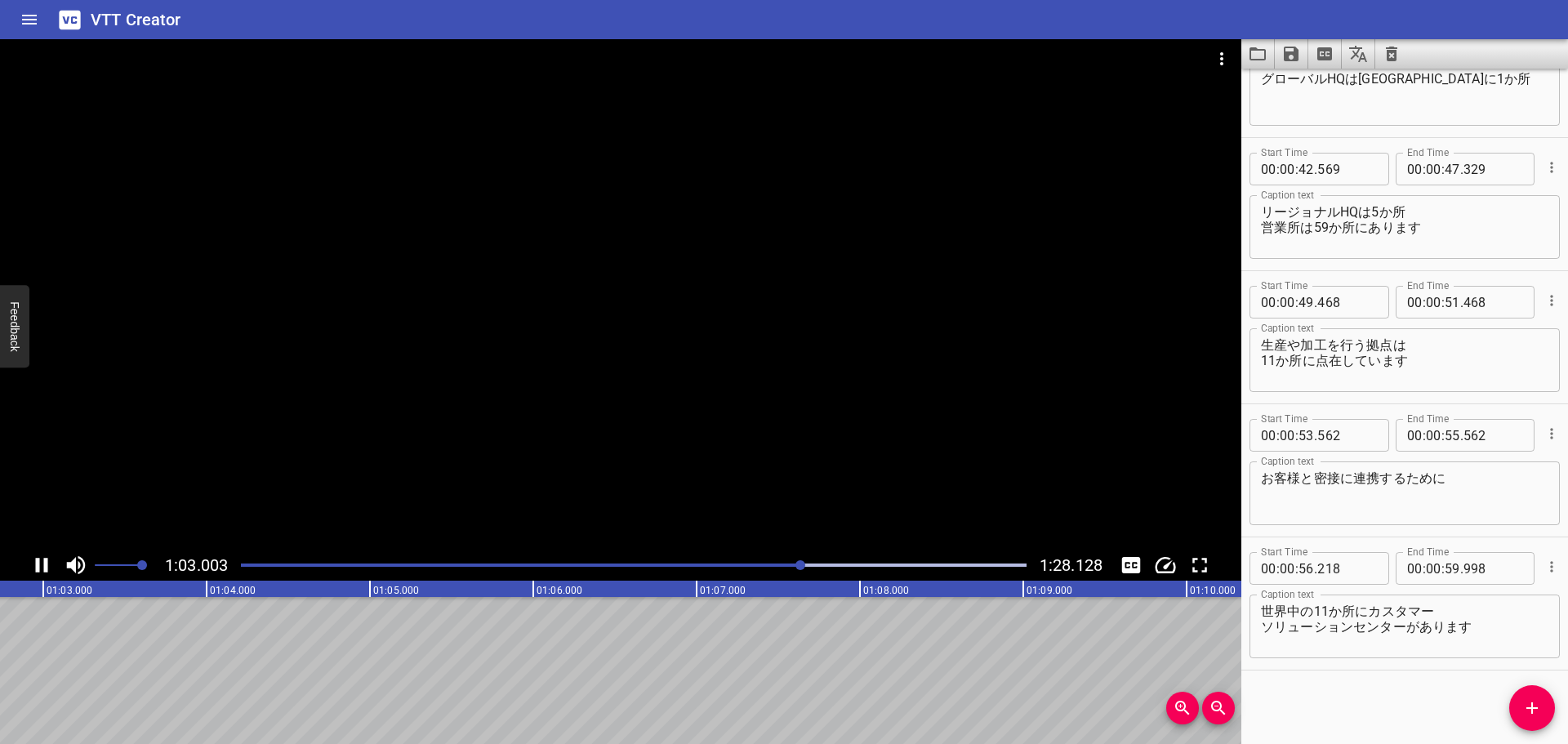
scroll to position [0, 10303]
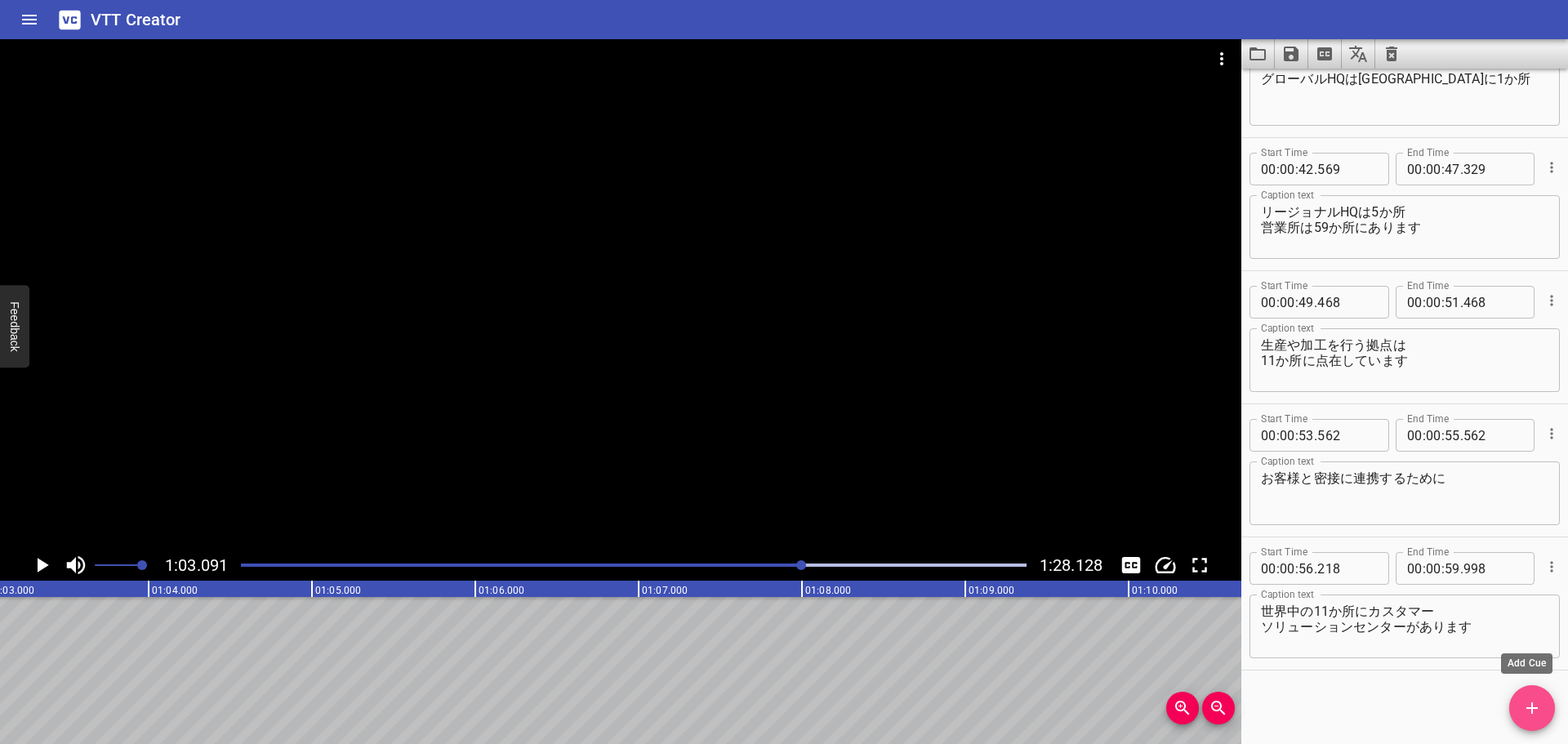
click at [1528, 699] on icon "Add Cue" at bounding box center [1532, 708] width 20 height 20
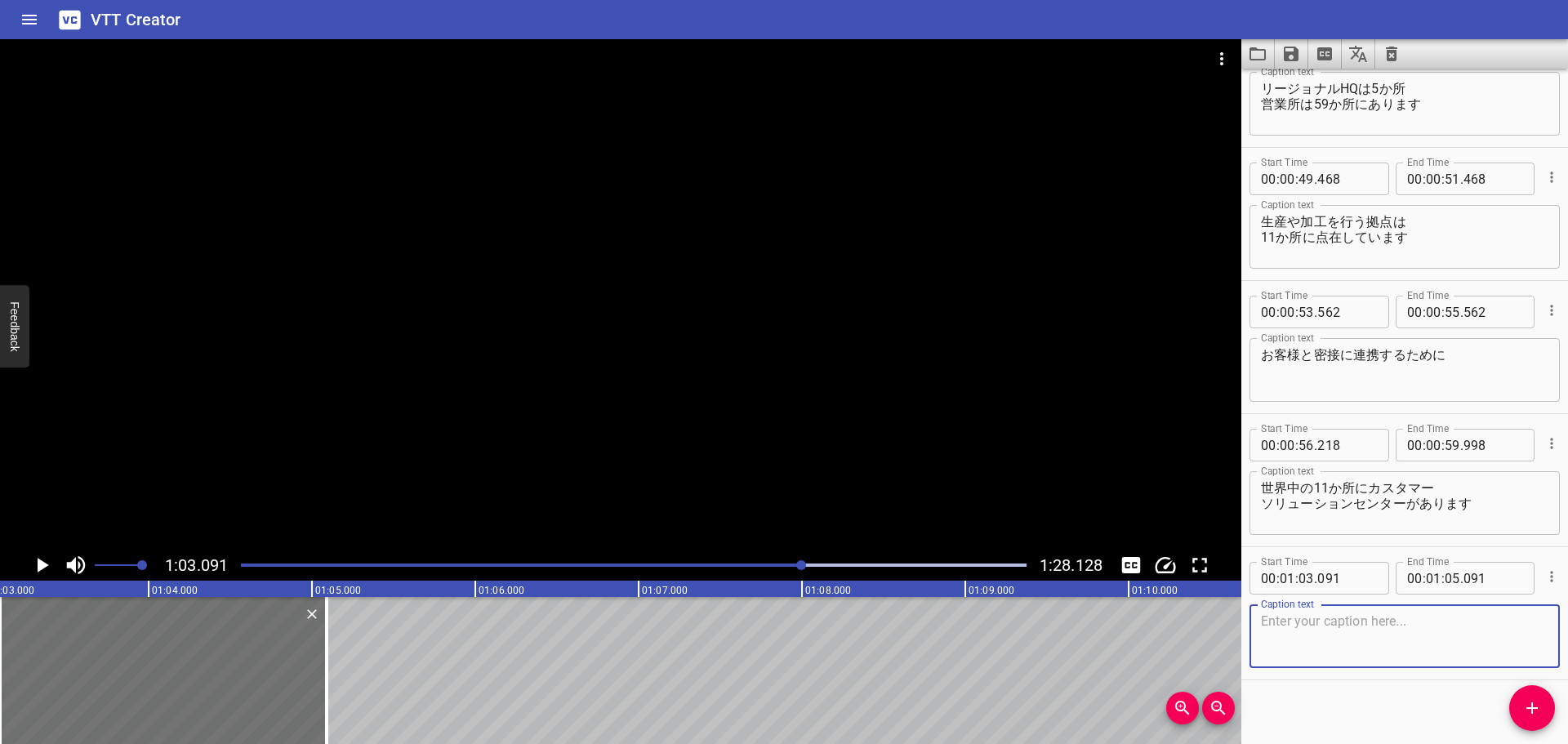
scroll to position [1399, 0]
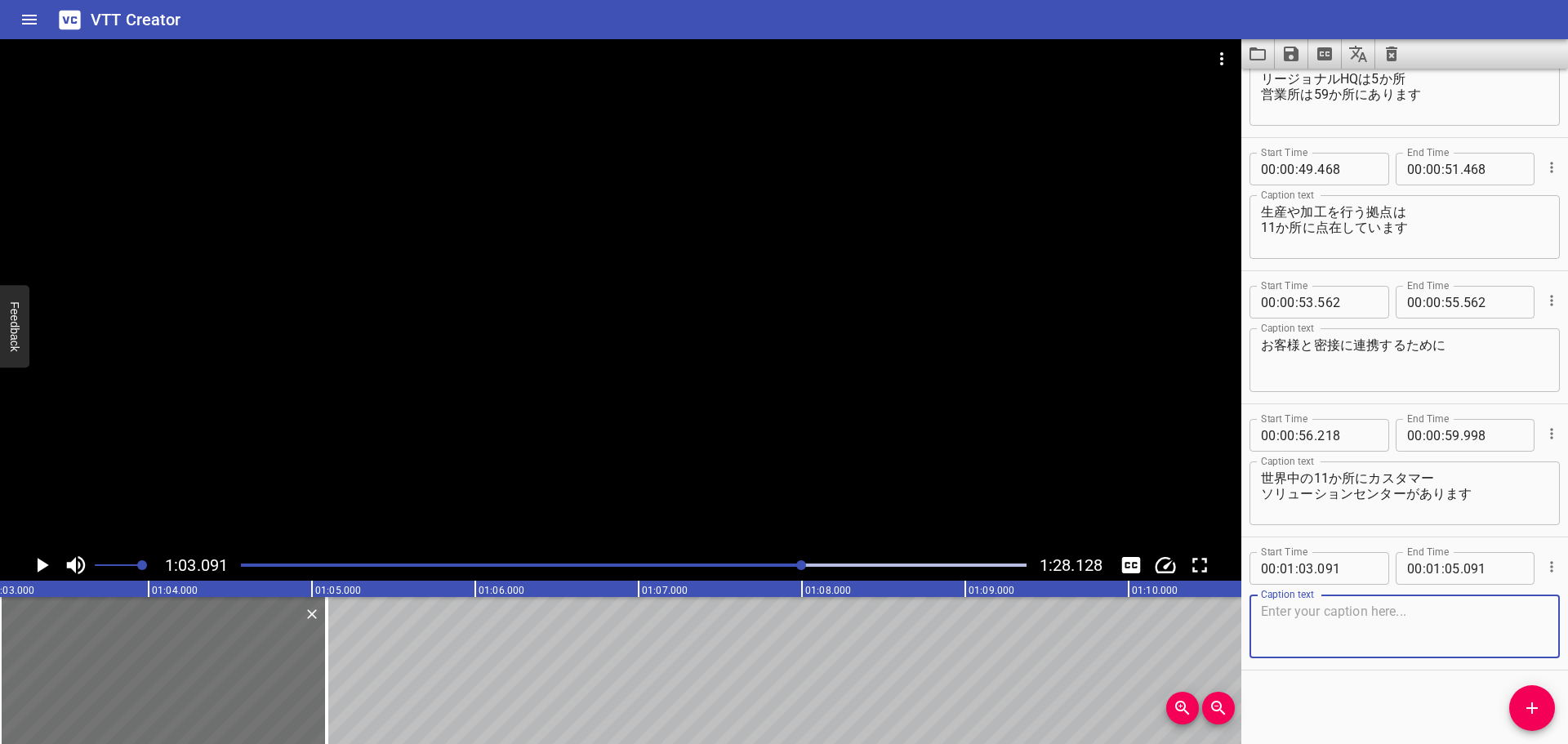
paste textarea "テサは持続可能性への強いコミットメントを掲げています"
drag, startPoint x: 1300, startPoint y: 611, endPoint x: 1242, endPoint y: 604, distance: 58.4
click at [1242, 604] on div "Start Time 00 : 01 : 03 . 091 Start Time End Time 00 : 01 : 05 . 091 End Time C…" at bounding box center [1404, 604] width 326 height 133
click at [1325, 629] on textarea "サステナビリティに貢献する 取り組みを進めています" at bounding box center [1404, 626] width 287 height 46
click at [1403, 626] on textarea "サステナビリティに貢献する 取り組みを進めています" at bounding box center [1404, 626] width 287 height 46
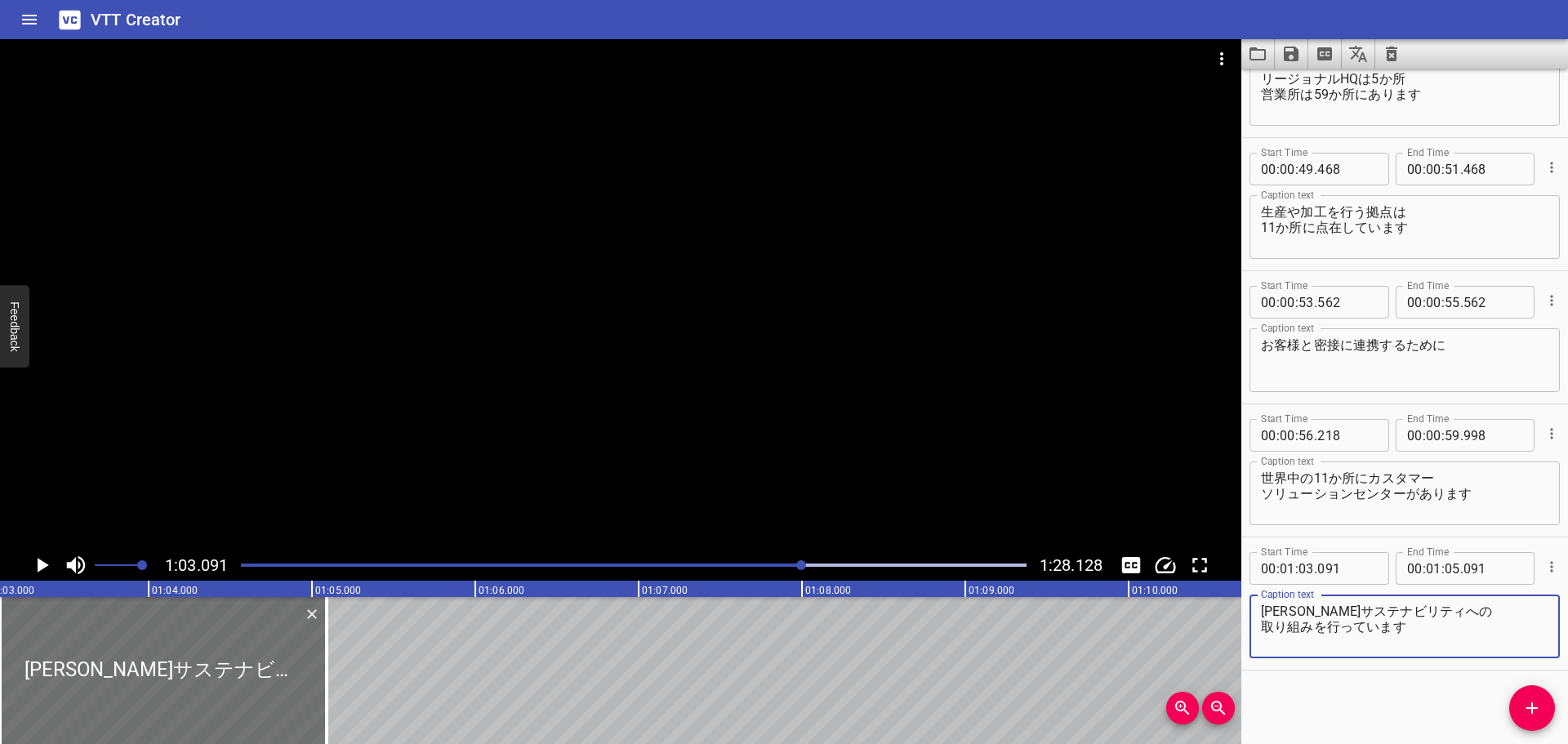
click at [1291, 614] on textarea "[PERSON_NAME]サステナビリティへの 取り組みを行っています" at bounding box center [1404, 626] width 287 height 46
click at [1334, 609] on textarea "[PERSON_NAME]にわたりサステナビリティへの 取り組みを行っています" at bounding box center [1404, 626] width 287 height 46
click at [1262, 622] on textarea "サステナビリティに貢献する 取り組みを実施しています" at bounding box center [1404, 626] width 287 height 46
drag, startPoint x: 1329, startPoint y: 625, endPoint x: 1366, endPoint y: 619, distance: 37.5
click at [1329, 625] on textarea "サステナビリティに貢献するため 様々な分野で取り組んでいます" at bounding box center [1404, 626] width 287 height 46
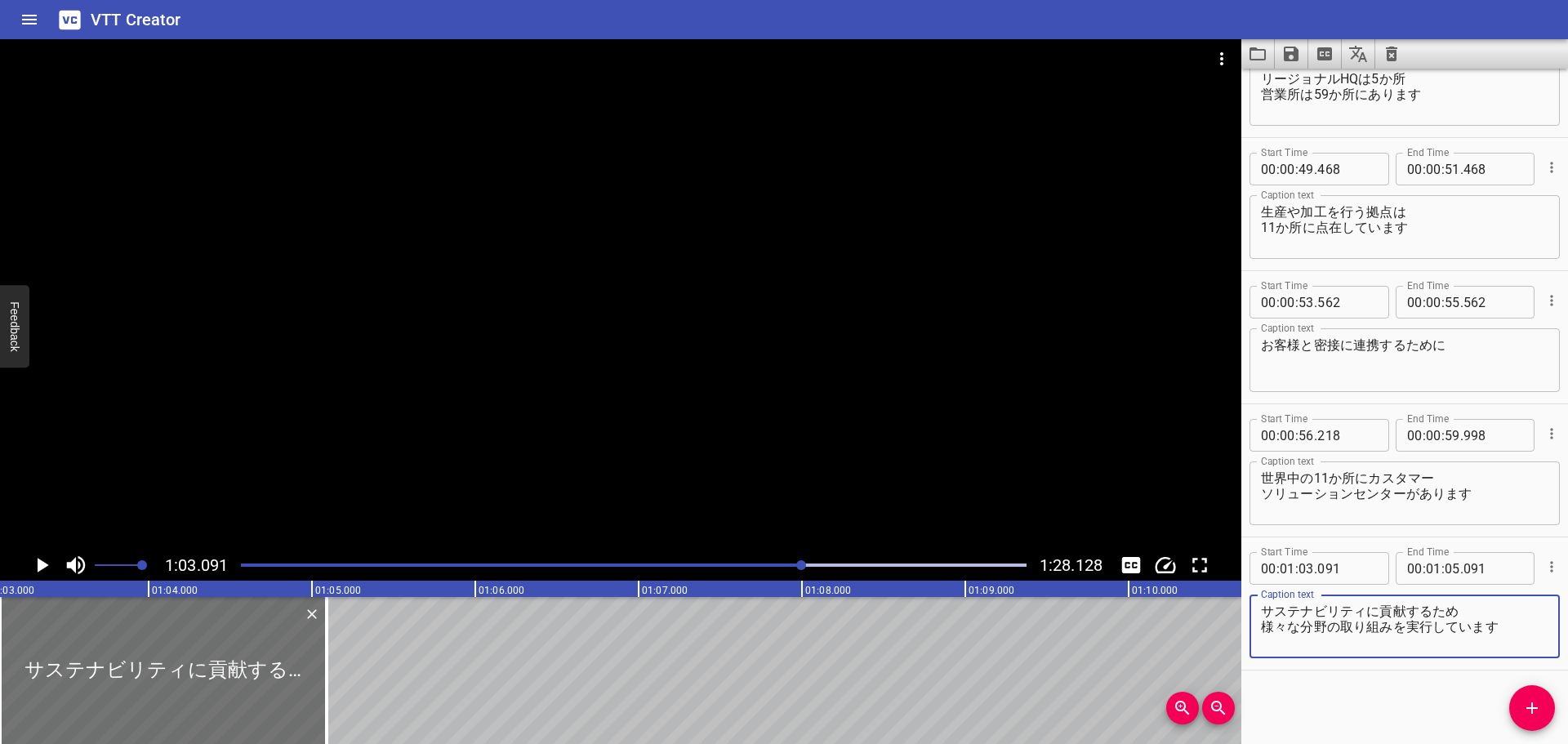
click at [1365, 611] on textarea "サステナビリティに貢献するため 様々な分野の取り組みを実行しています" at bounding box center [1404, 626] width 287 height 46
type textarea "サステナビリティ実現に貢献するため 様々な分野の取り組みを実行しています"
click at [36, 566] on icon "Play/Pause" at bounding box center [41, 565] width 25 height 25
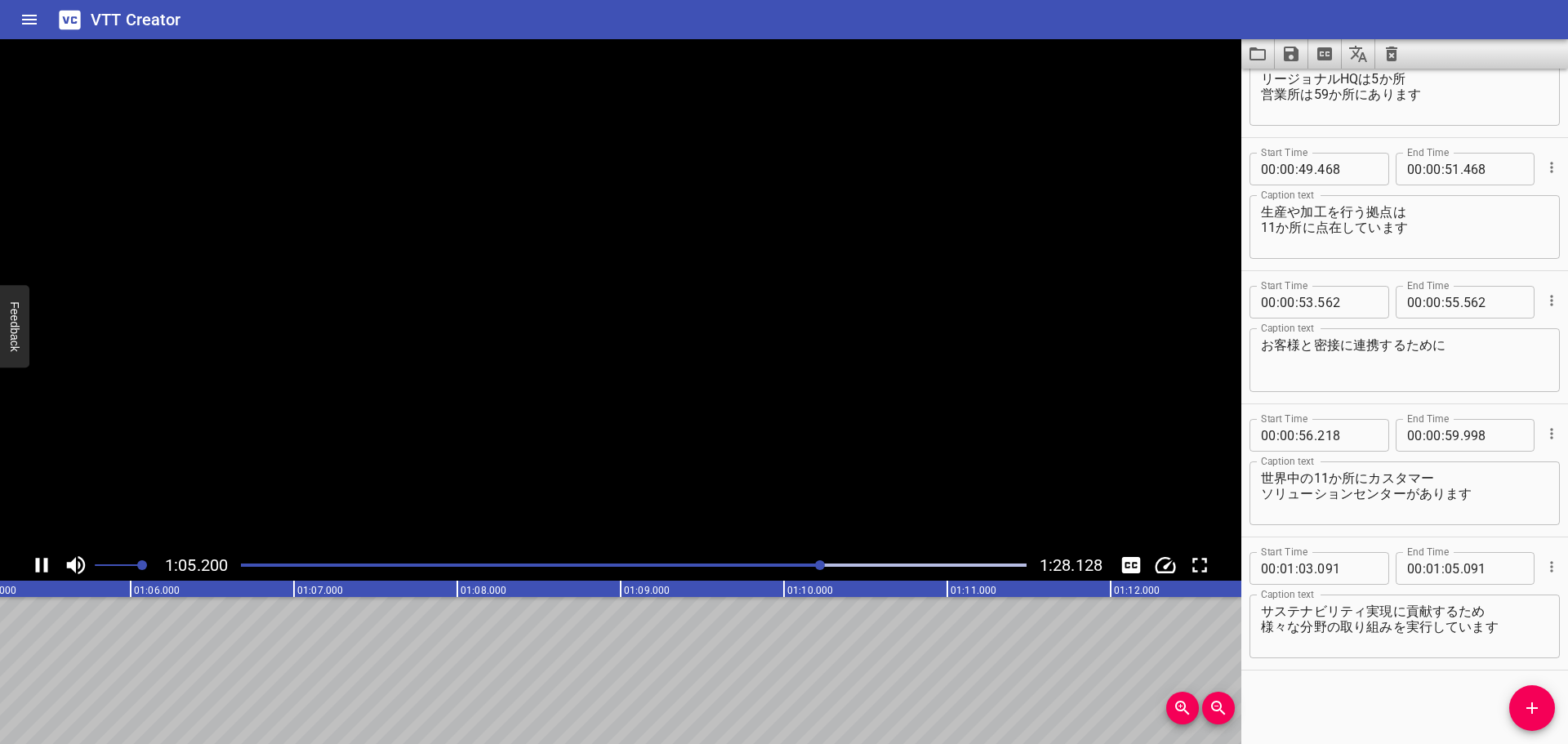
click at [36, 566] on icon "Play/Pause" at bounding box center [41, 565] width 12 height 15
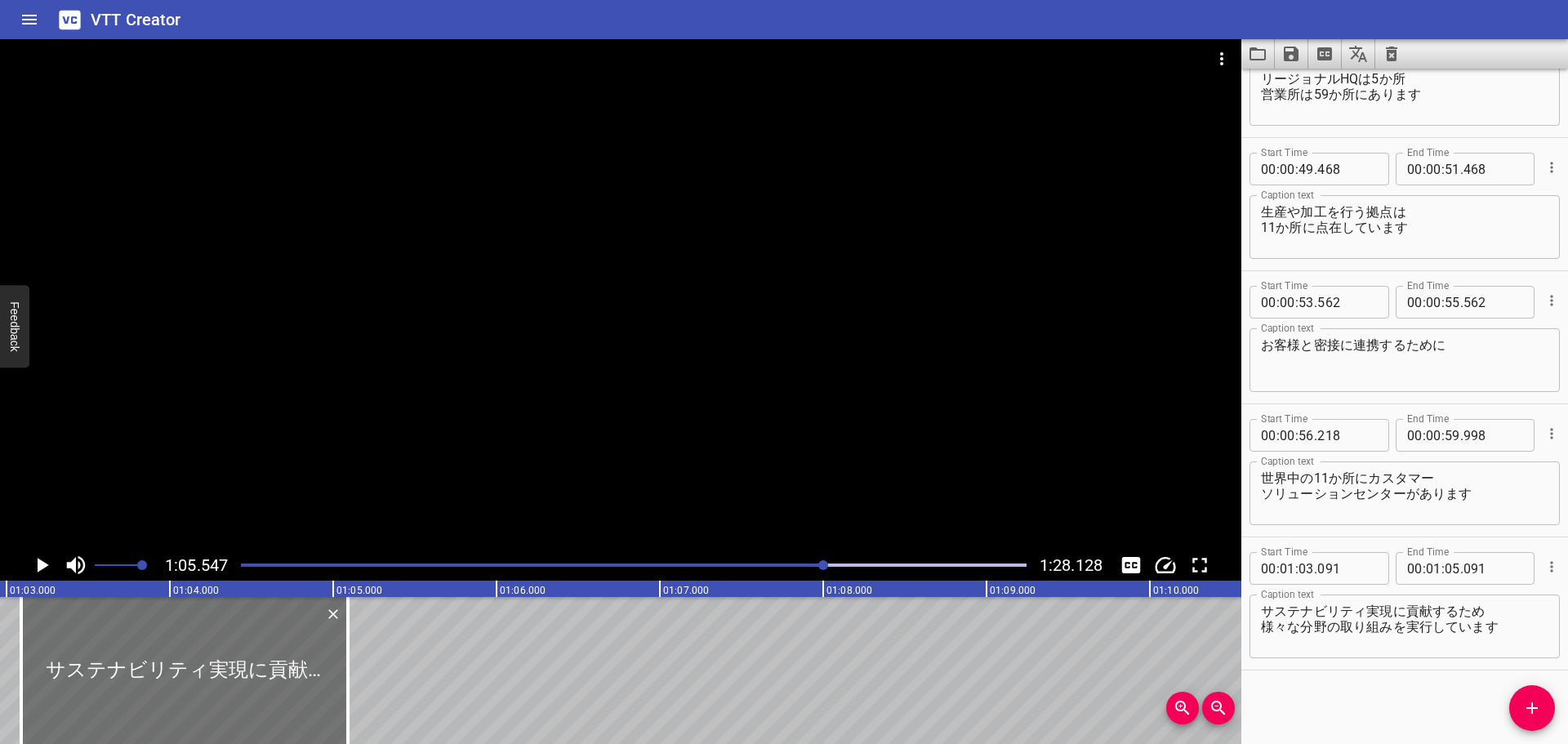
scroll to position [0, 10267]
drag, startPoint x: 359, startPoint y: 635, endPoint x: 340, endPoint y: 630, distance: 19.6
click at [340, 630] on div at bounding box center [344, 670] width 17 height 147
type input "04"
type input "981"
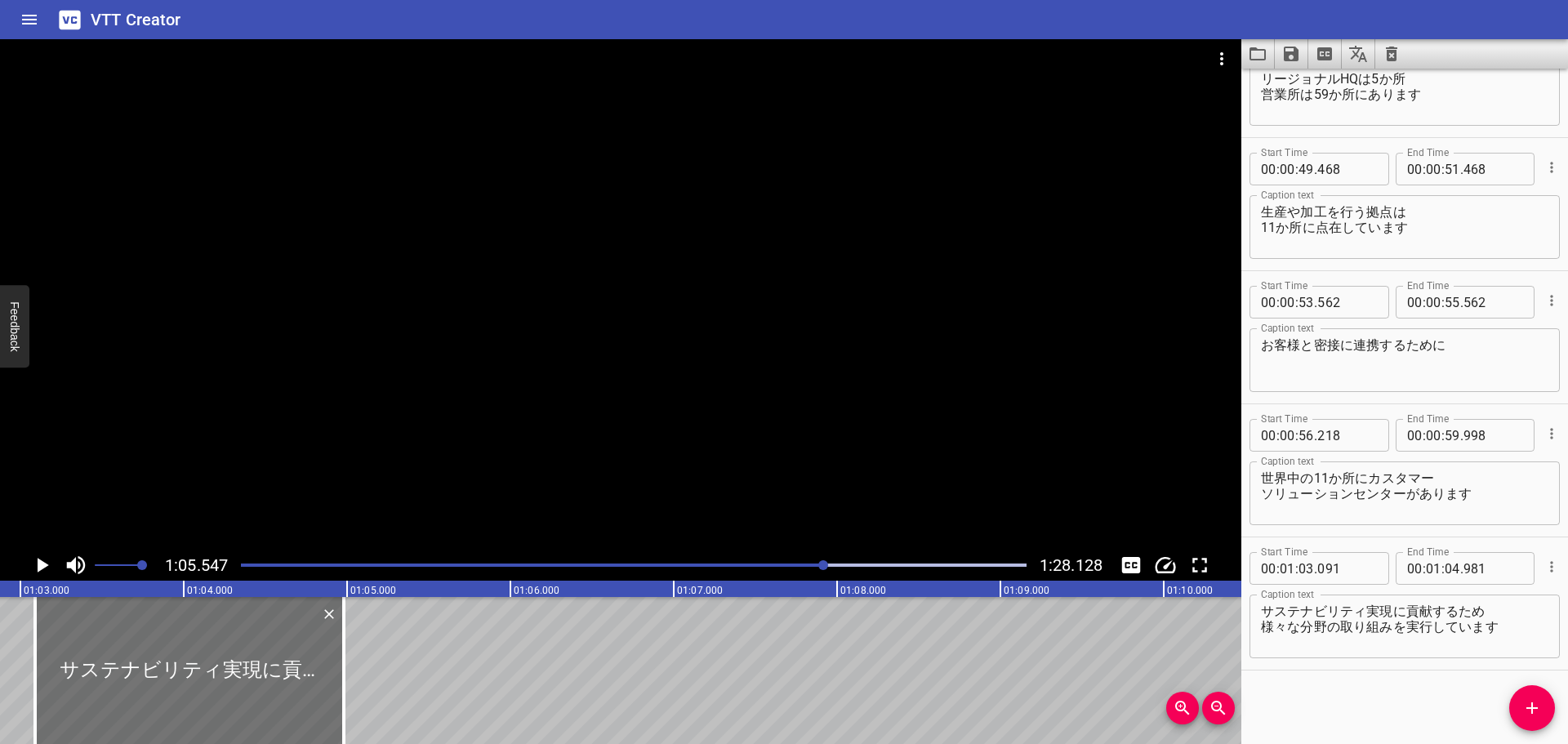
click at [40, 561] on icon "Play/Pause" at bounding box center [43, 565] width 12 height 15
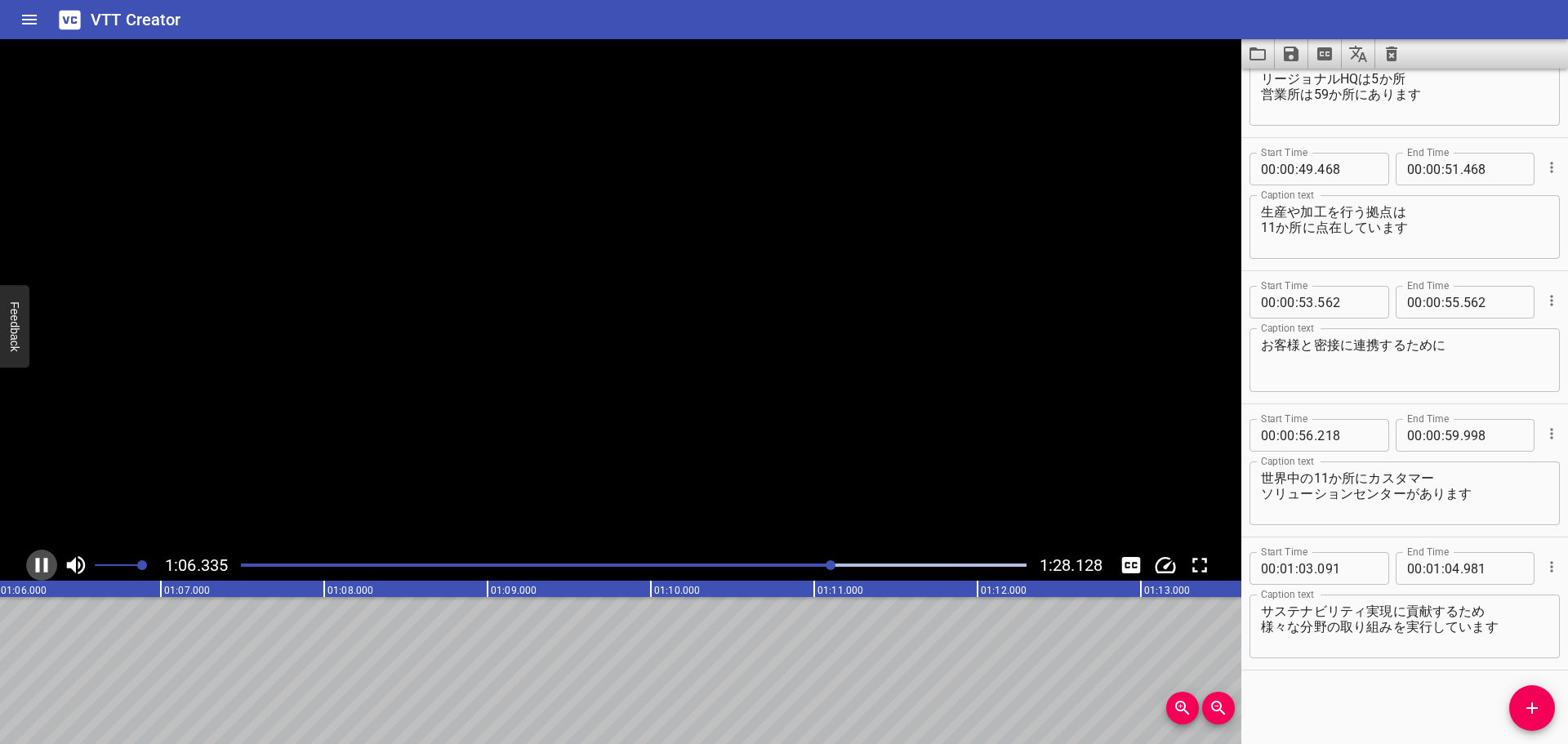
click at [40, 561] on icon "Play/Pause" at bounding box center [41, 565] width 25 height 25
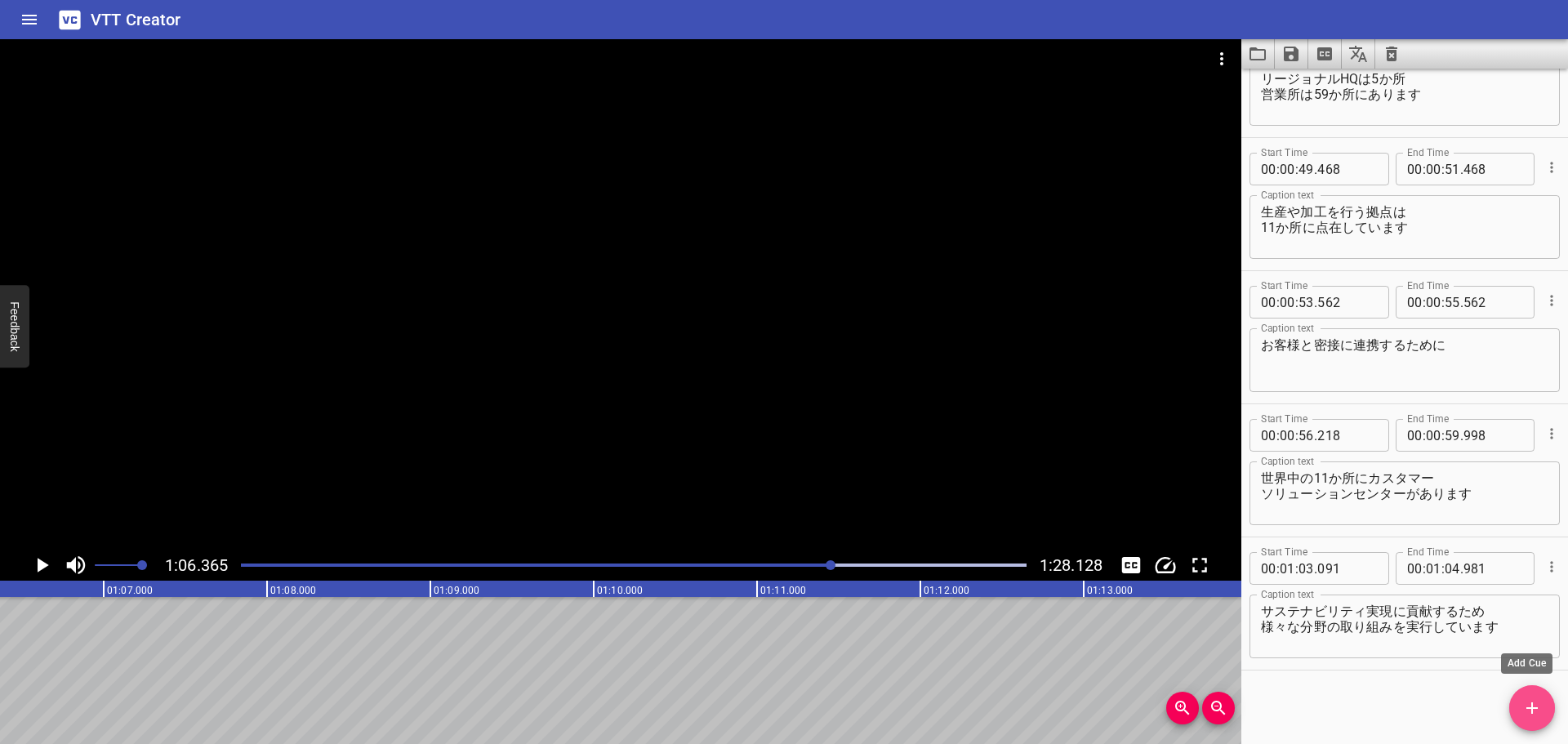
click at [1524, 707] on icon "Add Cue" at bounding box center [1532, 708] width 20 height 20
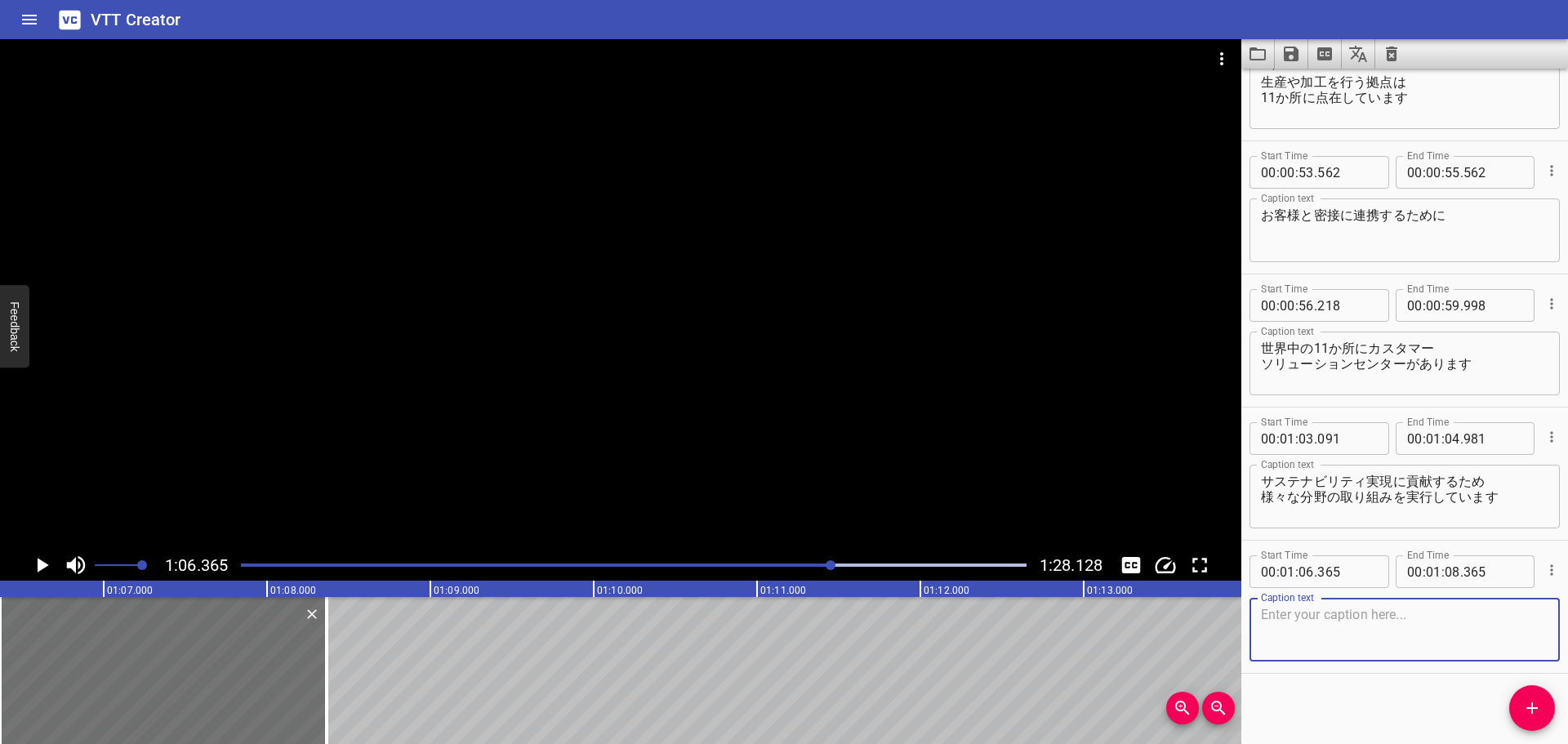
scroll to position [1531, 0]
type textarea "排出ガスの削減"
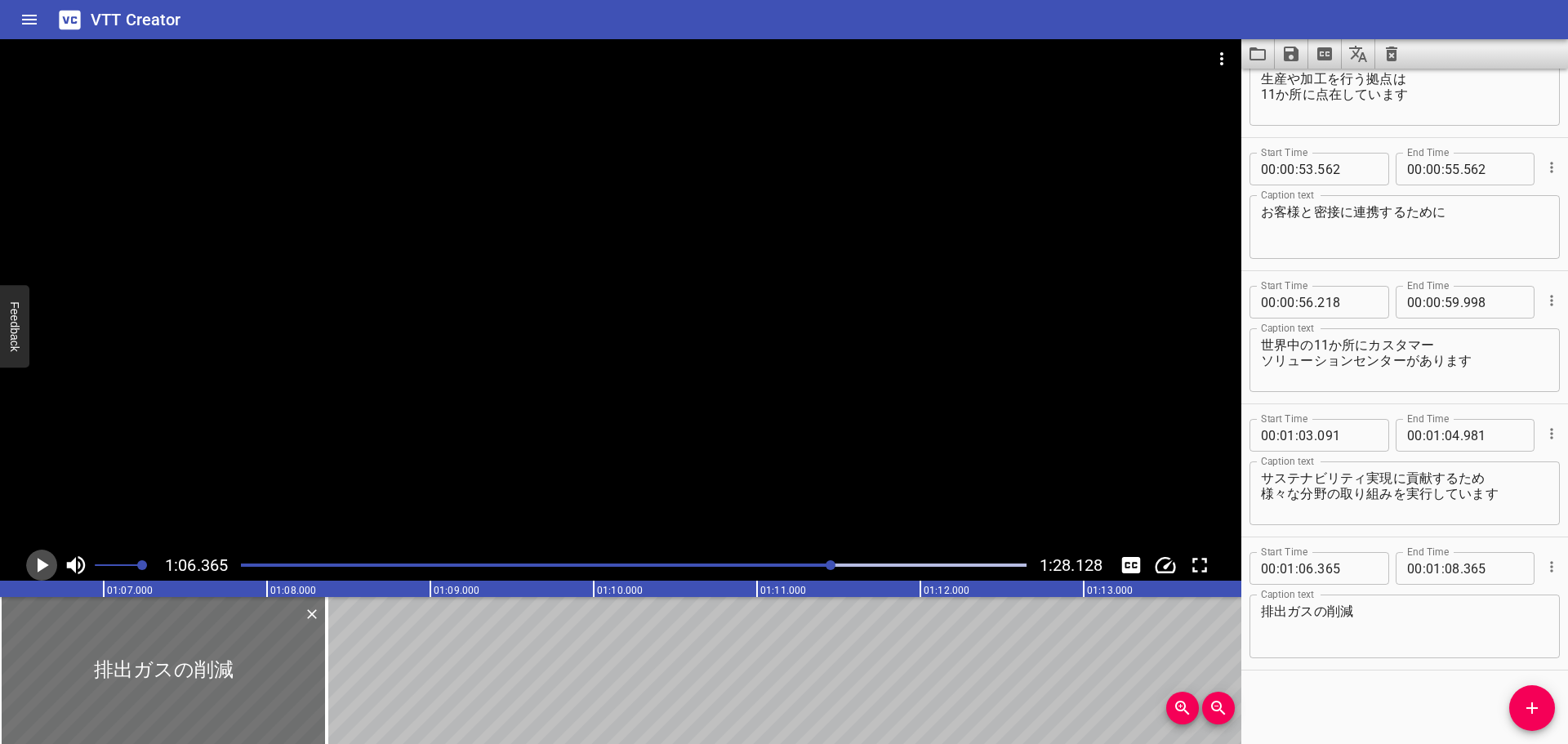
click at [43, 559] on icon "Play/Pause" at bounding box center [41, 565] width 25 height 25
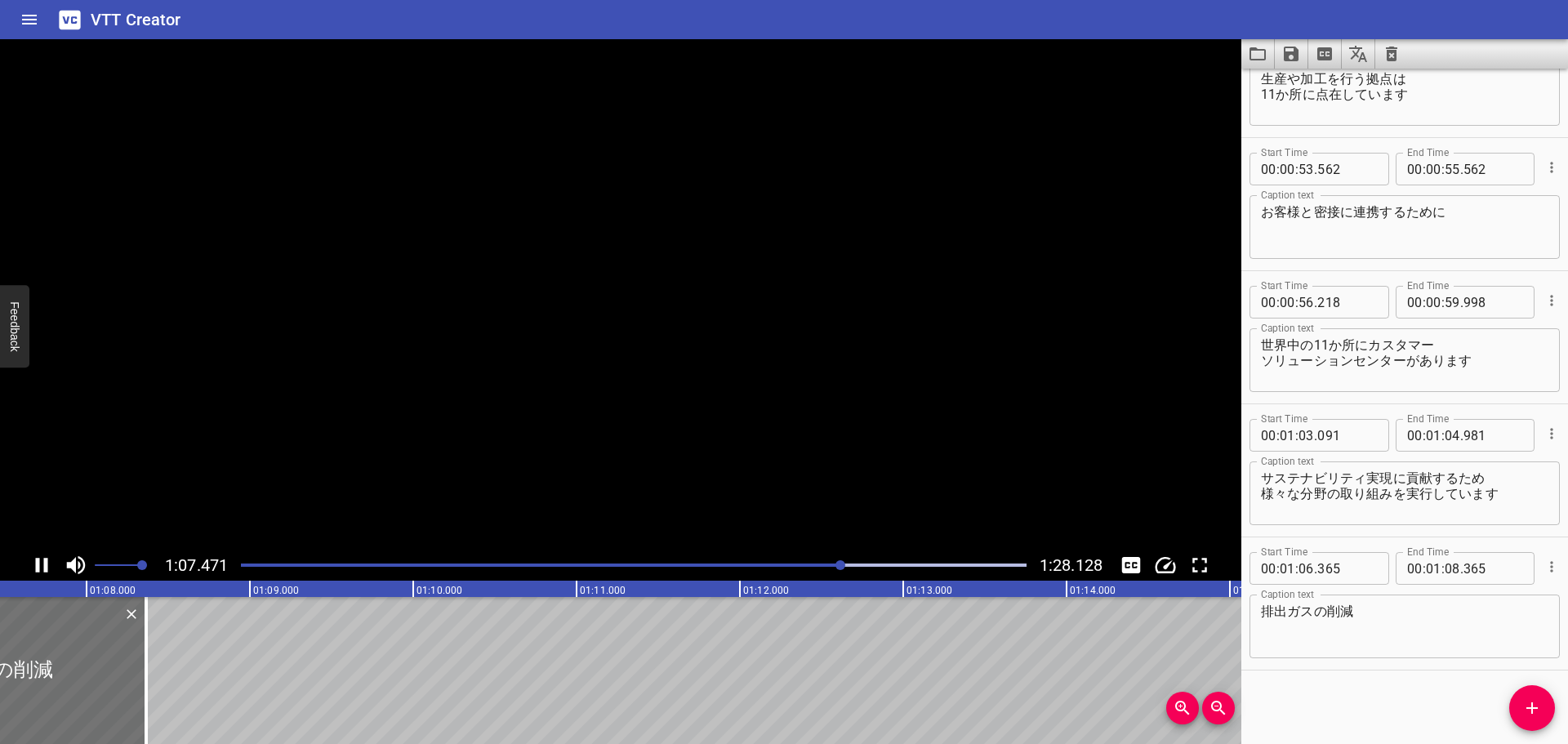
click at [43, 559] on icon "Play/Pause" at bounding box center [41, 565] width 25 height 25
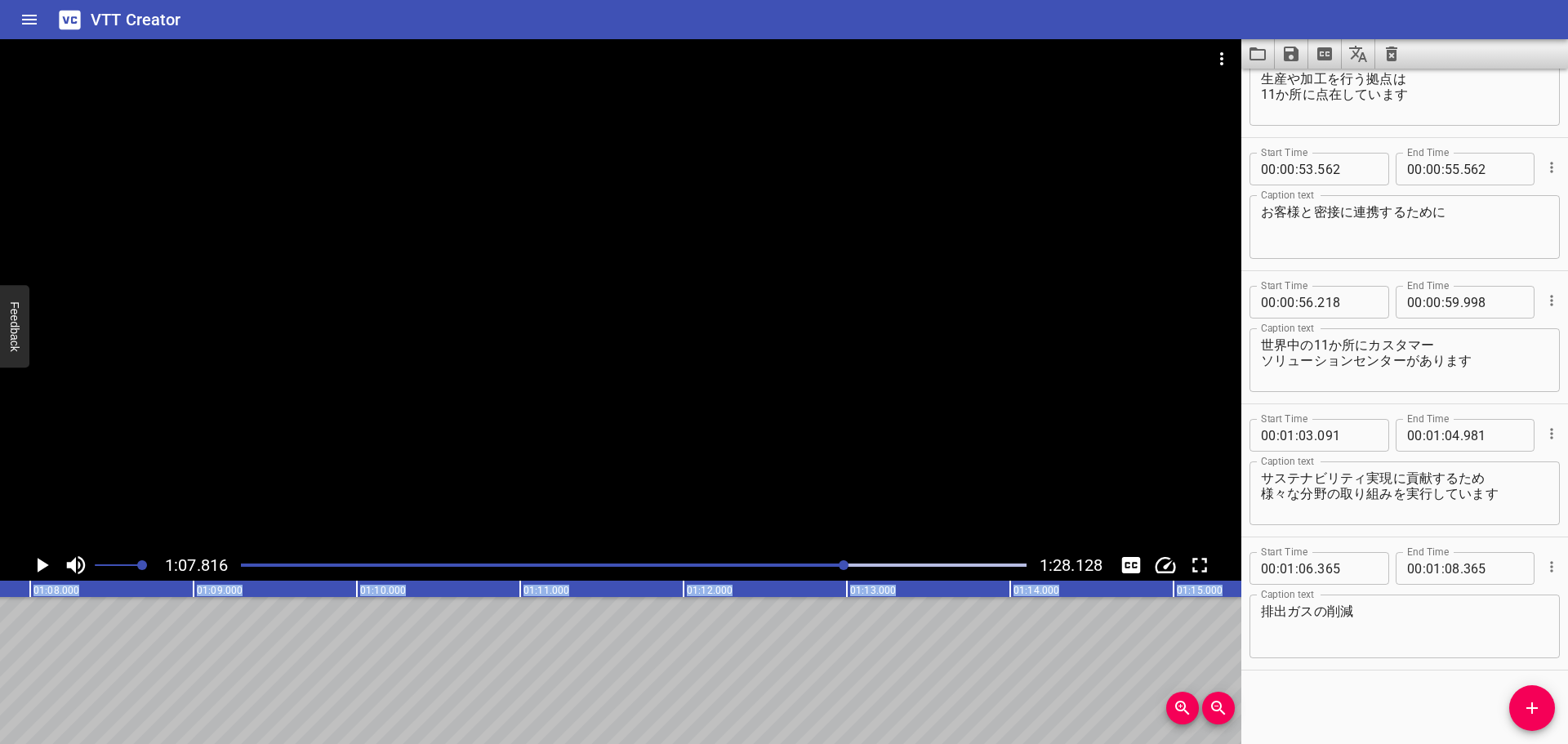
drag, startPoint x: 93, startPoint y: 651, endPoint x: -2, endPoint y: 647, distance: 95.1
click at [0, 647] on html "VTT Creator Caption Editor Batch Transcribe Login Sign Up Privacy Contact 1:07.…" at bounding box center [784, 372] width 1568 height 744
type input "07"
type input "780"
click at [1519, 703] on span "Add Cue" at bounding box center [1532, 708] width 46 height 20
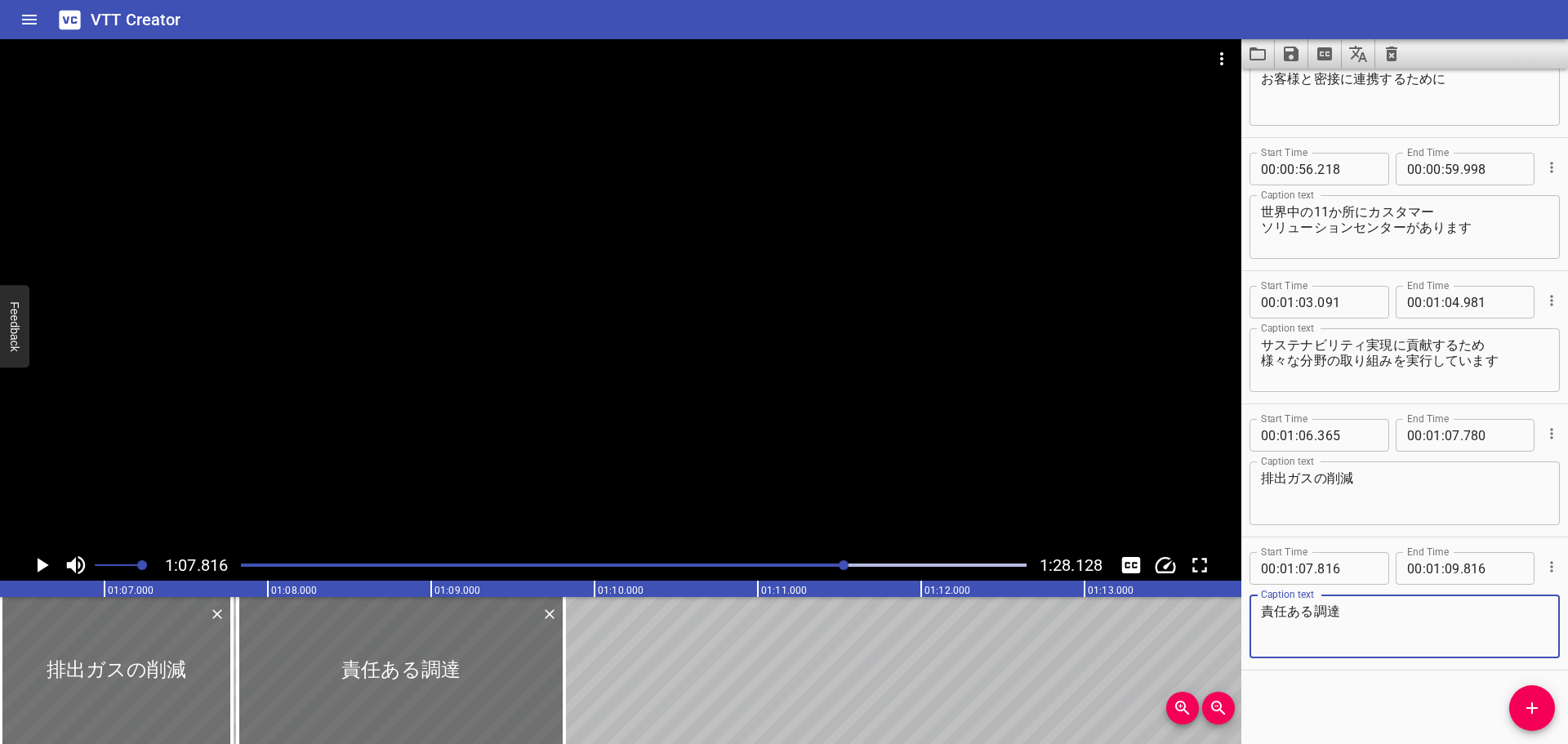
scroll to position [0, 10850]
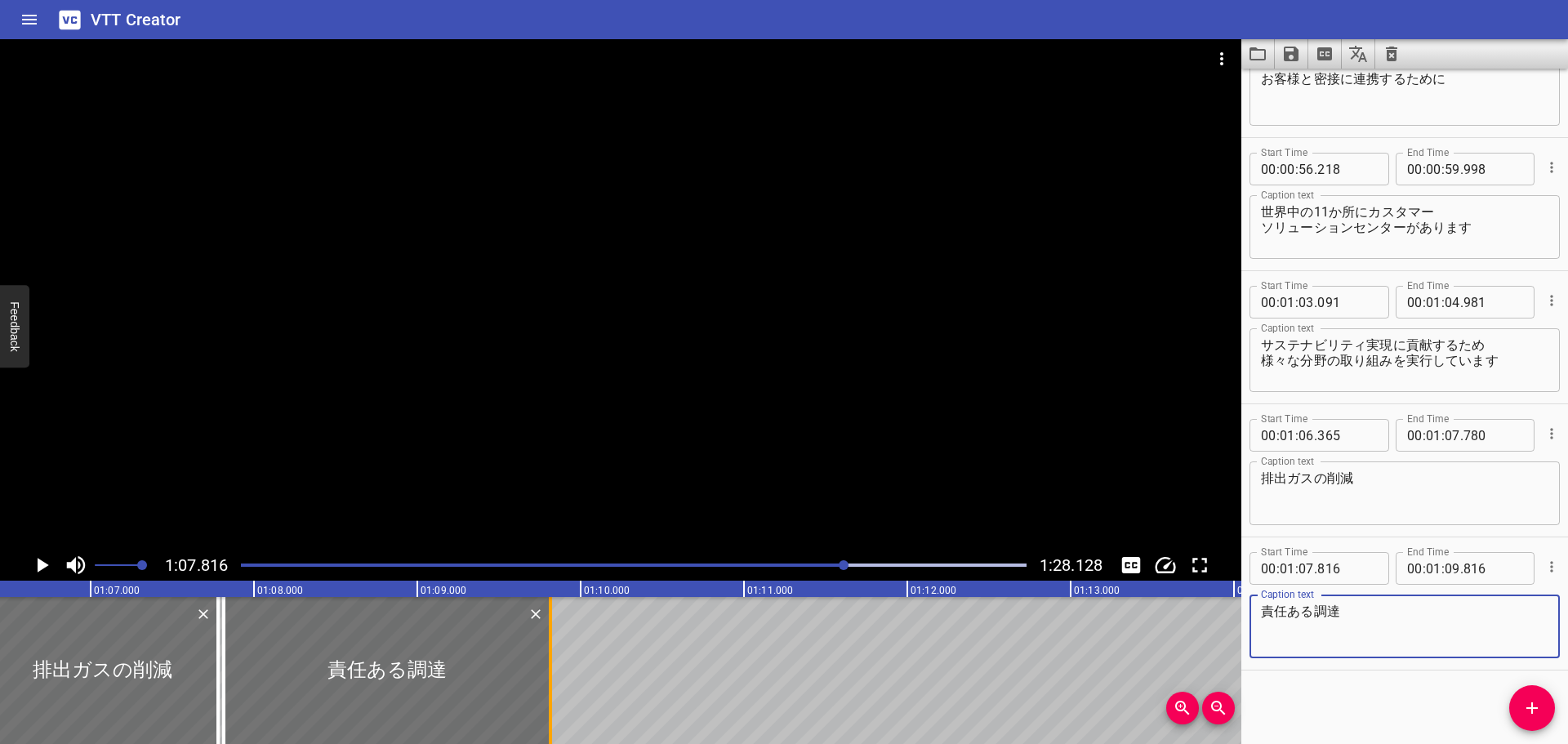
type textarea "責任ある調達"
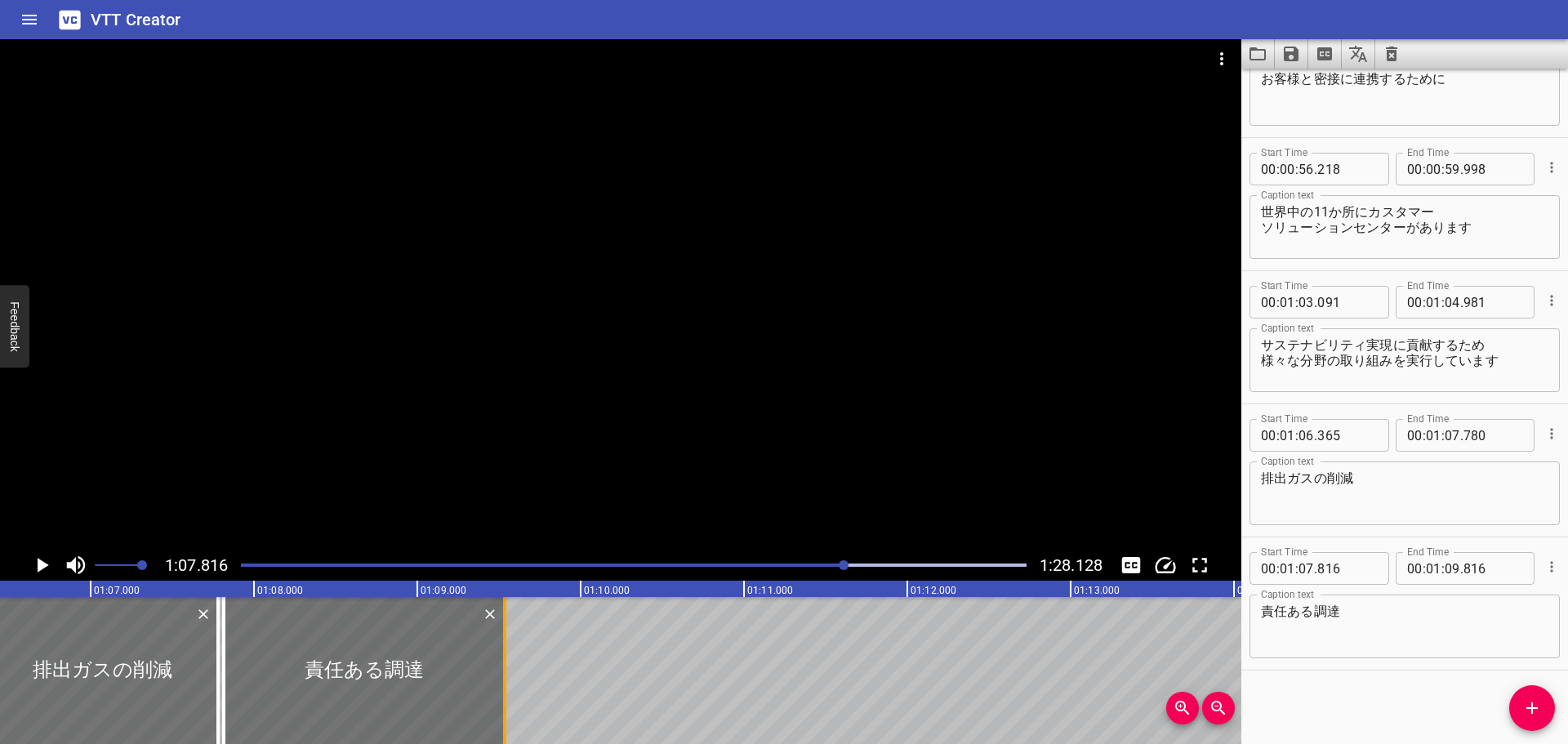
drag, startPoint x: 548, startPoint y: 635, endPoint x: 503, endPoint y: 626, distance: 45.9
click at [503, 626] on div at bounding box center [504, 670] width 3 height 147
click at [44, 563] on icon "Play/Pause" at bounding box center [43, 565] width 12 height 15
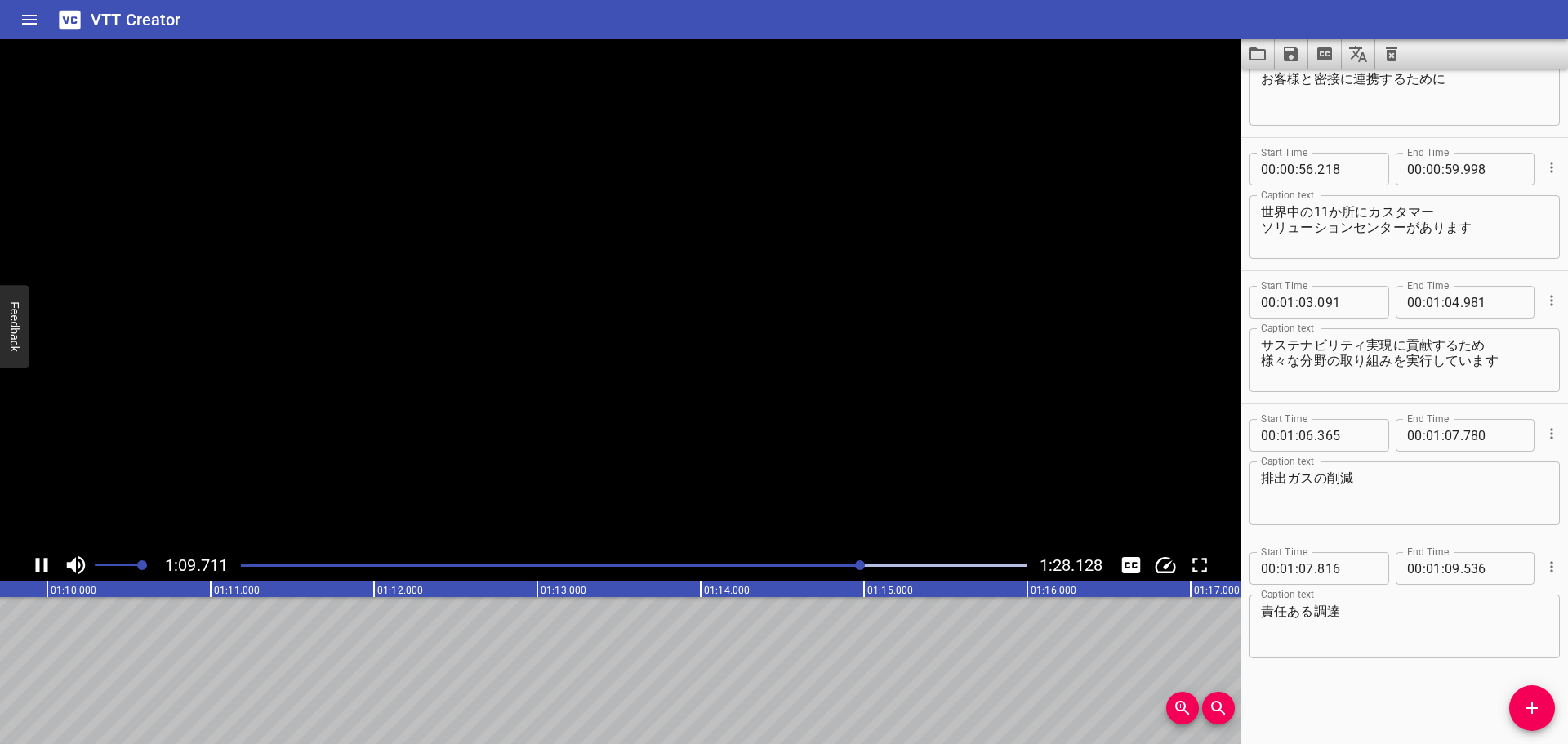
click at [44, 563] on icon "Play/Pause" at bounding box center [41, 565] width 12 height 15
click at [44, 563] on icon "Play/Pause" at bounding box center [43, 565] width 12 height 15
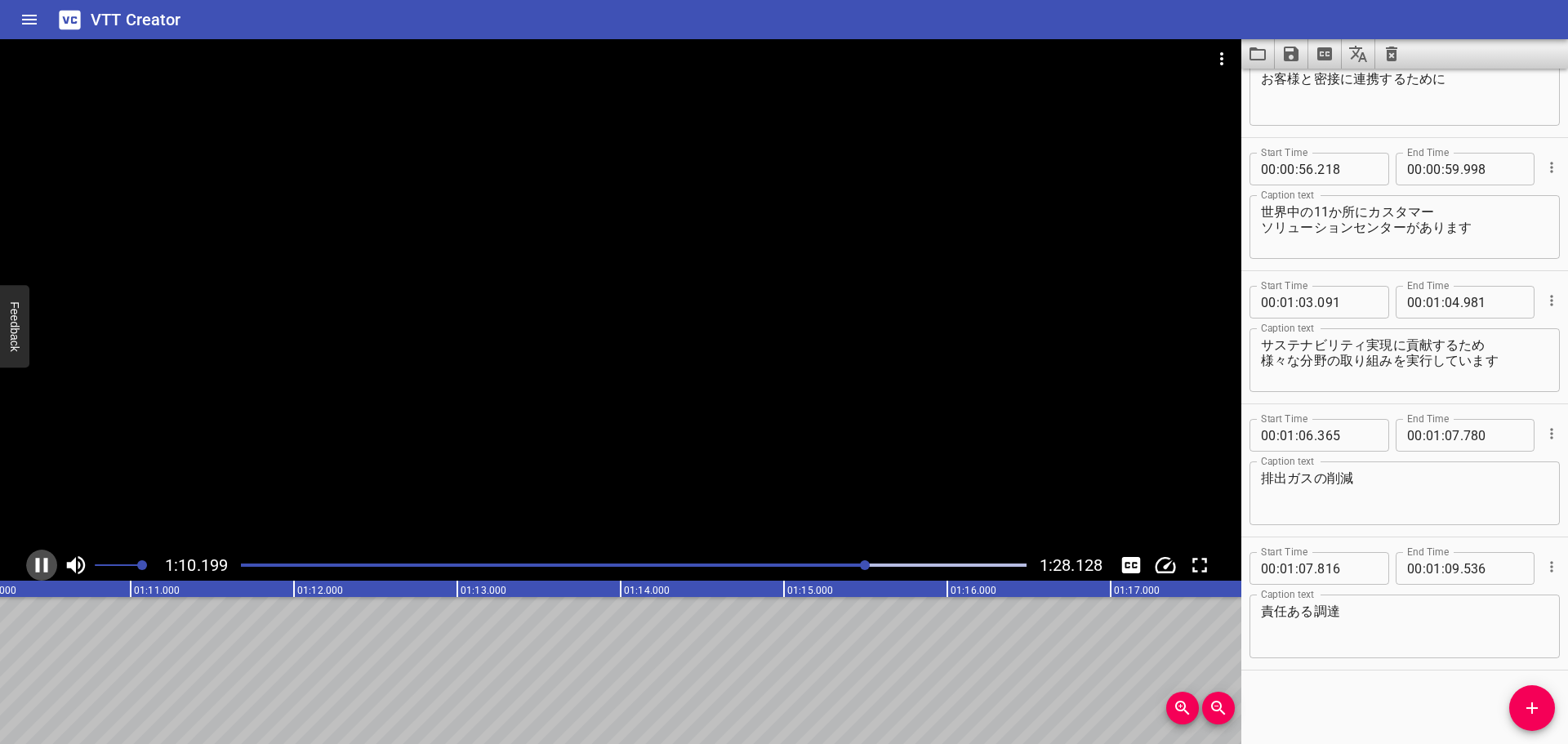
click at [44, 563] on icon "Play/Pause" at bounding box center [41, 565] width 12 height 15
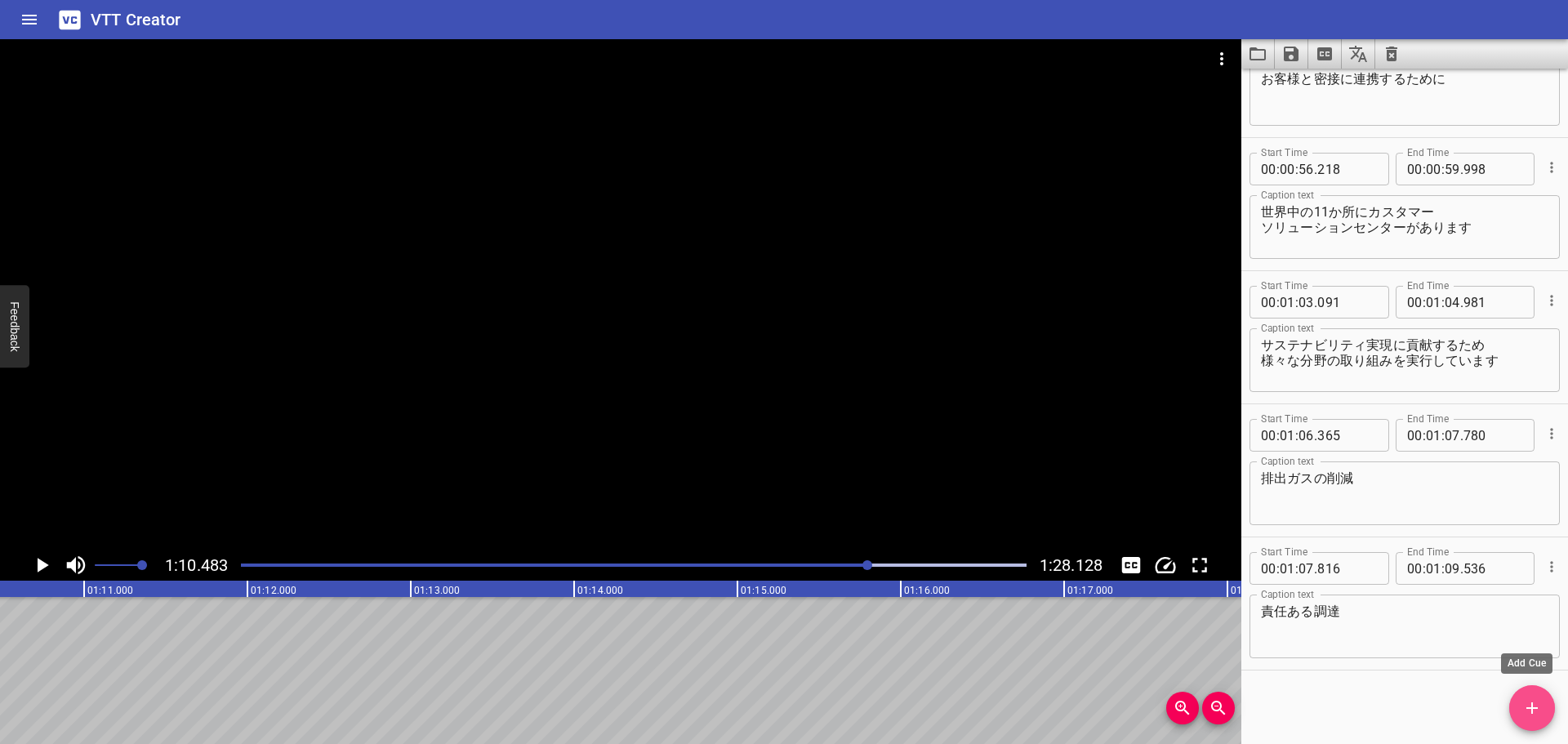
click at [1540, 698] on button "Add Cue" at bounding box center [1532, 708] width 46 height 46
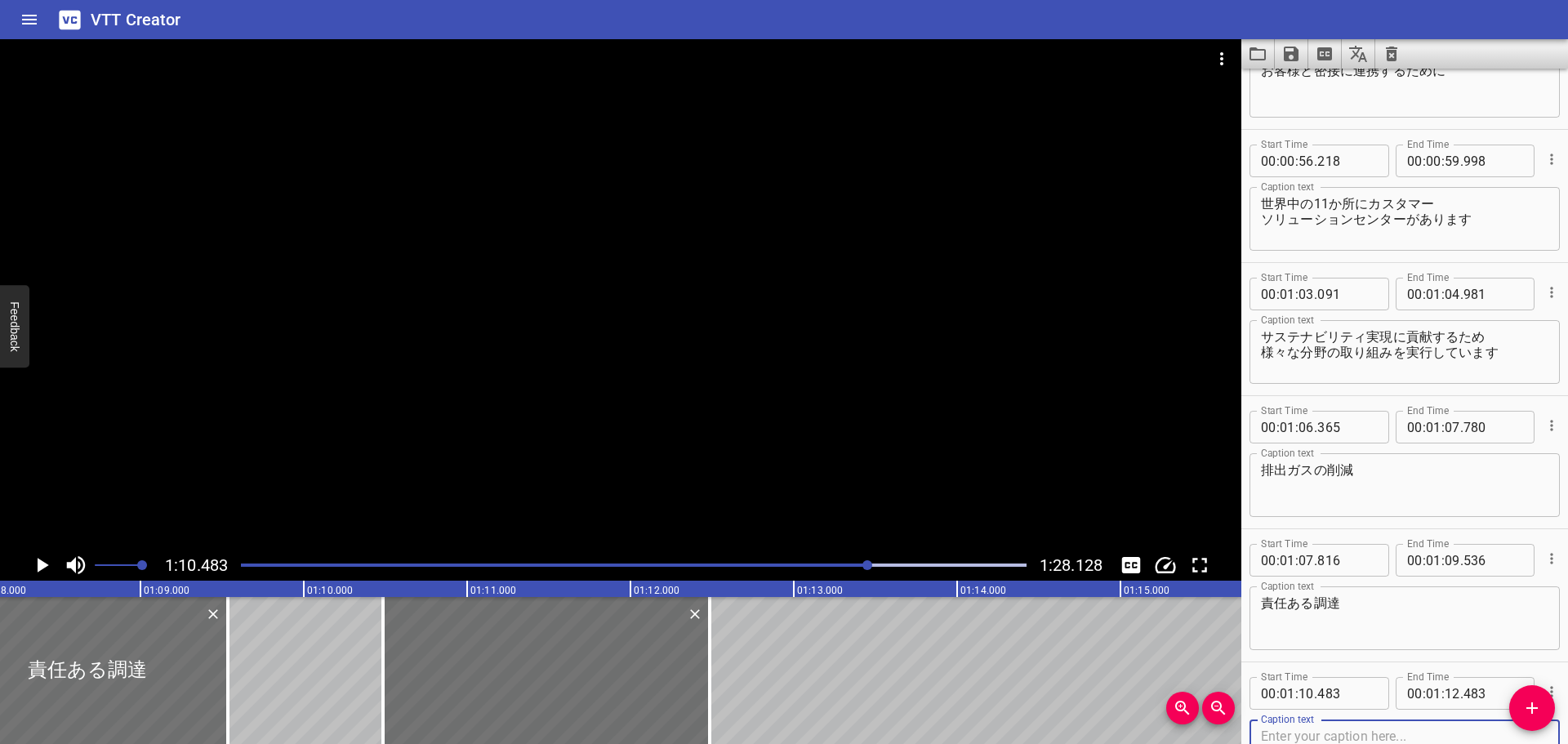
scroll to position [0, 11113]
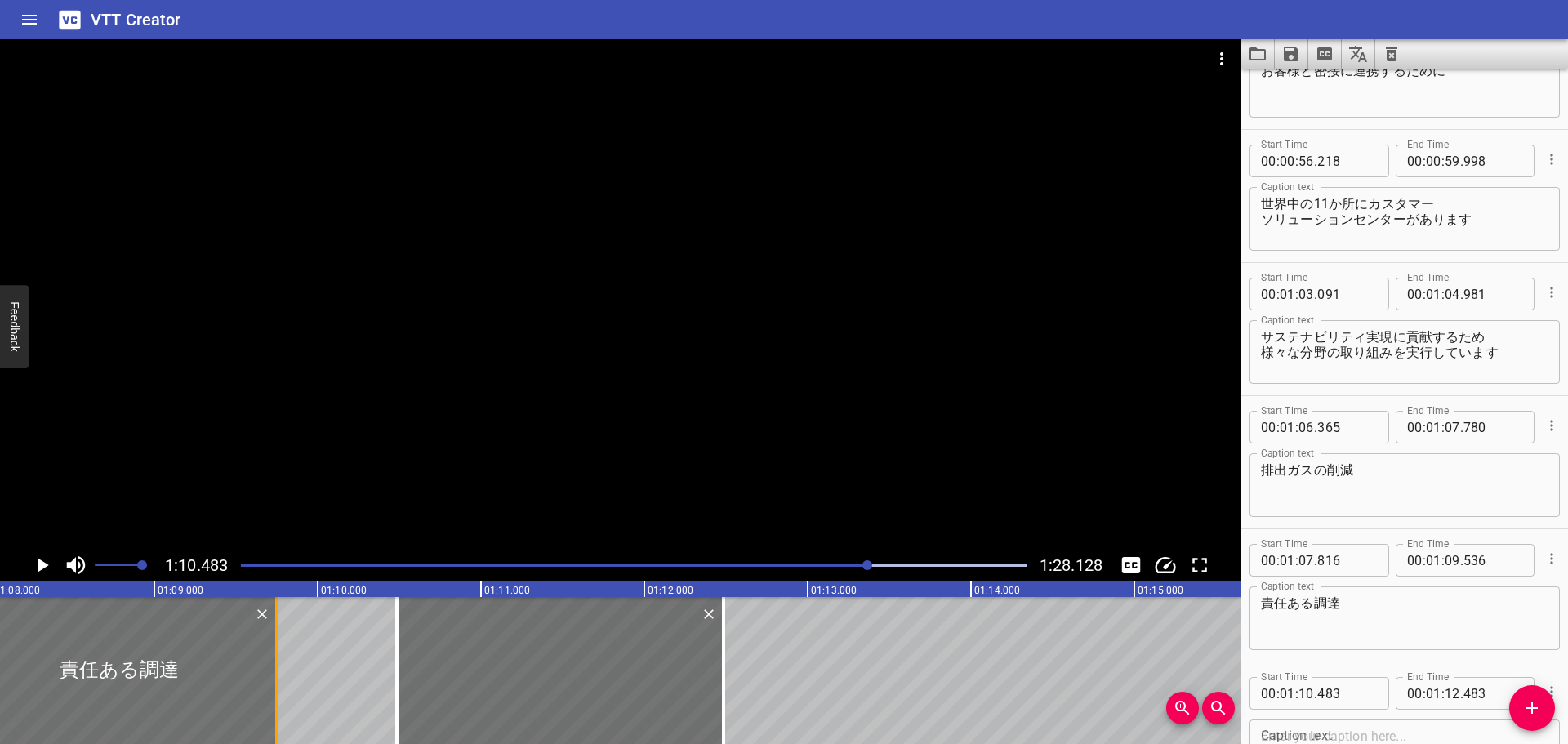
drag, startPoint x: 239, startPoint y: 630, endPoint x: 274, endPoint y: 646, distance: 38.5
click at [274, 646] on div at bounding box center [277, 670] width 17 height 147
type input "756"
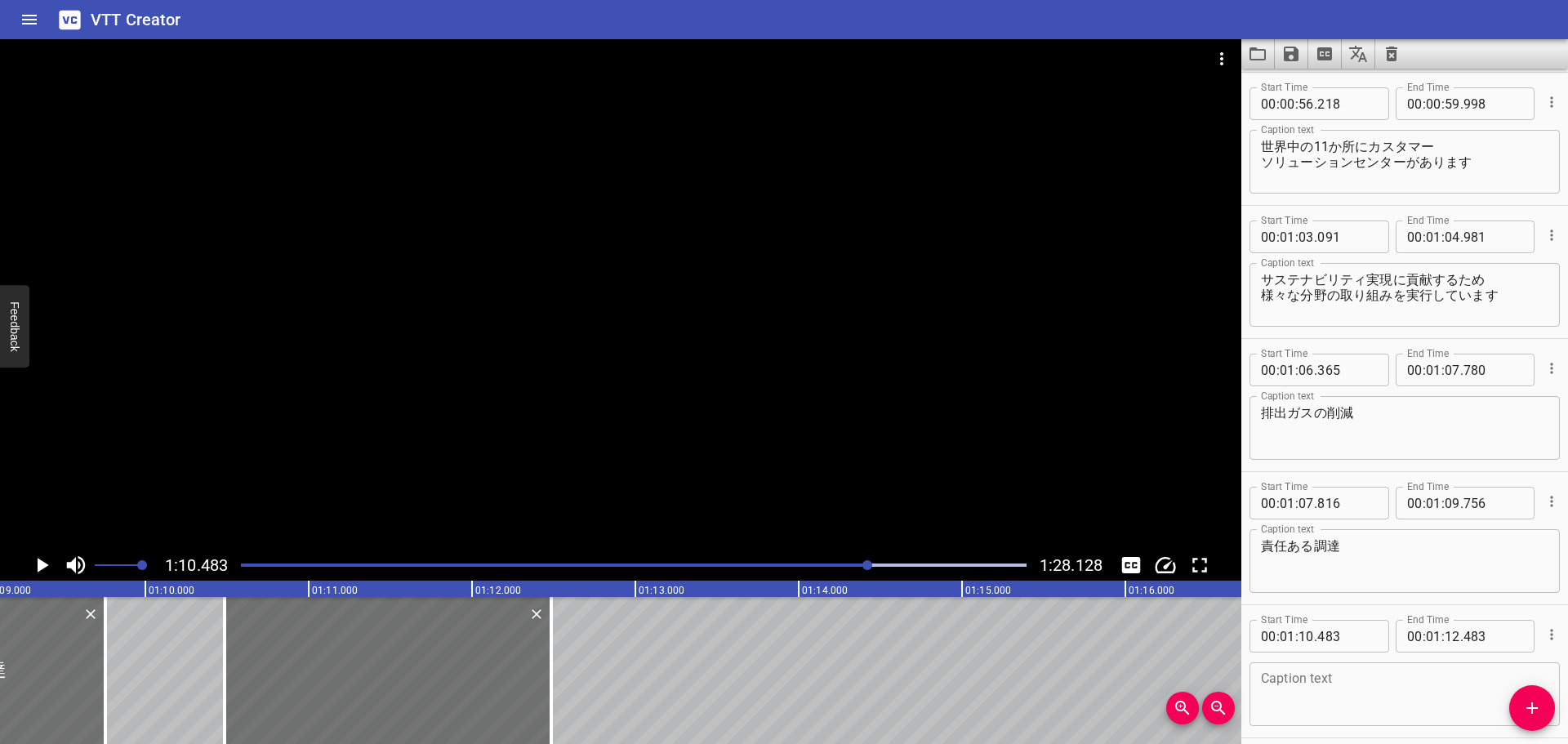
scroll to position [1798, 0]
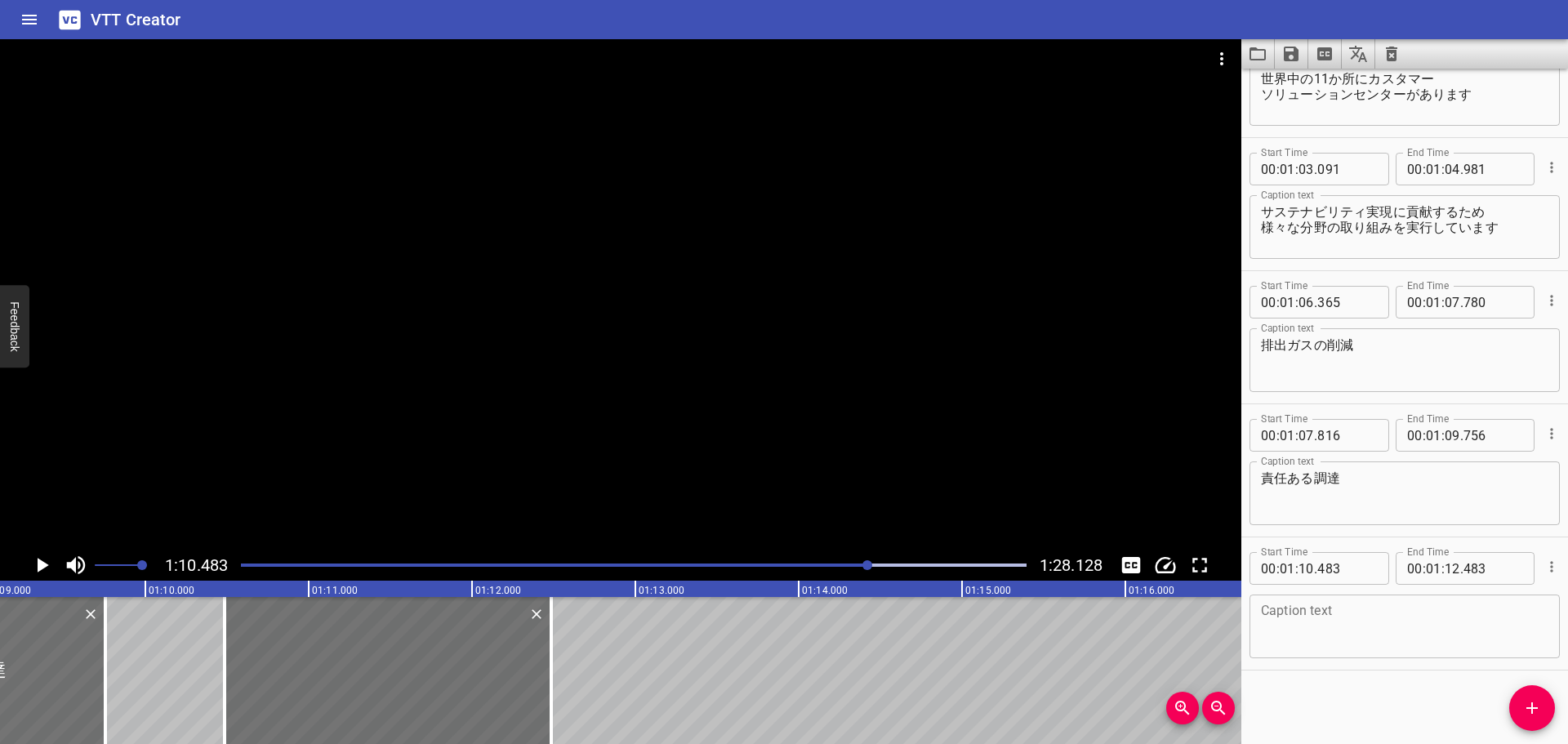
drag, startPoint x: 1353, startPoint y: 630, endPoint x: 1358, endPoint y: 622, distance: 9.4
click at [1354, 626] on textarea at bounding box center [1404, 626] width 287 height 46
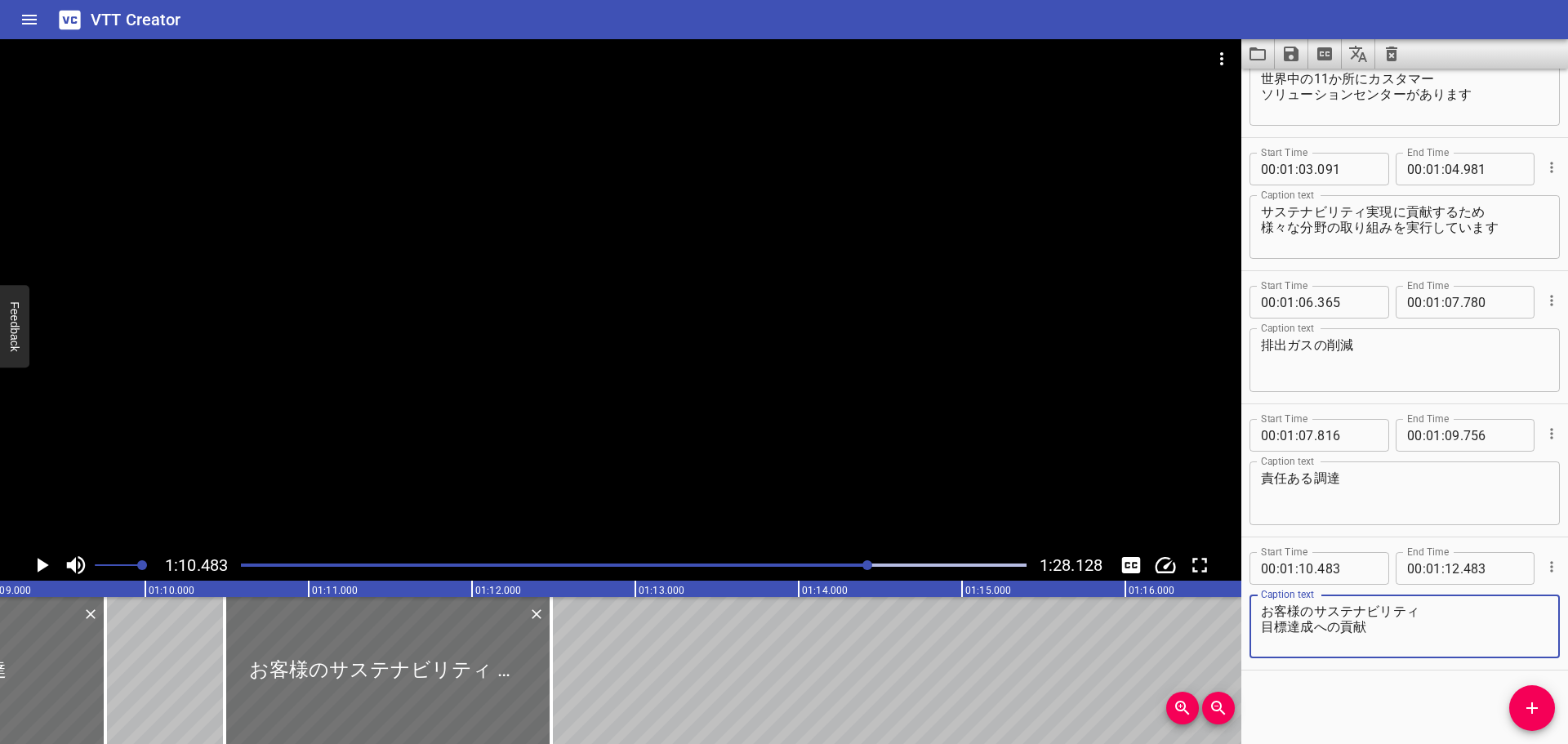
type textarea "お客様のサステナビリティ 目標達成への貢献"
click at [41, 560] on icon "Play/Pause" at bounding box center [41, 565] width 25 height 25
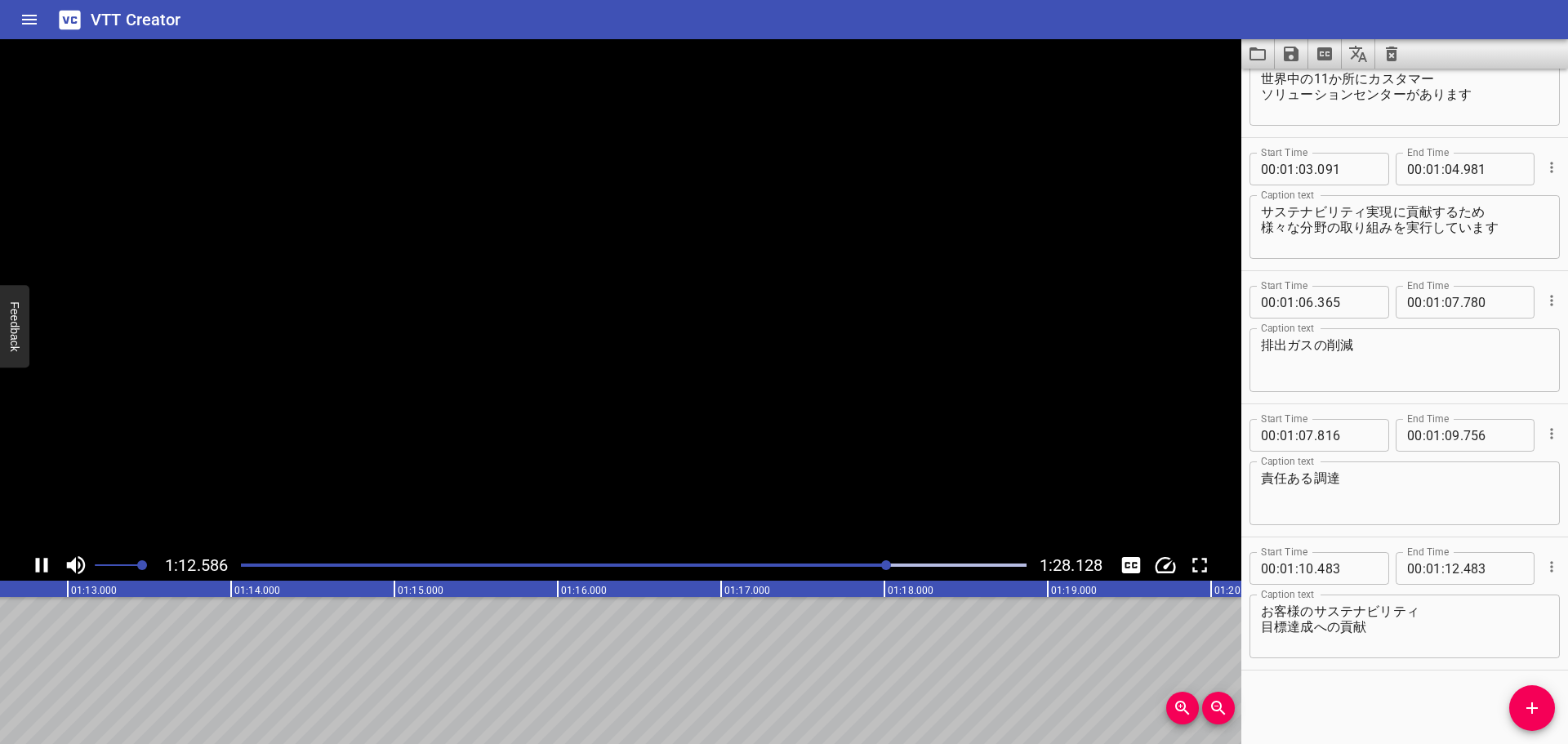
click at [41, 560] on icon "Play/Pause" at bounding box center [41, 565] width 25 height 25
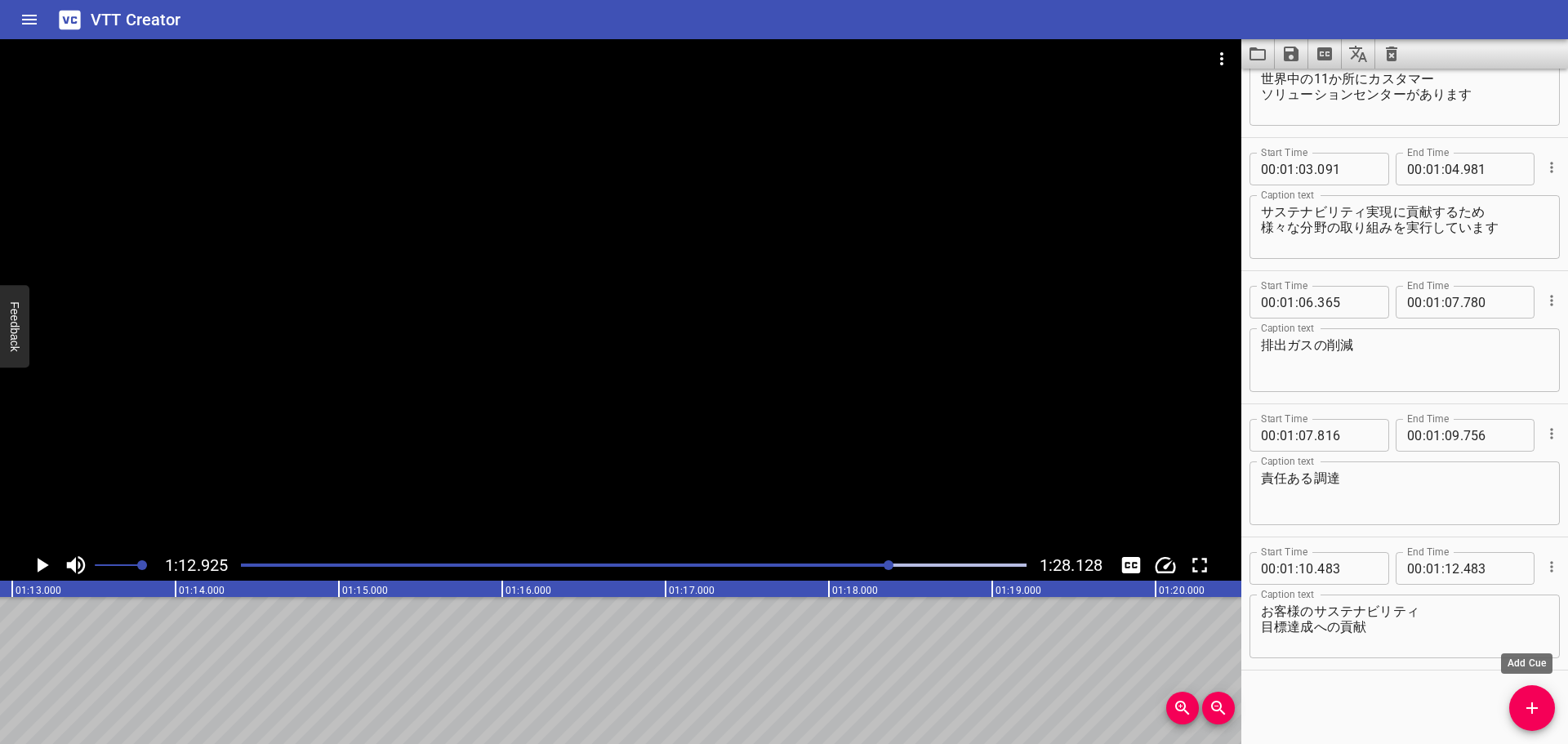
click at [1529, 712] on icon "Add Cue" at bounding box center [1532, 708] width 20 height 20
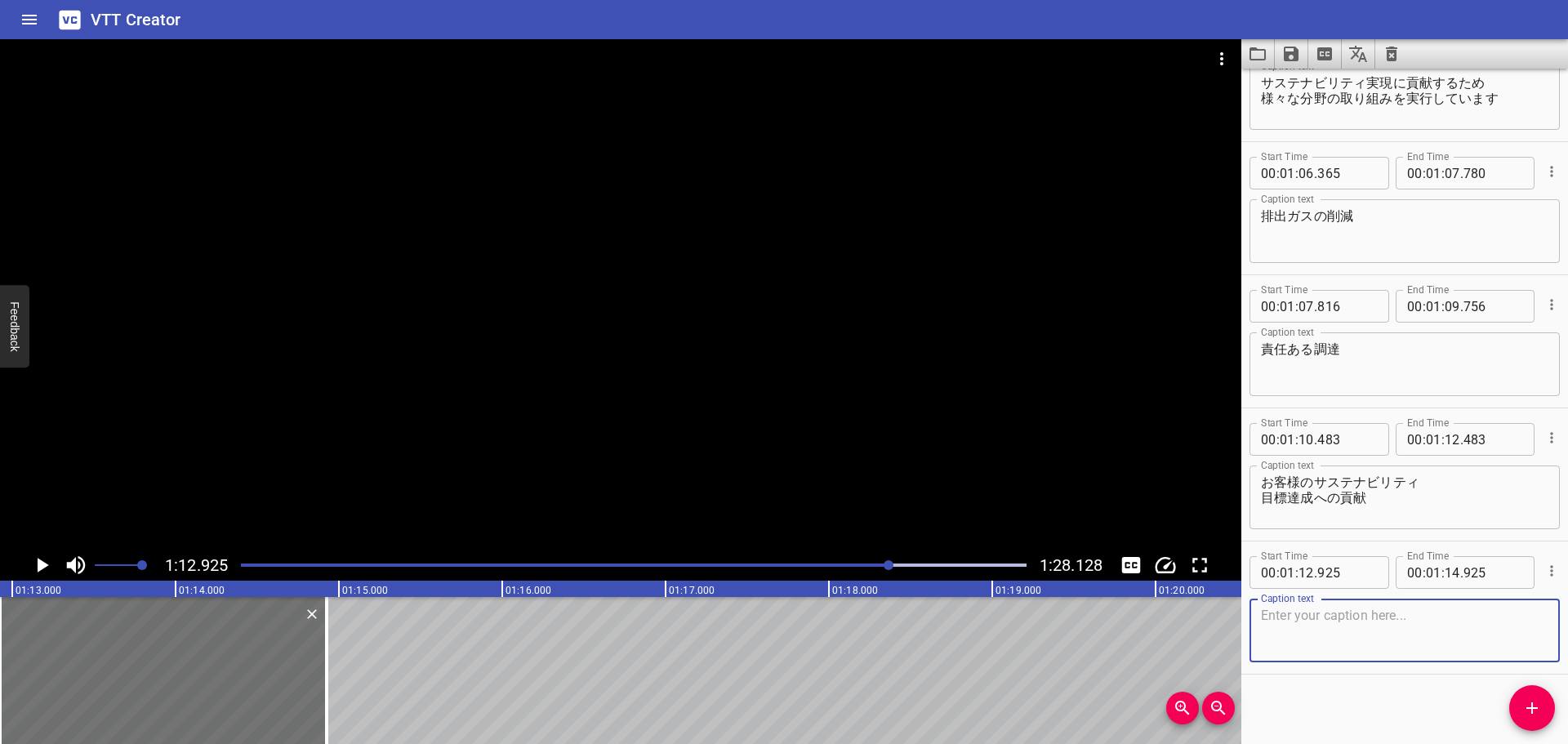
scroll to position [1930, 0]
drag, startPoint x: 1342, startPoint y: 614, endPoint x: 1343, endPoint y: 598, distance: 16.0
click at [1341, 615] on textarea "資源の循環" at bounding box center [1404, 626] width 287 height 46
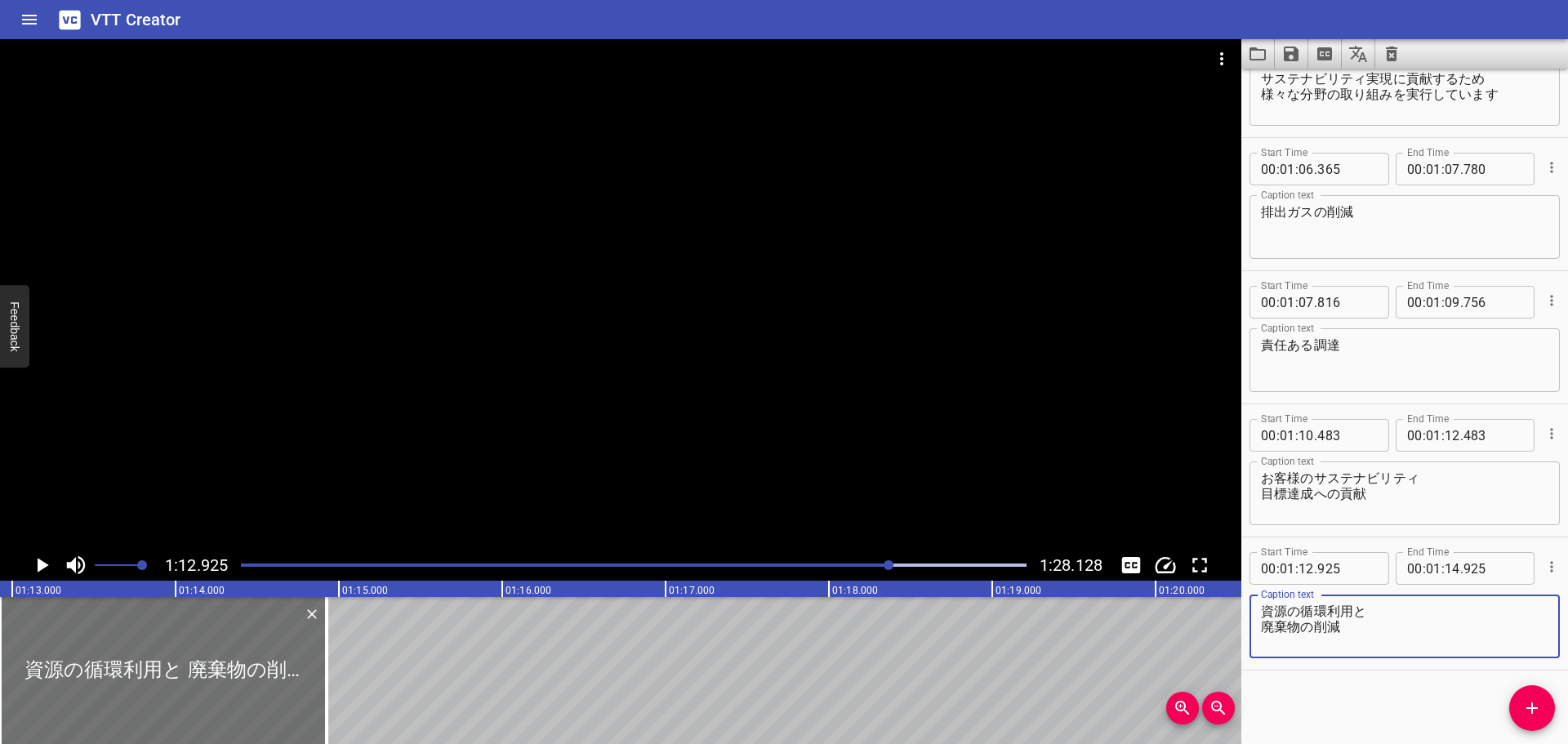
type textarea "資源の循環利用と 廃棄物の削減"
click at [42, 562] on icon "Play/Pause" at bounding box center [43, 565] width 12 height 15
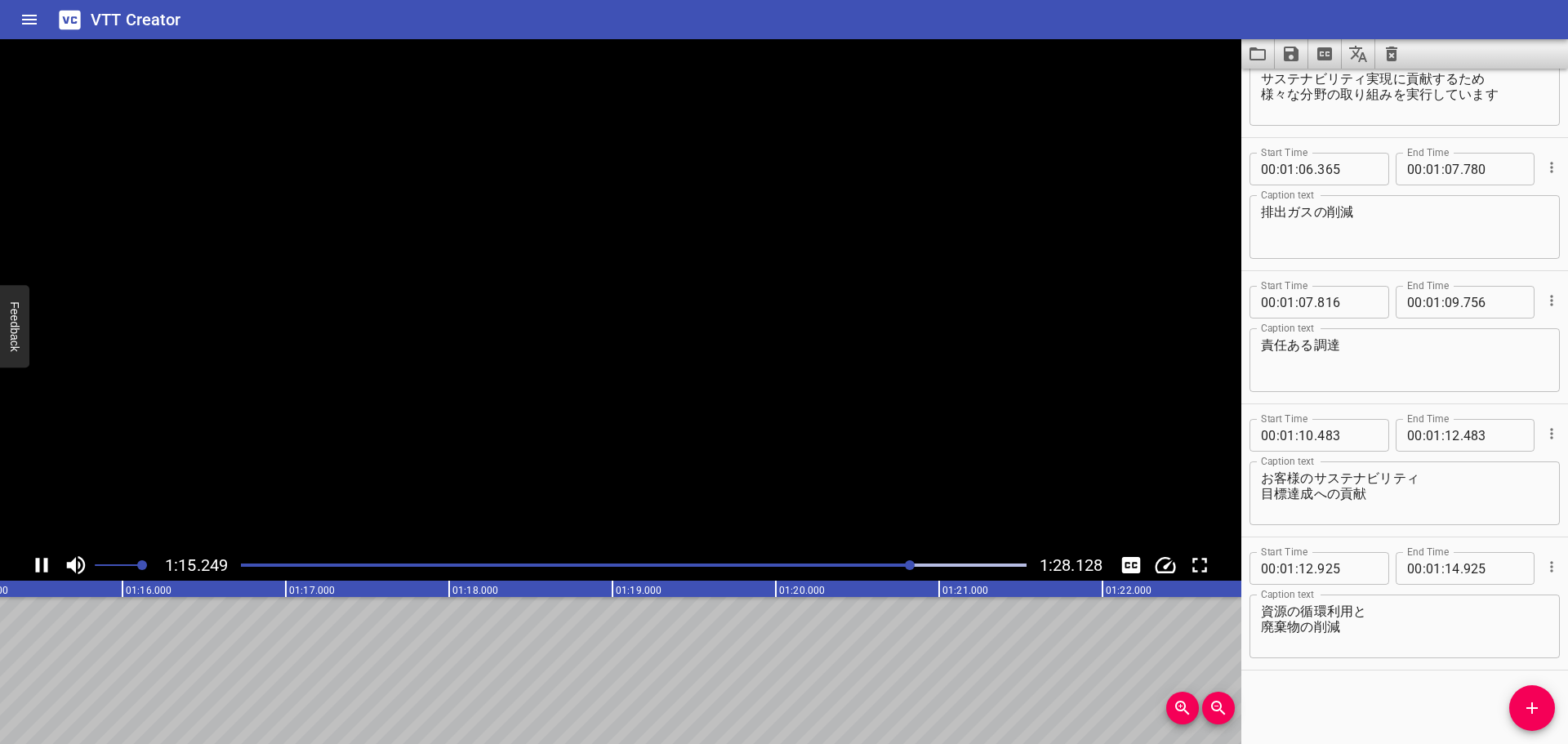
click at [42, 562] on icon "Play/Pause" at bounding box center [41, 565] width 25 height 25
click at [1514, 701] on span "Add Cue" at bounding box center [1532, 708] width 46 height 20
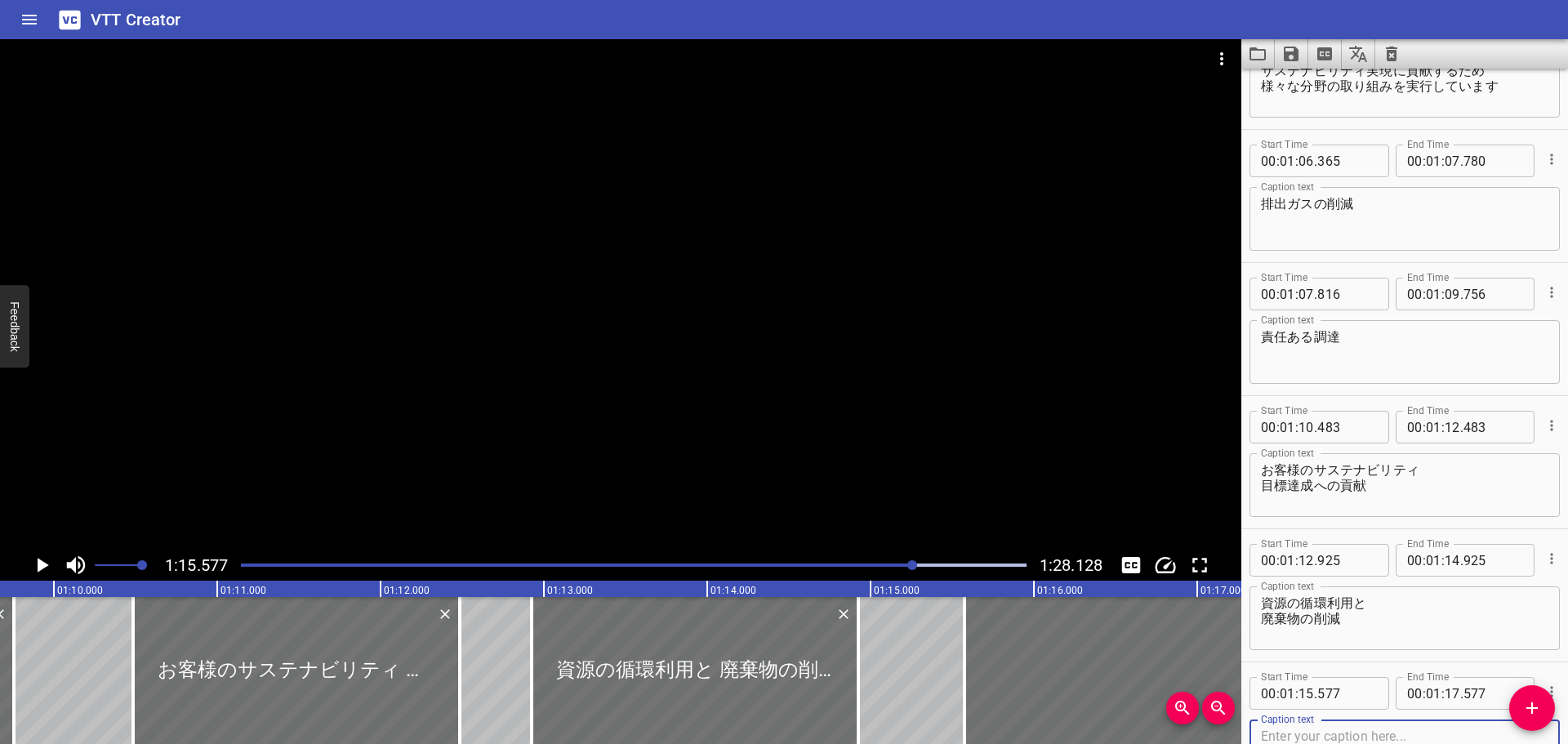
scroll to position [0, 11350]
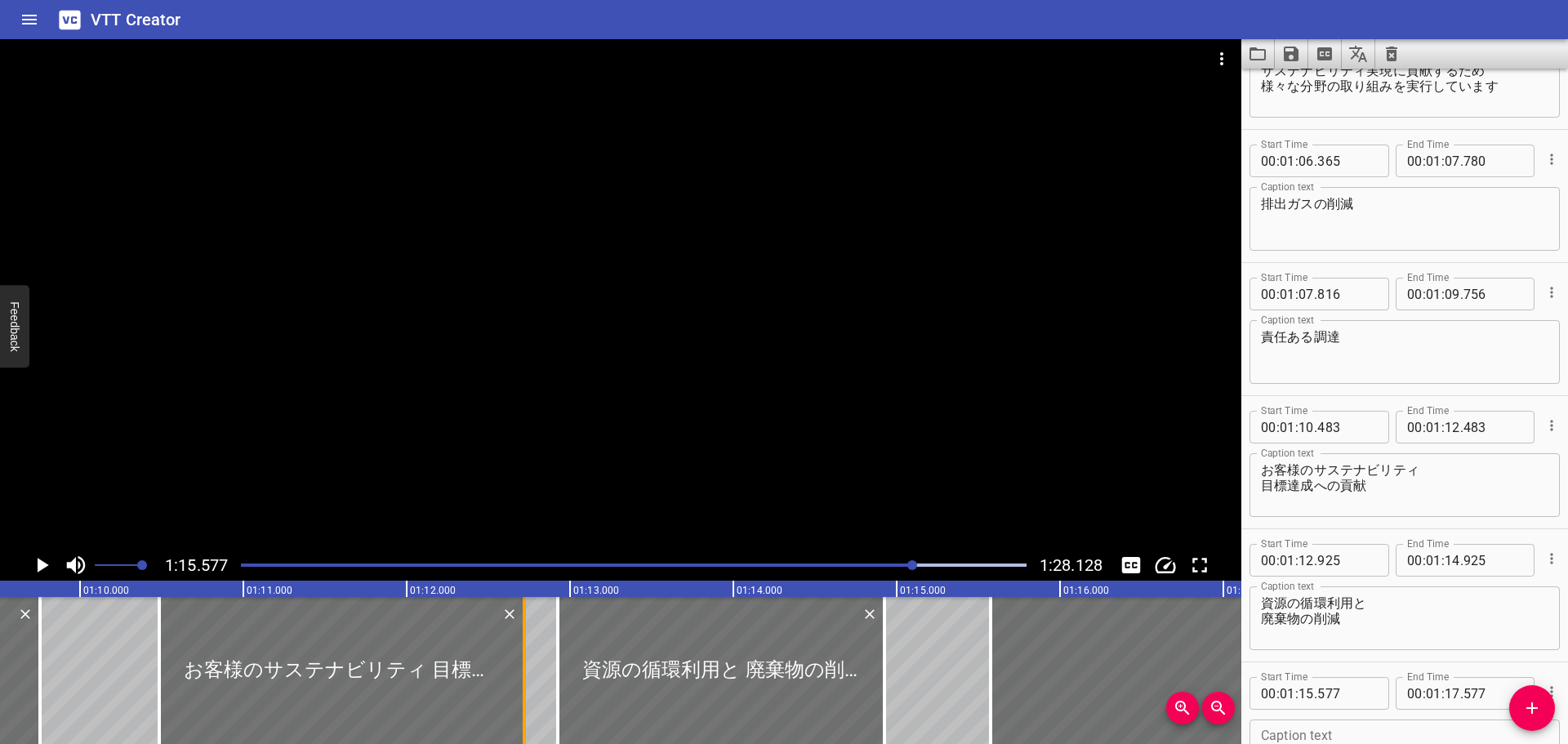
drag, startPoint x: 488, startPoint y: 640, endPoint x: 519, endPoint y: 646, distance: 31.6
click at [519, 646] on div at bounding box center [524, 670] width 17 height 147
type input "718"
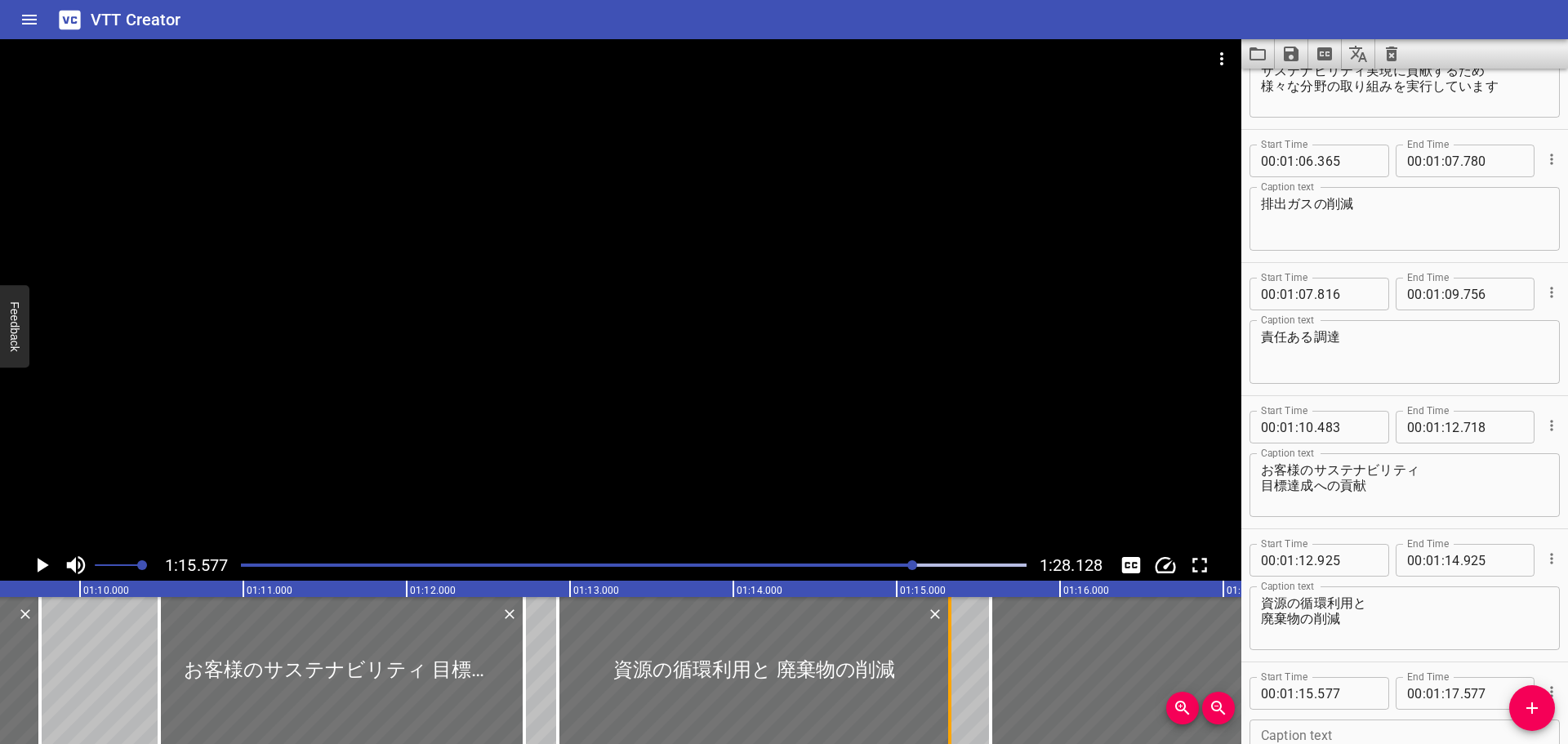
drag, startPoint x: 885, startPoint y: 632, endPoint x: 949, endPoint y: 649, distance: 66.2
click at [949, 649] on div at bounding box center [949, 670] width 3 height 147
type input "15"
type input "325"
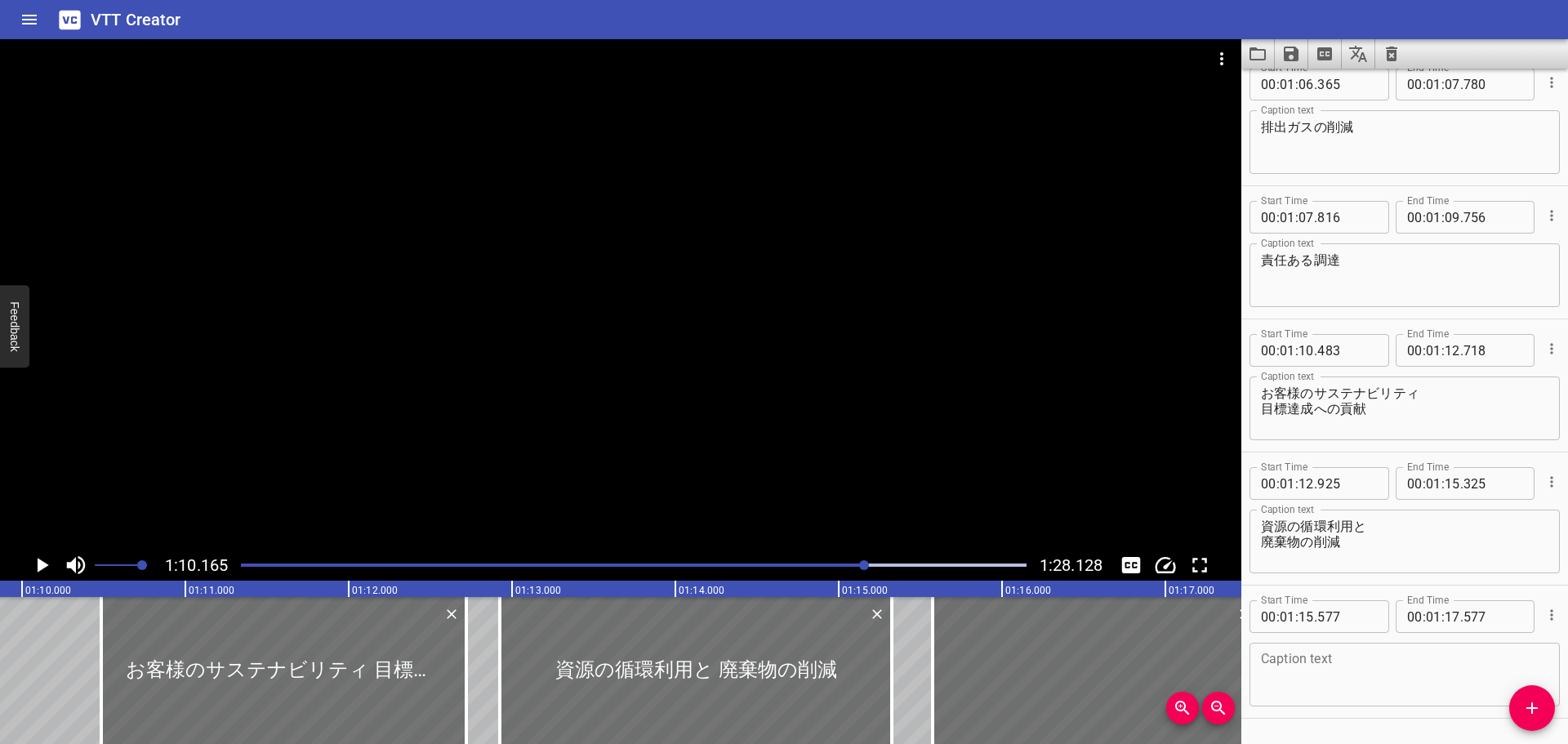
scroll to position [2064, 0]
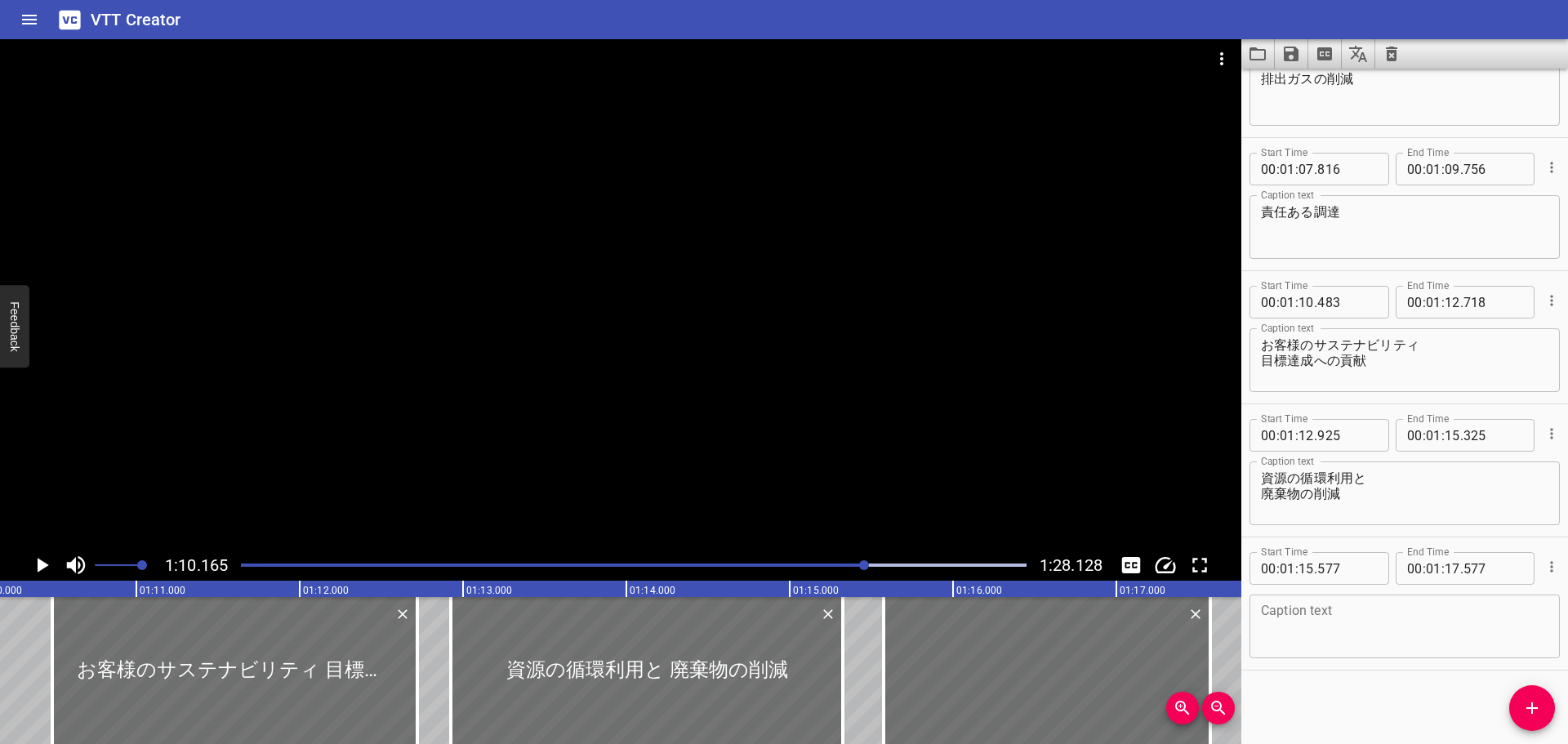
click at [306, 479] on div at bounding box center [620, 294] width 1241 height 510
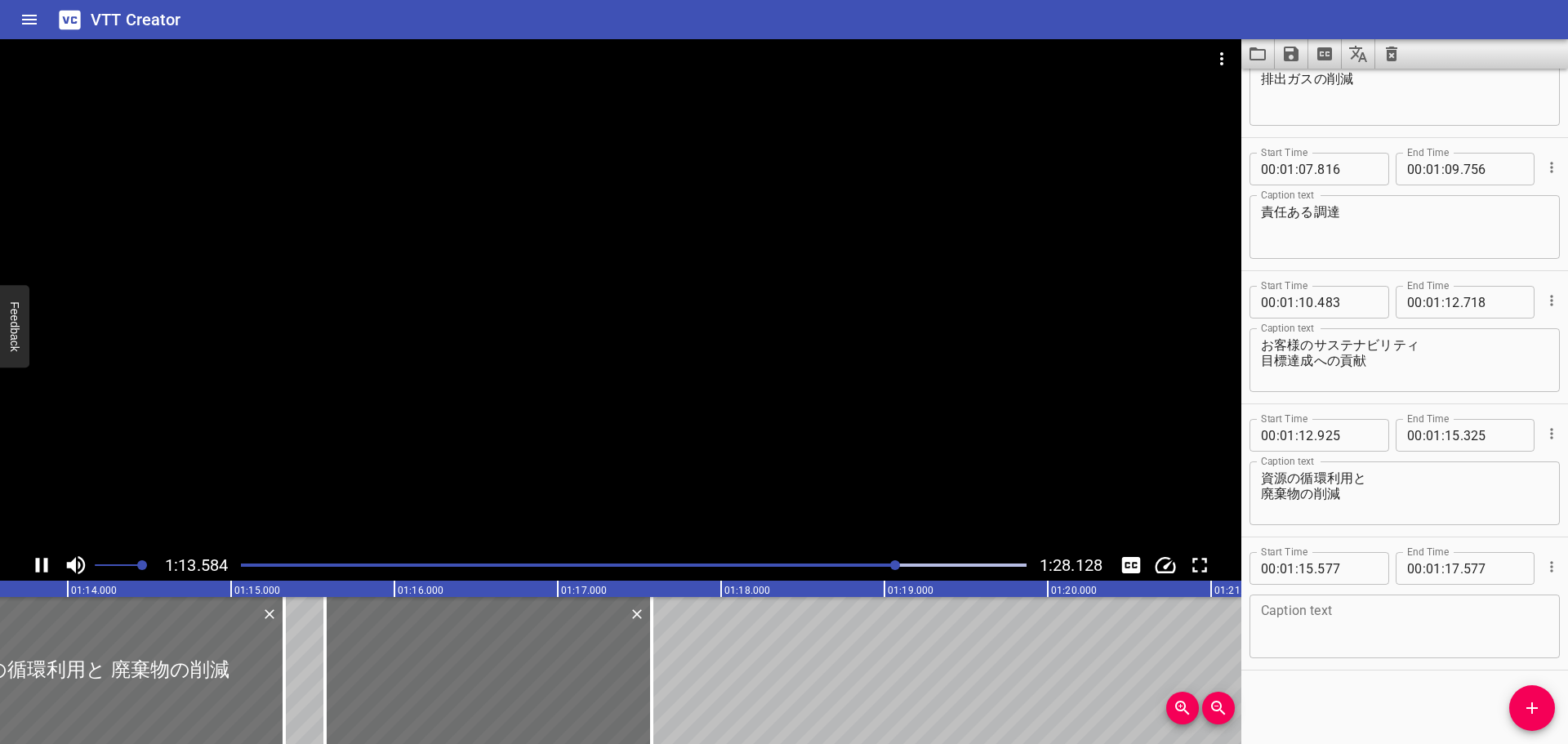
click at [305, 472] on div at bounding box center [620, 294] width 1241 height 510
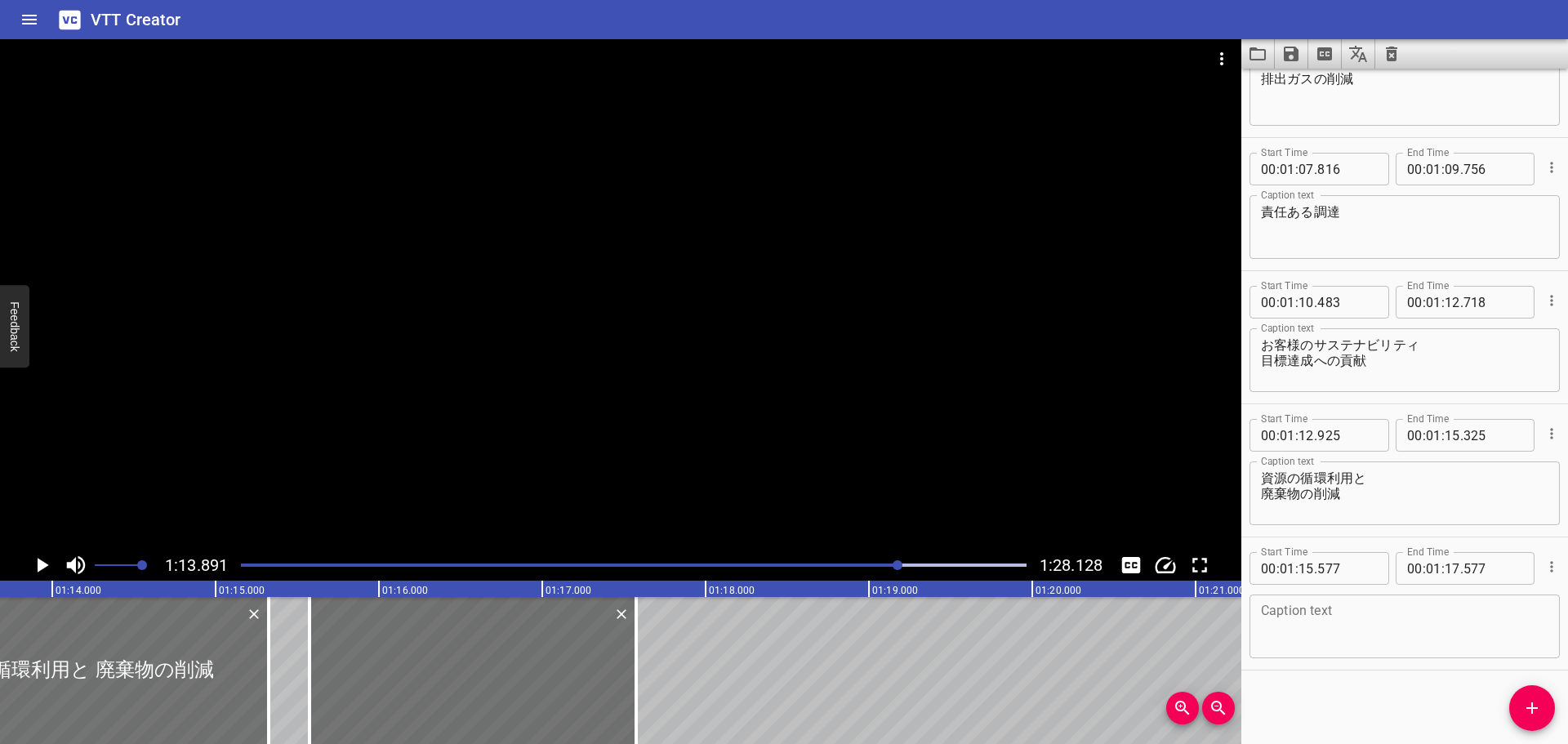
scroll to position [0, 12066]
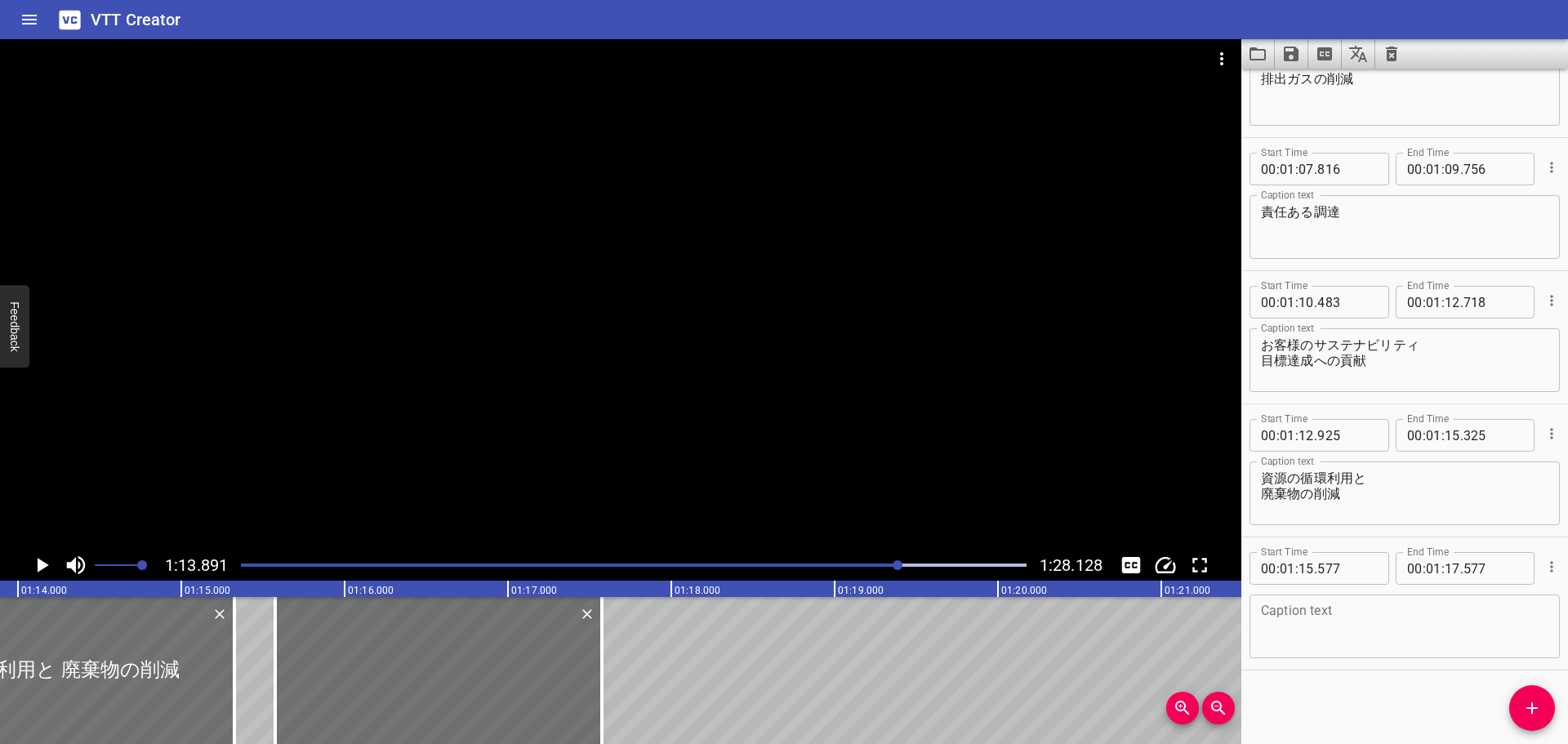
click at [305, 472] on div at bounding box center [620, 294] width 1241 height 510
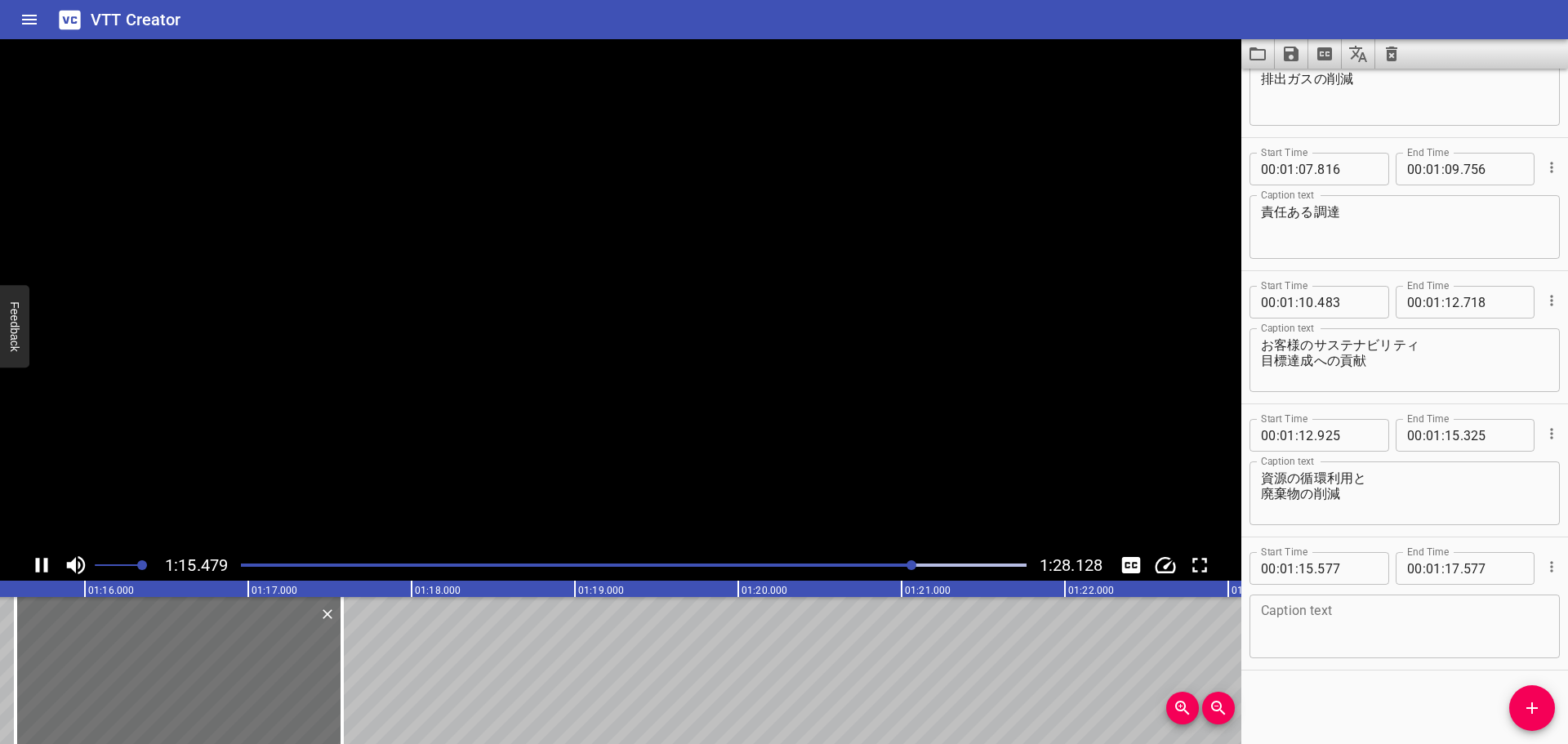
click at [305, 472] on video at bounding box center [620, 294] width 1241 height 510
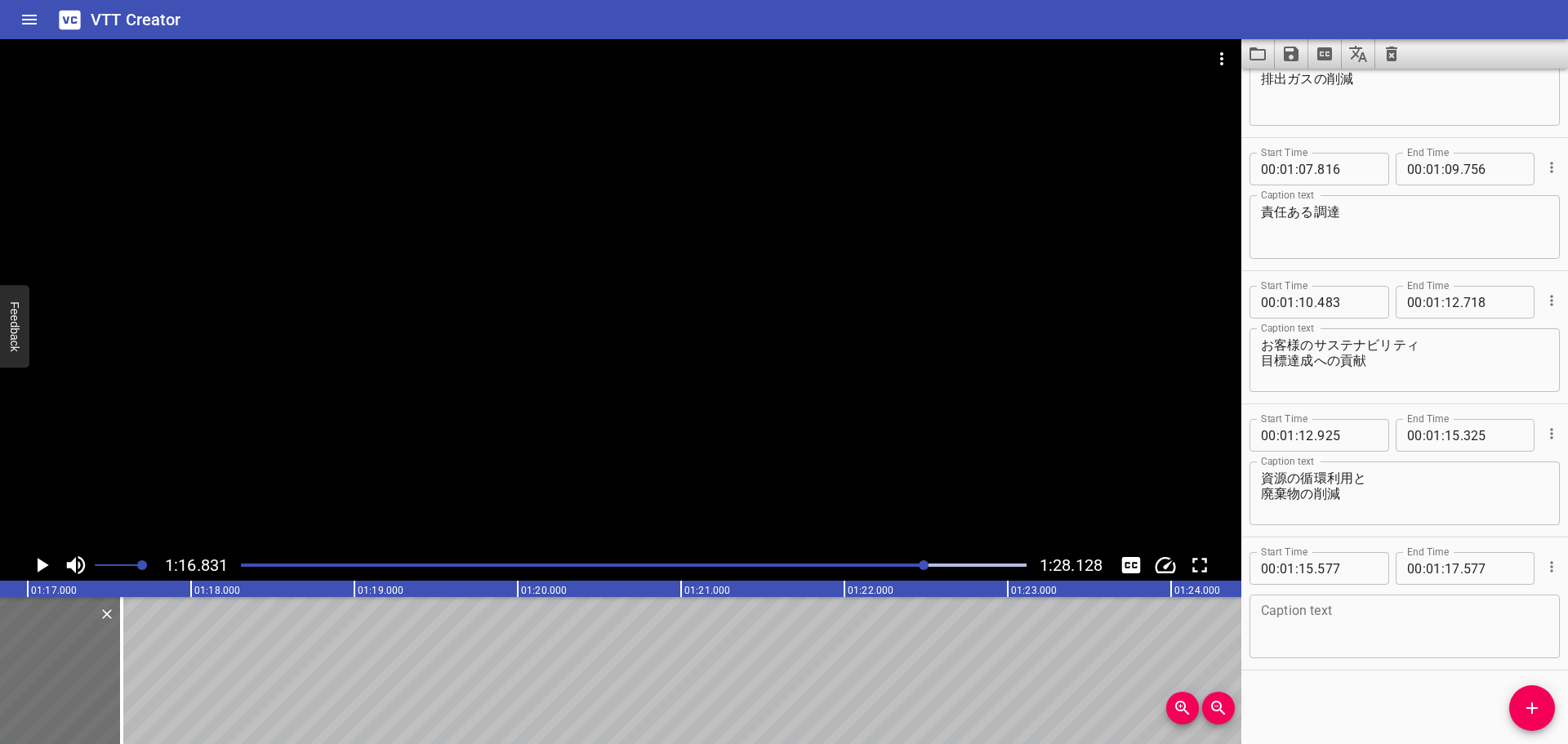
scroll to position [0, 11159]
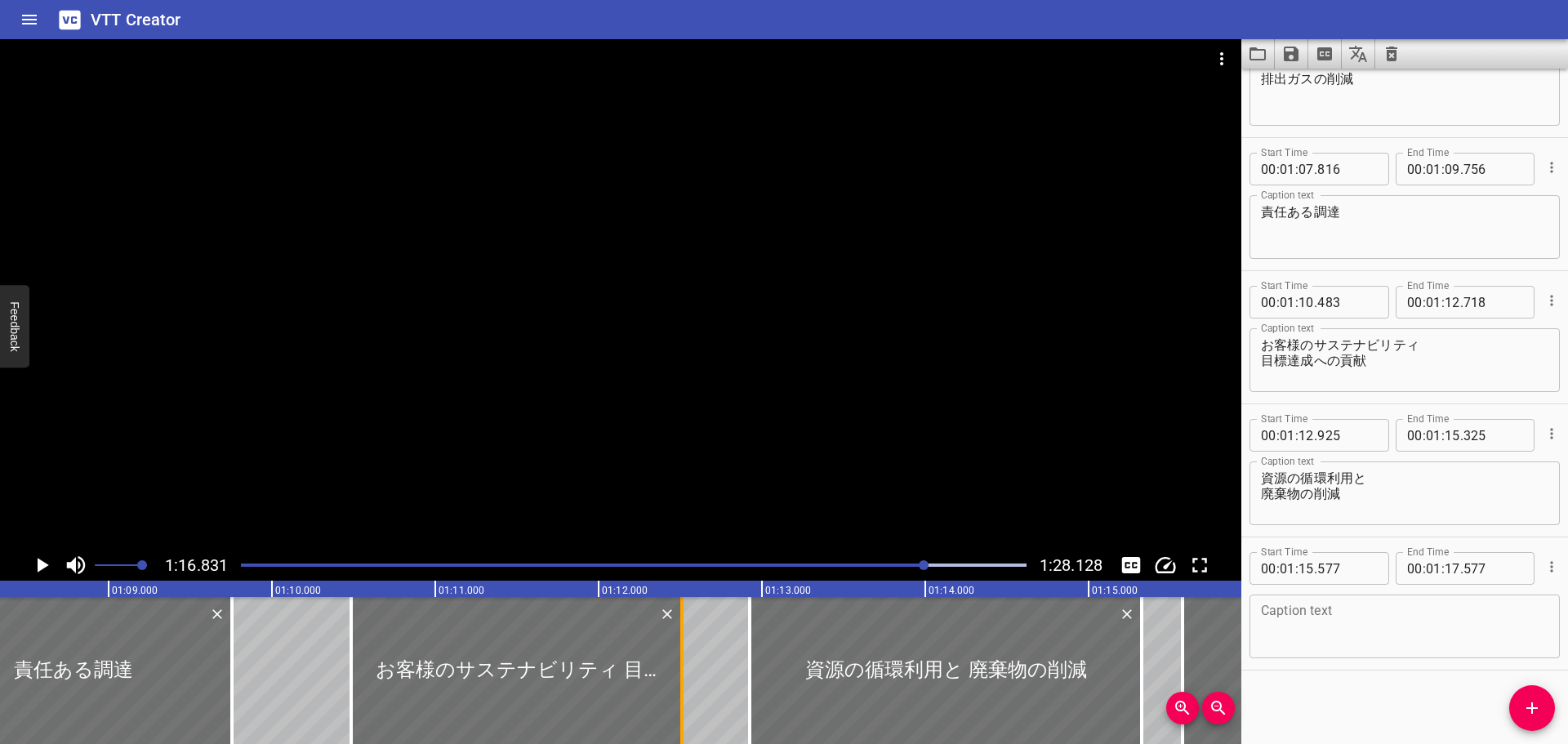
drag, startPoint x: 711, startPoint y: 651, endPoint x: 676, endPoint y: 650, distance: 35.0
click at [676, 650] on div at bounding box center [682, 670] width 17 height 147
type input "508"
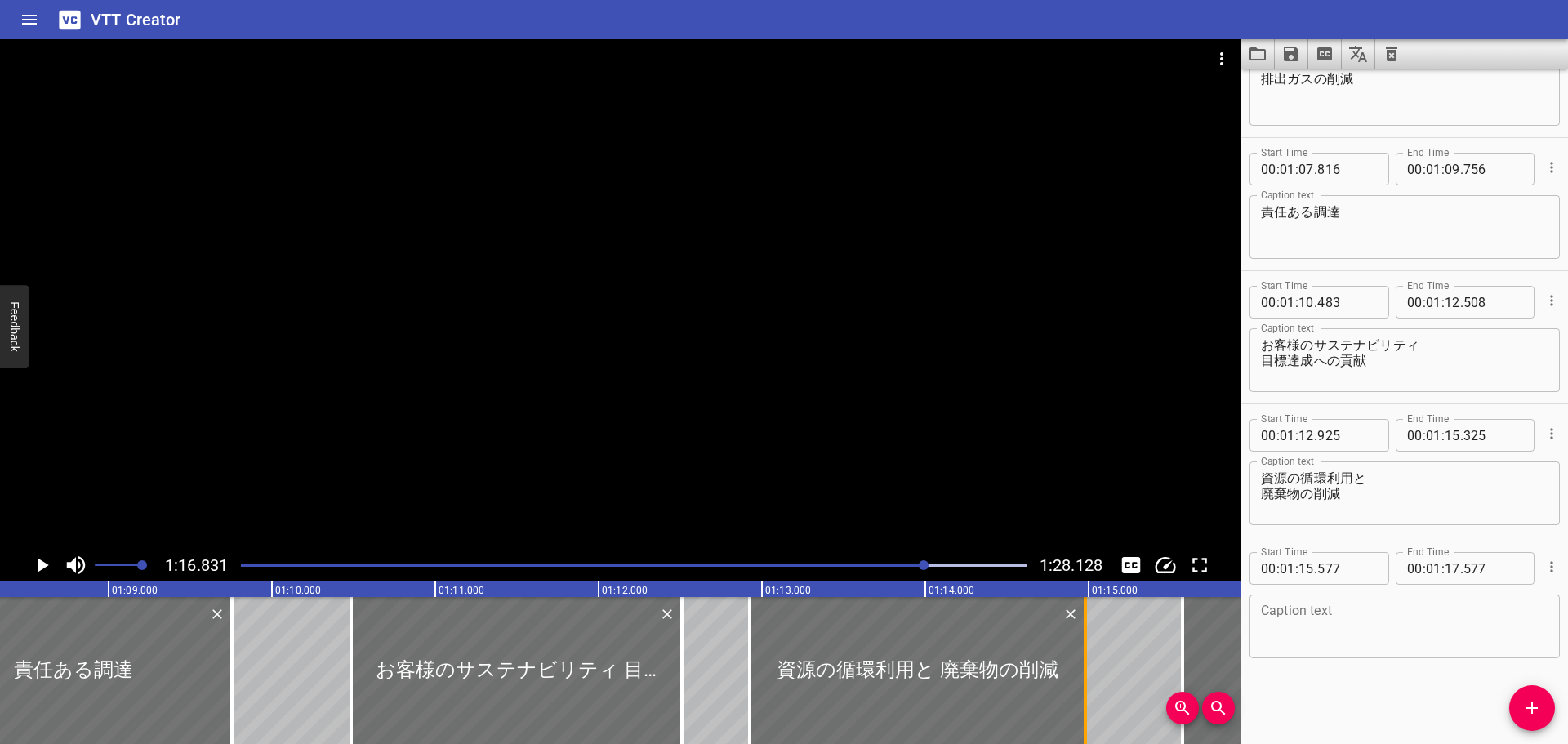
drag, startPoint x: 1137, startPoint y: 657, endPoint x: 1083, endPoint y: 655, distance: 54.0
click at [1080, 650] on div at bounding box center [1085, 670] width 17 height 147
type input "14"
type input "975"
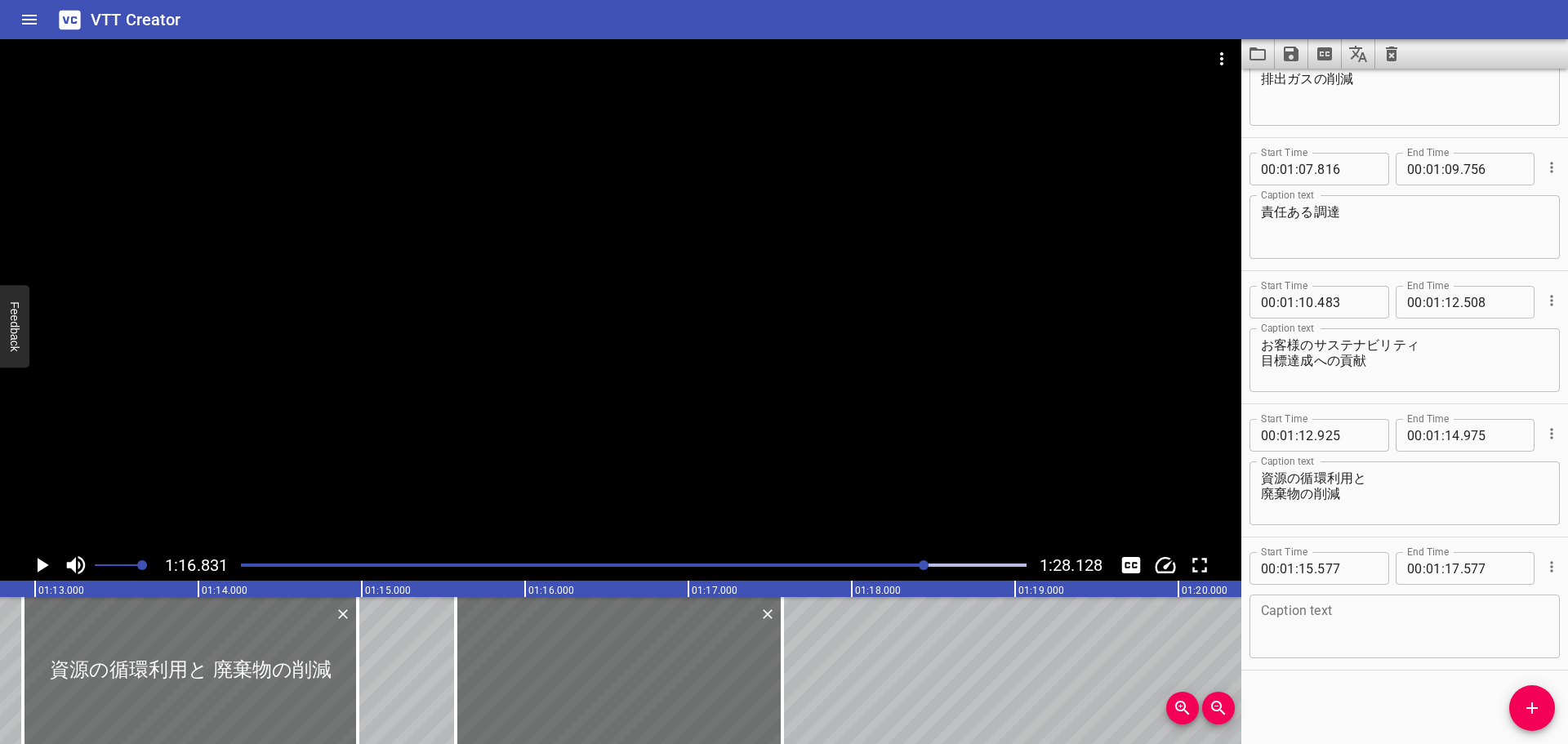
scroll to position [0, 11899]
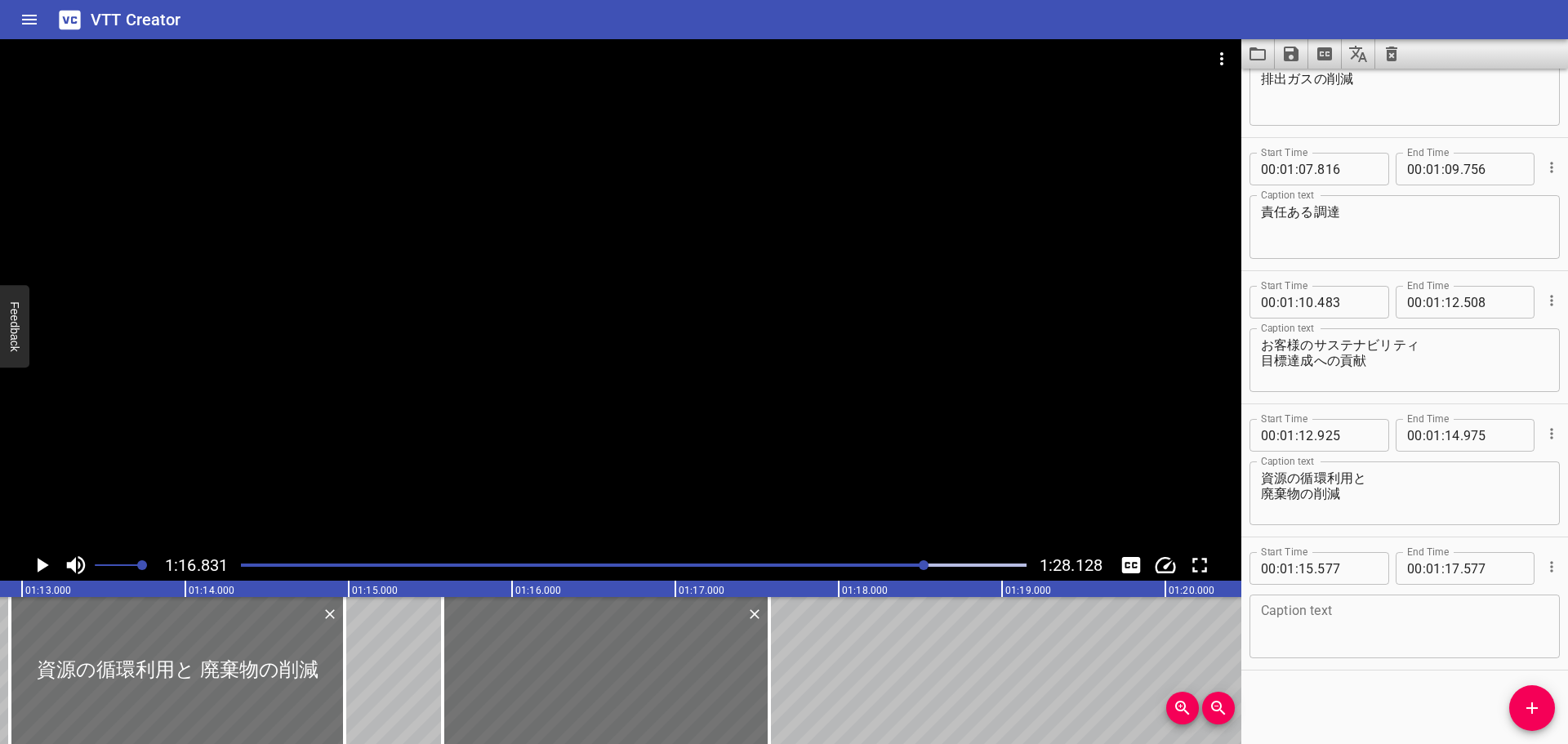
click at [1380, 615] on textarea at bounding box center [1404, 626] width 287 height 46
click at [1304, 618] on textarea at bounding box center [1404, 626] width 287 height 46
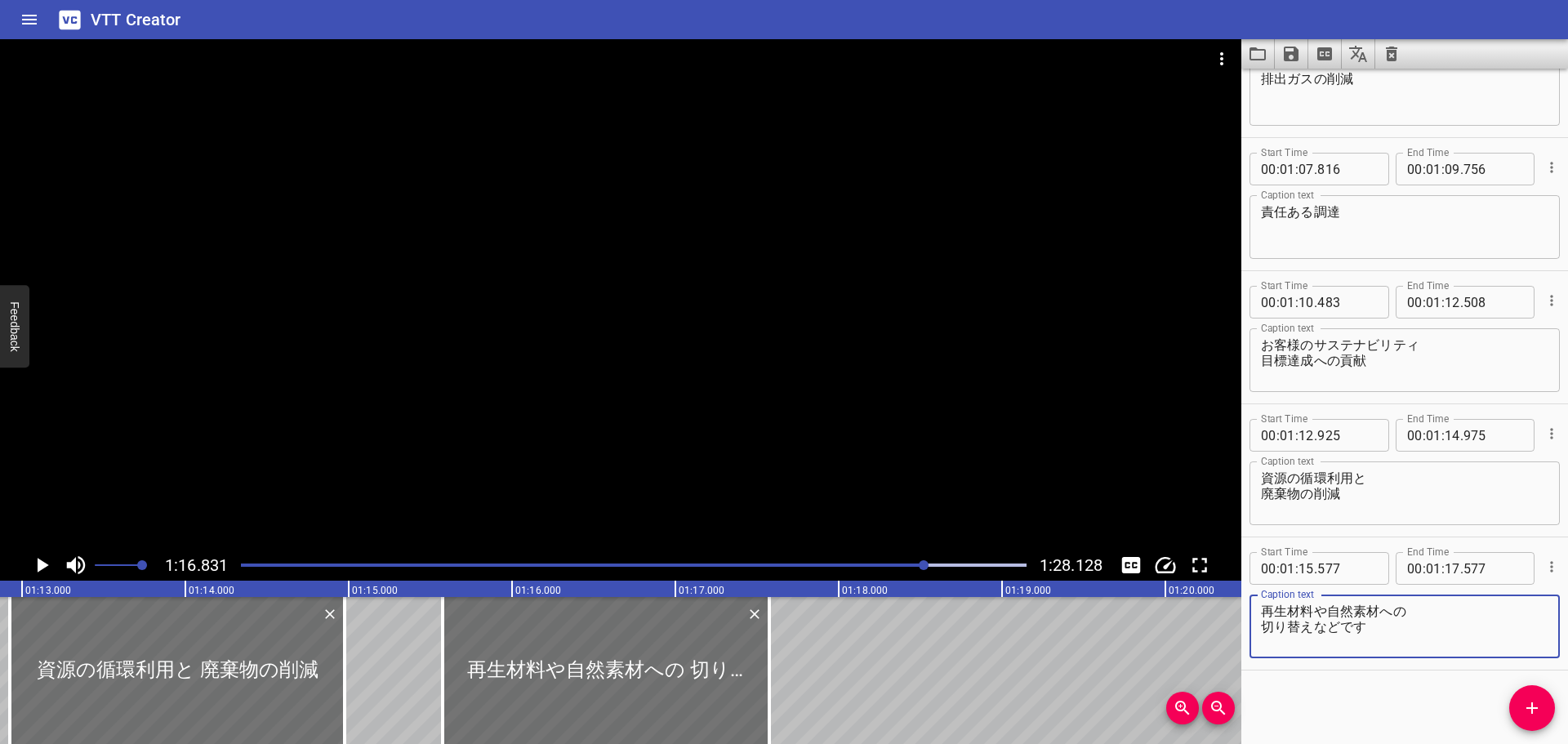
click at [1416, 617] on textarea "再生材料や自然素材への 切り替えなどです" at bounding box center [1404, 626] width 287 height 46
click at [1411, 630] on textarea "再生材料や自然素材への 切り替えなどです" at bounding box center [1404, 626] width 287 height 46
type textarea "再生材料や自然素材への 切り替え"
click at [644, 338] on div at bounding box center [620, 294] width 1241 height 510
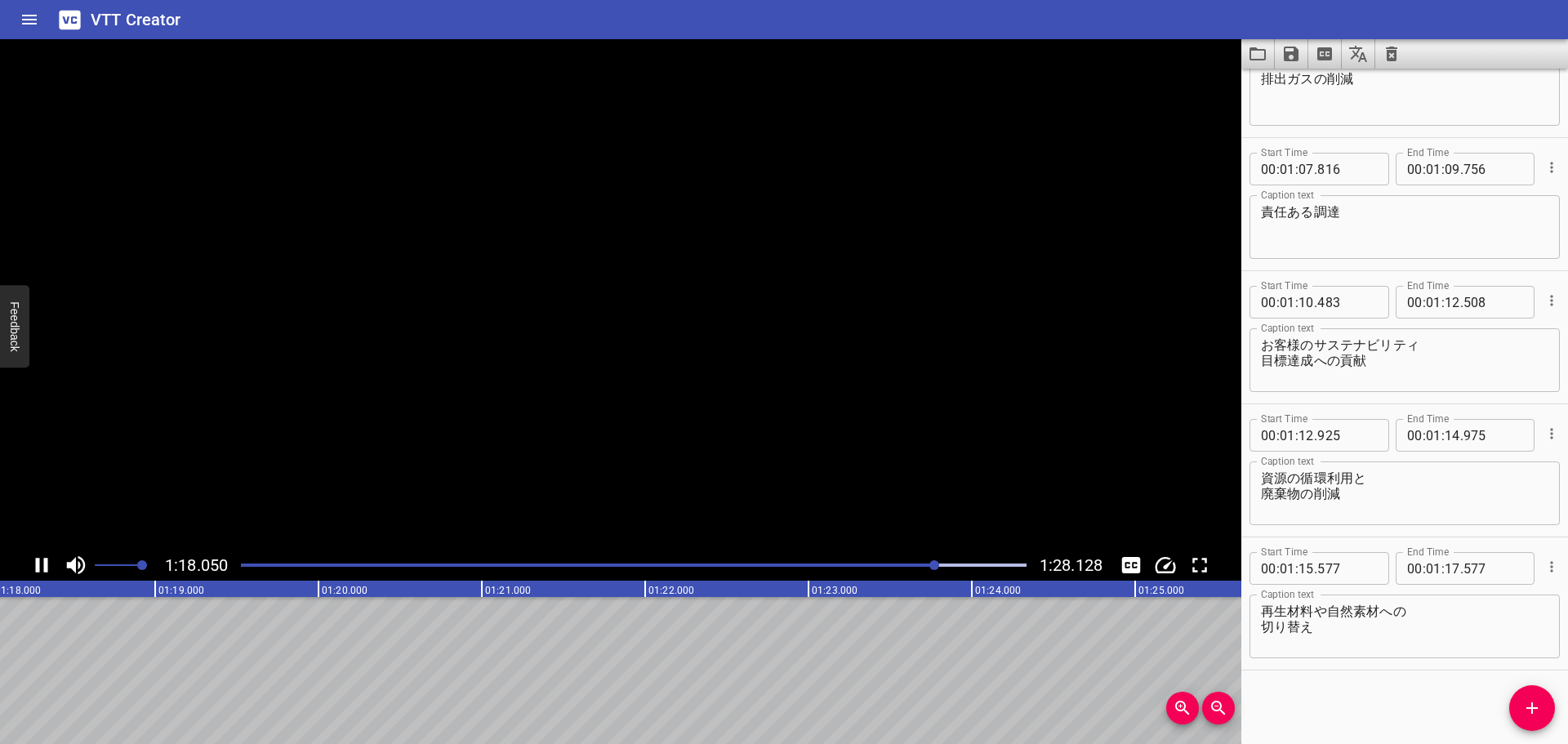
click at [644, 338] on video at bounding box center [620, 294] width 1241 height 510
click at [711, 480] on div at bounding box center [620, 294] width 1241 height 510
click at [1529, 705] on icon "Add Cue" at bounding box center [1532, 708] width 20 height 20
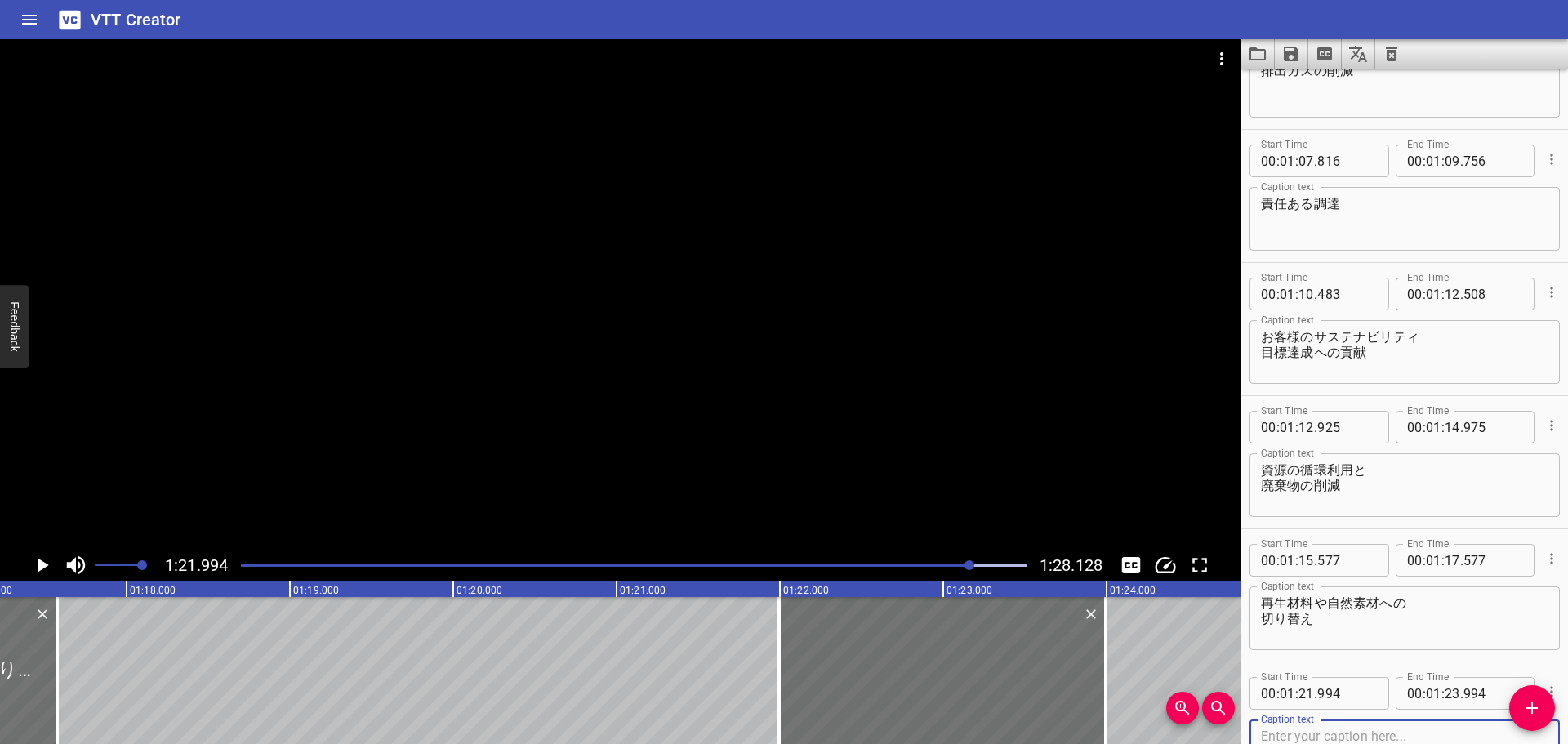
scroll to position [0, 12557]
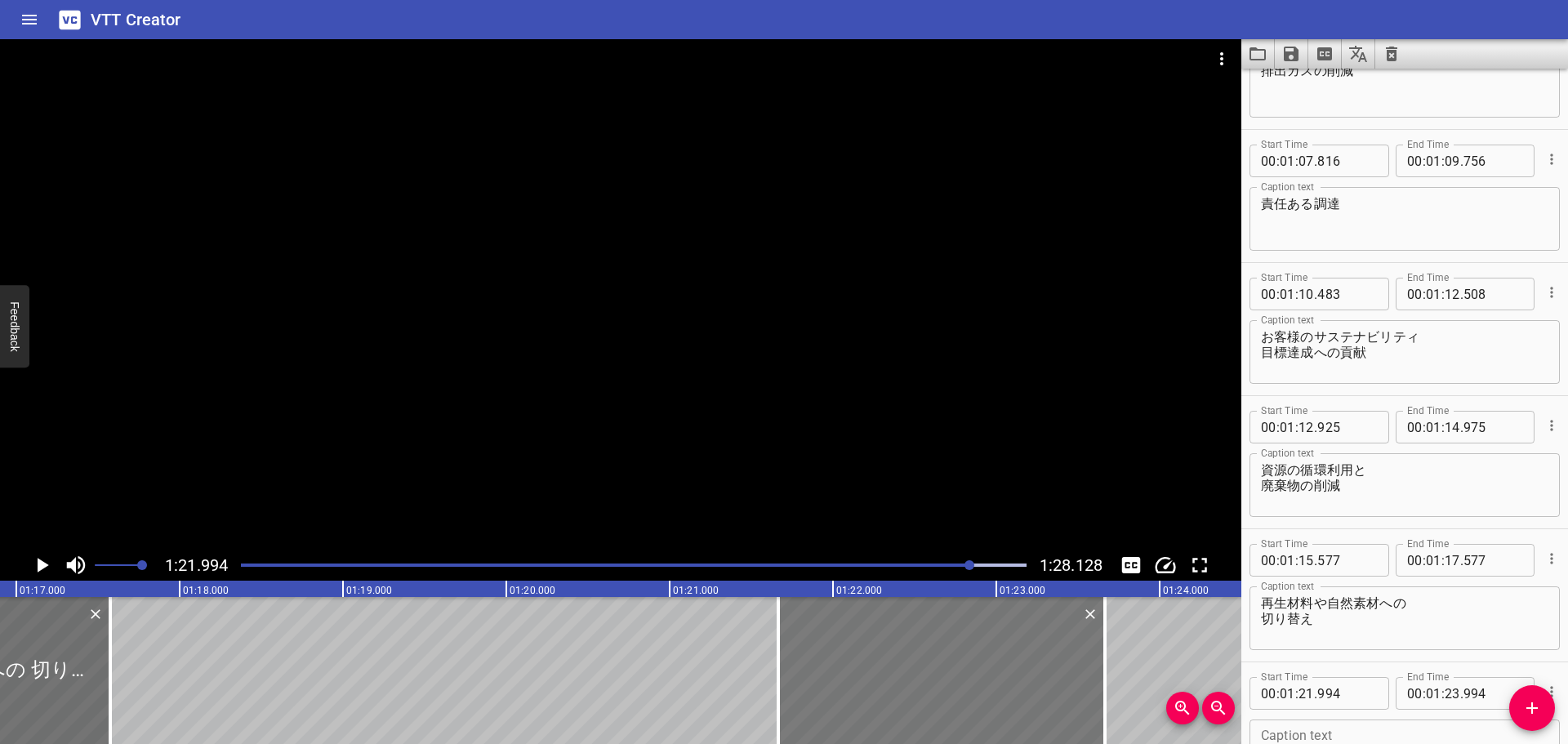
drag, startPoint x: 950, startPoint y: 630, endPoint x: 896, endPoint y: 633, distance: 54.1
click at [896, 633] on div at bounding box center [941, 670] width 326 height 147
type input "664"
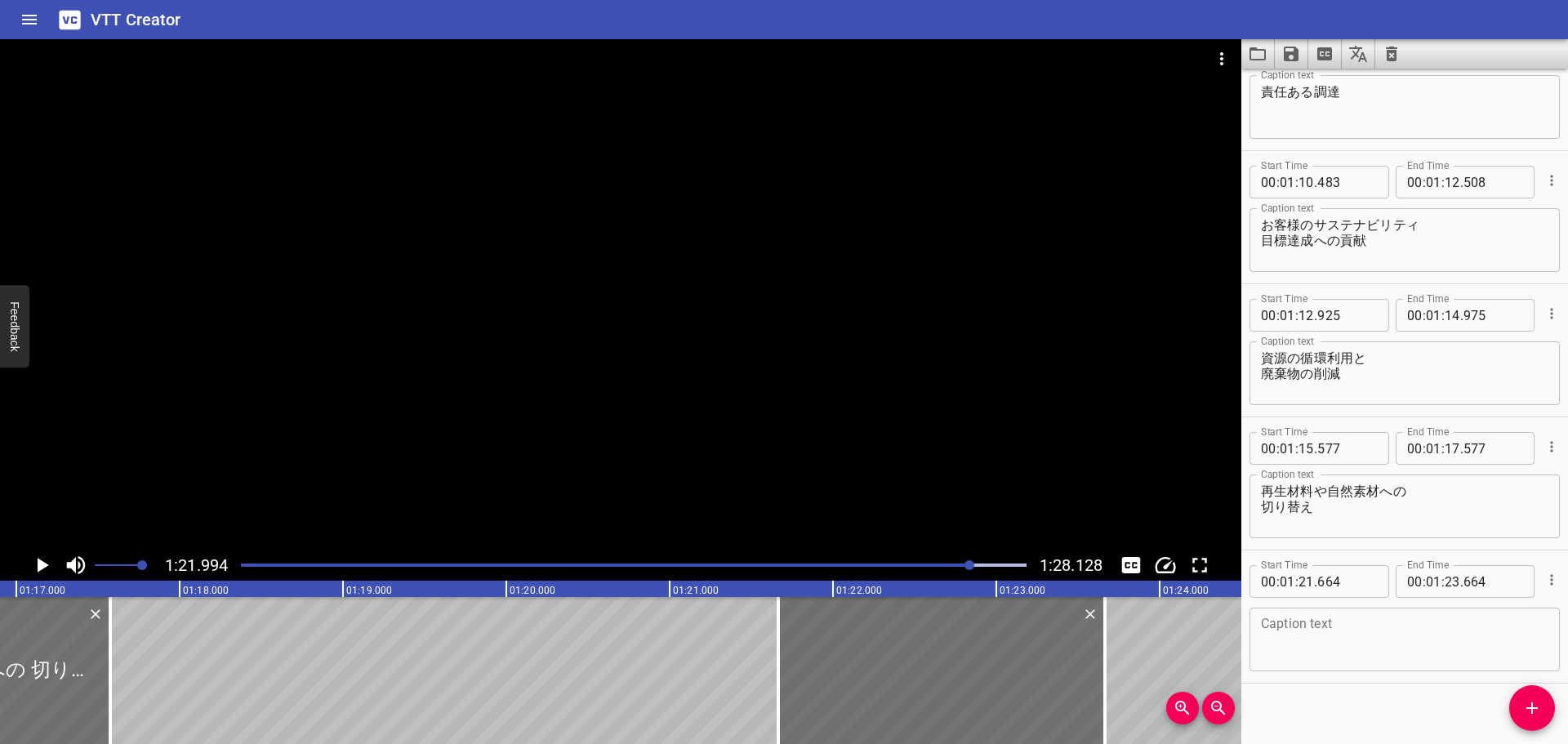
scroll to position [2197, 0]
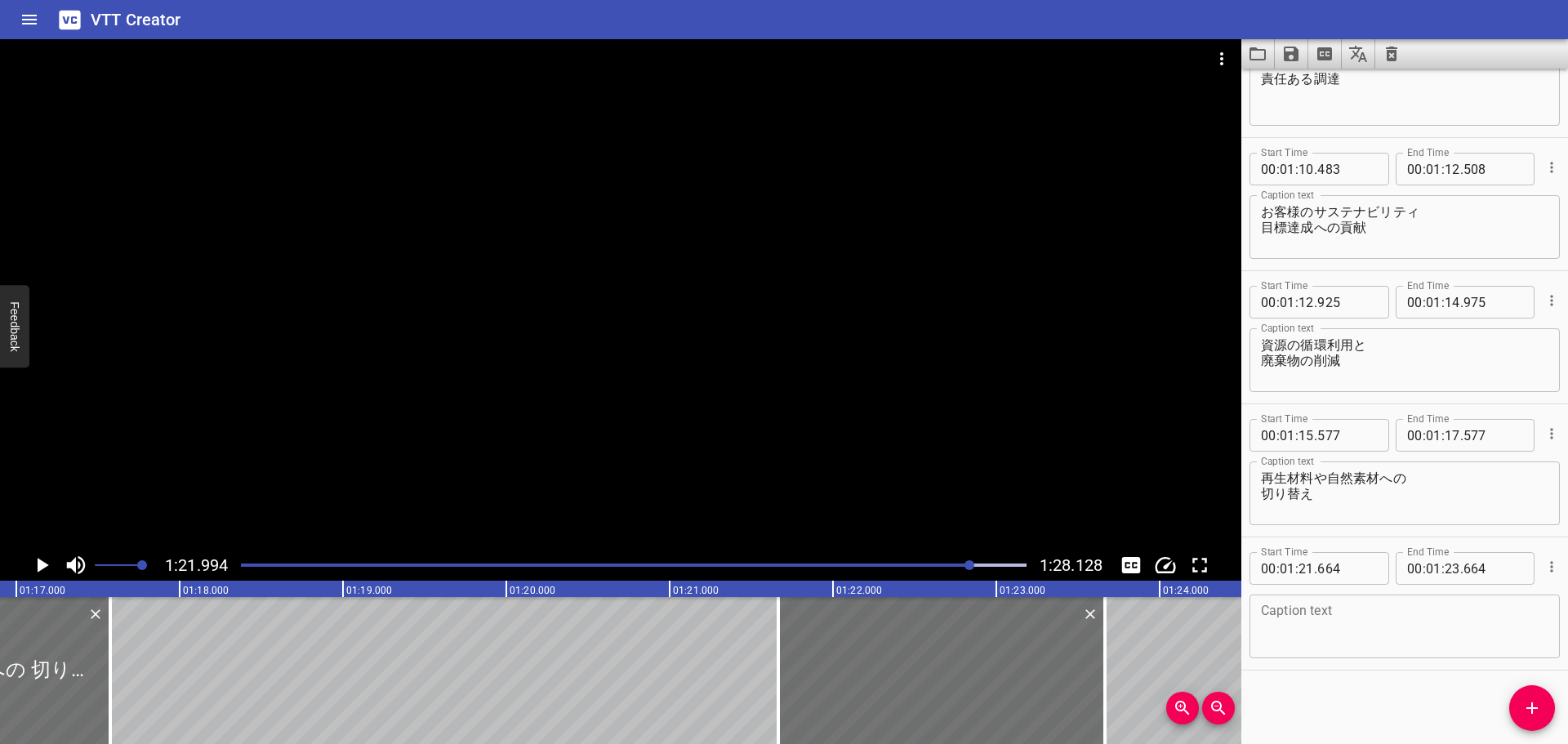
click at [1327, 645] on textarea at bounding box center [1404, 626] width 287 height 46
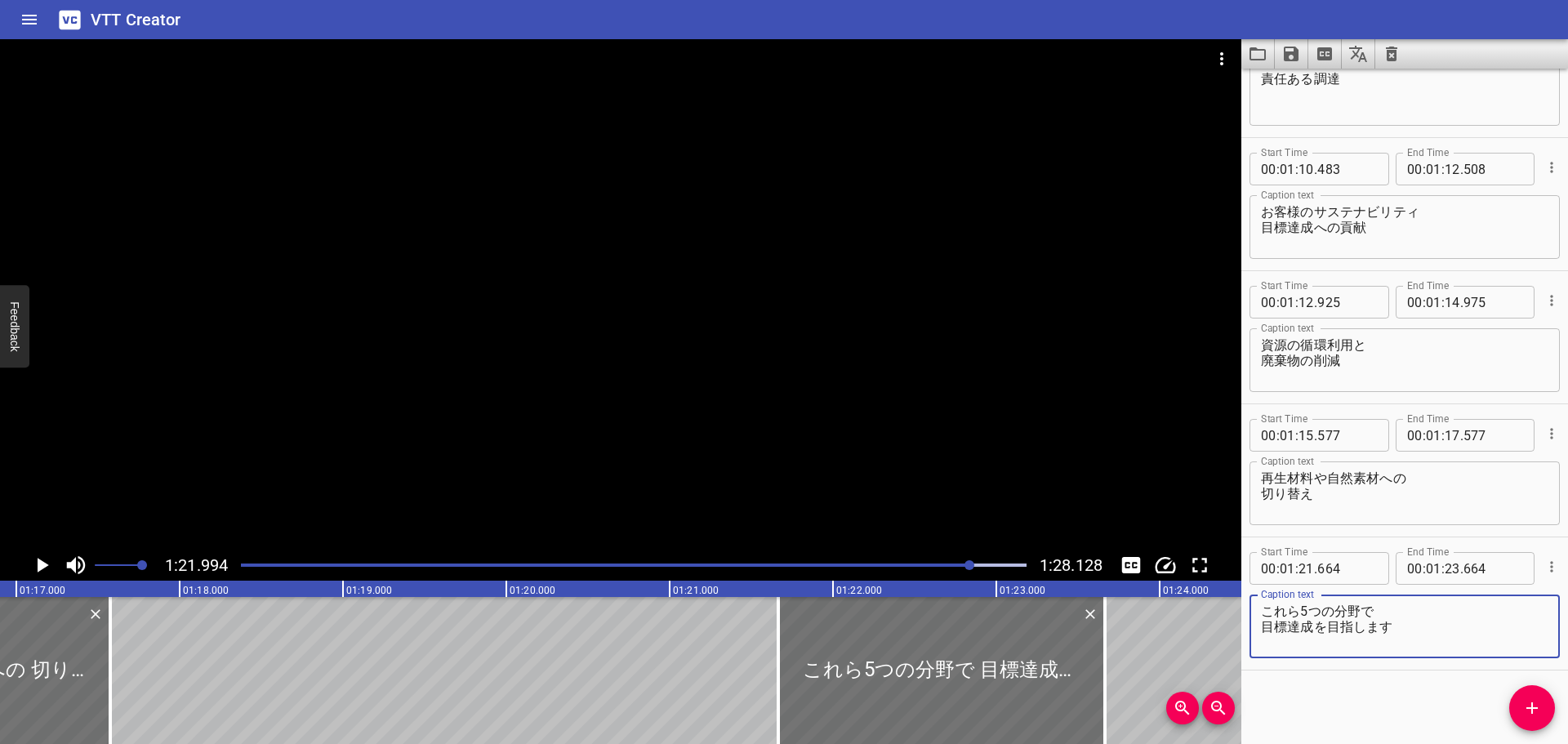
drag, startPoint x: 1334, startPoint y: 611, endPoint x: 1342, endPoint y: 608, distance: 8.5
click at [1339, 608] on textarea "これら5つの分野で 目標達成を目指します" at bounding box center [1404, 626] width 287 height 46
click at [1295, 613] on textarea "これら5つの分野すべてで サステナビリティ目標の達成を目指します" at bounding box center [1404, 626] width 287 height 46
drag, startPoint x: 1362, startPoint y: 625, endPoint x: 1383, endPoint y: 621, distance: 21.4
click at [1363, 625] on textarea "これら5つの分野すべてで サステナビリティ目標の達成を目指します" at bounding box center [1404, 626] width 287 height 46
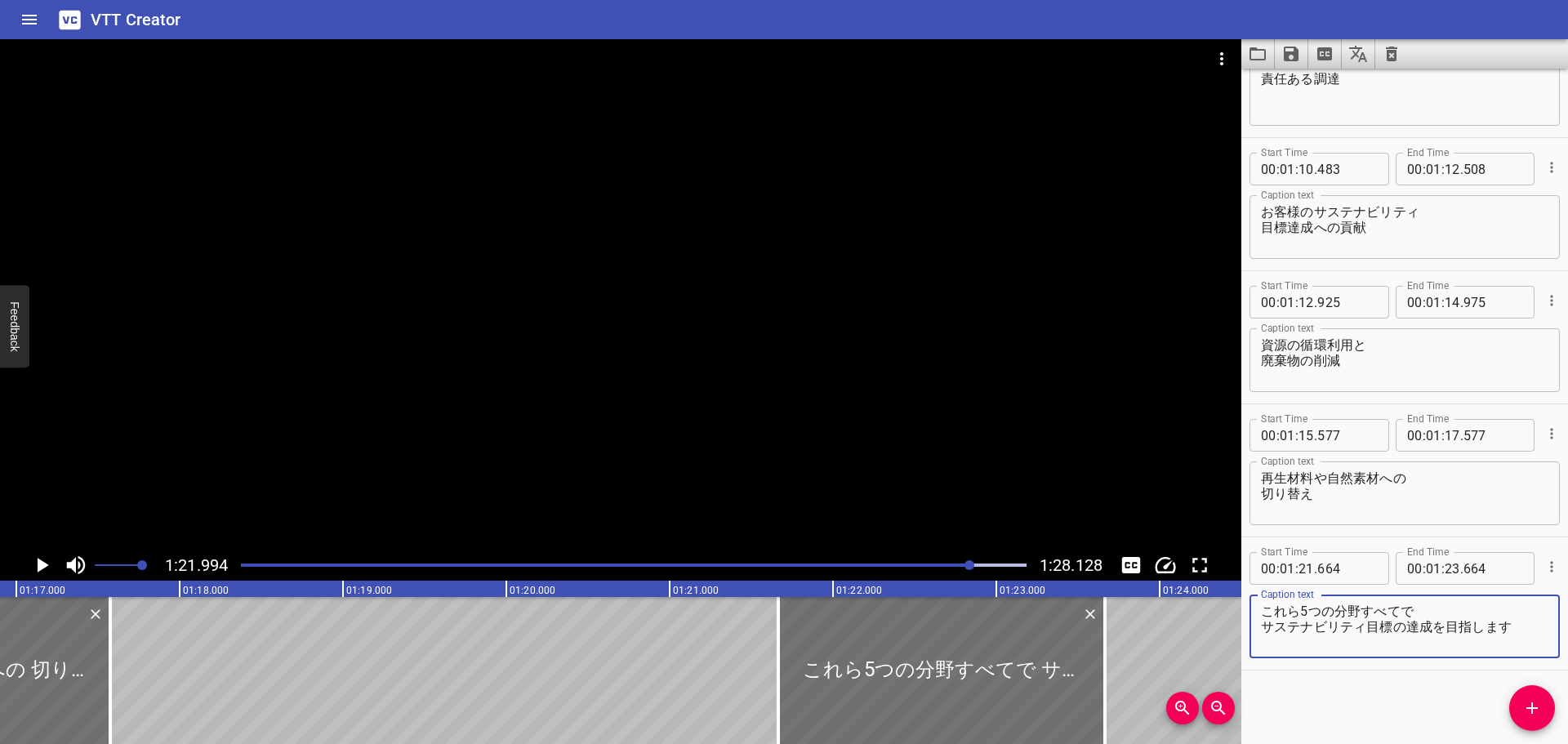
click at [1404, 626] on textarea "これら5つの分野すべてで サステナビリティ目標の達成を目指します" at bounding box center [1404, 626] width 287 height 46
drag, startPoint x: 1367, startPoint y: 625, endPoint x: 1384, endPoint y: 619, distance: 18.0
click at [1367, 621] on textarea "これら5つの分野すべてで サステナビリティ目標達成を目指します" at bounding box center [1404, 626] width 287 height 46
click at [346, 285] on div at bounding box center [620, 294] width 1241 height 510
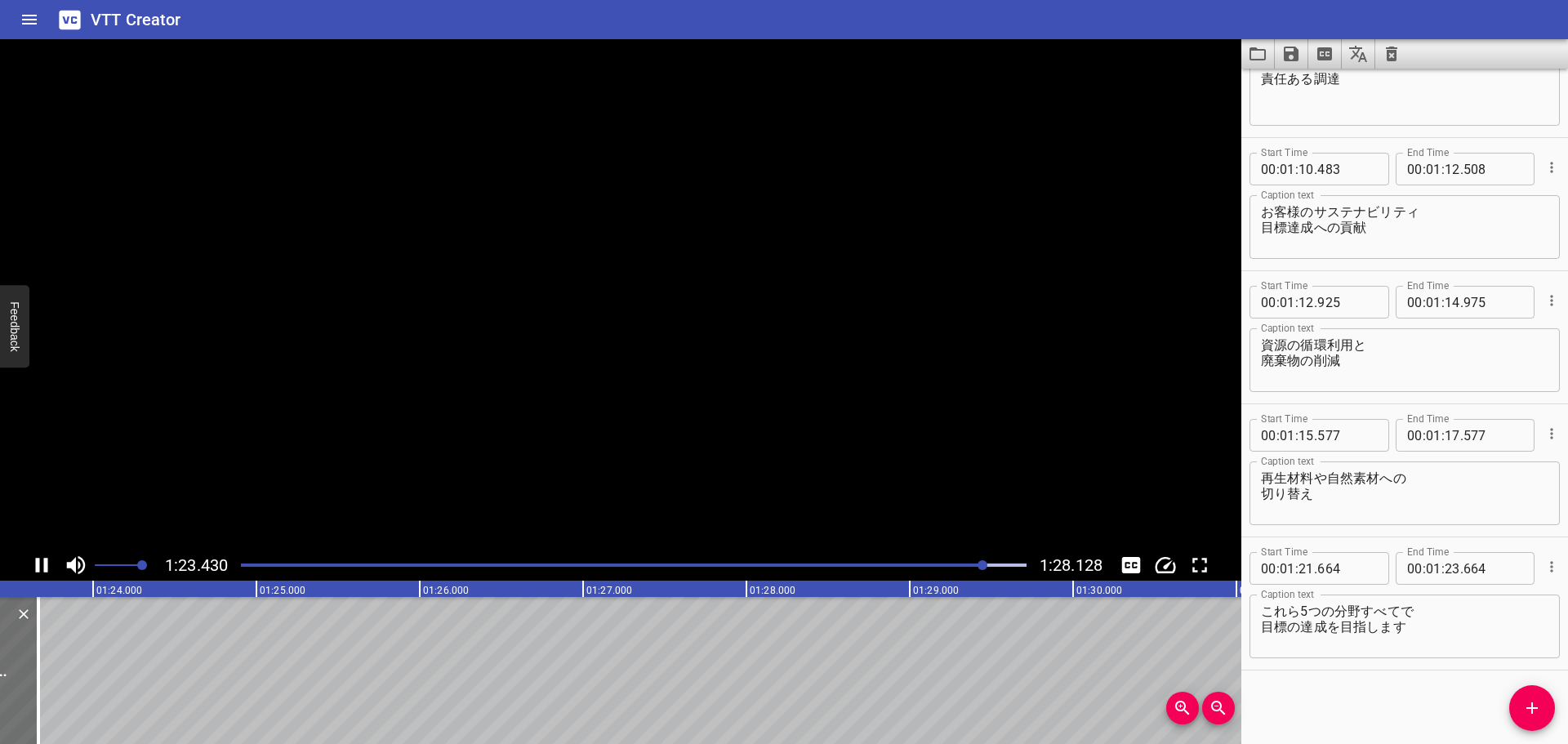
click at [346, 285] on video at bounding box center [620, 294] width 1241 height 510
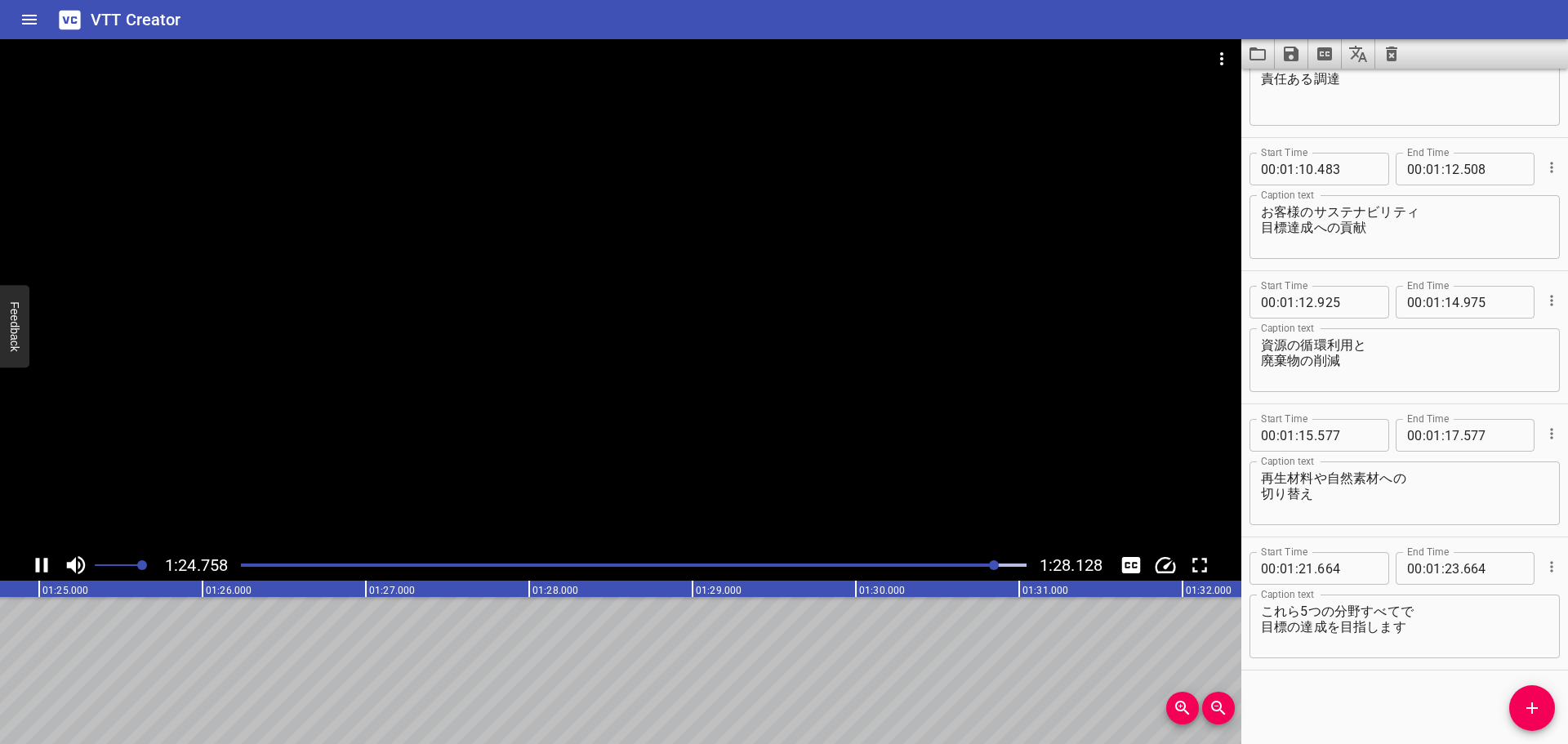
click at [649, 307] on div at bounding box center [620, 294] width 1241 height 510
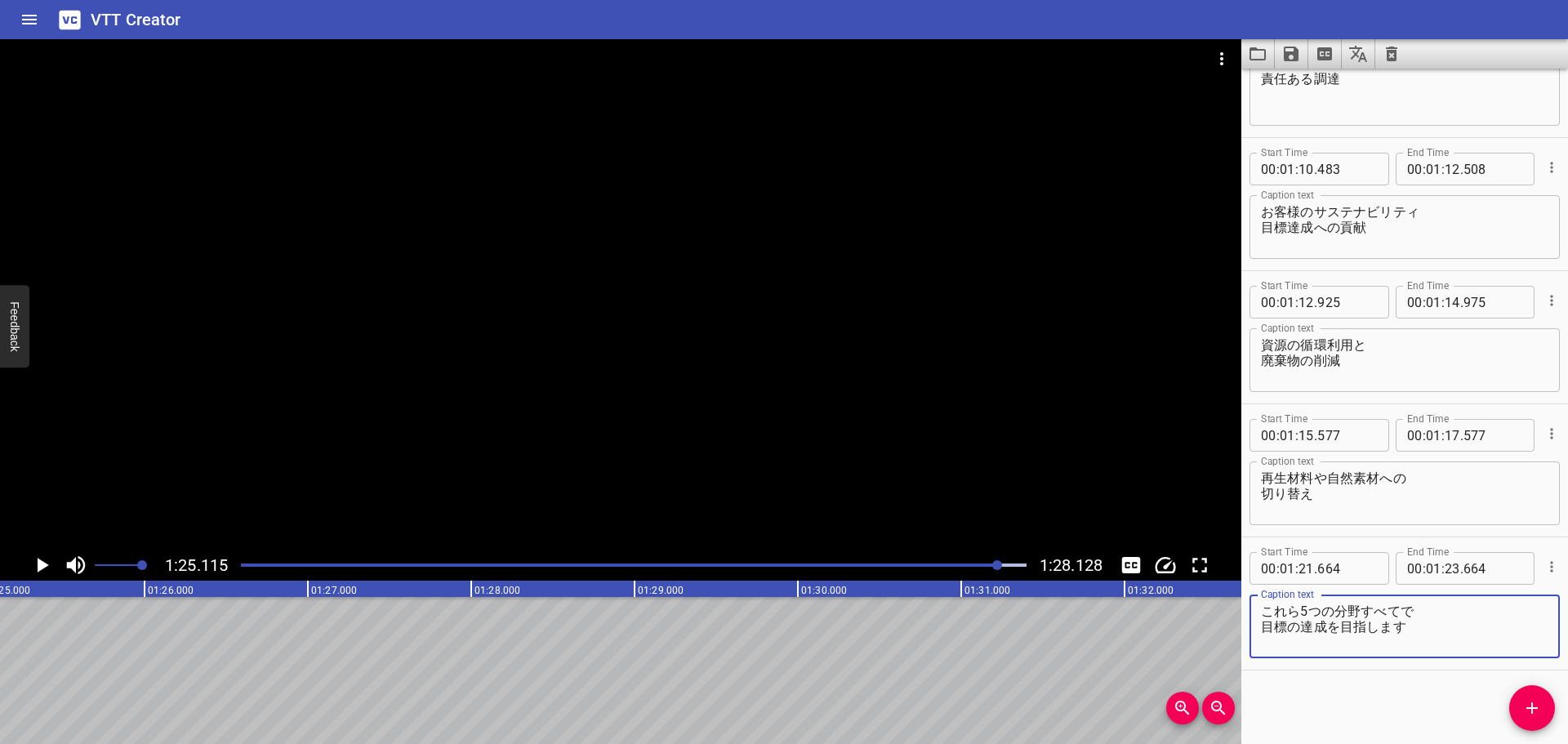
drag, startPoint x: 1358, startPoint y: 611, endPoint x: 1414, endPoint y: 610, distance: 56.0
click at [1414, 610] on textarea "これら5つの分野すべてで 目標の達成を目指します" at bounding box center [1404, 626] width 287 height 46
drag, startPoint x: 1300, startPoint y: 613, endPoint x: 1229, endPoint y: 611, distance: 71.0
click at [1229, 611] on main "1:25.115 1:28.128 00:00.000 00:01.000 00:02.000 00:03.000 00:04.000 00:05.000 0…" at bounding box center [784, 391] width 1568 height 705
click at [1324, 610] on textarea "5つの分野すべてで 目標の達成を目指します" at bounding box center [1404, 626] width 287 height 46
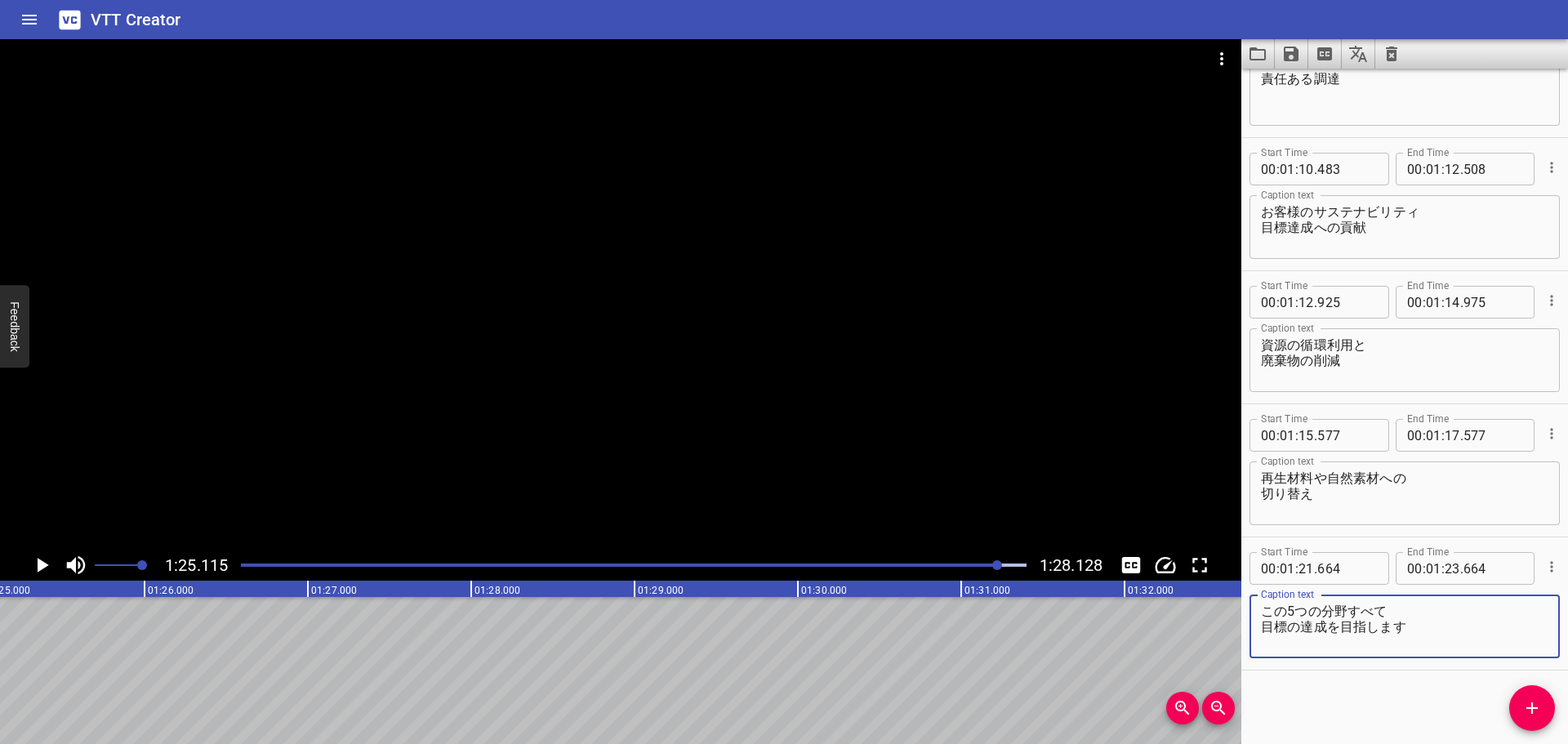
click at [1284, 613] on textarea "この5つの分野すべて 目標の達成を目指します" at bounding box center [1404, 626] width 287 height 46
type textarea "5つの分野すべてで 目標の達成を目指します"
click at [45, 557] on icon "Play/Pause" at bounding box center [41, 565] width 25 height 25
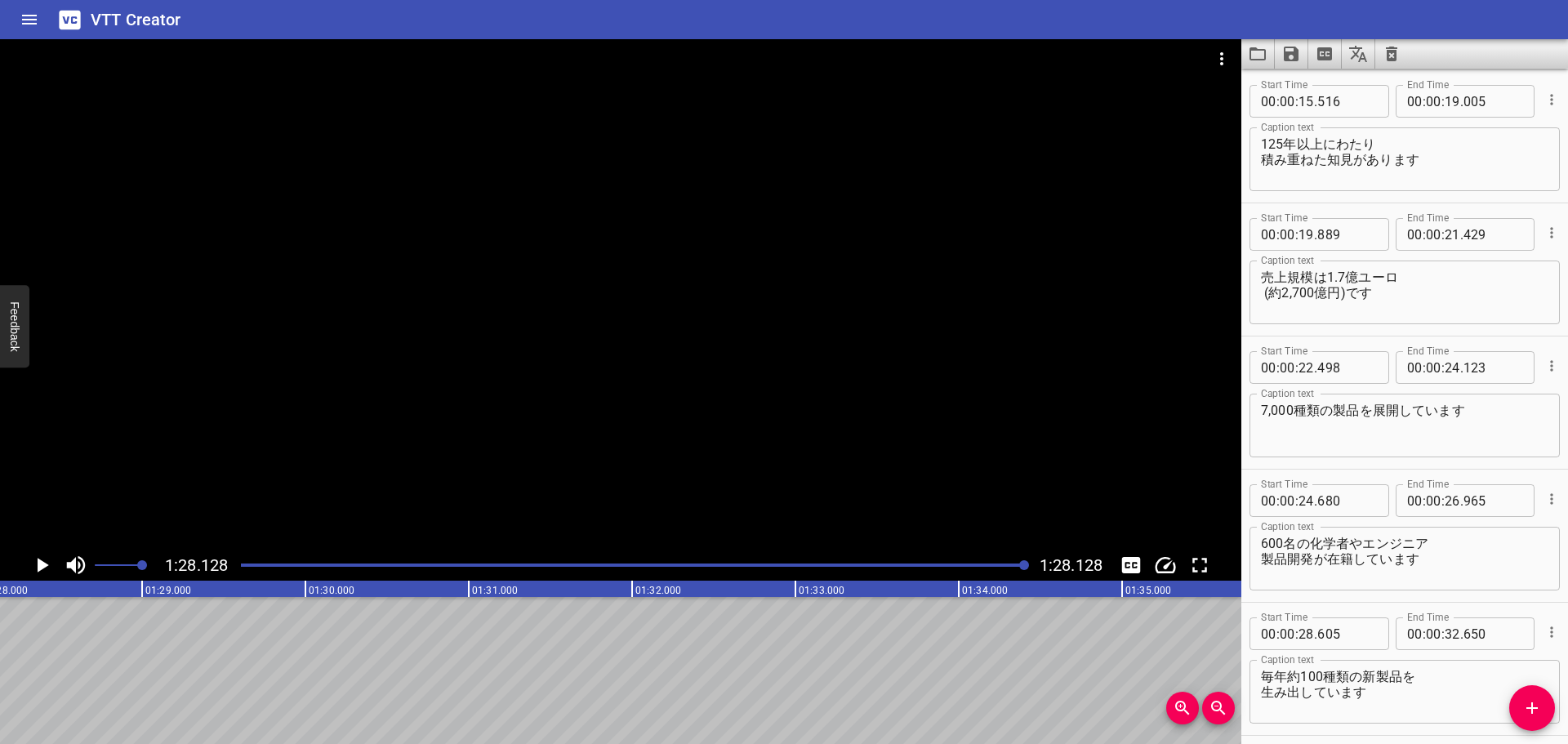
scroll to position [0, 0]
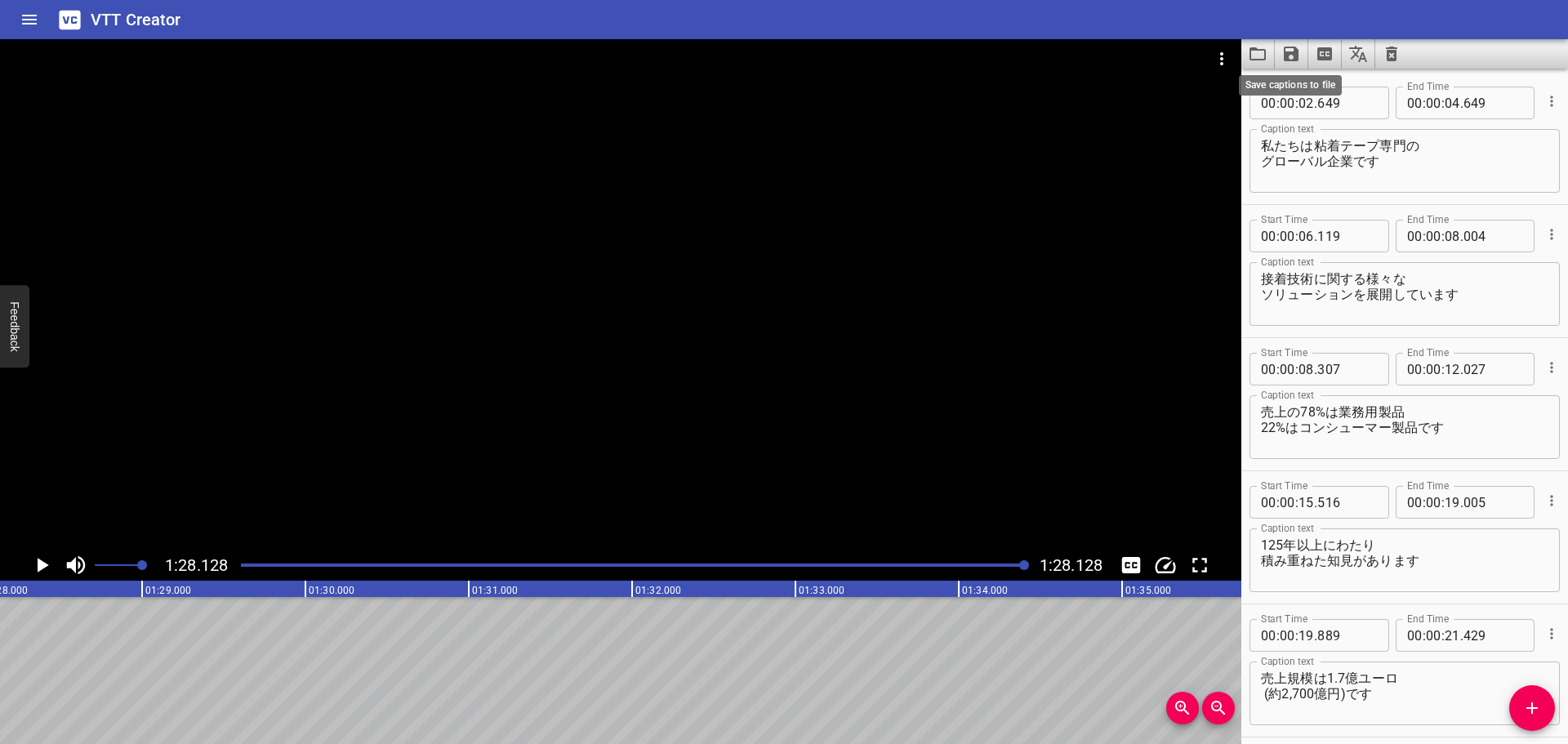
click at [1295, 51] on icon "Save captions to file" at bounding box center [1291, 54] width 15 height 15
click at [1328, 78] on li "Save to VTT file" at bounding box center [1334, 89] width 120 height 29
